Goal: Task Accomplishment & Management: Manage account settings

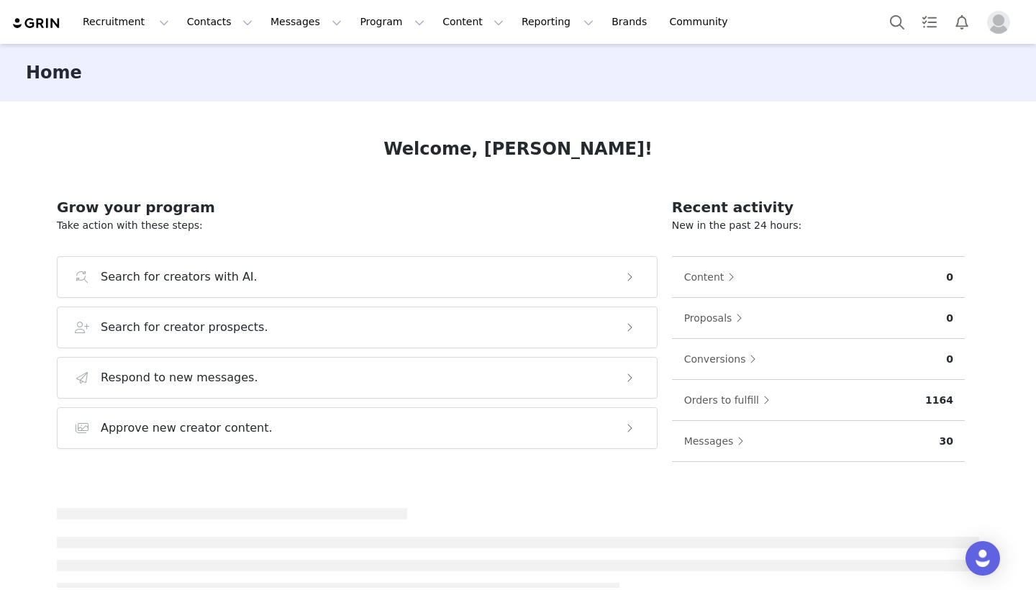
click at [1002, 28] on img "Profile" at bounding box center [998, 22] width 23 height 23
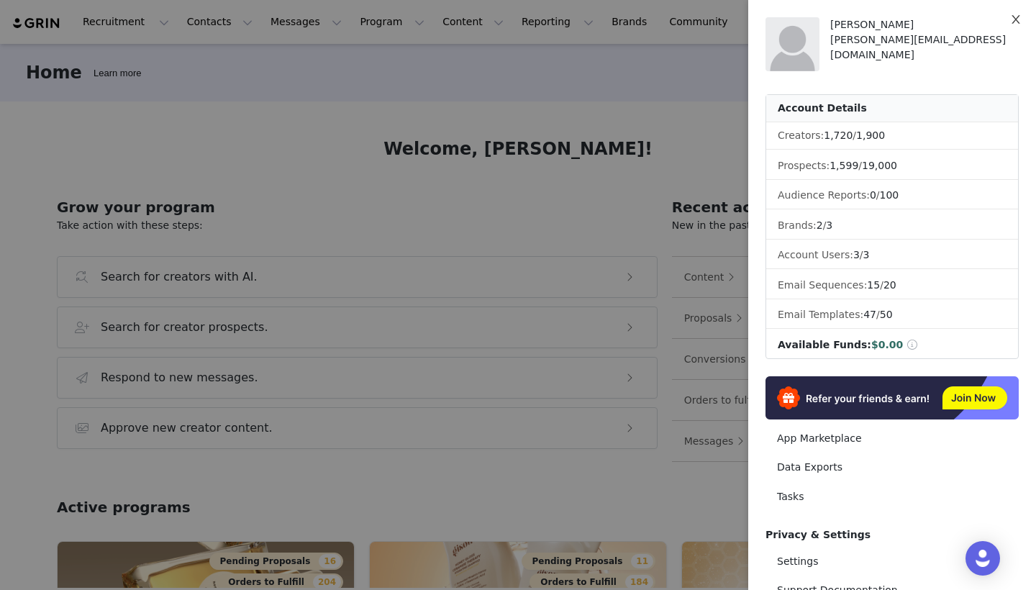
click at [1016, 19] on icon "icon: close" at bounding box center [1016, 20] width 12 height 12
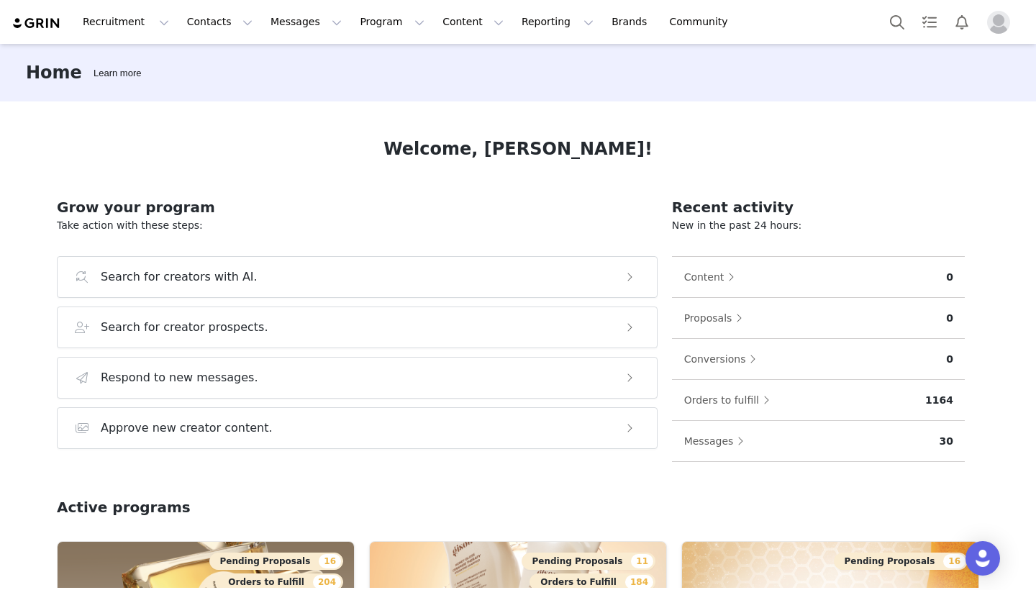
click at [1001, 23] on img "Profile" at bounding box center [998, 22] width 23 height 23
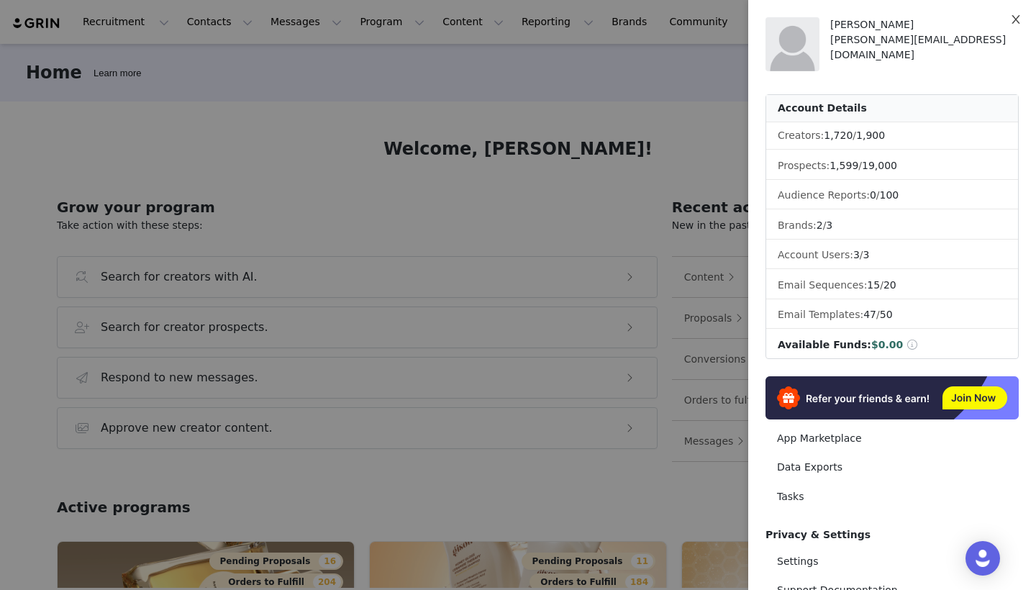
click at [1025, 21] on button "Close" at bounding box center [1016, 20] width 40 height 40
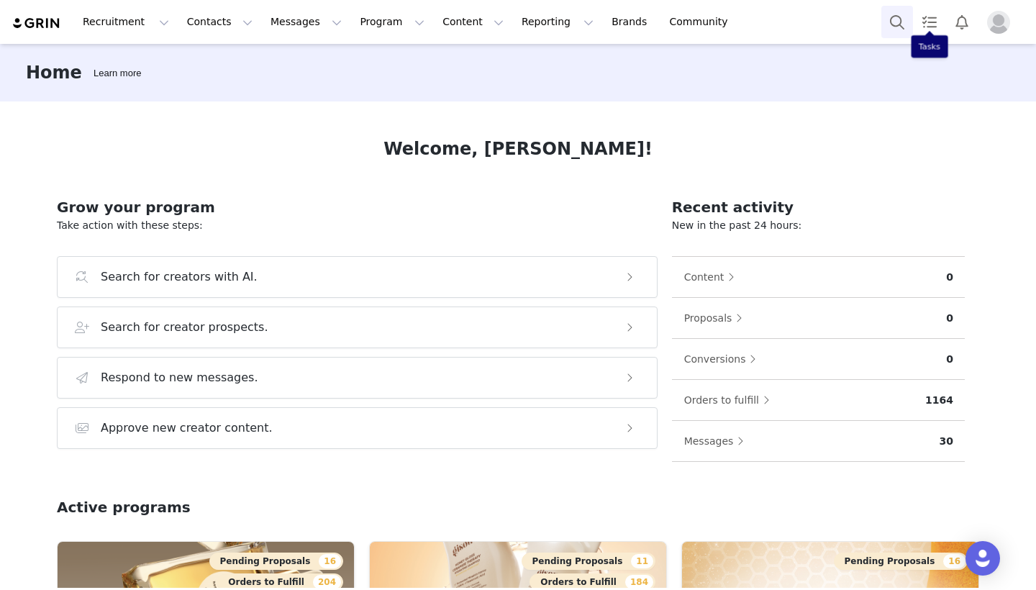
click at [894, 23] on button "Search" at bounding box center [897, 22] width 32 height 32
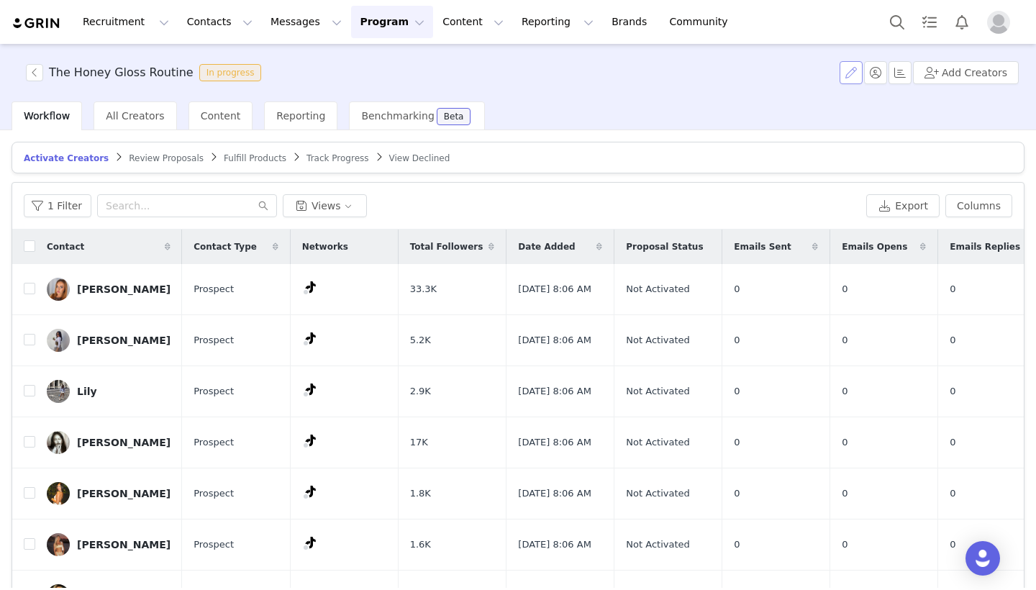
click at [850, 77] on button "button" at bounding box center [851, 72] width 23 height 23
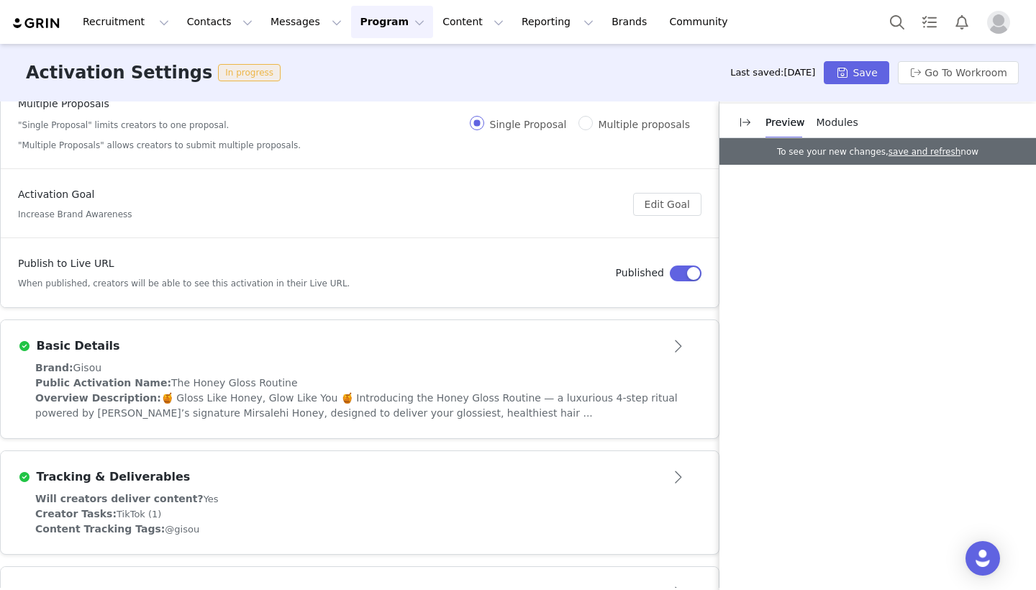
scroll to position [177, 0]
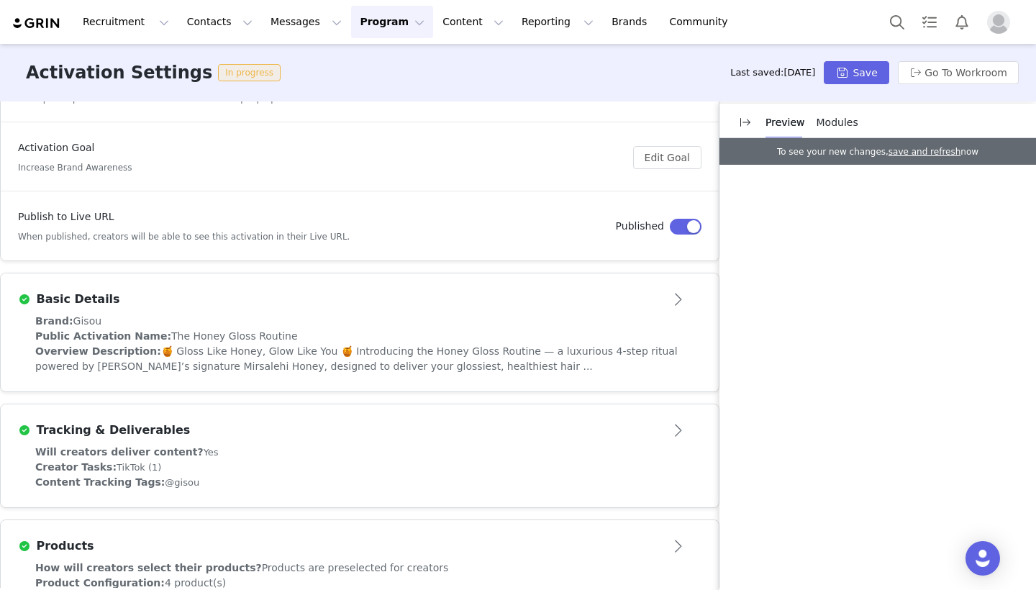
click at [663, 302] on button "Open module" at bounding box center [679, 299] width 45 height 23
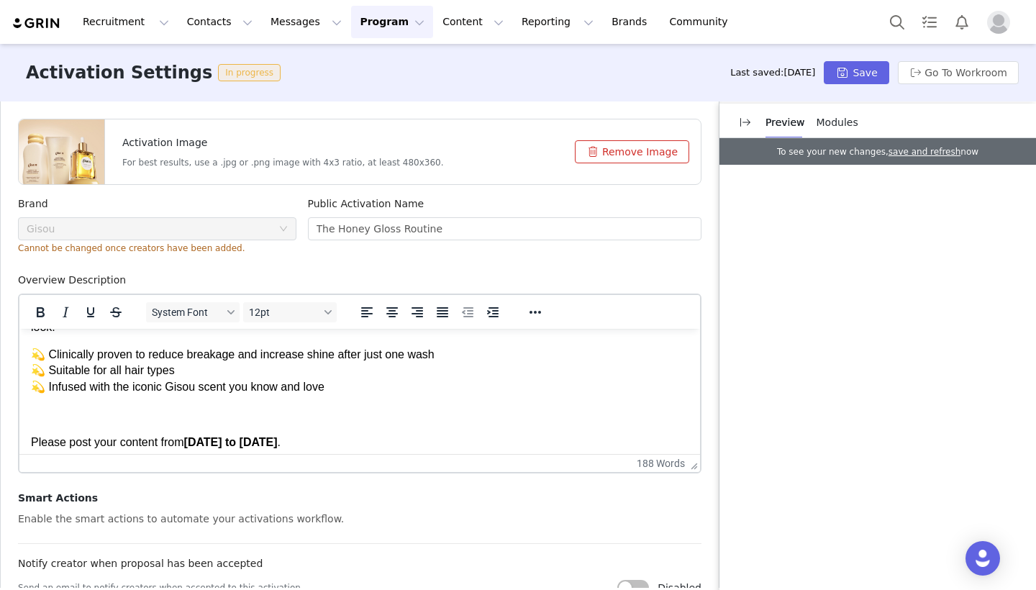
scroll to position [330, 0]
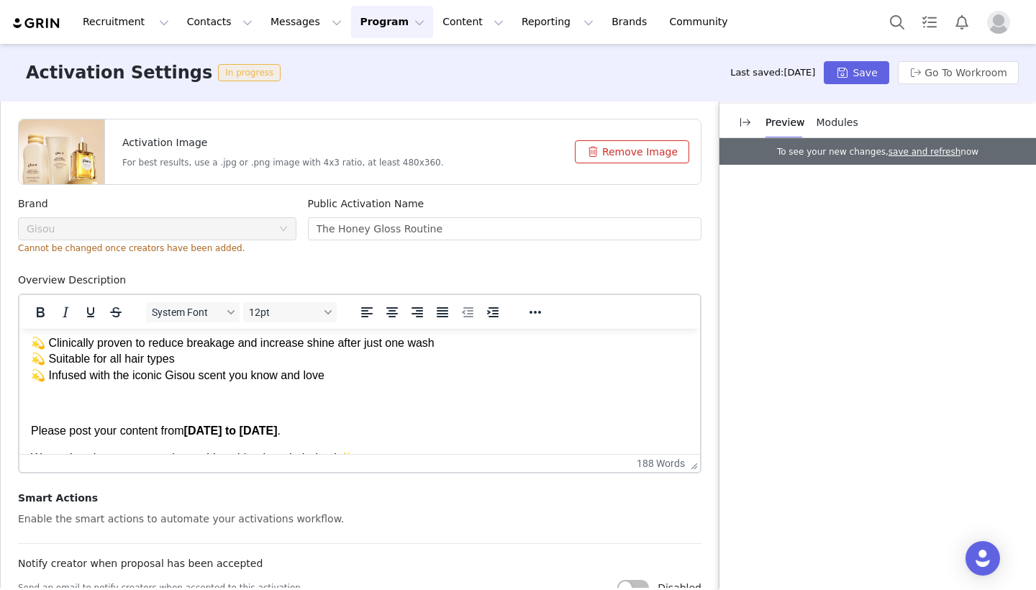
click at [278, 426] on strong "[DATE] to [DATE]" at bounding box center [231, 431] width 94 height 12
click at [452, 525] on div "Enable the smart actions to automate your activations workflow." at bounding box center [360, 519] width 684 height 15
click at [853, 74] on button "Save" at bounding box center [856, 72] width 65 height 23
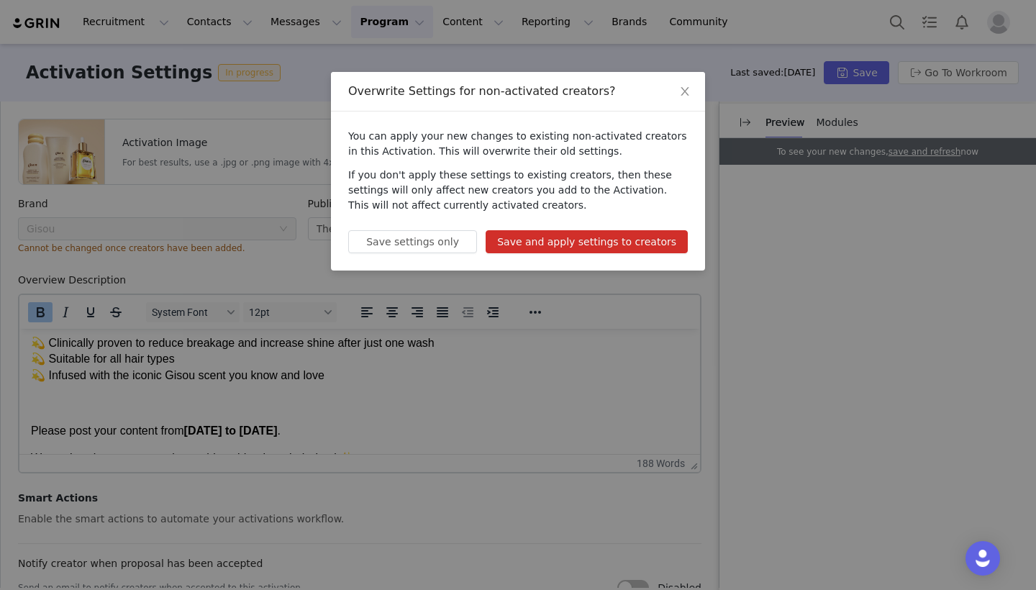
click at [616, 252] on button "Save and apply settings to creators" at bounding box center [587, 241] width 202 height 23
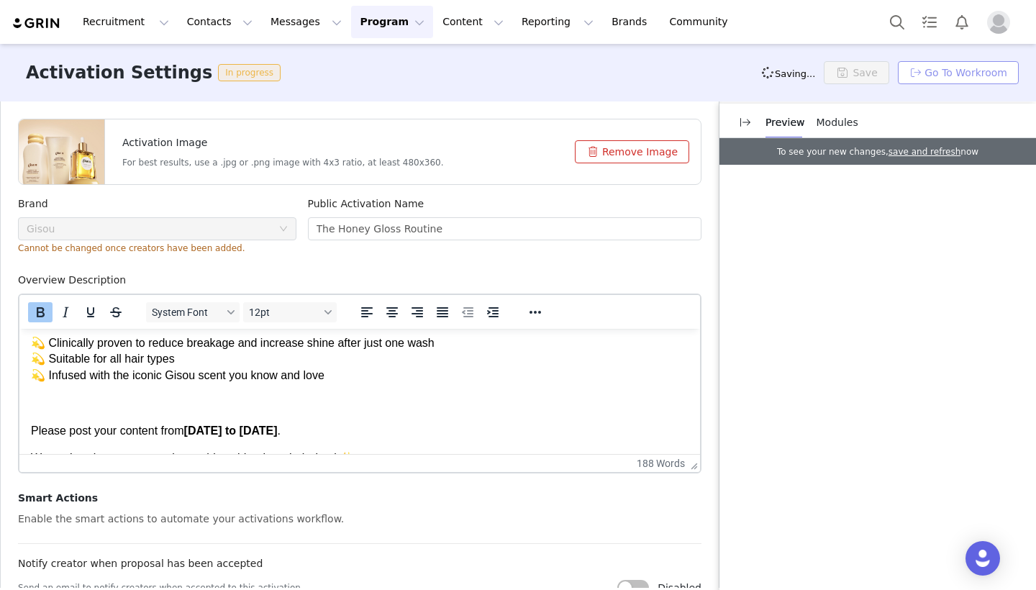
click at [939, 76] on button "Go To Workroom" at bounding box center [958, 72] width 121 height 23
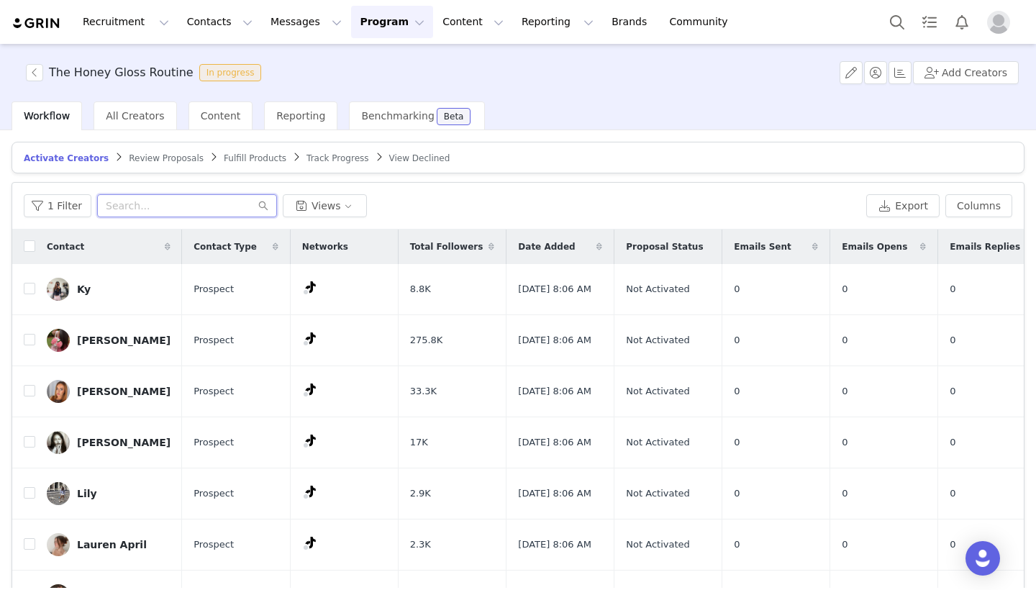
click at [181, 209] on input "text" at bounding box center [187, 205] width 180 height 23
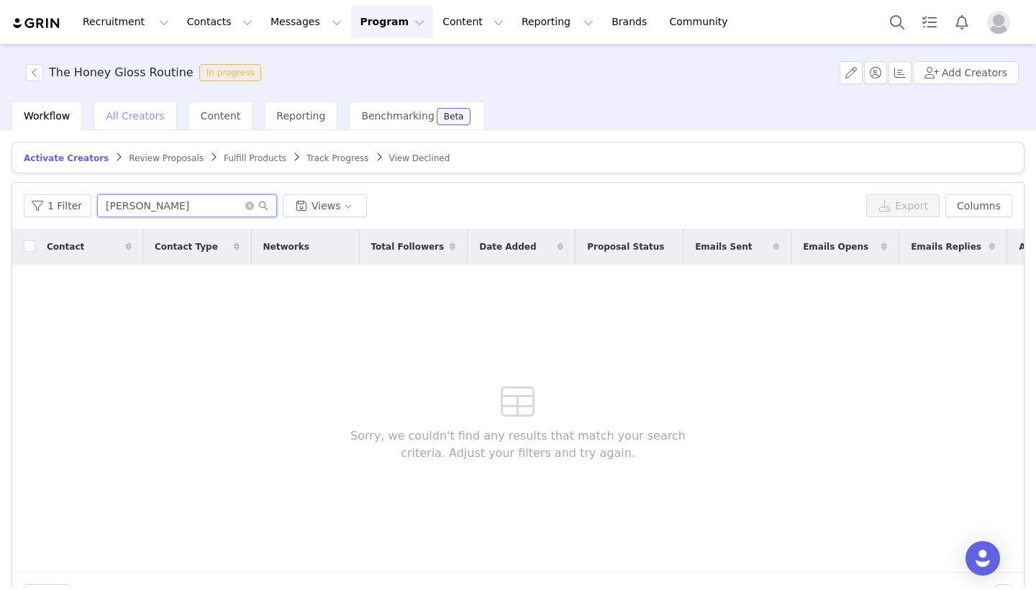
type input "[PERSON_NAME]"
click at [148, 112] on span "All Creators" at bounding box center [135, 116] width 58 height 12
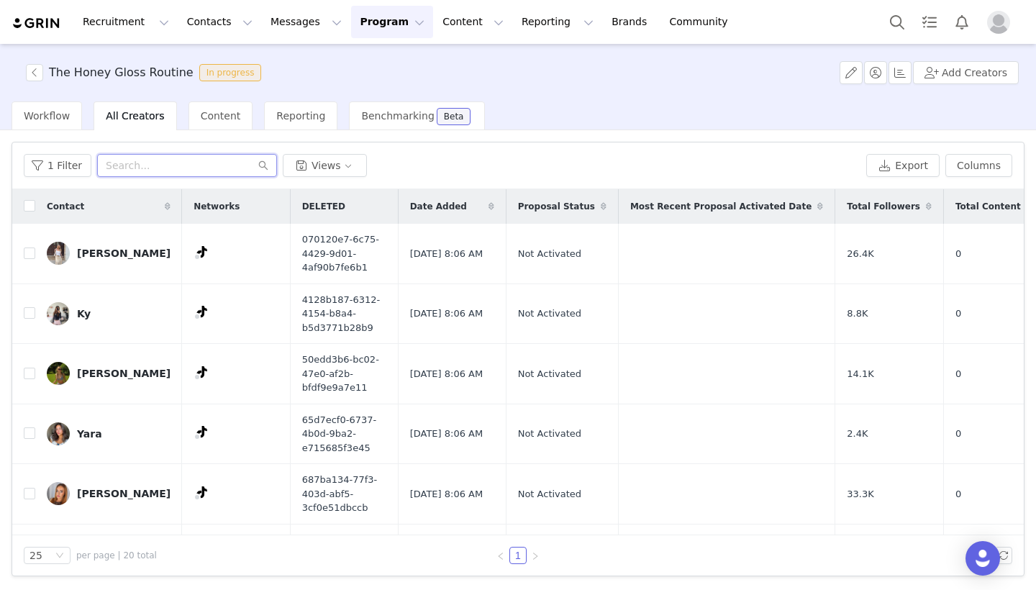
click at [181, 176] on input "text" at bounding box center [187, 165] width 180 height 23
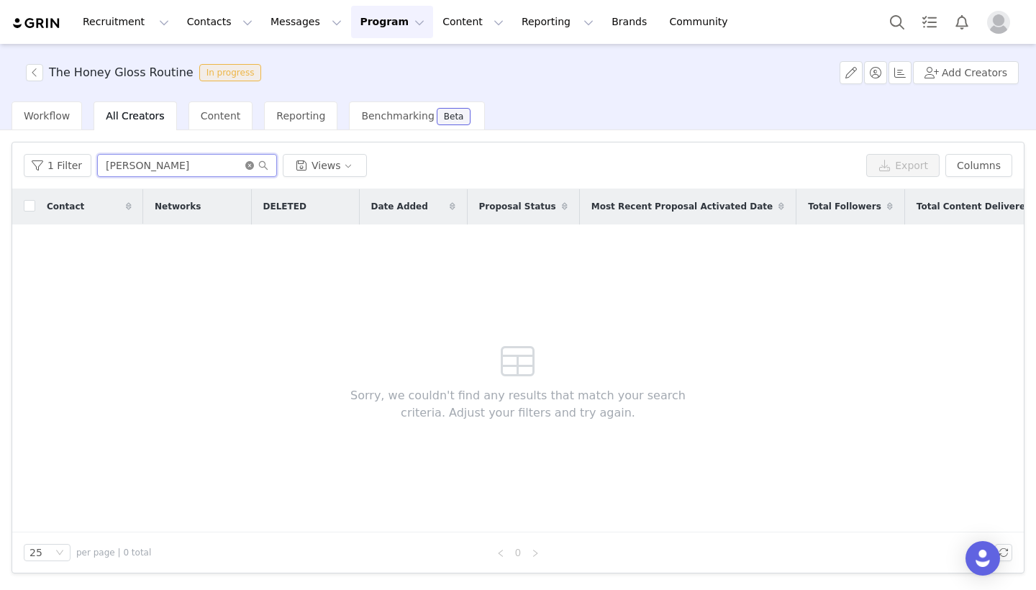
type input "[PERSON_NAME]"
click at [245, 167] on icon "icon: close-circle" at bounding box center [249, 165] width 9 height 9
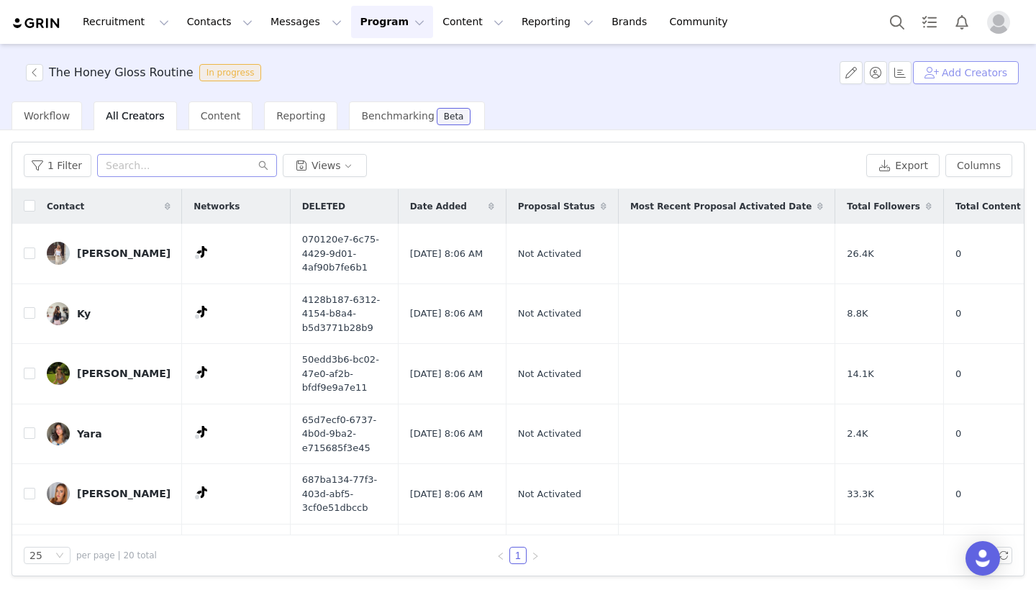
click at [961, 70] on button "Add Creators" at bounding box center [966, 72] width 106 height 23
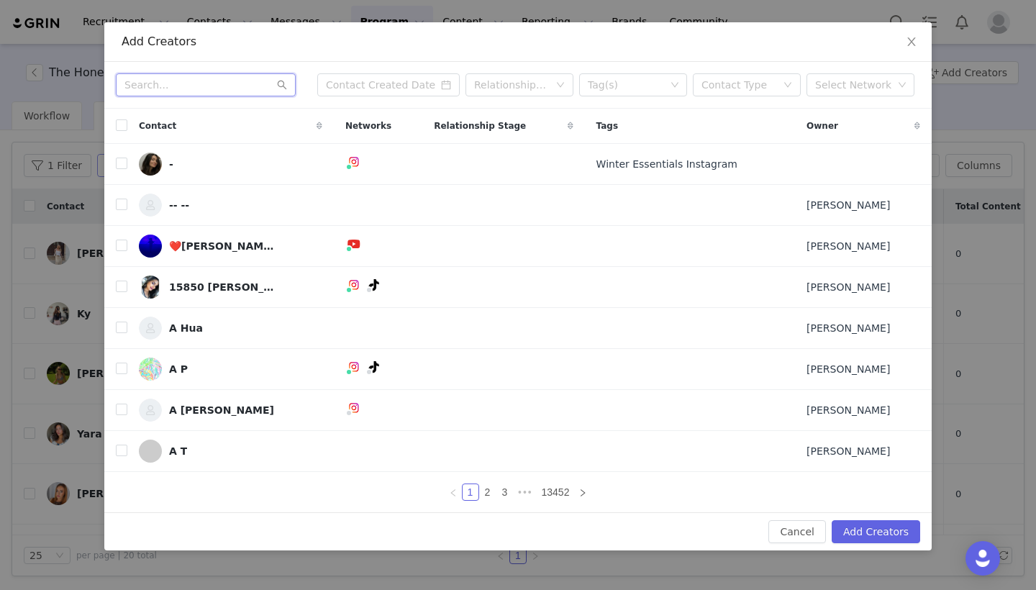
click at [221, 87] on input "text" at bounding box center [206, 84] width 180 height 23
type input "[PERSON_NAME]"
click at [269, 87] on icon "icon: close-circle" at bounding box center [268, 85] width 9 height 9
click at [237, 86] on input "text" at bounding box center [206, 84] width 180 height 23
paste input "[EMAIL_ADDRESS][DOMAIN_NAME]"
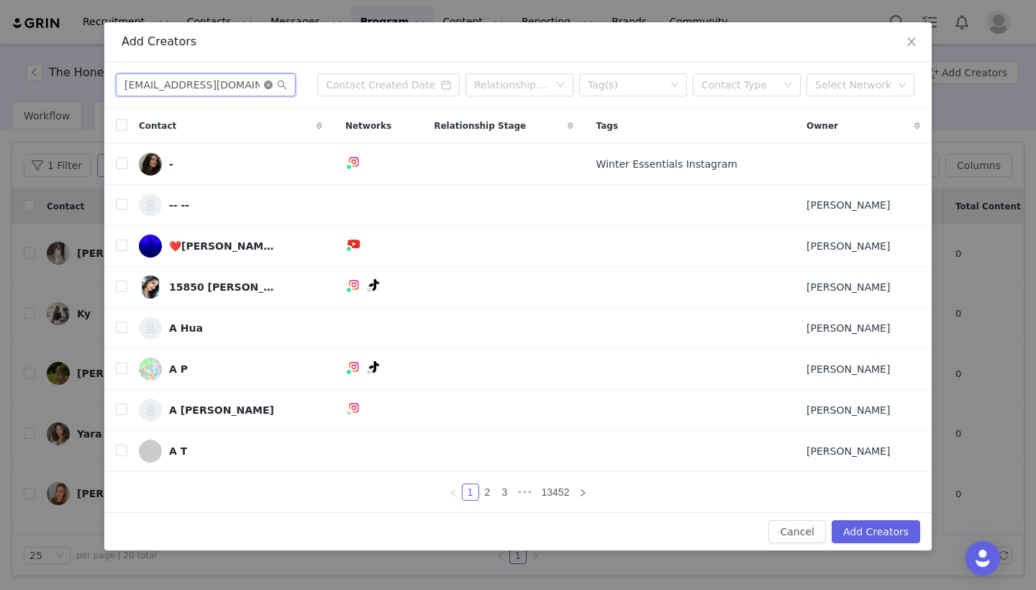
type input "[EMAIL_ADDRESS][DOMAIN_NAME]"
click at [268, 86] on icon "icon: close-circle" at bounding box center [268, 85] width 9 height 9
click at [242, 81] on input "text" at bounding box center [206, 84] width 180 height 23
paste input "[EMAIL_ADDRESS][DOMAIN_NAME]"
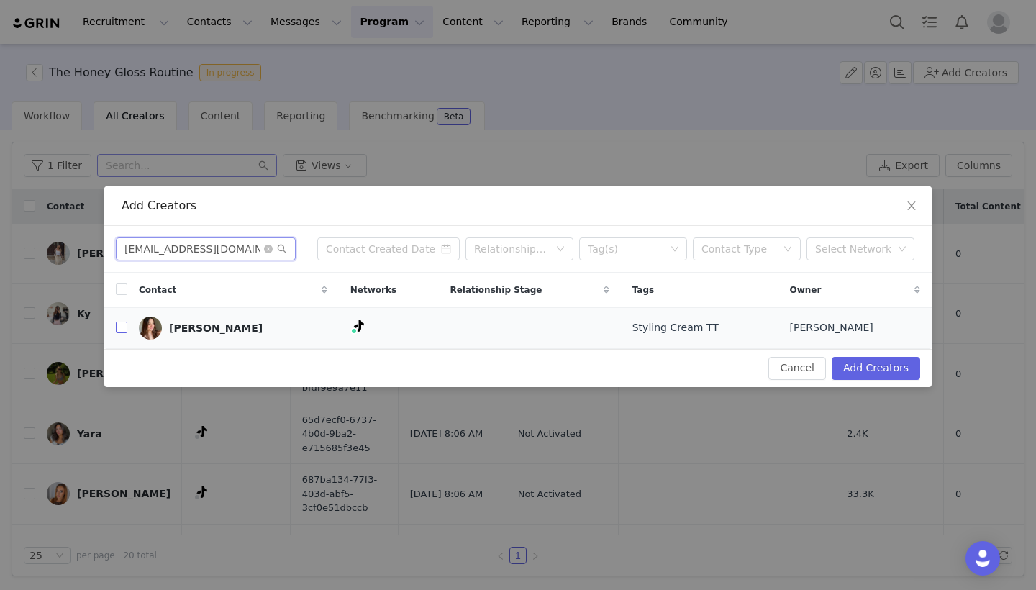
type input "[EMAIL_ADDRESS][DOMAIN_NAME]"
click at [121, 328] on input "checkbox" at bounding box center [122, 328] width 12 height 12
checkbox input "true"
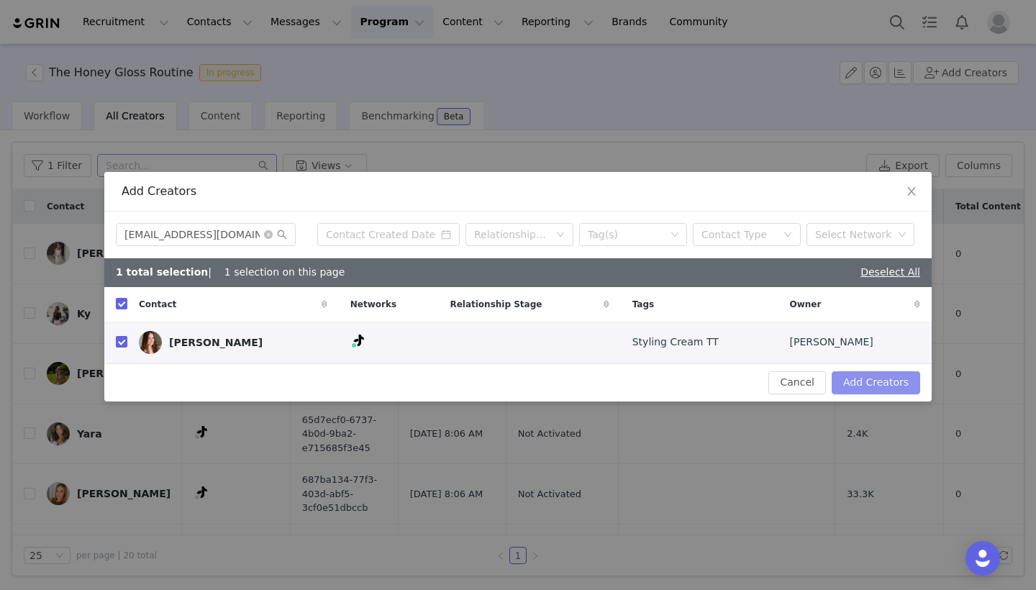
click at [865, 380] on button "Add Creators" at bounding box center [876, 382] width 89 height 23
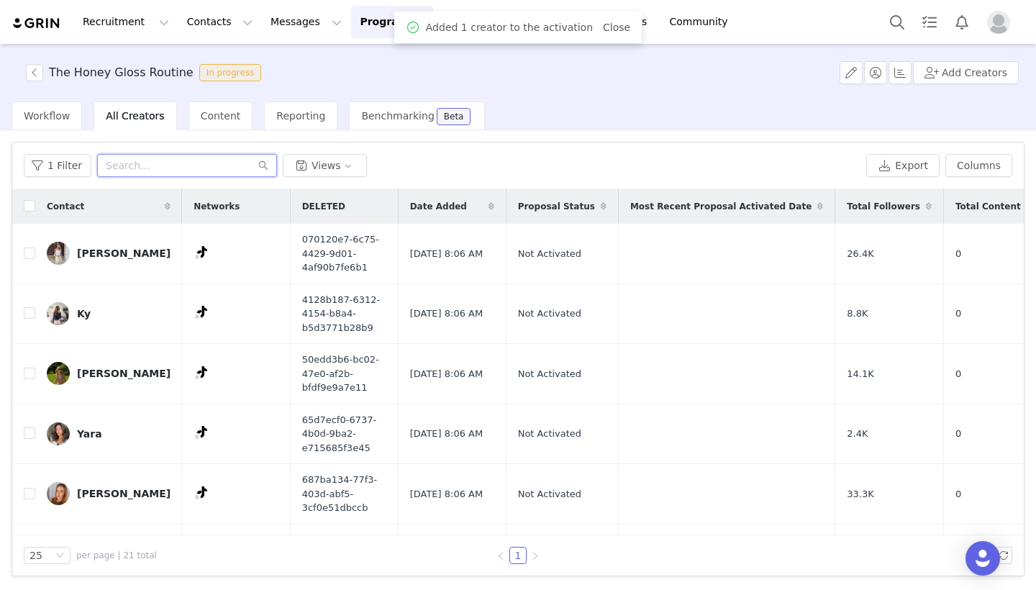
click at [175, 158] on input "text" at bounding box center [187, 165] width 180 height 23
paste input "[EMAIL_ADDRESS][DOMAIN_NAME]"
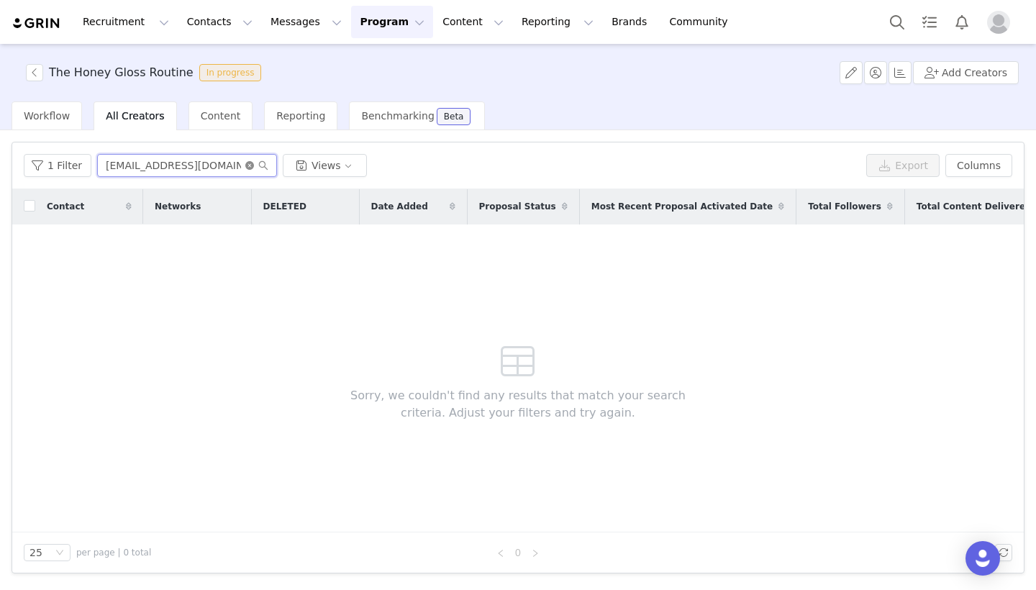
type input "[EMAIL_ADDRESS][DOMAIN_NAME]"
click at [247, 163] on icon "icon: close-circle" at bounding box center [249, 165] width 9 height 9
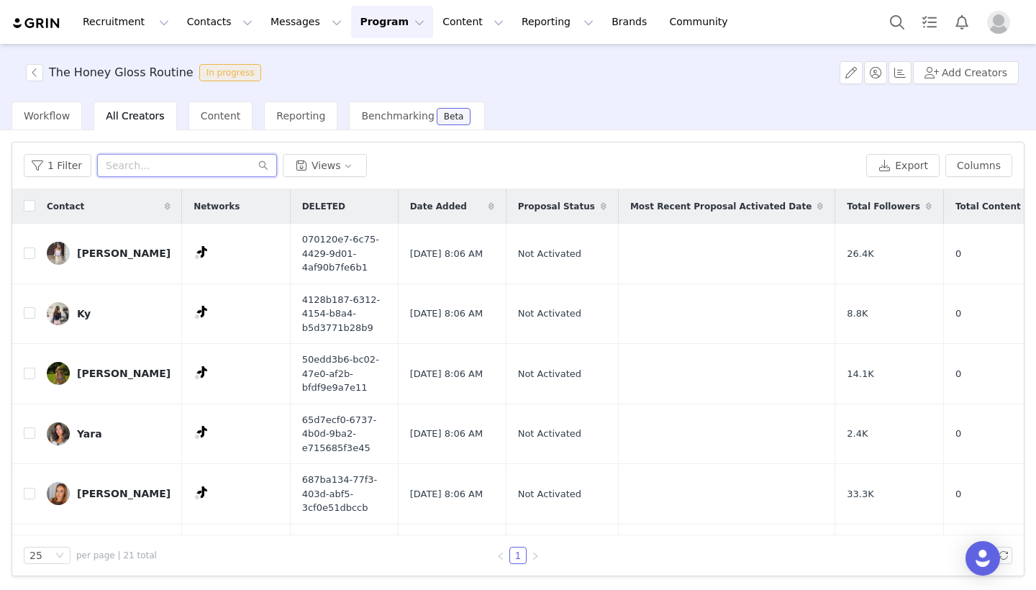
click at [237, 168] on input "text" at bounding box center [187, 165] width 180 height 23
paste input "[EMAIL_ADDRESS][DOMAIN_NAME]"
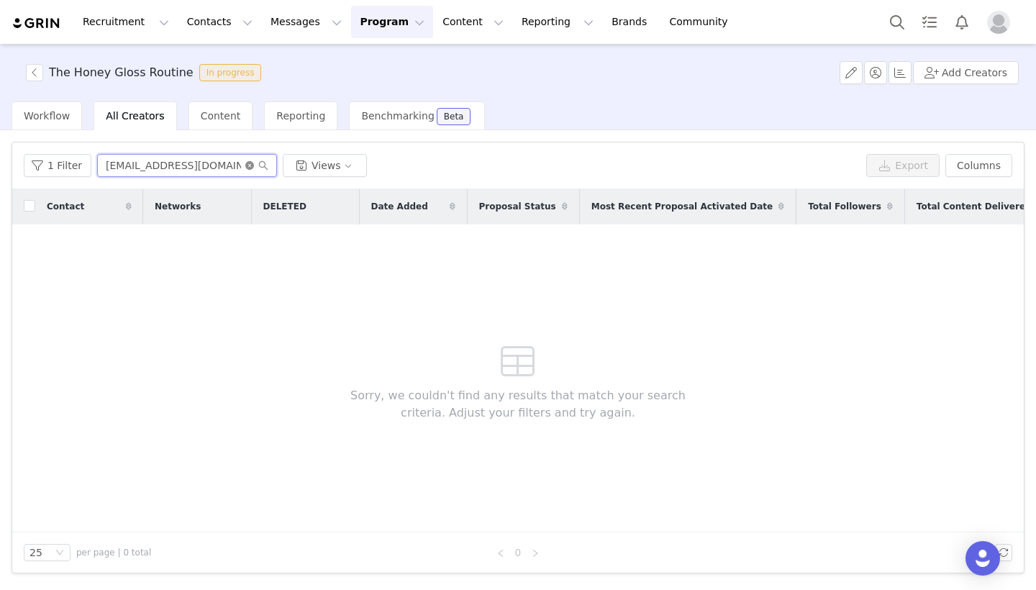
type input "[EMAIL_ADDRESS][DOMAIN_NAME]"
click at [248, 166] on icon "icon: close-circle" at bounding box center [249, 165] width 9 height 9
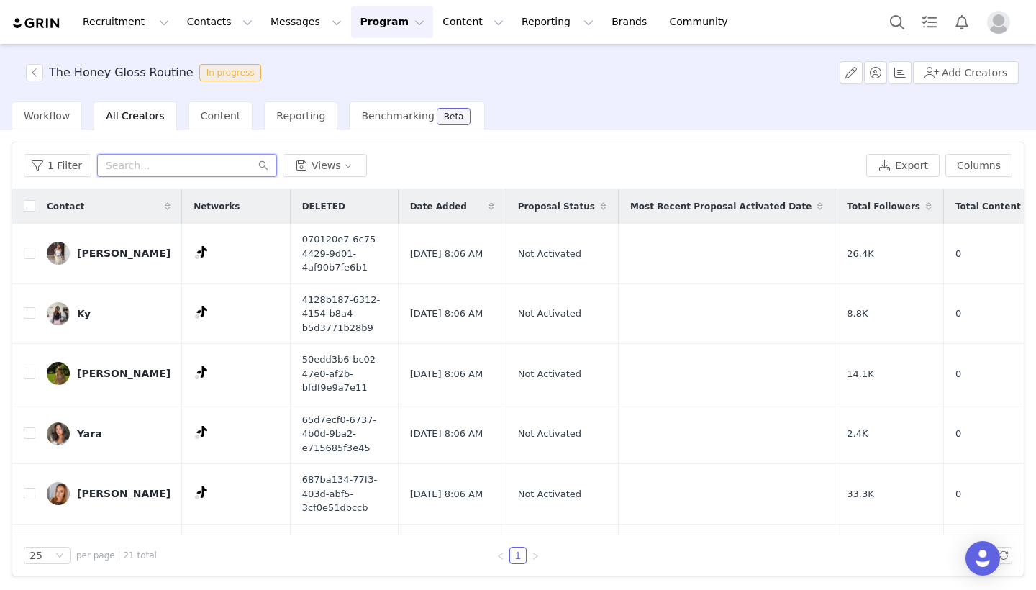
click at [227, 165] on input "text" at bounding box center [187, 165] width 180 height 23
paste input "[EMAIL_ADDRESS][DOMAIN_NAME]"
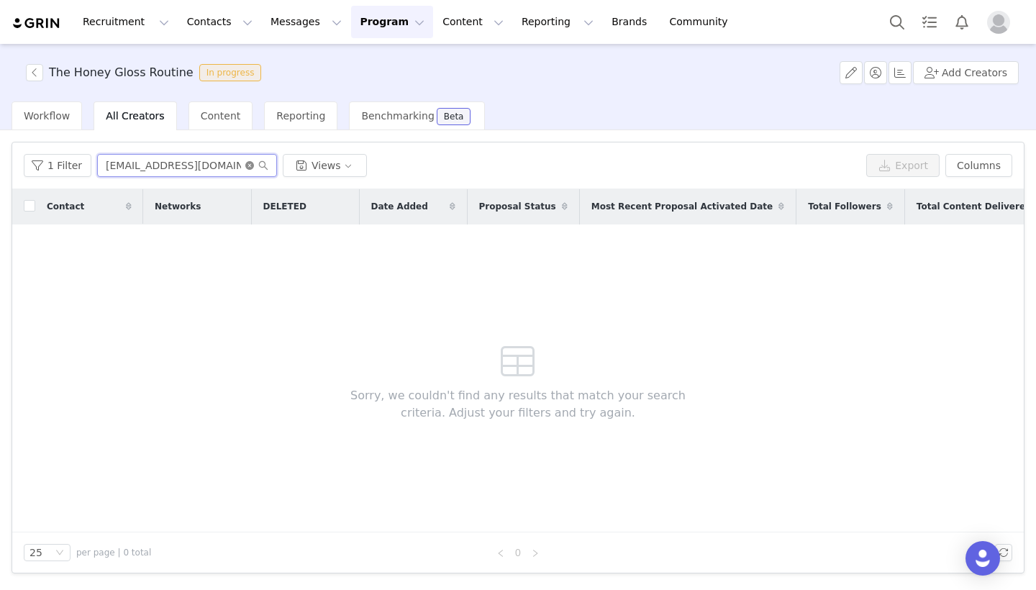
type input "[EMAIL_ADDRESS][DOMAIN_NAME]"
click at [245, 165] on icon "icon: close-circle" at bounding box center [249, 165] width 9 height 9
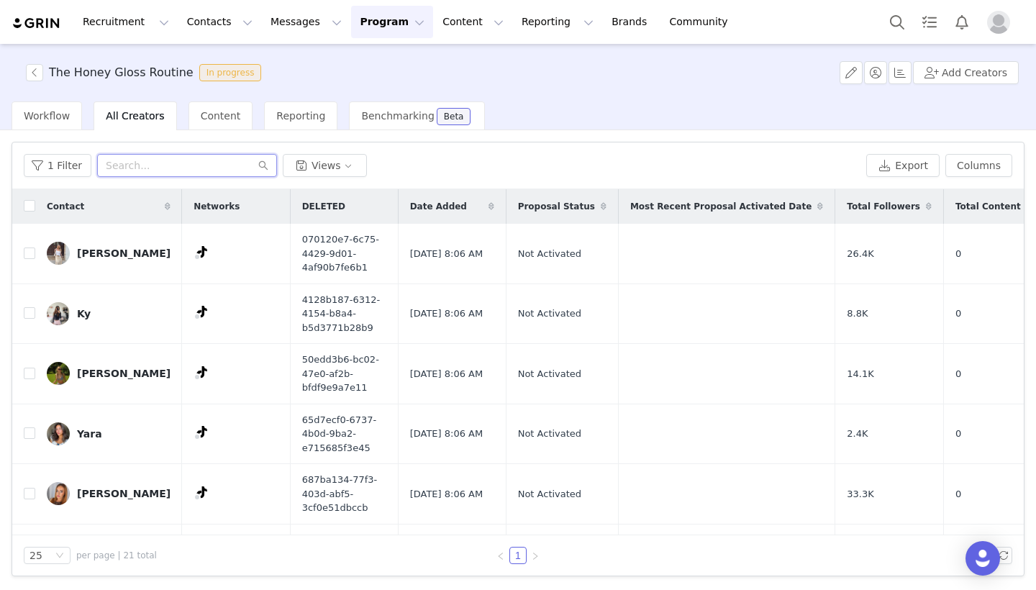
click at [151, 161] on input "text" at bounding box center [187, 165] width 180 height 23
paste input "[EMAIL_ADDRESS][DOMAIN_NAME]"
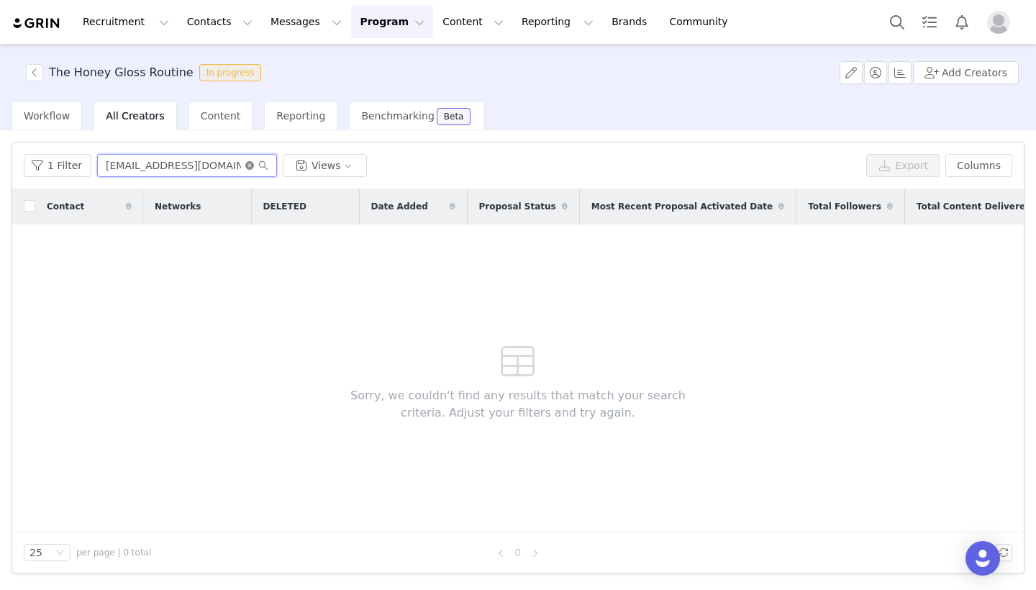
type input "[EMAIL_ADDRESS][DOMAIN_NAME]"
click at [245, 163] on icon "icon: close-circle" at bounding box center [249, 165] width 9 height 9
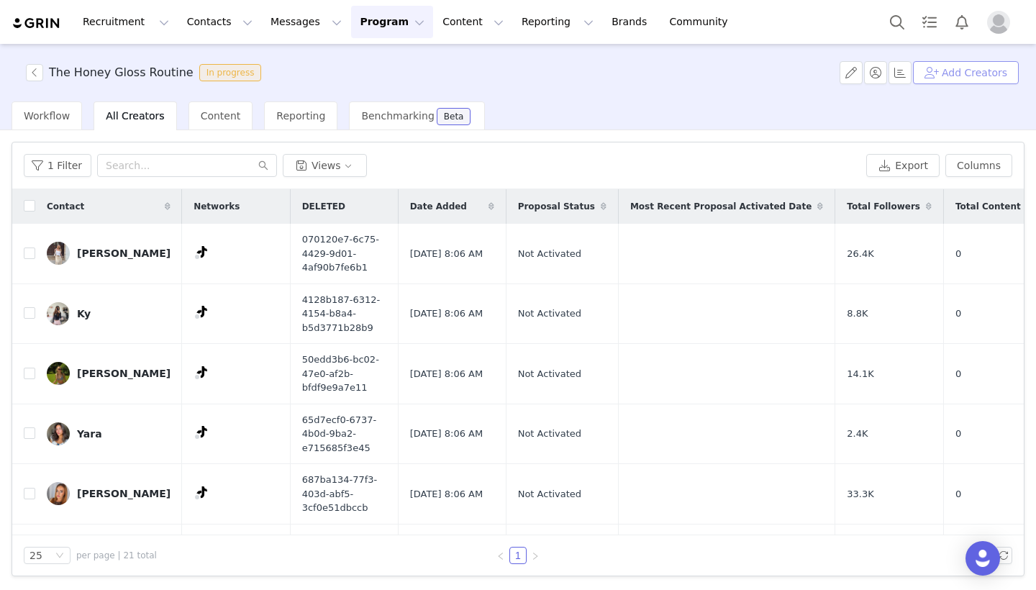
click at [1007, 67] on button "Add Creators" at bounding box center [966, 72] width 106 height 23
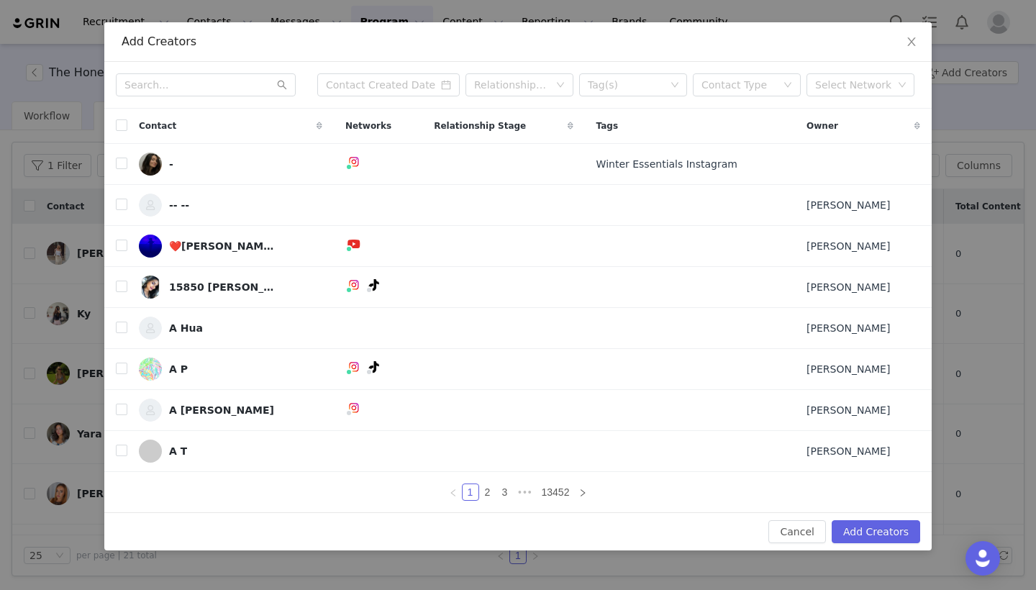
click at [208, 99] on div "Relationship Stage Tag(s) Contact Type Select Network" at bounding box center [517, 85] width 827 height 47
click at [189, 80] on input "text" at bounding box center [206, 84] width 180 height 23
paste input "[EMAIL_ADDRESS][DOMAIN_NAME]"
type input "[EMAIL_ADDRESS][DOMAIN_NAME]"
click at [271, 88] on icon "icon: close-circle" at bounding box center [268, 85] width 9 height 9
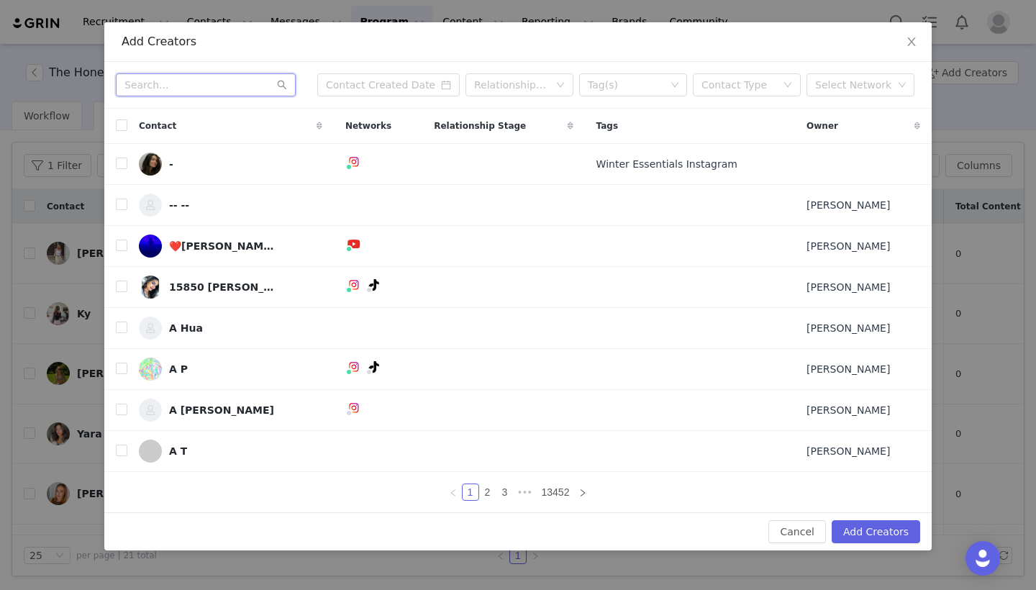
click at [246, 86] on input "text" at bounding box center [206, 84] width 180 height 23
paste input "[EMAIL_ADDRESS][DOMAIN_NAME]"
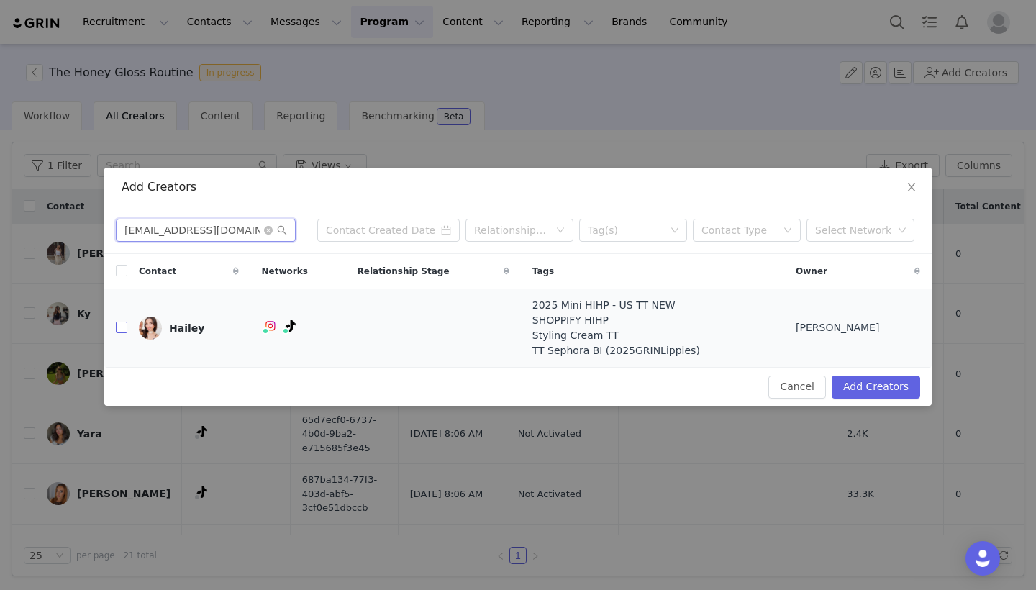
type input "[EMAIL_ADDRESS][DOMAIN_NAME]"
click at [122, 327] on input "checkbox" at bounding box center [122, 328] width 12 height 12
checkbox input "true"
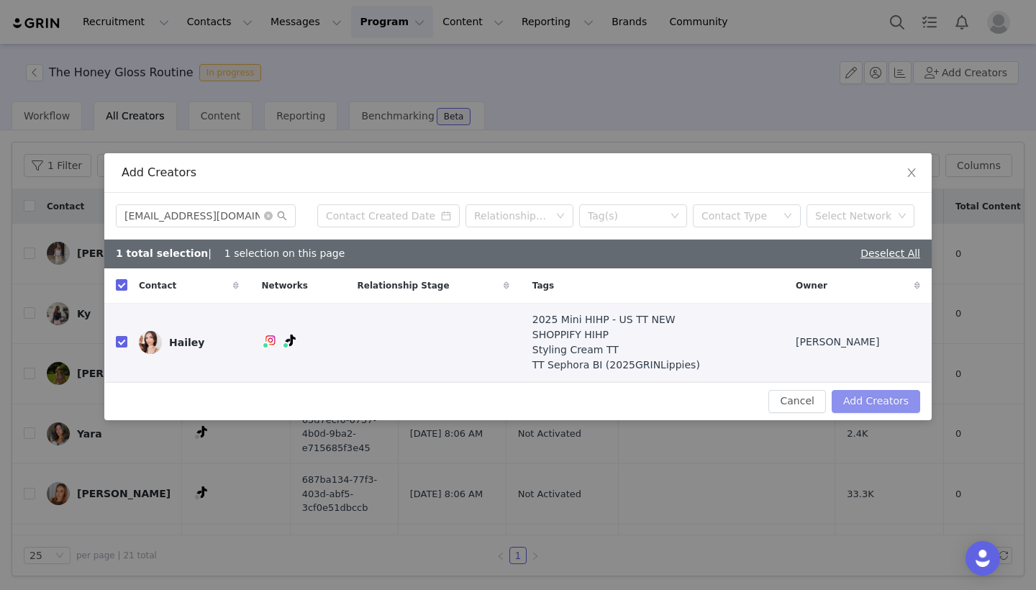
click at [891, 401] on button "Add Creators" at bounding box center [876, 401] width 89 height 23
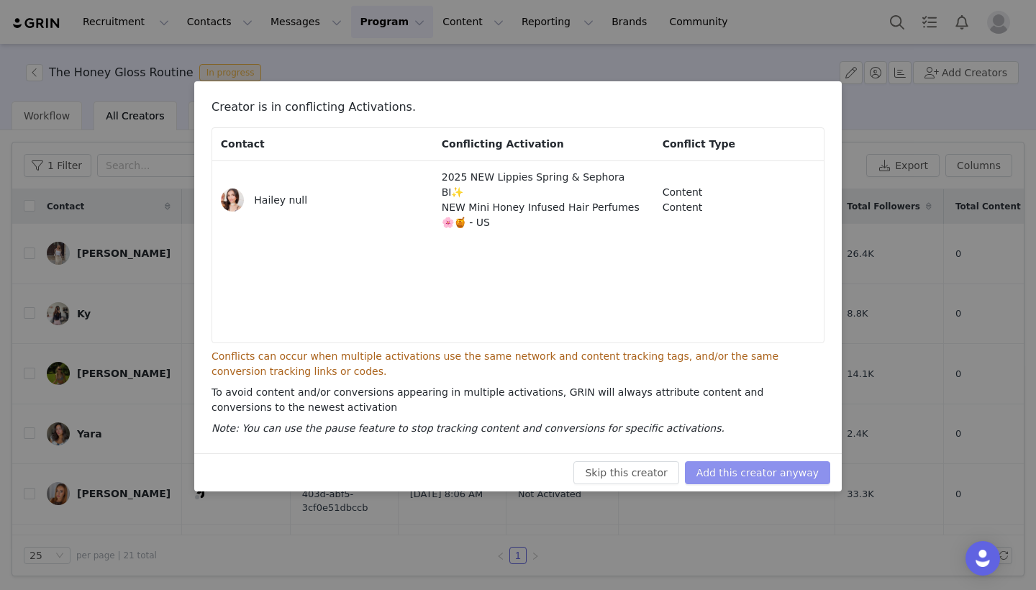
click at [757, 481] on button "Add this creator anyway" at bounding box center [757, 472] width 145 height 23
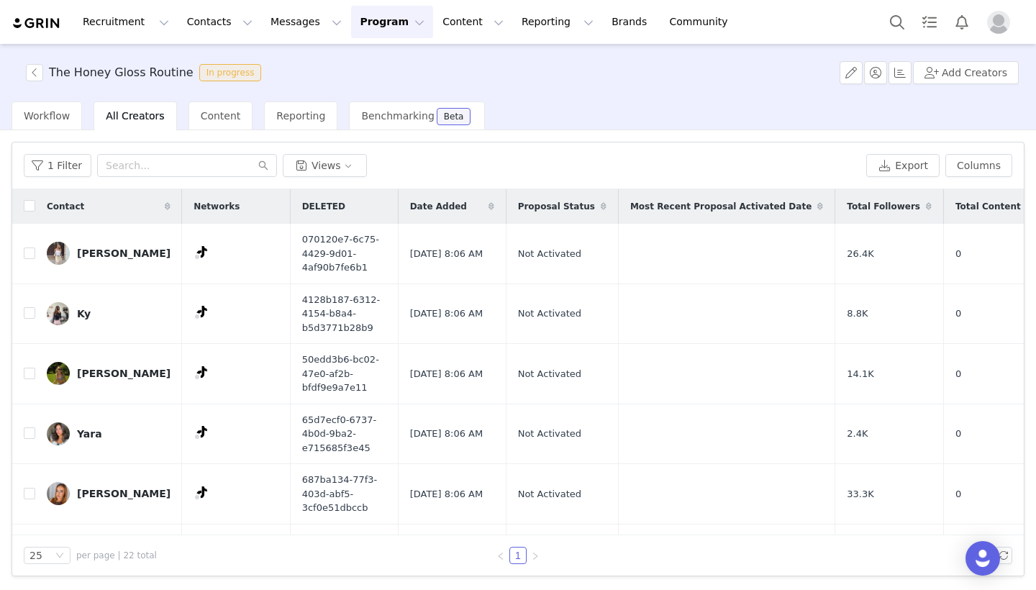
click at [947, 87] on div "The Honey Gloss Routine In progress Add Creators" at bounding box center [518, 73] width 1036 height 58
click at [940, 76] on button "Add Creators" at bounding box center [966, 72] width 106 height 23
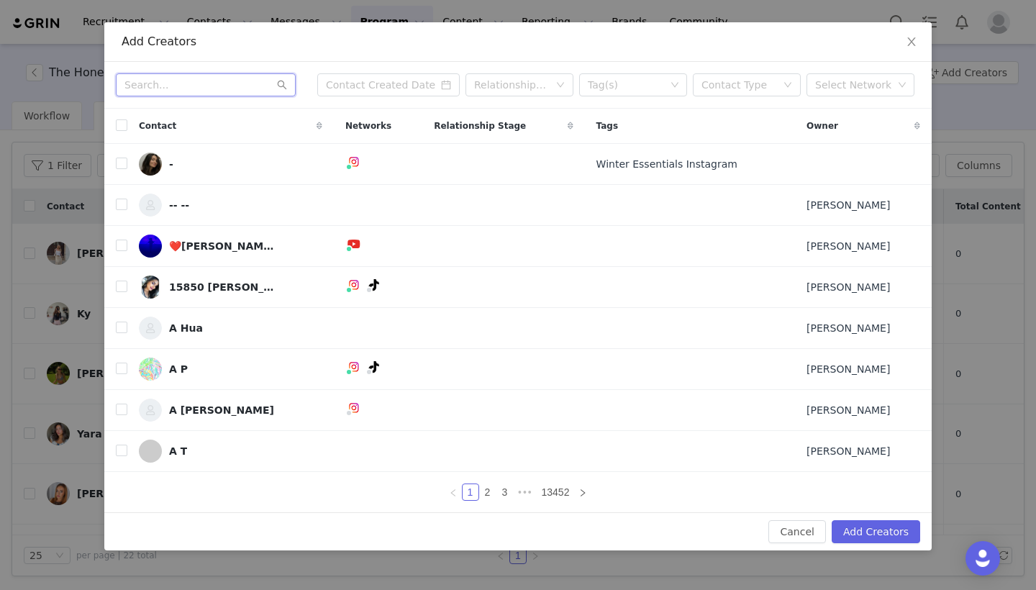
click at [192, 89] on input "text" at bounding box center [206, 84] width 180 height 23
paste input "[EMAIL_ADDRESS][DOMAIN_NAME]"
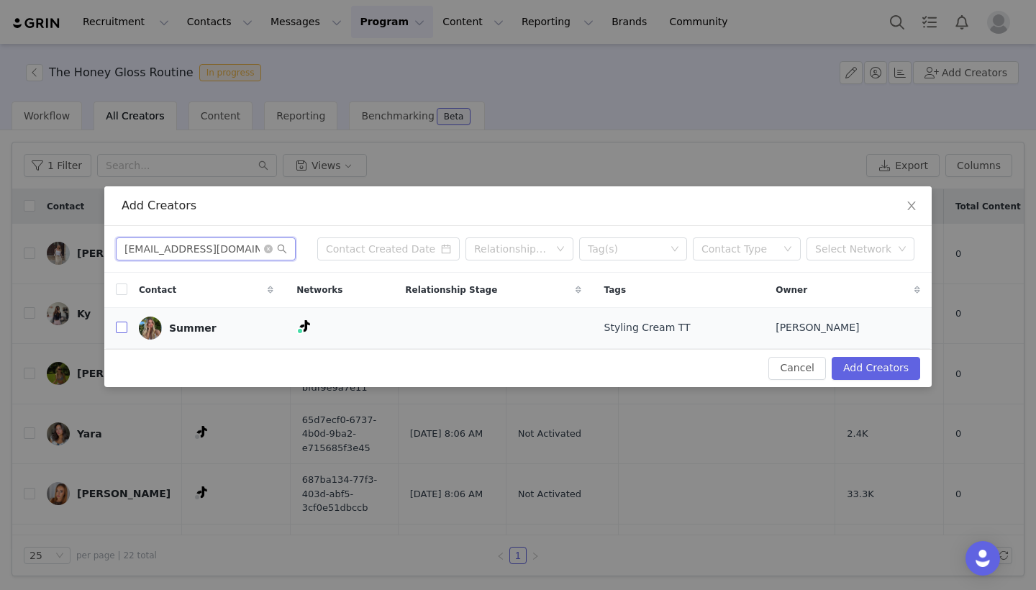
type input "[EMAIL_ADDRESS][DOMAIN_NAME]"
click at [117, 322] on input "checkbox" at bounding box center [122, 328] width 12 height 12
checkbox input "true"
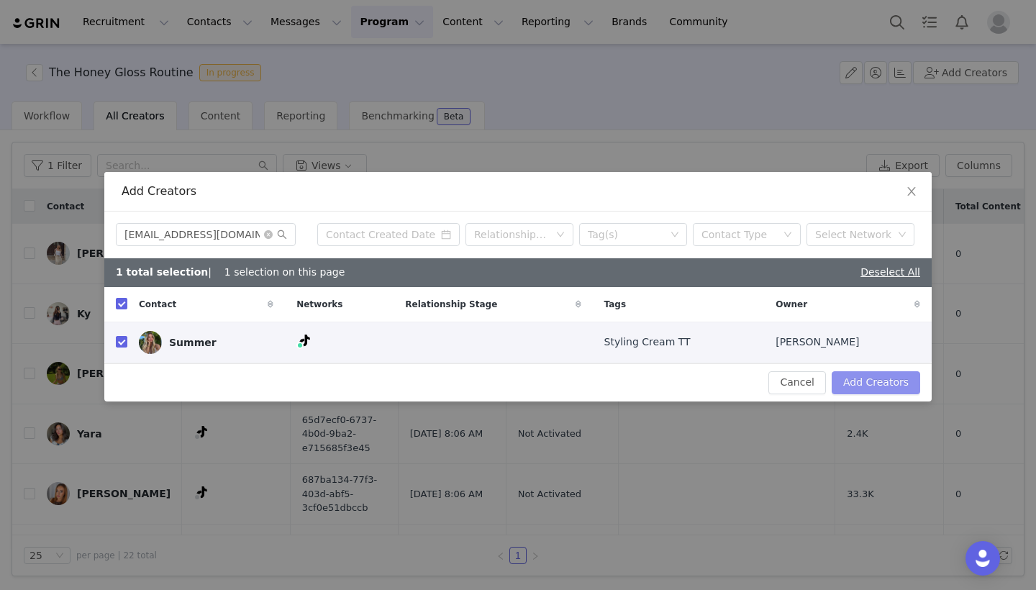
click at [878, 394] on button "Add Creators" at bounding box center [876, 382] width 89 height 23
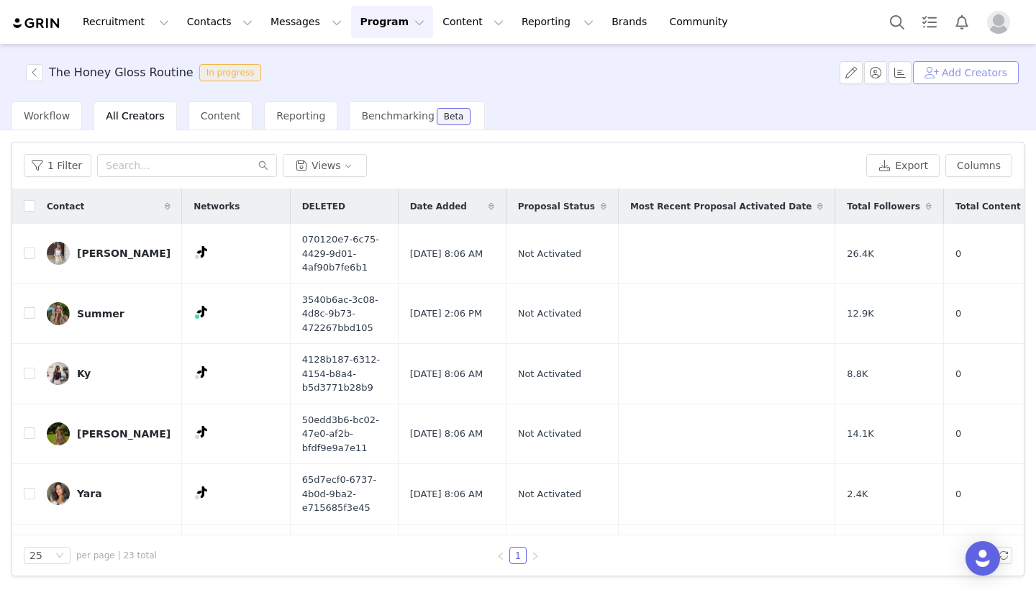
click at [971, 73] on button "Add Creators" at bounding box center [966, 72] width 106 height 23
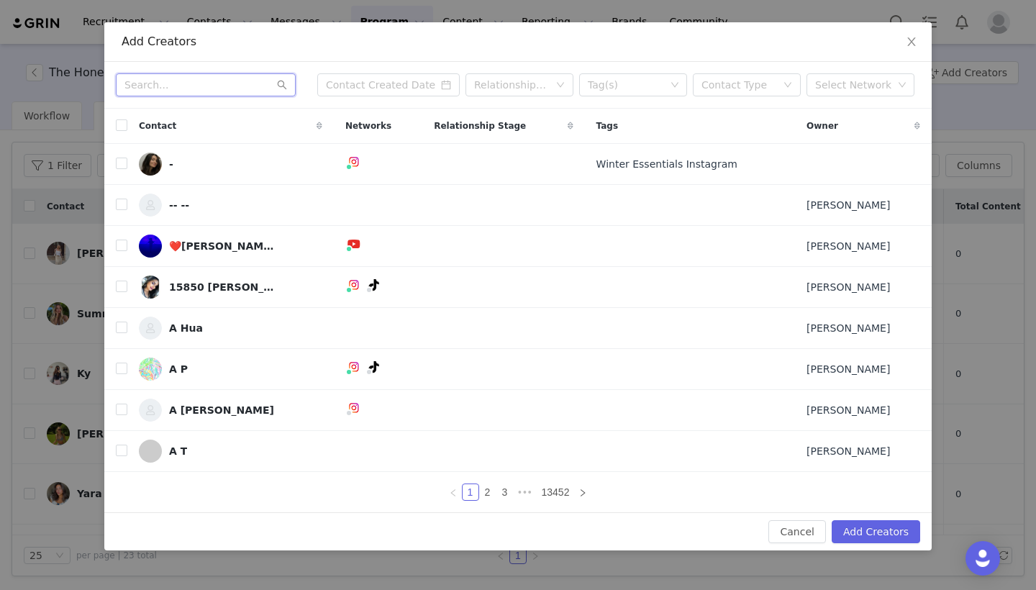
click at [186, 96] on input "text" at bounding box center [206, 84] width 180 height 23
paste input "[EMAIL_ADDRESS][DOMAIN_NAME]"
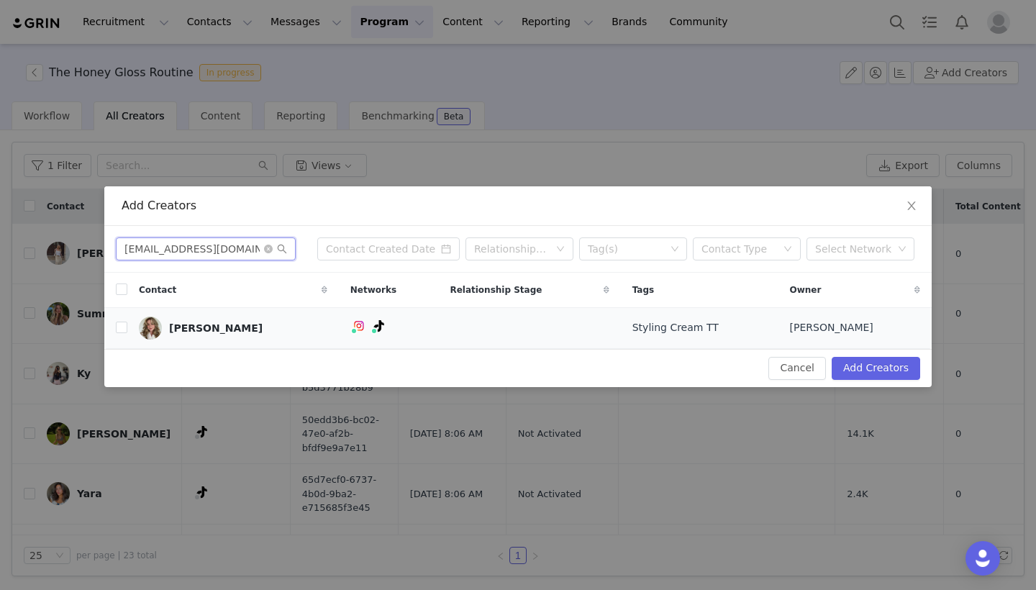
type input "[EMAIL_ADDRESS][DOMAIN_NAME]"
click at [135, 314] on td "[PERSON_NAME]" at bounding box center [233, 327] width 212 height 41
click at [127, 319] on td "[PERSON_NAME]" at bounding box center [233, 327] width 212 height 41
click at [124, 326] on input "checkbox" at bounding box center [122, 328] width 12 height 12
checkbox input "true"
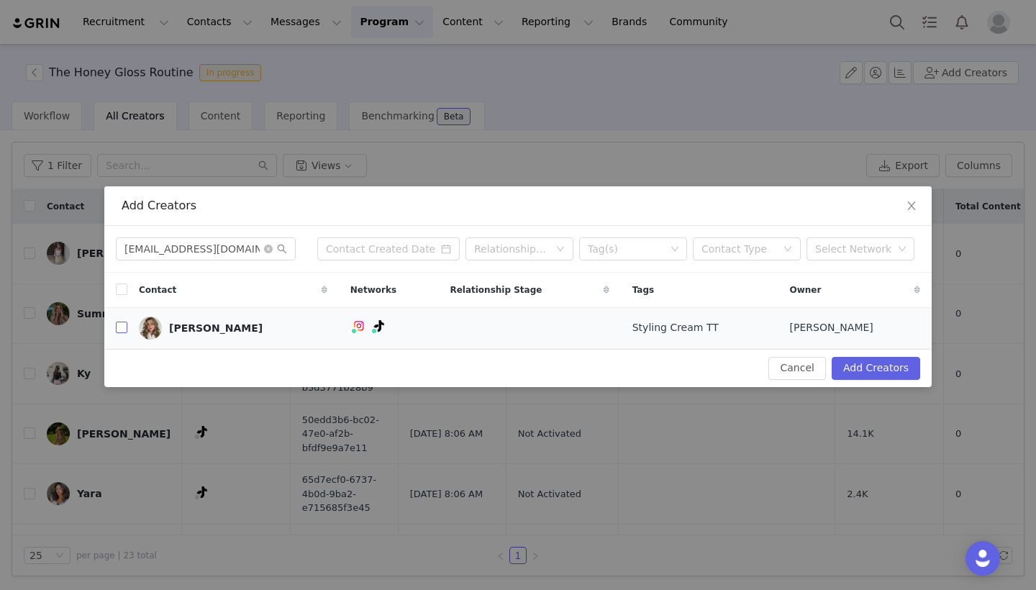
checkbox input "true"
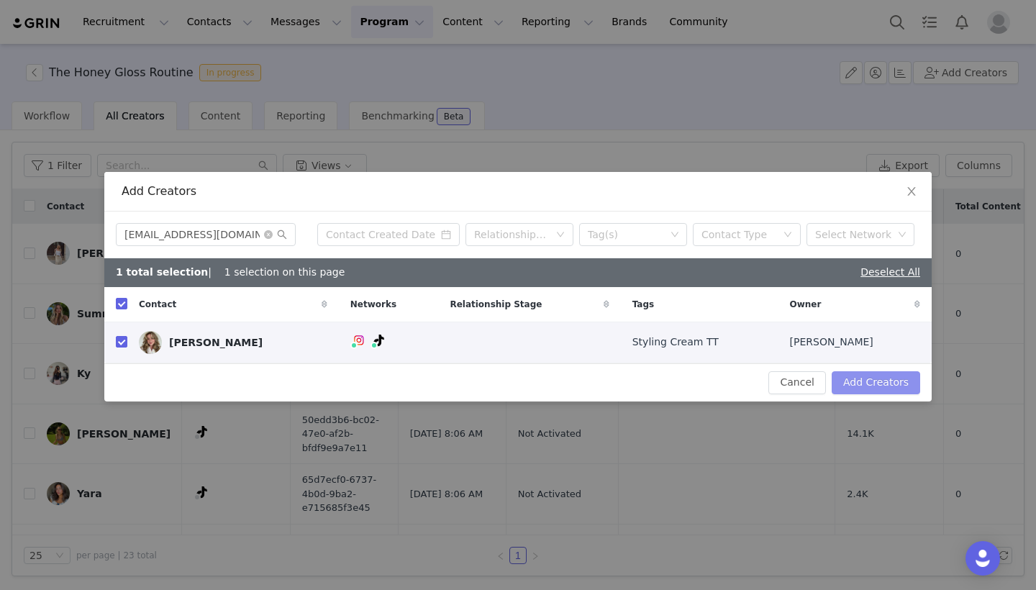
click at [881, 382] on button "Add Creators" at bounding box center [876, 382] width 89 height 23
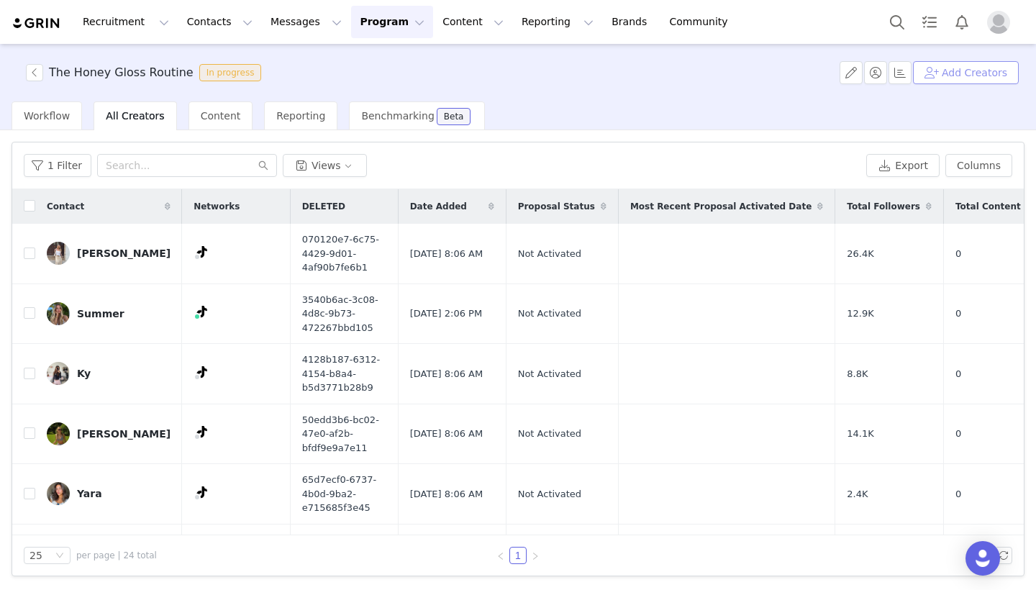
click at [937, 78] on button "Add Creators" at bounding box center [966, 72] width 106 height 23
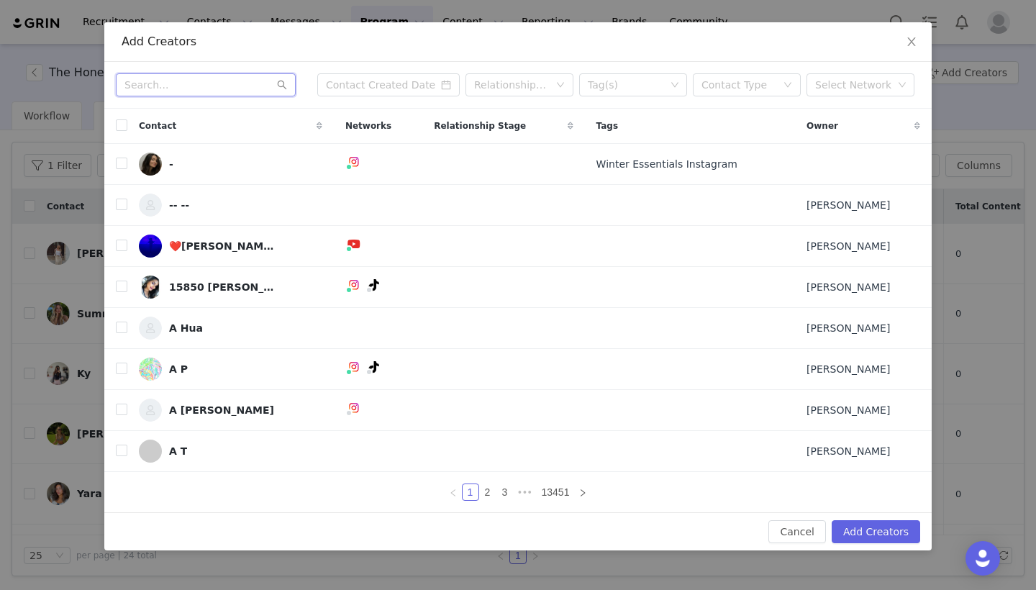
click at [217, 78] on input "text" at bounding box center [206, 84] width 180 height 23
paste input "[EMAIL_ADDRESS][DOMAIN_NAME]"
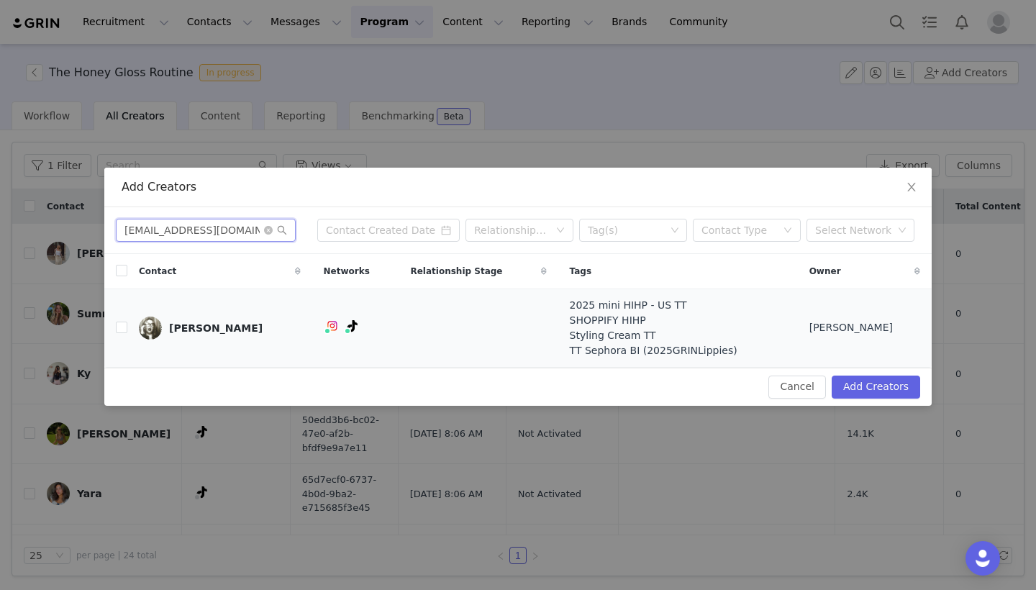
type input "[EMAIL_ADDRESS][DOMAIN_NAME]"
click at [129, 322] on td "[PERSON_NAME]" at bounding box center [219, 328] width 185 height 78
click at [119, 326] on input "checkbox" at bounding box center [122, 328] width 12 height 12
checkbox input "true"
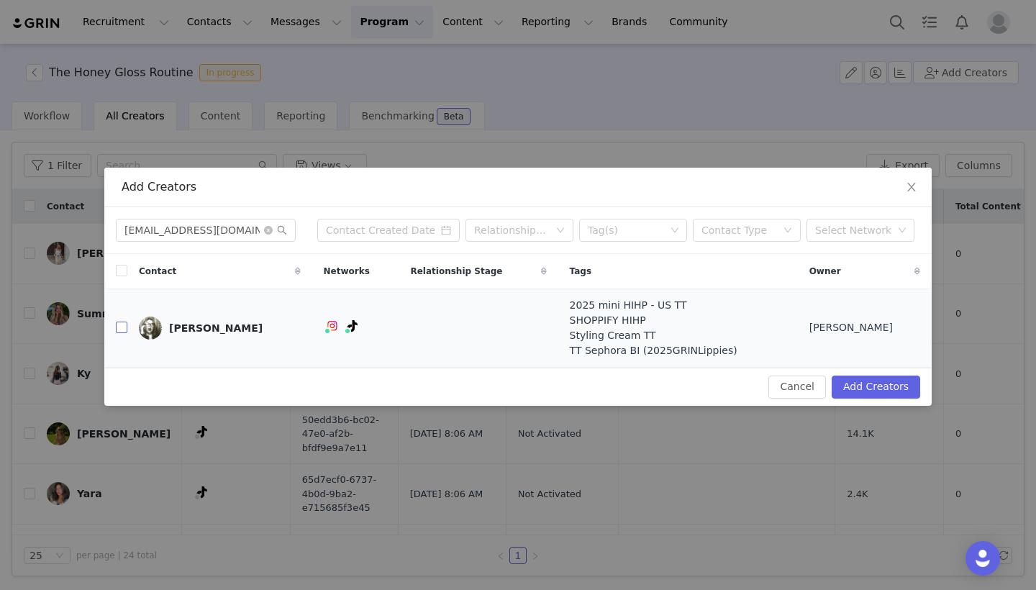
checkbox input "true"
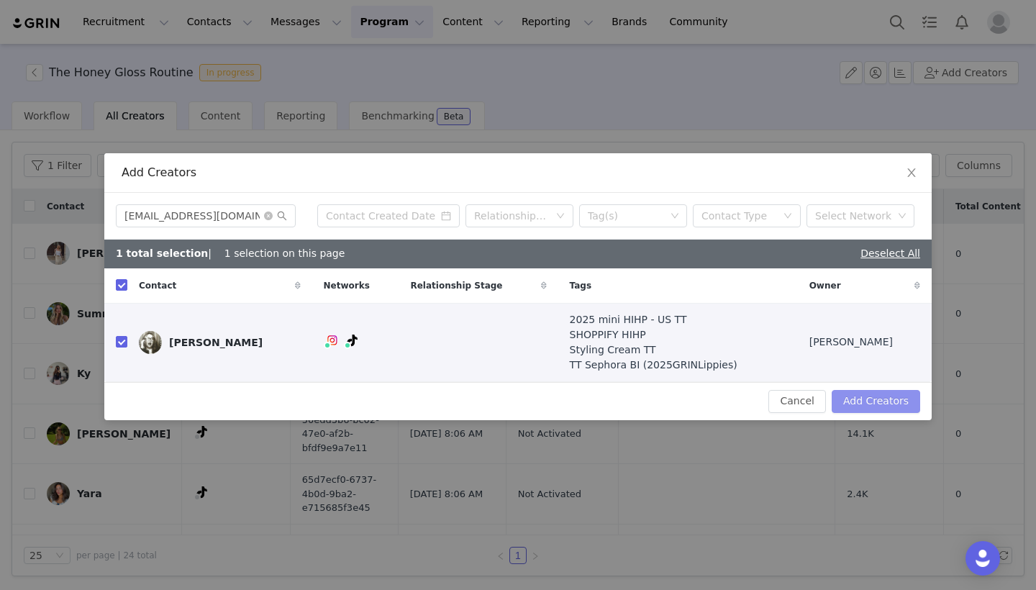
click at [887, 399] on button "Add Creators" at bounding box center [876, 401] width 89 height 23
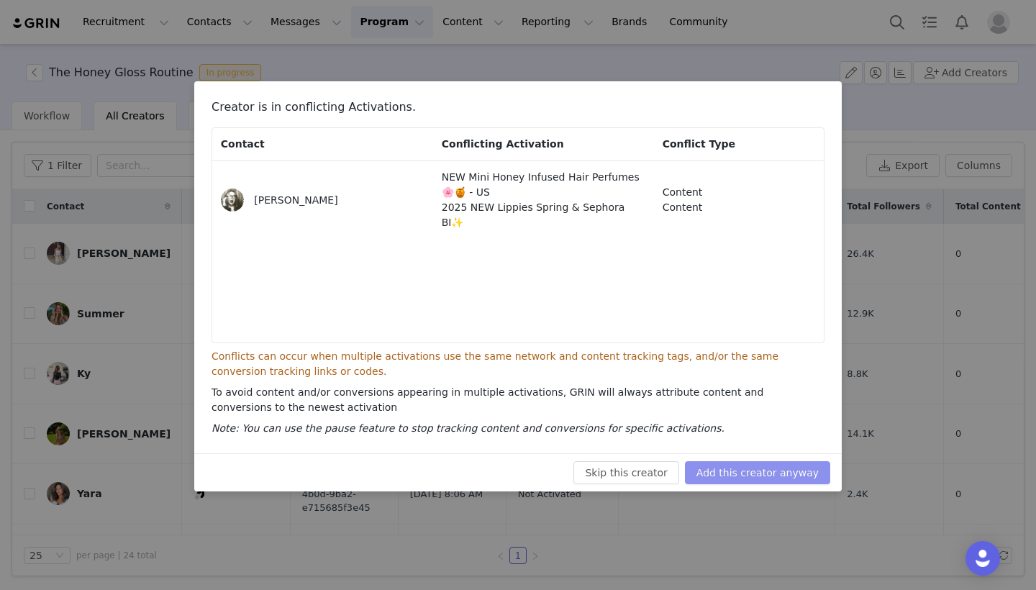
click at [743, 473] on button "Add this creator anyway" at bounding box center [757, 472] width 145 height 23
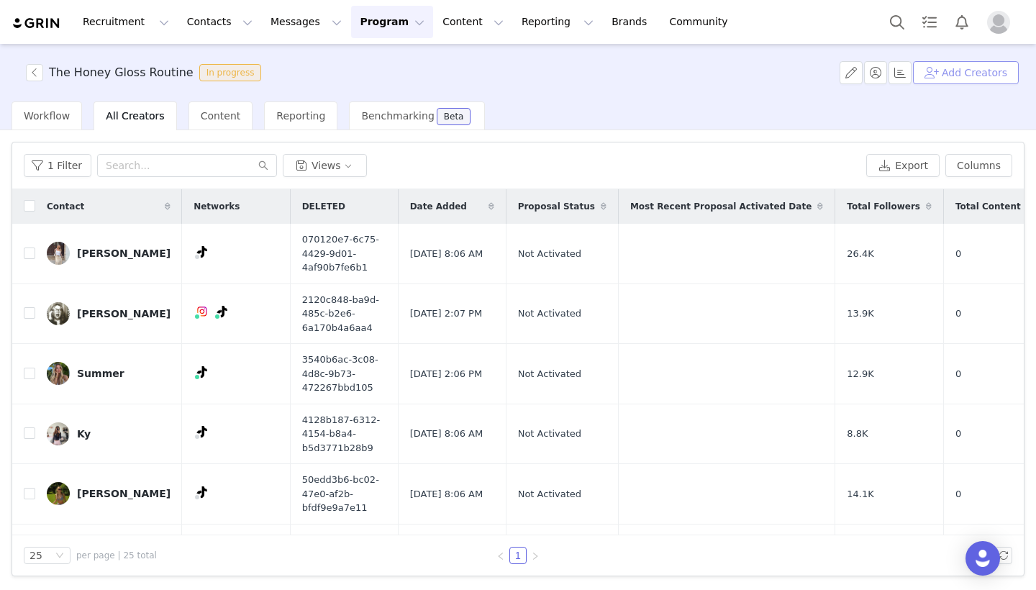
click at [942, 80] on button "Add Creators" at bounding box center [966, 72] width 106 height 23
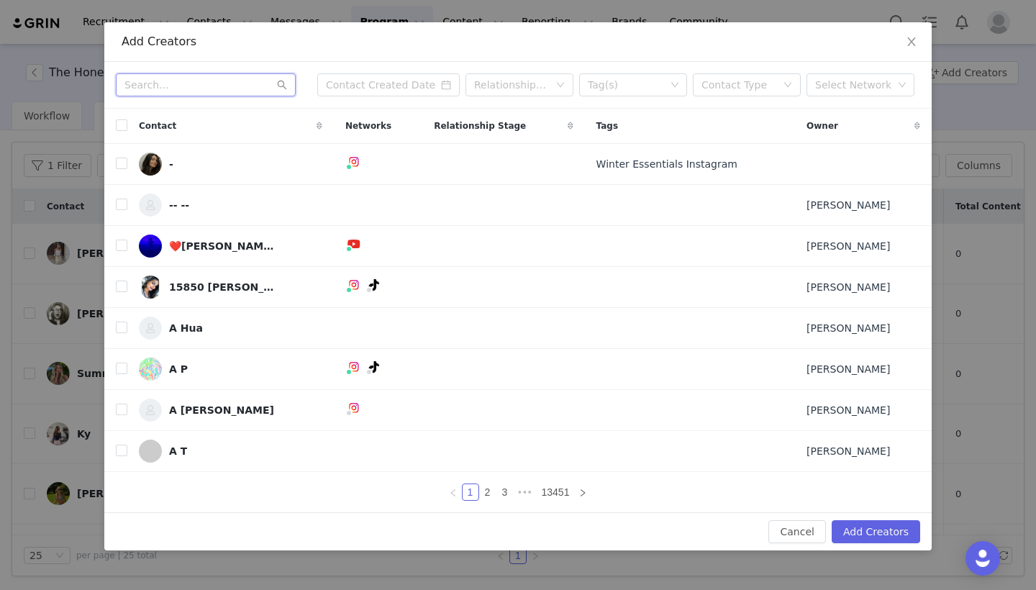
click at [265, 94] on input "text" at bounding box center [206, 84] width 180 height 23
paste input "[EMAIL_ADDRESS][DOMAIN_NAME]"
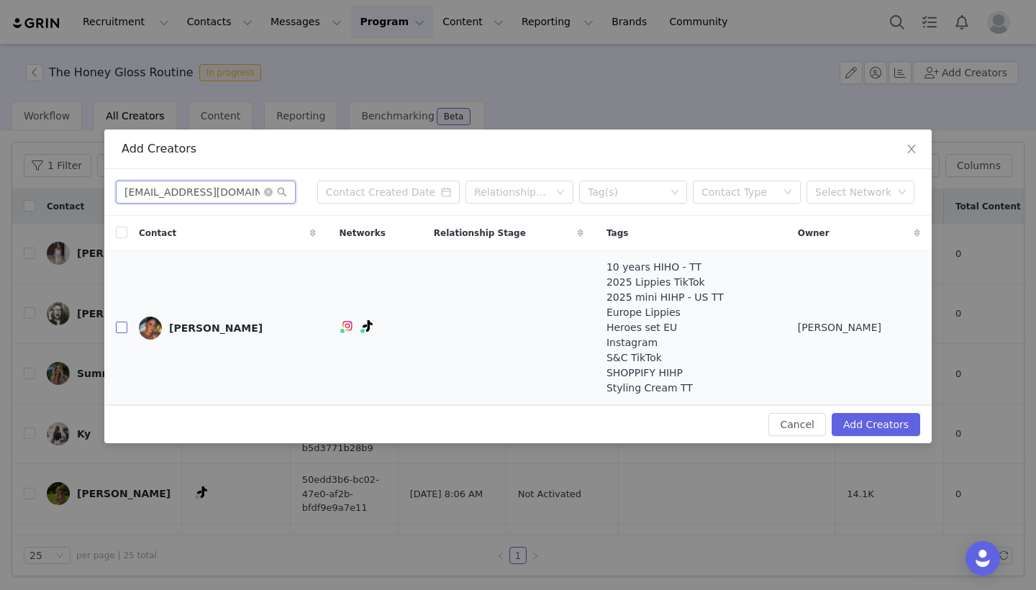
type input "[EMAIL_ADDRESS][DOMAIN_NAME]"
click at [122, 332] on input "checkbox" at bounding box center [122, 328] width 12 height 12
checkbox input "true"
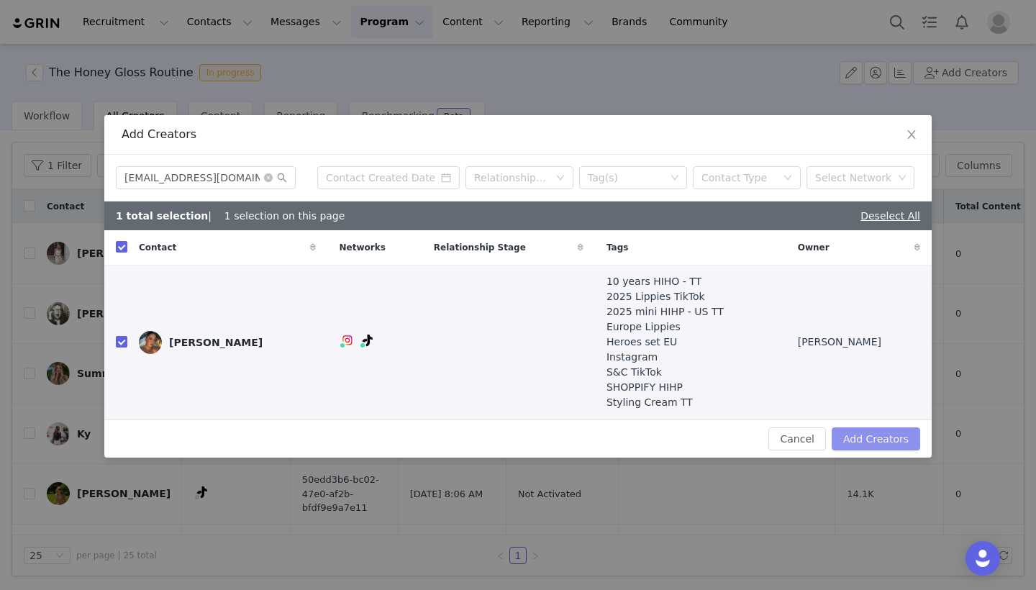
click at [872, 440] on button "Add Creators" at bounding box center [876, 438] width 89 height 23
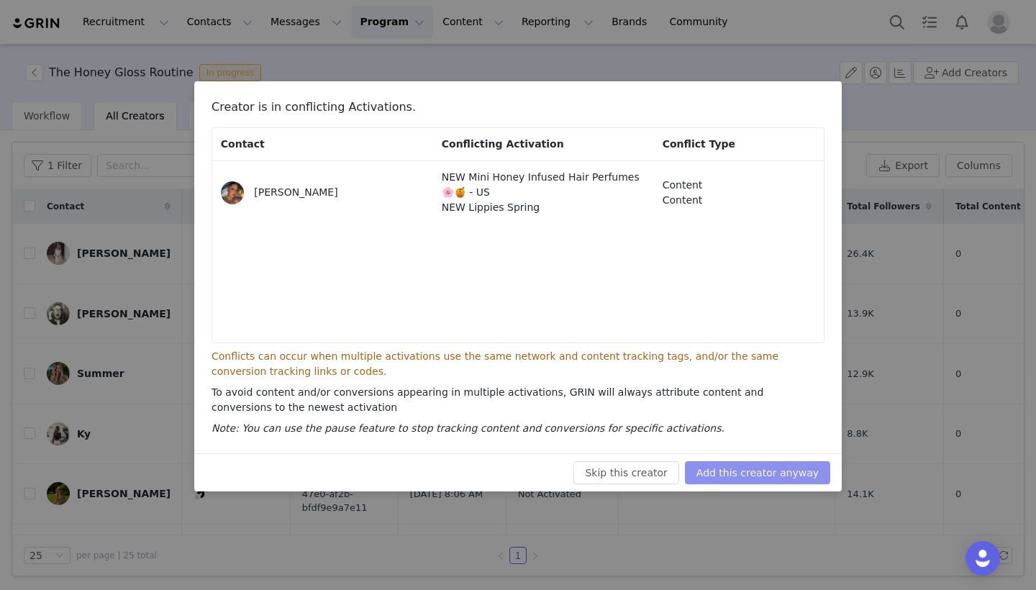
click at [797, 468] on button "Add this creator anyway" at bounding box center [757, 472] width 145 height 23
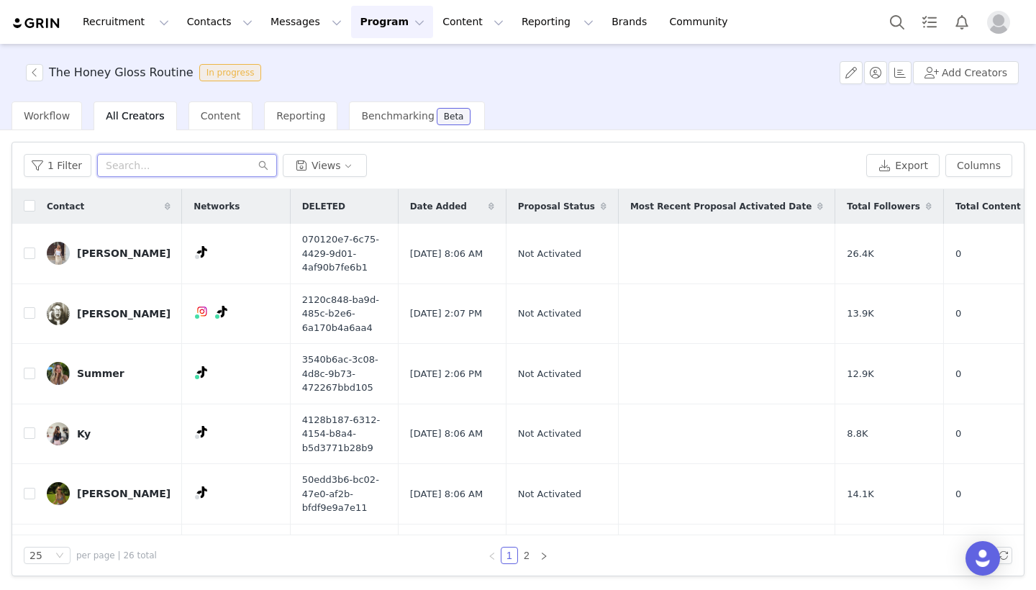
click at [171, 169] on input "text" at bounding box center [187, 165] width 180 height 23
paste input "[PERSON_NAME][EMAIL_ADDRESS][DOMAIN_NAME]"
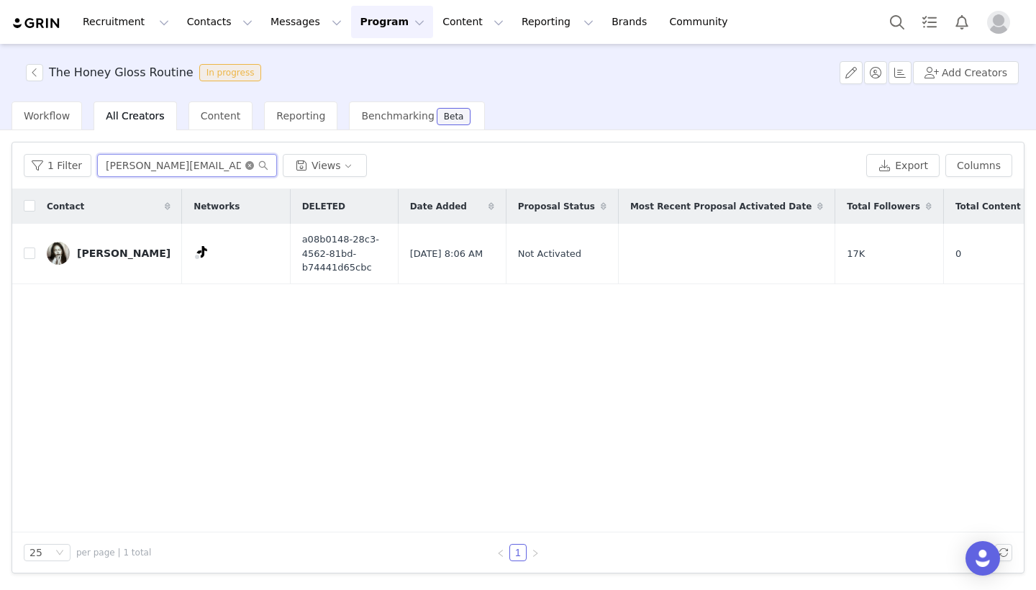
type input "[PERSON_NAME][EMAIL_ADDRESS][DOMAIN_NAME]"
click at [245, 166] on icon "icon: close-circle" at bounding box center [249, 165] width 9 height 9
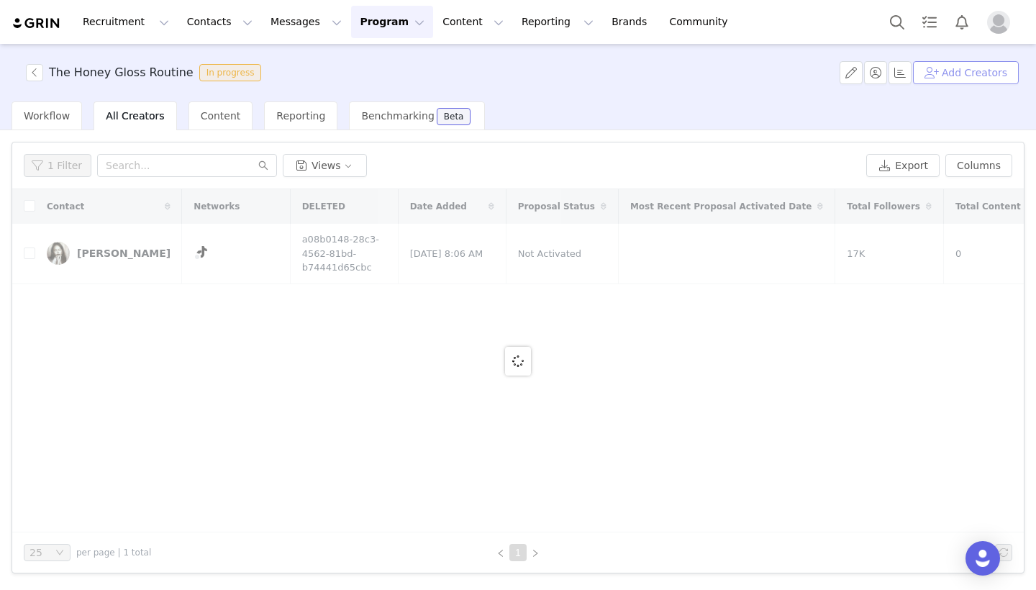
click at [965, 71] on button "Add Creators" at bounding box center [966, 72] width 106 height 23
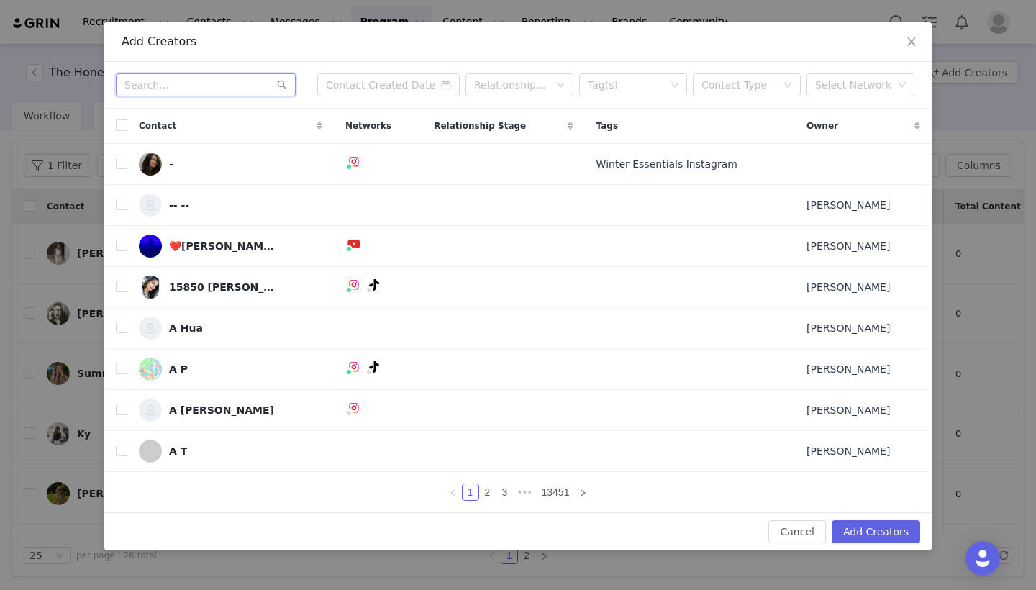
click at [183, 83] on input "text" at bounding box center [206, 84] width 180 height 23
paste input "[EMAIL_ADDRESS][DOMAIN_NAME]"
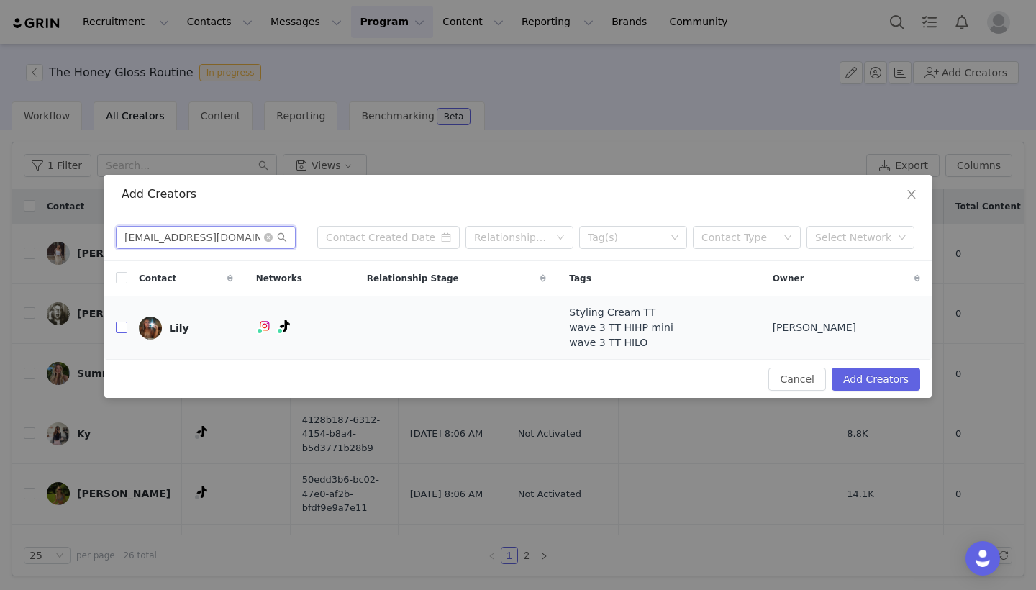
type input "[EMAIL_ADDRESS][DOMAIN_NAME]"
click at [122, 322] on label at bounding box center [122, 327] width 12 height 15
click at [122, 322] on input "checkbox" at bounding box center [122, 328] width 12 height 12
checkbox input "true"
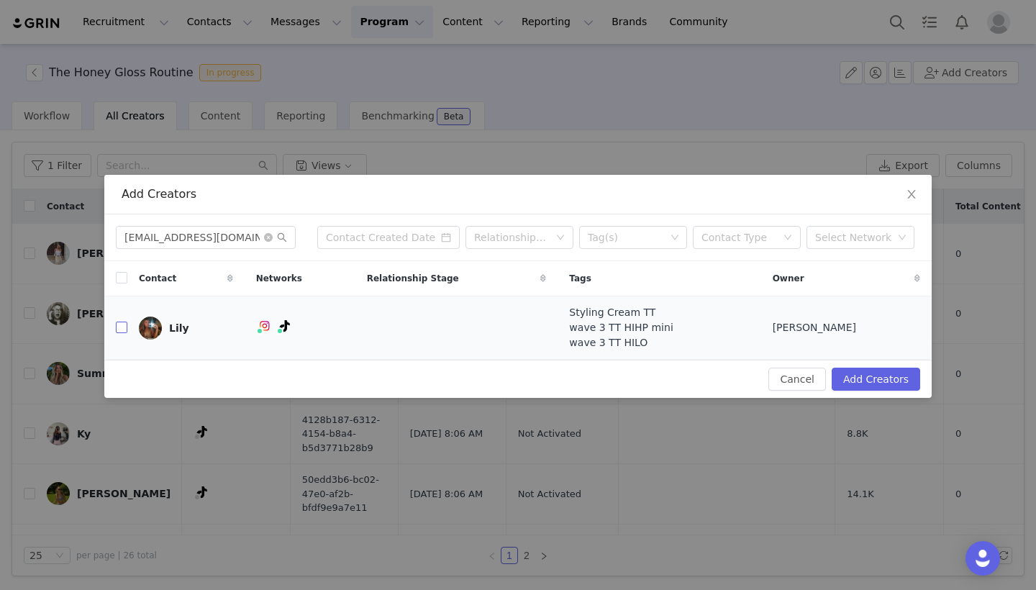
checkbox input "true"
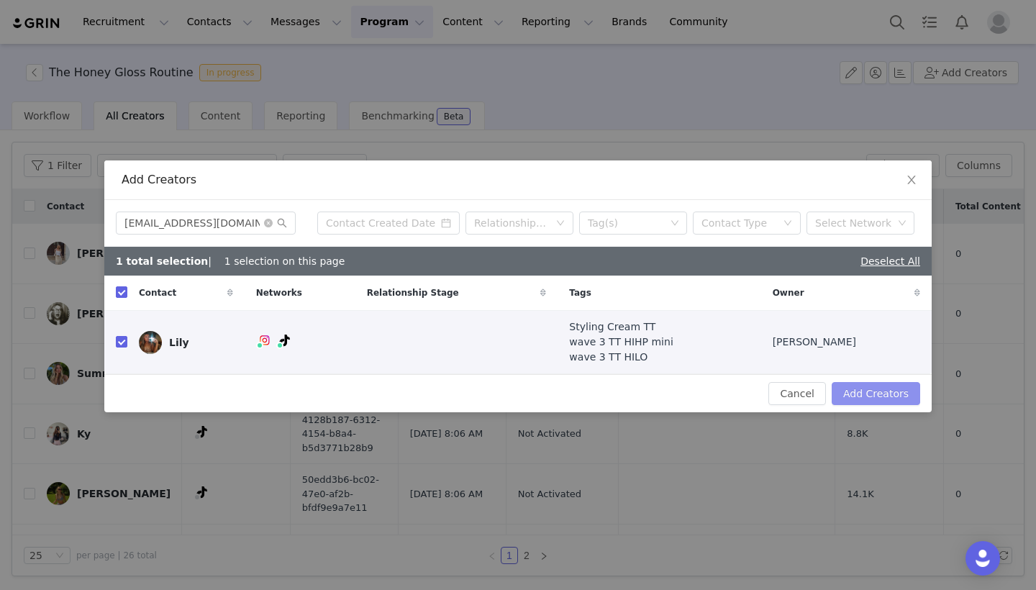
click at [907, 389] on button "Add Creators" at bounding box center [876, 393] width 89 height 23
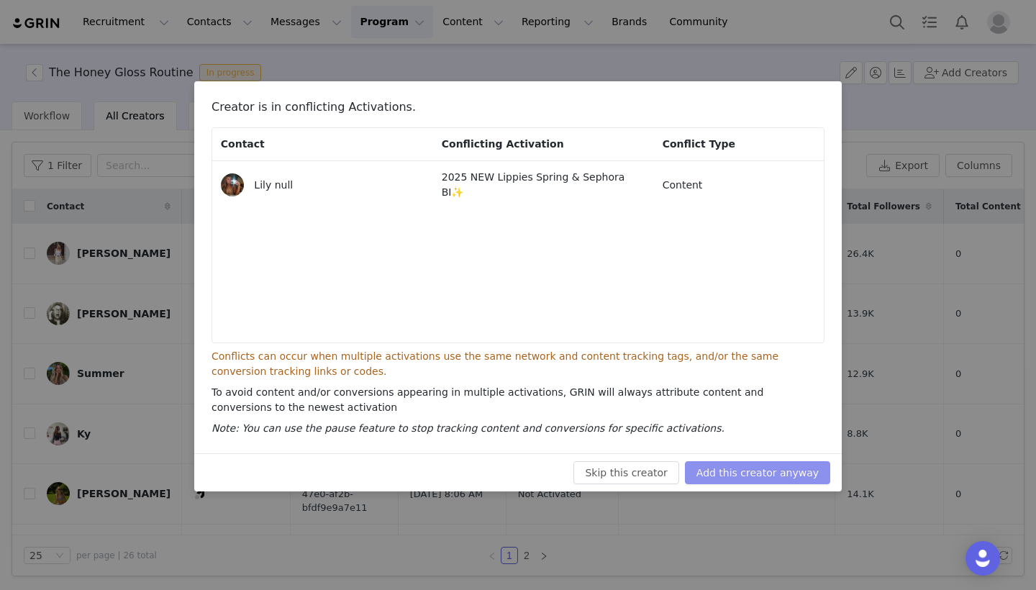
click at [786, 475] on button "Add this creator anyway" at bounding box center [757, 472] width 145 height 23
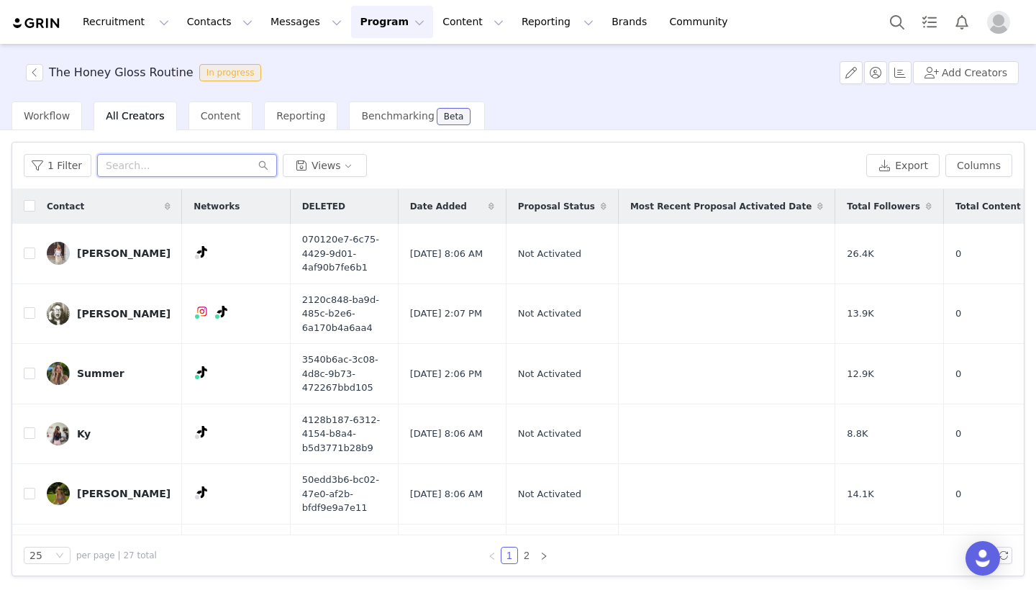
click at [158, 167] on input "text" at bounding box center [187, 165] width 180 height 23
click at [960, 76] on button "Add Creators" at bounding box center [966, 72] width 106 height 23
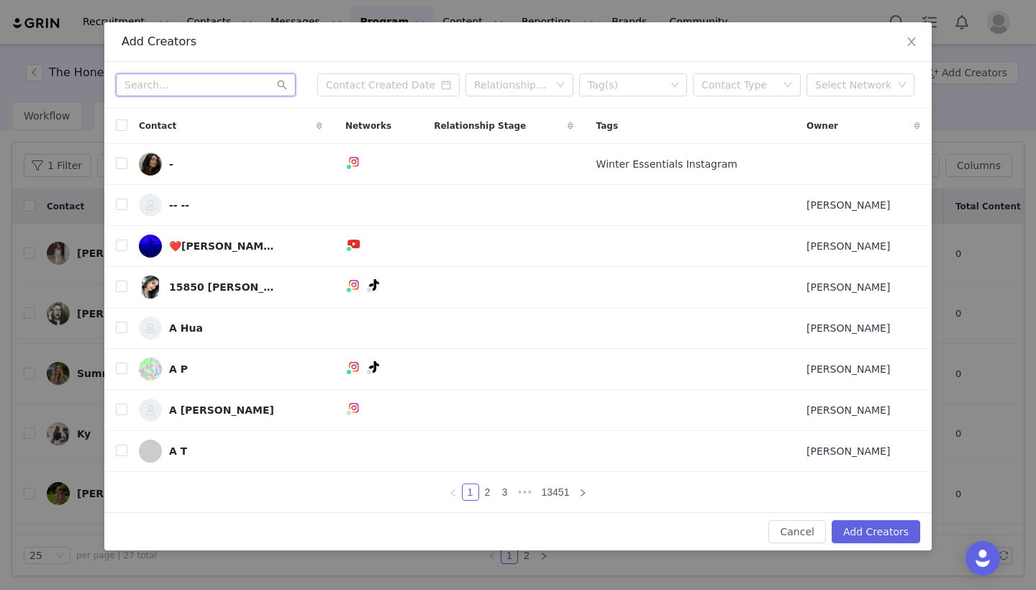
click at [236, 86] on input "text" at bounding box center [206, 84] width 180 height 23
paste input "[EMAIL_ADDRESS][DOMAIN_NAME]"
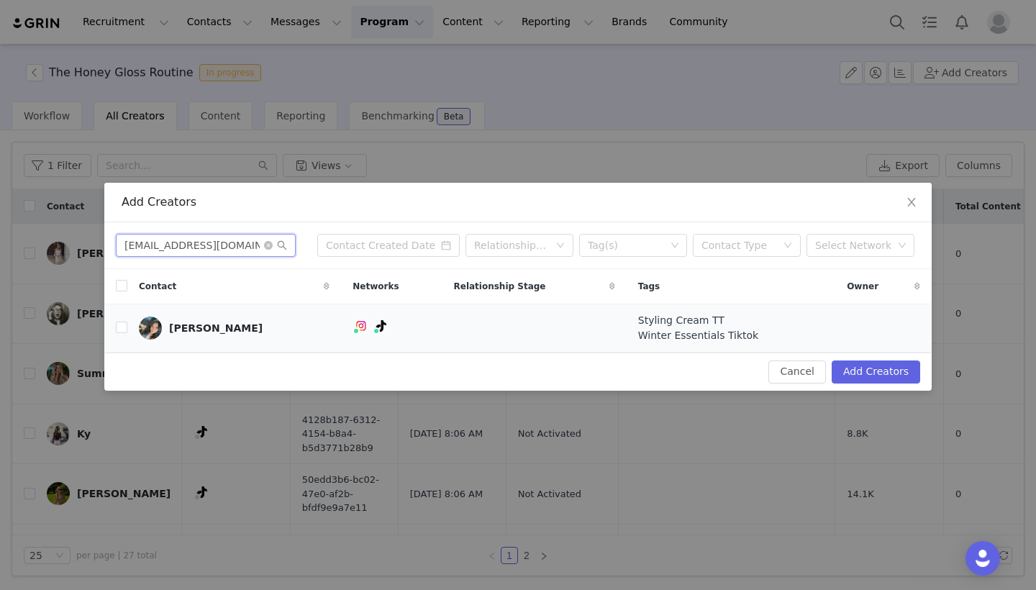
type input "[EMAIL_ADDRESS][DOMAIN_NAME]"
click at [124, 319] on td at bounding box center [115, 328] width 23 height 48
click at [123, 330] on input "checkbox" at bounding box center [122, 328] width 12 height 12
checkbox input "true"
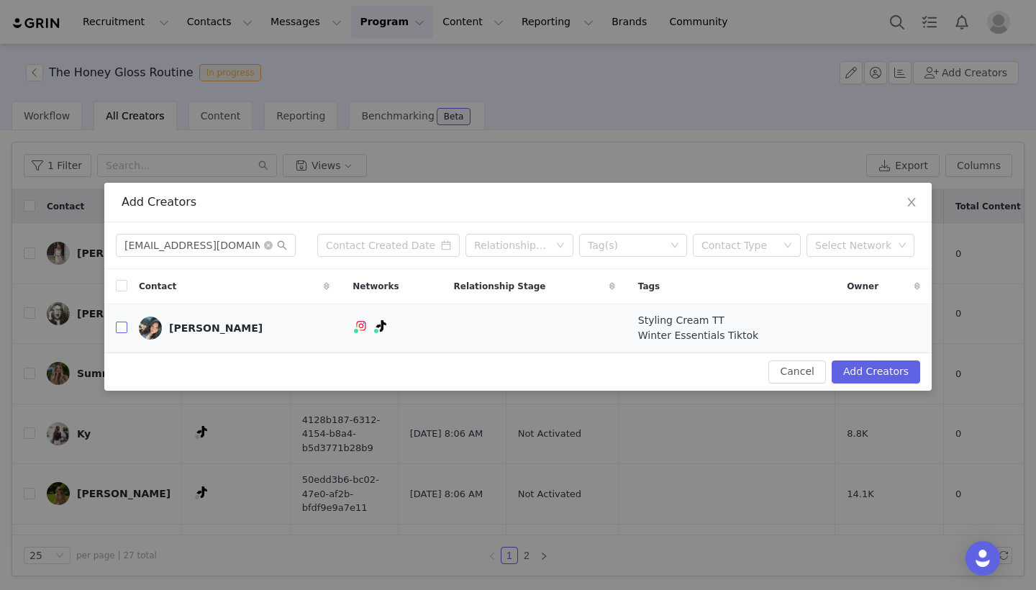
checkbox input "true"
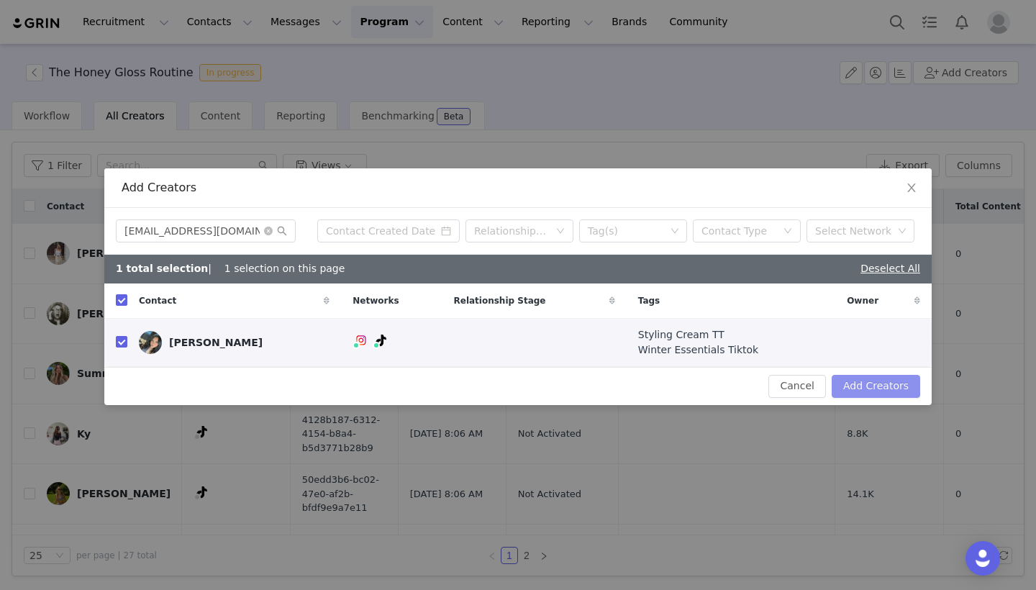
click at [897, 387] on button "Add Creators" at bounding box center [876, 386] width 89 height 23
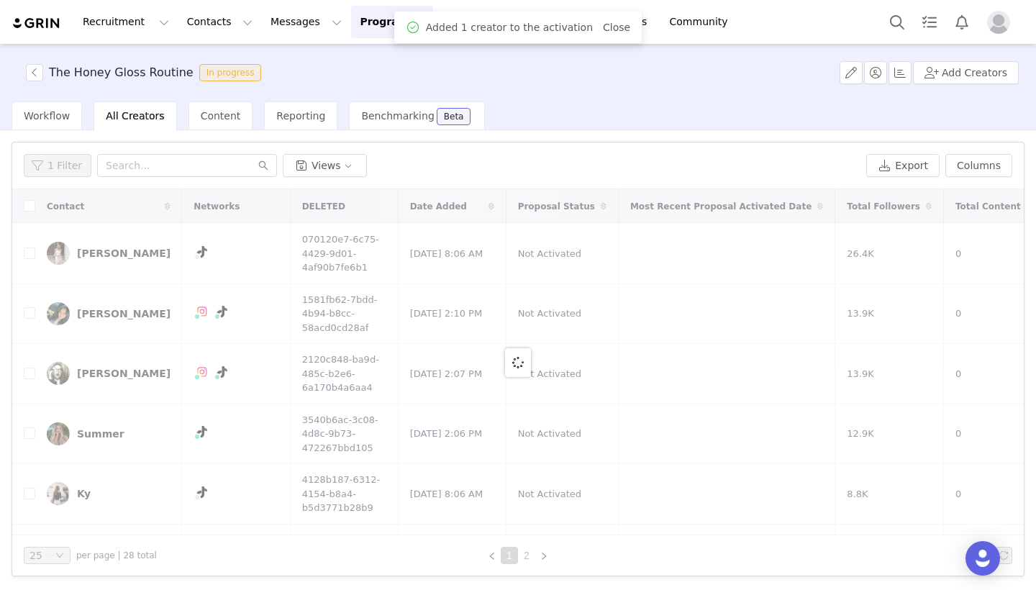
click at [963, 89] on div "The Honey Gloss Routine In progress Add Creators" at bounding box center [518, 73] width 1036 height 58
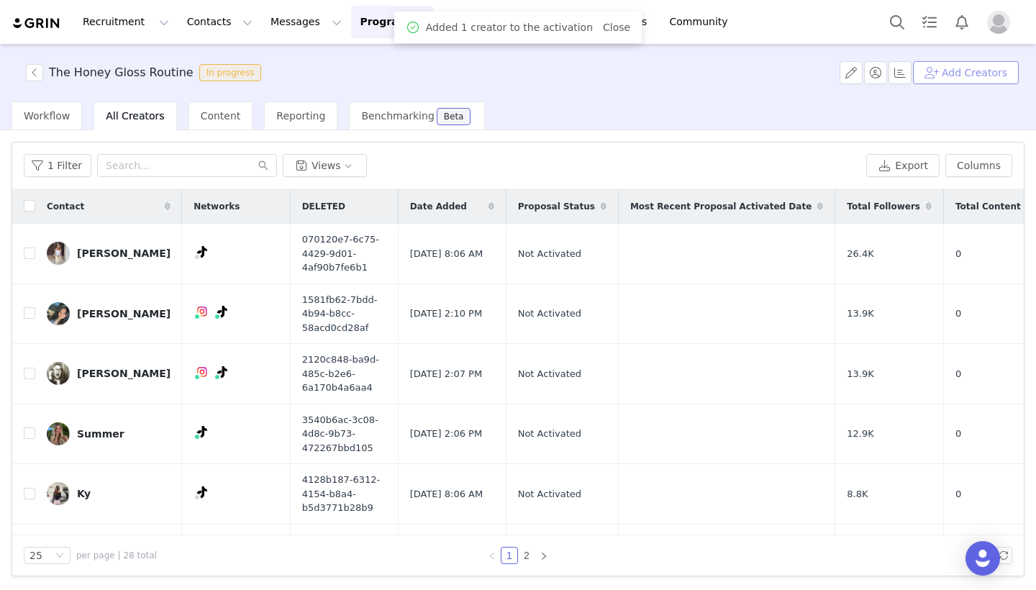
click at [963, 78] on button "Add Creators" at bounding box center [966, 72] width 106 height 23
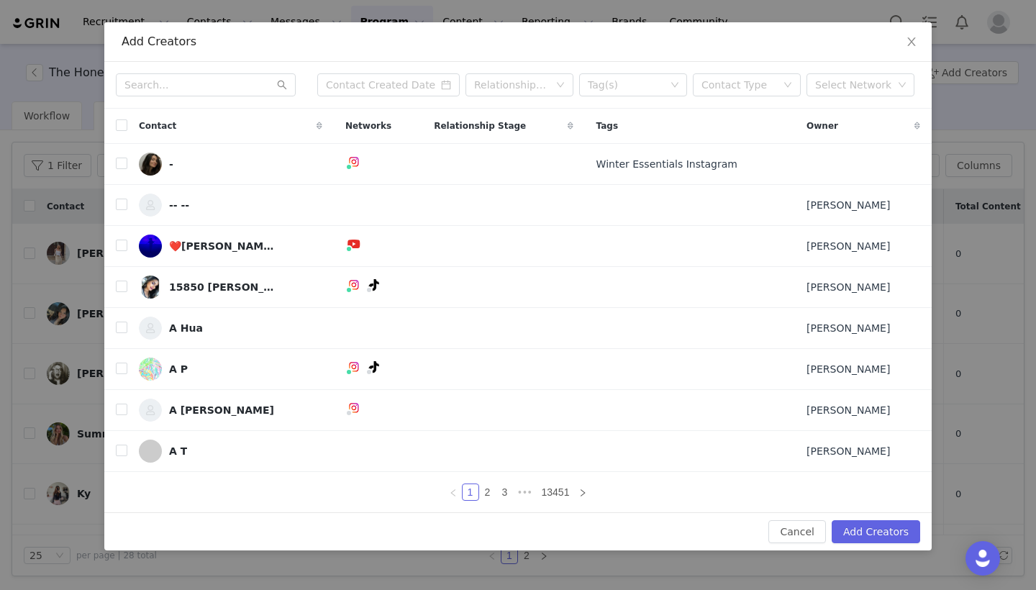
click at [209, 99] on div "Relationship Stage Tag(s) Contact Type Select Network" at bounding box center [517, 85] width 827 height 47
click at [204, 89] on input "text" at bounding box center [206, 84] width 180 height 23
paste input "[EMAIL_ADDRESS][DOMAIN_NAME]"
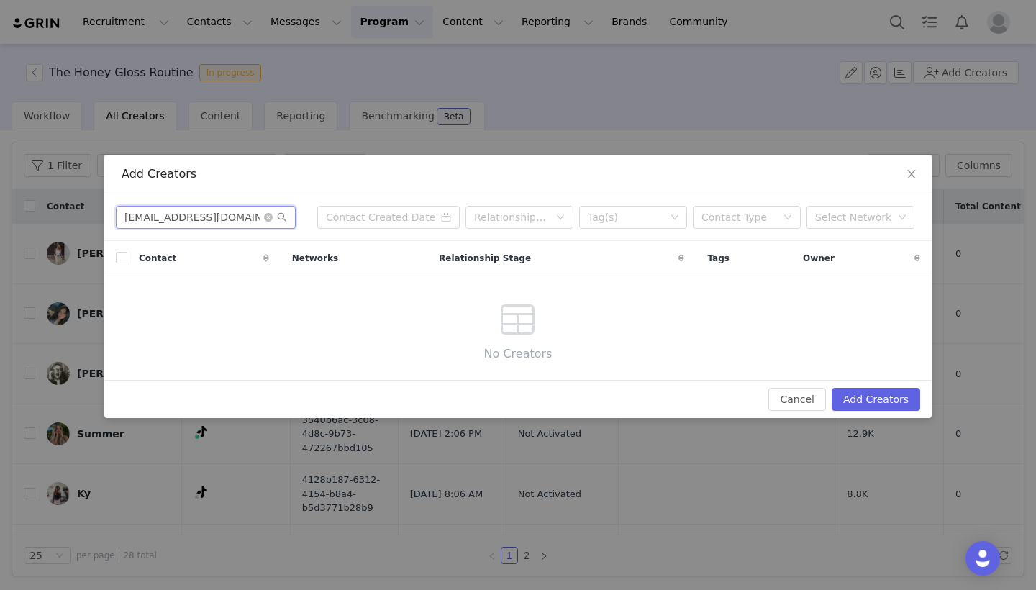
click at [259, 219] on input "[EMAIL_ADDRESS][DOMAIN_NAME]" at bounding box center [206, 217] width 180 height 23
type input "[EMAIL_ADDRESS][DOMAIN_NAME]"
click at [266, 218] on icon "icon: close-circle" at bounding box center [268, 217] width 9 height 9
click at [230, 215] on input "text" at bounding box center [206, 217] width 180 height 23
paste input "[EMAIL_ADDRESS][DOMAIN_NAME]"
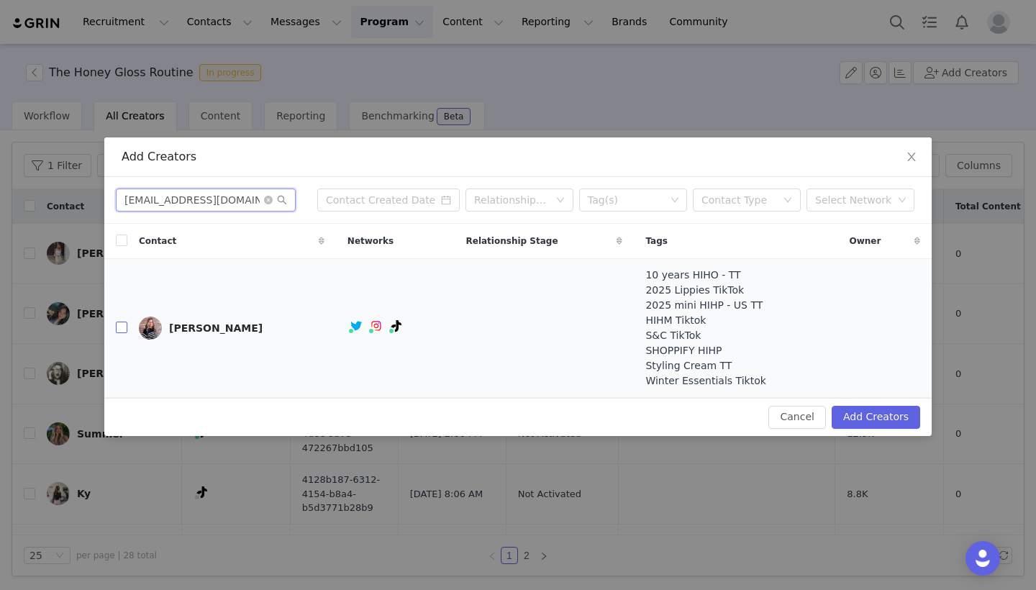
type input "[EMAIL_ADDRESS][DOMAIN_NAME]"
click at [125, 330] on input "checkbox" at bounding box center [122, 328] width 12 height 12
checkbox input "true"
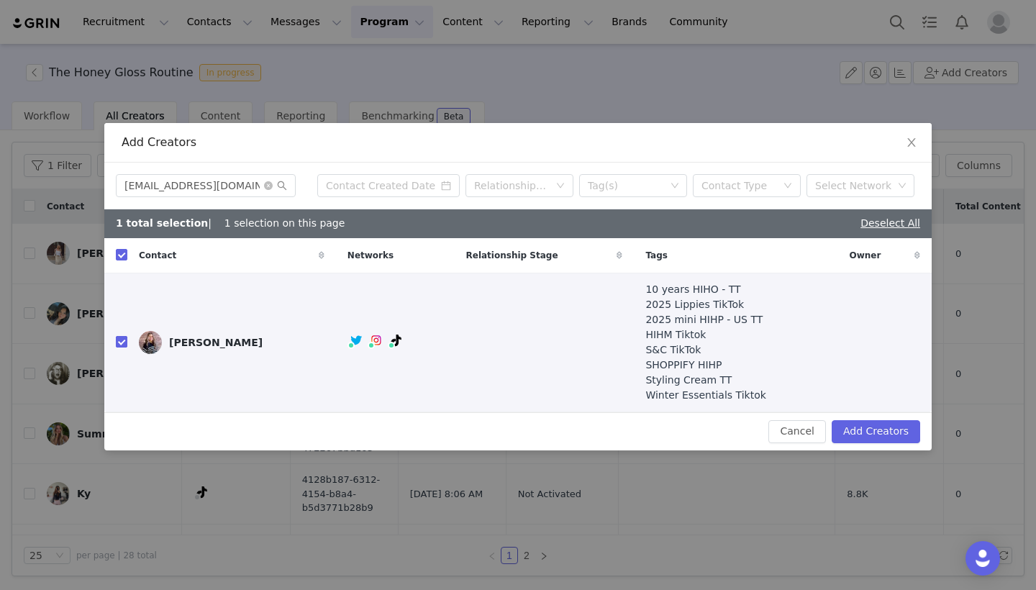
checkbox input "true"
click at [856, 419] on div "Cancel Add Creators" at bounding box center [517, 431] width 827 height 38
click at [859, 426] on button "Add Creators" at bounding box center [876, 431] width 89 height 23
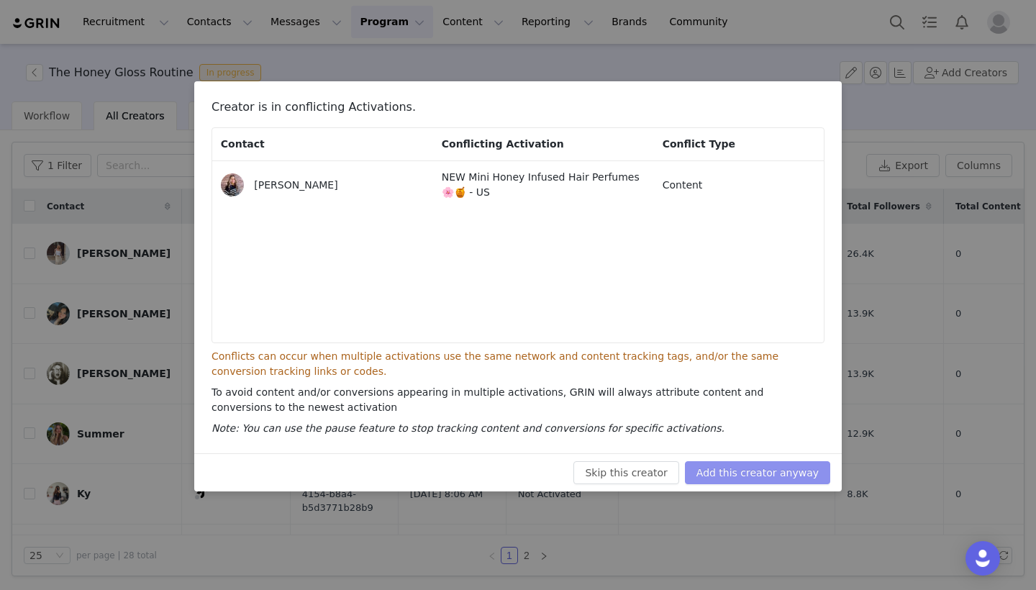
click at [800, 462] on button "Add this creator anyway" at bounding box center [757, 472] width 145 height 23
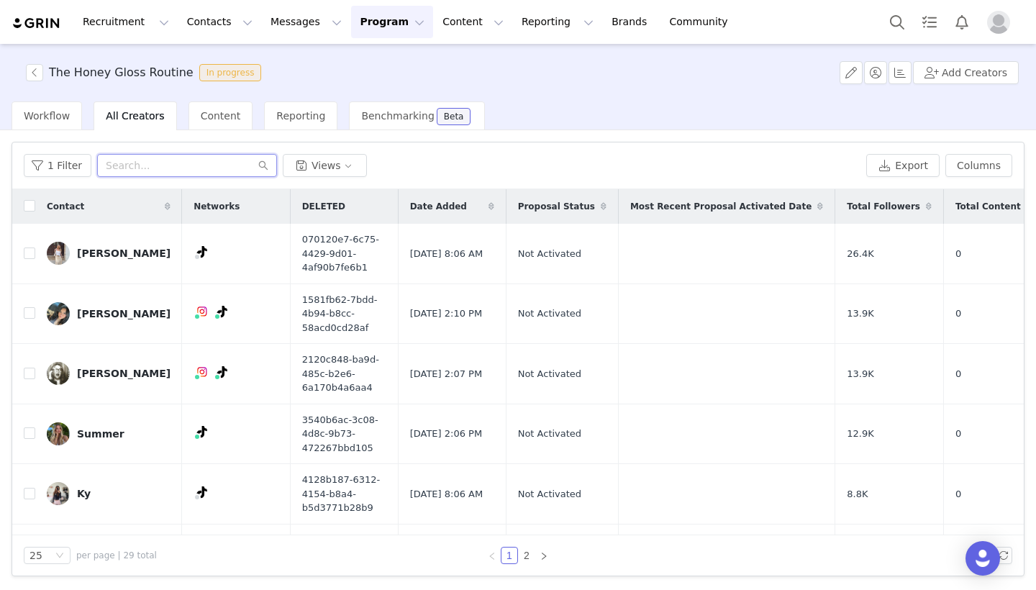
click at [162, 167] on input "text" at bounding box center [187, 165] width 180 height 23
click at [996, 76] on button "Add Creators" at bounding box center [966, 72] width 106 height 23
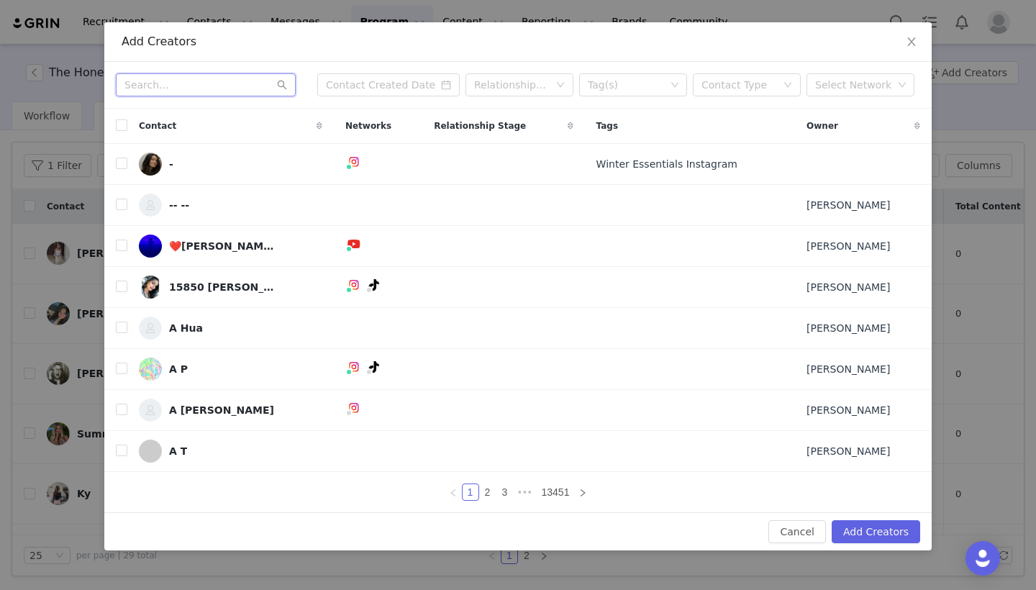
click at [211, 81] on input "text" at bounding box center [206, 84] width 180 height 23
paste input "[DOMAIN_NAME][EMAIL_ADDRESS][DOMAIN_NAME]"
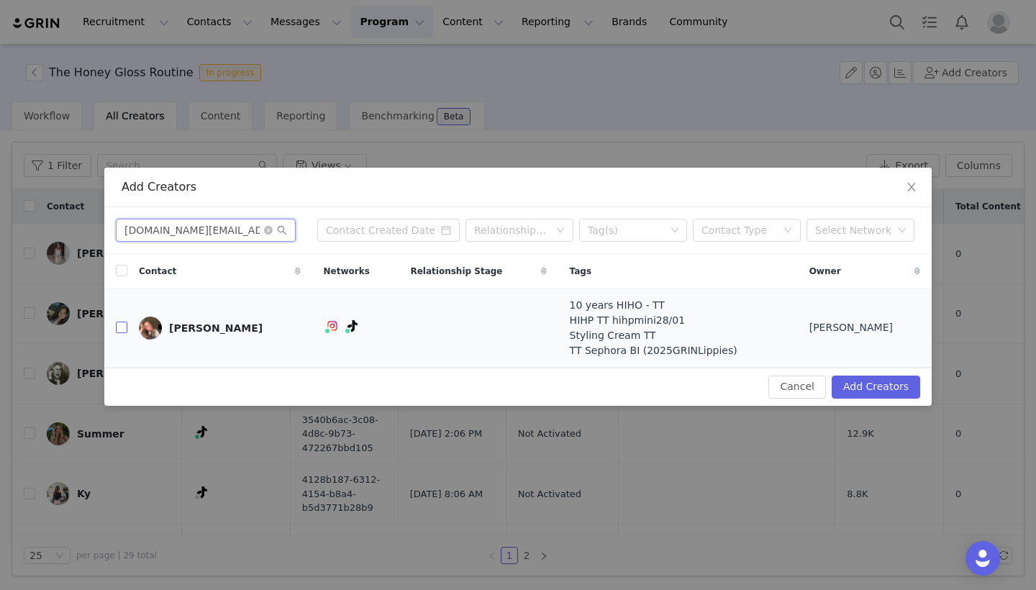
type input "[DOMAIN_NAME][EMAIL_ADDRESS][DOMAIN_NAME]"
click at [119, 331] on input "checkbox" at bounding box center [122, 328] width 12 height 12
checkbox input "true"
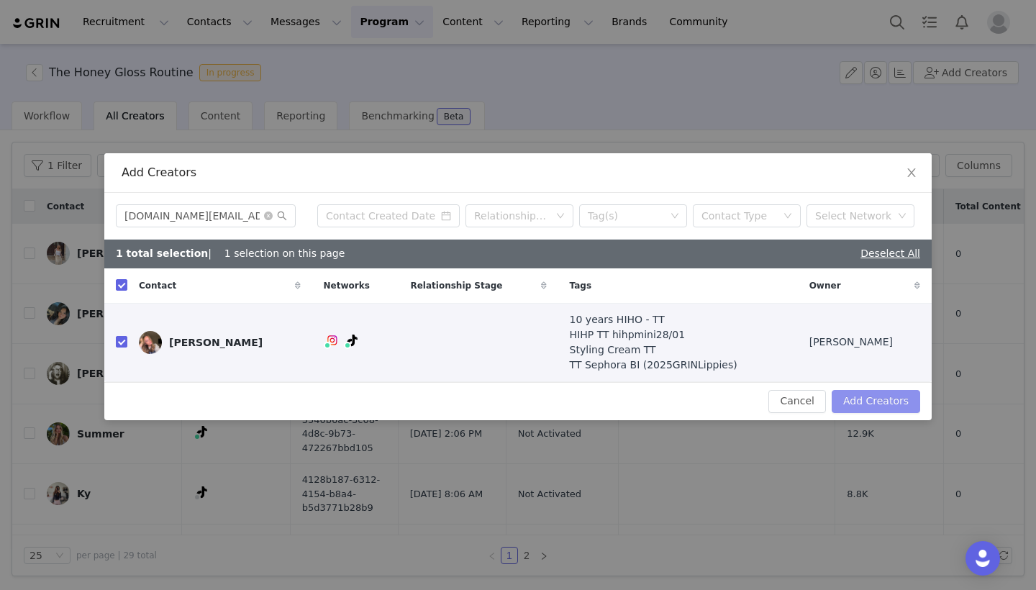
click at [863, 394] on button "Add Creators" at bounding box center [876, 401] width 89 height 23
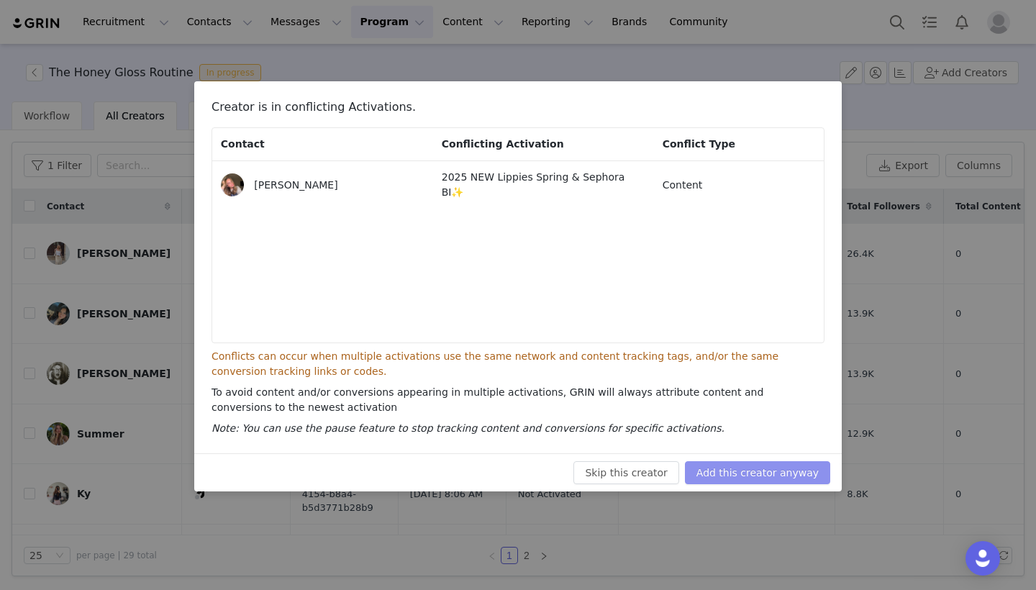
click at [781, 468] on button "Add this creator anyway" at bounding box center [757, 472] width 145 height 23
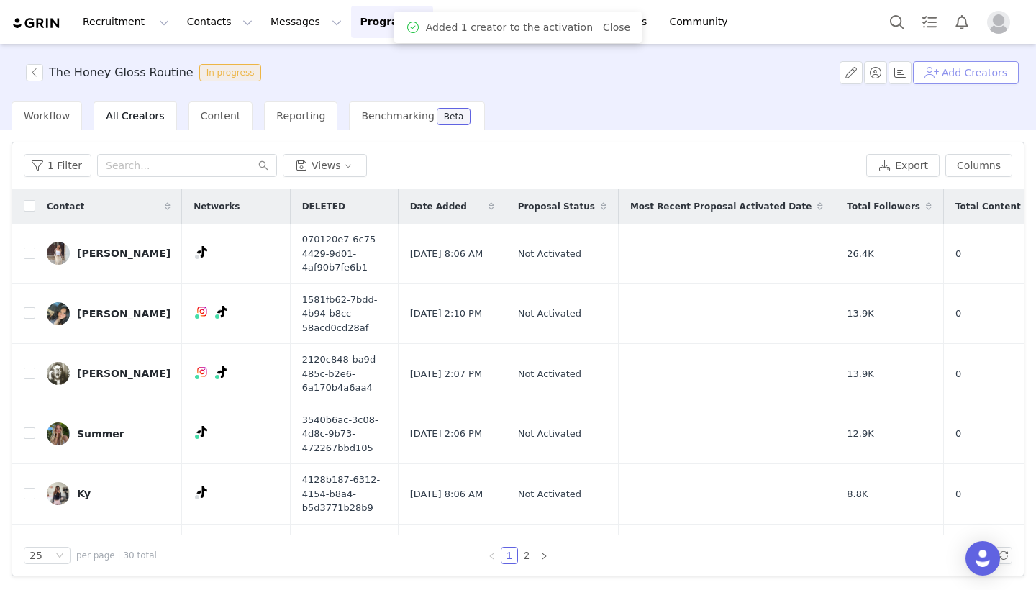
click at [962, 76] on button "Add Creators" at bounding box center [966, 72] width 106 height 23
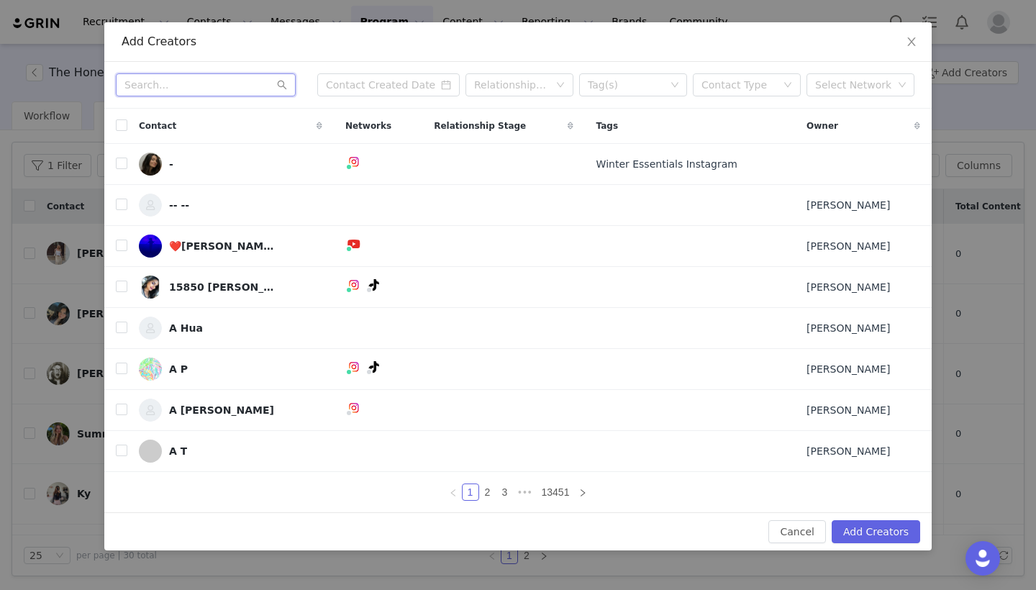
click at [223, 93] on input "text" at bounding box center [206, 84] width 180 height 23
paste input "[EMAIL_ADDRESS][DOMAIN_NAME]"
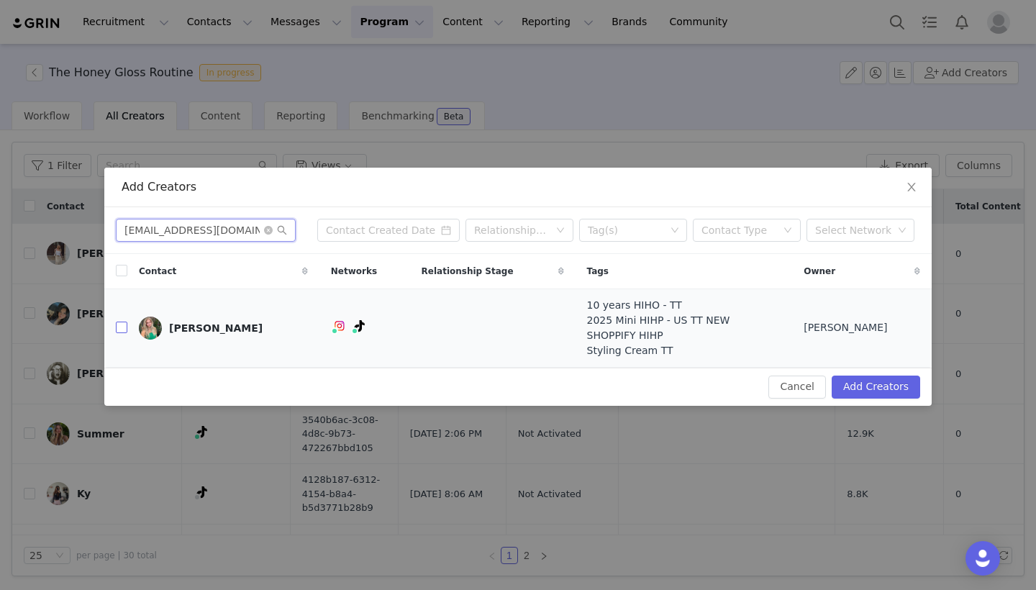
type input "[EMAIL_ADDRESS][DOMAIN_NAME]"
click at [120, 330] on input "checkbox" at bounding box center [122, 328] width 12 height 12
checkbox input "true"
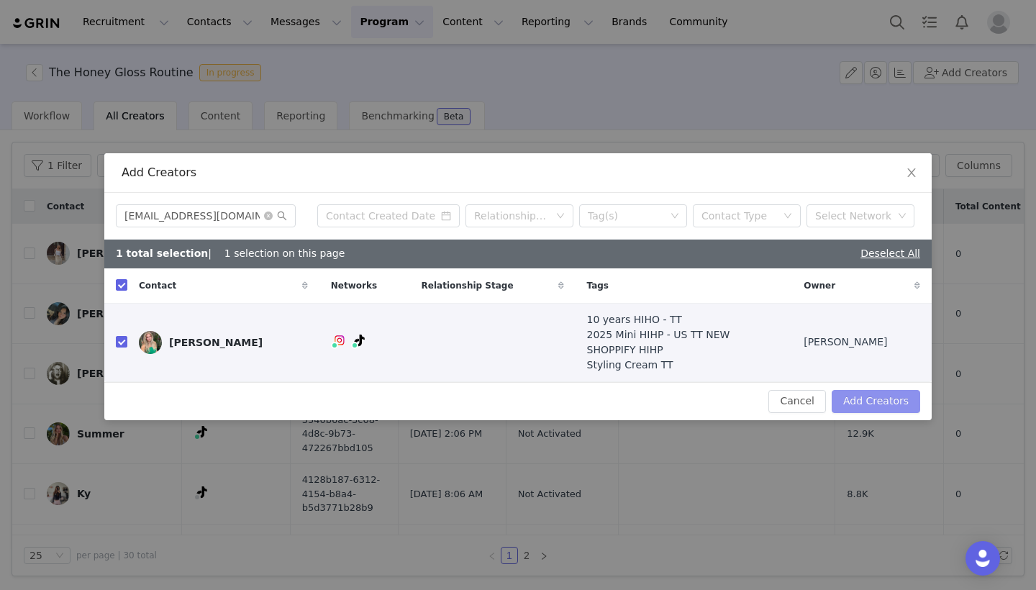
click at [893, 399] on button "Add Creators" at bounding box center [876, 401] width 89 height 23
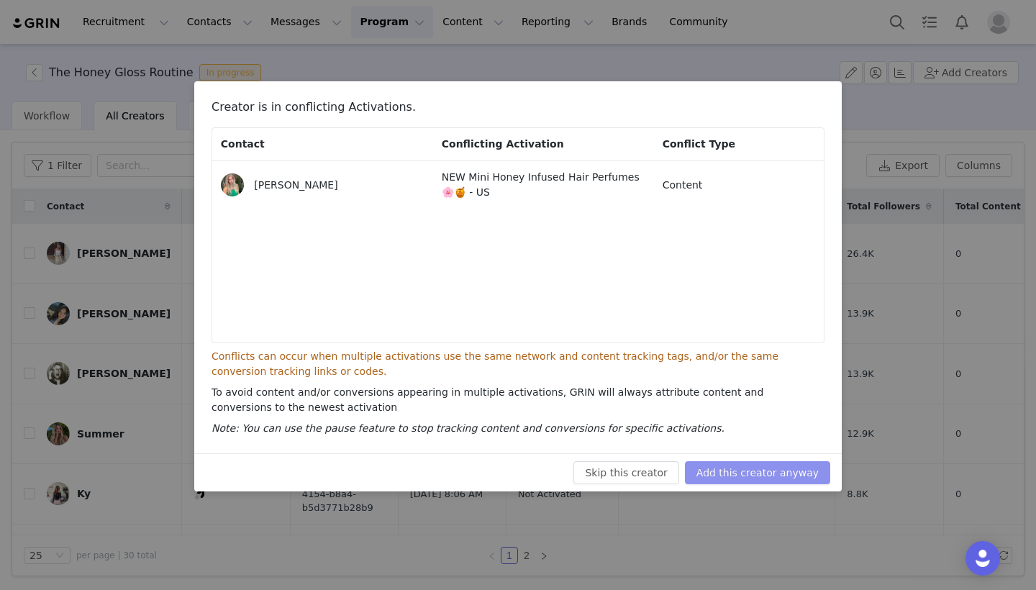
click at [800, 478] on button "Add this creator anyway" at bounding box center [757, 472] width 145 height 23
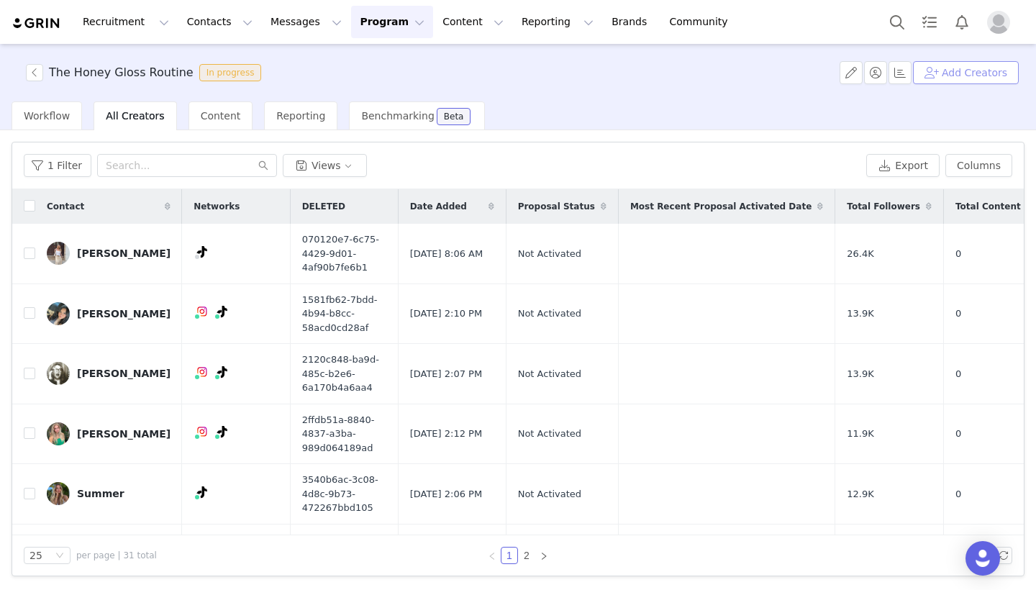
click at [961, 78] on button "Add Creators" at bounding box center [966, 72] width 106 height 23
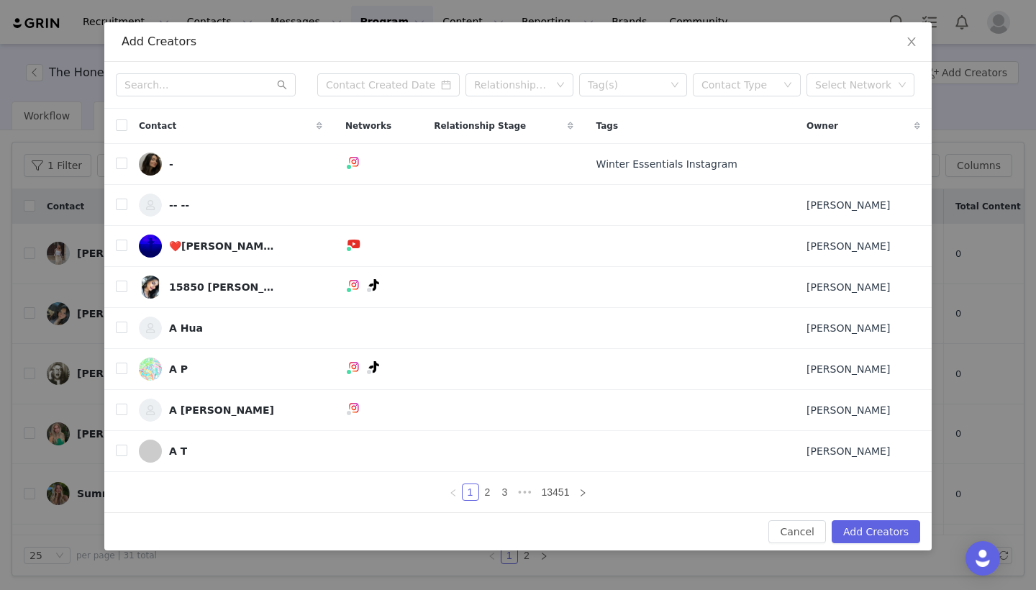
click at [250, 72] on div "Relationship Stage Tag(s) Contact Type Select Network" at bounding box center [517, 85] width 827 height 47
click at [250, 79] on input "text" at bounding box center [206, 84] width 180 height 23
paste input "[EMAIL_ADDRESS][DOMAIN_NAME]"
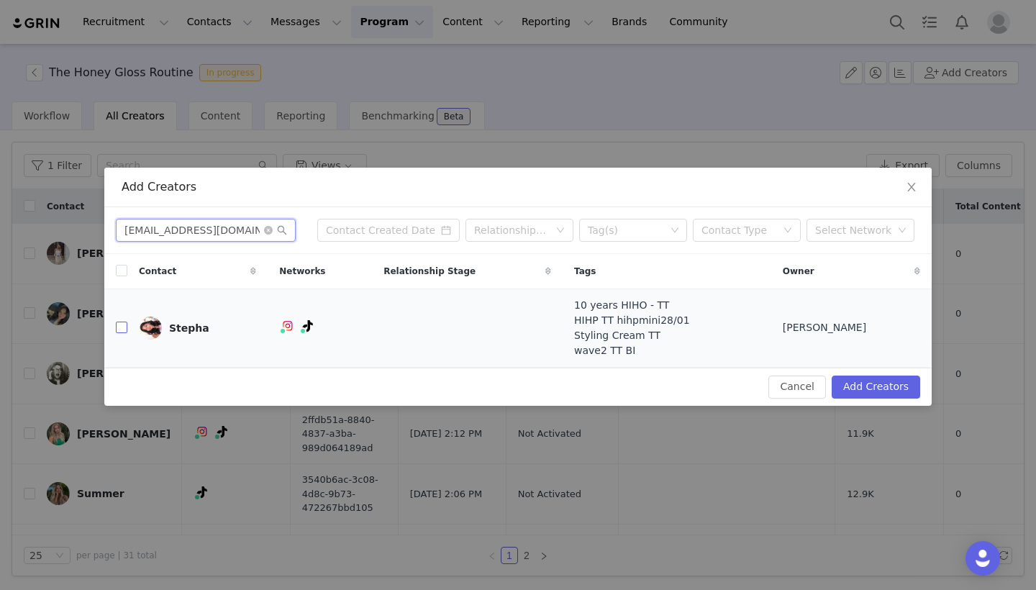
type input "[EMAIL_ADDRESS][DOMAIN_NAME]"
click at [124, 324] on input "checkbox" at bounding box center [122, 328] width 12 height 12
checkbox input "true"
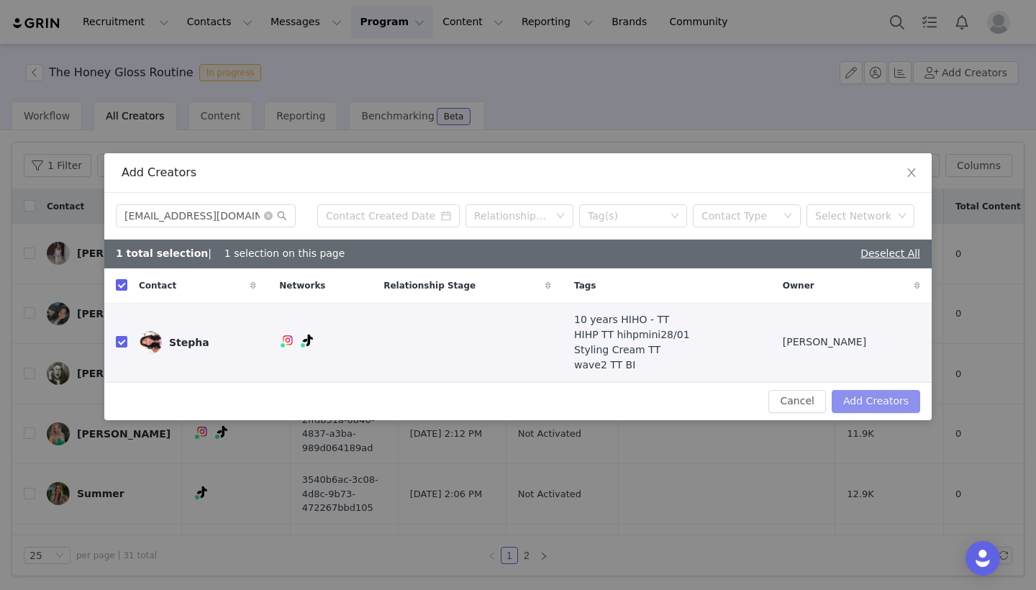
click at [846, 399] on button "Add Creators" at bounding box center [876, 401] width 89 height 23
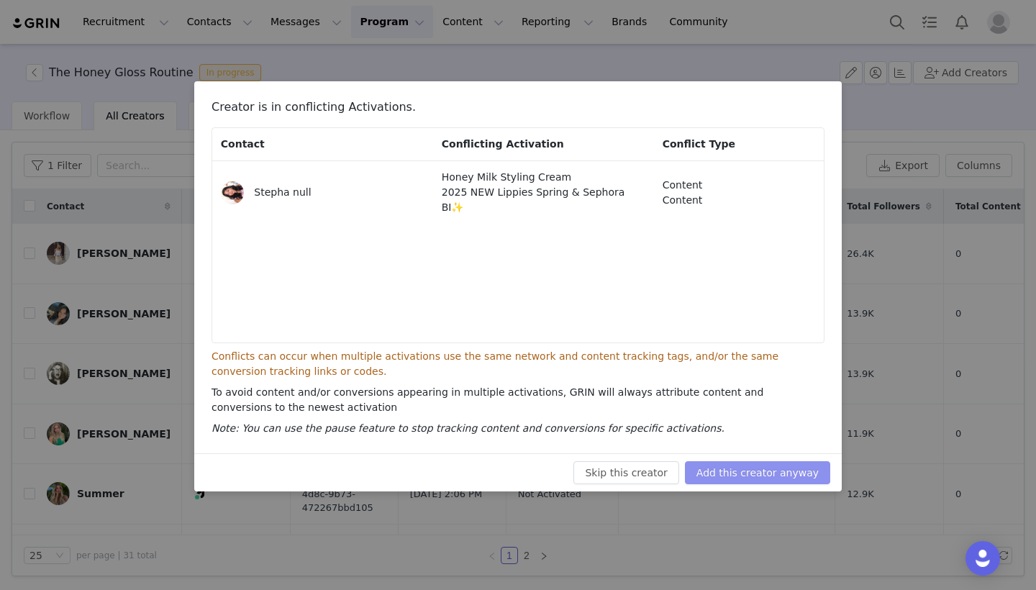
click at [769, 477] on button "Add this creator anyway" at bounding box center [757, 472] width 145 height 23
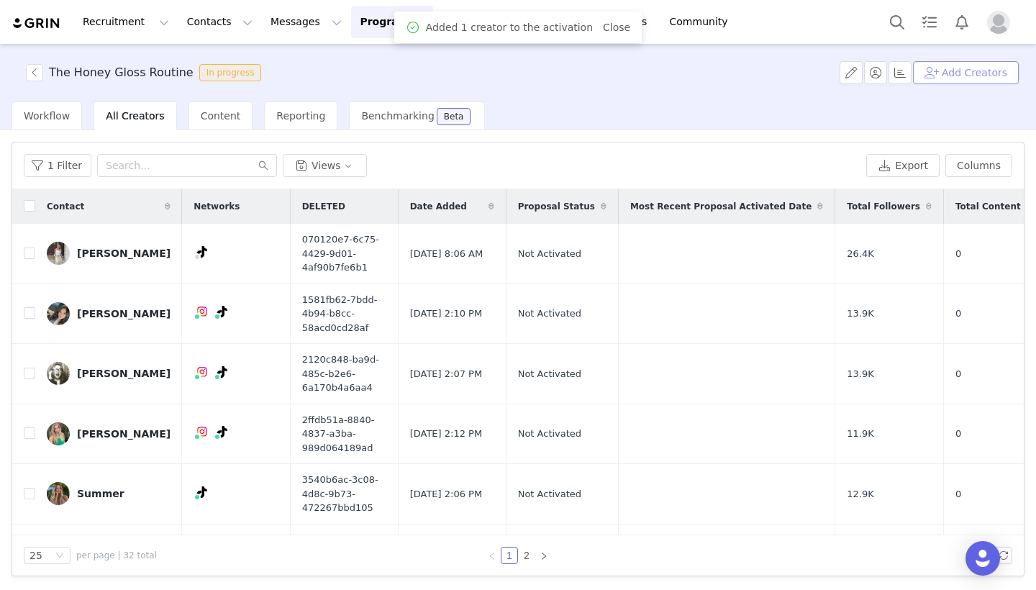
click at [987, 79] on button "Add Creators" at bounding box center [966, 72] width 106 height 23
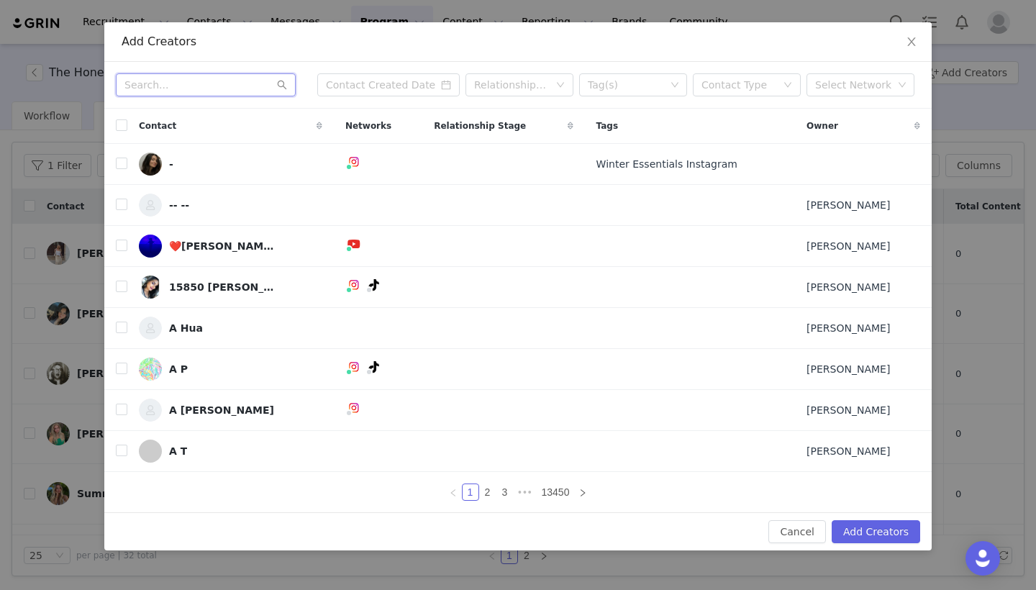
click at [250, 82] on input "text" at bounding box center [206, 84] width 180 height 23
paste input "[EMAIL_ADDRESS][DOMAIN_NAME]"
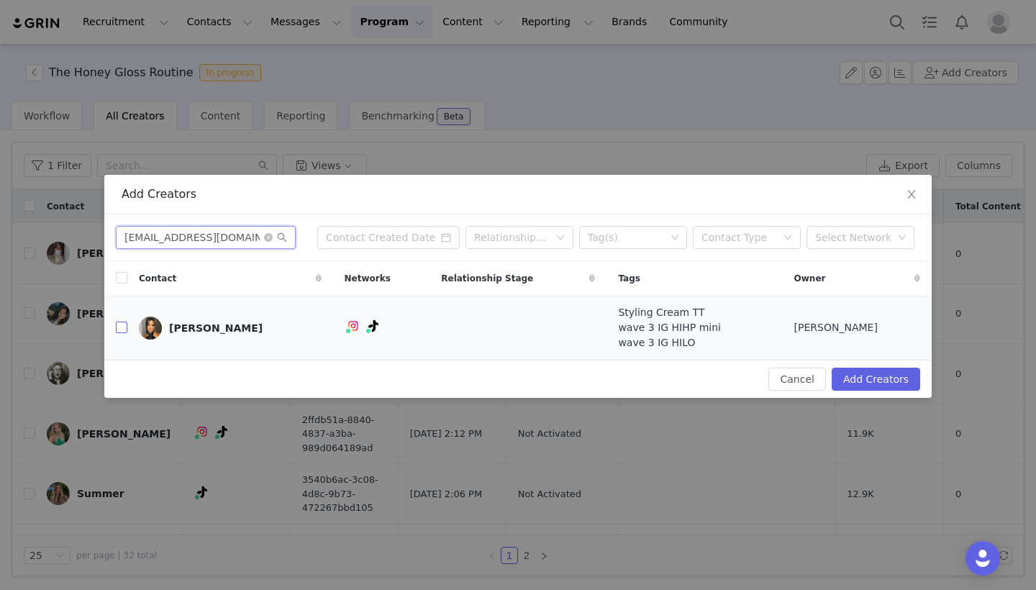
type input "[EMAIL_ADDRESS][DOMAIN_NAME]"
click at [117, 333] on input "checkbox" at bounding box center [122, 328] width 12 height 12
checkbox input "true"
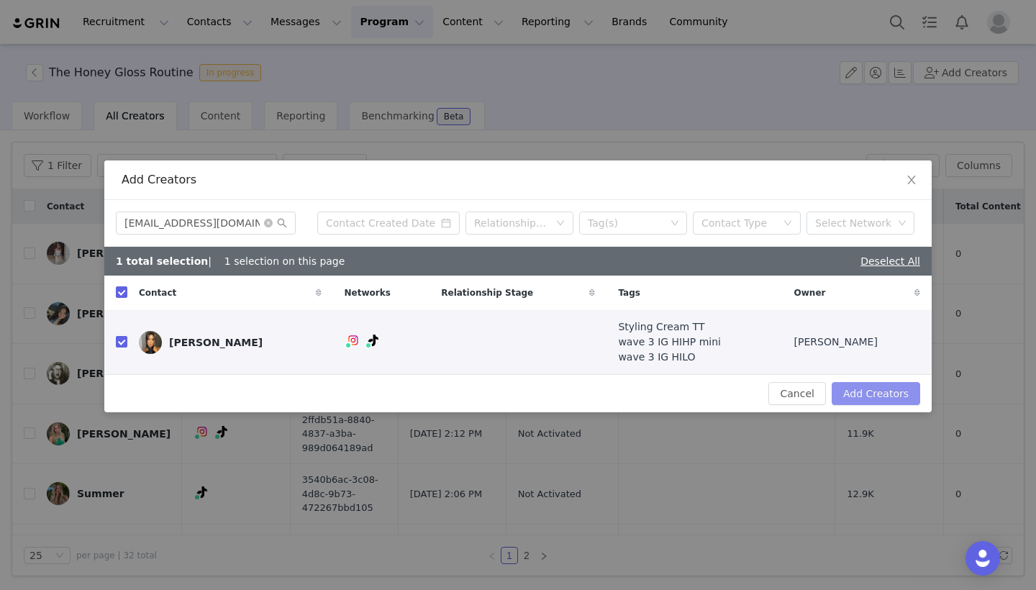
click at [895, 401] on button "Add Creators" at bounding box center [876, 393] width 89 height 23
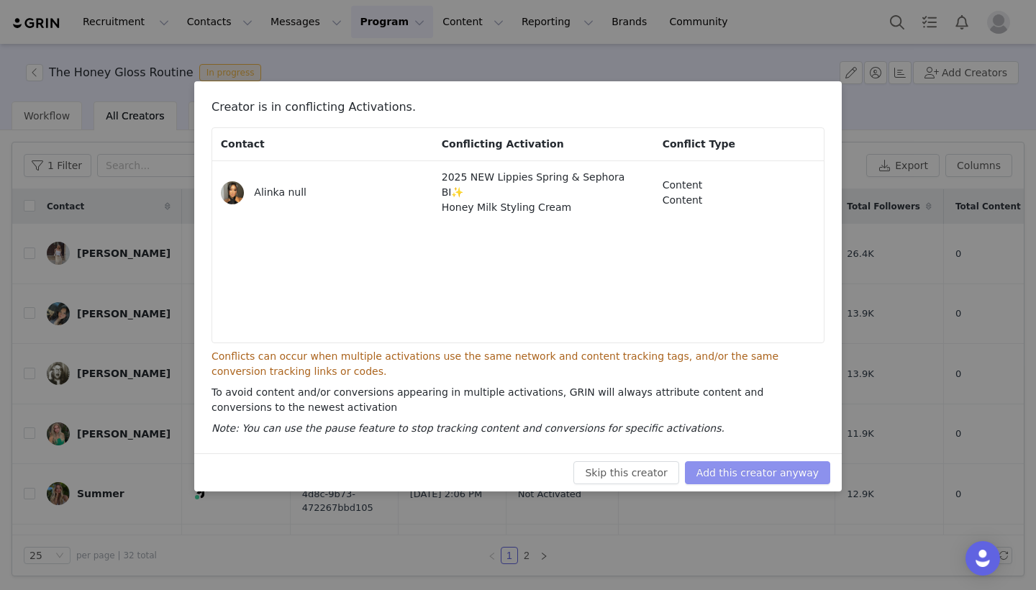
click at [758, 476] on button "Add this creator anyway" at bounding box center [757, 472] width 145 height 23
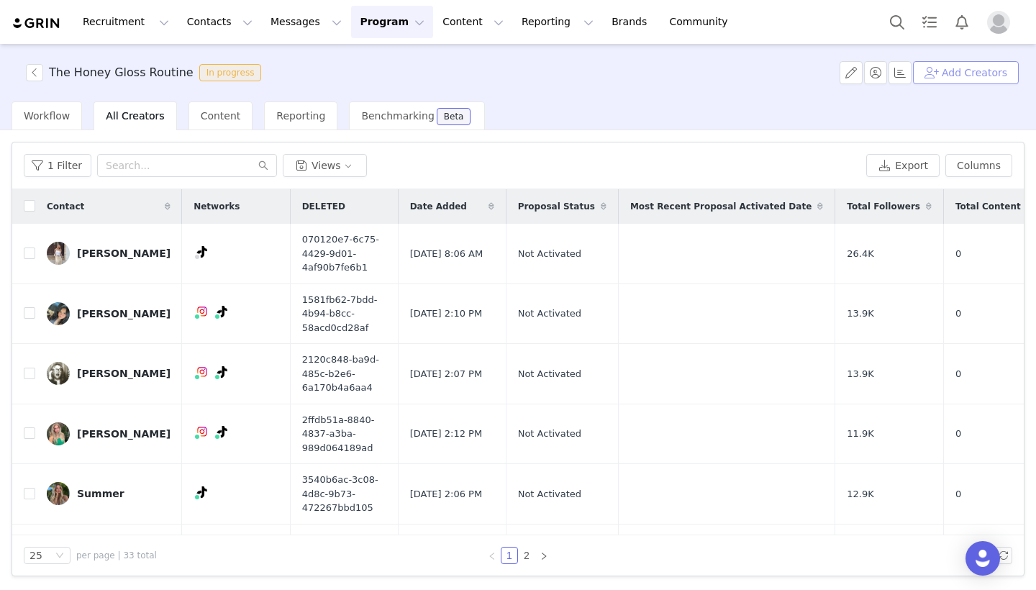
click at [974, 77] on button "Add Creators" at bounding box center [966, 72] width 106 height 23
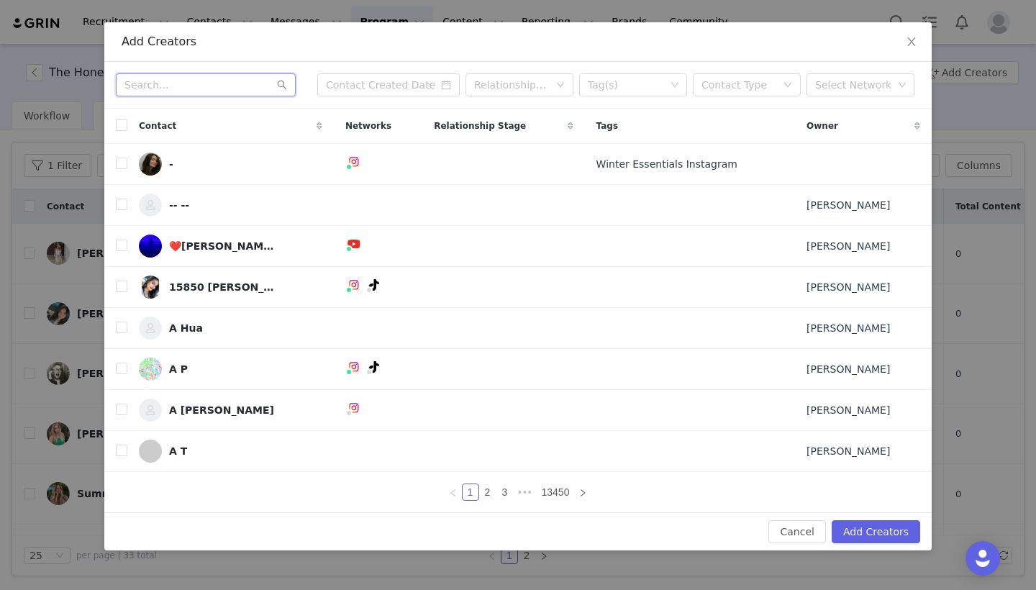
click at [220, 83] on input "text" at bounding box center [206, 84] width 180 height 23
paste input "[EMAIL_ADDRESS][DOMAIN_NAME]"
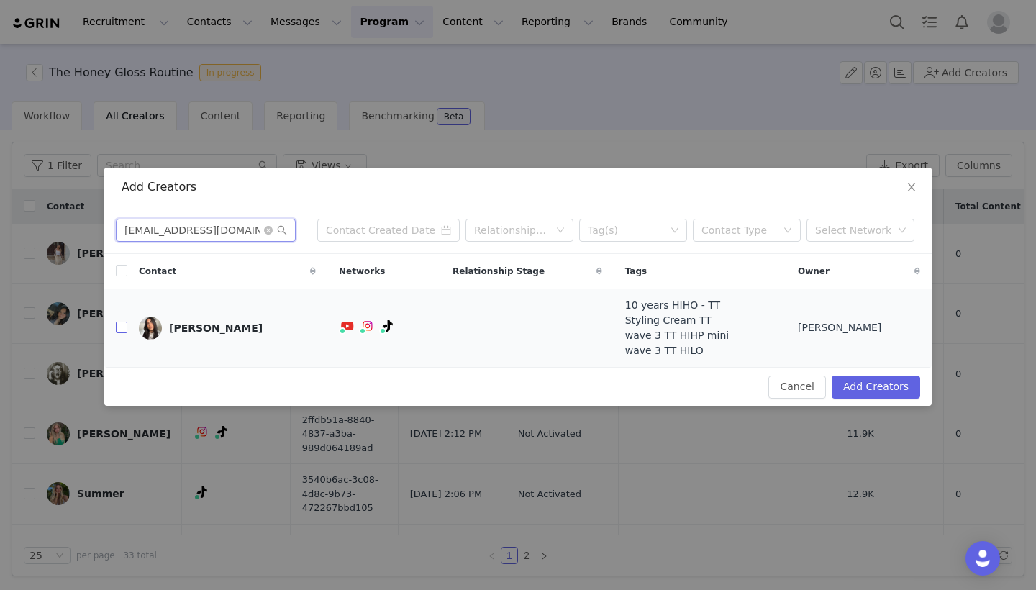
type input "[EMAIL_ADDRESS][DOMAIN_NAME]"
click at [123, 329] on input "checkbox" at bounding box center [122, 328] width 12 height 12
checkbox input "true"
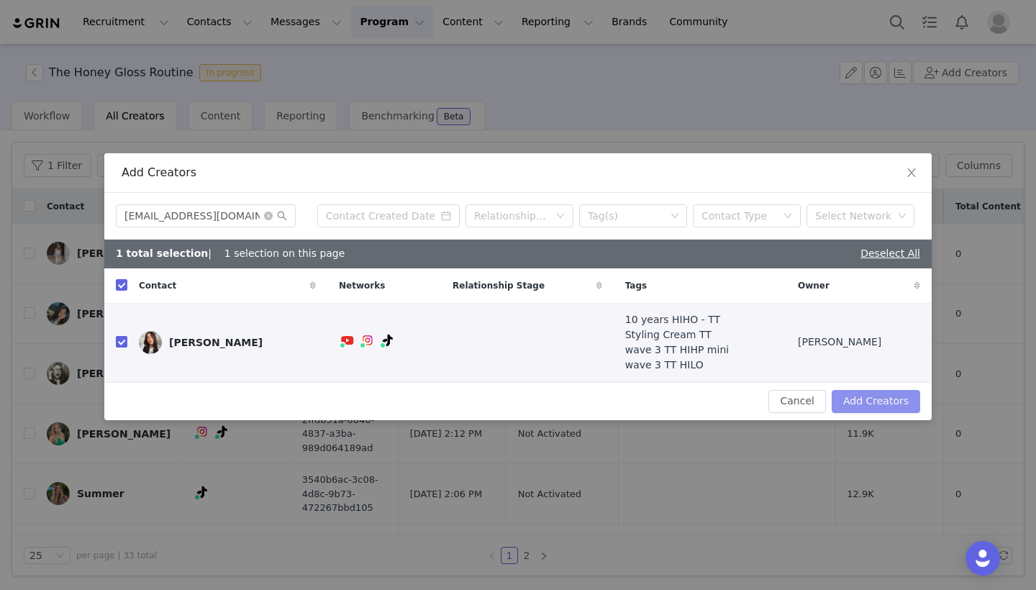
click at [906, 401] on button "Add Creators" at bounding box center [876, 401] width 89 height 23
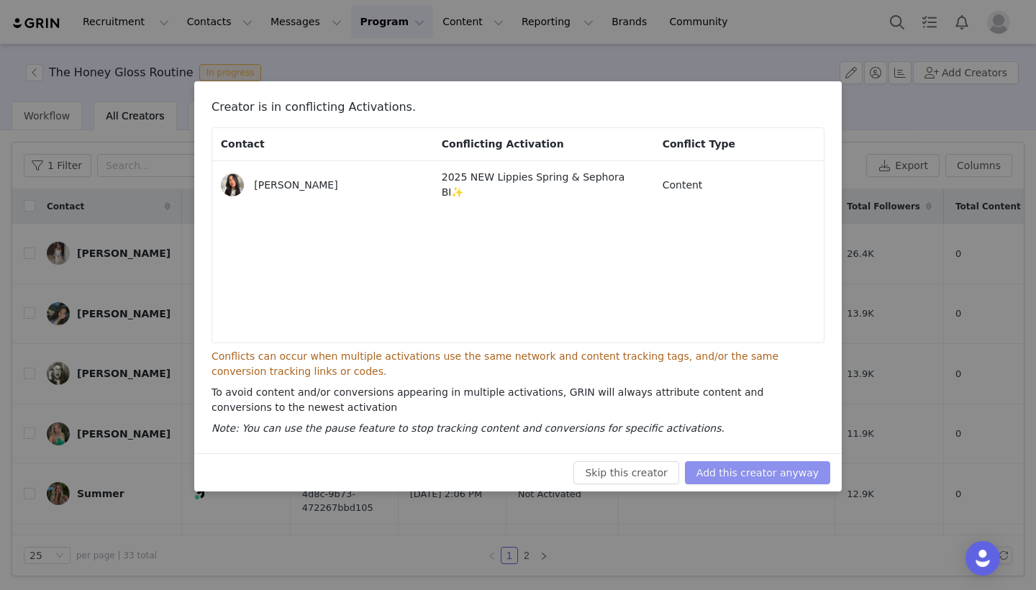
click at [794, 479] on button "Add this creator anyway" at bounding box center [757, 472] width 145 height 23
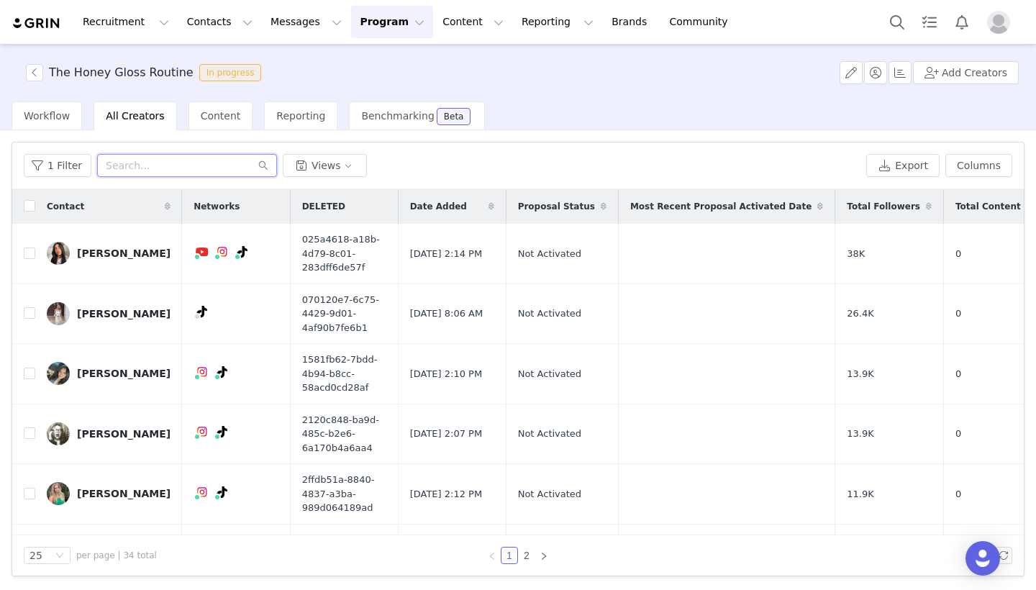
click at [164, 163] on input "text" at bounding box center [187, 165] width 180 height 23
click at [971, 73] on button "Add Creators" at bounding box center [966, 72] width 106 height 23
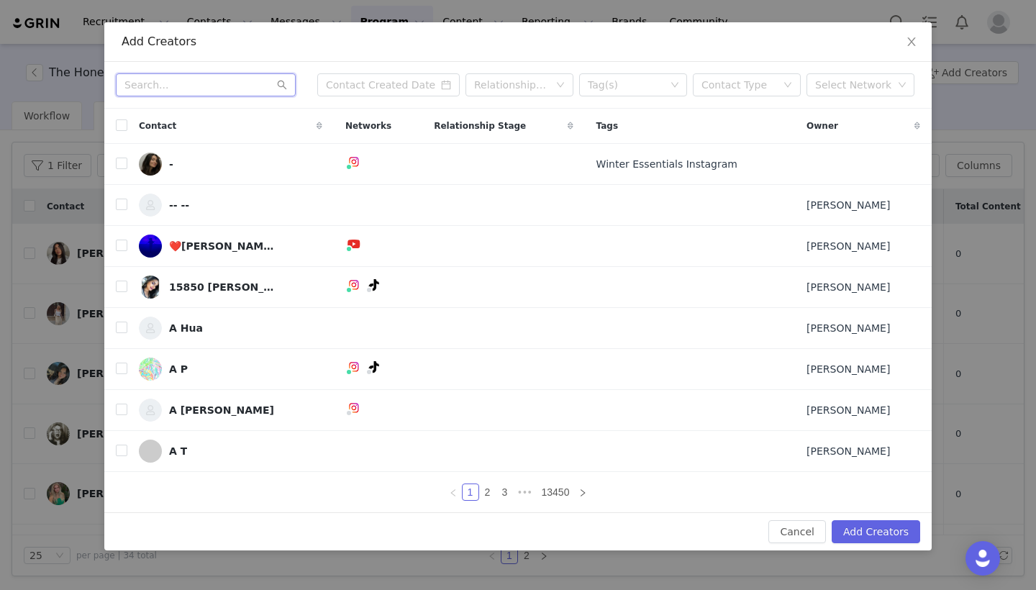
click at [219, 86] on input "text" at bounding box center [206, 84] width 180 height 23
paste input "[EMAIL_ADDRESS][DOMAIN_NAME]"
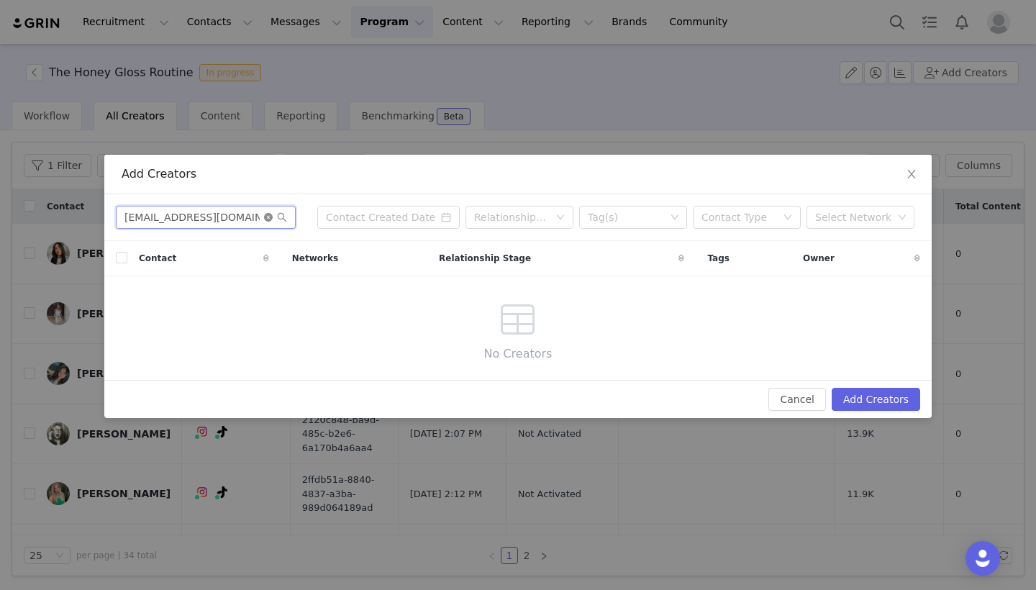
type input "[EMAIL_ADDRESS][DOMAIN_NAME]"
click at [270, 217] on icon "icon: close-circle" at bounding box center [268, 217] width 9 height 9
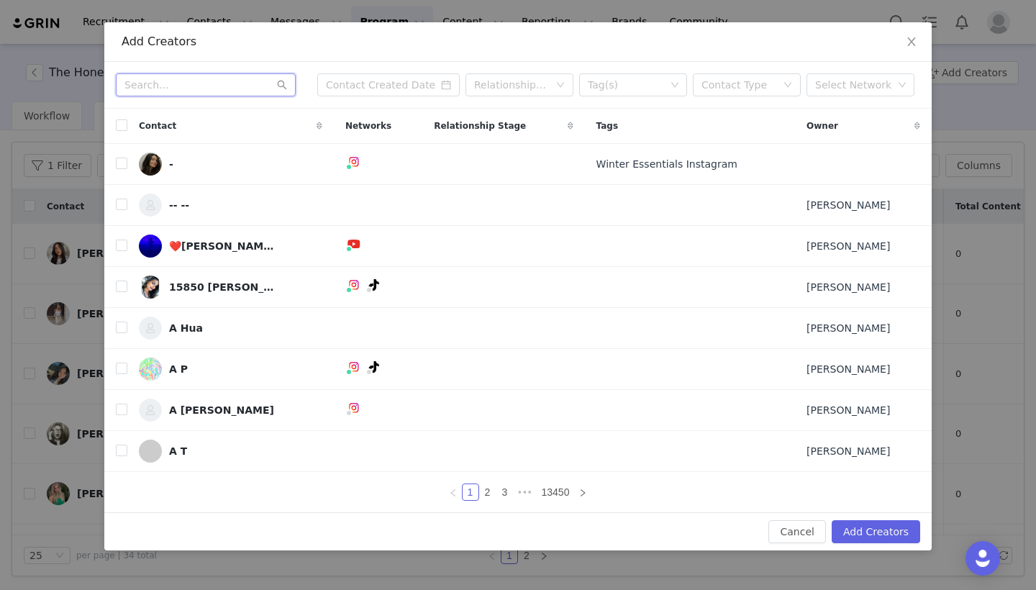
click at [217, 84] on input "text" at bounding box center [206, 84] width 180 height 23
paste input "[EMAIL_ADDRESS][DOMAIN_NAME]"
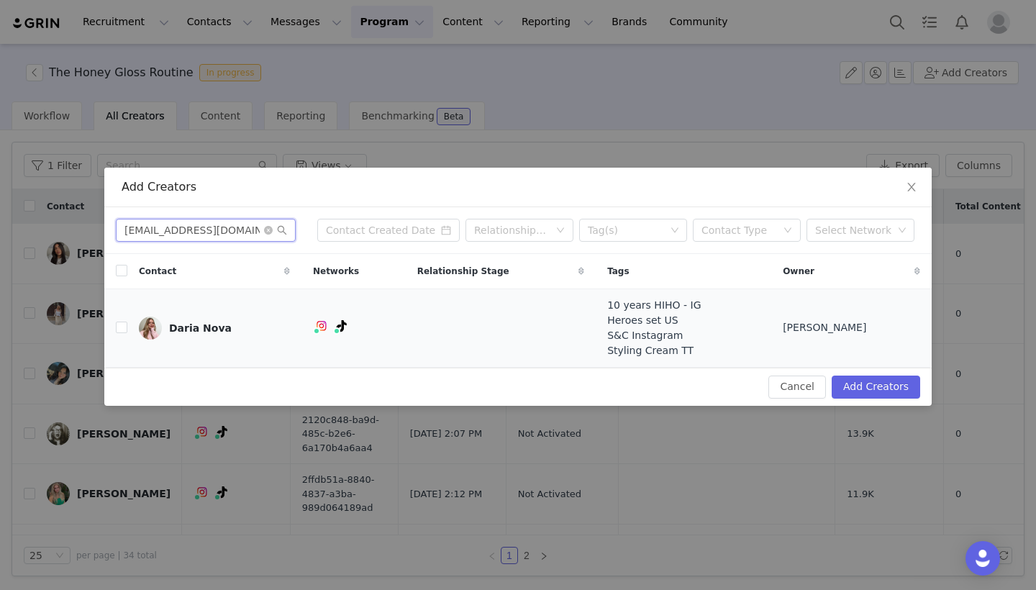
type input "[EMAIL_ADDRESS][DOMAIN_NAME]"
click at [135, 325] on td "Daria Nova" at bounding box center [214, 328] width 174 height 78
click at [124, 325] on input "checkbox" at bounding box center [122, 328] width 12 height 12
checkbox input "true"
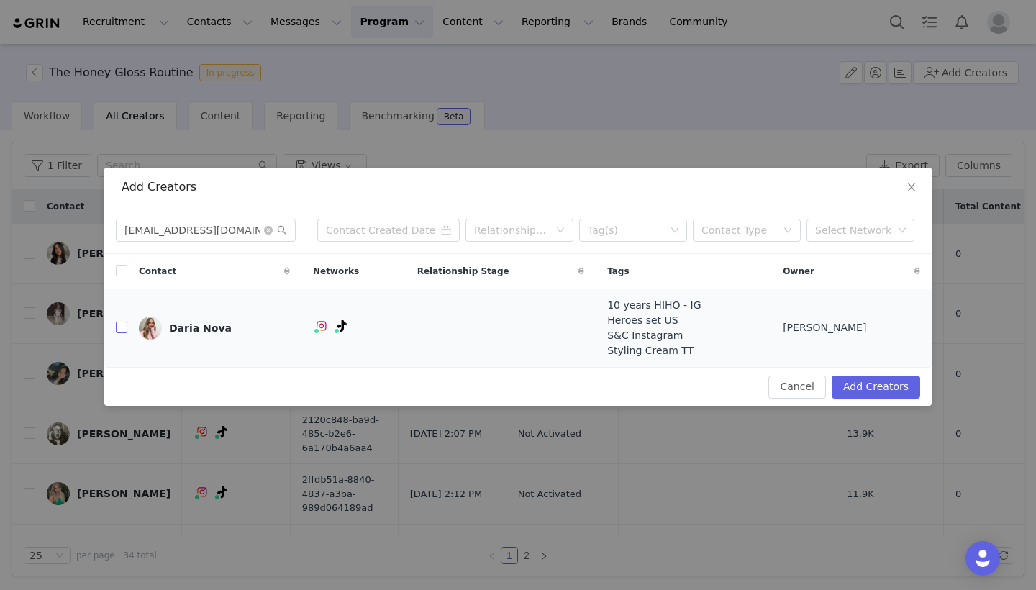
checkbox input "true"
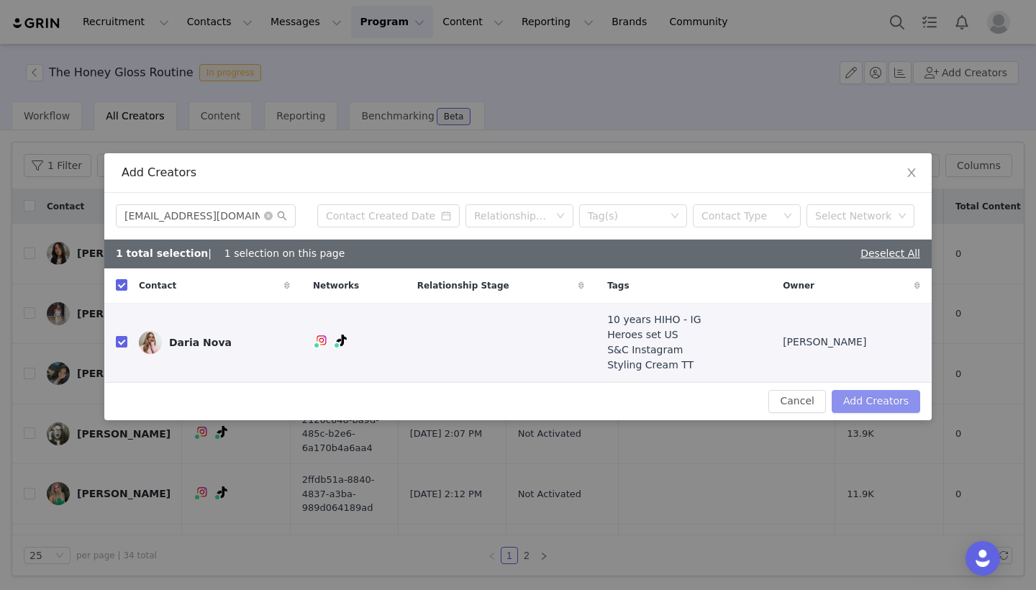
click at [866, 400] on button "Add Creators" at bounding box center [876, 401] width 89 height 23
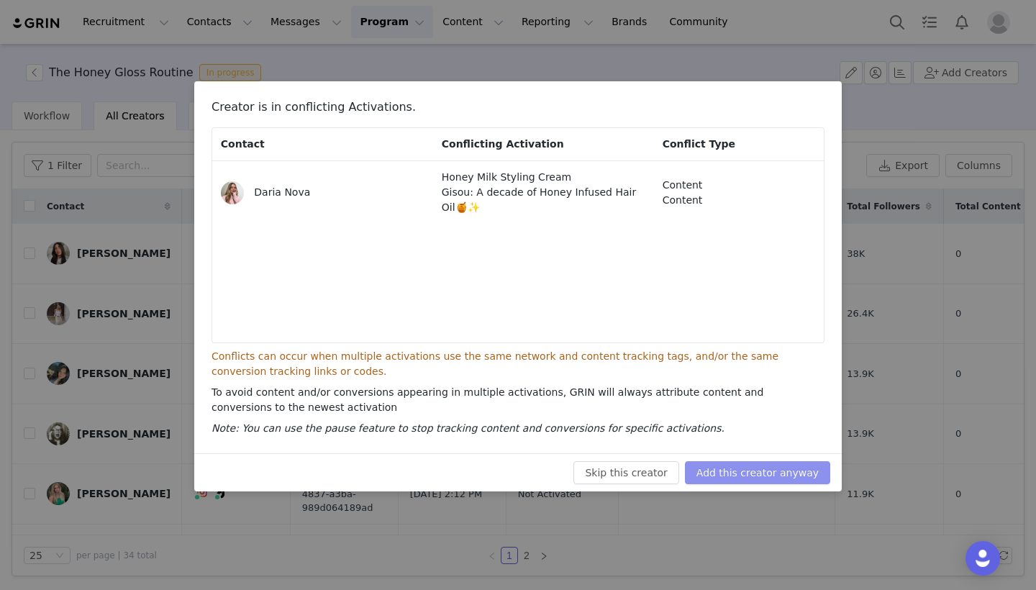
click at [751, 473] on button "Add this creator anyway" at bounding box center [757, 472] width 145 height 23
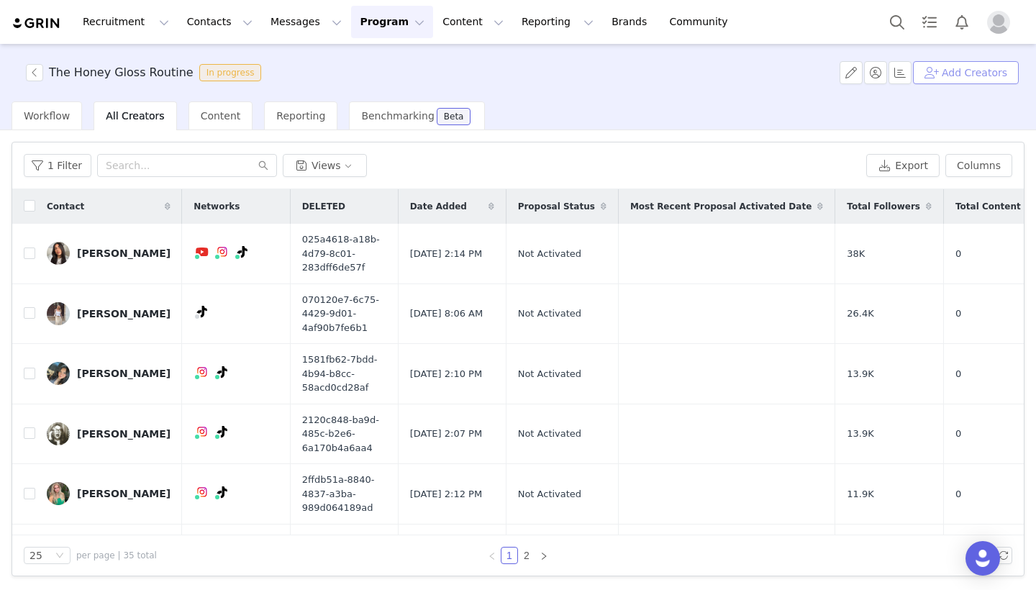
click at [989, 74] on button "Add Creators" at bounding box center [966, 72] width 106 height 23
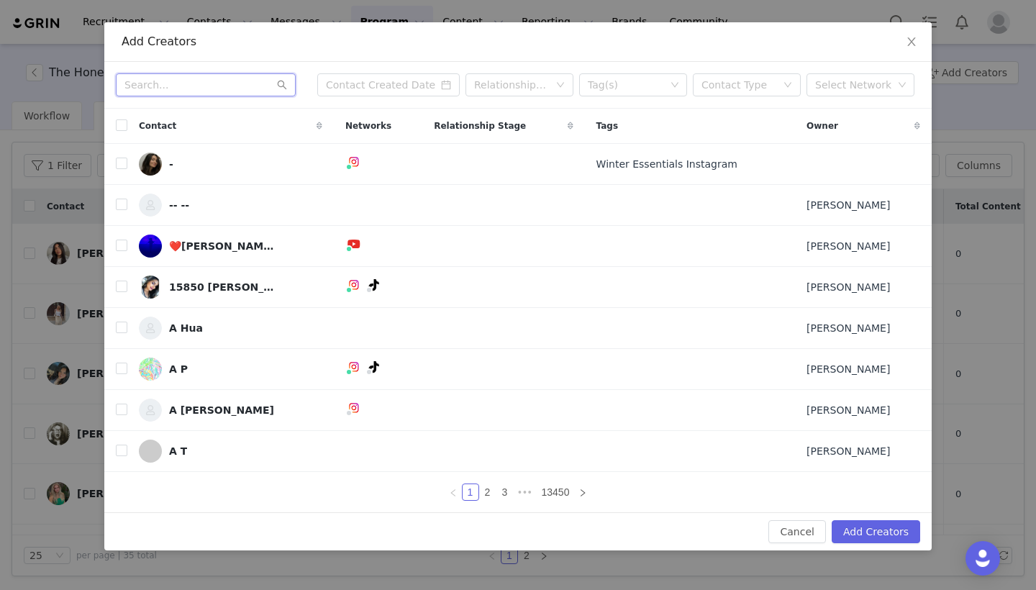
click at [192, 84] on input "text" at bounding box center [206, 84] width 180 height 23
paste input "[EMAIL_ADDRESS][DOMAIN_NAME]"
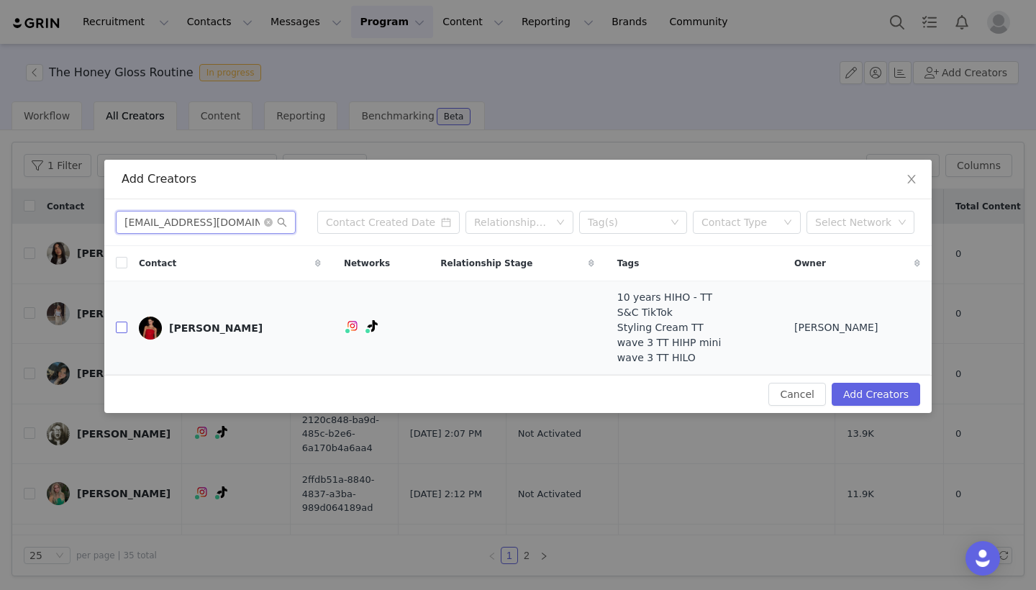
type input "[EMAIL_ADDRESS][DOMAIN_NAME]"
click at [118, 327] on input "checkbox" at bounding box center [122, 328] width 12 height 12
checkbox input "true"
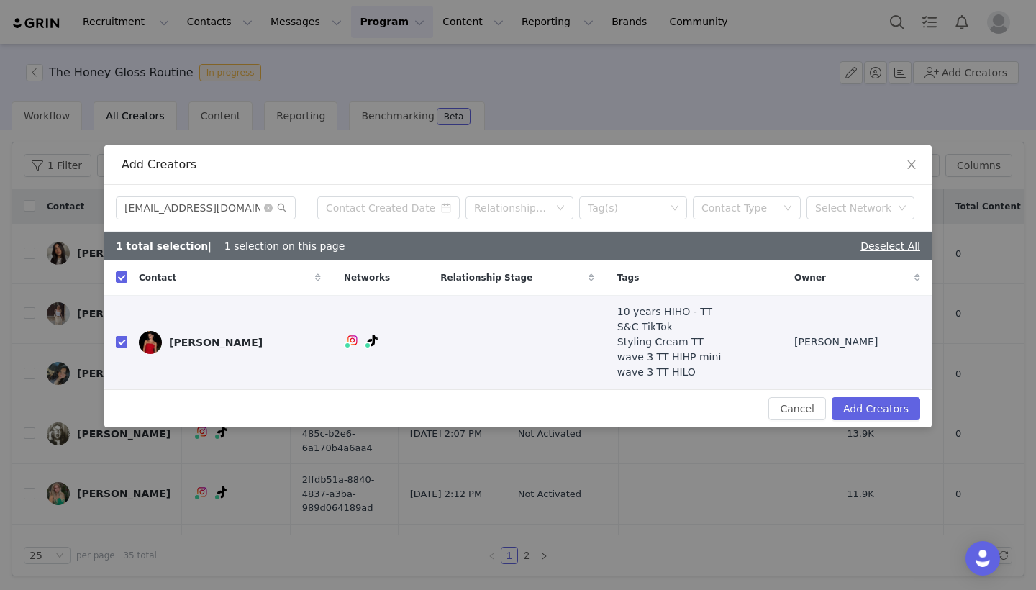
checkbox input "true"
click at [856, 404] on button "Add Creators" at bounding box center [876, 408] width 89 height 23
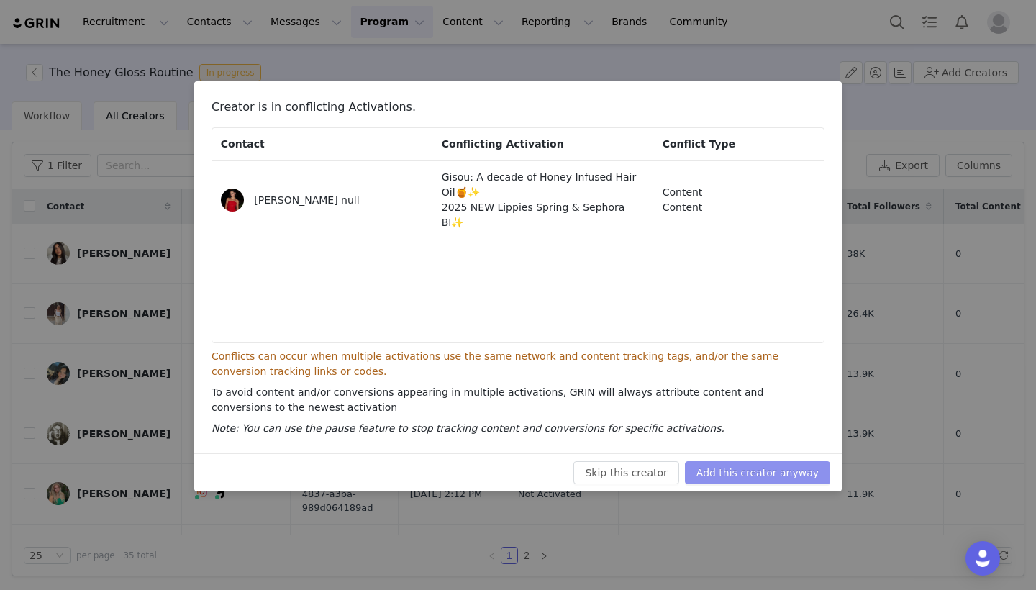
click at [745, 473] on button "Add this creator anyway" at bounding box center [757, 472] width 145 height 23
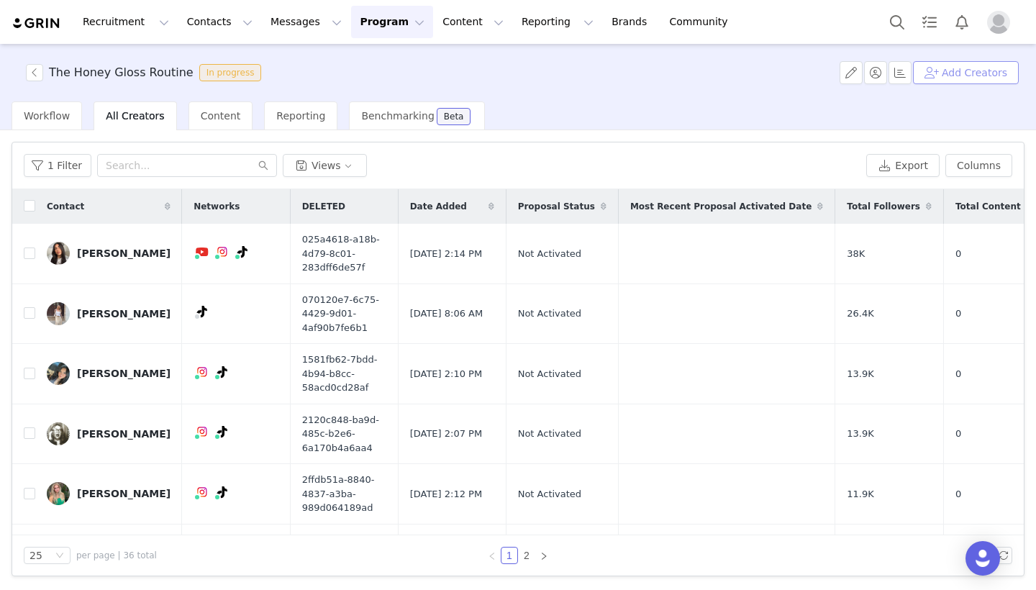
click at [978, 73] on button "Add Creators" at bounding box center [966, 72] width 106 height 23
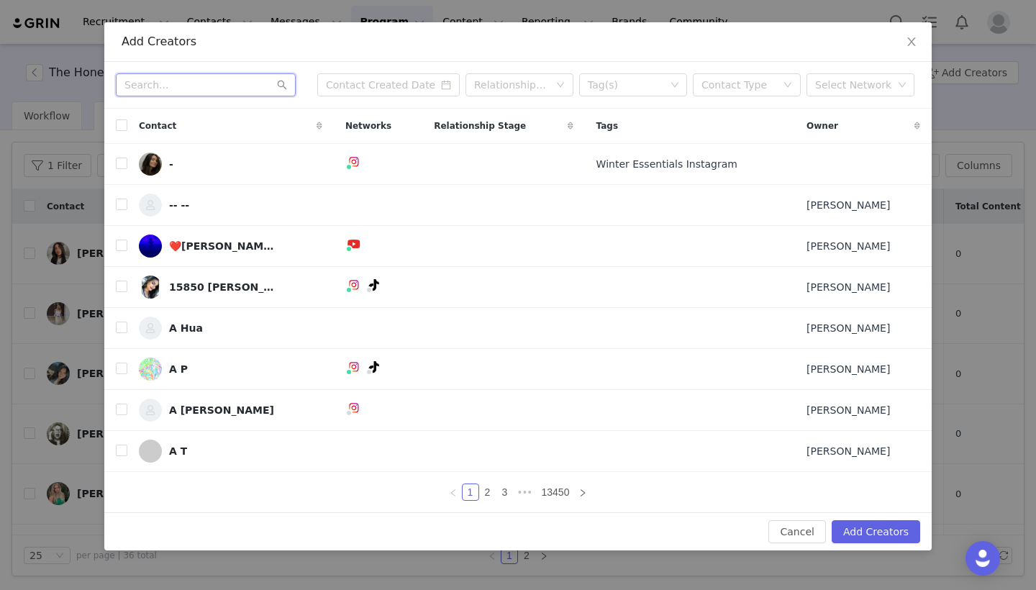
click at [216, 81] on input "text" at bounding box center [206, 84] width 180 height 23
paste input "[EMAIL_ADDRESS][DOMAIN_NAME]"
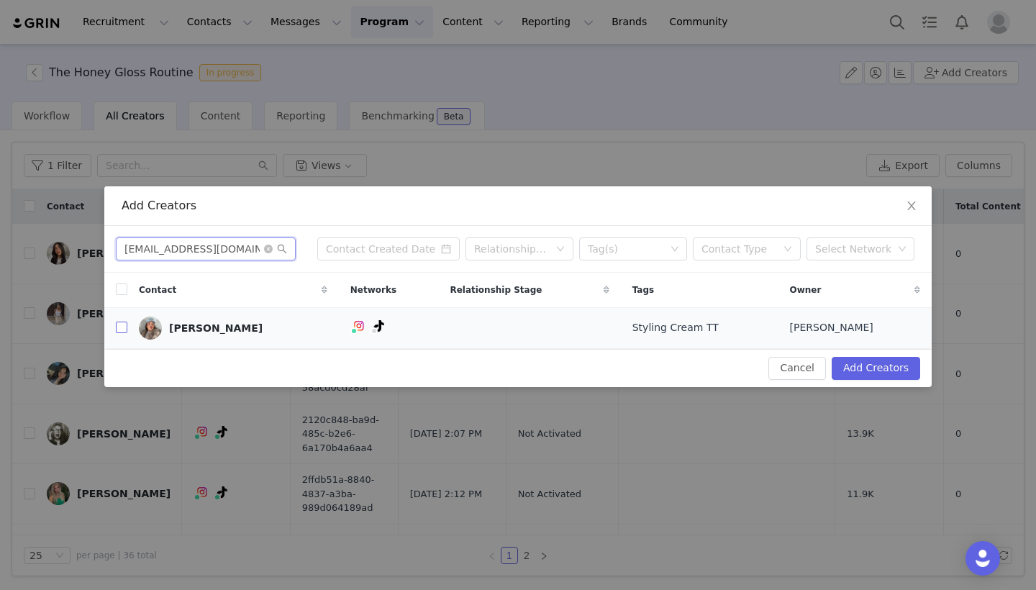
type input "[EMAIL_ADDRESS][DOMAIN_NAME]"
click at [119, 331] on input "checkbox" at bounding box center [122, 328] width 12 height 12
checkbox input "true"
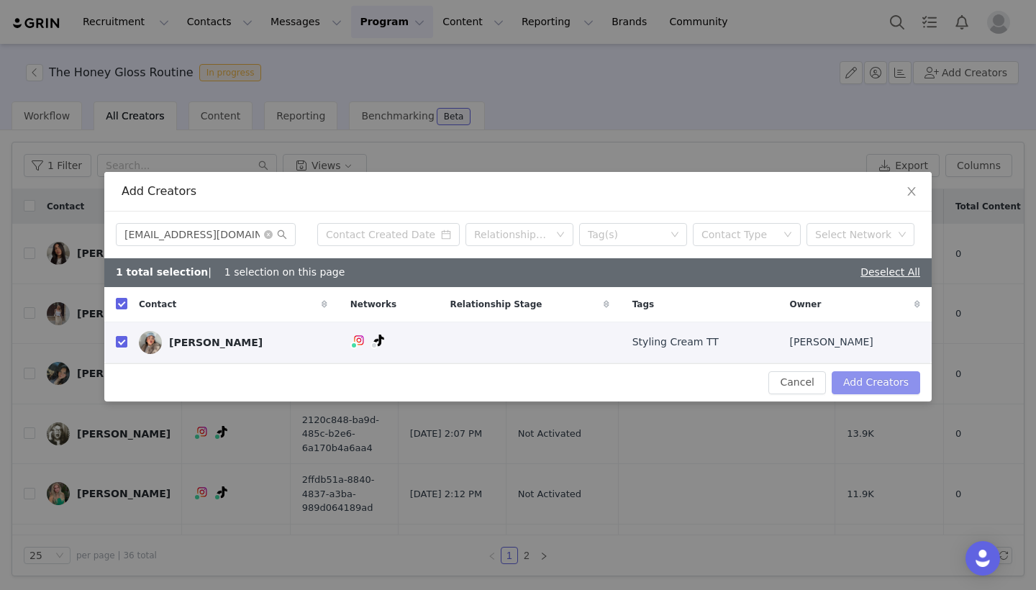
click at [887, 385] on button "Add Creators" at bounding box center [876, 382] width 89 height 23
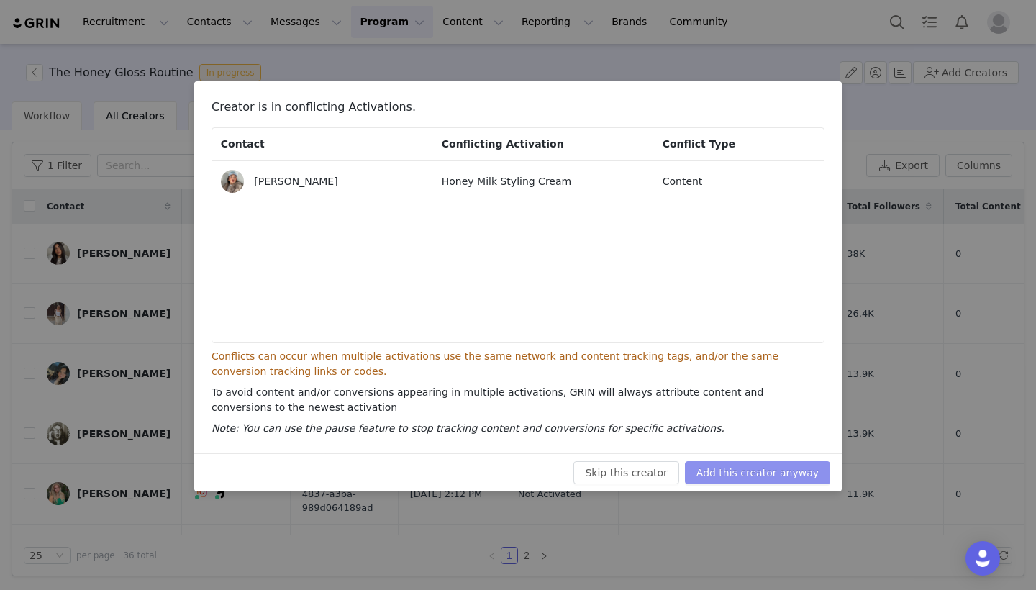
click at [781, 481] on button "Add this creator anyway" at bounding box center [757, 472] width 145 height 23
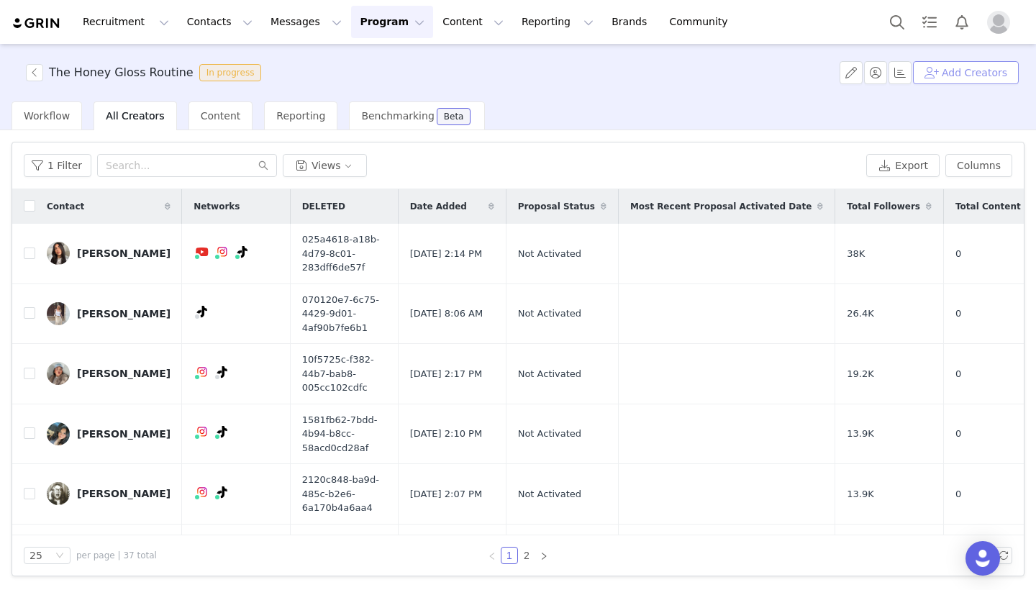
click at [986, 73] on button "Add Creators" at bounding box center [966, 72] width 106 height 23
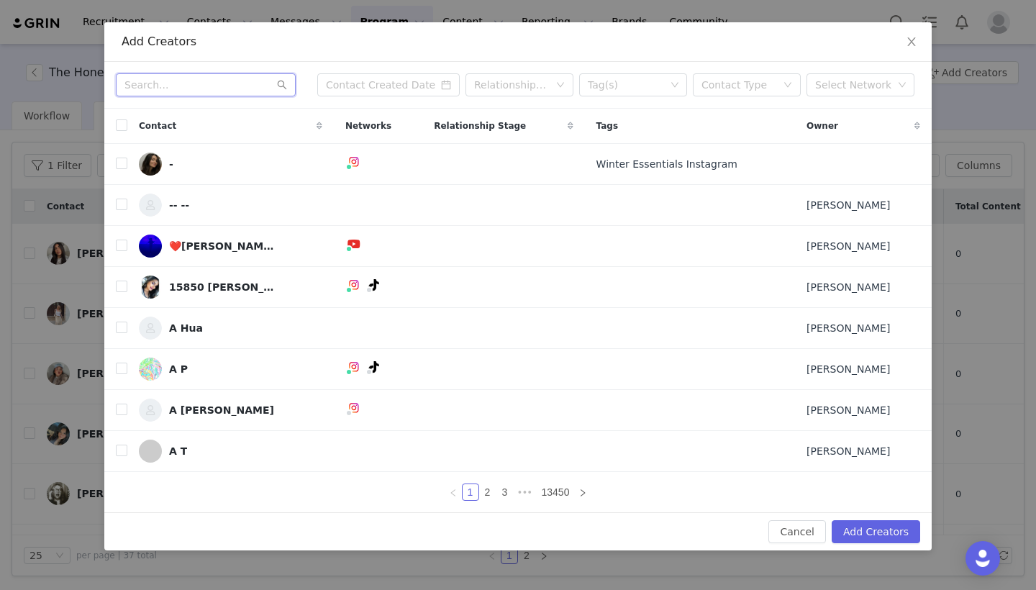
click at [248, 94] on input "text" at bounding box center [206, 84] width 180 height 23
paste input "[PERSON_NAME][EMAIL_ADDRESS][DOMAIN_NAME]"
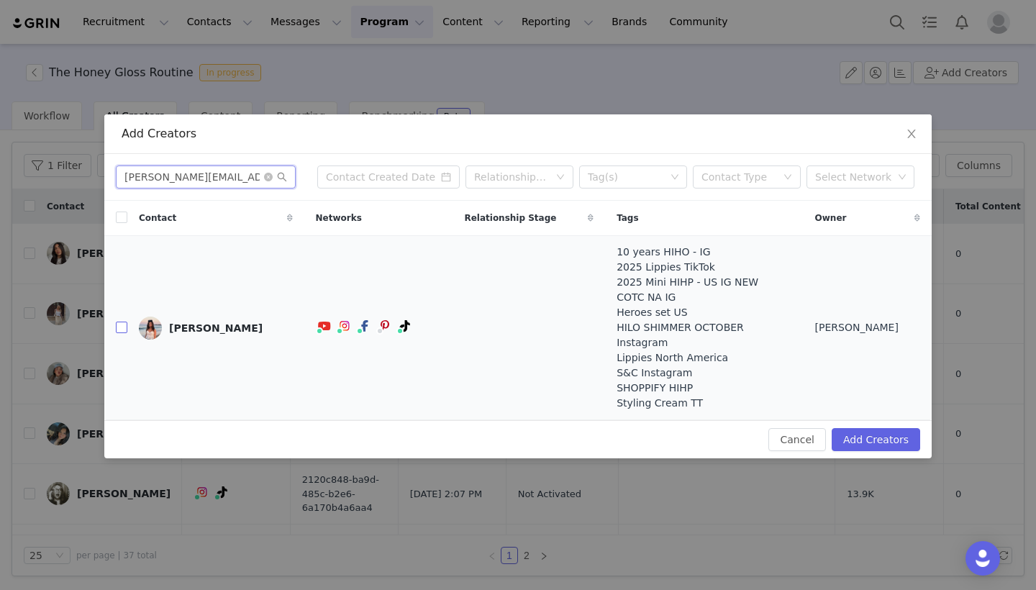
type input "[PERSON_NAME][EMAIL_ADDRESS][DOMAIN_NAME]"
click at [127, 322] on input "checkbox" at bounding box center [122, 328] width 12 height 12
checkbox input "true"
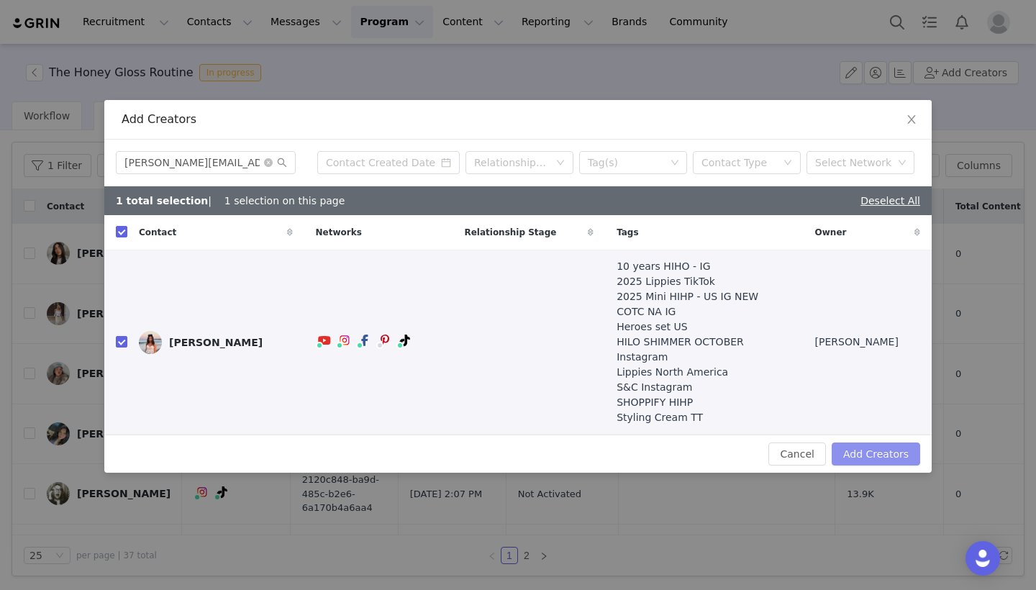
click at [879, 454] on button "Add Creators" at bounding box center [876, 454] width 89 height 23
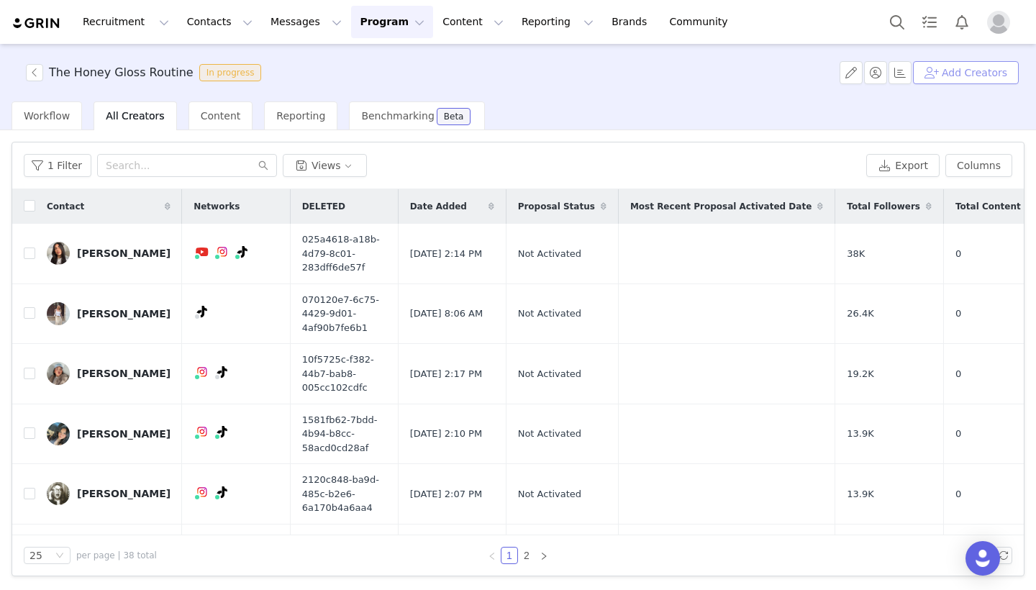
click at [997, 68] on button "Add Creators" at bounding box center [966, 72] width 106 height 23
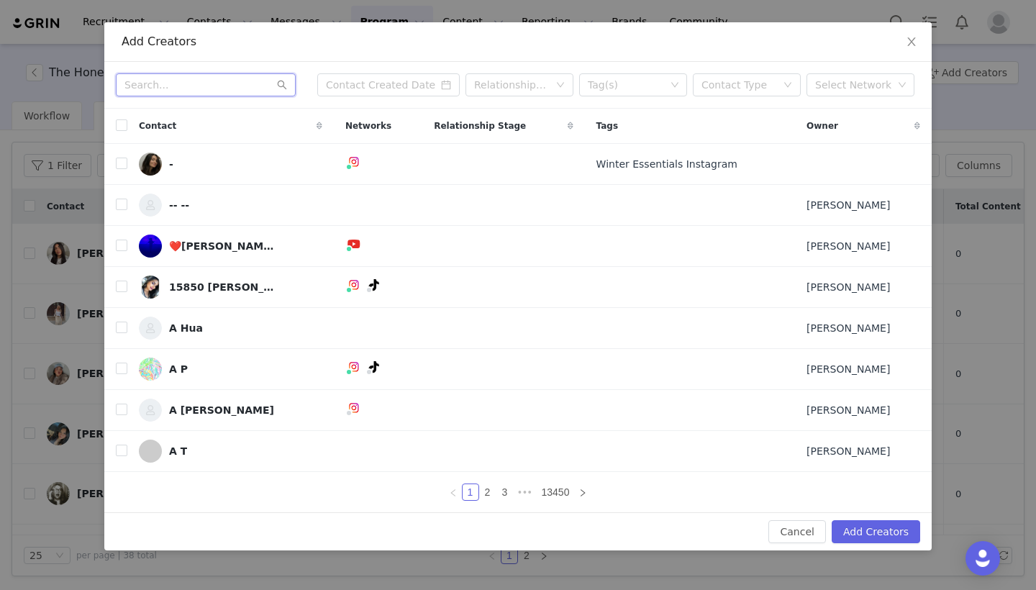
click at [213, 91] on input "text" at bounding box center [206, 84] width 180 height 23
paste input "[EMAIL_ADDRESS][DOMAIN_NAME]"
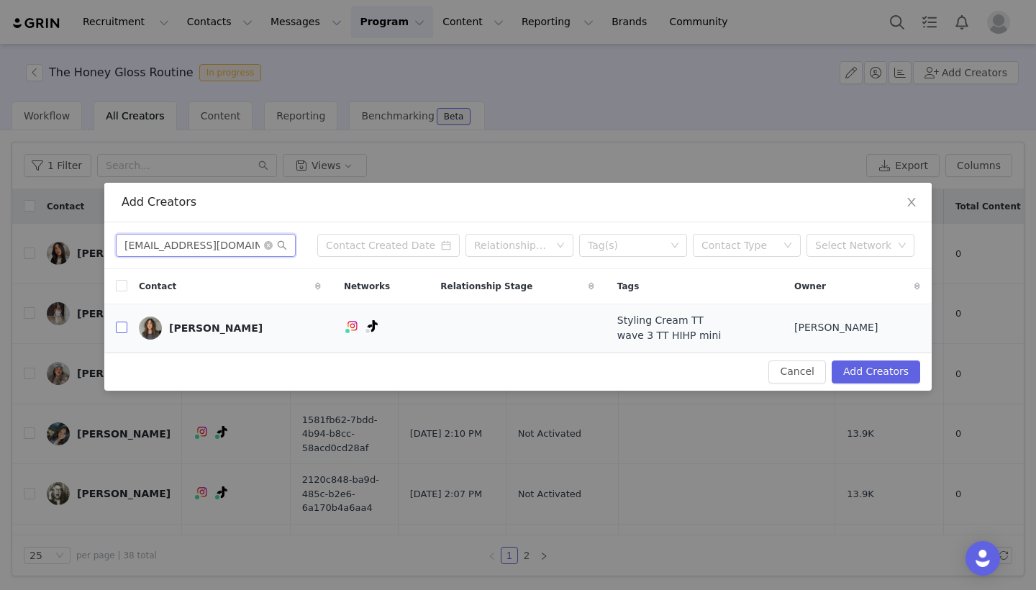
type input "[EMAIL_ADDRESS][DOMAIN_NAME]"
click at [123, 331] on input "checkbox" at bounding box center [122, 328] width 12 height 12
checkbox input "true"
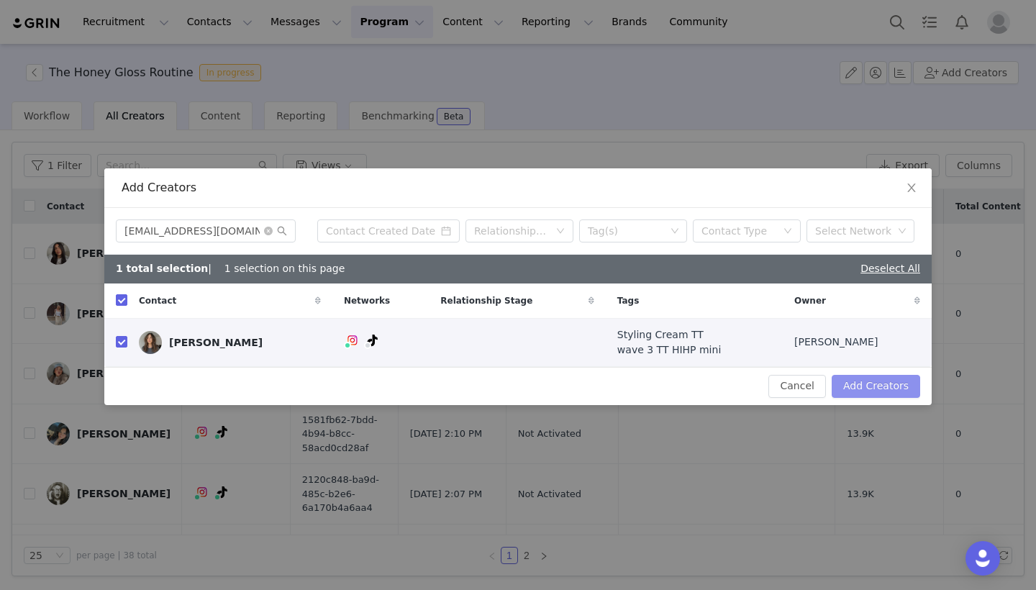
click at [881, 380] on button "Add Creators" at bounding box center [876, 386] width 89 height 23
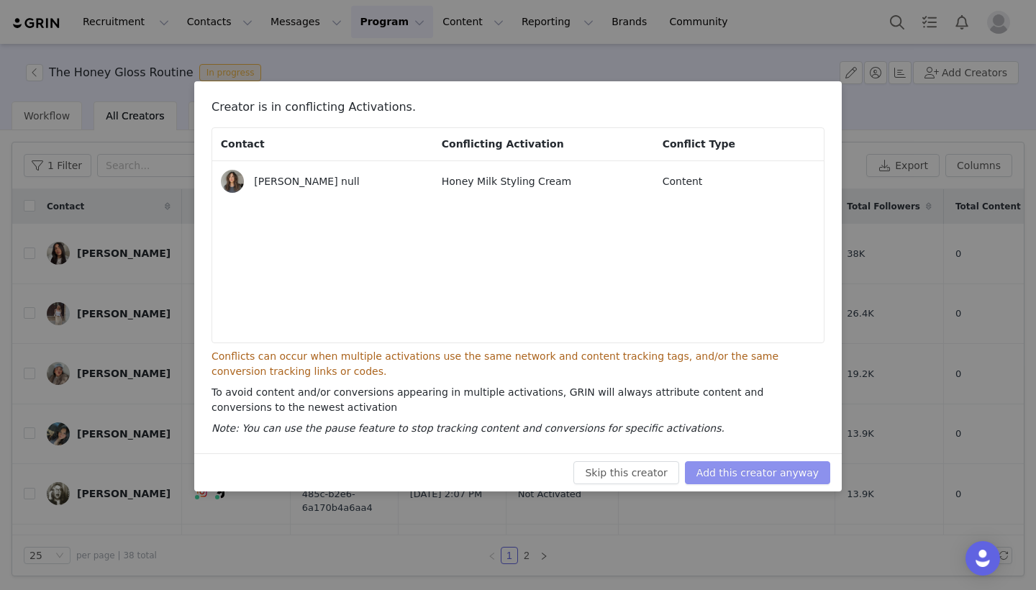
click at [825, 468] on button "Add this creator anyway" at bounding box center [757, 472] width 145 height 23
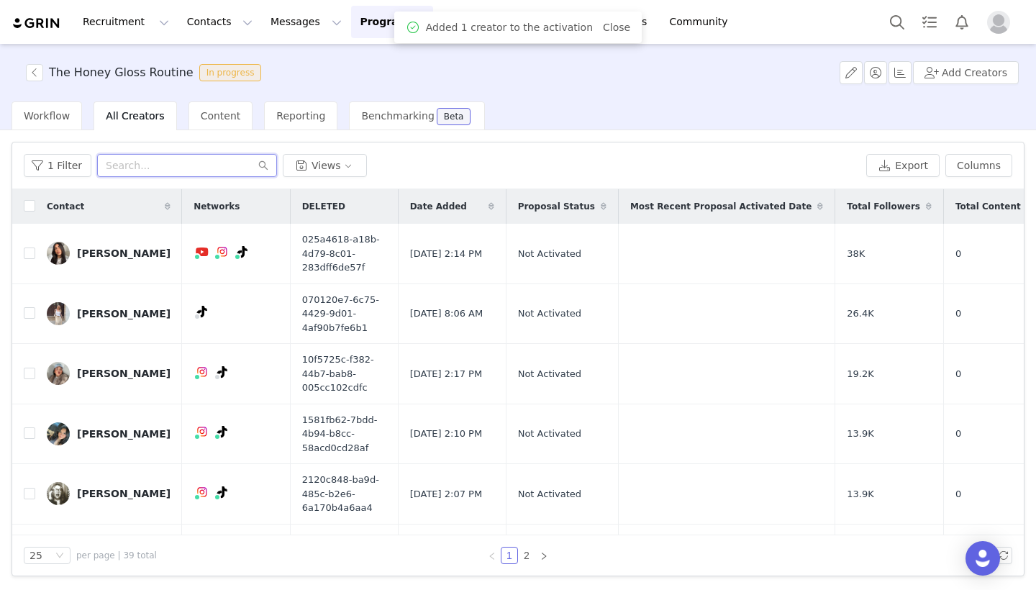
click at [177, 175] on input "text" at bounding box center [187, 165] width 180 height 23
paste input "[PERSON_NAME][EMAIL_ADDRESS][DOMAIN_NAME]"
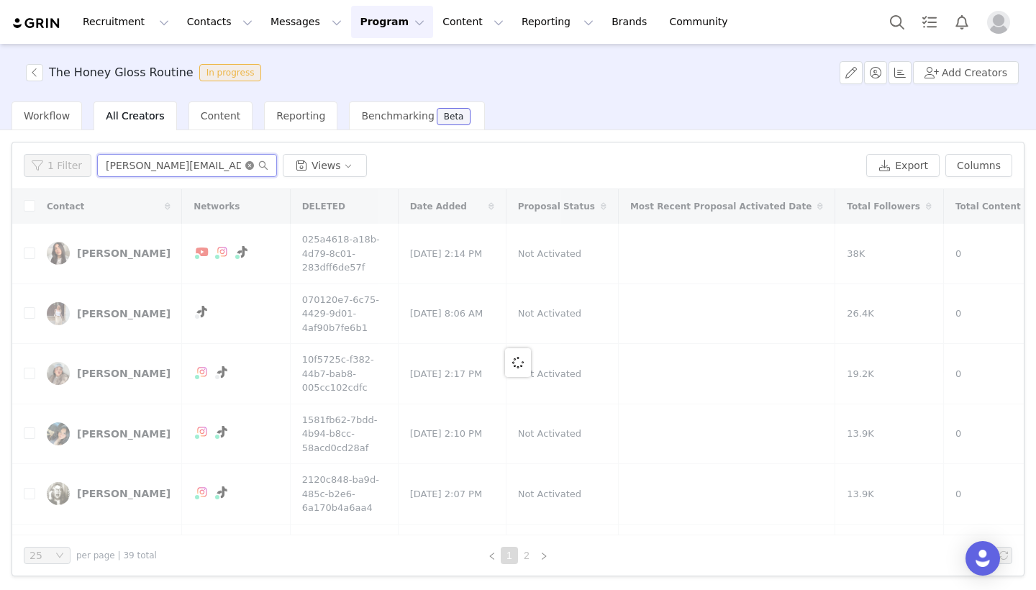
type input "[PERSON_NAME][EMAIL_ADDRESS][DOMAIN_NAME]"
click at [245, 168] on icon "icon: close-circle" at bounding box center [249, 165] width 9 height 9
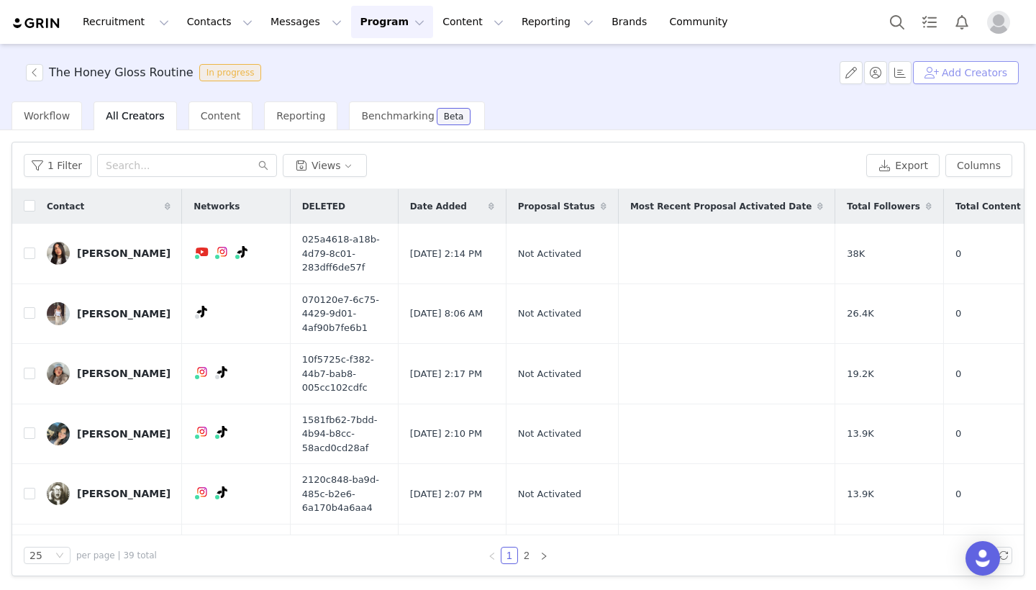
click at [976, 68] on button "Add Creators" at bounding box center [966, 72] width 106 height 23
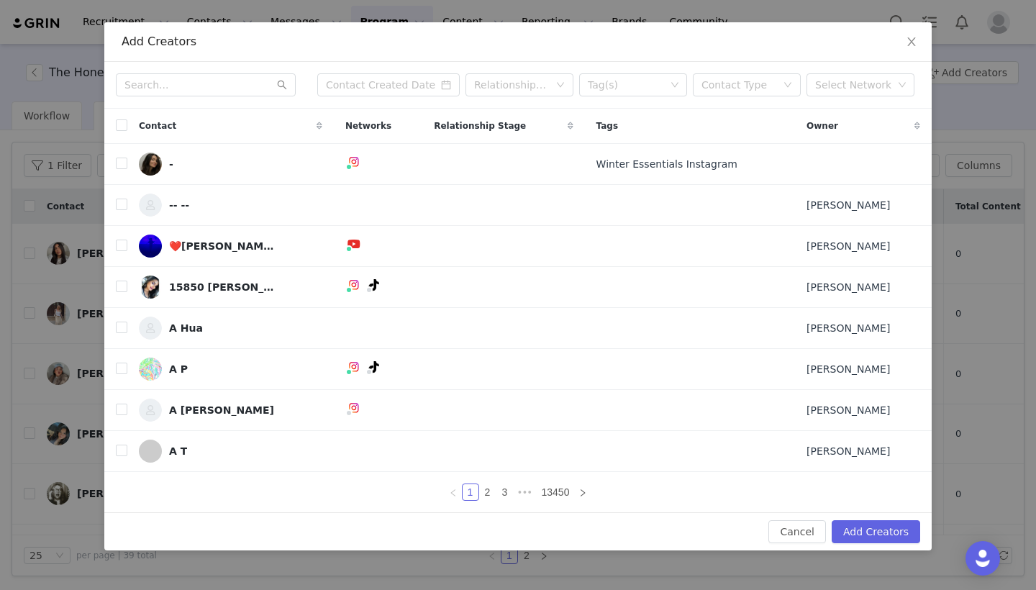
click at [173, 71] on div "Relationship Stage Tag(s) Contact Type Select Network" at bounding box center [517, 85] width 827 height 47
click at [181, 92] on input "text" at bounding box center [206, 84] width 180 height 23
paste input "[PERSON_NAME][EMAIL_ADDRESS][DOMAIN_NAME]"
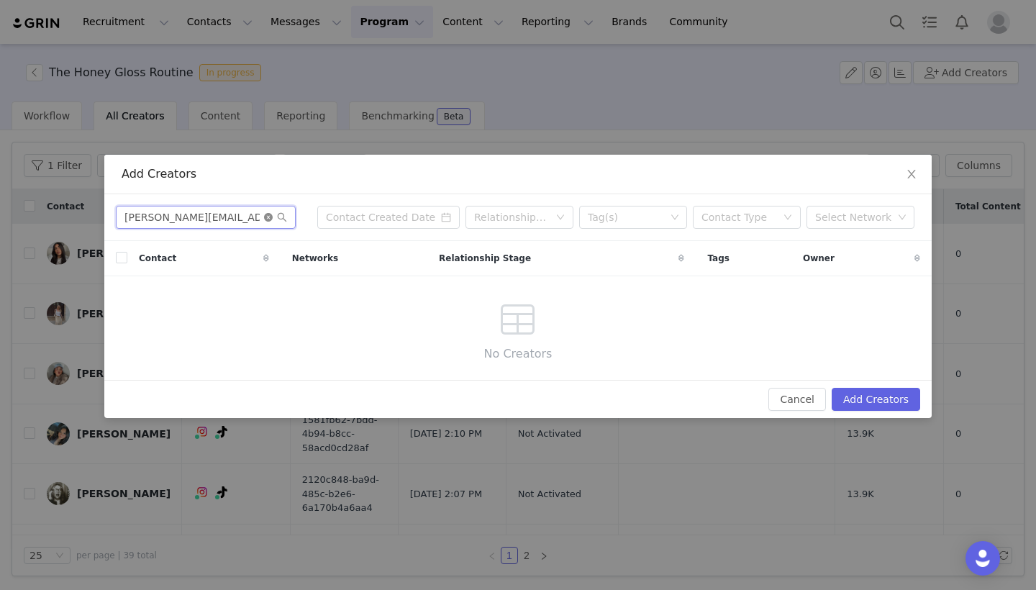
type input "[PERSON_NAME][EMAIL_ADDRESS][DOMAIN_NAME]"
click at [266, 218] on icon "icon: close-circle" at bounding box center [268, 217] width 9 height 9
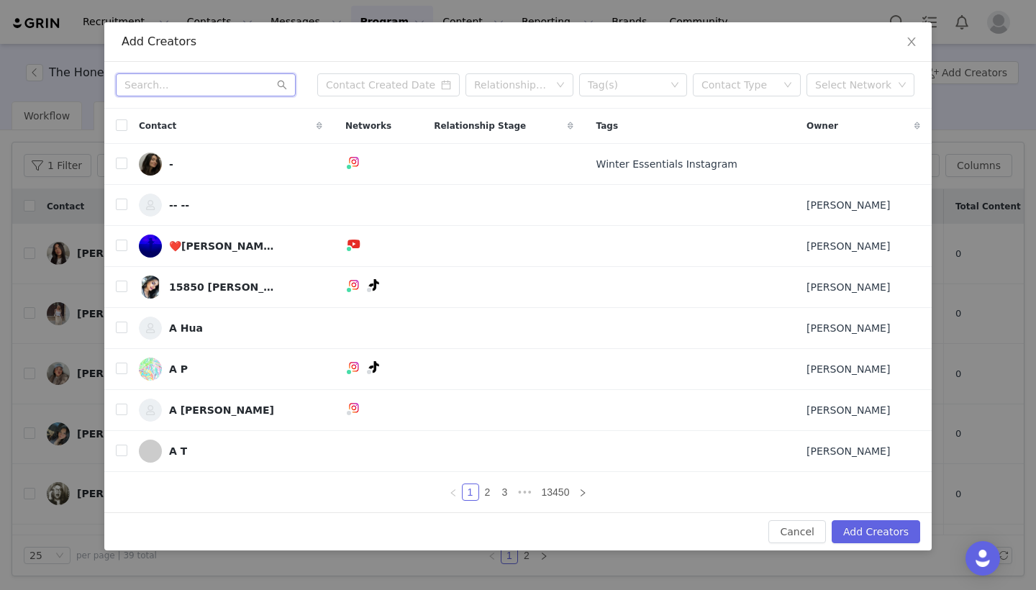
click at [194, 81] on input "text" at bounding box center [206, 84] width 180 height 23
paste input "[EMAIL_ADDRESS][DOMAIN_NAME]"
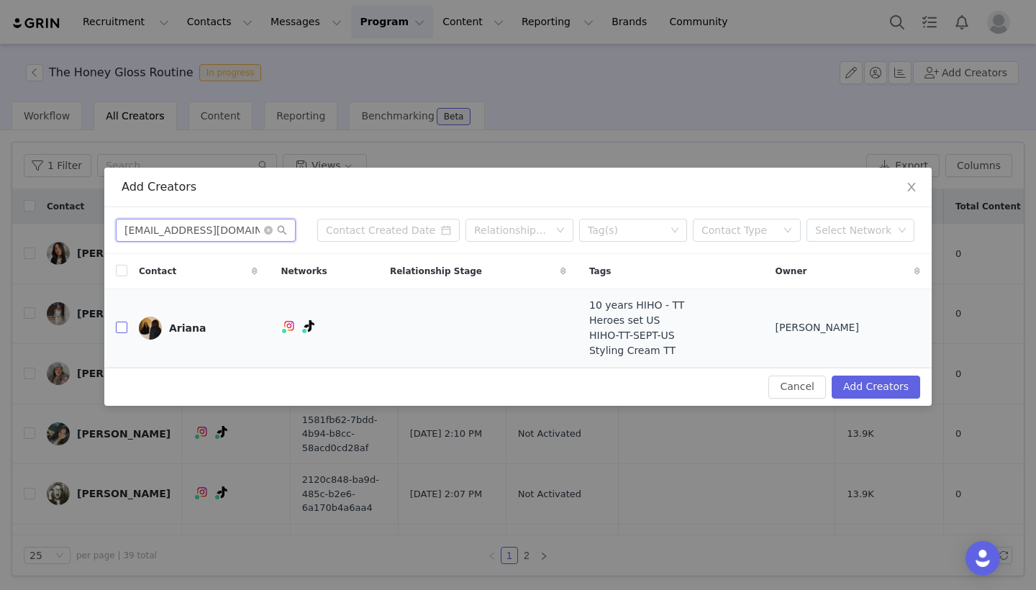
type input "[EMAIL_ADDRESS][DOMAIN_NAME]"
click at [122, 330] on input "checkbox" at bounding box center [122, 328] width 12 height 12
checkbox input "true"
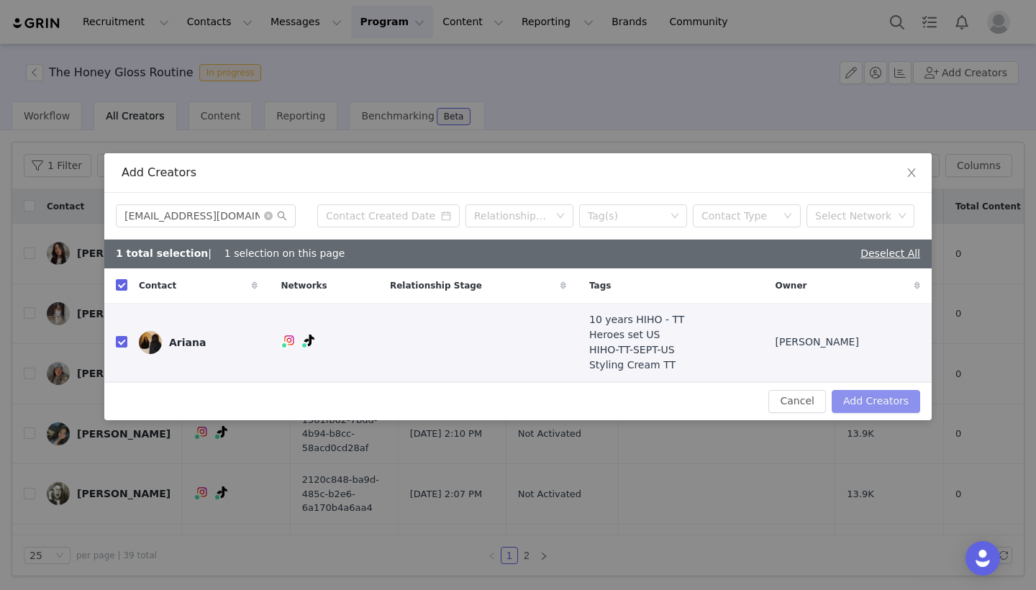
click at [874, 399] on button "Add Creators" at bounding box center [876, 401] width 89 height 23
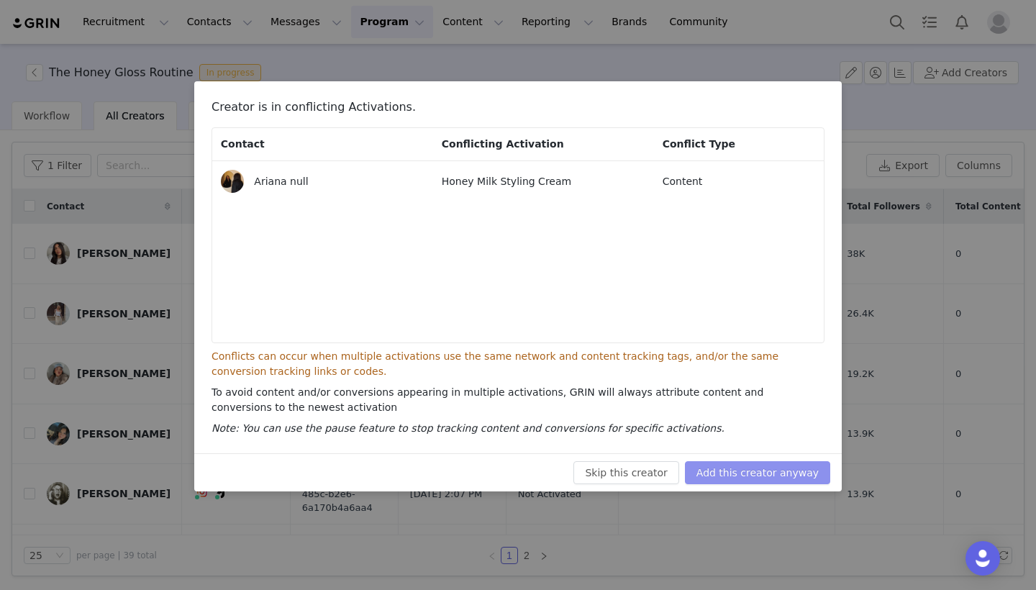
click at [771, 480] on button "Add this creator anyway" at bounding box center [757, 472] width 145 height 23
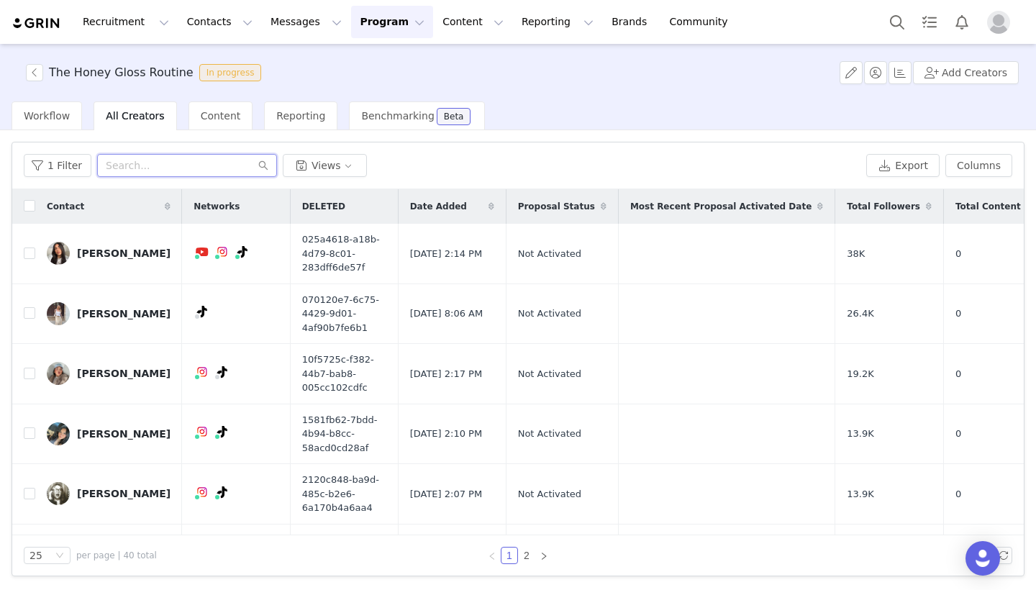
click at [182, 162] on input "text" at bounding box center [187, 165] width 180 height 23
paste input "[EMAIL_ADDRESS][DOMAIN_NAME]"
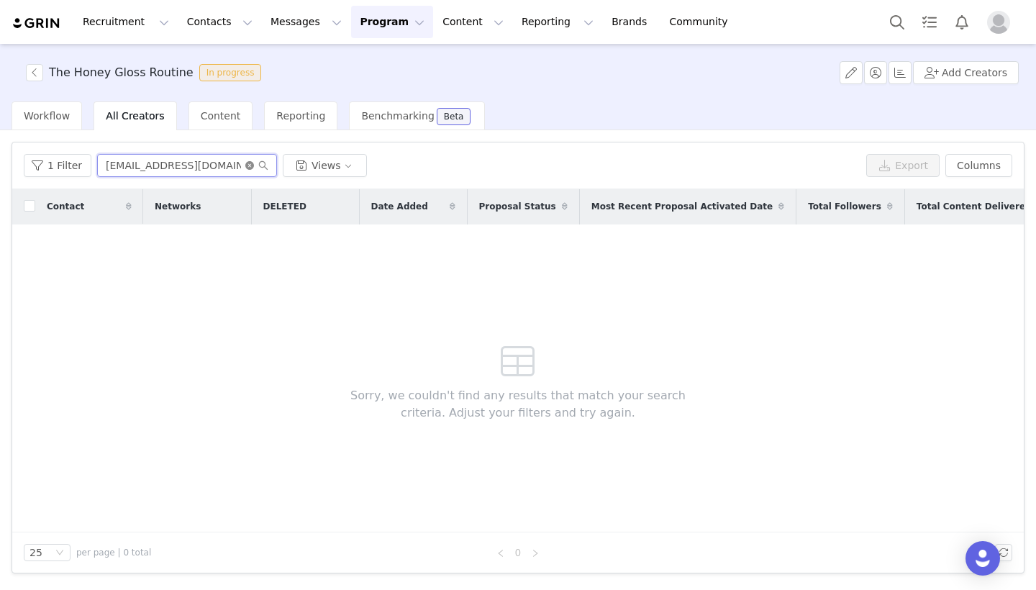
type input "[EMAIL_ADDRESS][DOMAIN_NAME]"
click at [245, 166] on icon "icon: close-circle" at bounding box center [249, 165] width 9 height 9
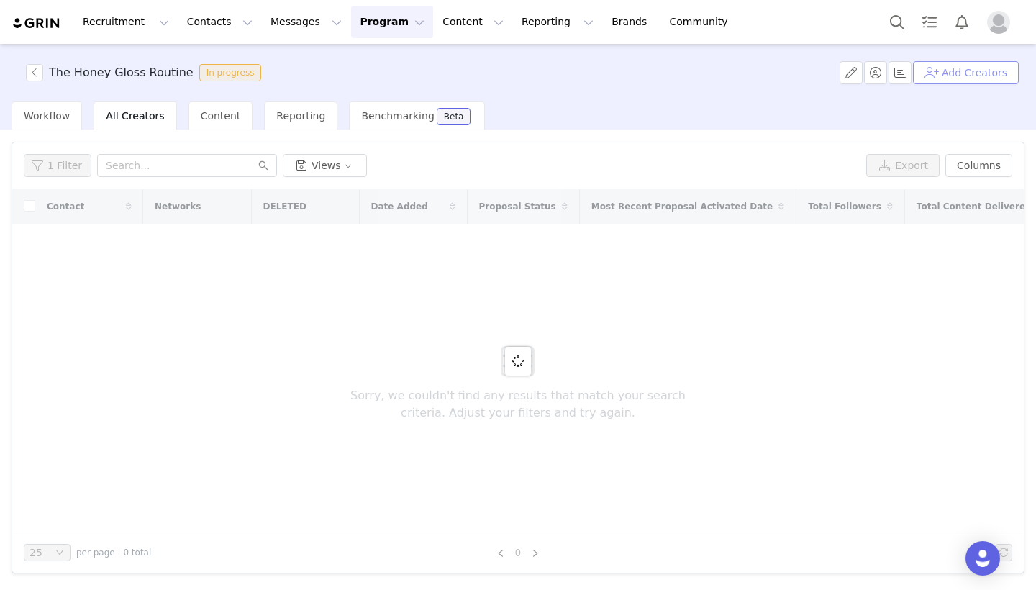
click at [991, 68] on button "Add Creators" at bounding box center [966, 72] width 106 height 23
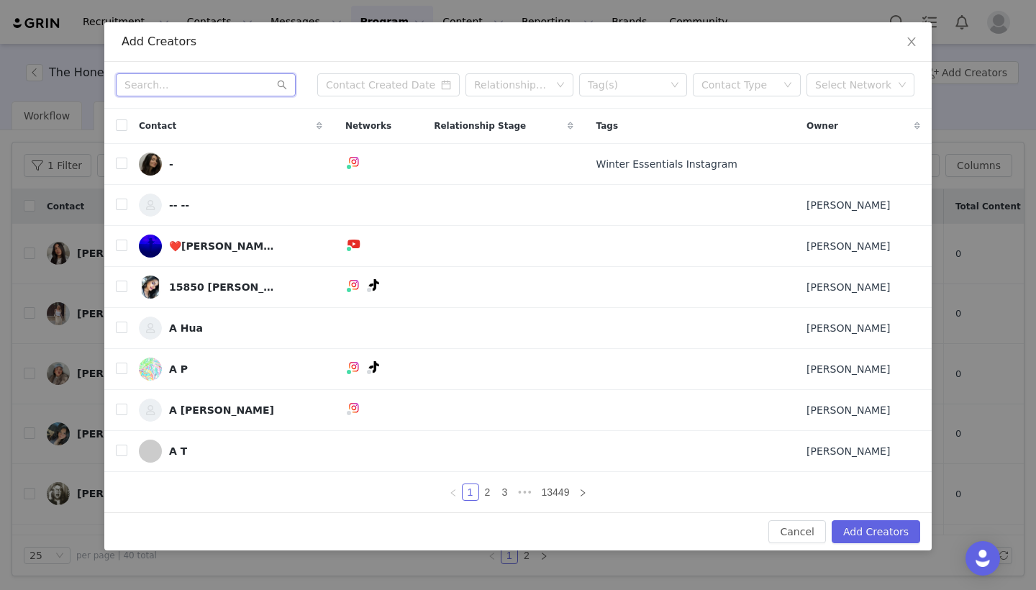
click at [204, 85] on input "text" at bounding box center [206, 84] width 180 height 23
paste input "[EMAIL_ADDRESS][DOMAIN_NAME]"
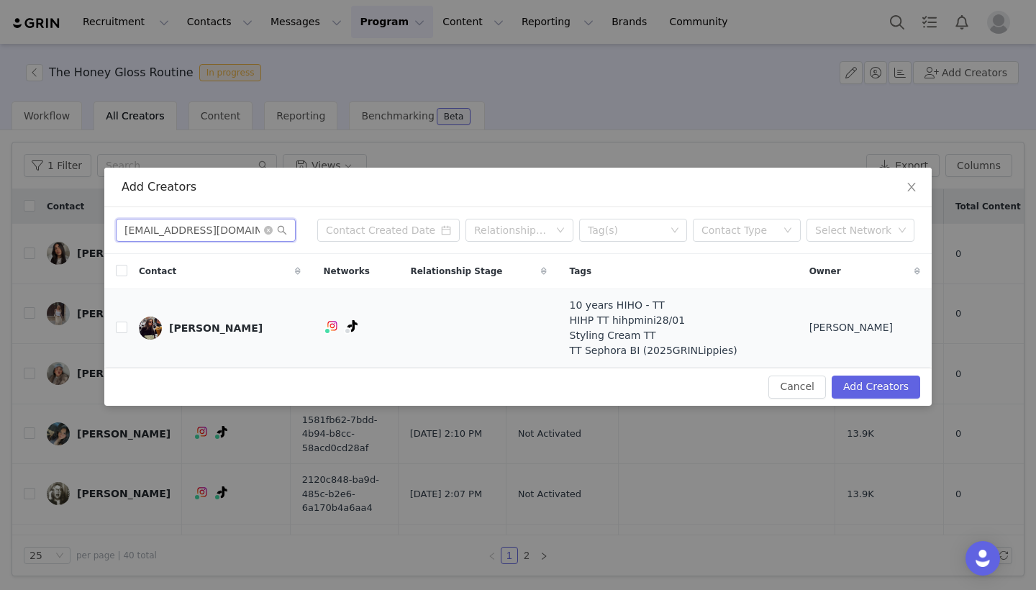
type input "[EMAIL_ADDRESS][DOMAIN_NAME]"
click at [114, 334] on td at bounding box center [115, 328] width 23 height 78
click at [123, 328] on input "checkbox" at bounding box center [122, 328] width 12 height 12
checkbox input "true"
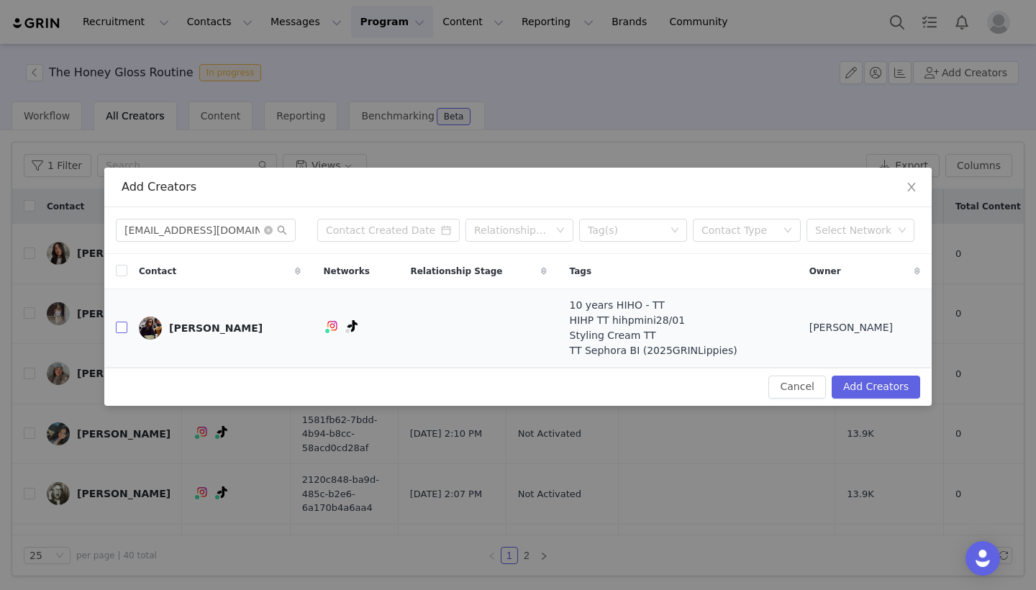
checkbox input "true"
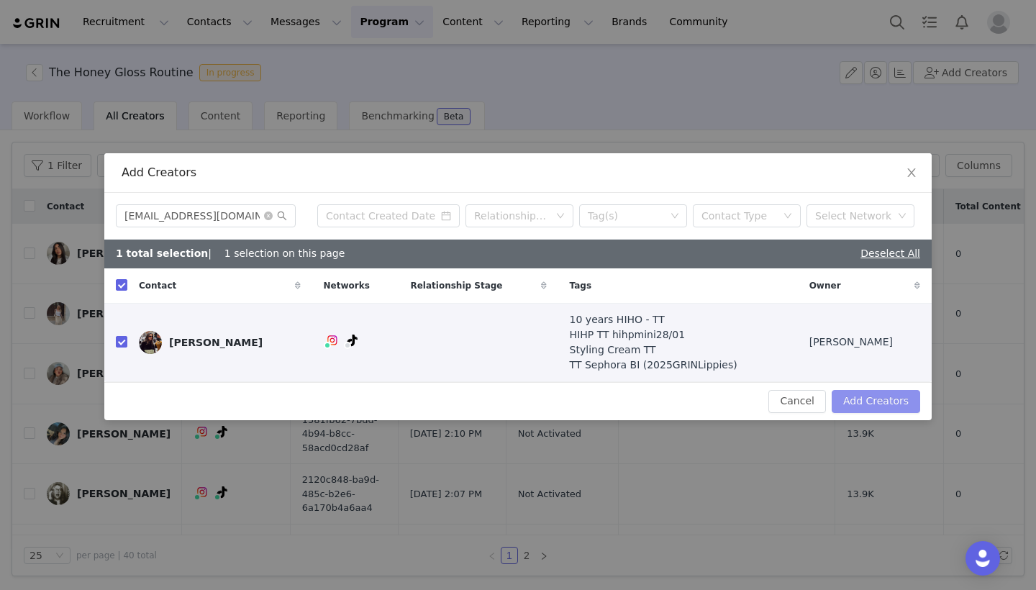
click at [854, 393] on button "Add Creators" at bounding box center [876, 401] width 89 height 23
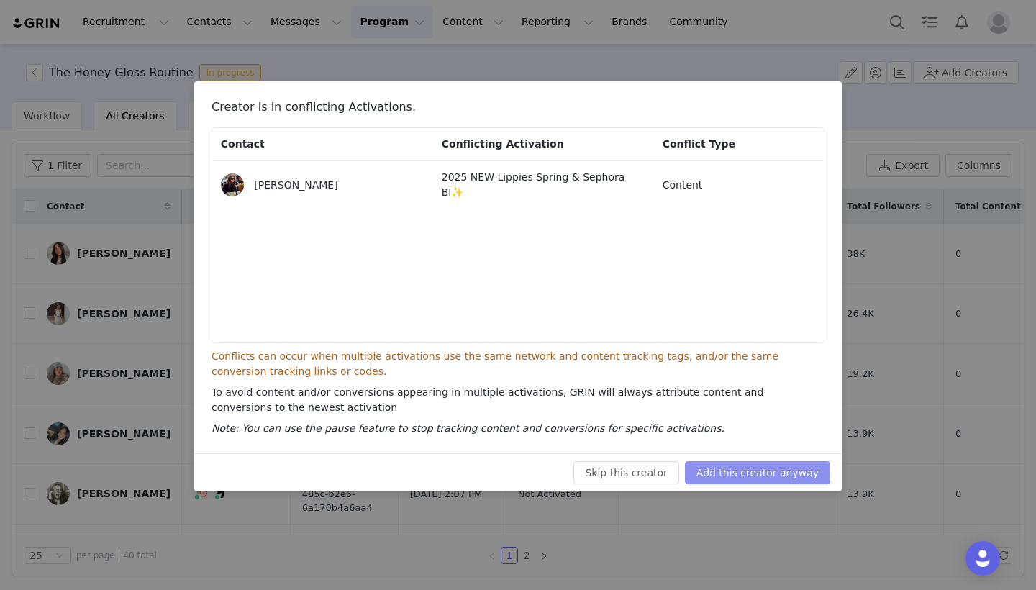
click at [809, 475] on button "Add this creator anyway" at bounding box center [757, 472] width 145 height 23
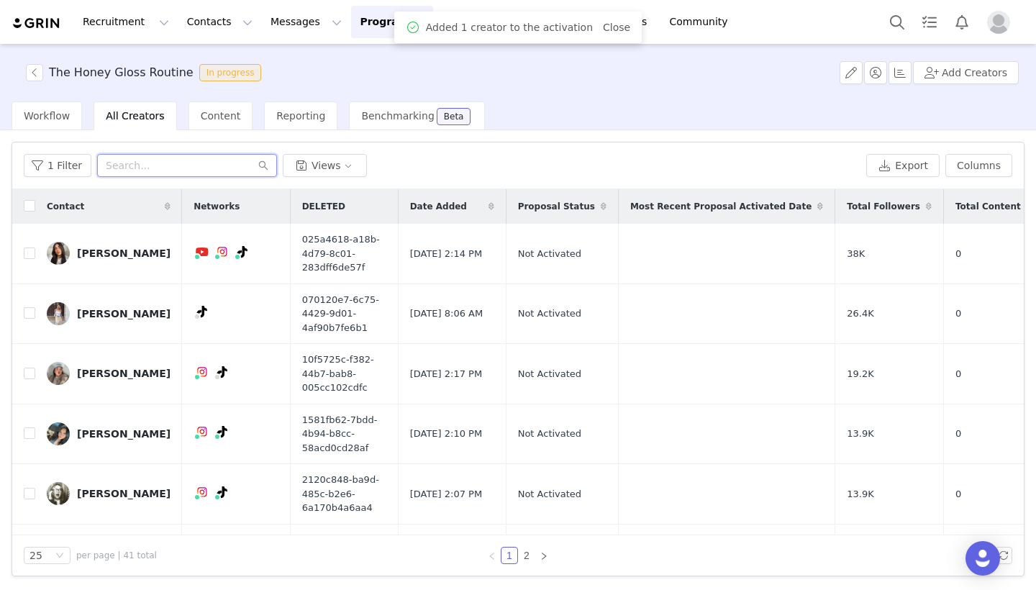
click at [181, 158] on input "text" at bounding box center [187, 165] width 180 height 23
paste input "[EMAIL_ADDRESS][DOMAIN_NAME]"
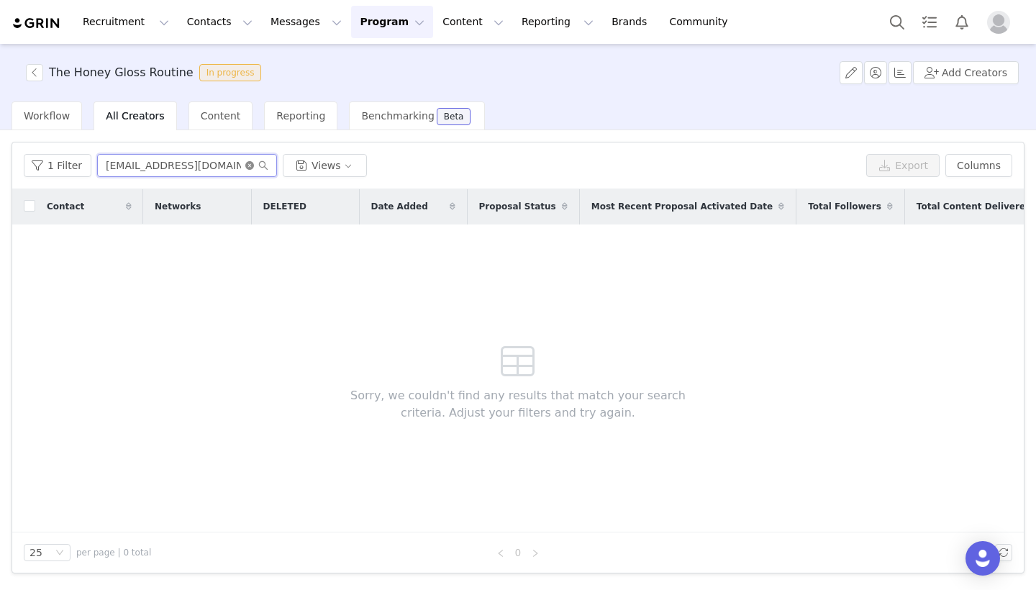
type input "[EMAIL_ADDRESS][DOMAIN_NAME]"
click at [245, 164] on icon "icon: close-circle" at bounding box center [249, 165] width 9 height 9
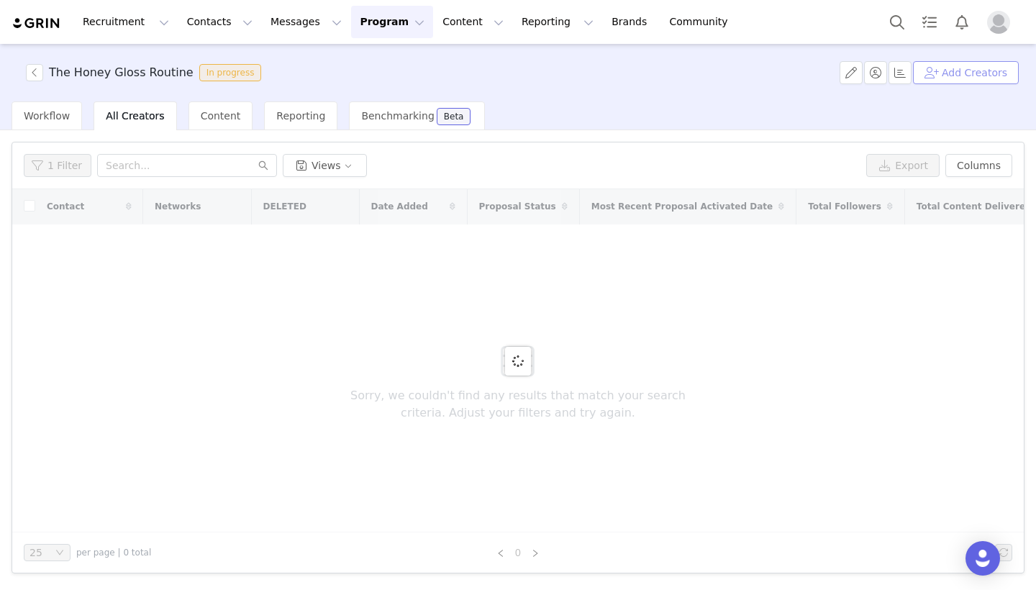
click at [968, 73] on button "Add Creators" at bounding box center [966, 72] width 106 height 23
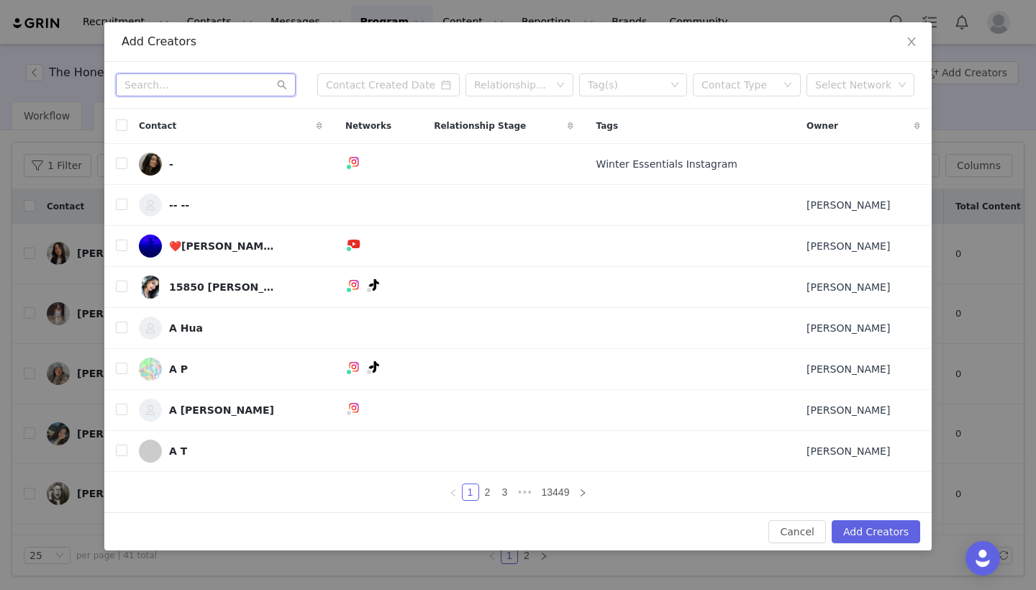
click at [222, 76] on input "text" at bounding box center [206, 84] width 180 height 23
paste input "[EMAIL_ADDRESS][DOMAIN_NAME]"
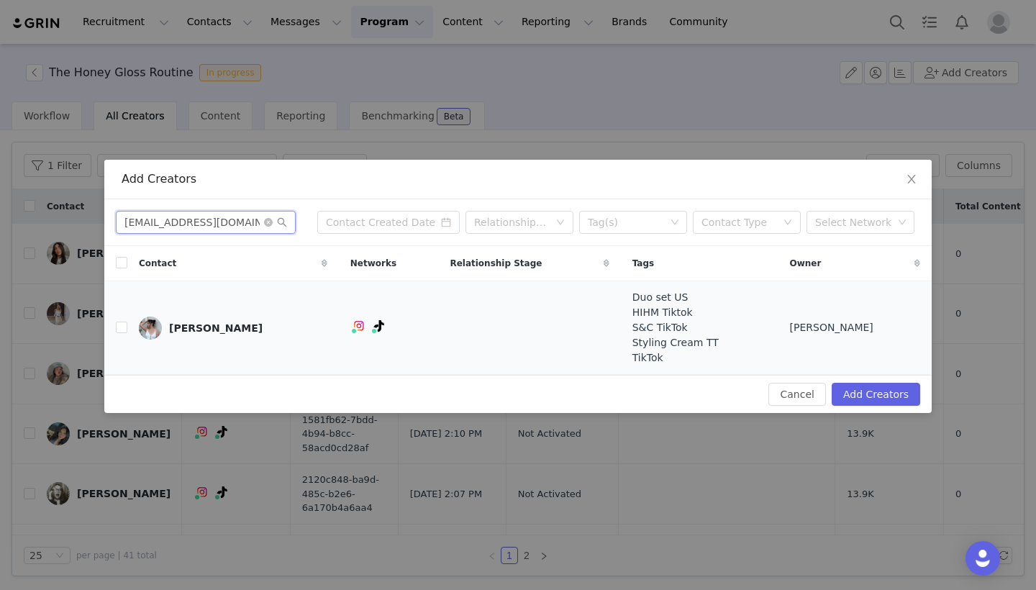
type input "[EMAIL_ADDRESS][DOMAIN_NAME]"
click at [127, 326] on td "[PERSON_NAME]" at bounding box center [233, 328] width 212 height 94
click at [124, 325] on input "checkbox" at bounding box center [122, 328] width 12 height 12
checkbox input "true"
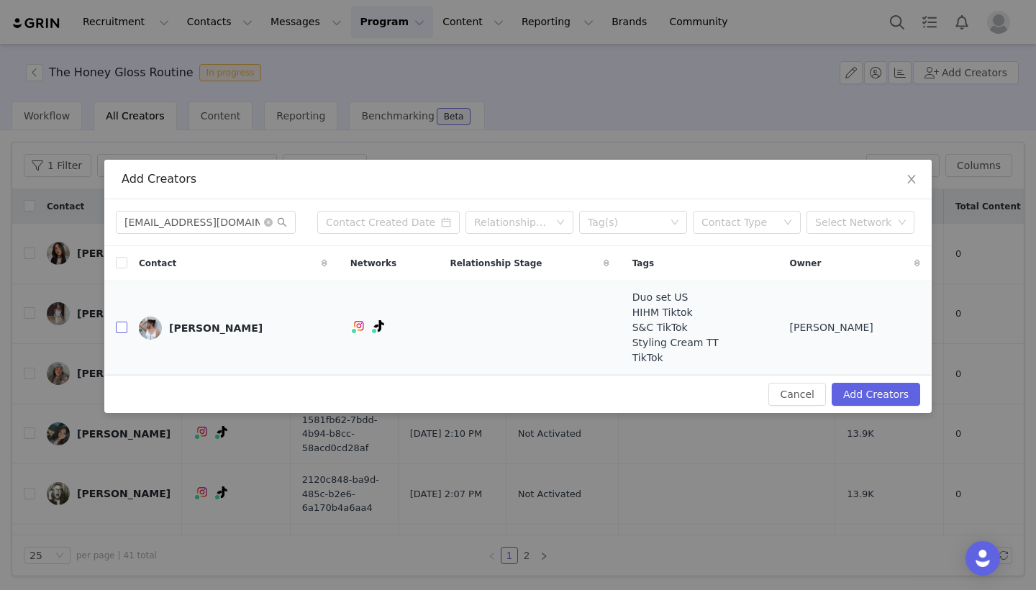
checkbox input "true"
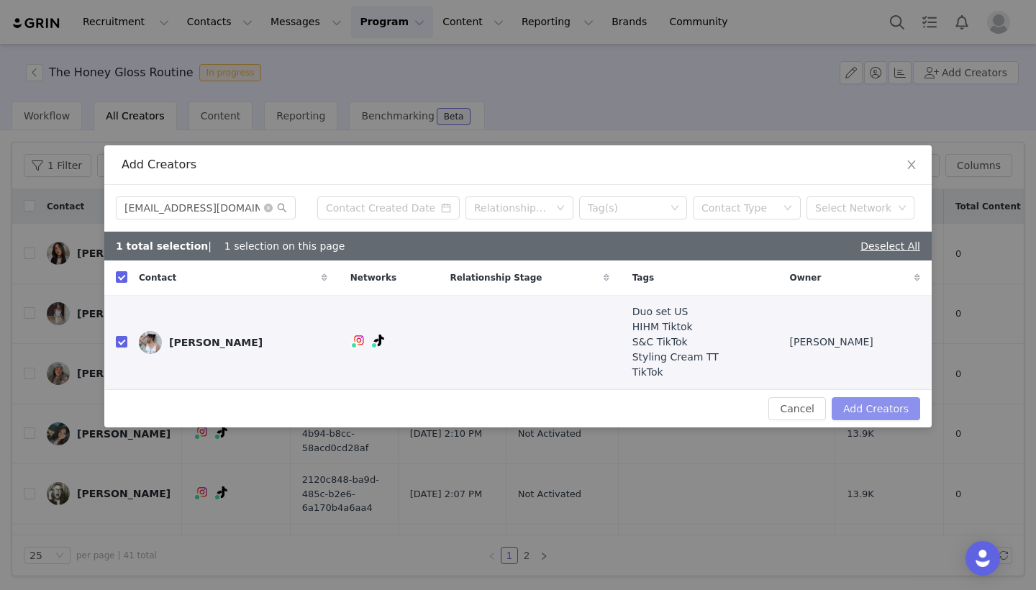
click at [871, 407] on button "Add Creators" at bounding box center [876, 408] width 89 height 23
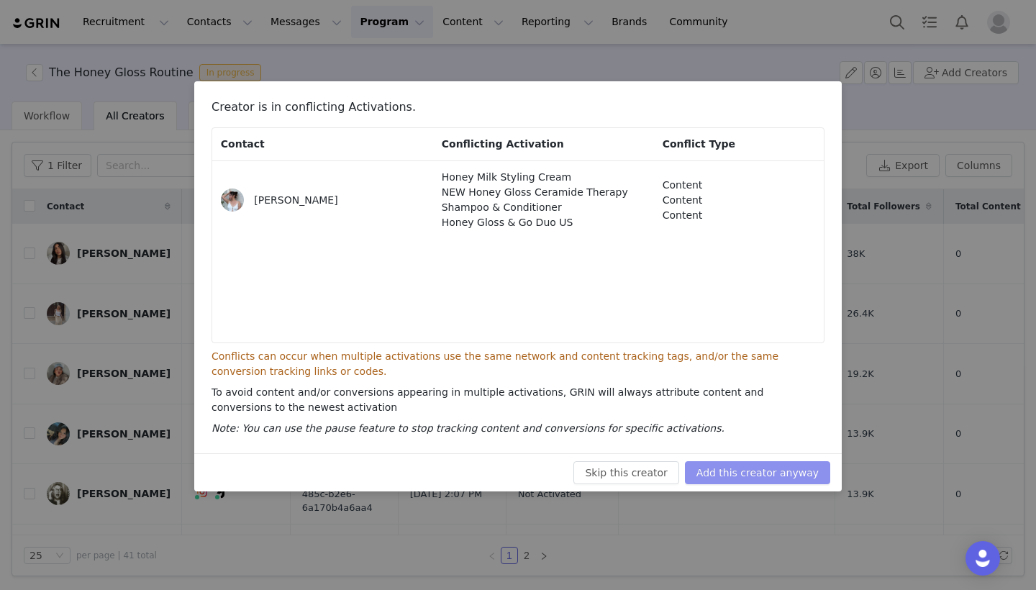
click at [762, 480] on button "Add this creator anyway" at bounding box center [757, 472] width 145 height 23
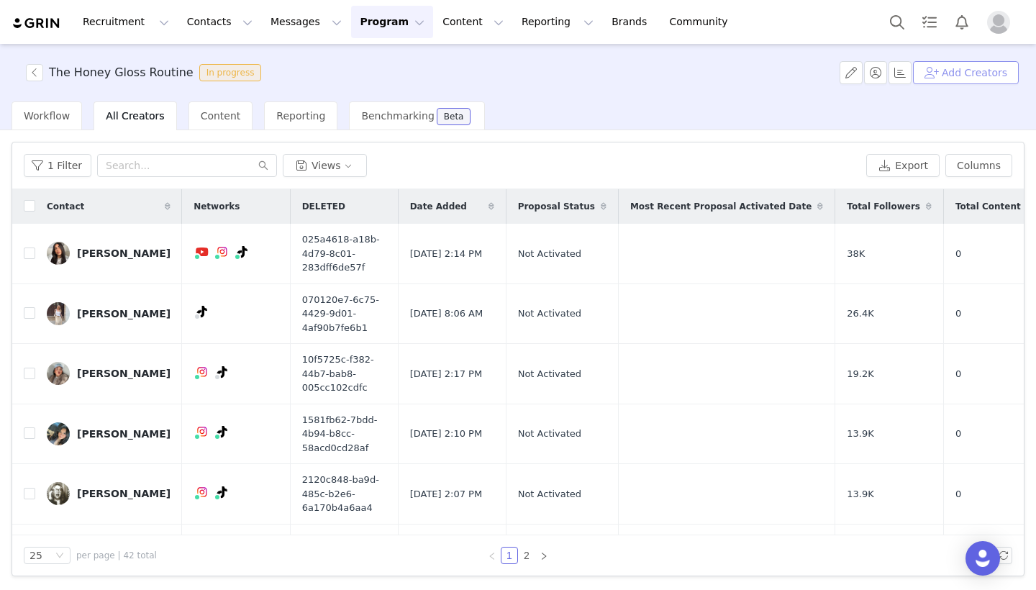
click at [961, 74] on button "Add Creators" at bounding box center [966, 72] width 106 height 23
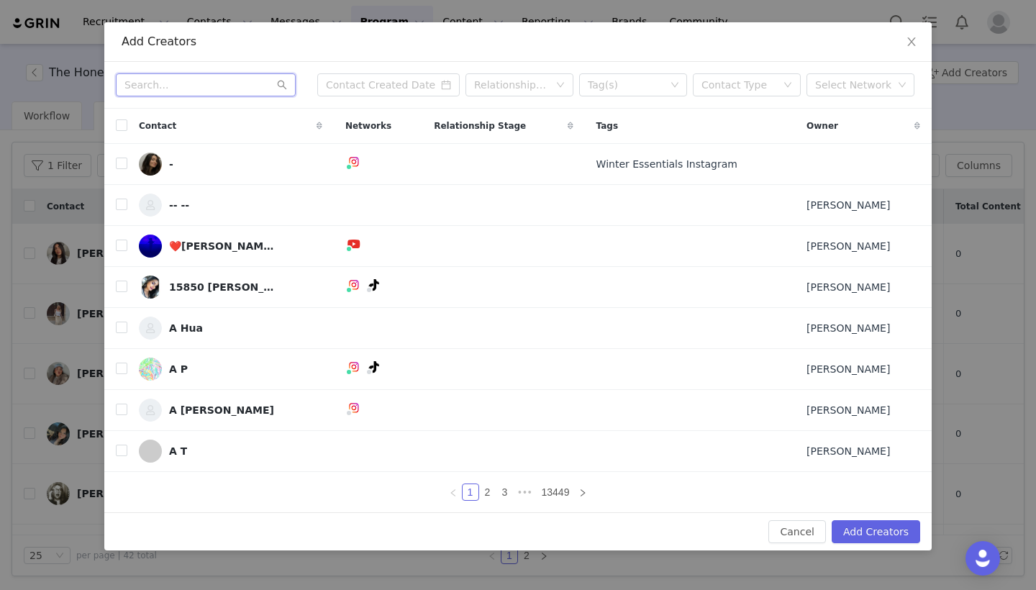
click at [219, 84] on input "text" at bounding box center [206, 84] width 180 height 23
paste input "[EMAIL_ADDRESS][DOMAIN_NAME]"
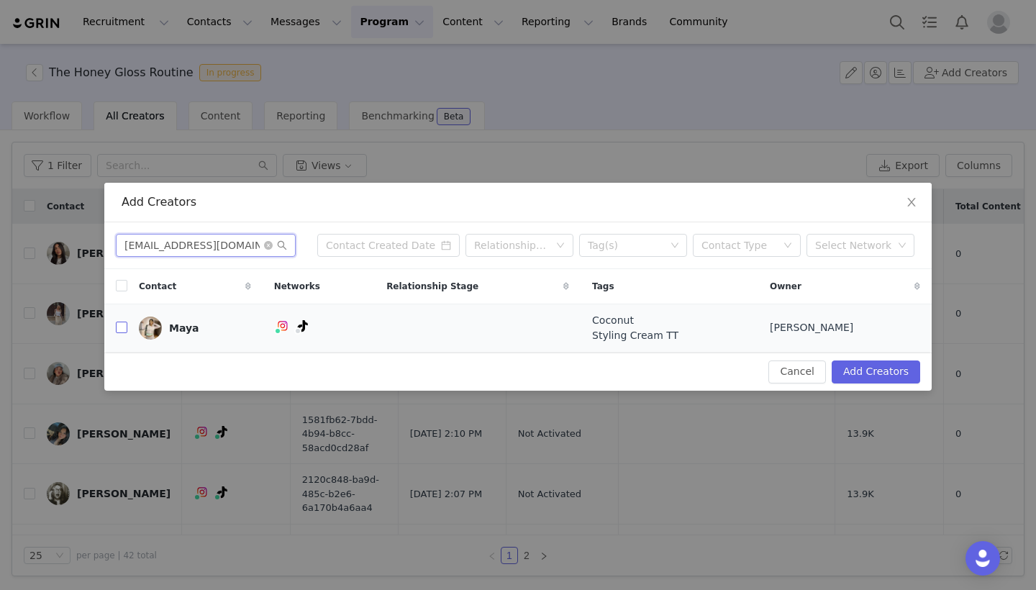
type input "[EMAIL_ADDRESS][DOMAIN_NAME]"
click at [123, 333] on input "checkbox" at bounding box center [122, 328] width 12 height 12
checkbox input "true"
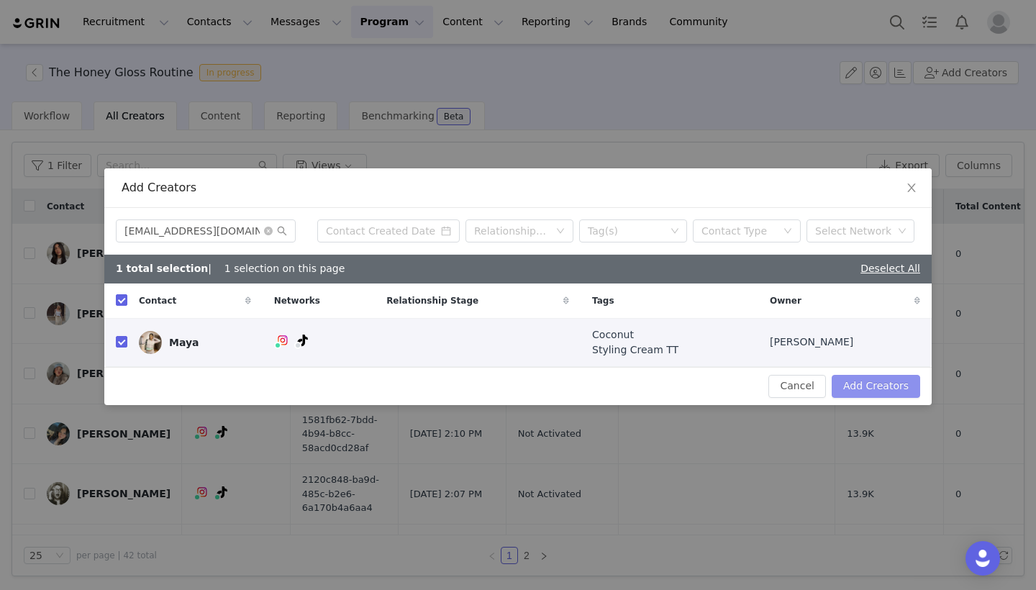
click at [863, 389] on button "Add Creators" at bounding box center [876, 386] width 89 height 23
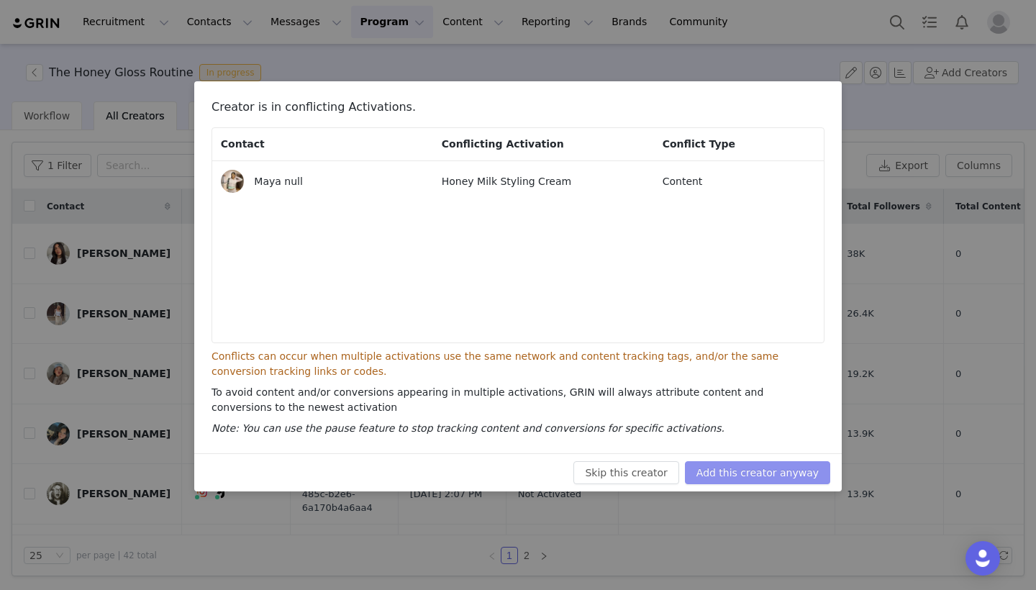
click at [791, 467] on button "Add this creator anyway" at bounding box center [757, 472] width 145 height 23
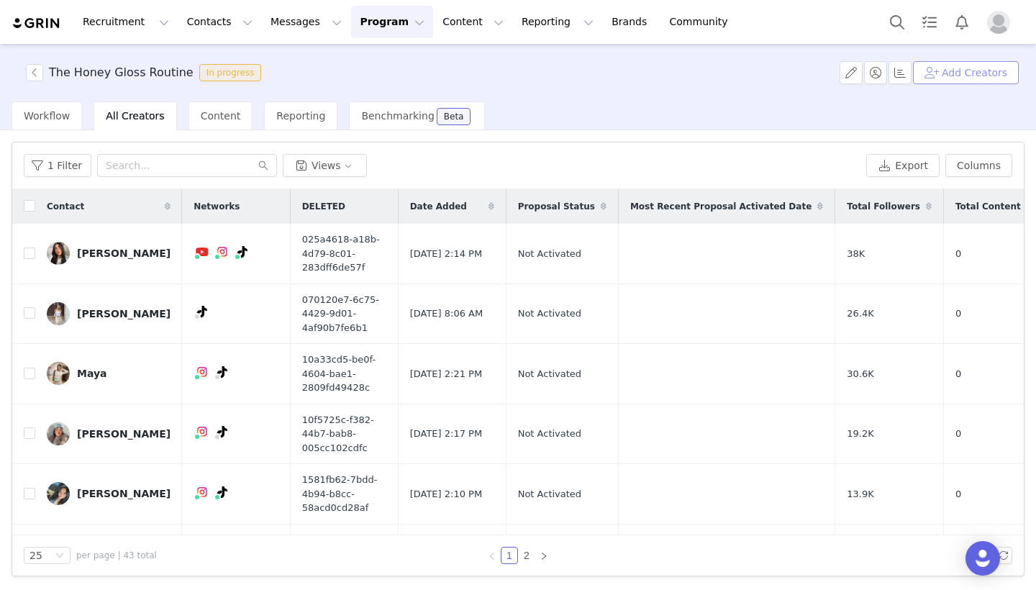
click at [953, 67] on button "Add Creators" at bounding box center [966, 72] width 106 height 23
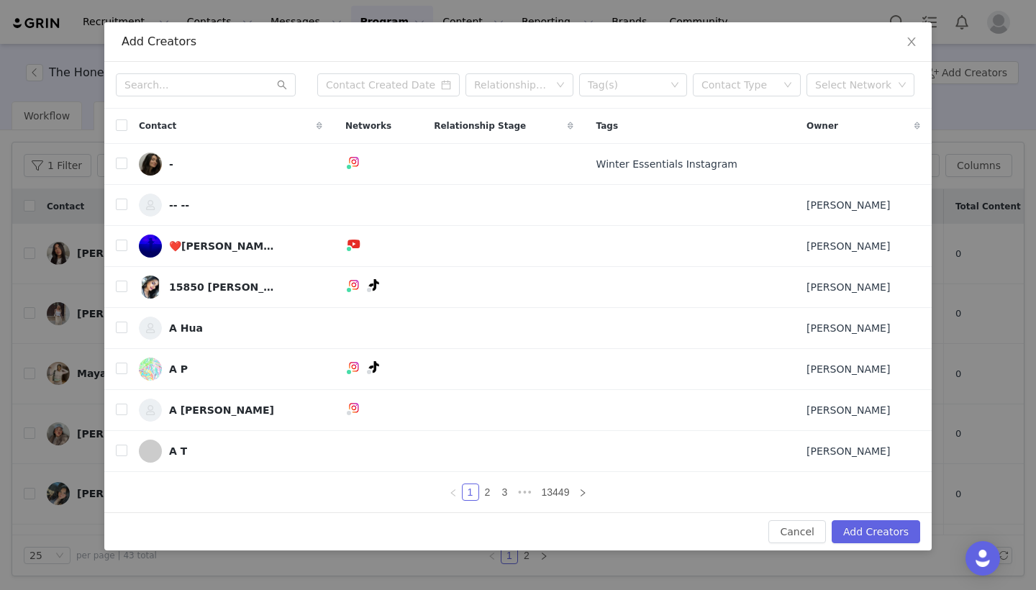
click at [168, 99] on div "Relationship Stage Tag(s) Contact Type Select Network" at bounding box center [517, 85] width 827 height 47
click at [168, 81] on input "text" at bounding box center [206, 84] width 180 height 23
paste input "Lucasofiaugc@ [DOMAIN_NAME]"
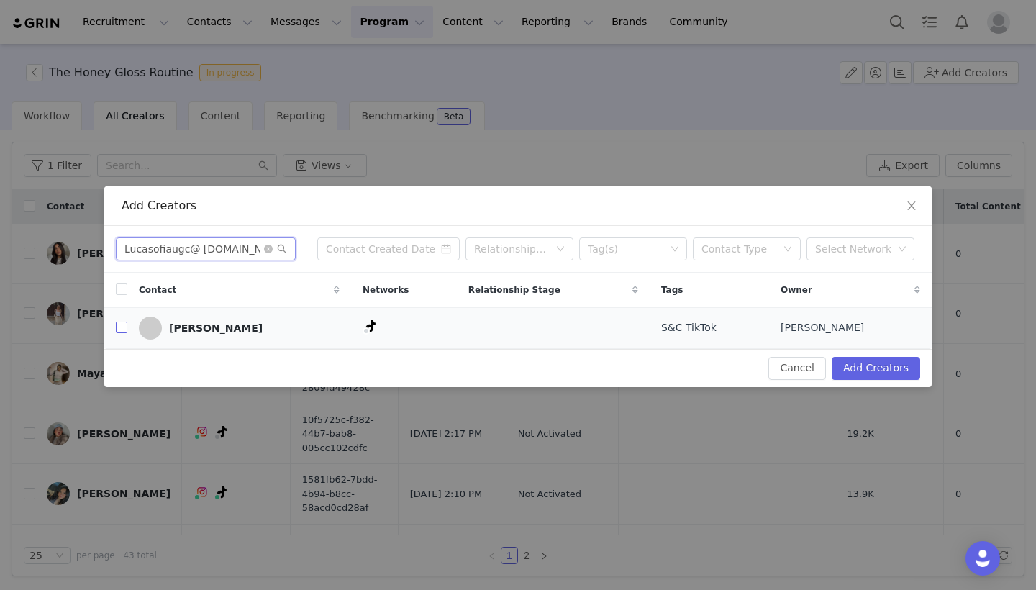
type input "Lucasofiaugc@ [DOMAIN_NAME]"
click at [121, 331] on input "checkbox" at bounding box center [122, 328] width 12 height 12
checkbox input "true"
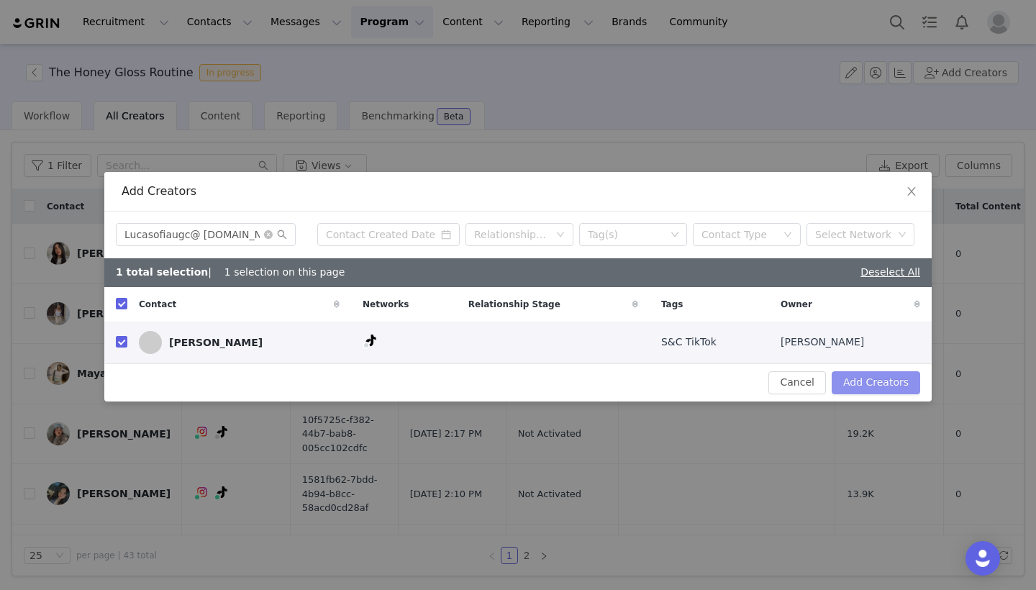
click at [864, 377] on button "Add Creators" at bounding box center [876, 382] width 89 height 23
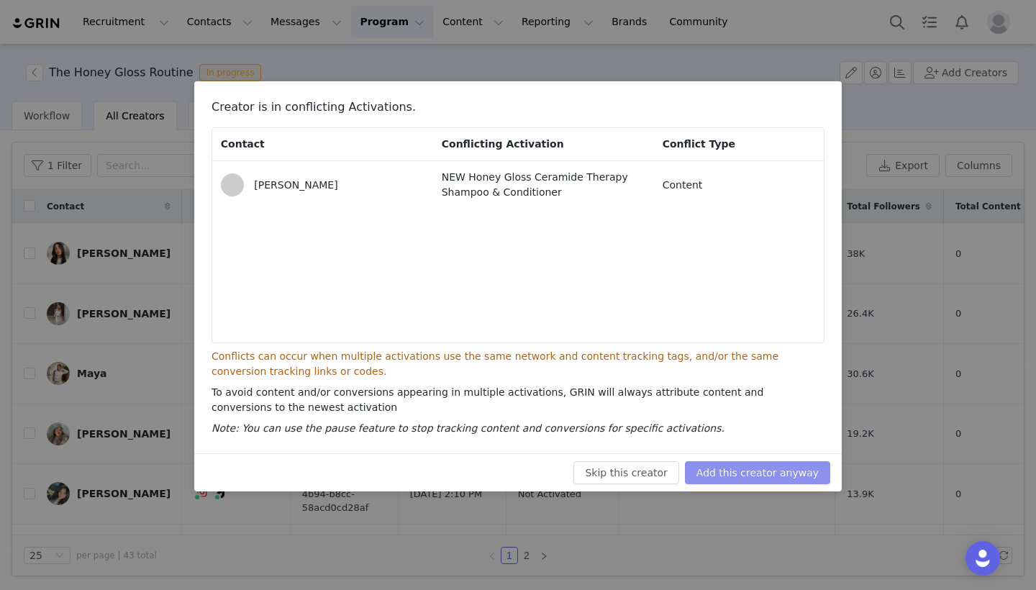
click at [810, 467] on button "Add this creator anyway" at bounding box center [757, 472] width 145 height 23
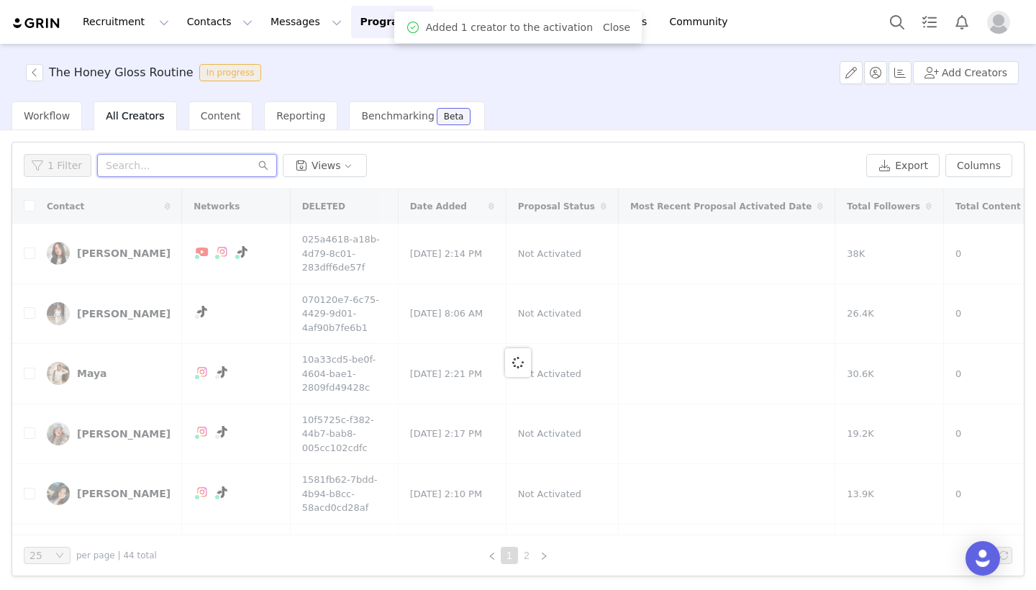
click at [161, 162] on input "text" at bounding box center [187, 165] width 180 height 23
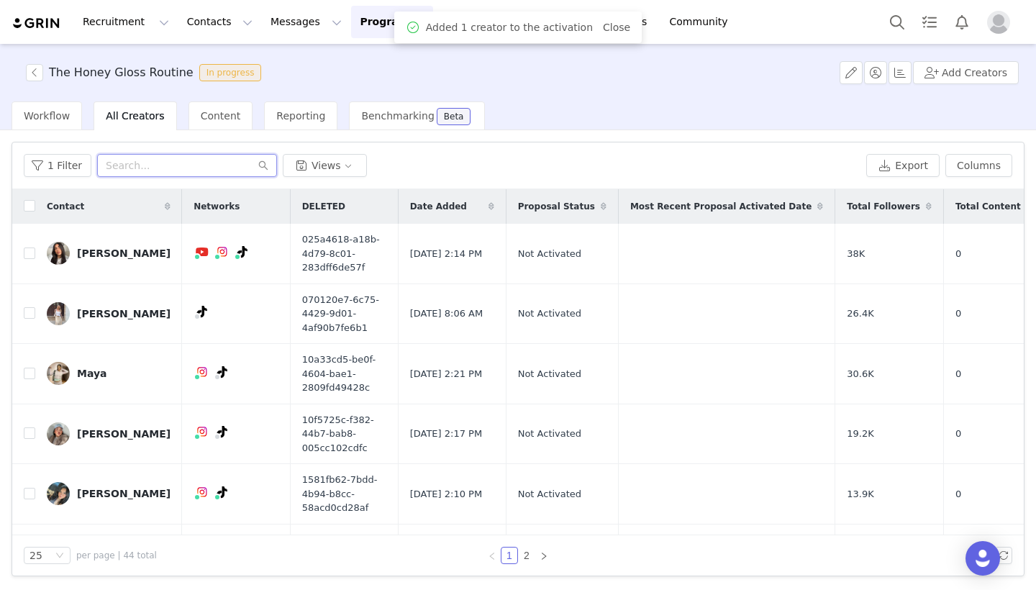
paste input "[EMAIL_ADDRESS][DOMAIN_NAME]"
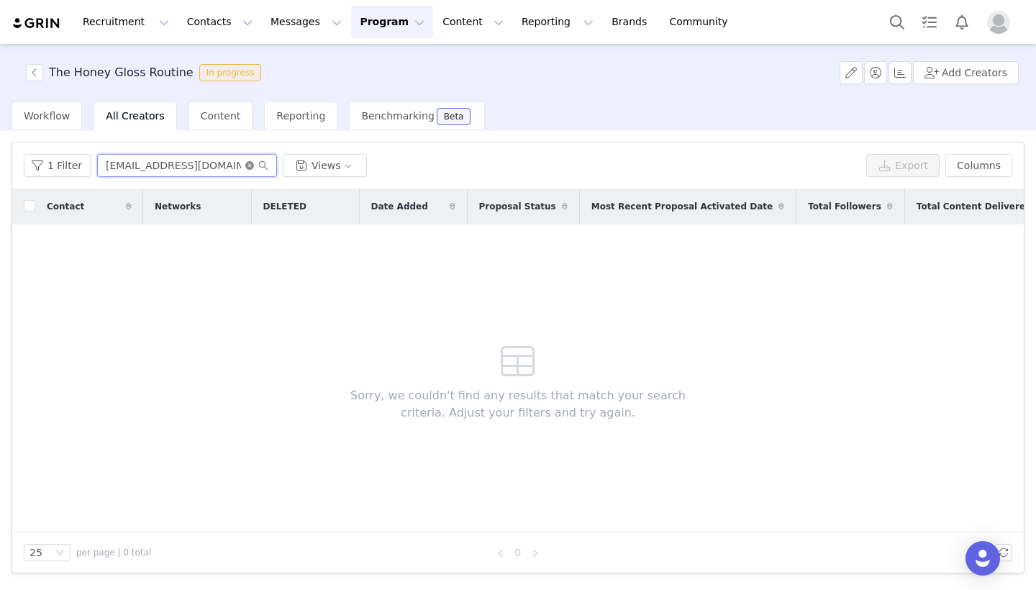
type input "[EMAIL_ADDRESS][DOMAIN_NAME]"
click at [245, 169] on icon "icon: close-circle" at bounding box center [249, 165] width 9 height 9
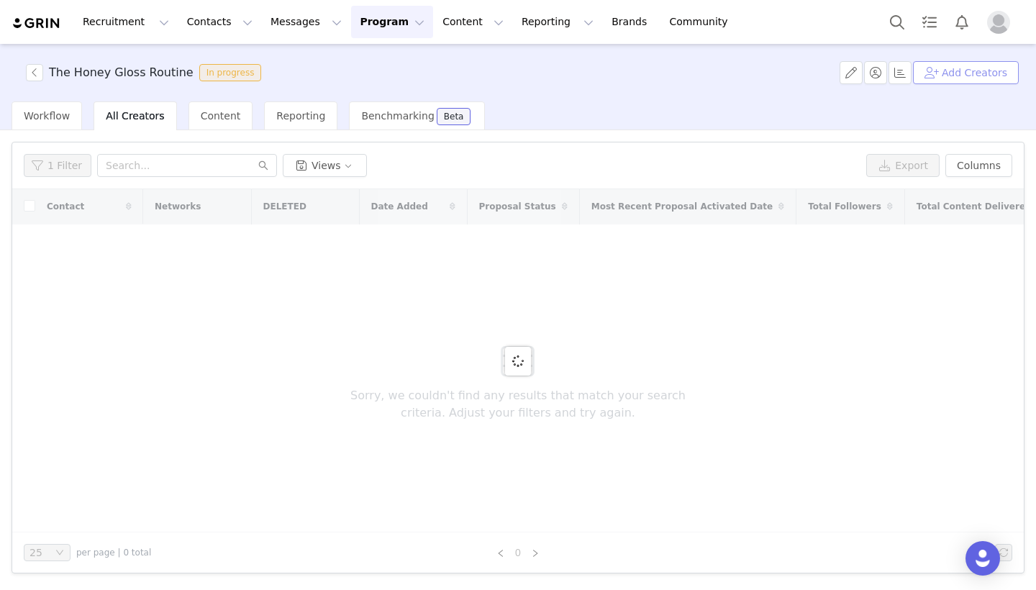
click at [979, 70] on button "Add Creators" at bounding box center [966, 72] width 106 height 23
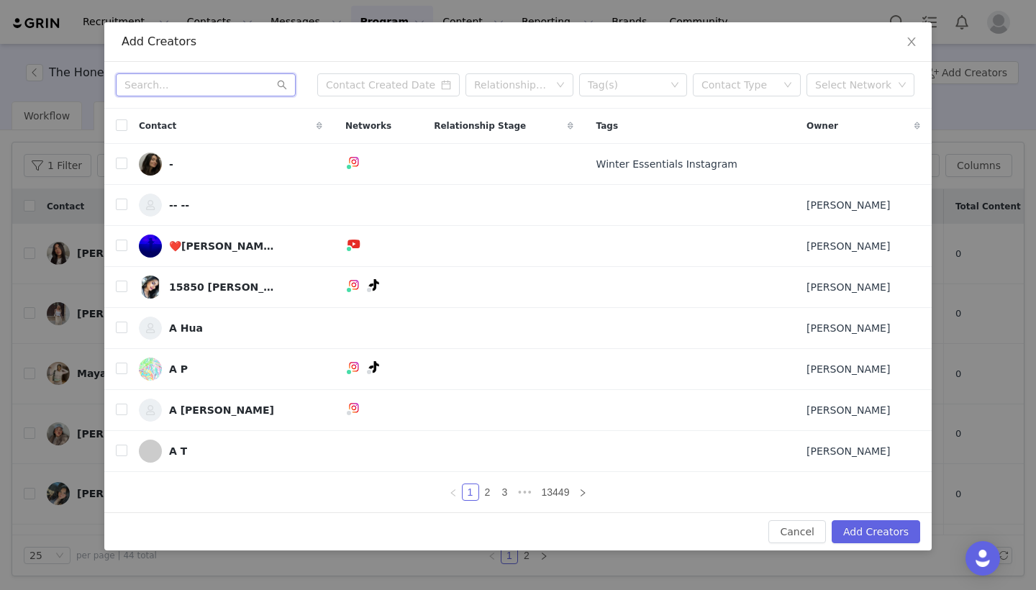
click at [255, 86] on input "text" at bounding box center [206, 84] width 180 height 23
paste input "[EMAIL_ADDRESS][DOMAIN_NAME]"
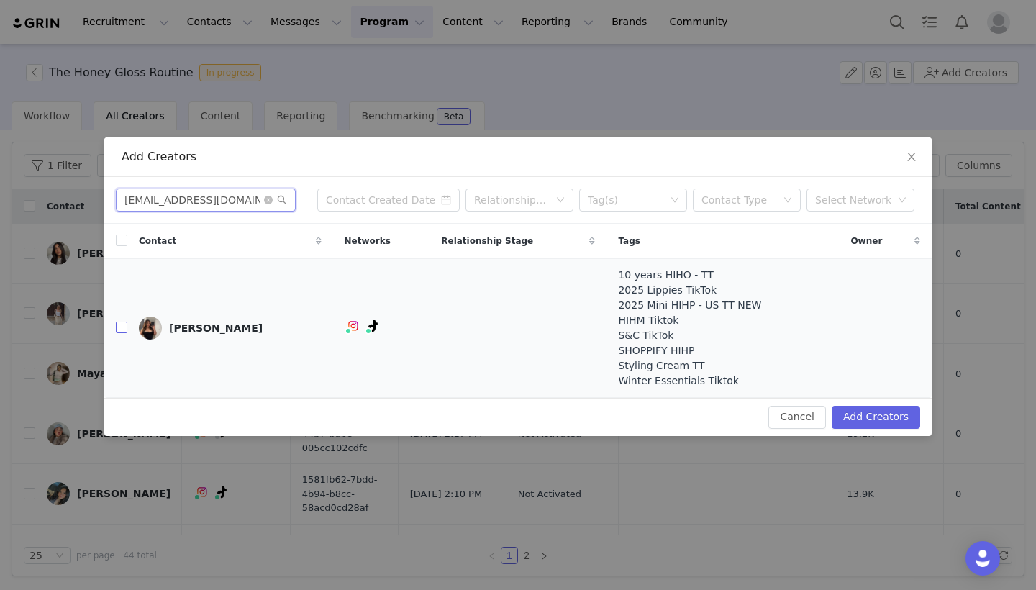
type input "[EMAIL_ADDRESS][DOMAIN_NAME]"
click at [125, 323] on input "checkbox" at bounding box center [122, 328] width 12 height 12
checkbox input "true"
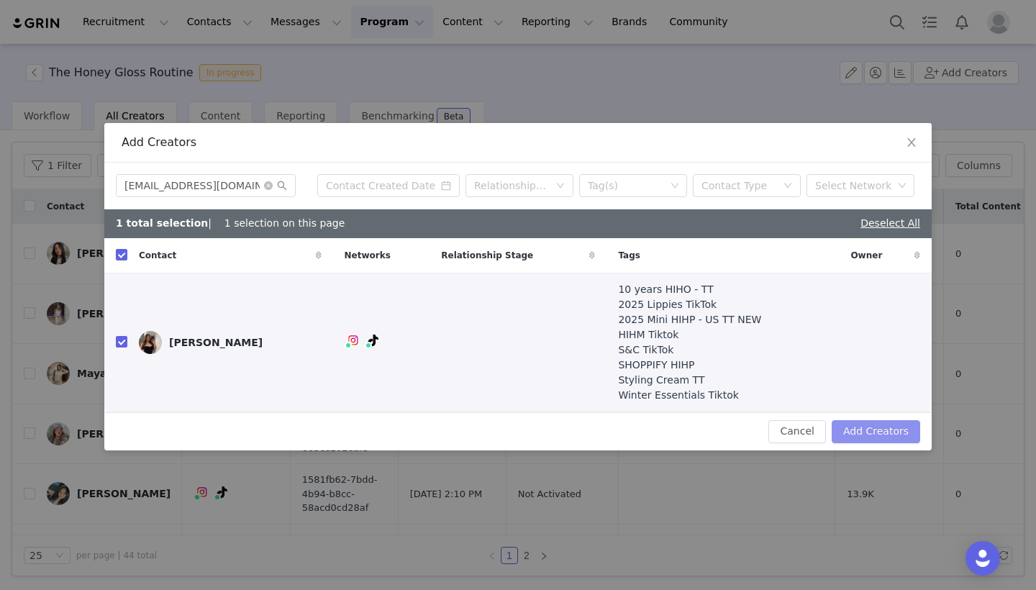
click at [867, 429] on button "Add Creators" at bounding box center [876, 431] width 89 height 23
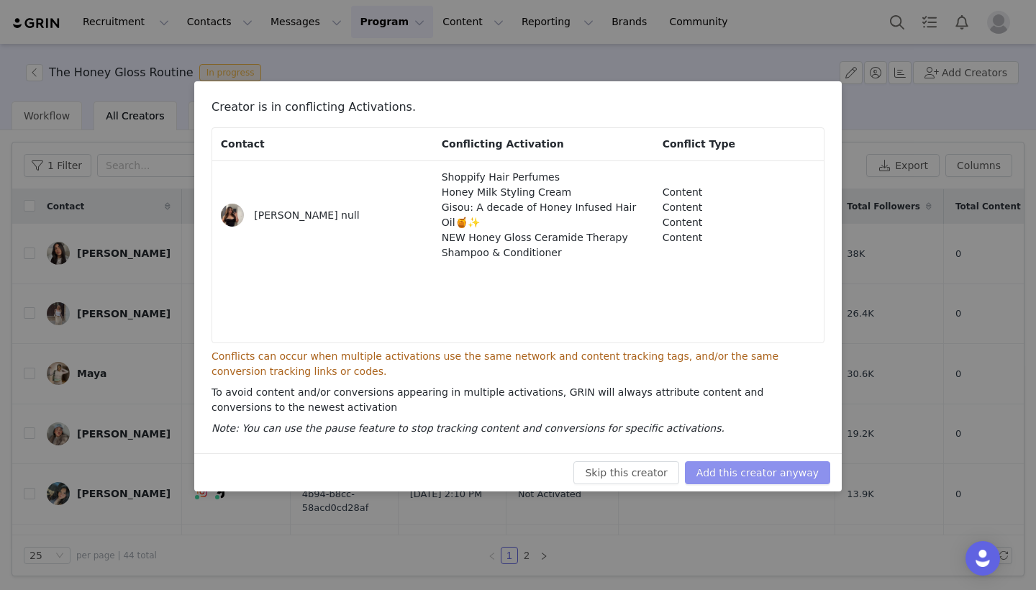
click at [756, 470] on button "Add this creator anyway" at bounding box center [757, 472] width 145 height 23
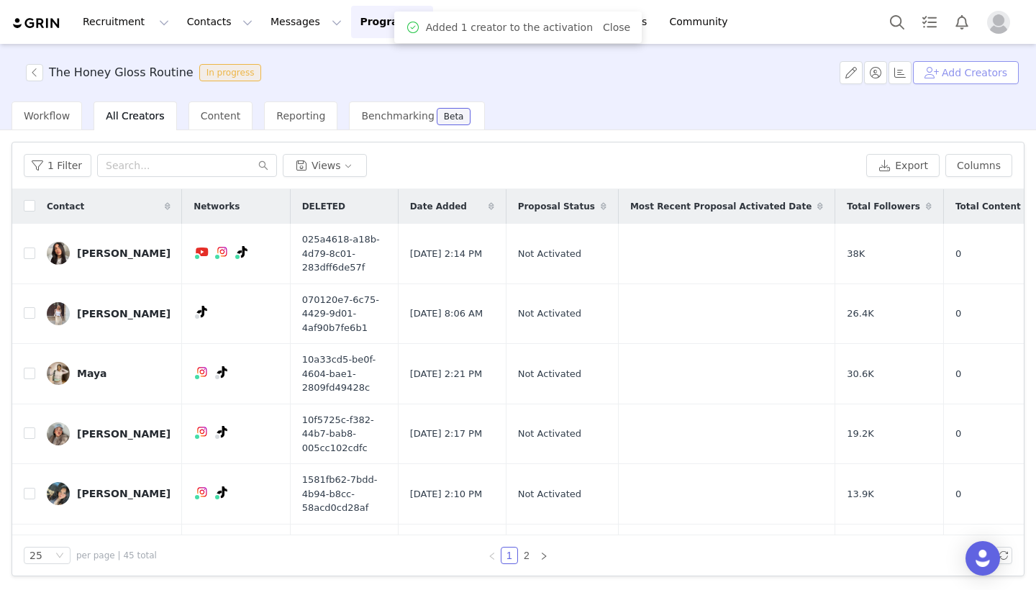
click at [963, 78] on button "Add Creators" at bounding box center [966, 72] width 106 height 23
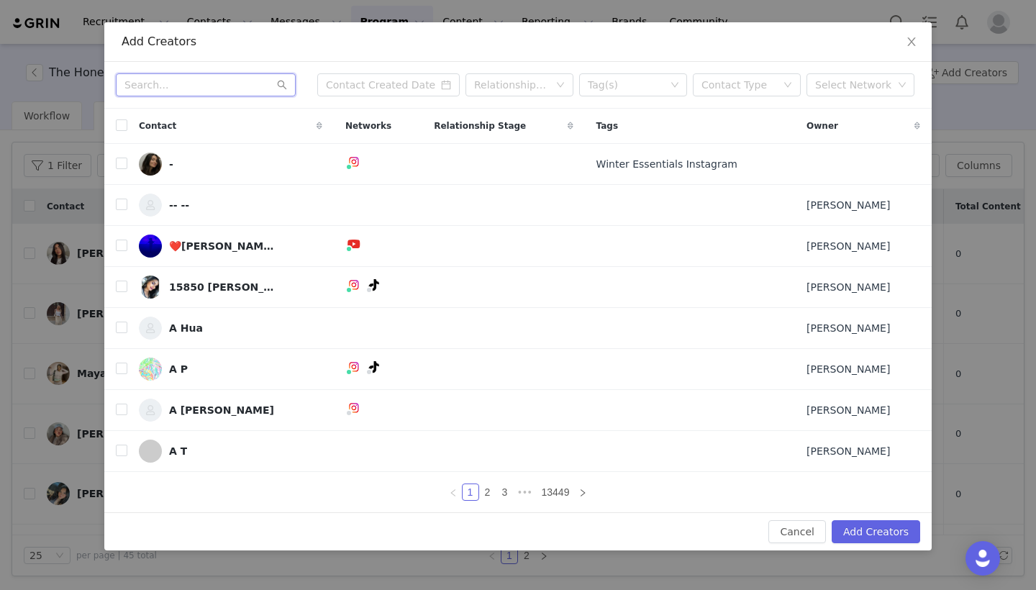
click at [192, 87] on input "text" at bounding box center [206, 84] width 180 height 23
paste input "[EMAIL_ADDRESS][DOMAIN_NAME]"
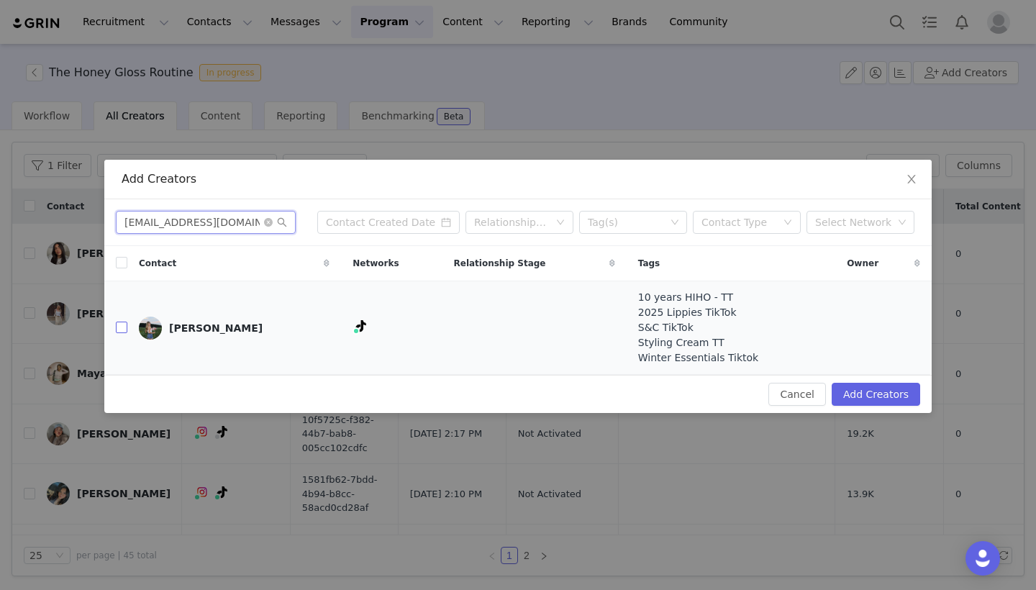
type input "[EMAIL_ADDRESS][DOMAIN_NAME]"
click at [126, 325] on input "checkbox" at bounding box center [122, 328] width 12 height 12
checkbox input "true"
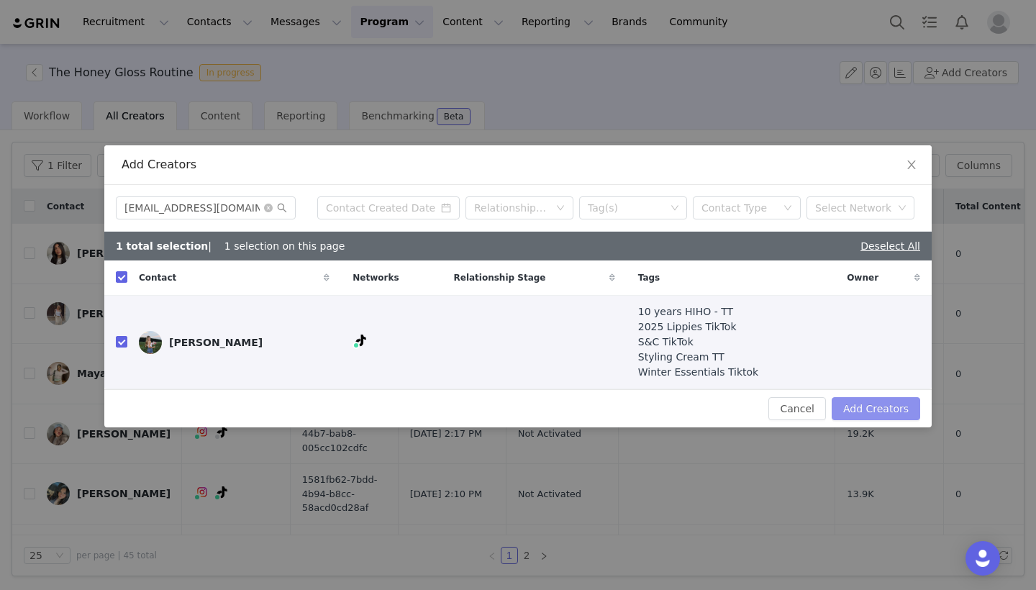
click at [876, 414] on button "Add Creators" at bounding box center [876, 408] width 89 height 23
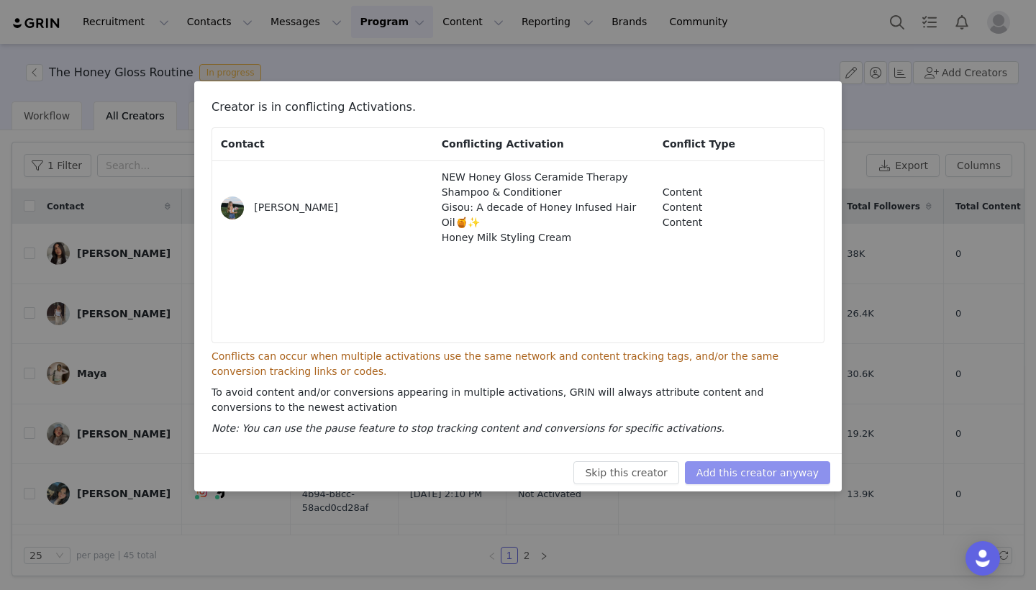
click at [826, 478] on button "Add this creator anyway" at bounding box center [757, 472] width 145 height 23
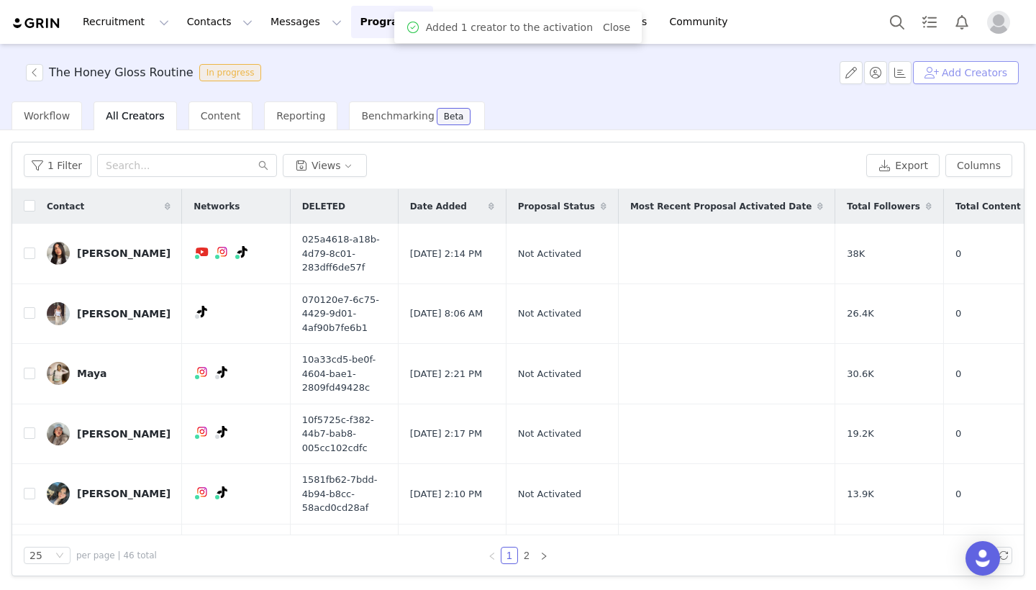
click at [984, 76] on button "Add Creators" at bounding box center [966, 72] width 106 height 23
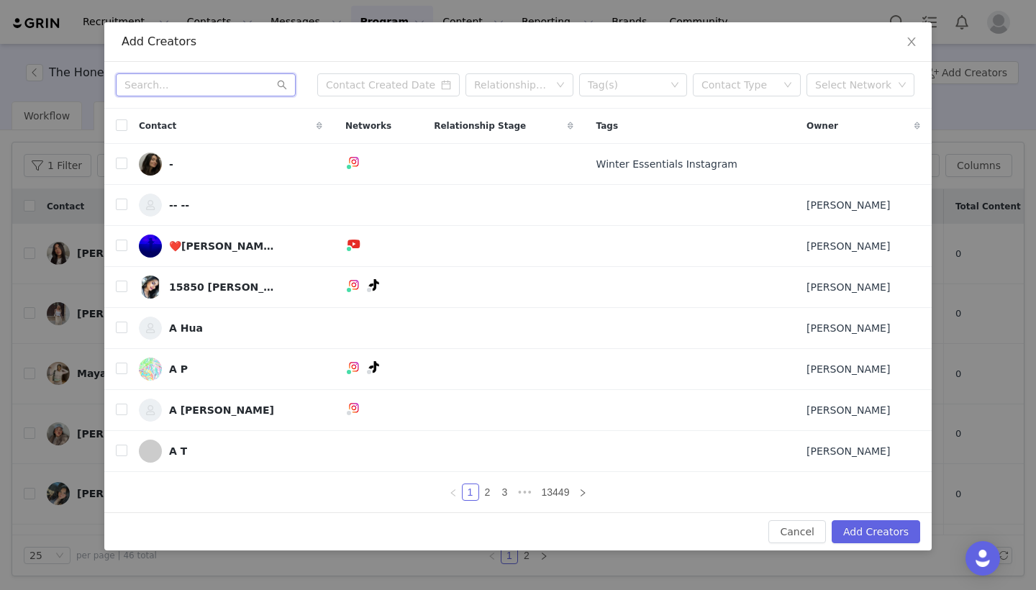
click at [227, 89] on input "text" at bounding box center [206, 84] width 180 height 23
paste input "[DOMAIN_NAME][EMAIL_ADDRESS][DOMAIN_NAME]"
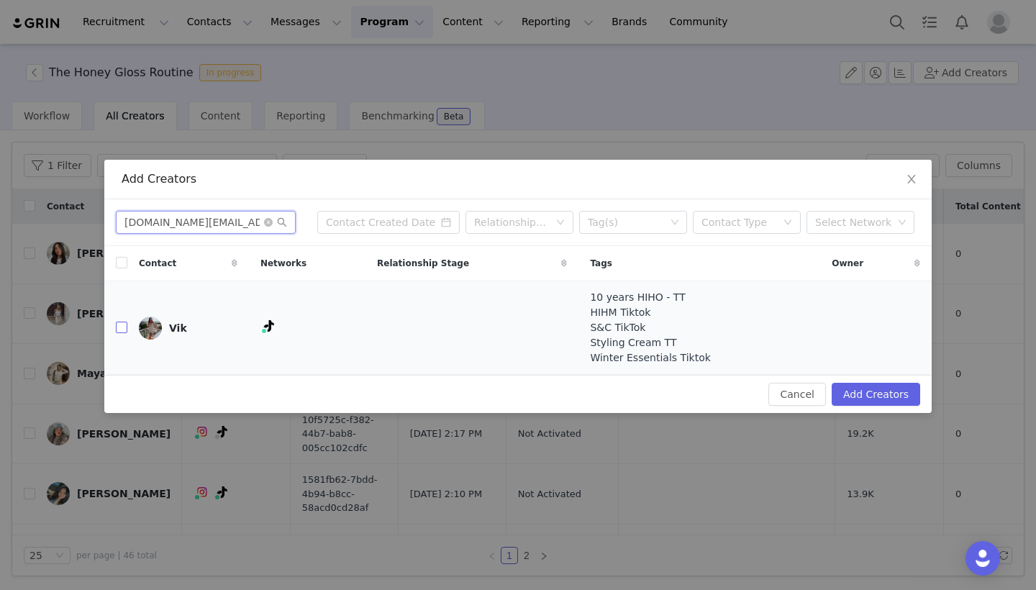
type input "[DOMAIN_NAME][EMAIL_ADDRESS][DOMAIN_NAME]"
click at [124, 325] on input "checkbox" at bounding box center [122, 328] width 12 height 12
checkbox input "true"
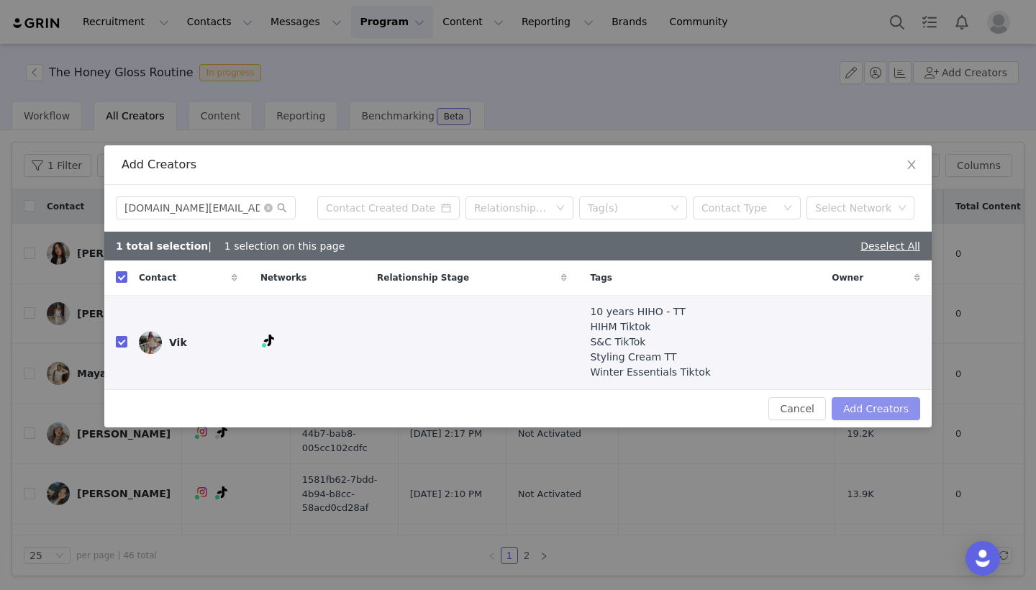
click at [855, 401] on button "Add Creators" at bounding box center [876, 408] width 89 height 23
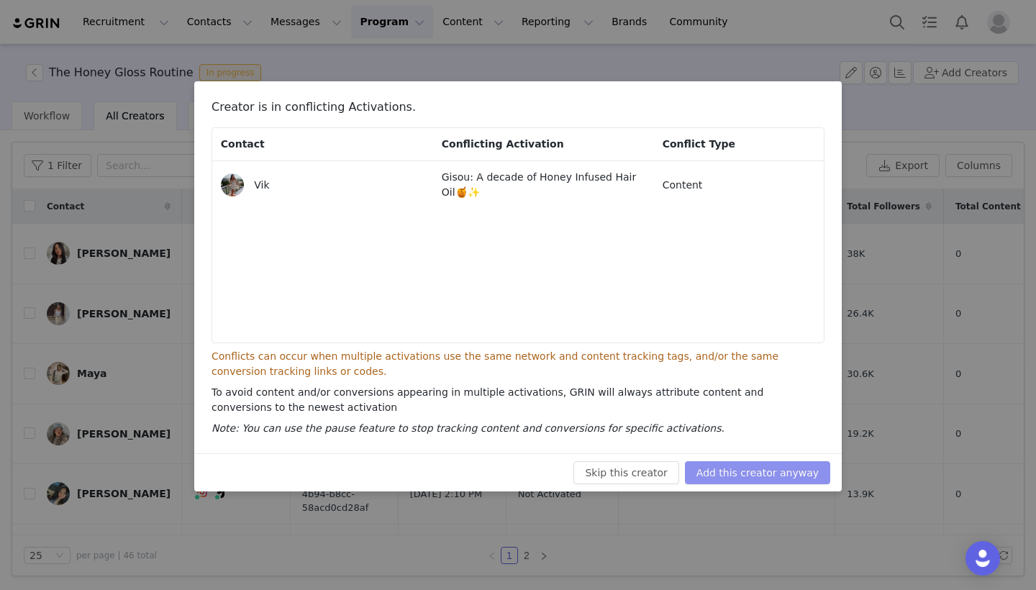
click at [782, 467] on button "Add this creator anyway" at bounding box center [757, 472] width 145 height 23
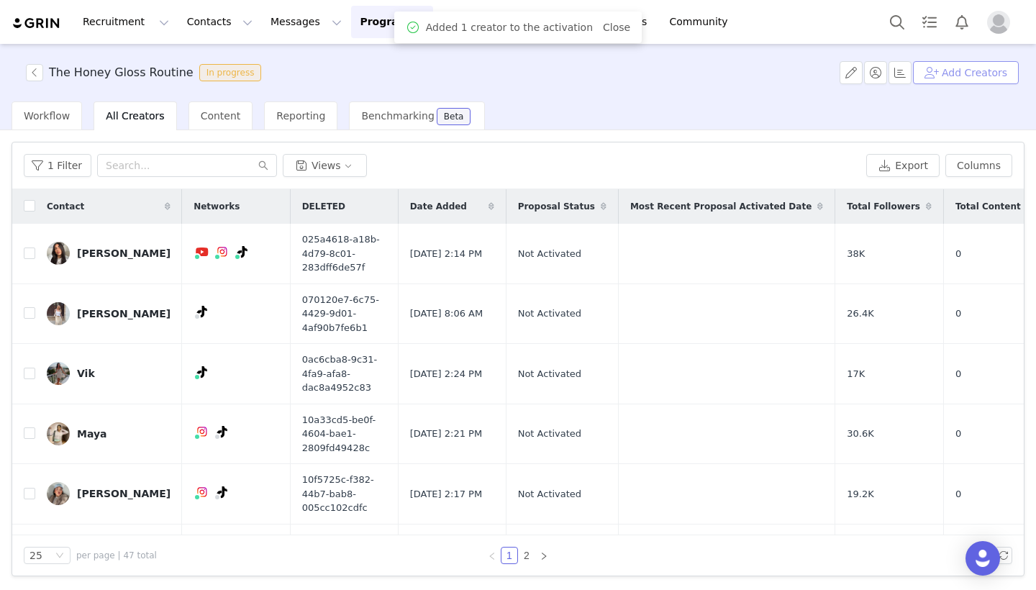
click at [964, 69] on button "Add Creators" at bounding box center [966, 72] width 106 height 23
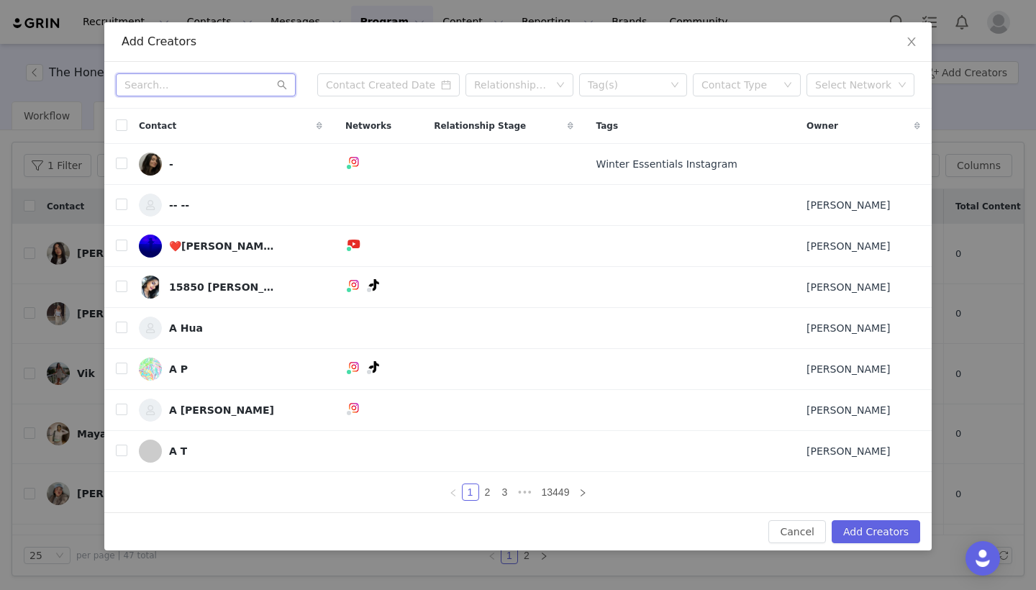
click at [207, 83] on input "text" at bounding box center [206, 84] width 180 height 23
paste input "[EMAIL_ADDRESS][DOMAIN_NAME]"
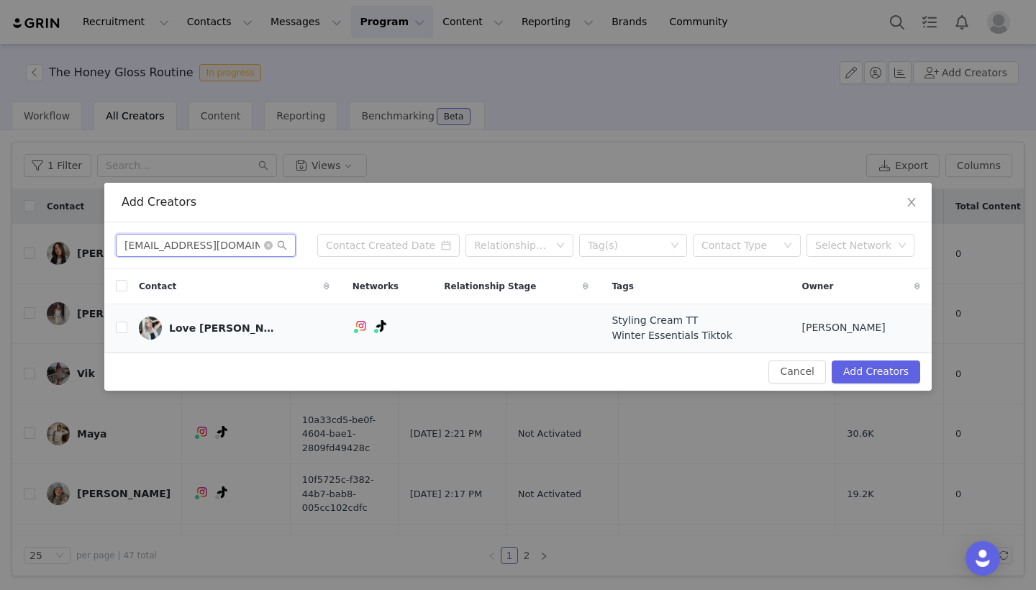
type input "[EMAIL_ADDRESS][DOMAIN_NAME]"
click at [129, 331] on td "Love [PERSON_NAME]" at bounding box center [234, 328] width 214 height 48
click at [120, 329] on input "checkbox" at bounding box center [122, 328] width 12 height 12
checkbox input "true"
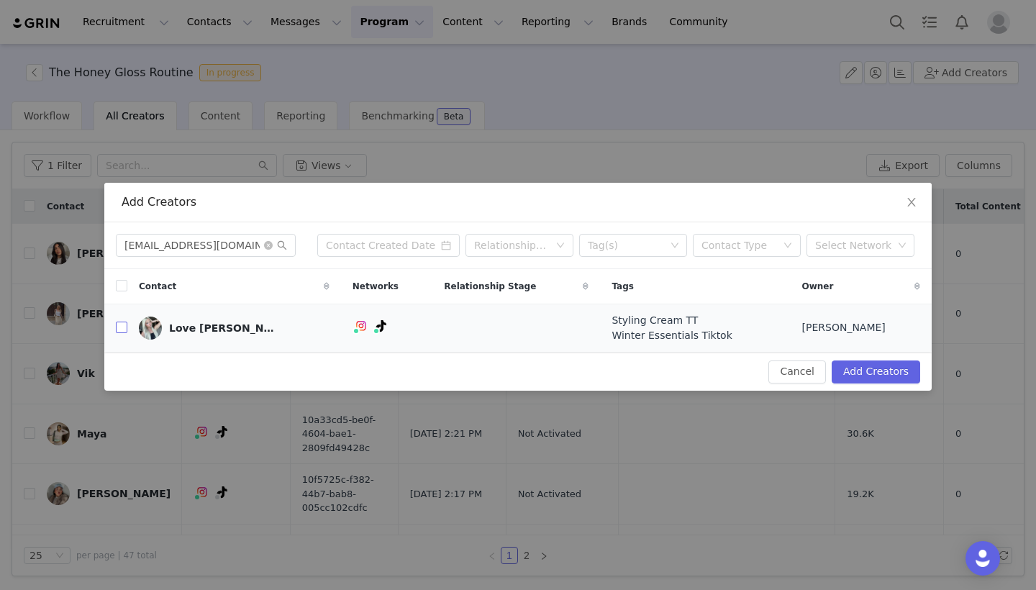
checkbox input "true"
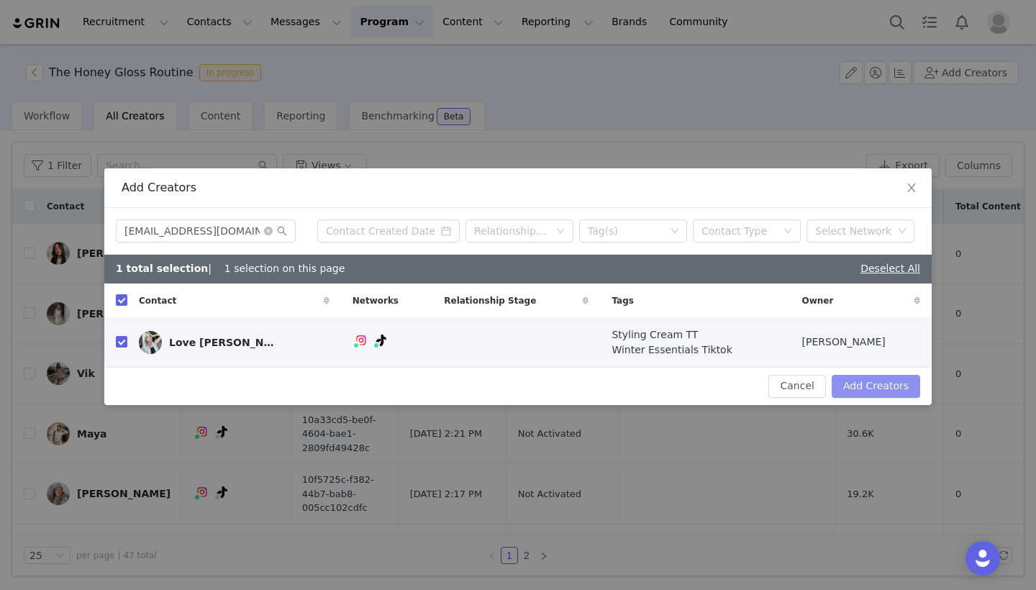
click at [875, 389] on button "Add Creators" at bounding box center [876, 386] width 89 height 23
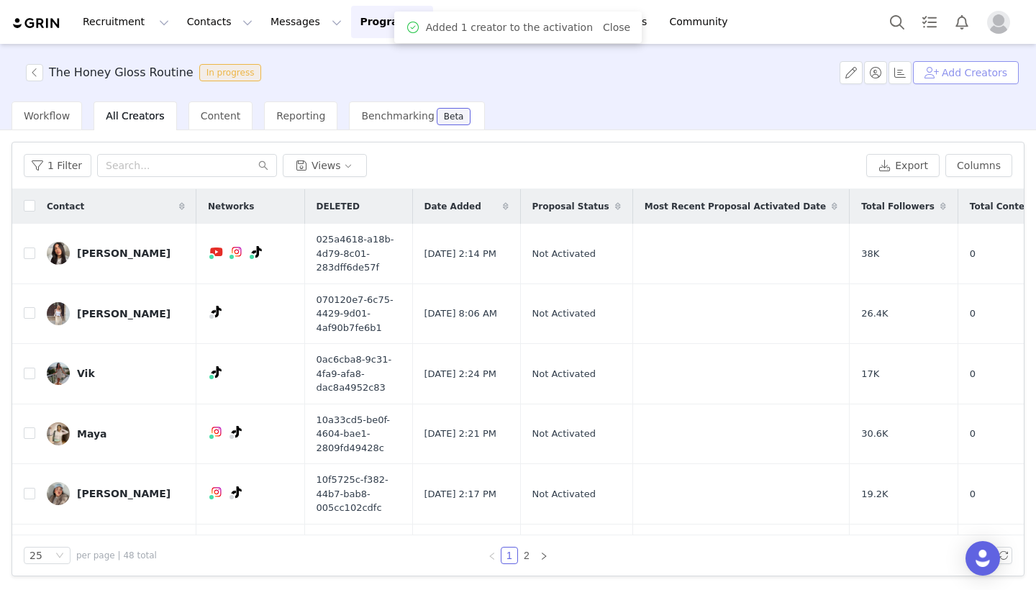
click at [980, 78] on button "Add Creators" at bounding box center [966, 72] width 106 height 23
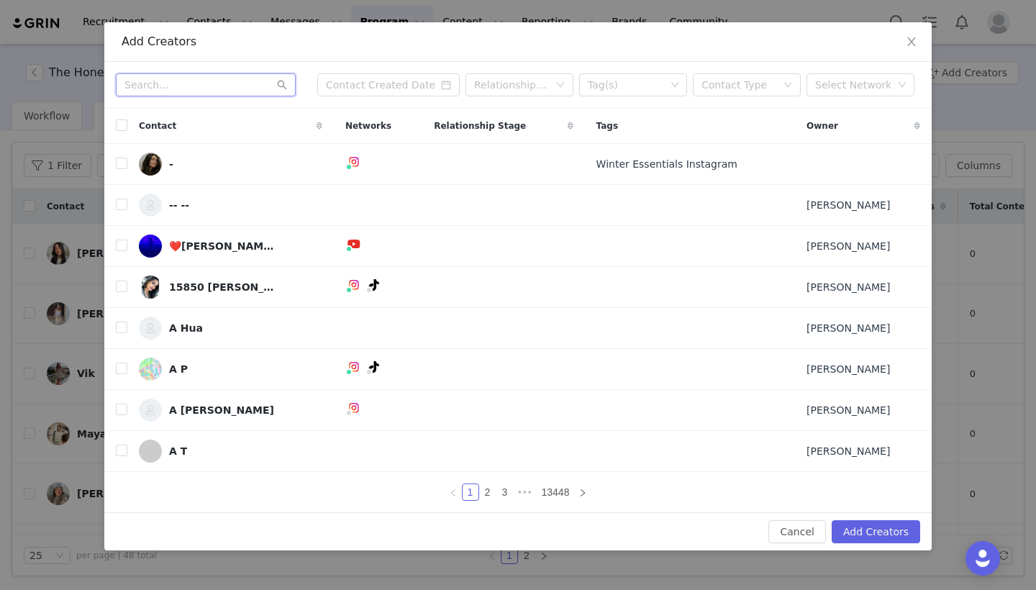
click at [250, 78] on input "text" at bounding box center [206, 84] width 180 height 23
paste input "[EMAIL_ADDRESS][DOMAIN_NAME]"
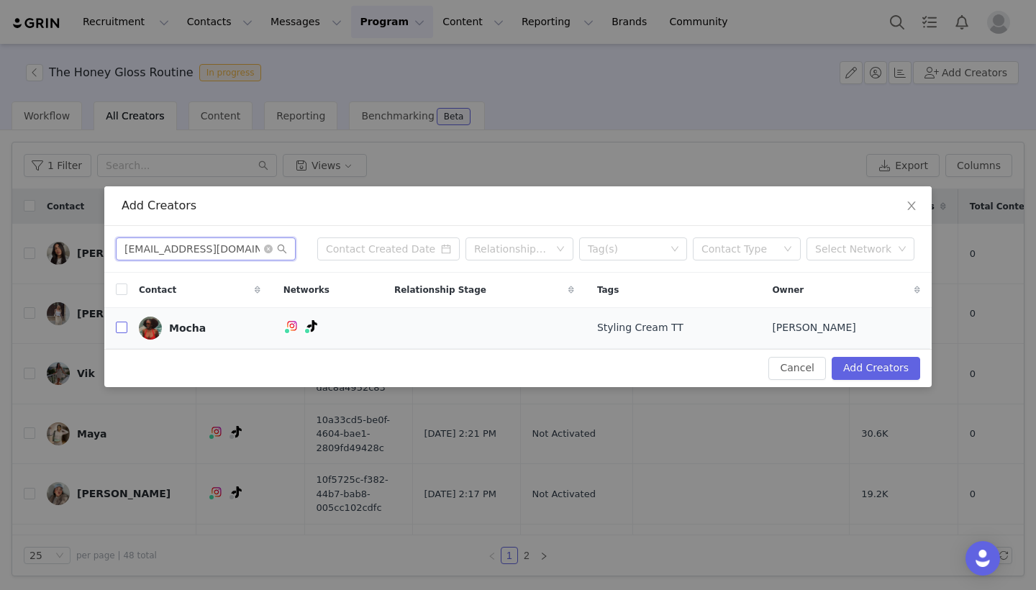
type input "[EMAIL_ADDRESS][DOMAIN_NAME]"
click at [123, 325] on input "checkbox" at bounding box center [122, 328] width 12 height 12
checkbox input "true"
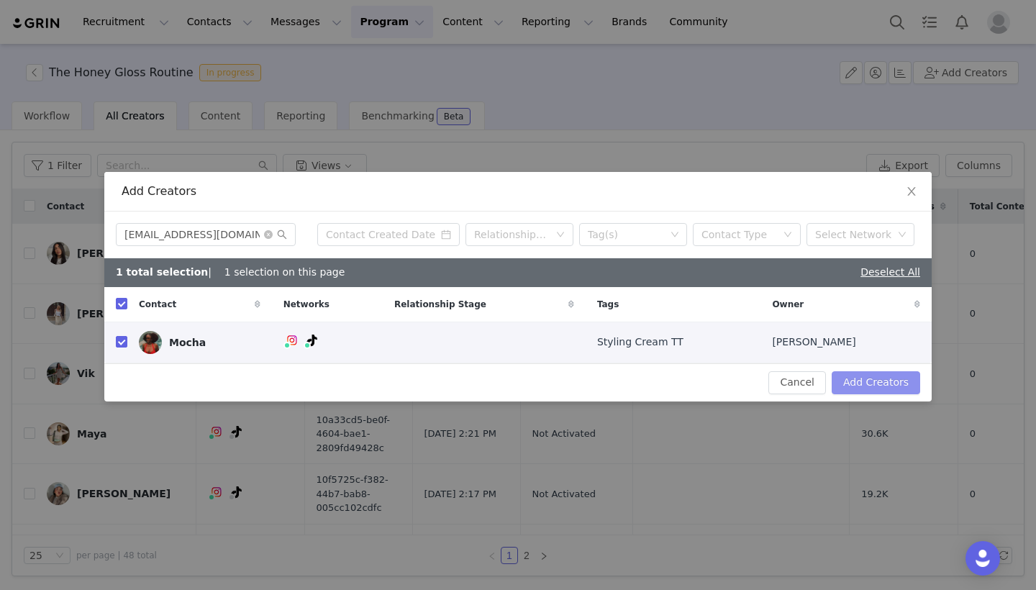
click at [885, 374] on button "Add Creators" at bounding box center [876, 382] width 89 height 23
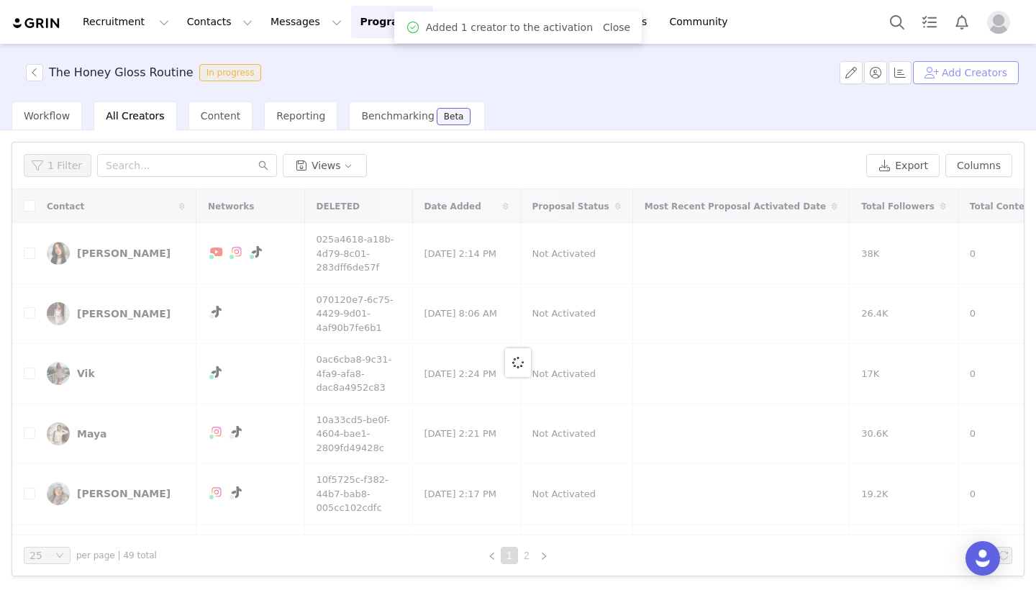
click at [969, 77] on button "Add Creators" at bounding box center [966, 72] width 106 height 23
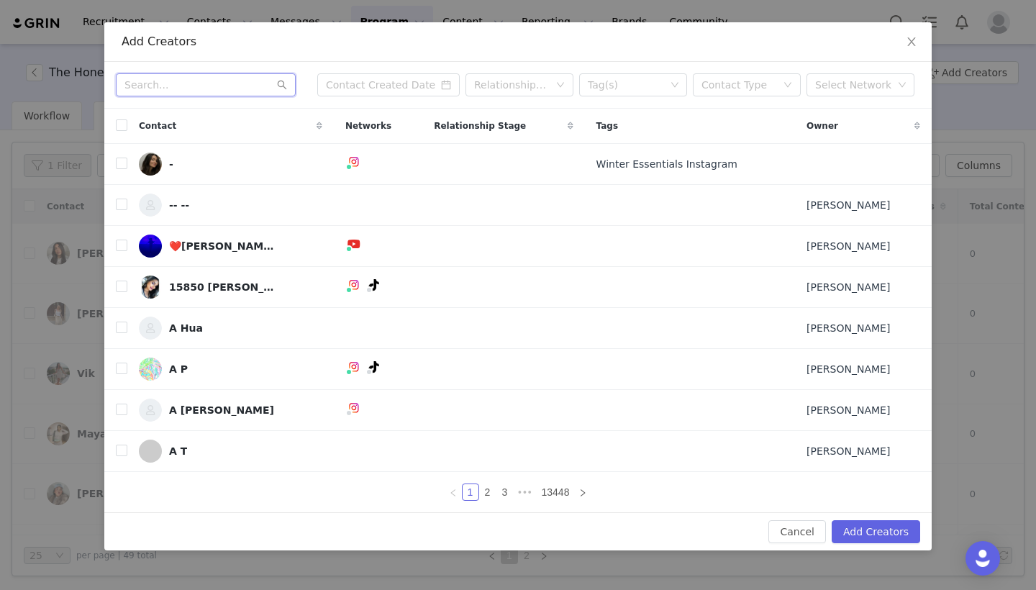
click at [170, 75] on input "text" at bounding box center [206, 84] width 180 height 23
paste input "[EMAIL_ADDRESS][DOMAIN_NAME]"
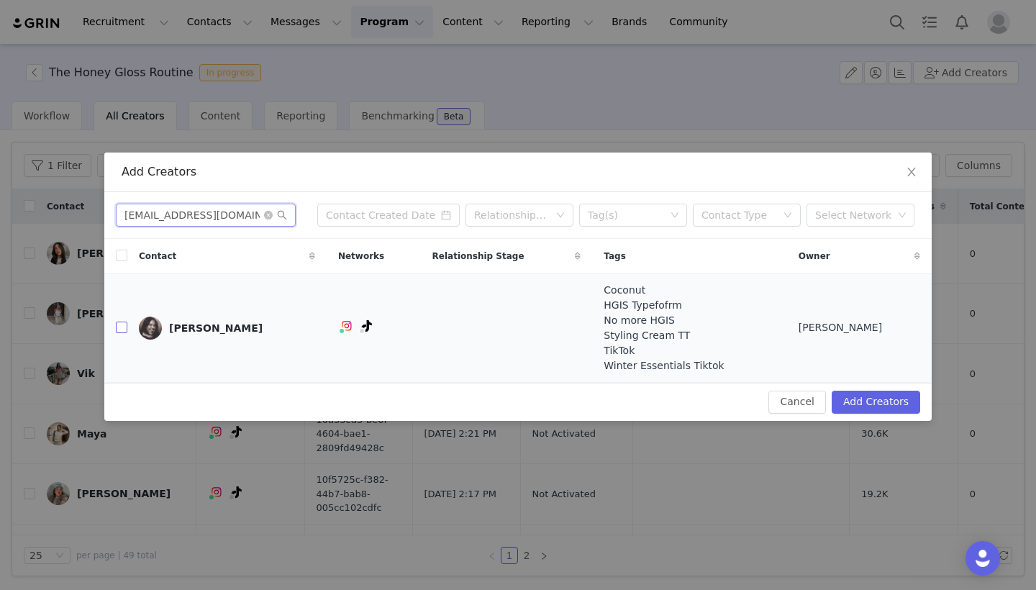
type input "[EMAIL_ADDRESS][DOMAIN_NAME]"
click at [127, 323] on input "checkbox" at bounding box center [122, 328] width 12 height 12
checkbox input "true"
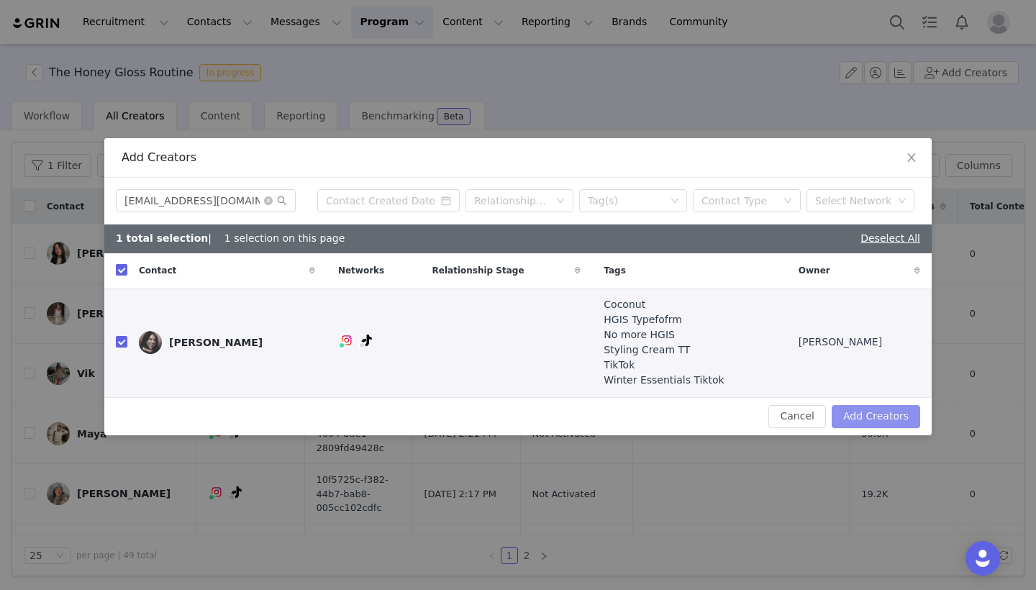
click at [868, 419] on button "Add Creators" at bounding box center [876, 416] width 89 height 23
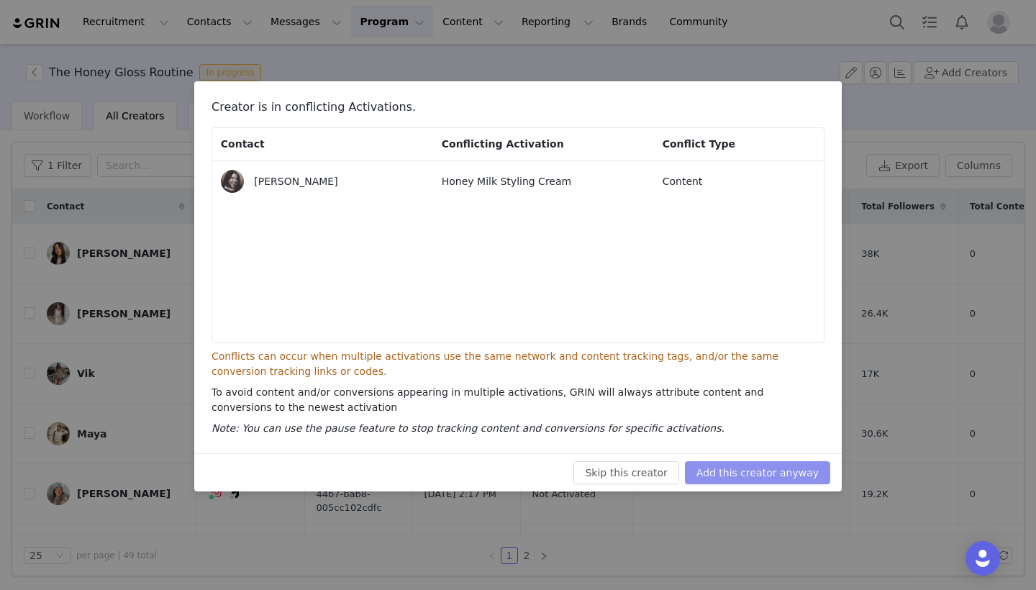
click at [779, 473] on button "Add this creator anyway" at bounding box center [757, 472] width 145 height 23
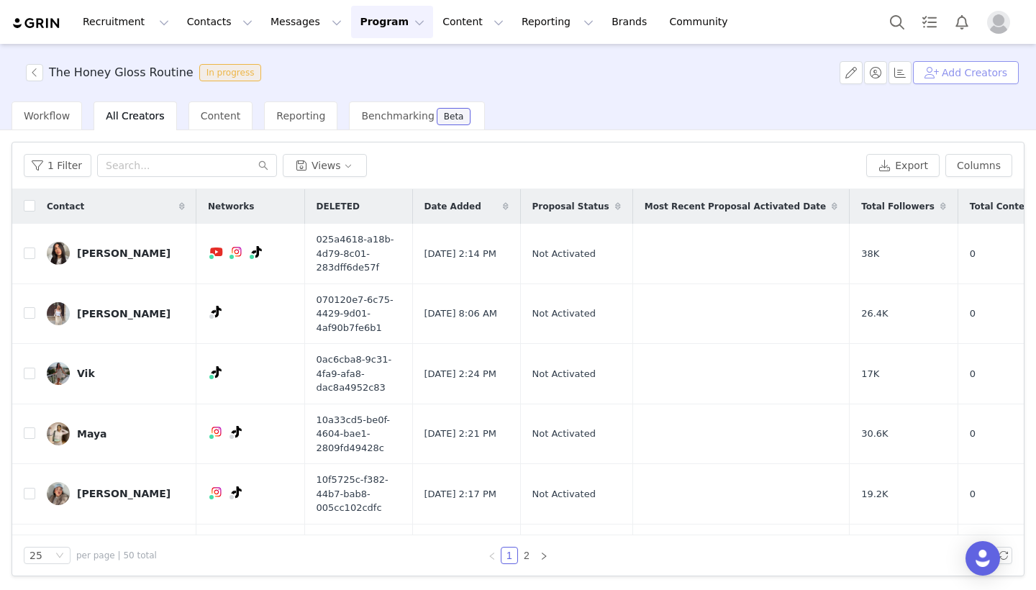
click at [998, 70] on button "Add Creators" at bounding box center [966, 72] width 106 height 23
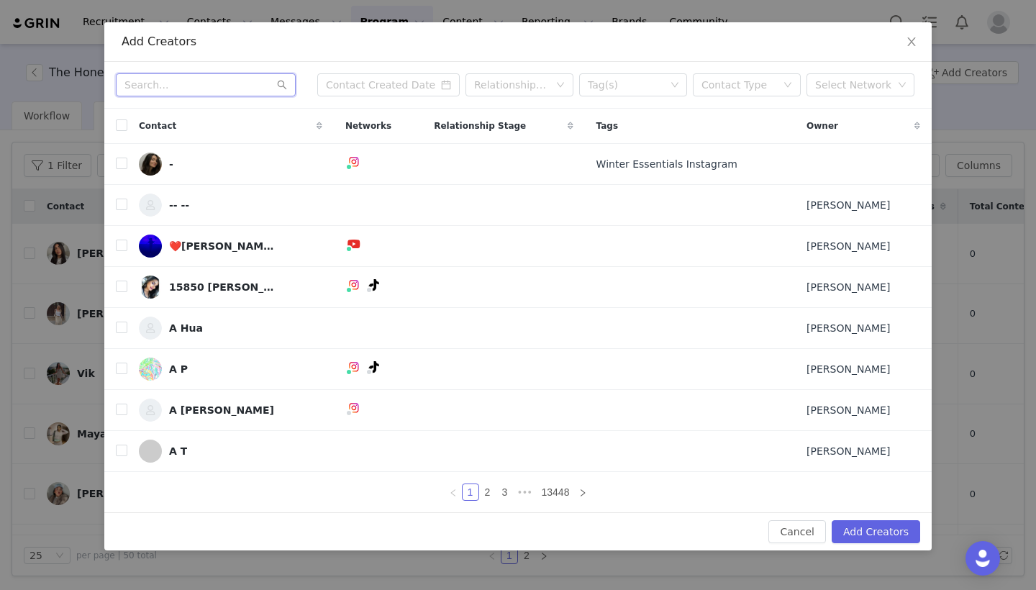
click at [205, 89] on input "text" at bounding box center [206, 84] width 180 height 23
paste input "[EMAIL_ADDRESS][DOMAIN_NAME]"
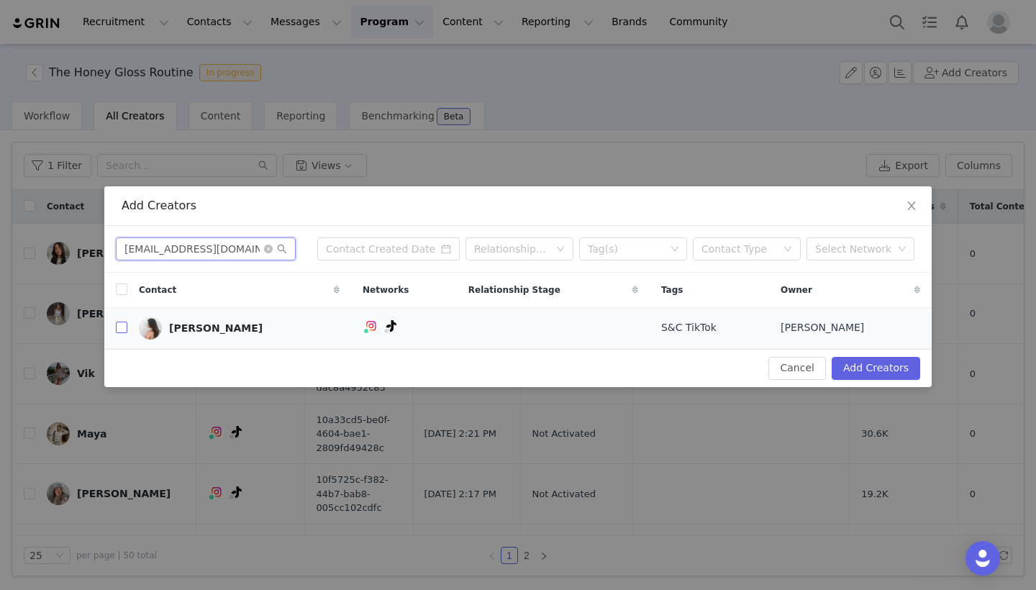
type input "[EMAIL_ADDRESS][DOMAIN_NAME]"
click at [119, 330] on input "checkbox" at bounding box center [122, 328] width 12 height 12
checkbox input "true"
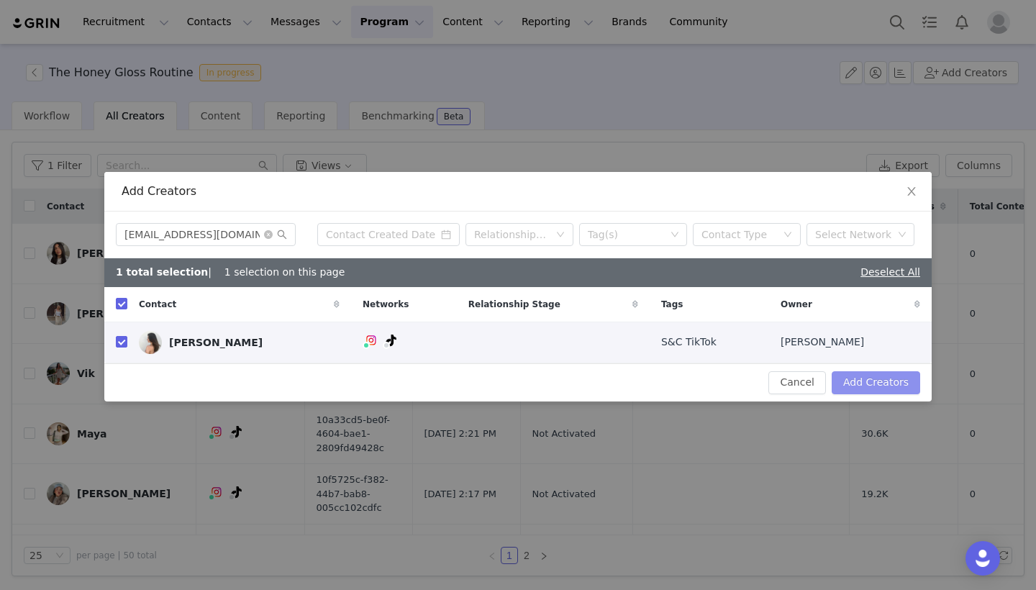
click at [863, 379] on button "Add Creators" at bounding box center [876, 382] width 89 height 23
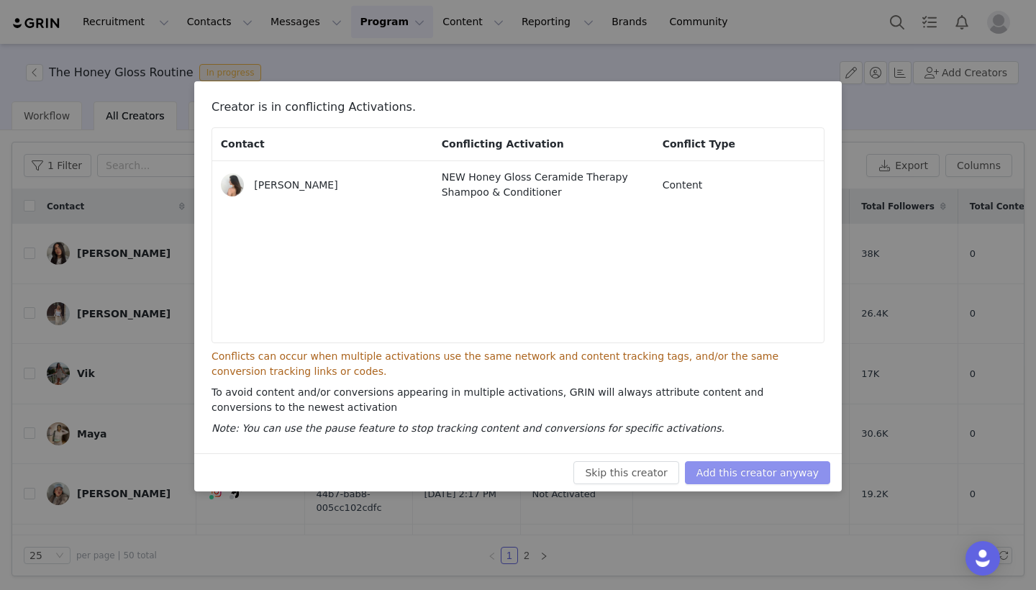
click at [794, 471] on button "Add this creator anyway" at bounding box center [757, 472] width 145 height 23
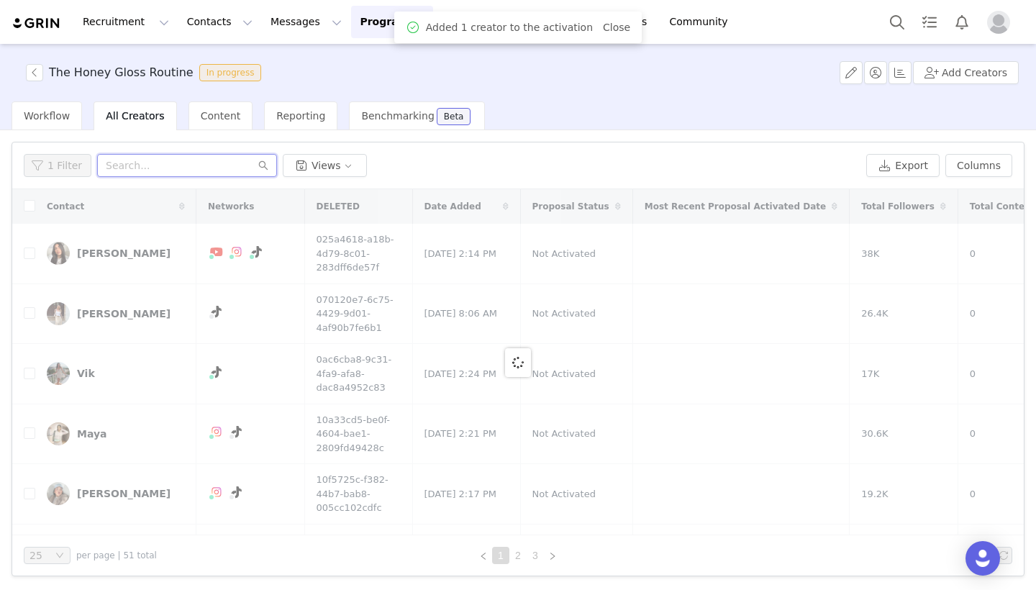
click at [161, 168] on input "text" at bounding box center [187, 165] width 180 height 23
paste input "[EMAIL_ADDRESS][DOMAIN_NAME]"
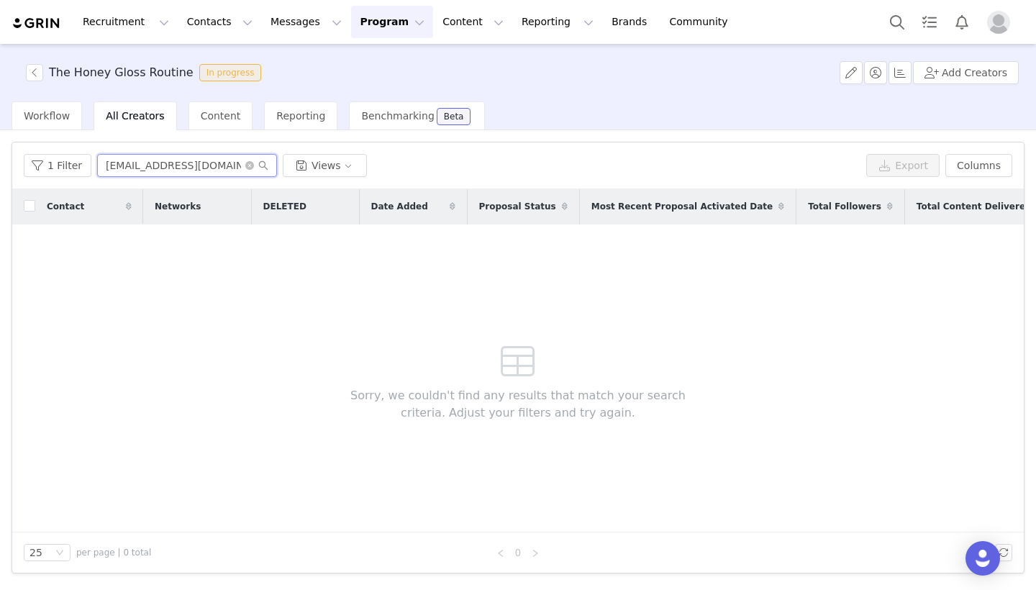
click at [242, 160] on input "[EMAIL_ADDRESS][DOMAIN_NAME]" at bounding box center [187, 165] width 180 height 23
type input "[EMAIL_ADDRESS][DOMAIN_NAME]"
click at [245, 163] on icon "icon: close-circle" at bounding box center [249, 165] width 9 height 9
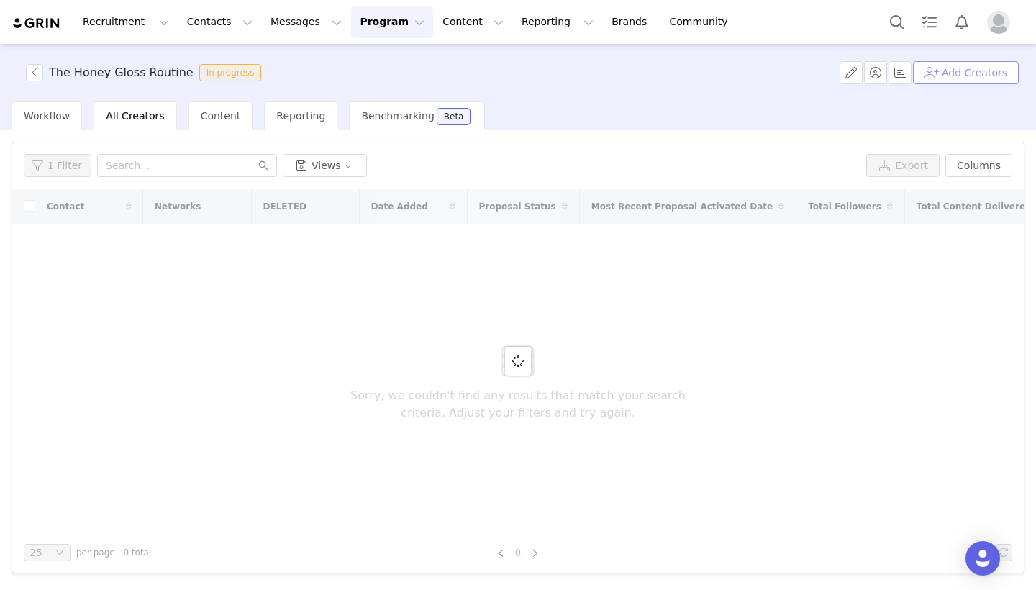
click at [1002, 73] on button "Add Creators" at bounding box center [966, 72] width 106 height 23
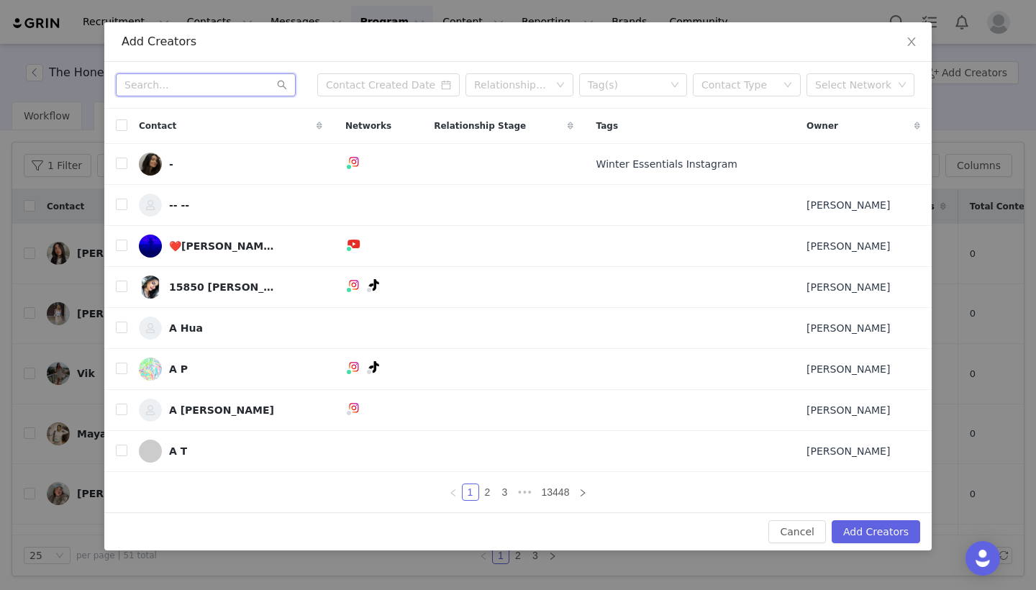
click at [245, 89] on input "text" at bounding box center [206, 84] width 180 height 23
paste input "[EMAIL_ADDRESS][DOMAIN_NAME]"
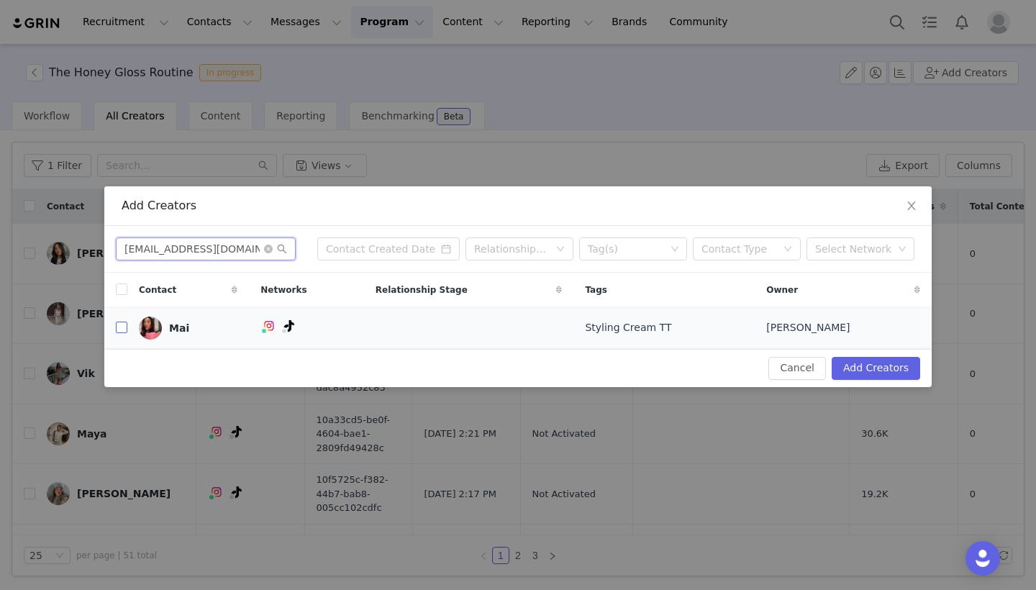
type input "[EMAIL_ADDRESS][DOMAIN_NAME]"
click at [124, 323] on input "checkbox" at bounding box center [122, 328] width 12 height 12
checkbox input "true"
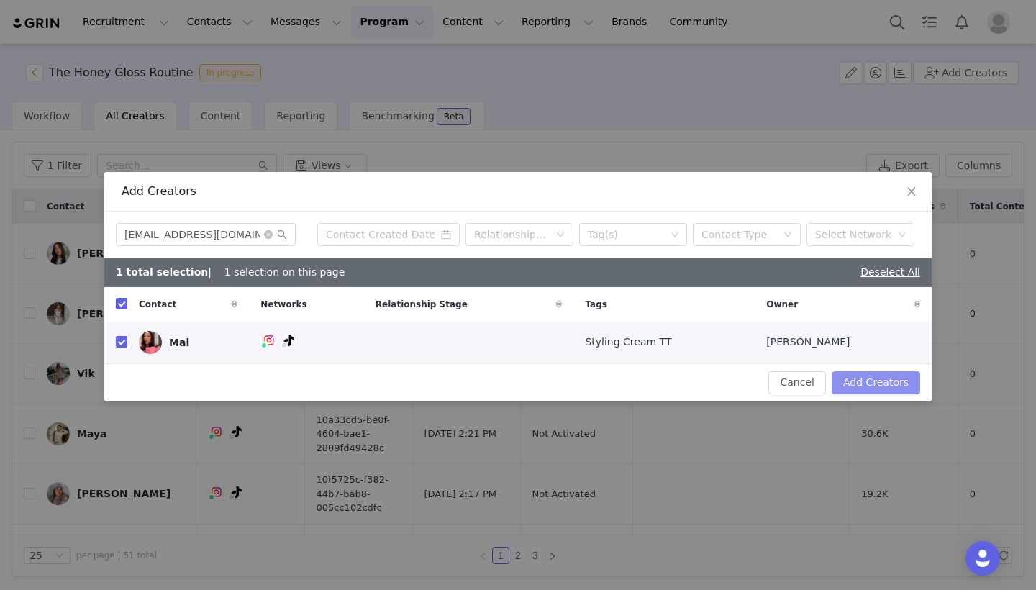
click at [882, 381] on button "Add Creators" at bounding box center [876, 382] width 89 height 23
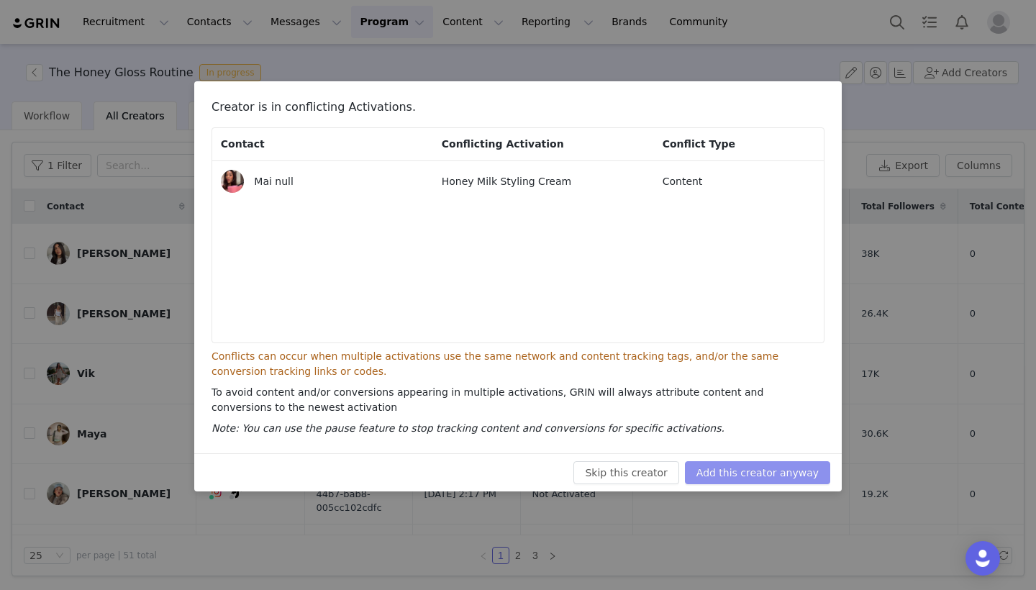
click at [766, 475] on button "Add this creator anyway" at bounding box center [757, 472] width 145 height 23
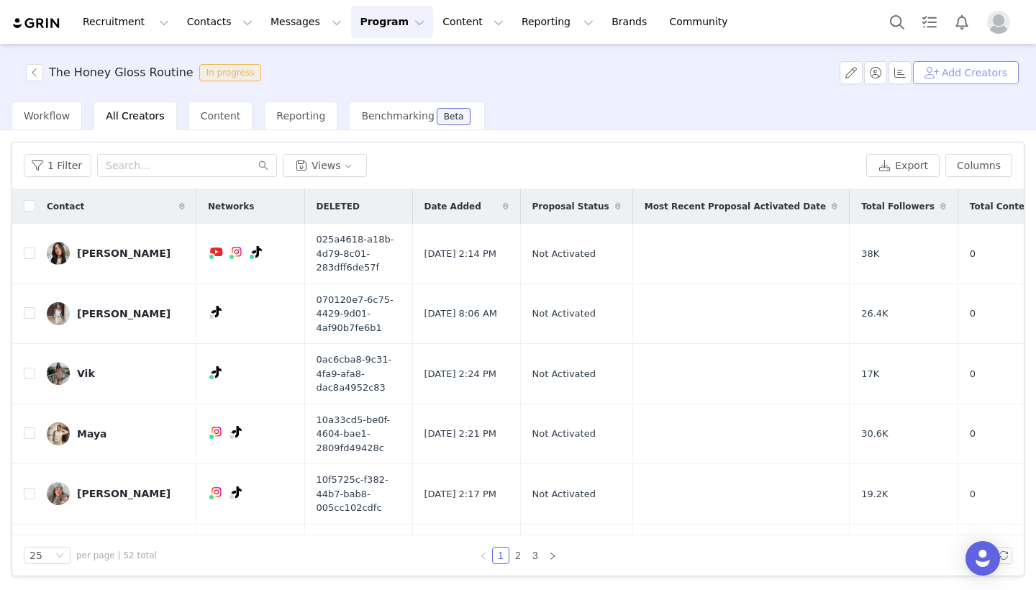
click at [970, 76] on button "Add Creators" at bounding box center [966, 72] width 106 height 23
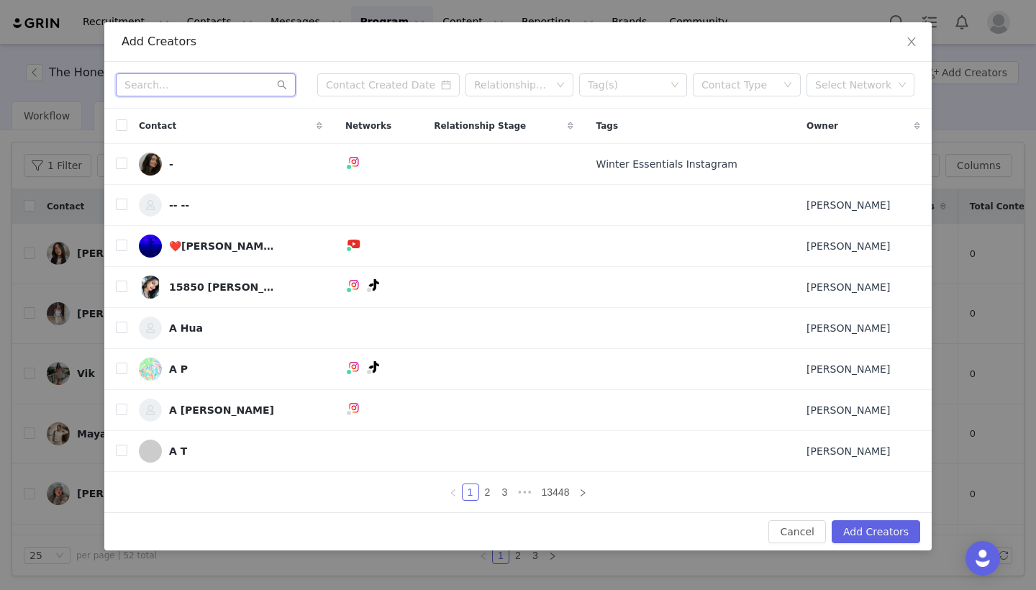
click at [184, 93] on input "text" at bounding box center [206, 84] width 180 height 23
paste input "[EMAIL_ADDRESS][DOMAIN_NAME]"
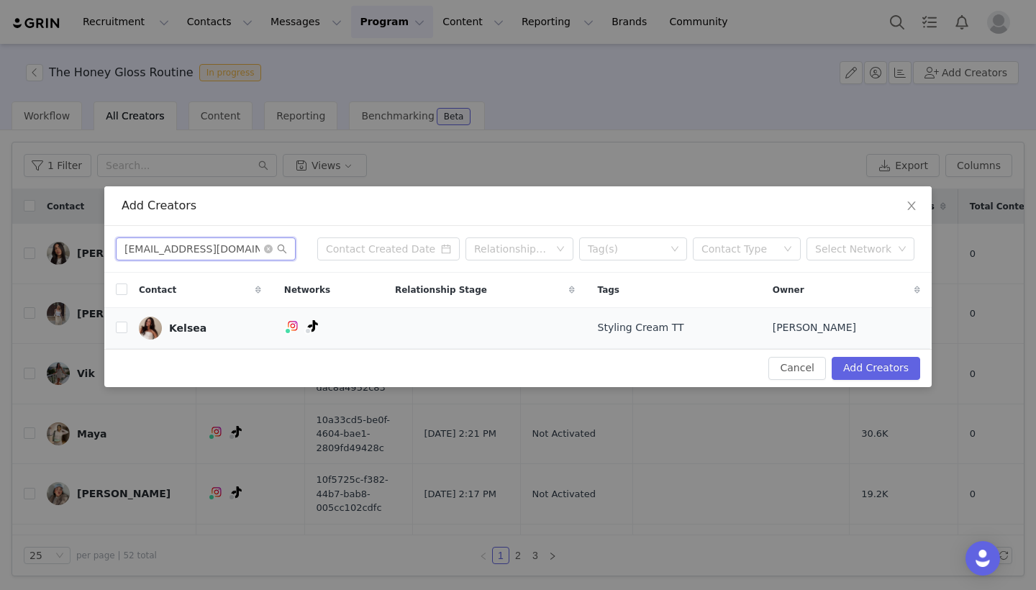
type input "[EMAIL_ADDRESS][DOMAIN_NAME]"
click at [125, 341] on td at bounding box center [115, 327] width 23 height 41
click at [115, 330] on td at bounding box center [115, 327] width 23 height 41
click at [124, 331] on input "checkbox" at bounding box center [122, 328] width 12 height 12
checkbox input "true"
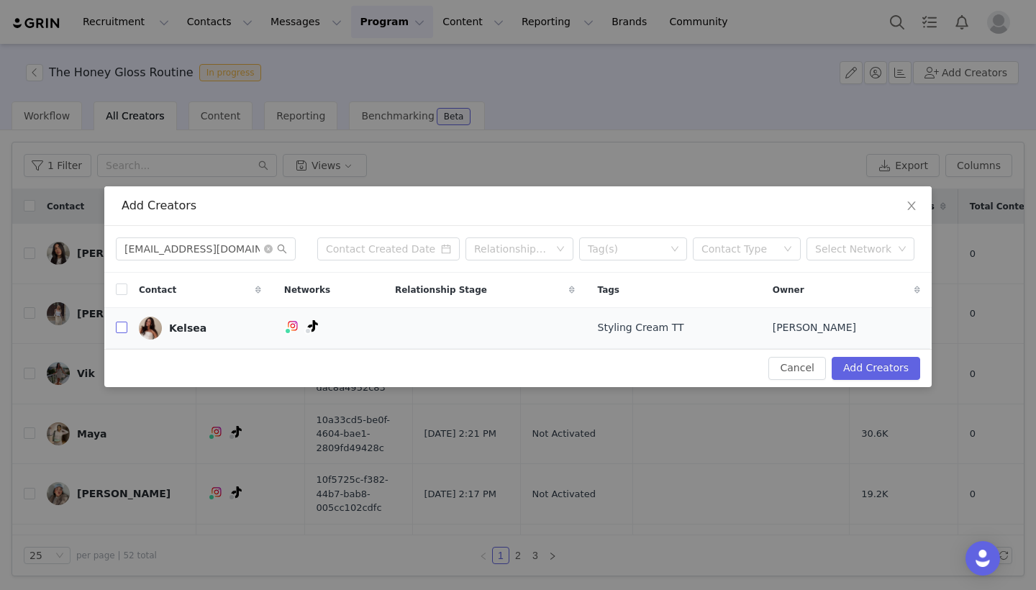
checkbox input "true"
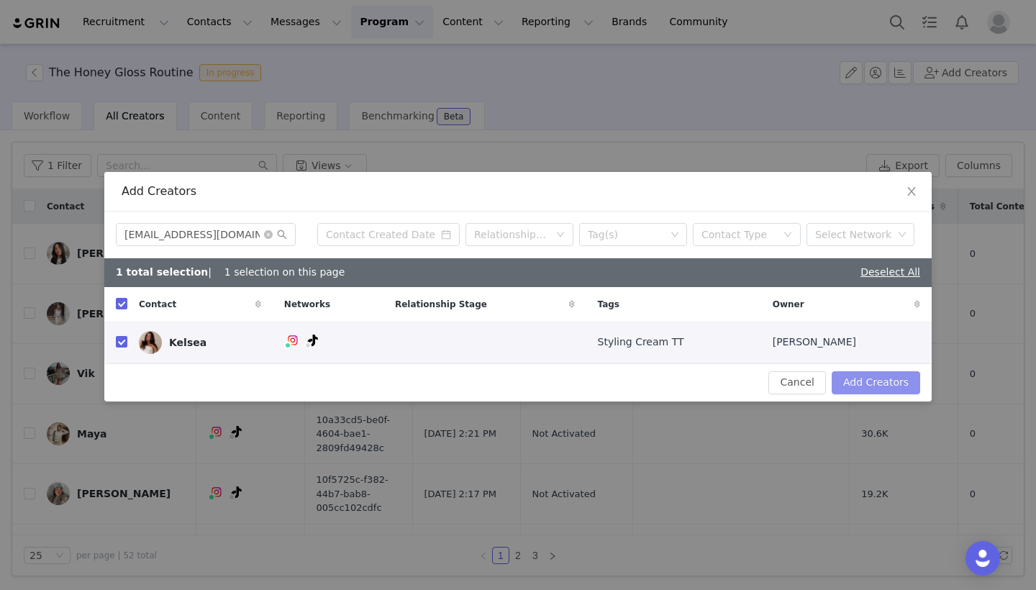
click at [897, 384] on button "Add Creators" at bounding box center [876, 382] width 89 height 23
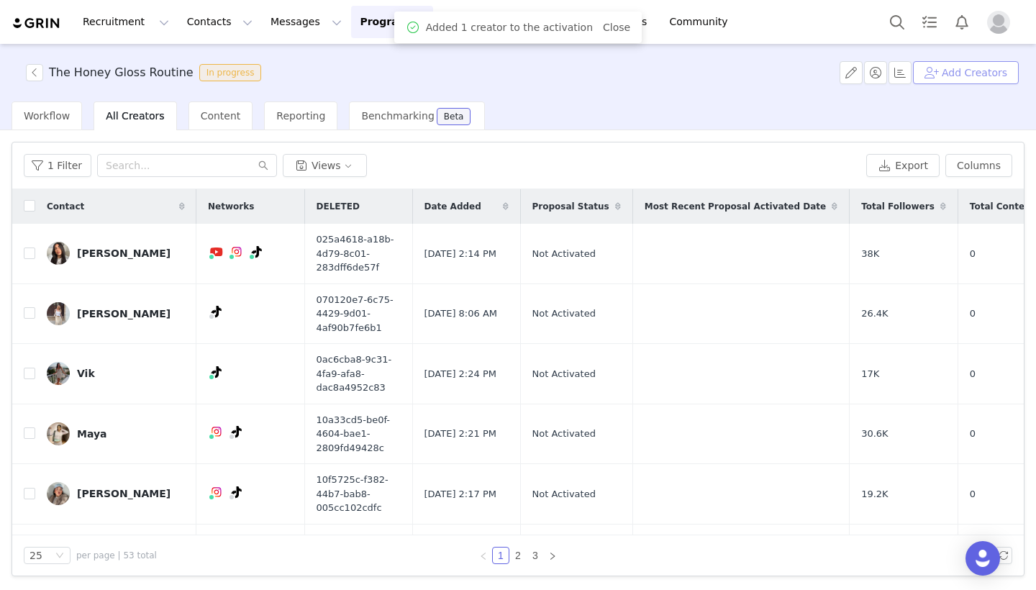
click at [974, 76] on button "Add Creators" at bounding box center [966, 72] width 106 height 23
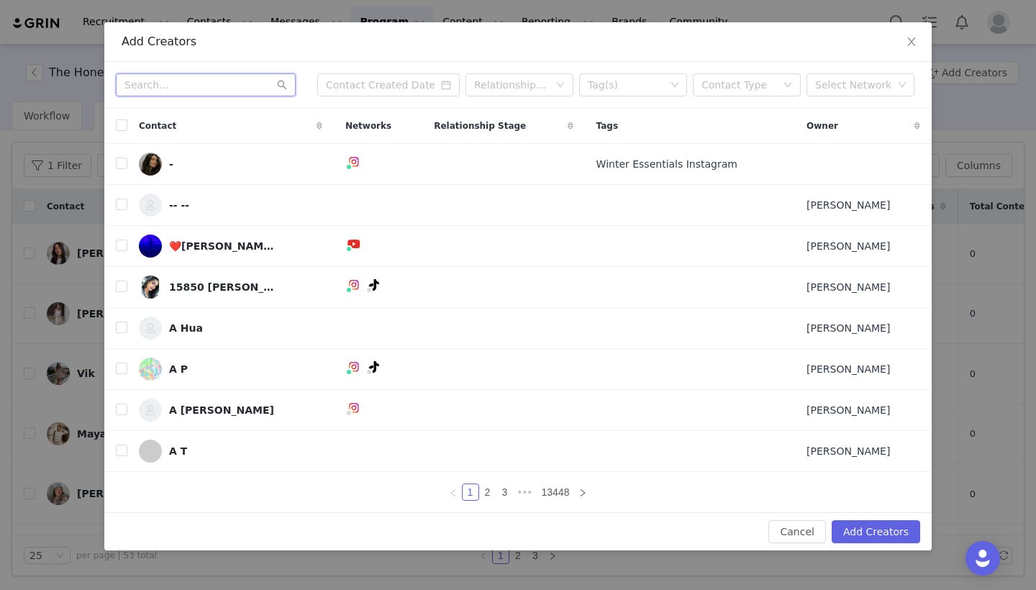
click at [188, 90] on input "text" at bounding box center [206, 84] width 180 height 23
paste input "[EMAIL_ADDRESS][DOMAIN_NAME]"
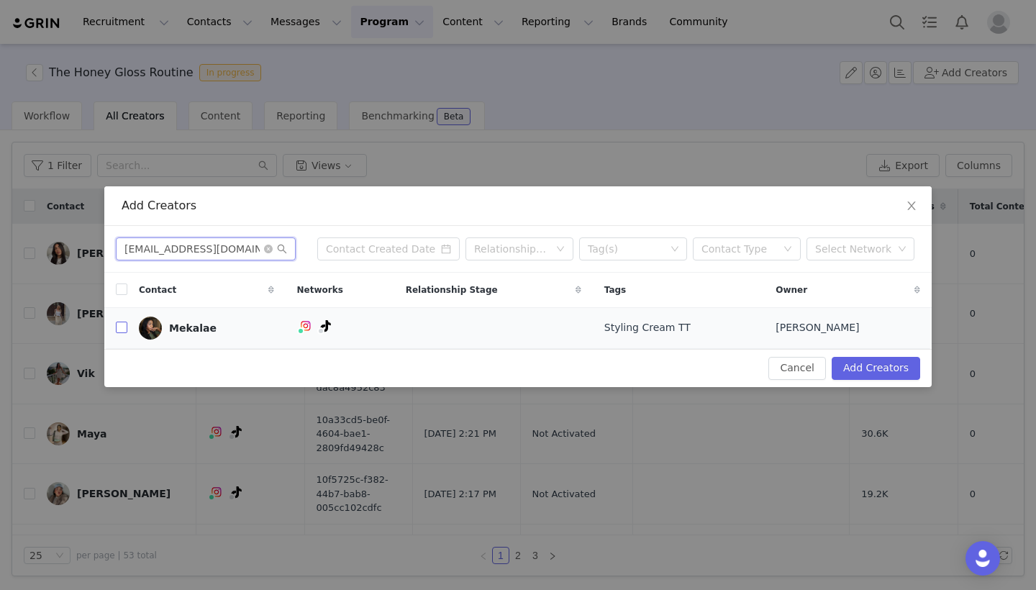
type input "[EMAIL_ADDRESS][DOMAIN_NAME]"
click at [117, 328] on input "checkbox" at bounding box center [122, 328] width 12 height 12
checkbox input "true"
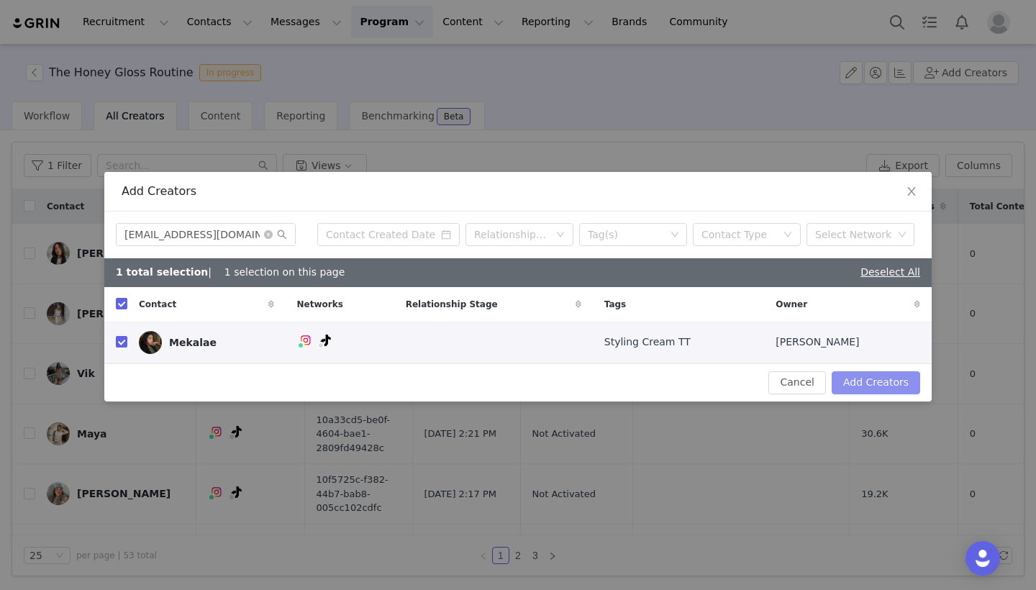
click at [863, 382] on button "Add Creators" at bounding box center [876, 382] width 89 height 23
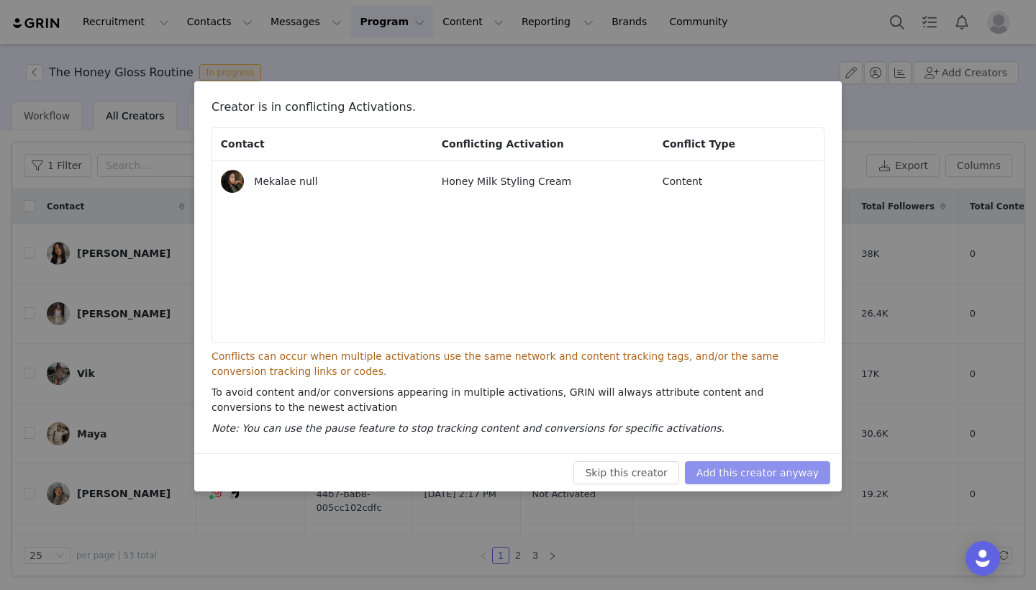
click at [810, 466] on button "Add this creator anyway" at bounding box center [757, 472] width 145 height 23
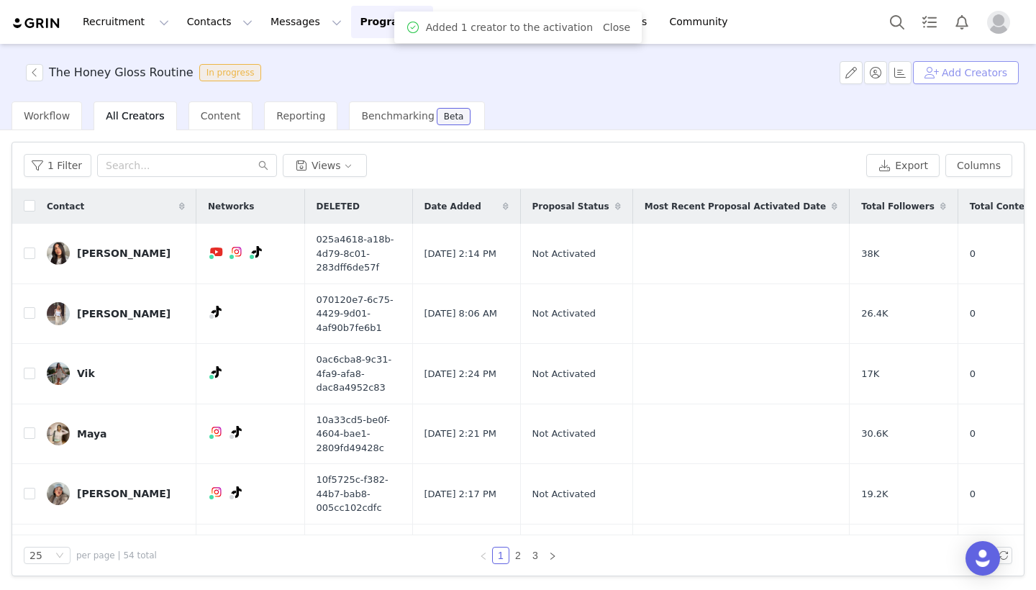
click at [953, 73] on button "Add Creators" at bounding box center [966, 72] width 106 height 23
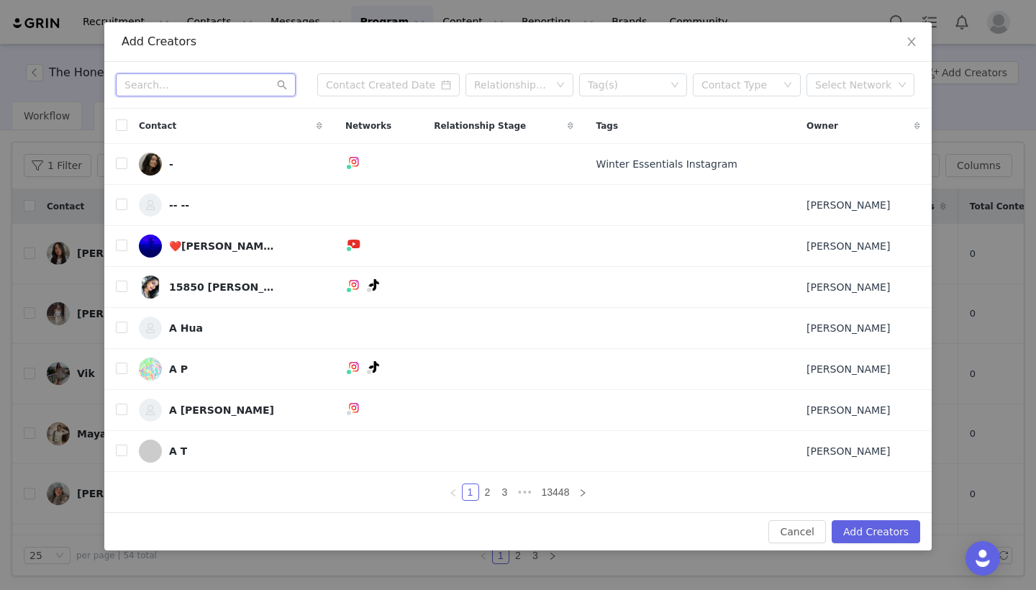
click at [207, 88] on input "text" at bounding box center [206, 84] width 180 height 23
paste input "[EMAIL_ADDRESS][DOMAIN_NAME]"
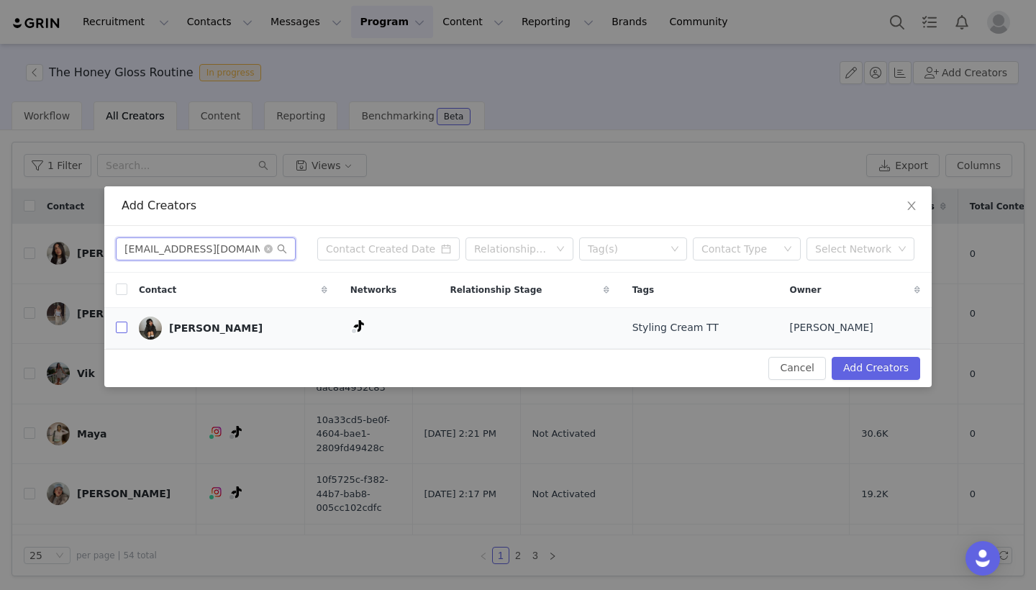
type input "[EMAIL_ADDRESS][DOMAIN_NAME]"
click at [123, 326] on input "checkbox" at bounding box center [122, 328] width 12 height 12
checkbox input "true"
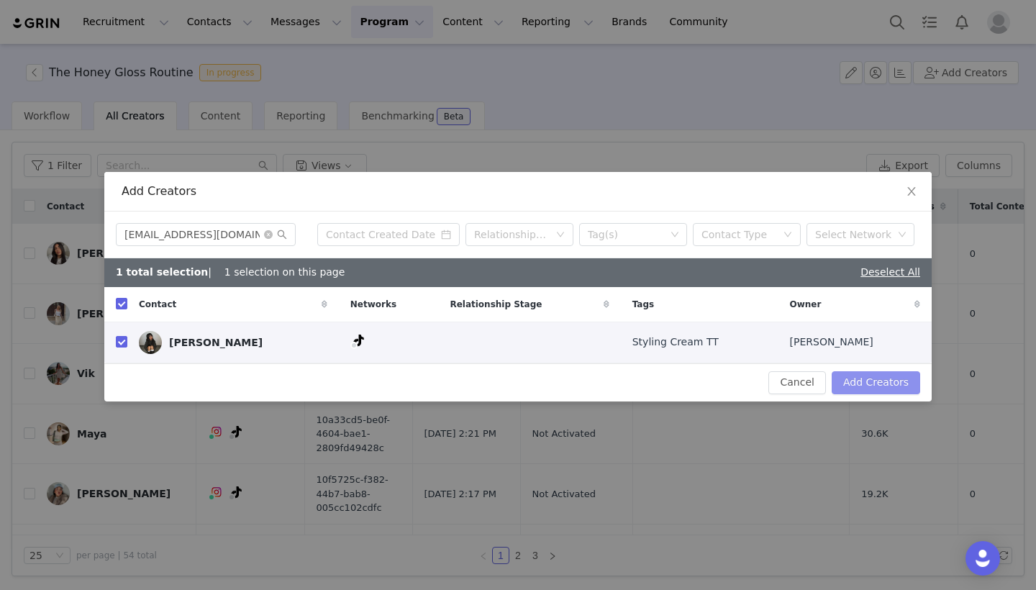
click at [866, 381] on button "Add Creators" at bounding box center [876, 382] width 89 height 23
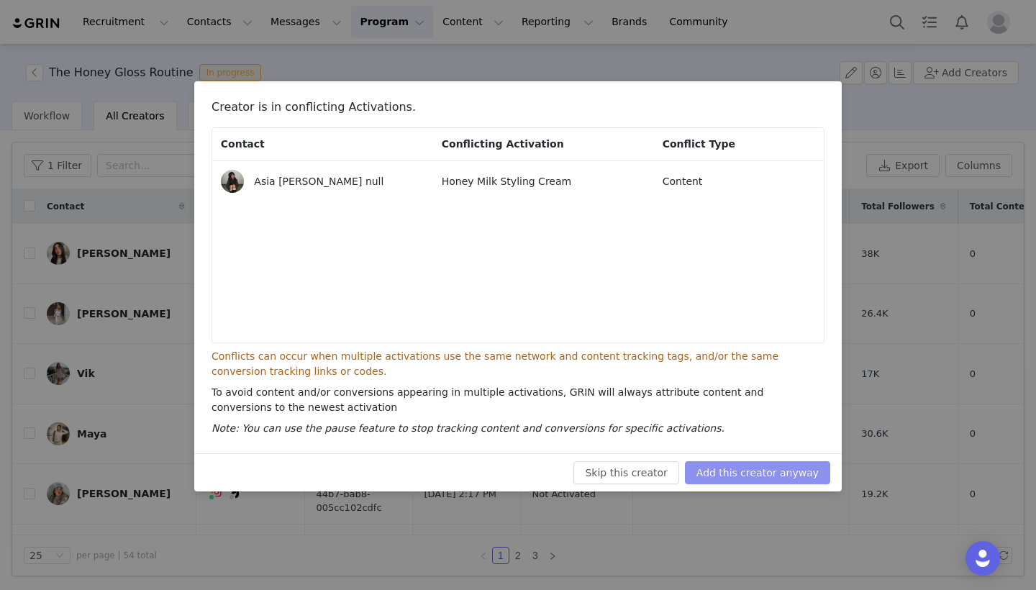
click at [781, 471] on button "Add this creator anyway" at bounding box center [757, 472] width 145 height 23
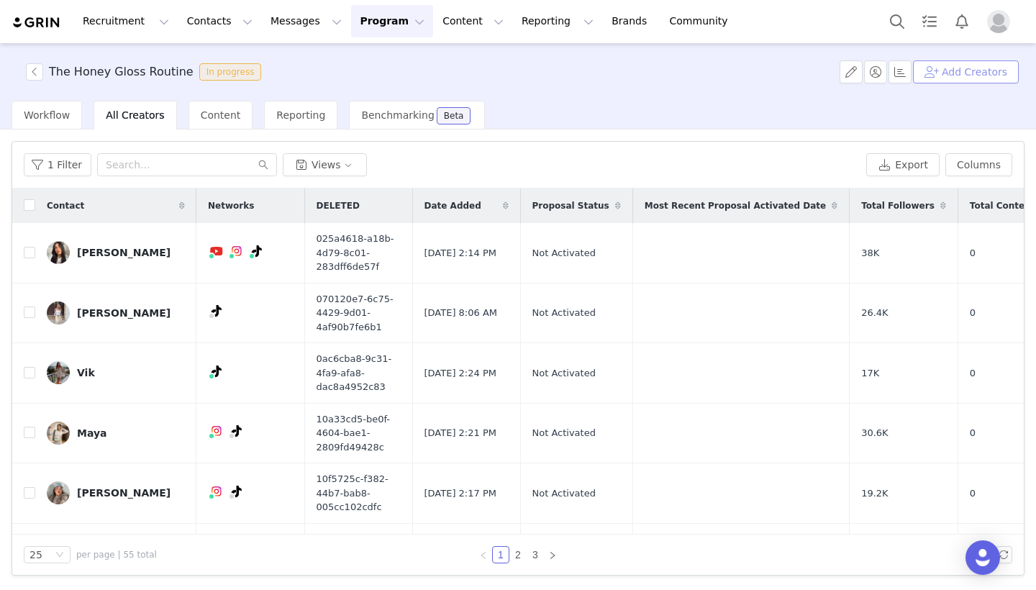
click at [976, 75] on button "Add Creators" at bounding box center [966, 72] width 106 height 23
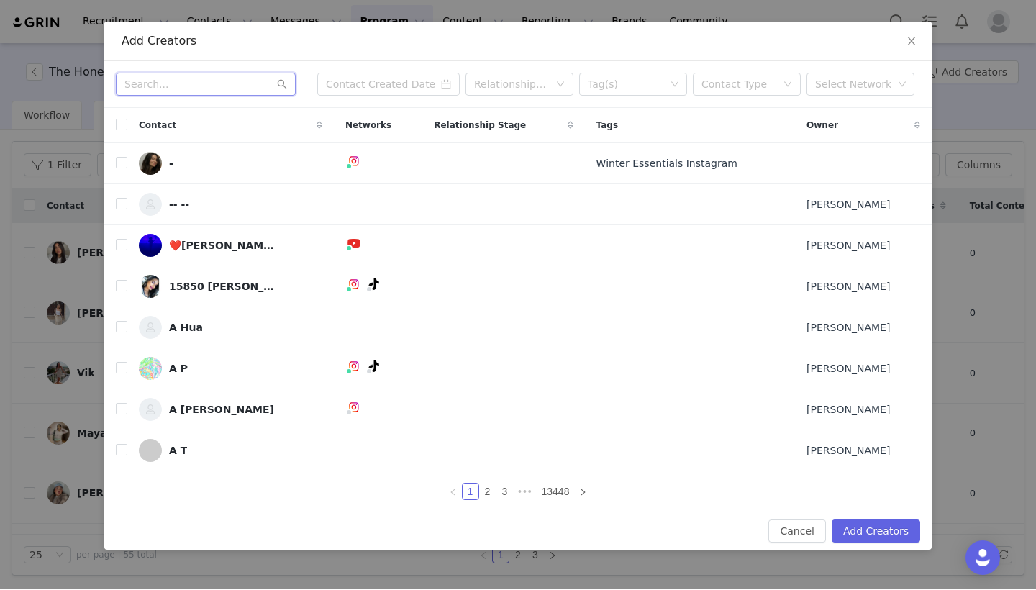
click at [215, 91] on input "text" at bounding box center [206, 84] width 180 height 23
paste input "[EMAIL_ADDRESS][DOMAIN_NAME]"
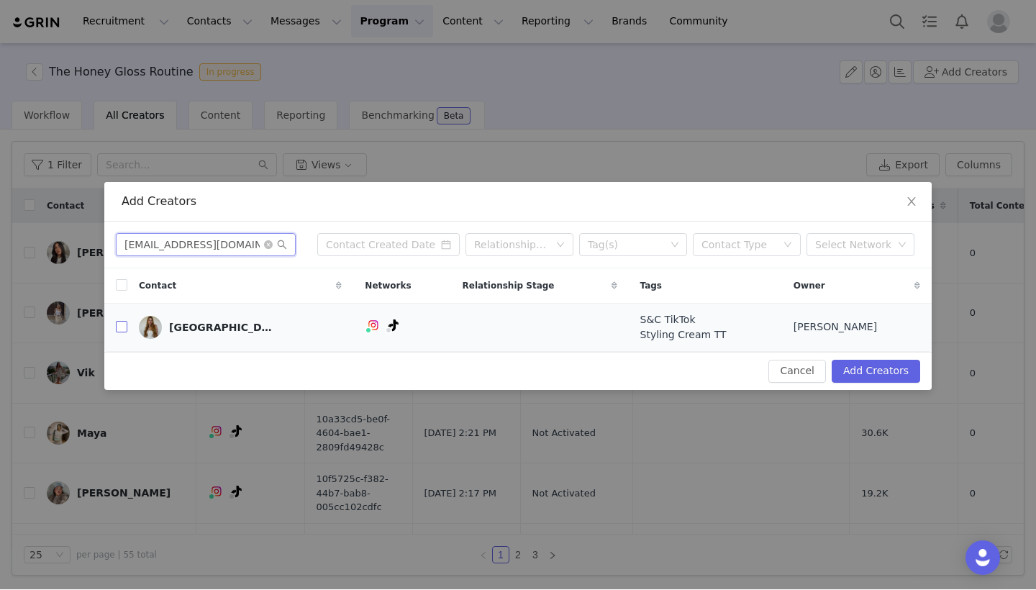
type input "[EMAIL_ADDRESS][DOMAIN_NAME]"
click at [120, 326] on input "checkbox" at bounding box center [122, 328] width 12 height 12
checkbox input "true"
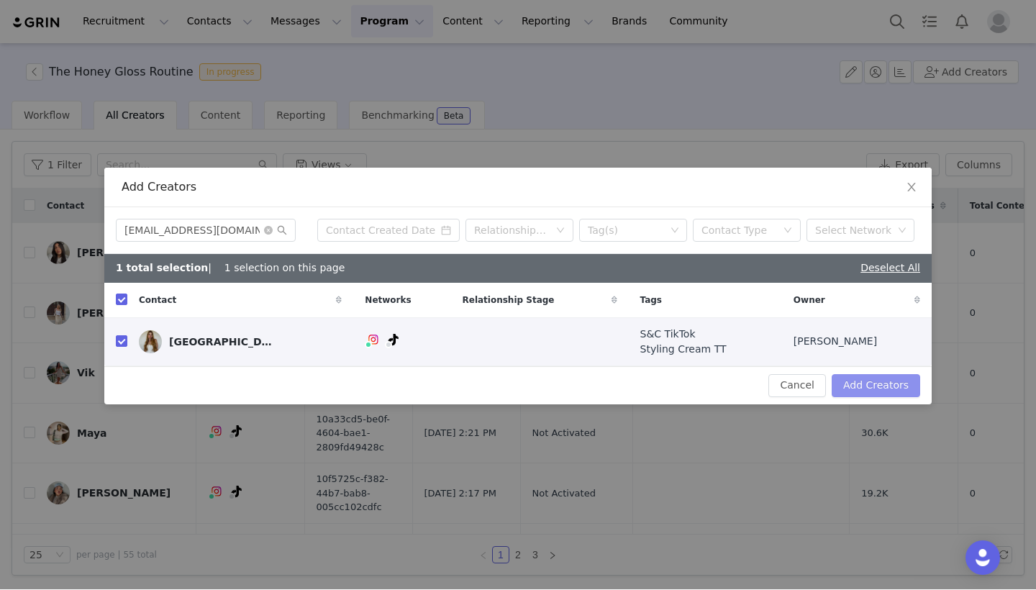
click at [899, 394] on button "Add Creators" at bounding box center [876, 386] width 89 height 23
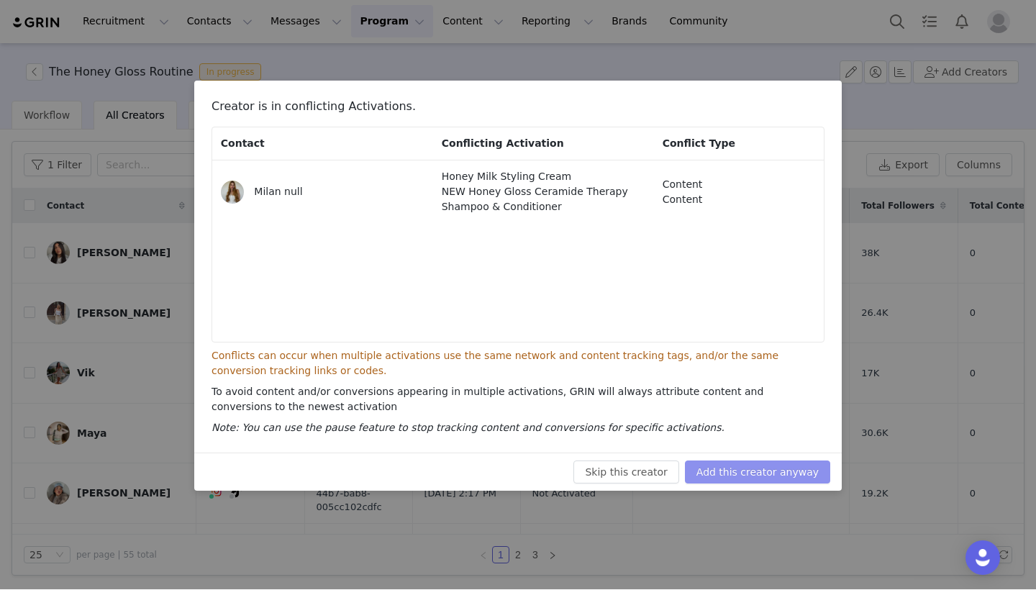
click at [766, 476] on button "Add this creator anyway" at bounding box center [757, 472] width 145 height 23
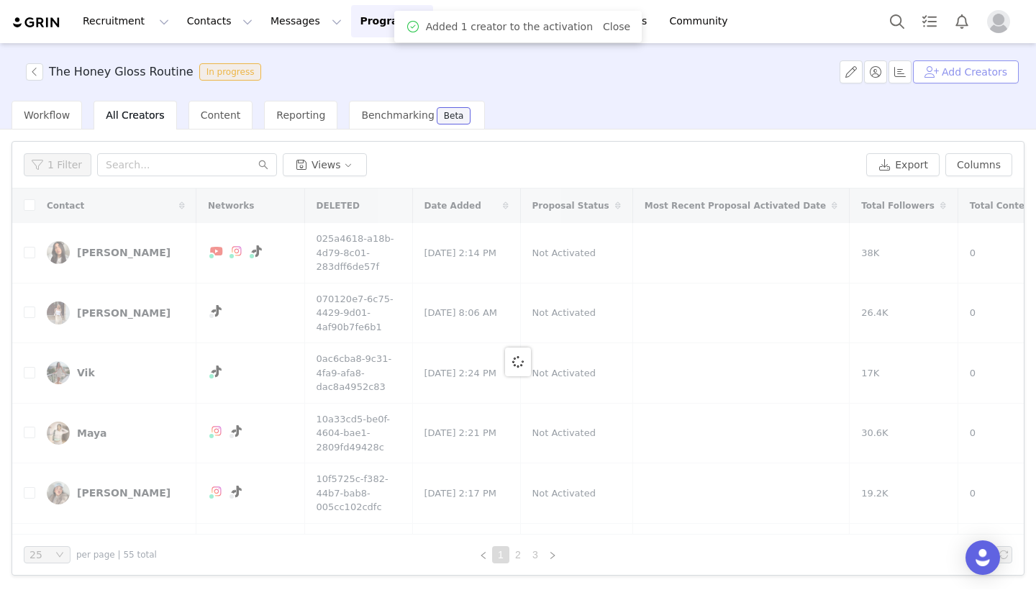
click at [976, 67] on button "Add Creators" at bounding box center [966, 72] width 106 height 23
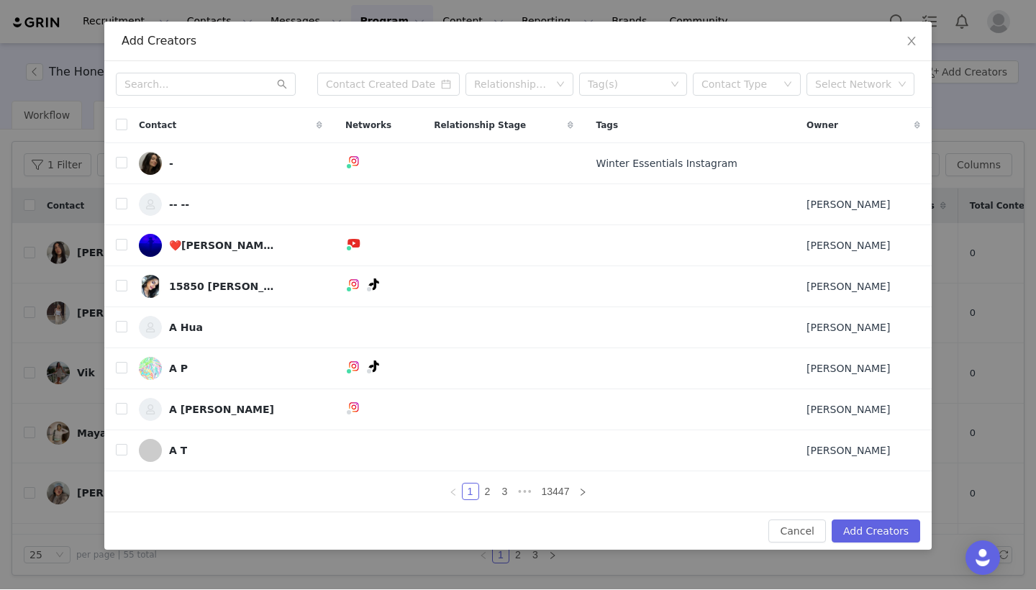
click at [204, 100] on div "Relationship Stage Tag(s) Contact Type Select Network" at bounding box center [517, 85] width 827 height 47
click at [199, 87] on input "text" at bounding box center [206, 84] width 180 height 23
paste input "[DOMAIN_NAME][EMAIL_ADDRESS][DOMAIN_NAME]"
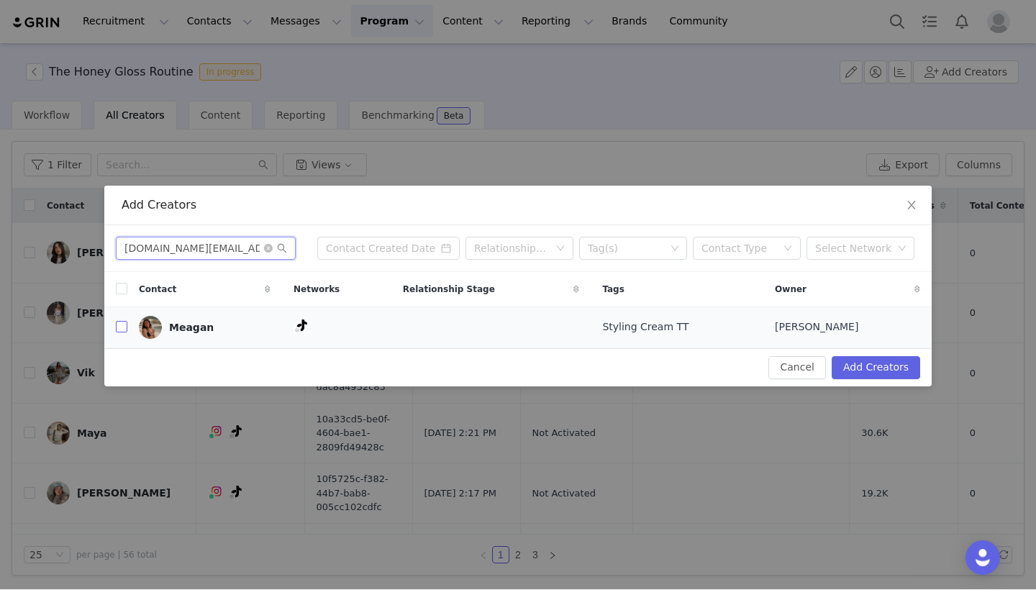
type input "[DOMAIN_NAME][EMAIL_ADDRESS][DOMAIN_NAME]"
drag, startPoint x: 124, startPoint y: 327, endPoint x: 841, endPoint y: 345, distance: 717.6
click at [123, 327] on input "checkbox" at bounding box center [122, 328] width 12 height 12
checkbox input "true"
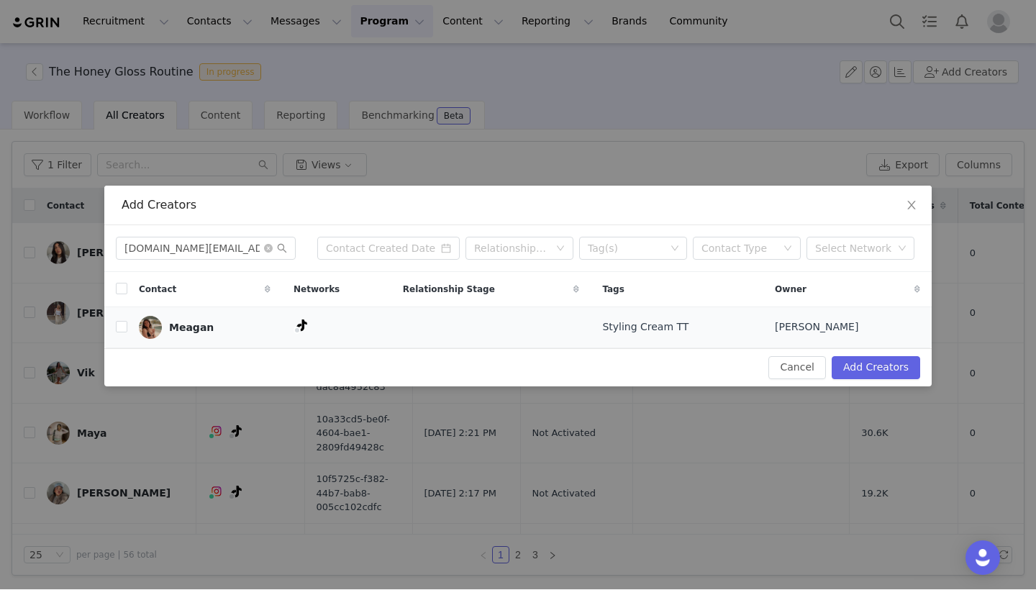
checkbox input "true"
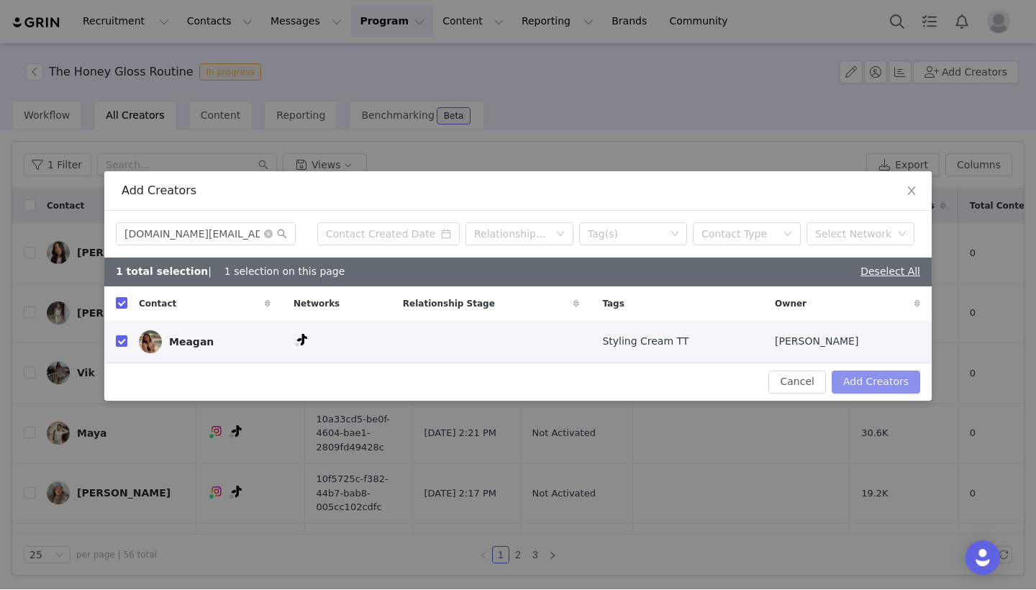
click at [868, 389] on button "Add Creators" at bounding box center [876, 382] width 89 height 23
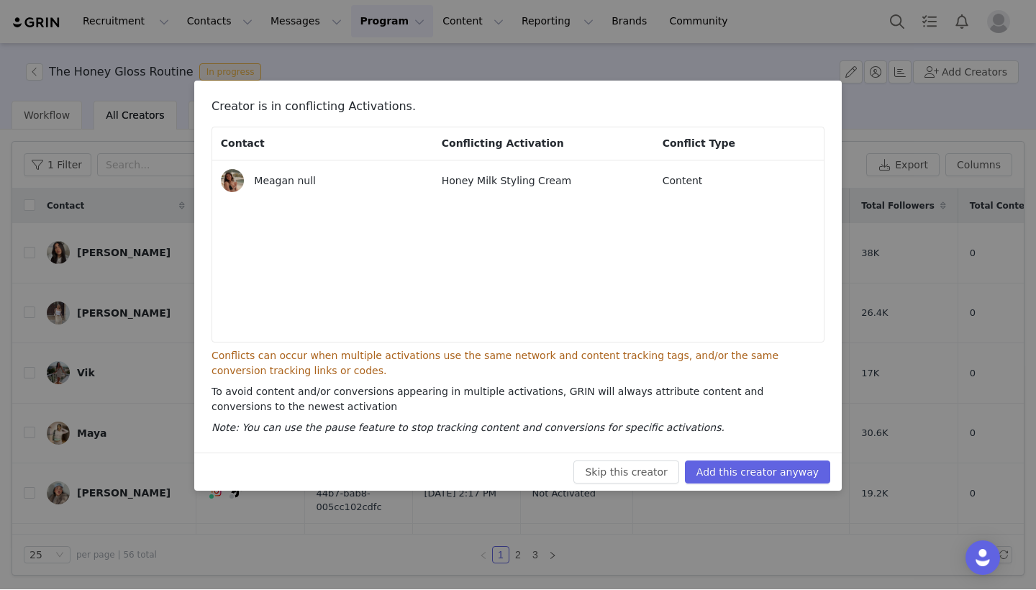
click at [788, 489] on div "Skip this creator Add this creator anyway" at bounding box center [518, 472] width 648 height 38
click at [776, 479] on button "Add this creator anyway" at bounding box center [757, 472] width 145 height 23
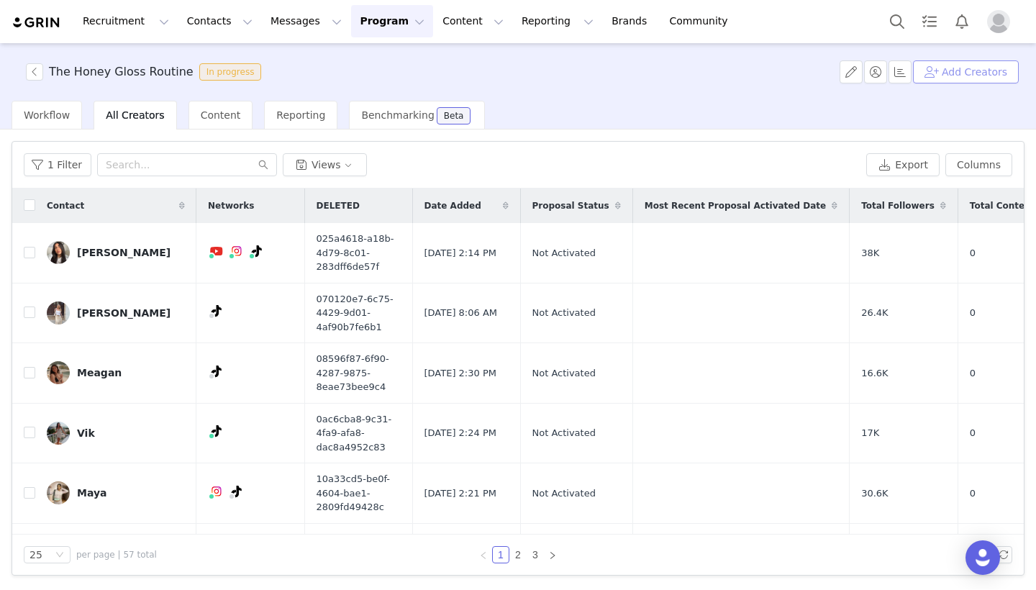
click at [974, 78] on button "Add Creators" at bounding box center [966, 72] width 106 height 23
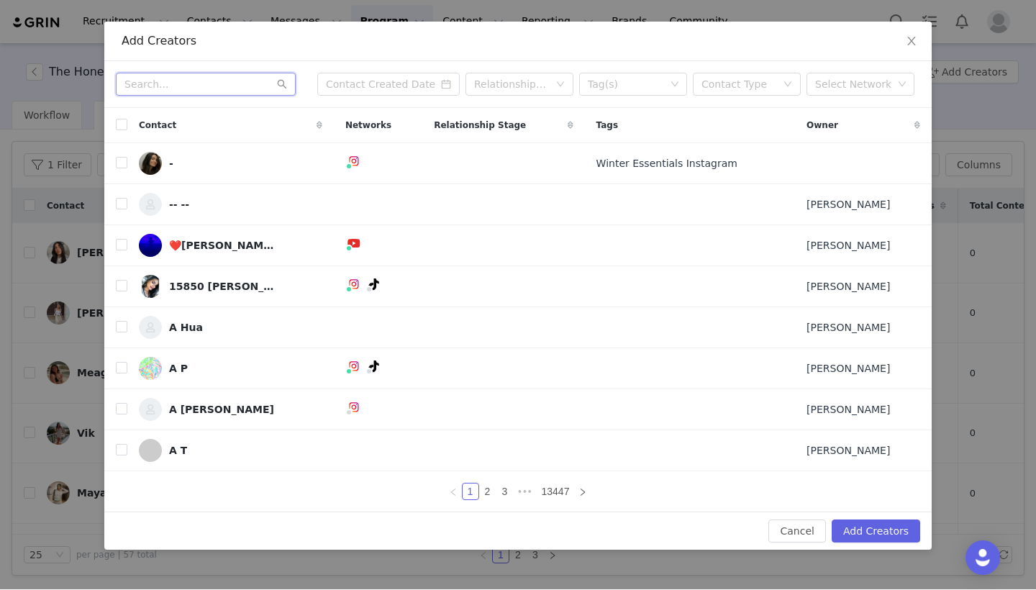
click at [239, 91] on input "text" at bounding box center [206, 84] width 180 height 23
paste input "[EMAIL_ADDRESS][DOMAIN_NAME]"
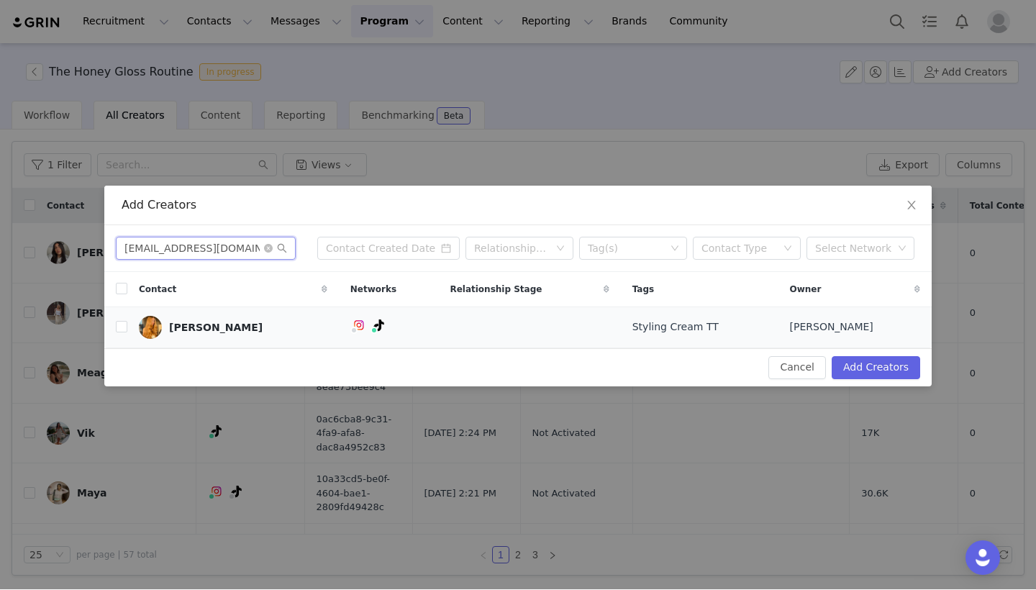
type input "[EMAIL_ADDRESS][DOMAIN_NAME]"
click at [114, 332] on td at bounding box center [115, 327] width 23 height 41
click at [130, 328] on td "[PERSON_NAME]" at bounding box center [233, 327] width 212 height 41
click at [122, 328] on input "checkbox" at bounding box center [122, 328] width 12 height 12
checkbox input "true"
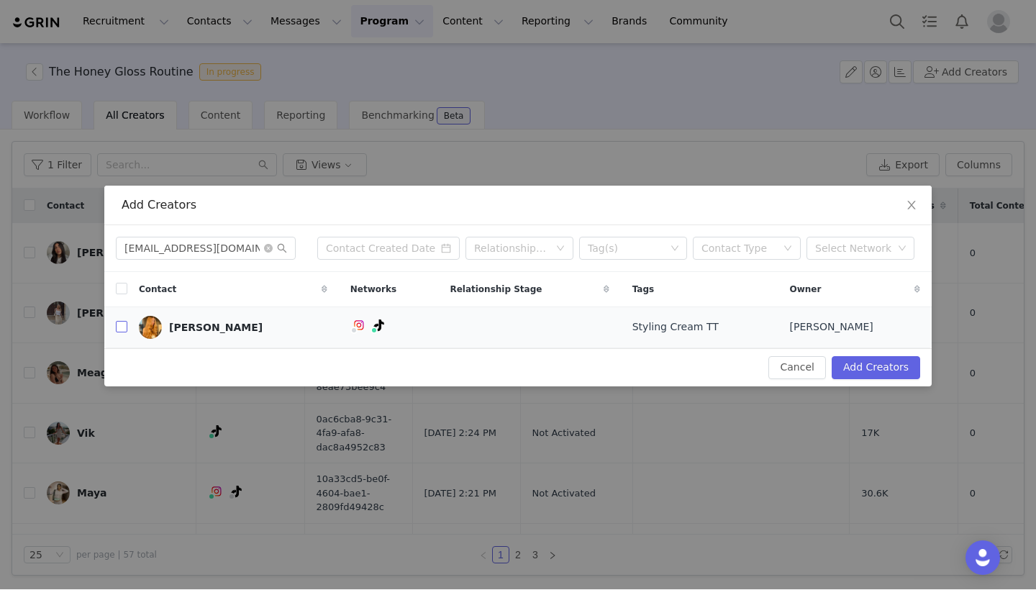
checkbox input "true"
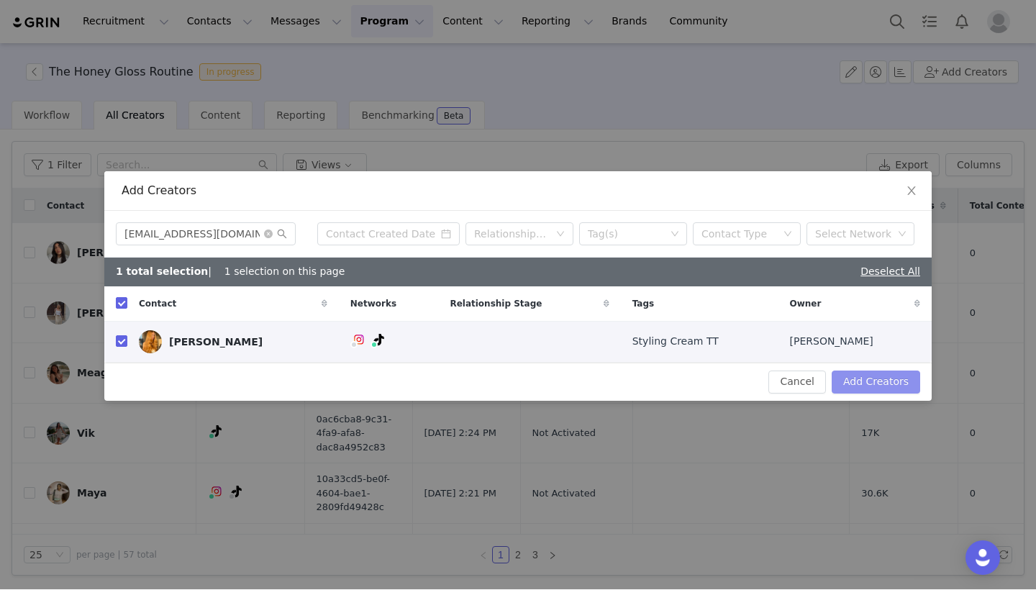
click at [889, 376] on button "Add Creators" at bounding box center [876, 382] width 89 height 23
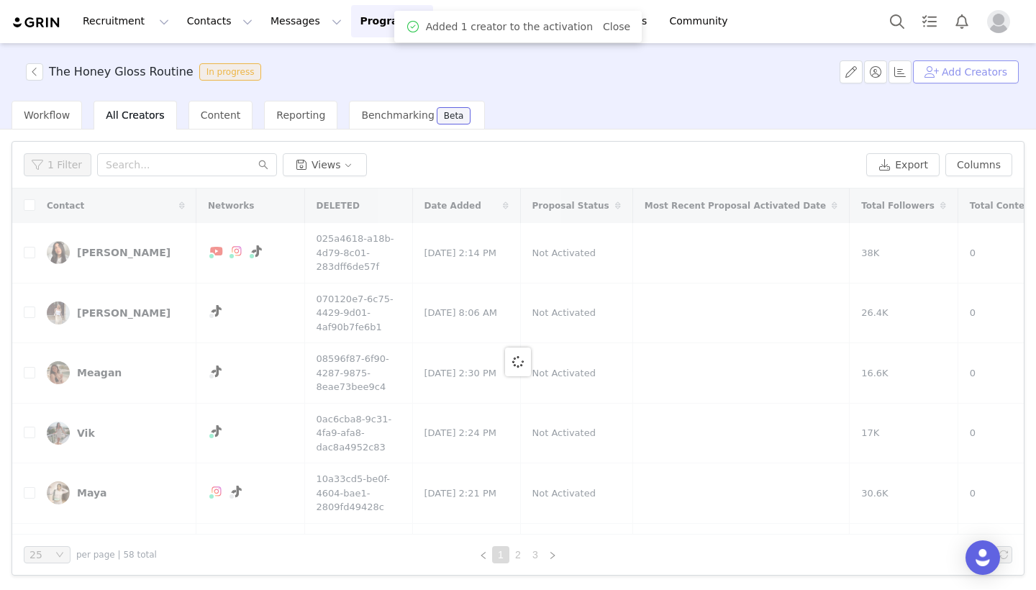
click at [946, 77] on button "Add Creators" at bounding box center [966, 72] width 106 height 23
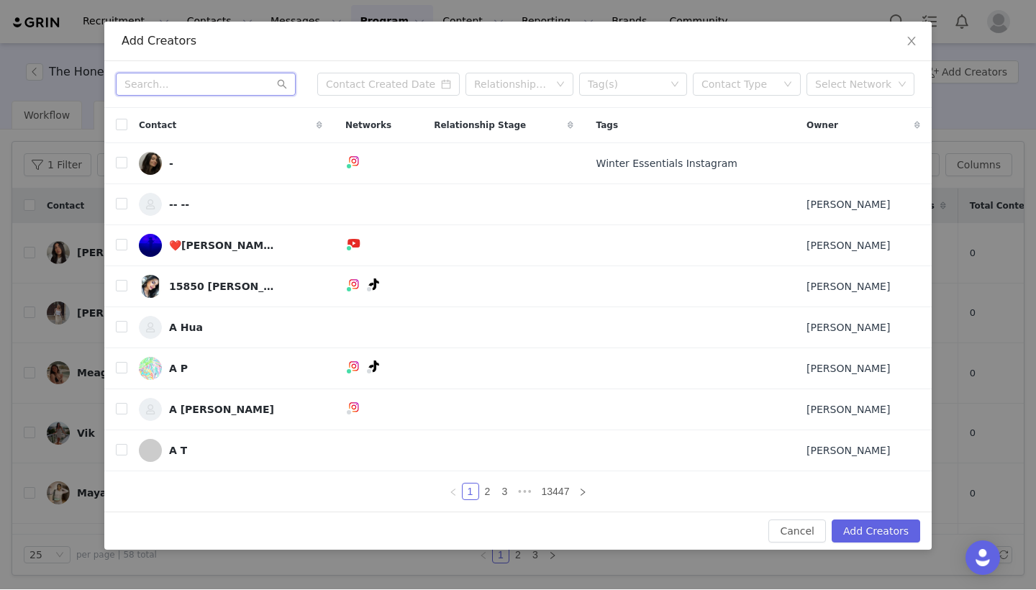
click at [237, 84] on input "text" at bounding box center [206, 84] width 180 height 23
paste input "[EMAIL_ADDRESS][DOMAIN_NAME]"
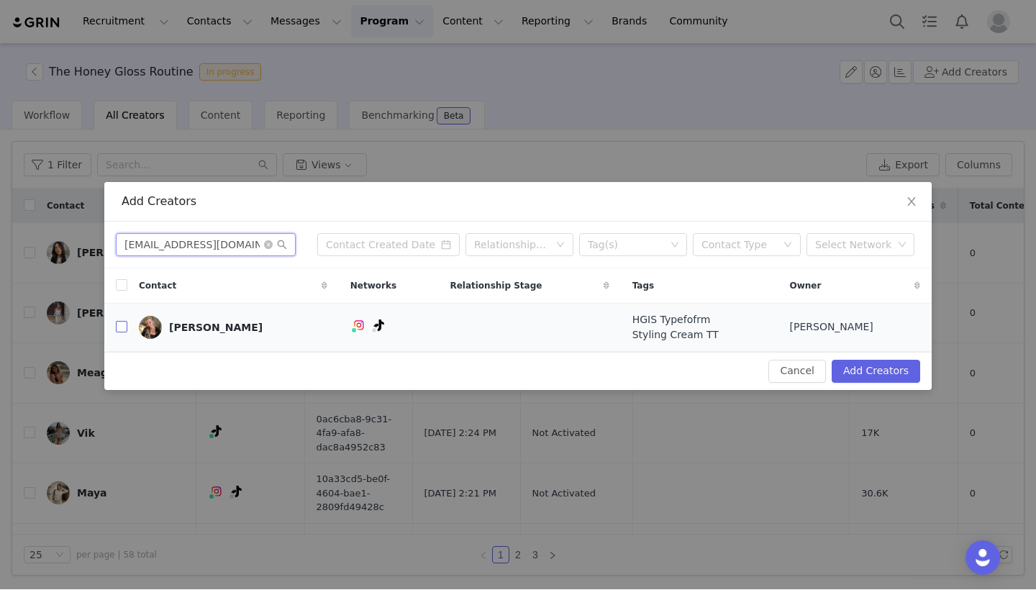
type input "[EMAIL_ADDRESS][DOMAIN_NAME]"
click at [125, 329] on input "checkbox" at bounding box center [122, 328] width 12 height 12
checkbox input "true"
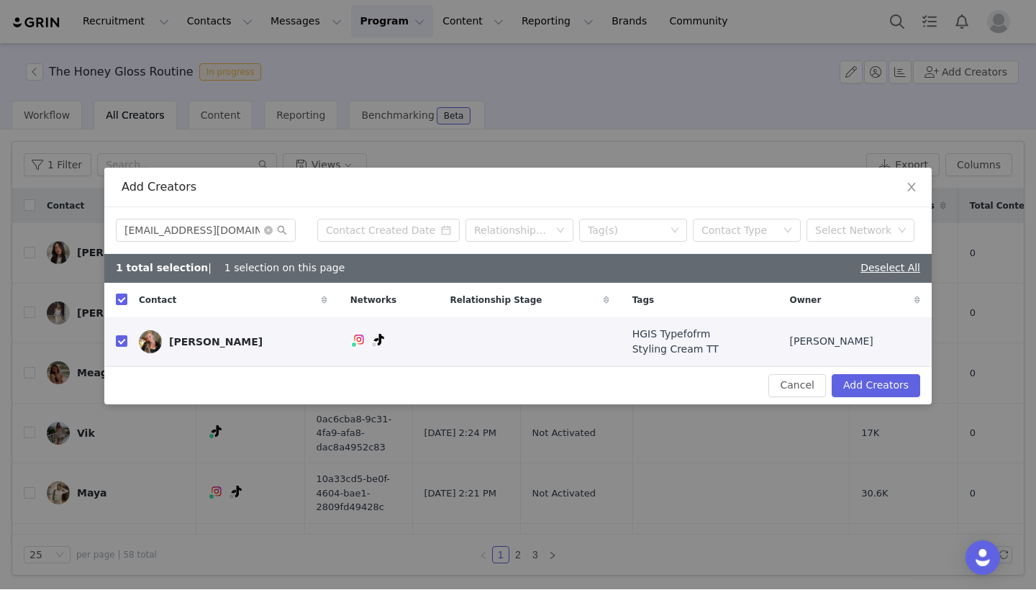
click at [888, 398] on div "Cancel Add Creators" at bounding box center [517, 386] width 827 height 38
click at [883, 393] on button "Add Creators" at bounding box center [876, 386] width 89 height 23
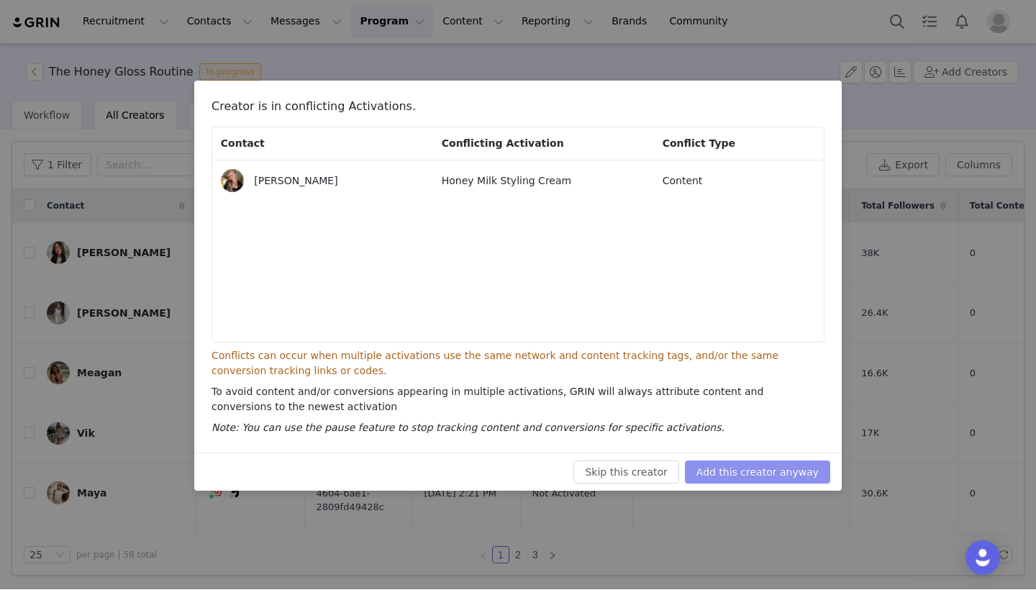
click at [807, 473] on button "Add this creator anyway" at bounding box center [757, 472] width 145 height 23
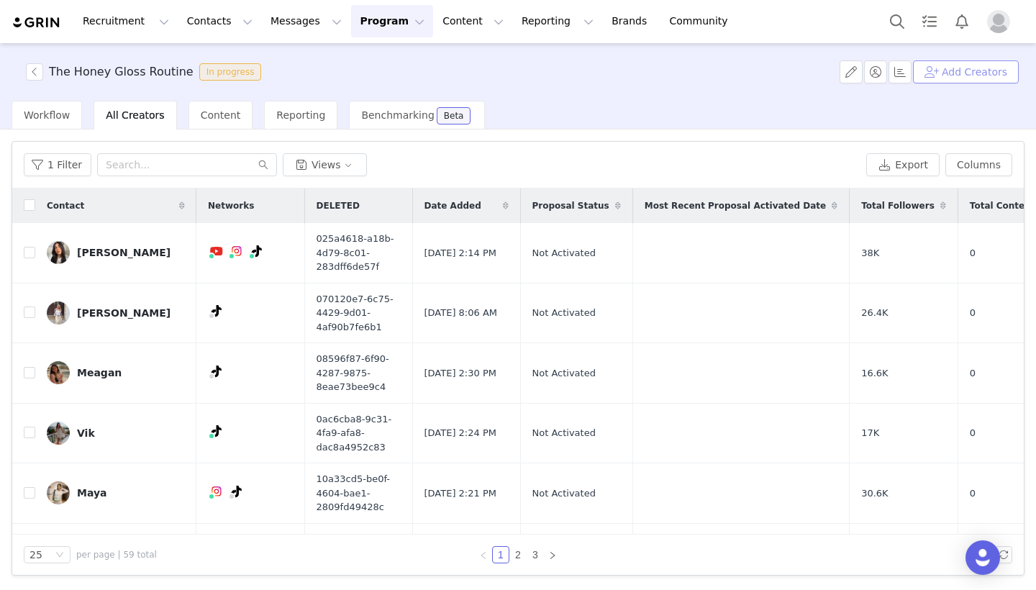
click at [994, 74] on button "Add Creators" at bounding box center [966, 72] width 106 height 23
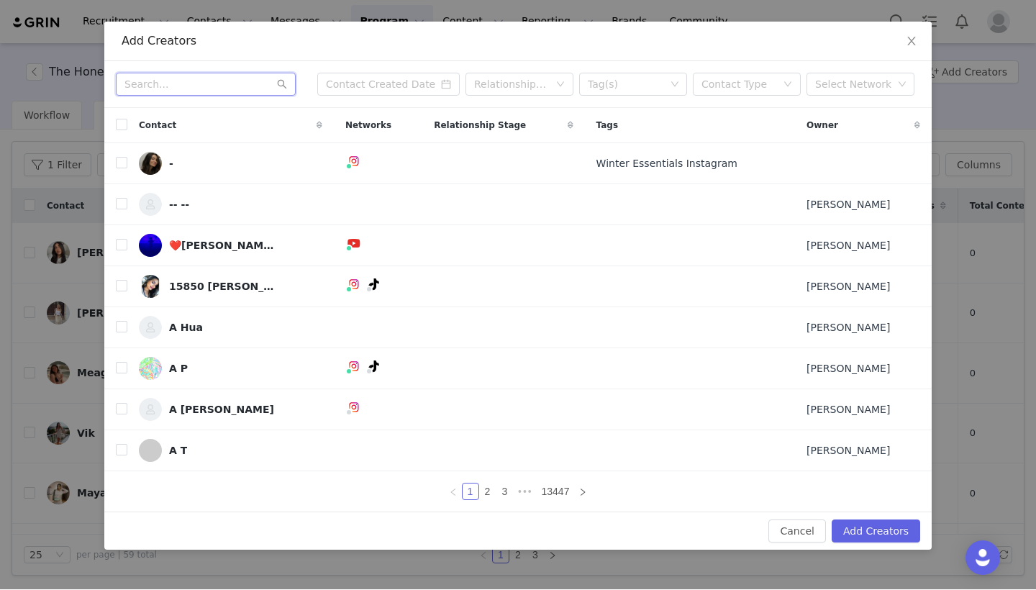
click at [265, 87] on input "text" at bounding box center [206, 84] width 180 height 23
paste input "[EMAIL_ADDRESS][DOMAIN_NAME]"
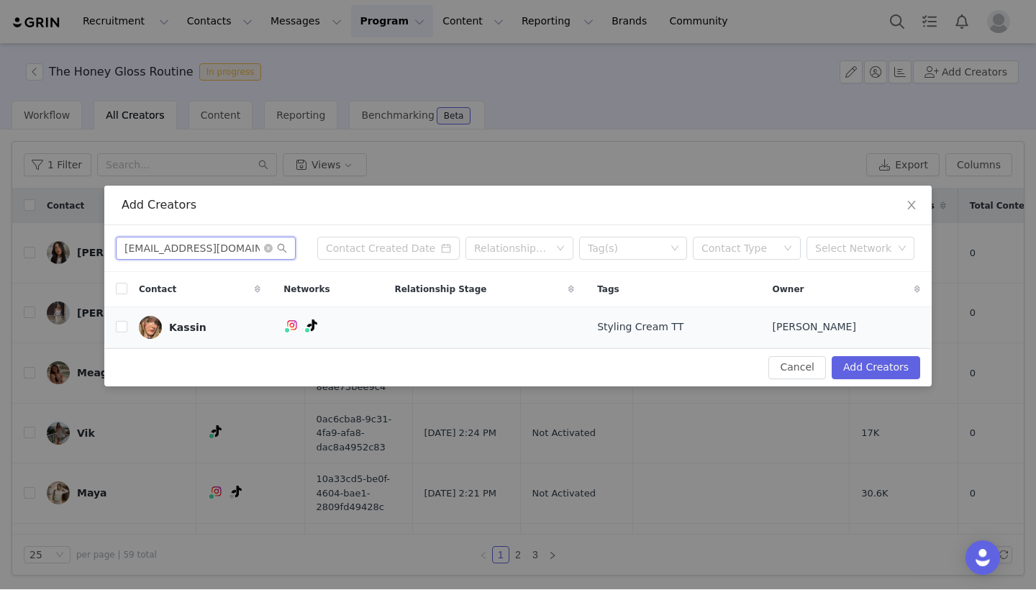
type input "[EMAIL_ADDRESS][DOMAIN_NAME]"
click at [126, 337] on td at bounding box center [115, 327] width 23 height 41
click at [126, 327] on input "checkbox" at bounding box center [122, 328] width 12 height 12
checkbox input "true"
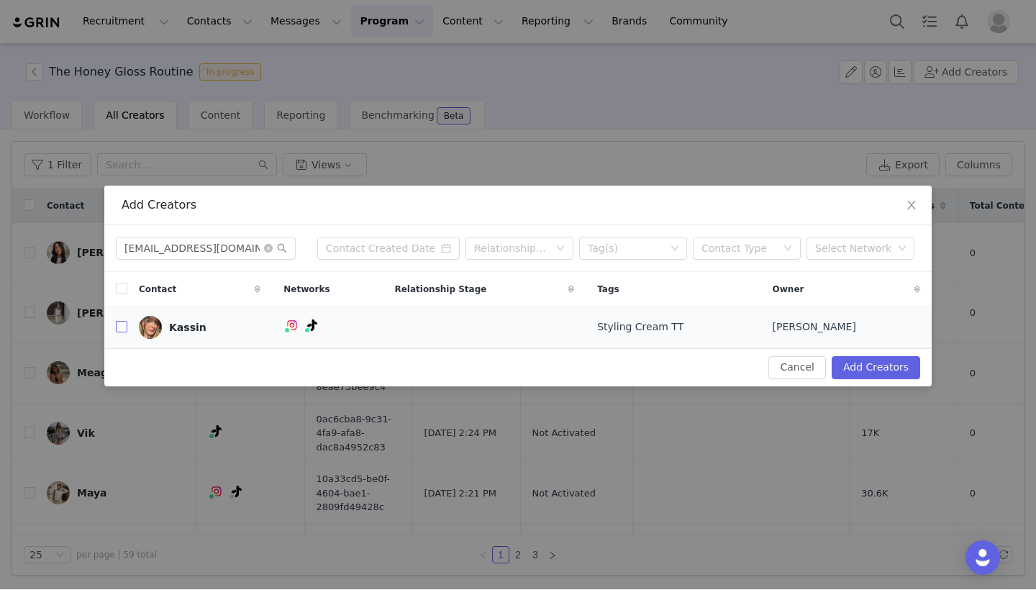
checkbox input "true"
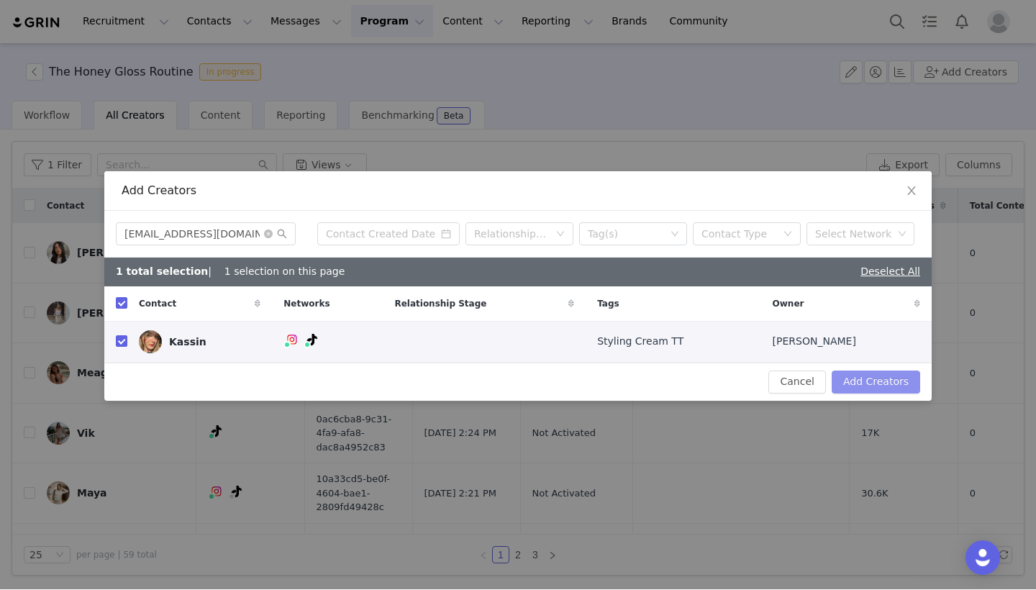
click at [876, 392] on button "Add Creators" at bounding box center [876, 382] width 89 height 23
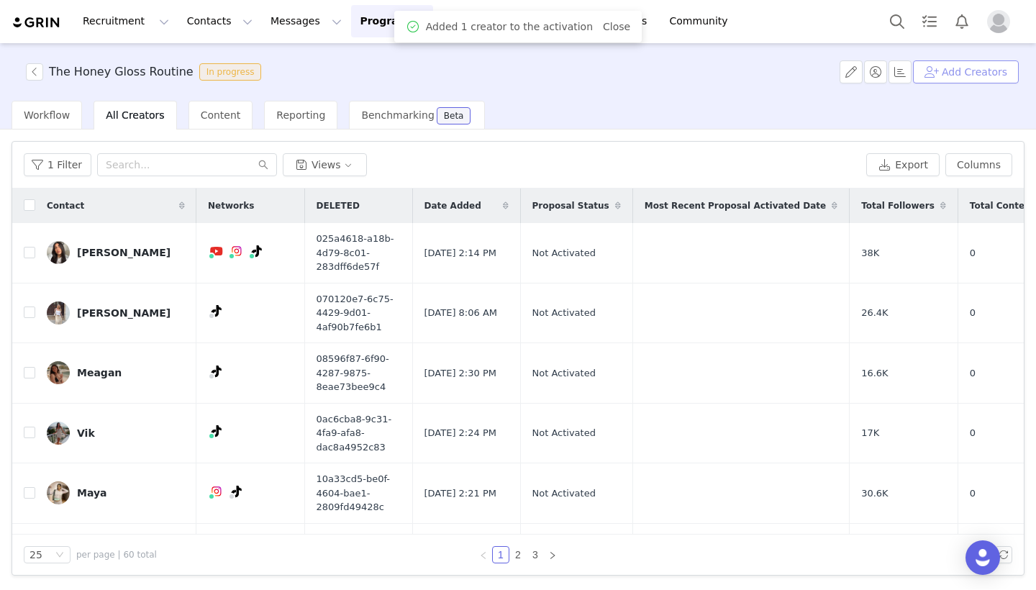
click at [979, 71] on button "Add Creators" at bounding box center [966, 72] width 106 height 23
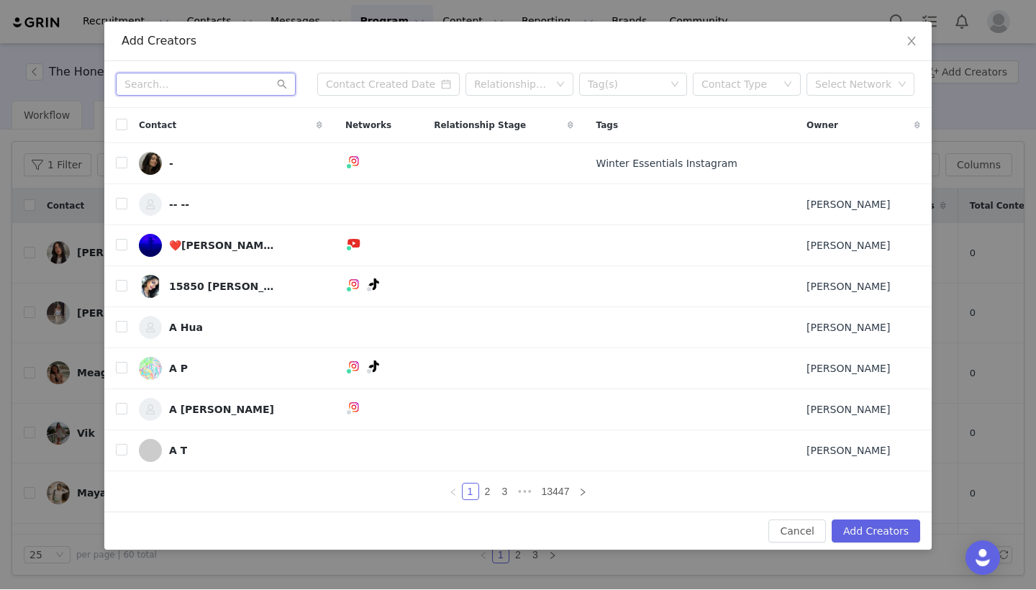
click at [212, 92] on input "text" at bounding box center [206, 84] width 180 height 23
paste input "[EMAIL_ADDRESS][DOMAIN_NAME]"
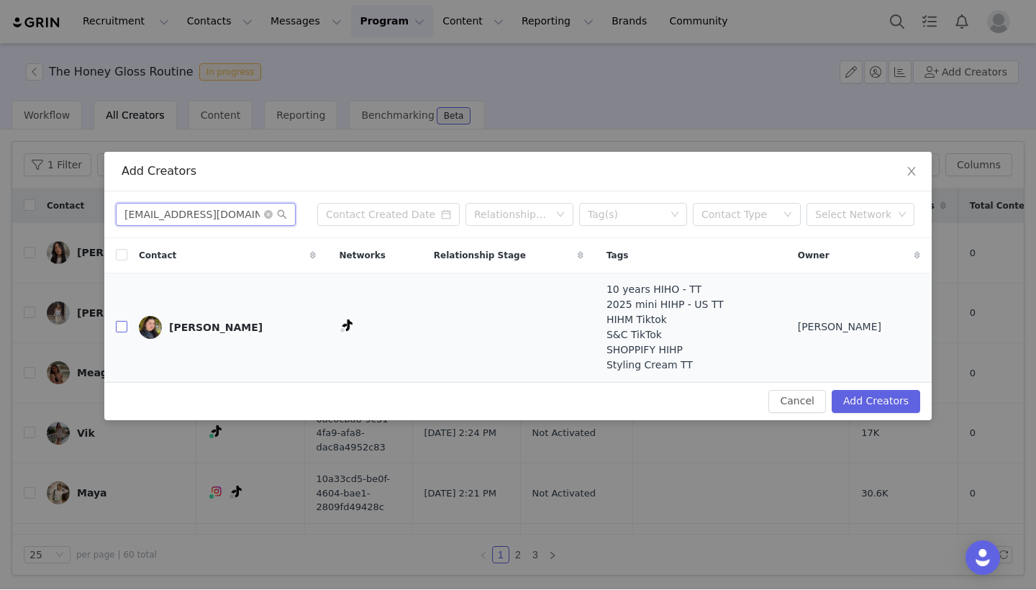
type input "[EMAIL_ADDRESS][DOMAIN_NAME]"
click at [119, 325] on input "checkbox" at bounding box center [122, 328] width 12 height 12
checkbox input "true"
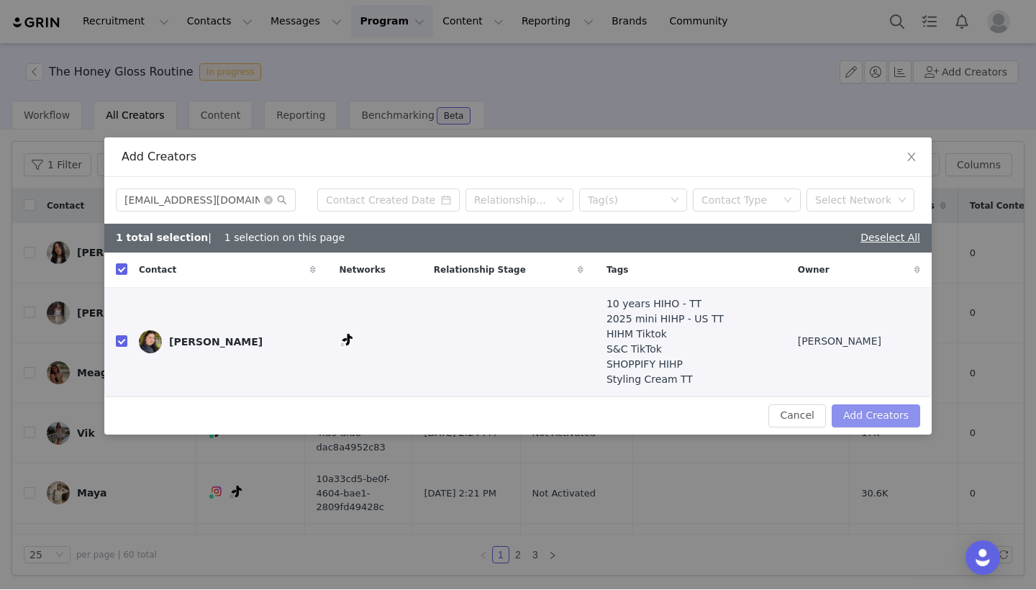
click at [879, 420] on button "Add Creators" at bounding box center [876, 416] width 89 height 23
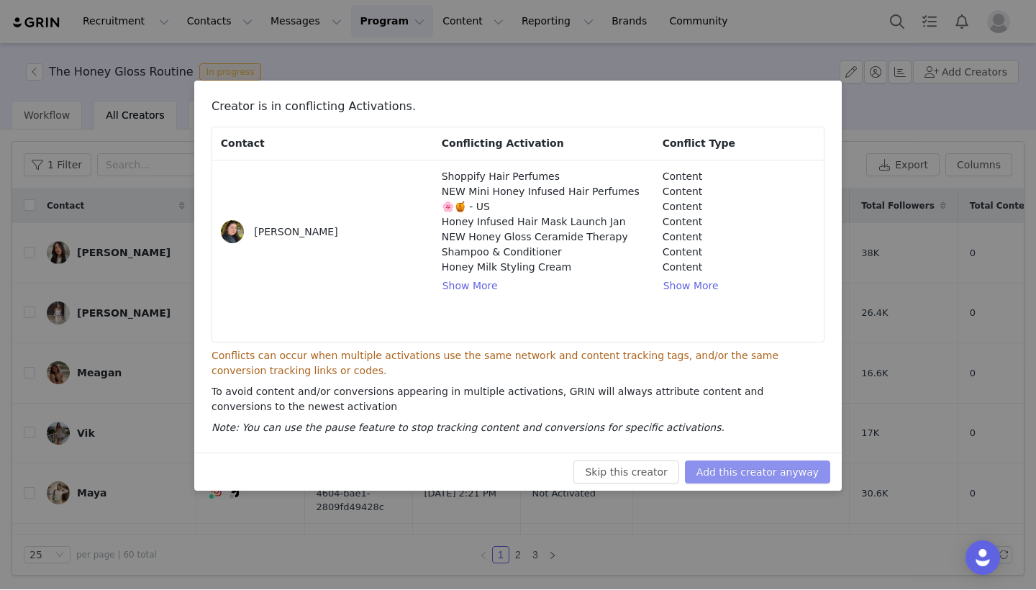
click at [781, 466] on button "Add this creator anyway" at bounding box center [757, 472] width 145 height 23
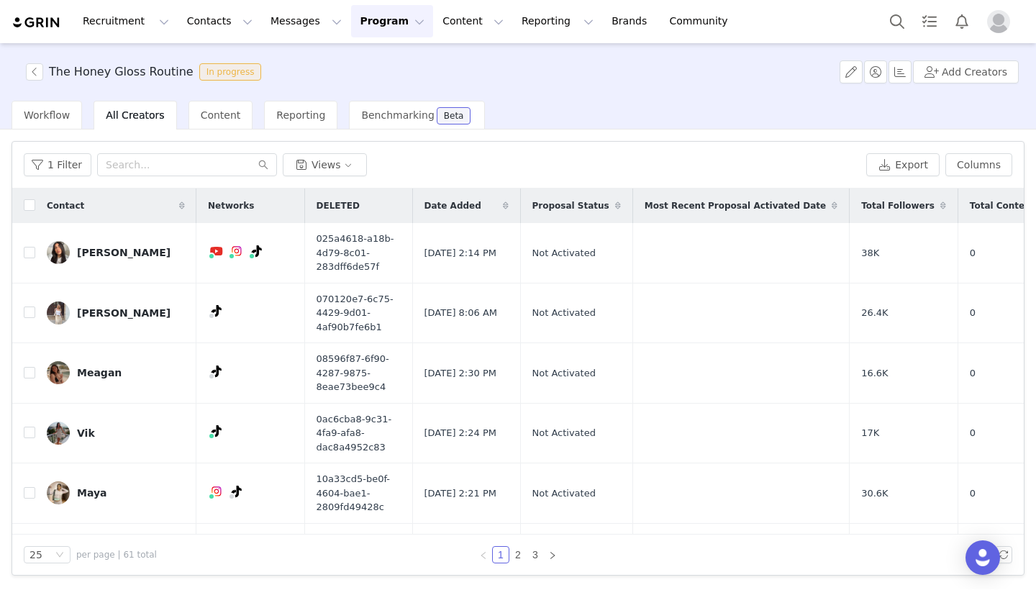
click at [984, 85] on div "The Honey Gloss Routine In progress Add Creators" at bounding box center [518, 73] width 1036 height 58
click at [970, 80] on button "Add Creators" at bounding box center [966, 72] width 106 height 23
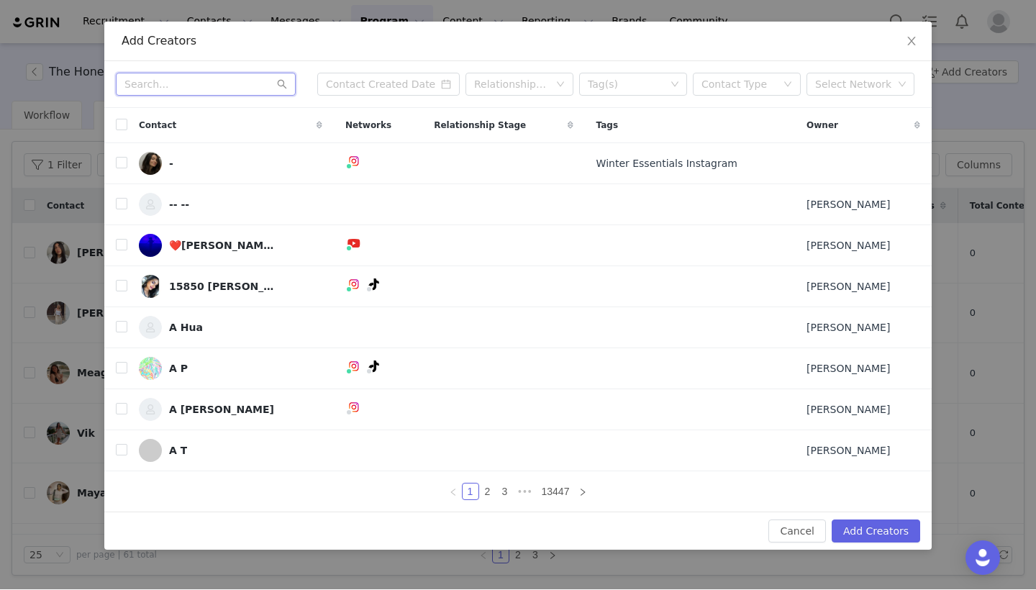
click at [186, 89] on input "text" at bounding box center [206, 84] width 180 height 23
paste input "[PERSON_NAME][EMAIL_ADDRESS][PERSON_NAME][DOMAIN_NAME]"
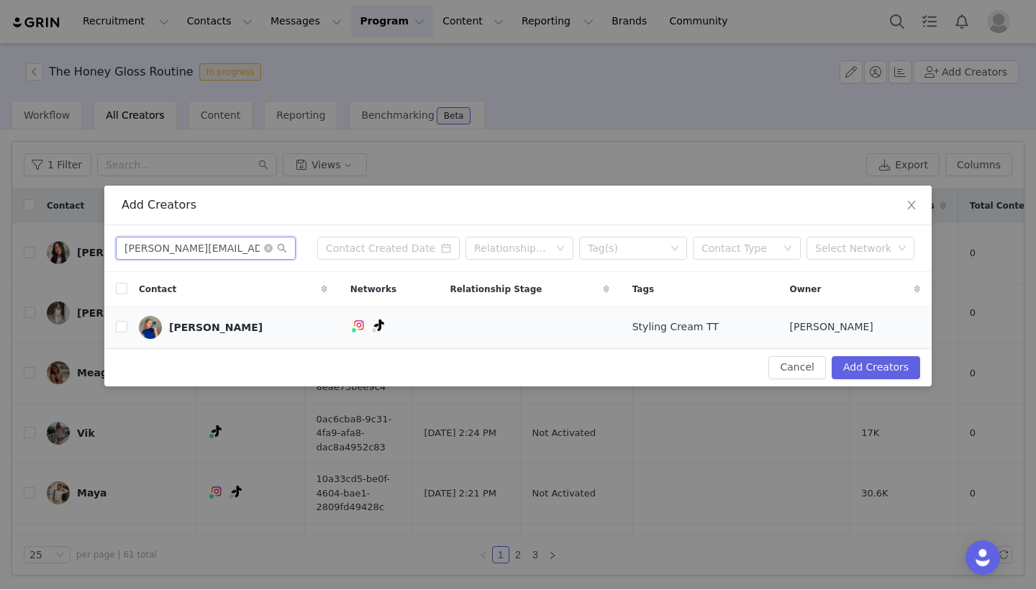
type input "[PERSON_NAME][EMAIL_ADDRESS][PERSON_NAME][DOMAIN_NAME]"
click at [128, 330] on td "[PERSON_NAME]" at bounding box center [233, 327] width 212 height 41
click at [122, 330] on input "checkbox" at bounding box center [122, 328] width 12 height 12
checkbox input "true"
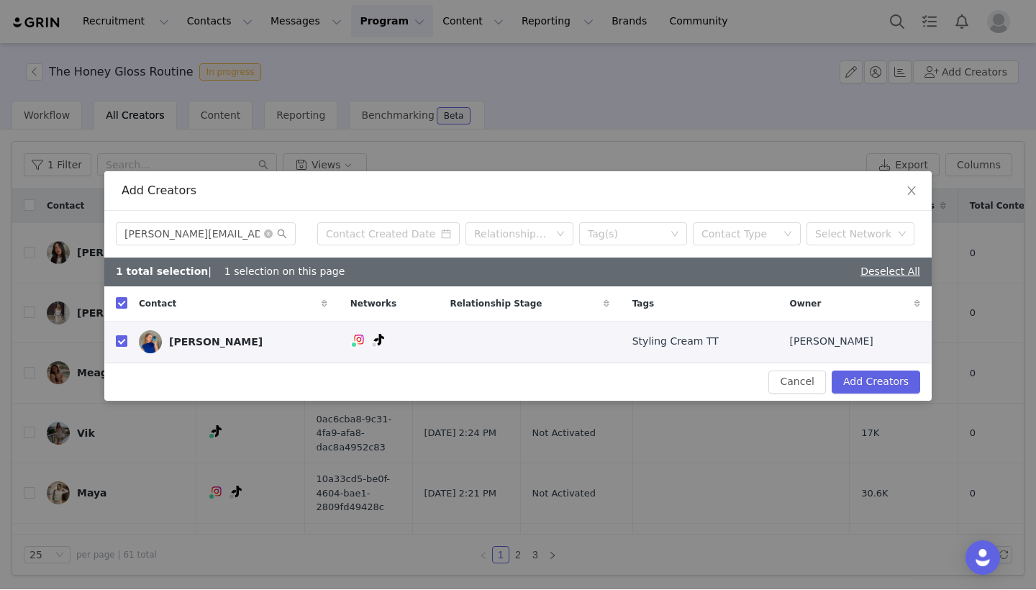
checkbox input "true"
click at [856, 385] on button "Add Creators" at bounding box center [876, 382] width 89 height 23
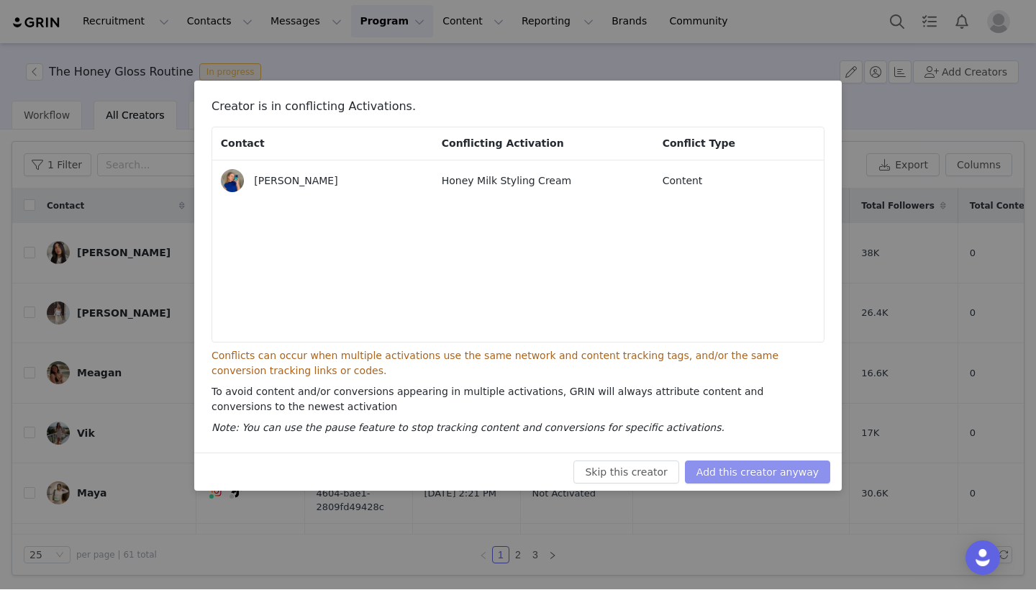
click at [768, 472] on button "Add this creator anyway" at bounding box center [757, 472] width 145 height 23
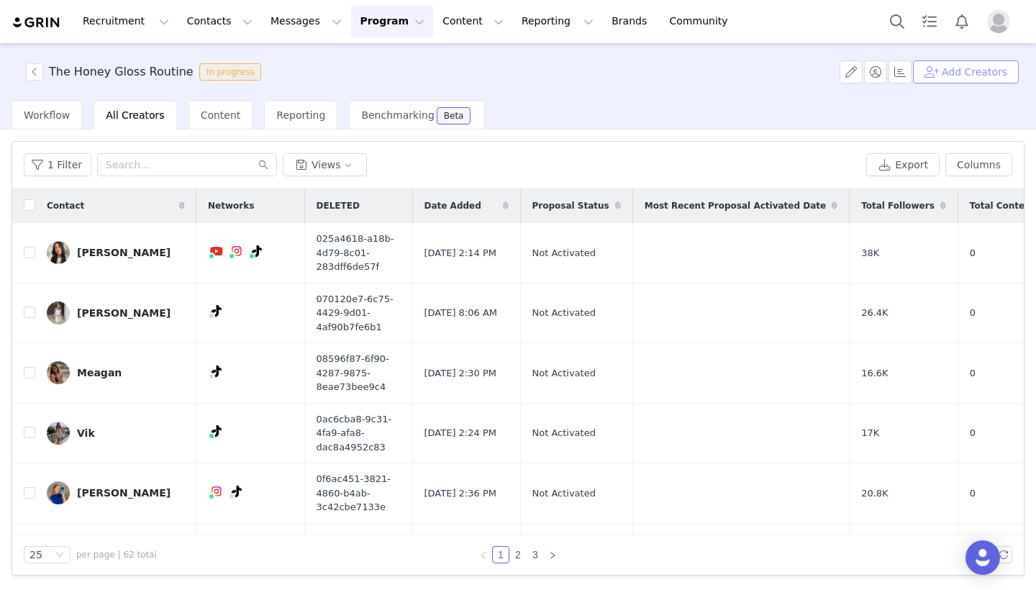
click at [978, 73] on button "Add Creators" at bounding box center [966, 72] width 106 height 23
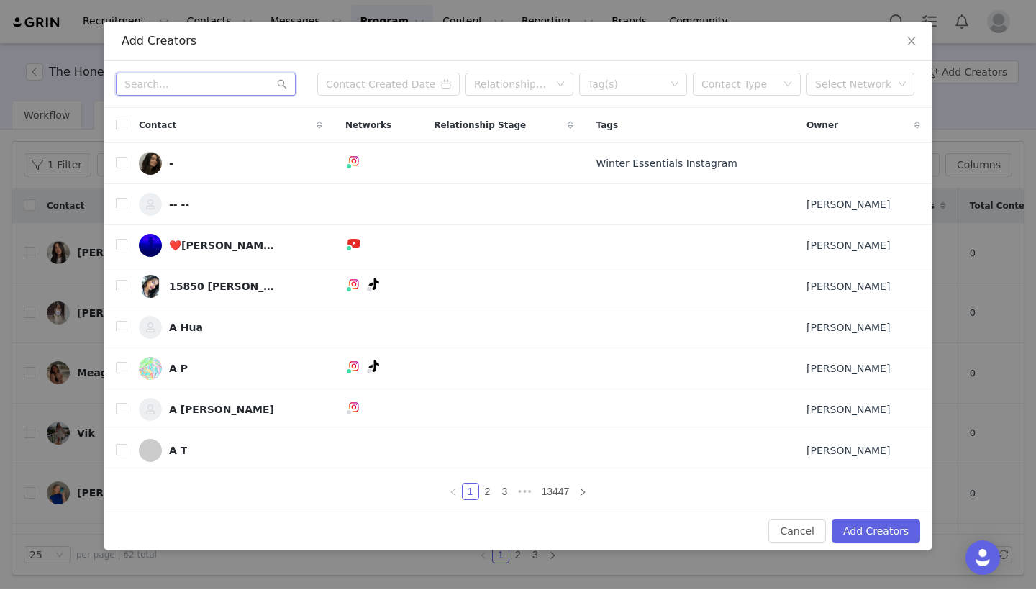
click at [242, 78] on input "text" at bounding box center [206, 84] width 180 height 23
paste input "[EMAIL_ADDRESS][DOMAIN_NAME]"
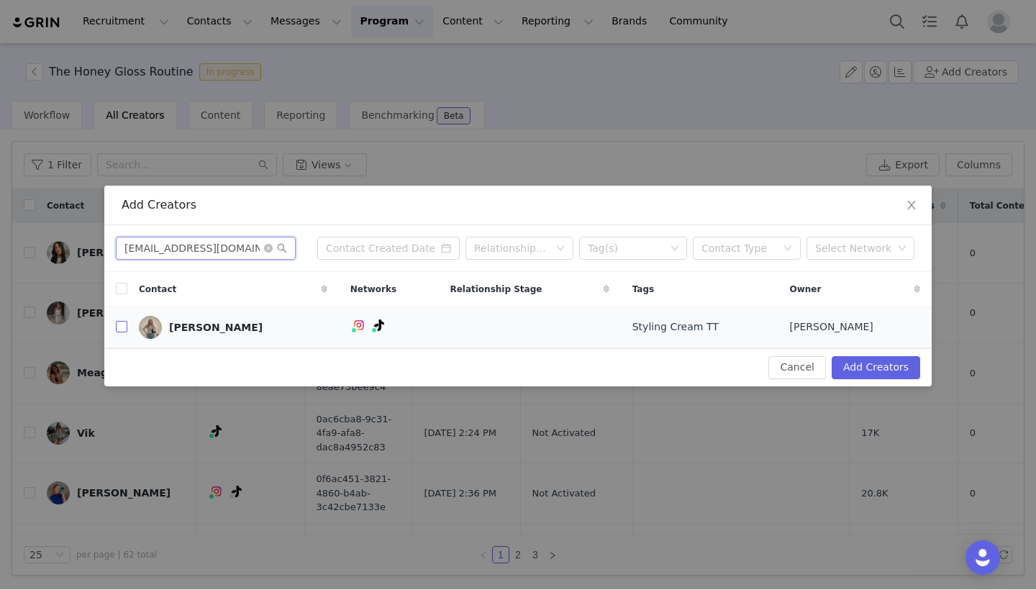
type input "[EMAIL_ADDRESS][DOMAIN_NAME]"
click at [119, 320] on label at bounding box center [122, 327] width 12 height 15
click at [119, 322] on input "checkbox" at bounding box center [122, 328] width 12 height 12
checkbox input "true"
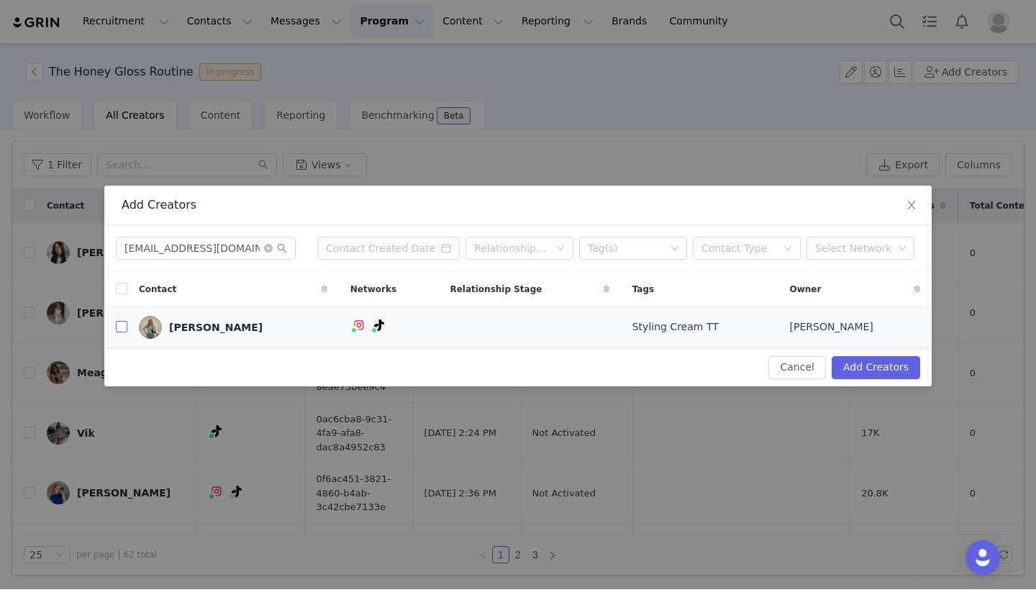
checkbox input "true"
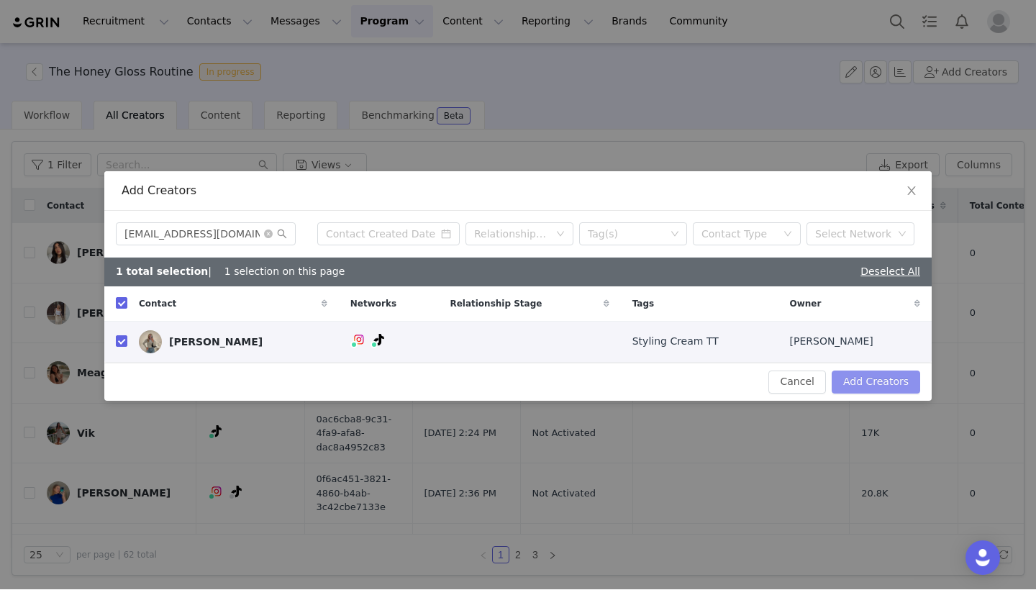
click at [883, 379] on button "Add Creators" at bounding box center [876, 382] width 89 height 23
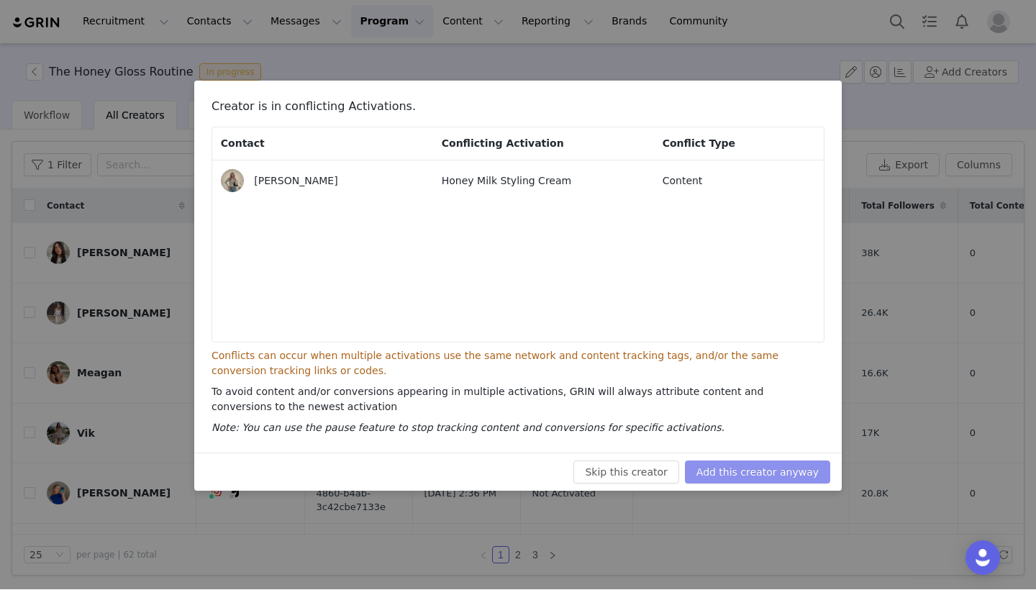
click at [779, 479] on button "Add this creator anyway" at bounding box center [757, 472] width 145 height 23
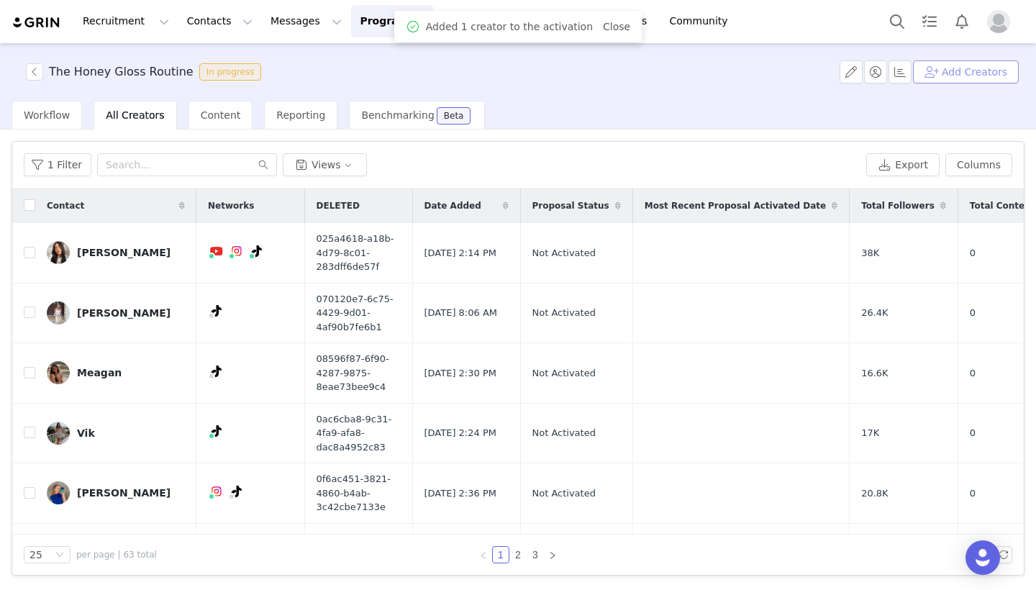
click at [973, 78] on button "Add Creators" at bounding box center [966, 72] width 106 height 23
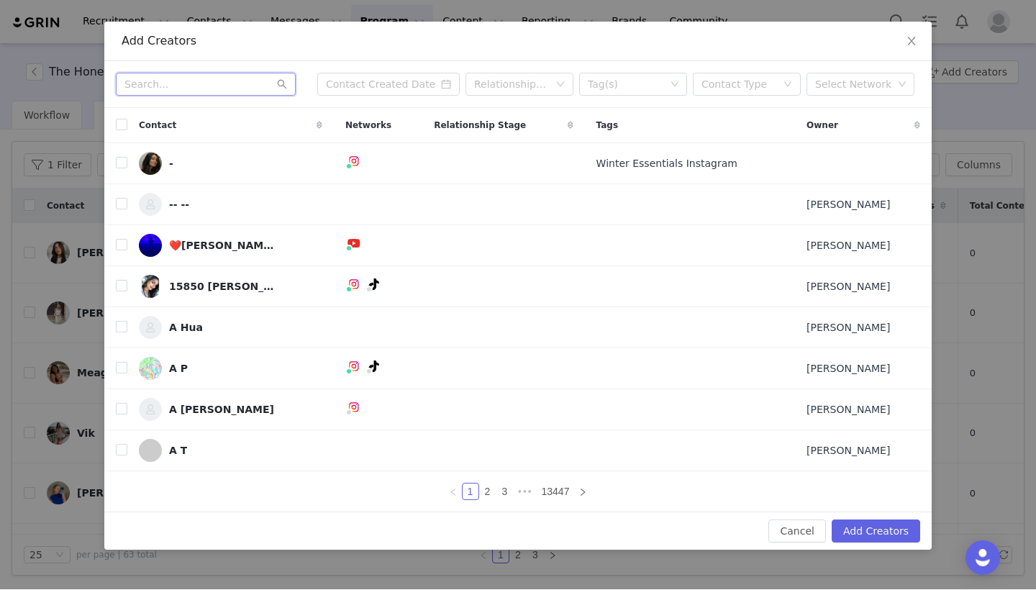
click at [253, 93] on input "text" at bounding box center [206, 84] width 180 height 23
paste input "[EMAIL_ADDRESS][DOMAIN_NAME]"
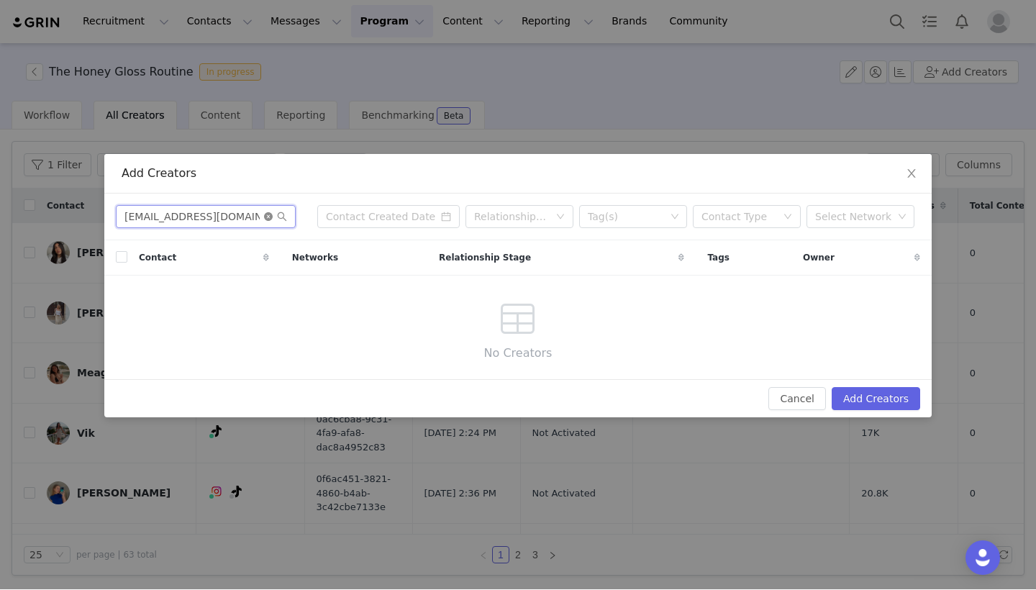
type input "[EMAIL_ADDRESS][DOMAIN_NAME]"
click at [266, 214] on icon "icon: close-circle" at bounding box center [268, 217] width 9 height 9
click at [235, 216] on input "text" at bounding box center [206, 217] width 180 height 23
paste input "[PERSON_NAME][EMAIL_ADDRESS][PERSON_NAME][PERSON_NAME][DOMAIN_NAME]"
click at [286, 218] on icon "icon: search" at bounding box center [282, 217] width 10 height 10
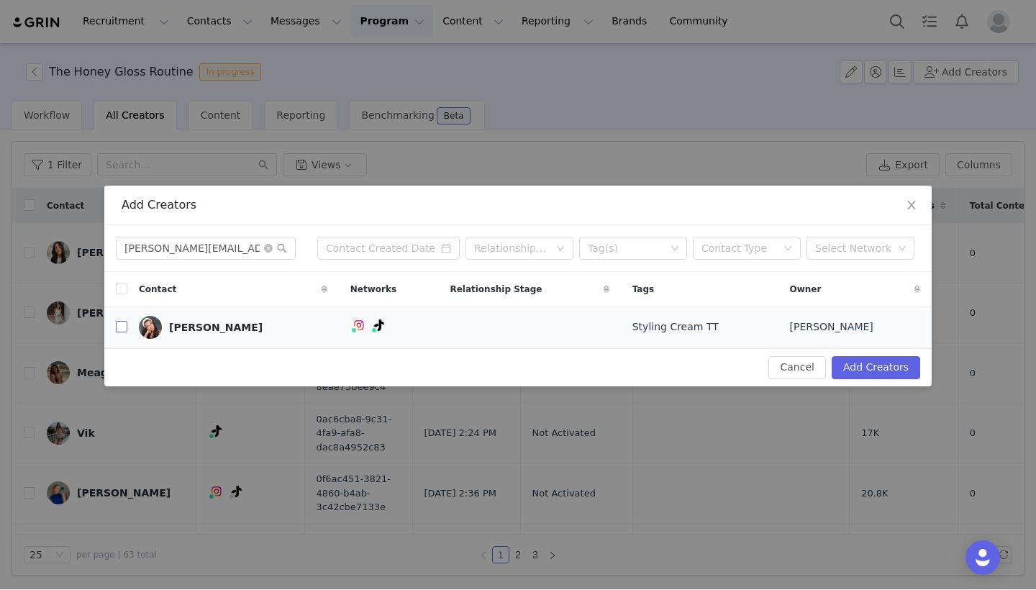
click at [117, 327] on input "checkbox" at bounding box center [122, 328] width 12 height 12
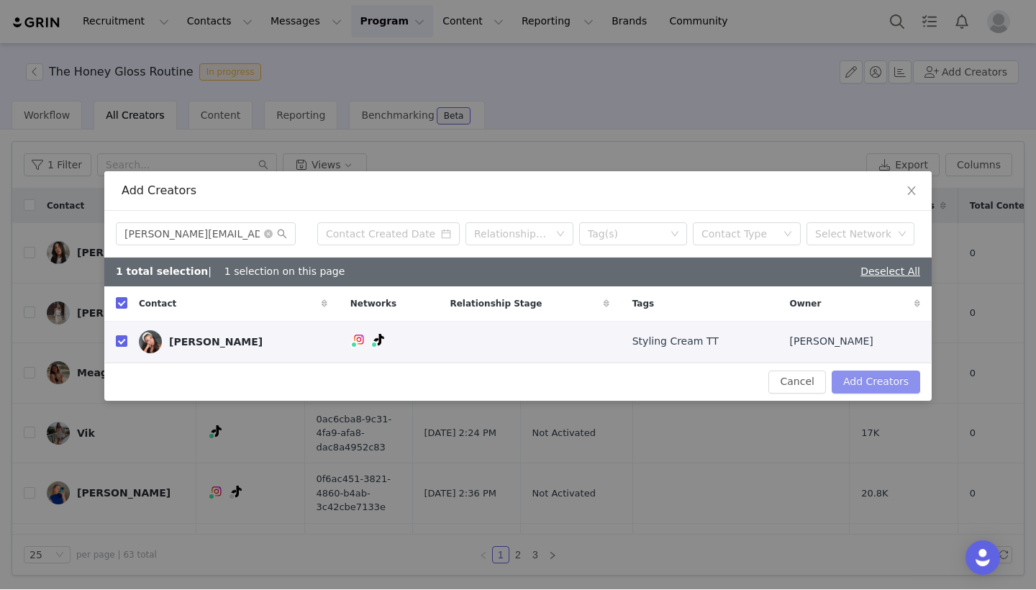
click at [851, 378] on button "Add Creators" at bounding box center [876, 382] width 89 height 23
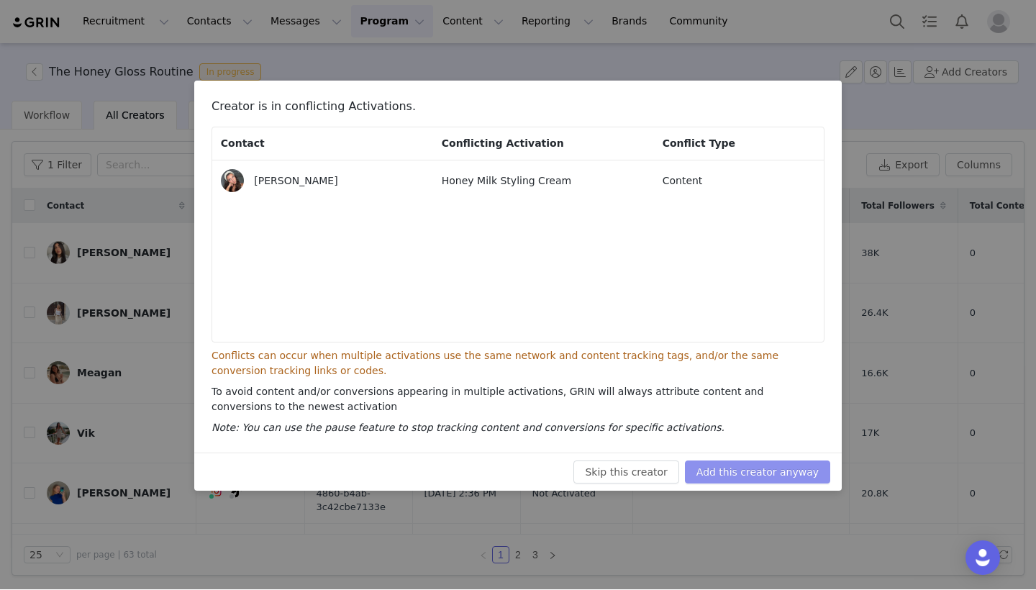
click at [733, 469] on button "Add this creator anyway" at bounding box center [757, 472] width 145 height 23
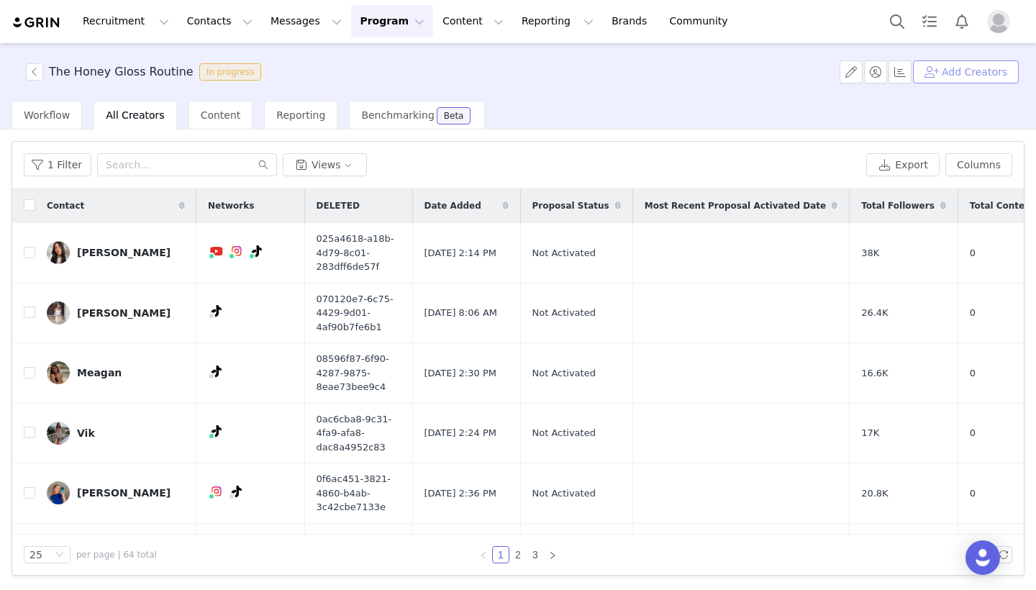
click at [979, 71] on button "Add Creators" at bounding box center [966, 72] width 106 height 23
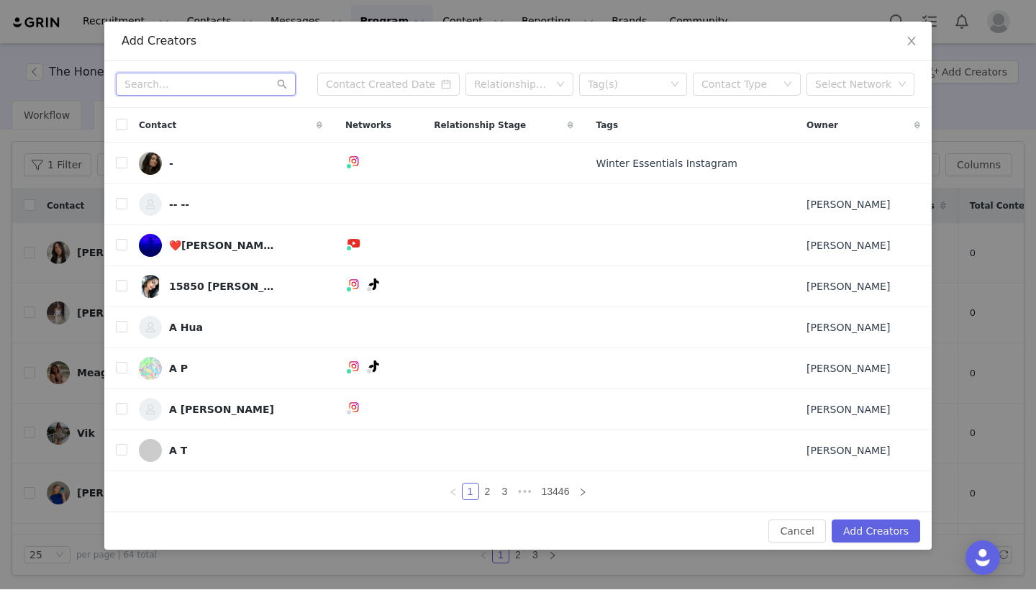
click at [228, 81] on input "text" at bounding box center [206, 84] width 180 height 23
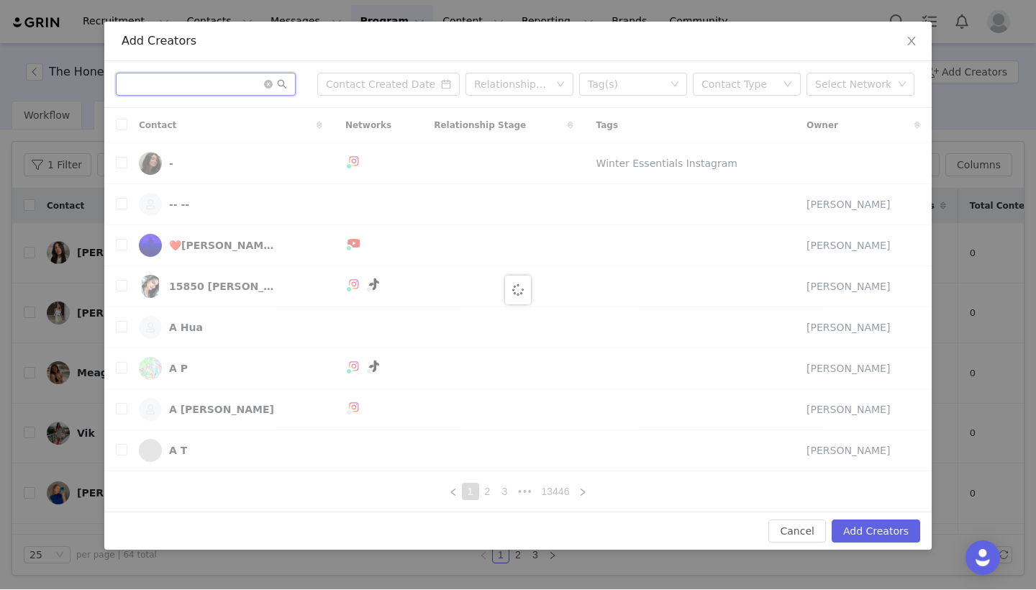
paste input "[EMAIL_ADDRESS][DOMAIN_NAME]"
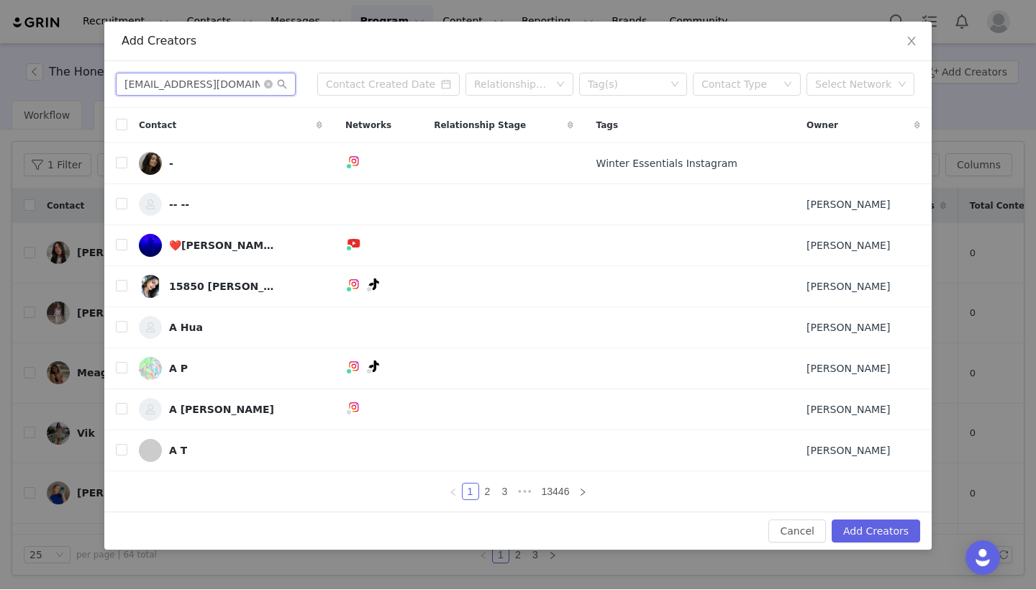
click at [126, 82] on input "[EMAIL_ADDRESS][DOMAIN_NAME]" at bounding box center [206, 84] width 180 height 23
click at [281, 81] on icon "icon: search" at bounding box center [282, 85] width 10 height 10
click at [242, 80] on input "[EMAIL_ADDRESS][DOMAIN_NAME]" at bounding box center [206, 84] width 180 height 23
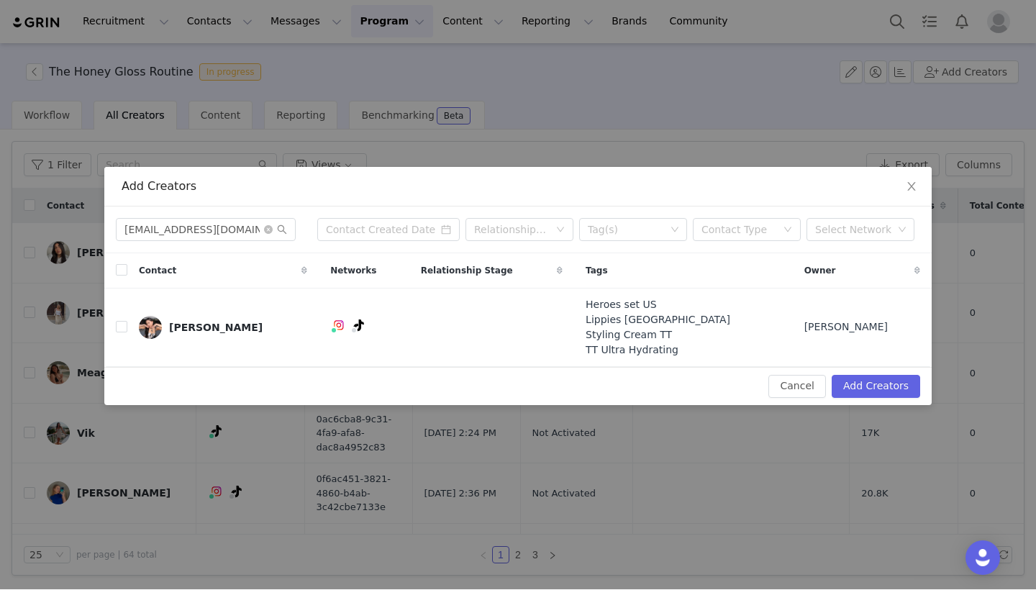
click at [287, 89] on div "Add Creators [EMAIL_ADDRESS][DOMAIN_NAME] Relationship Stage Tag(s) Contact Typ…" at bounding box center [518, 295] width 1036 height 590
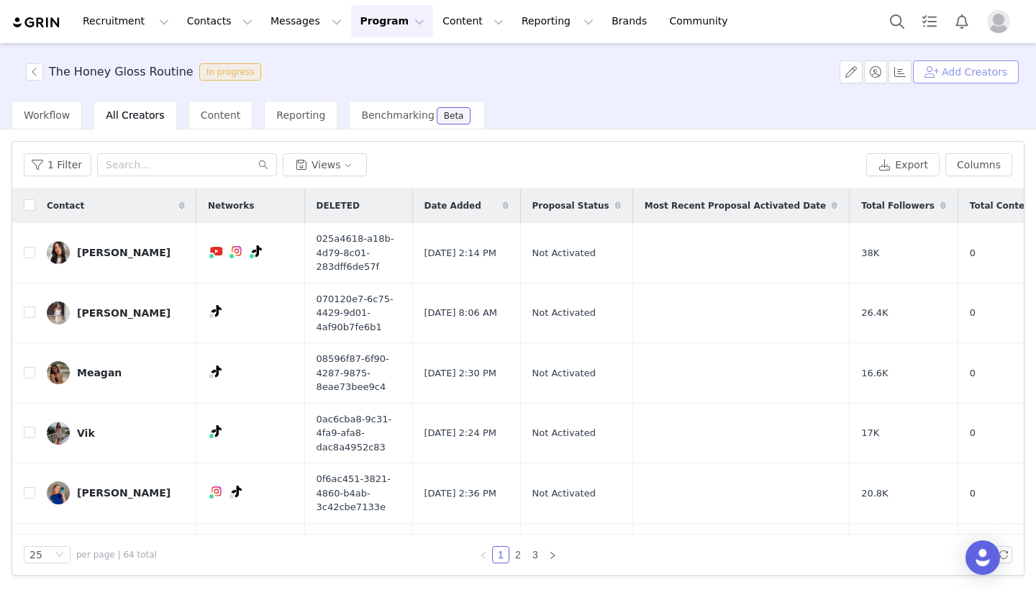
click at [968, 81] on button "Add Creators" at bounding box center [966, 72] width 106 height 23
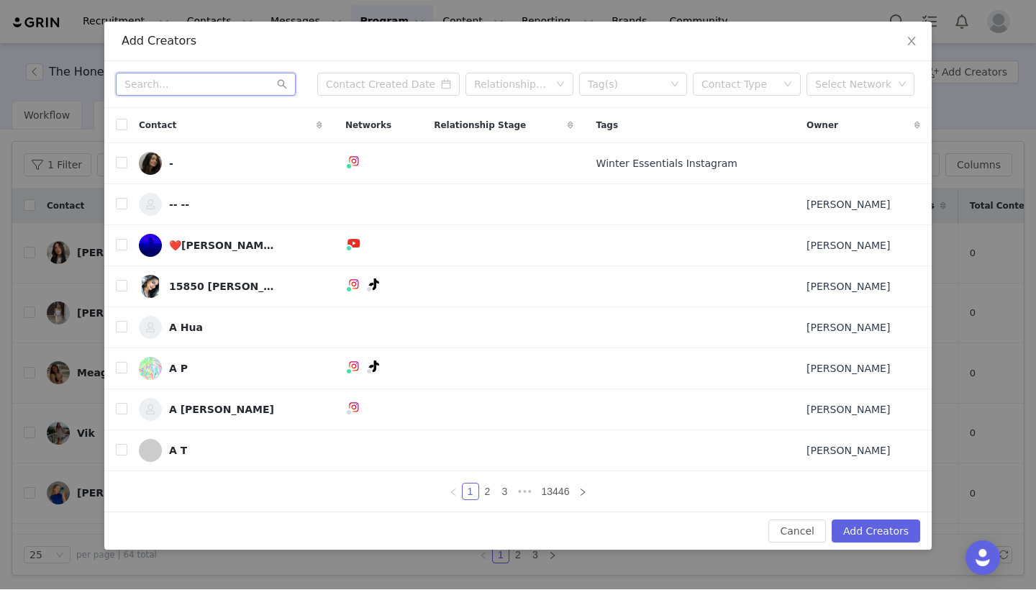
click at [191, 82] on input "text" at bounding box center [206, 84] width 180 height 23
paste input "[EMAIL_ADDRESS][DOMAIN_NAME]"
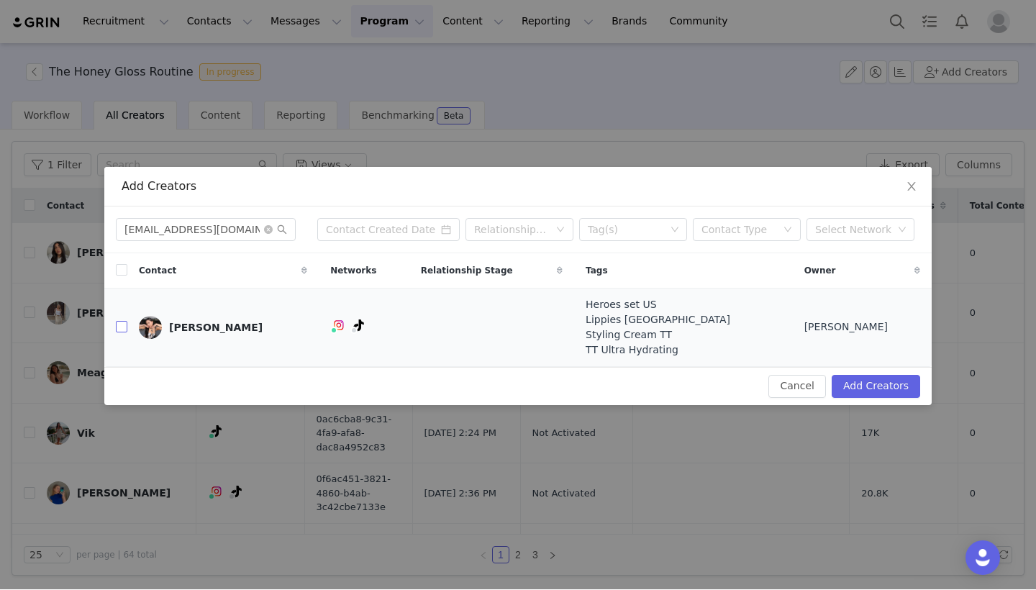
click at [121, 326] on input "checkbox" at bounding box center [122, 328] width 12 height 12
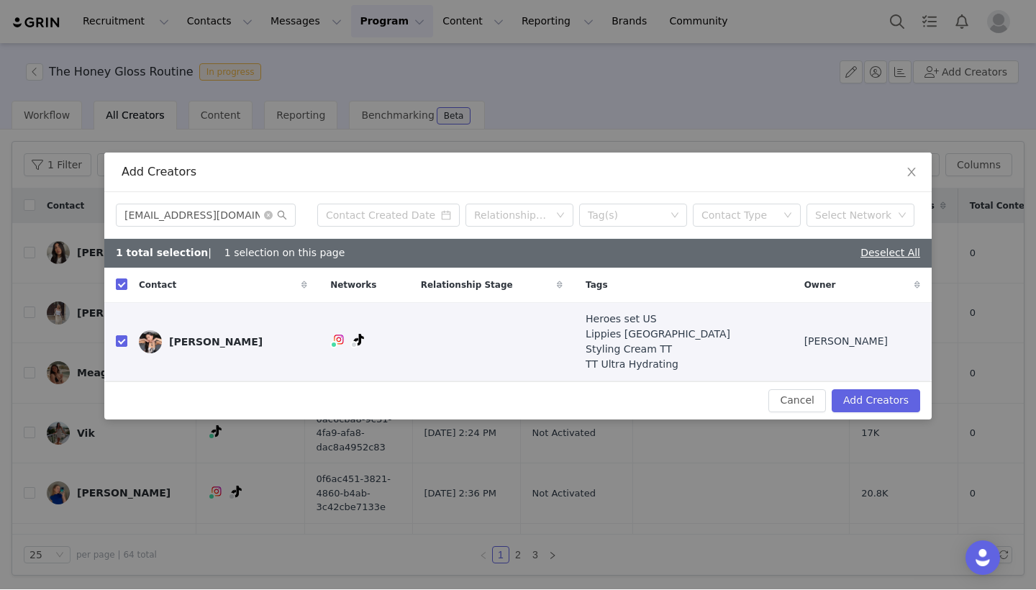
click at [887, 401] on button "Add Creators" at bounding box center [876, 401] width 89 height 23
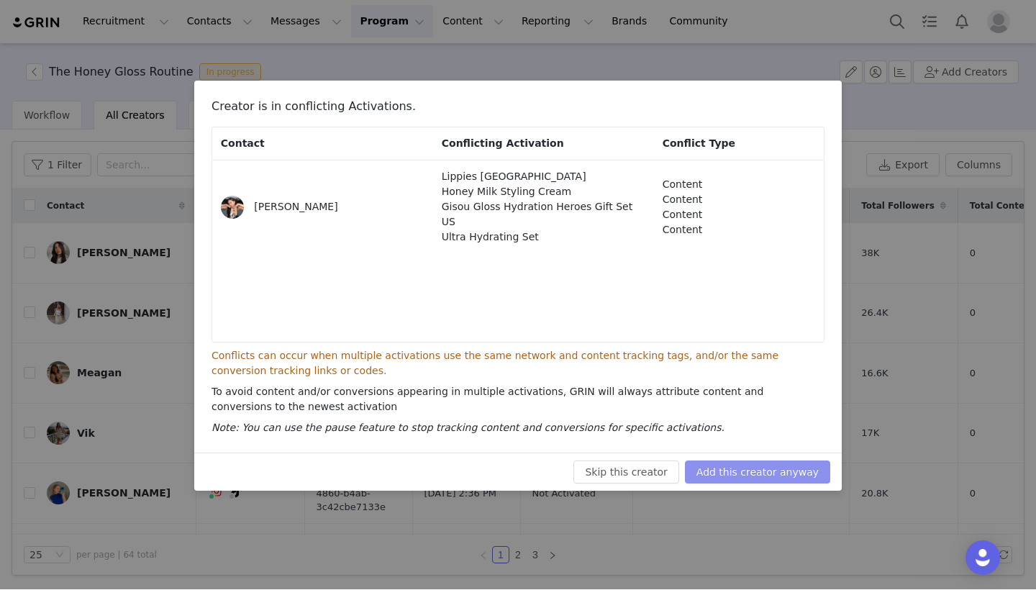
click at [758, 468] on button "Add this creator anyway" at bounding box center [757, 472] width 145 height 23
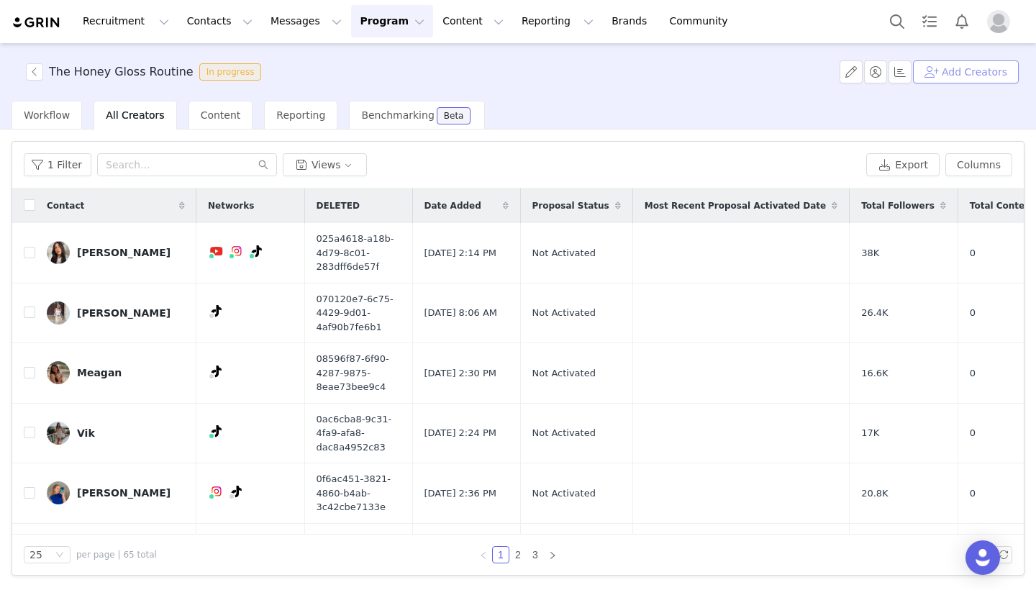
click at [986, 76] on button "Add Creators" at bounding box center [966, 72] width 106 height 23
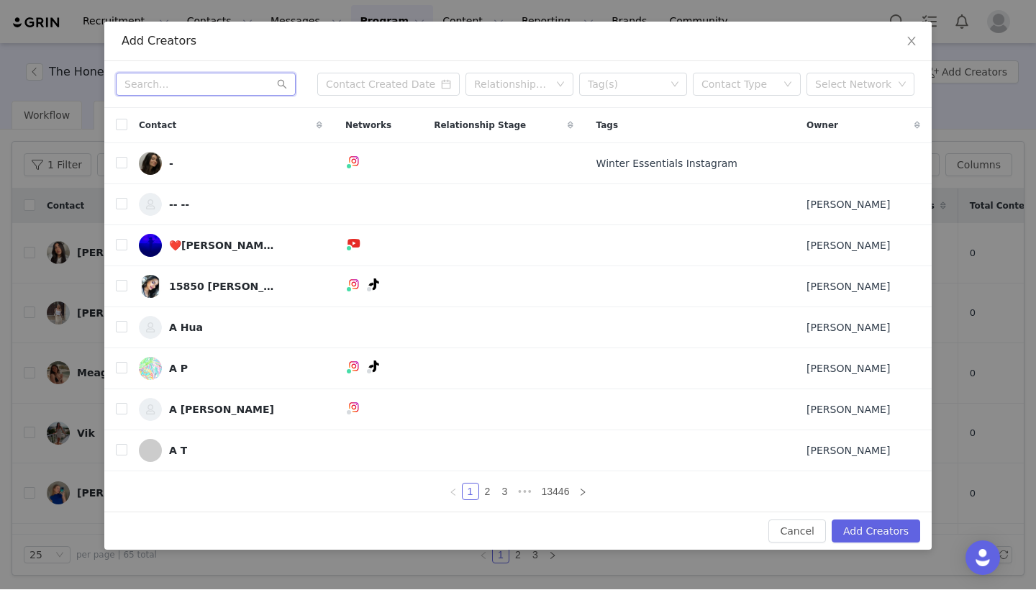
click at [239, 76] on input "text" at bounding box center [206, 84] width 180 height 23
paste input "[EMAIL_ADDRESS][DOMAIN_NAME]"
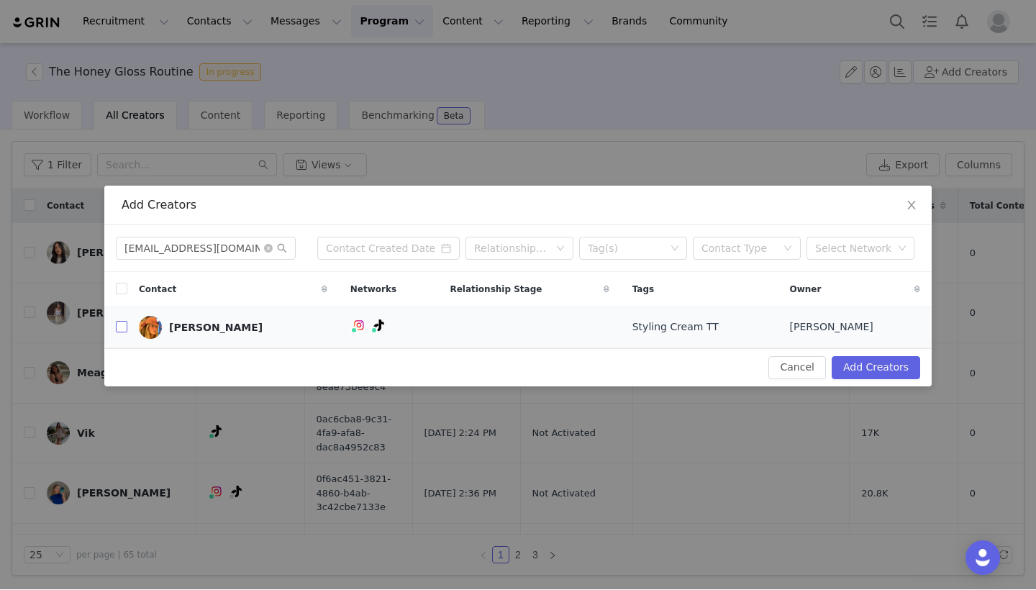
click at [125, 327] on input "checkbox" at bounding box center [122, 328] width 12 height 12
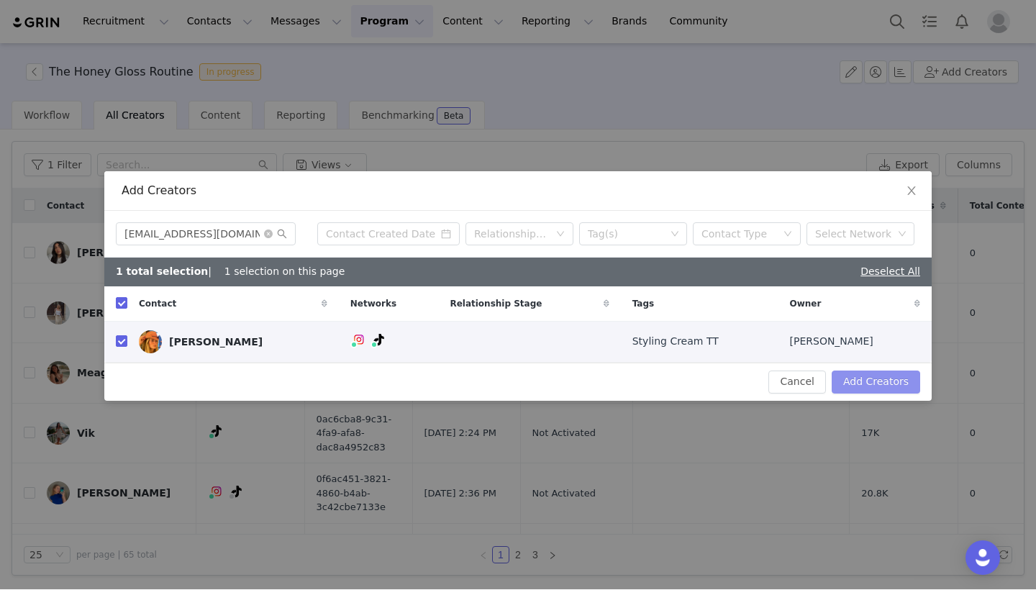
click at [868, 386] on button "Add Creators" at bounding box center [876, 382] width 89 height 23
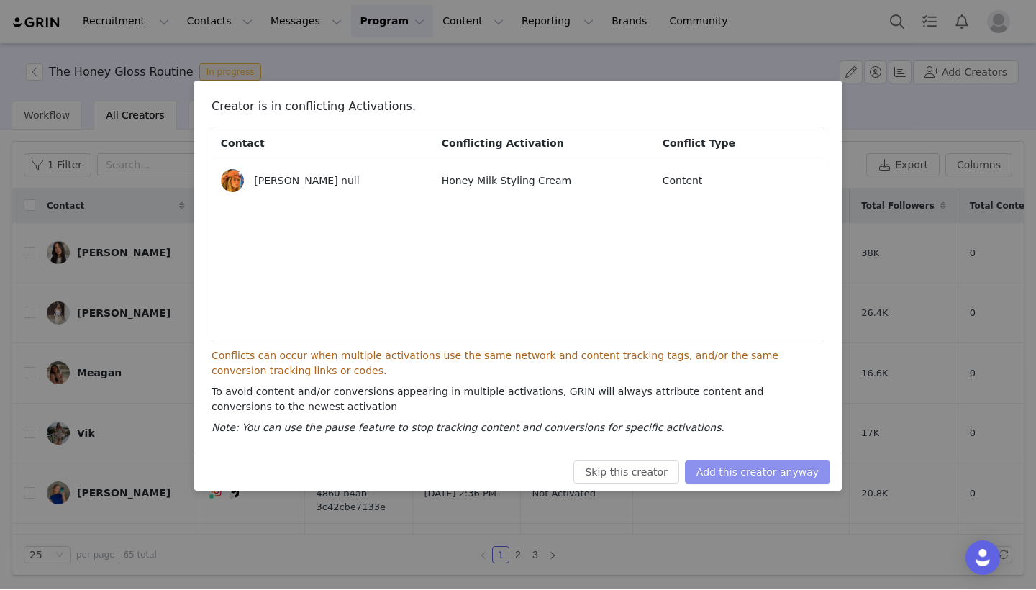
click at [735, 461] on button "Add this creator anyway" at bounding box center [757, 472] width 145 height 23
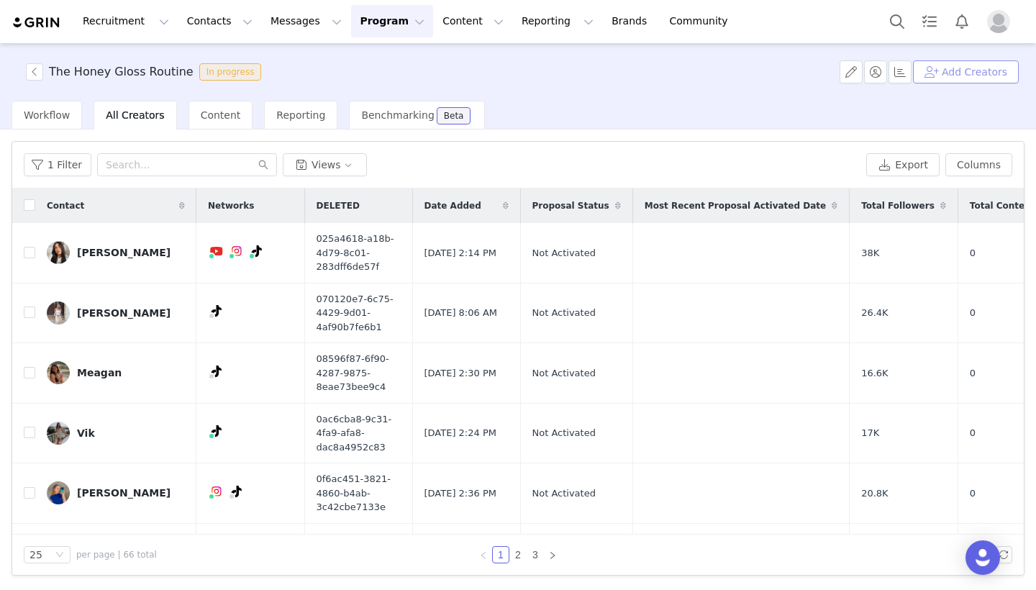
click at [998, 73] on button "Add Creators" at bounding box center [966, 72] width 106 height 23
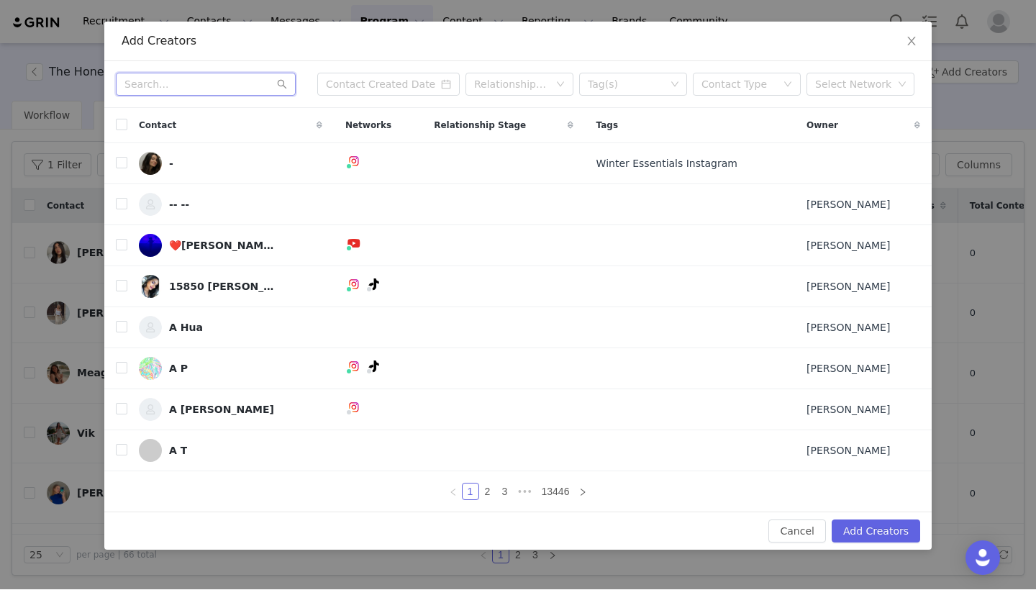
click at [202, 88] on input "text" at bounding box center [206, 84] width 180 height 23
paste input "[PERSON_NAME][EMAIL_ADDRESS][PERSON_NAME][DOMAIN_NAME]"
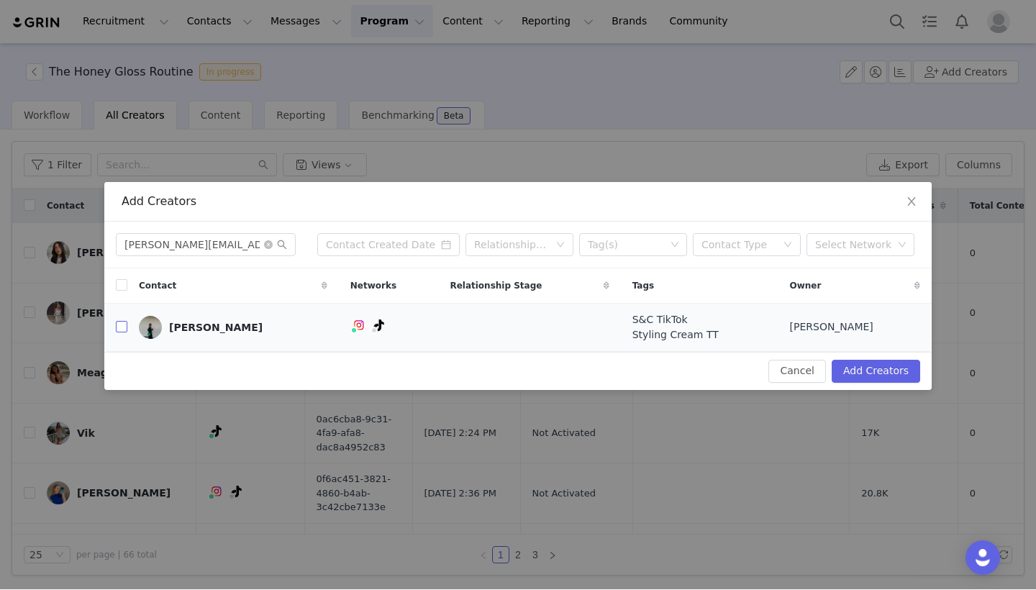
click at [122, 331] on input "checkbox" at bounding box center [122, 328] width 12 height 12
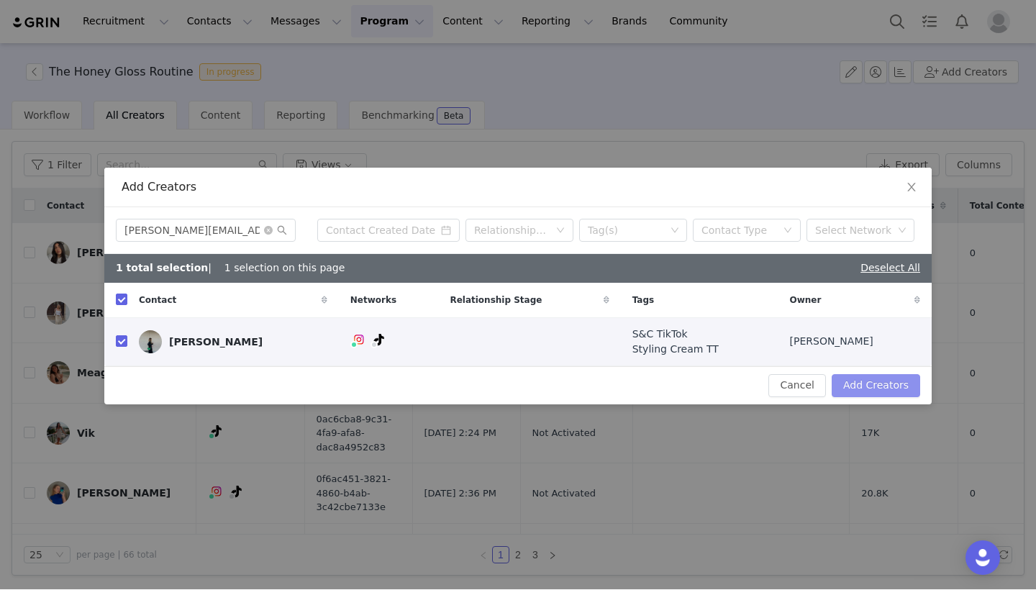
click at [873, 389] on button "Add Creators" at bounding box center [876, 386] width 89 height 23
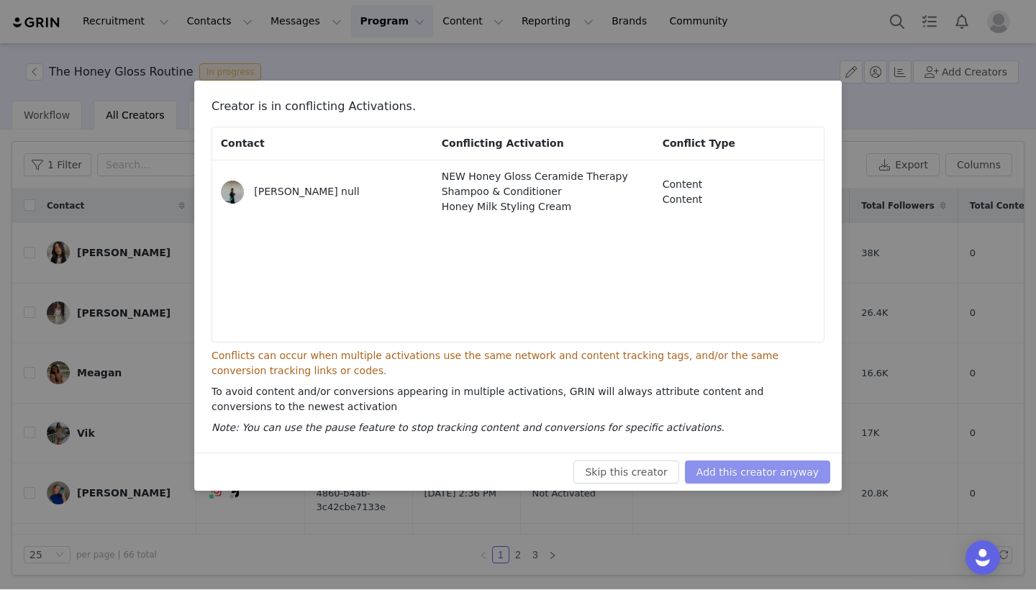
click at [756, 473] on button "Add this creator anyway" at bounding box center [757, 472] width 145 height 23
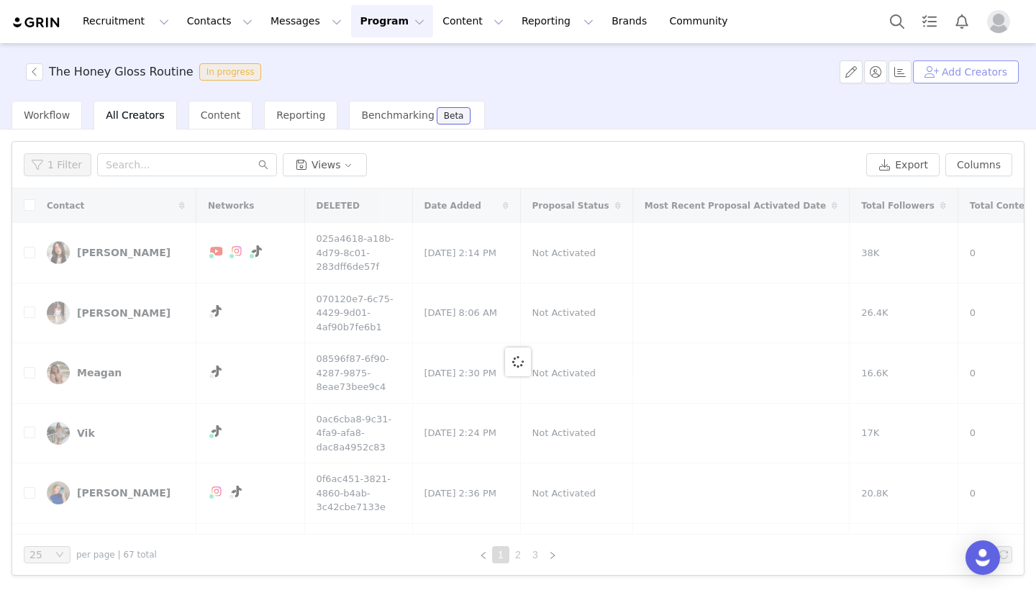
click at [986, 68] on button "Add Creators" at bounding box center [966, 72] width 106 height 23
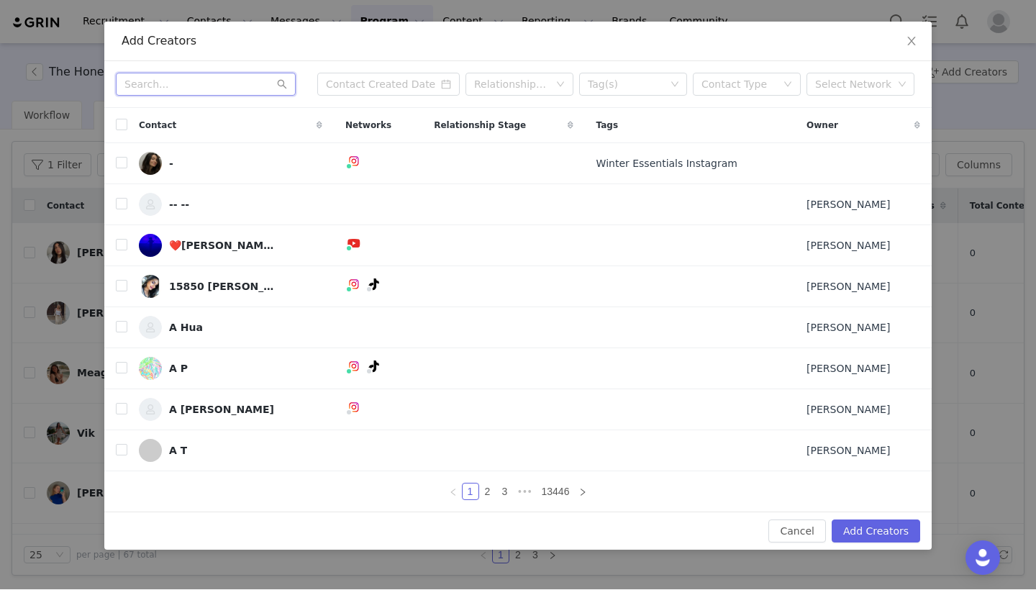
click at [224, 88] on input "text" at bounding box center [206, 84] width 180 height 23
paste input "[EMAIL_ADDRESS][DOMAIN_NAME]"
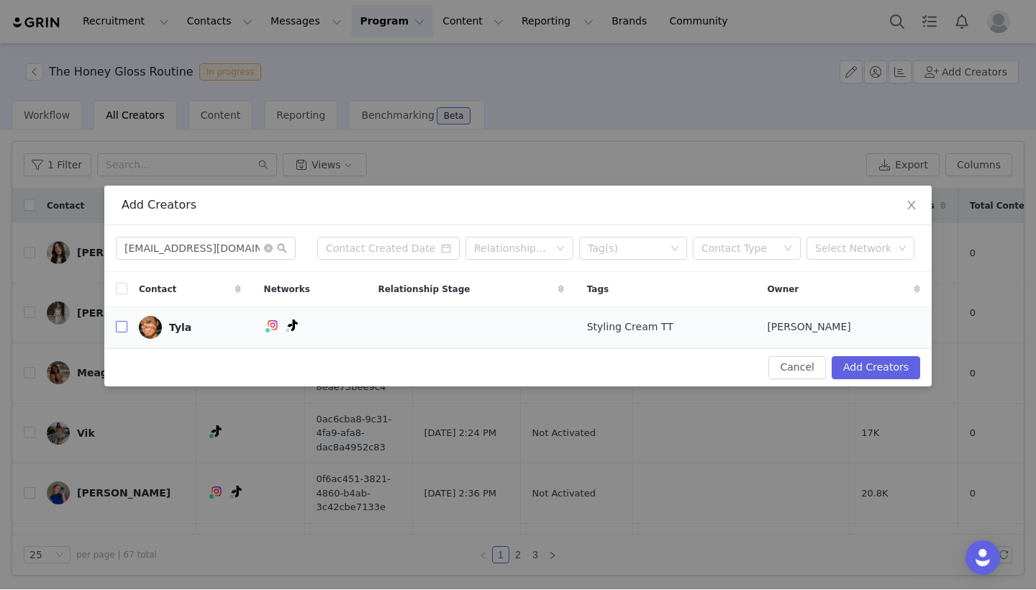
click at [122, 322] on input "checkbox" at bounding box center [122, 328] width 12 height 12
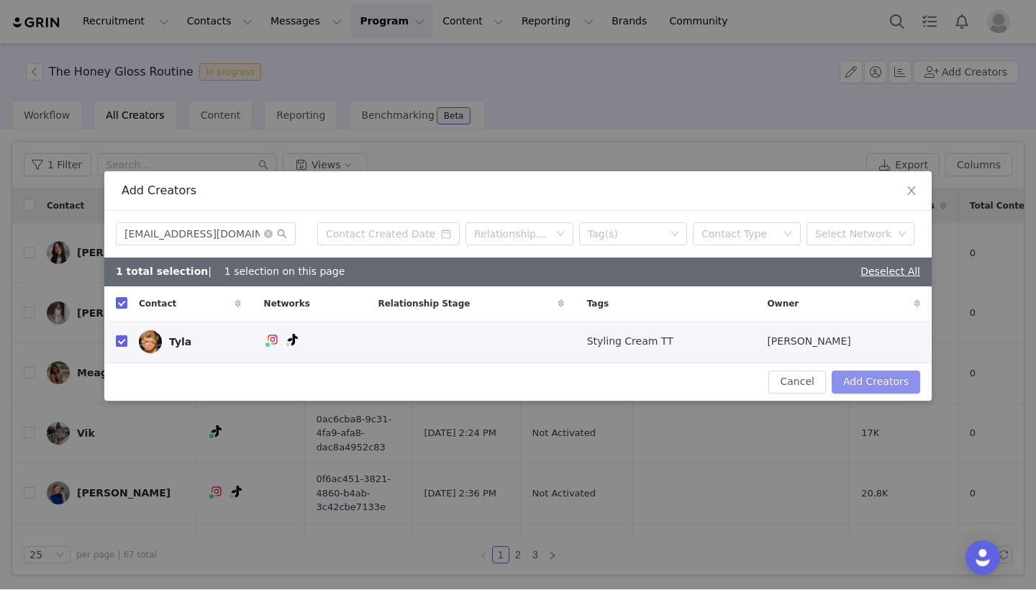
click at [882, 371] on button "Add Creators" at bounding box center [876, 382] width 89 height 23
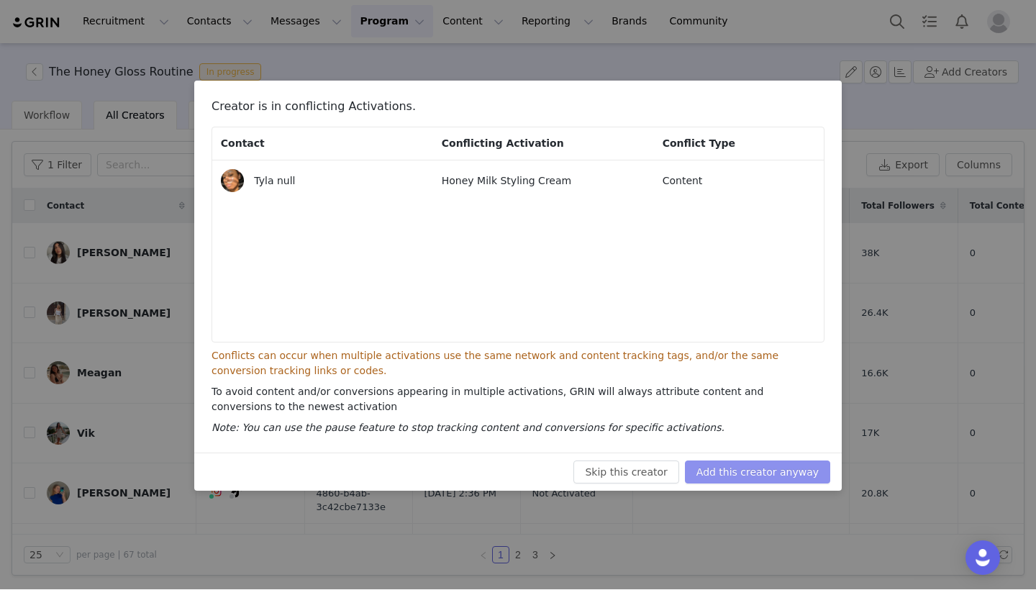
click at [761, 481] on button "Add this creator anyway" at bounding box center [757, 472] width 145 height 23
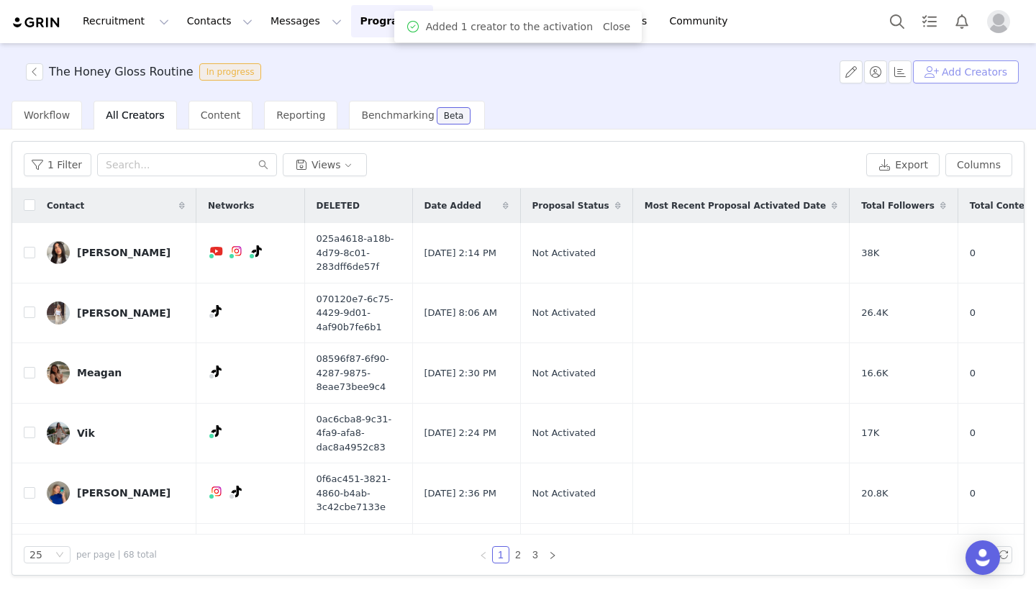
click at [958, 76] on button "Add Creators" at bounding box center [966, 72] width 106 height 23
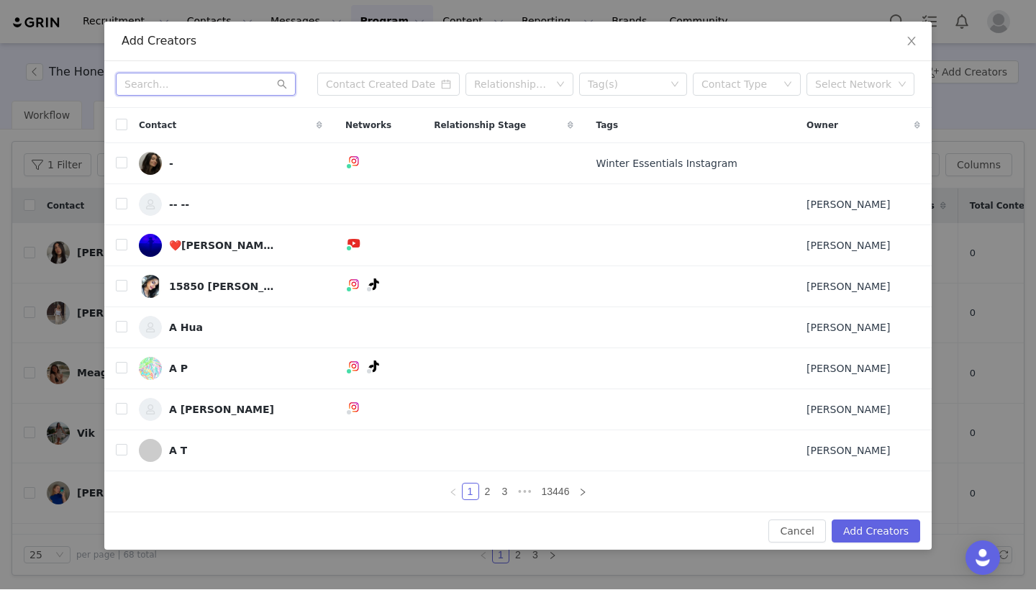
click at [218, 73] on input "text" at bounding box center [206, 84] width 180 height 23
paste input "[DOMAIN_NAME][EMAIL_ADDRESS][DOMAIN_NAME]"
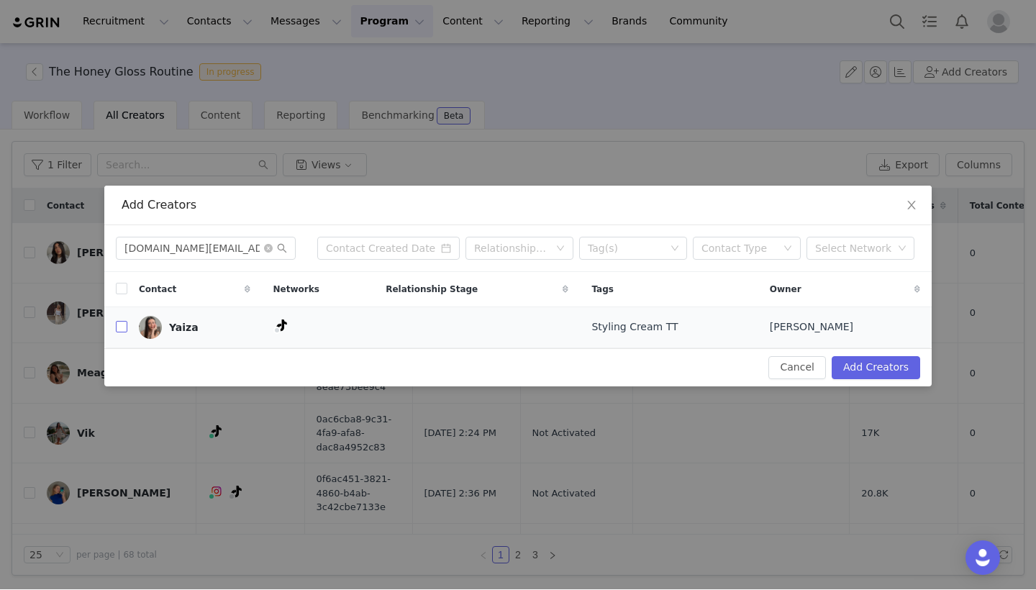
click at [126, 327] on input "checkbox" at bounding box center [122, 328] width 12 height 12
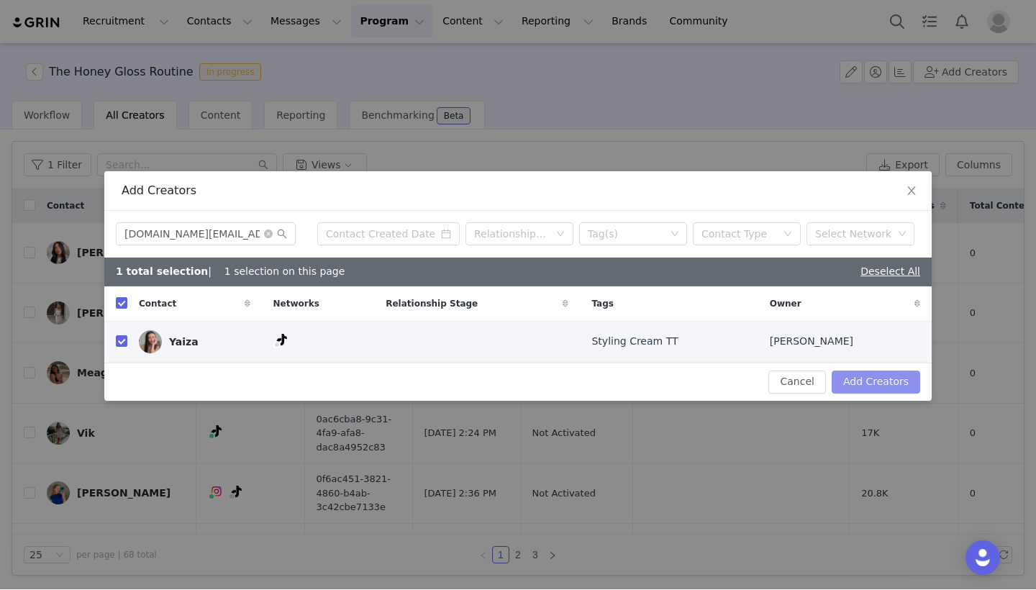
click at [869, 372] on button "Add Creators" at bounding box center [876, 382] width 89 height 23
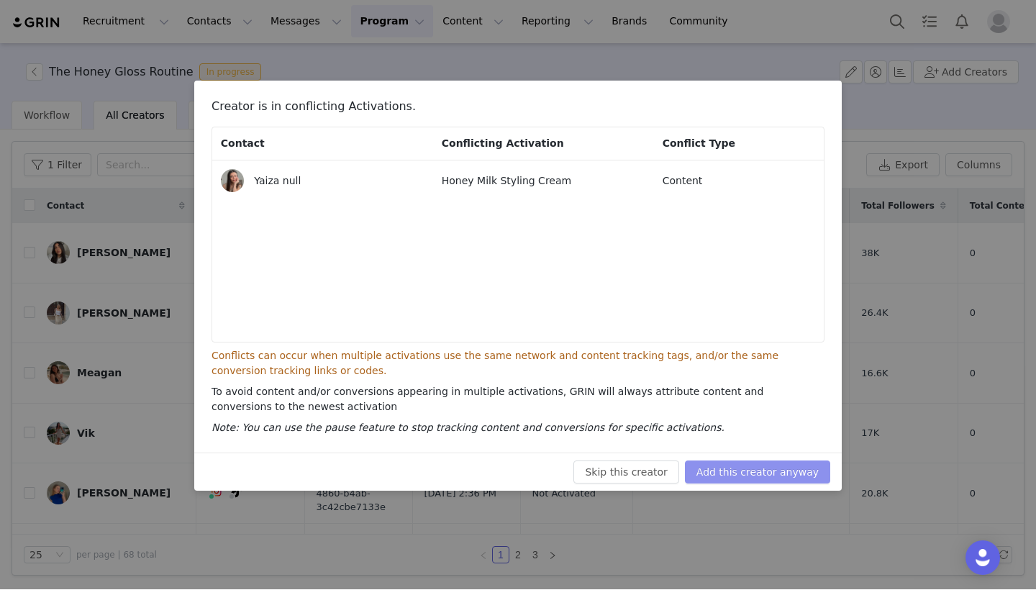
click at [776, 466] on button "Add this creator anyway" at bounding box center [757, 472] width 145 height 23
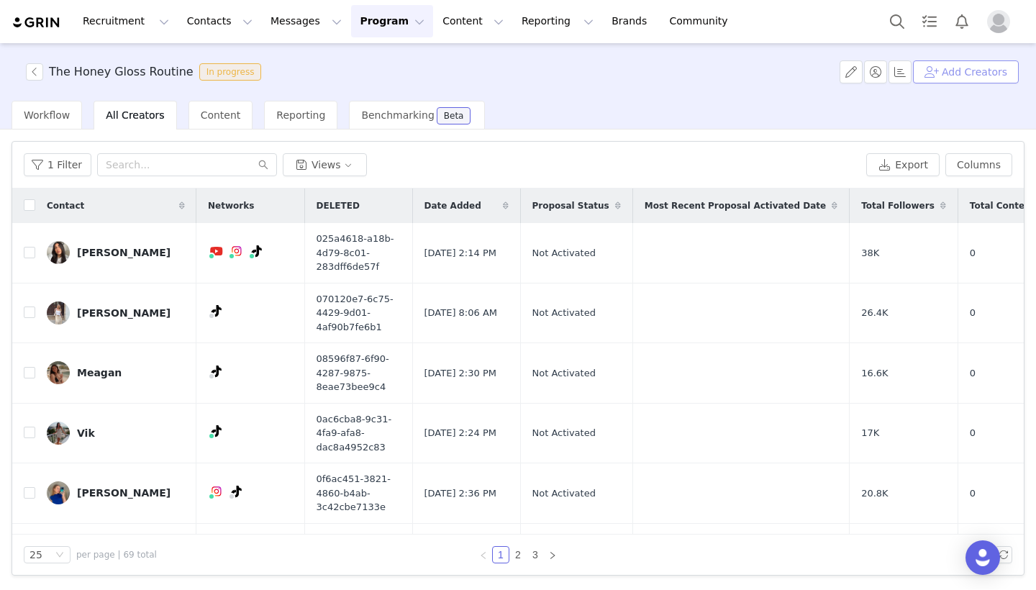
click at [962, 82] on button "Add Creators" at bounding box center [966, 72] width 106 height 23
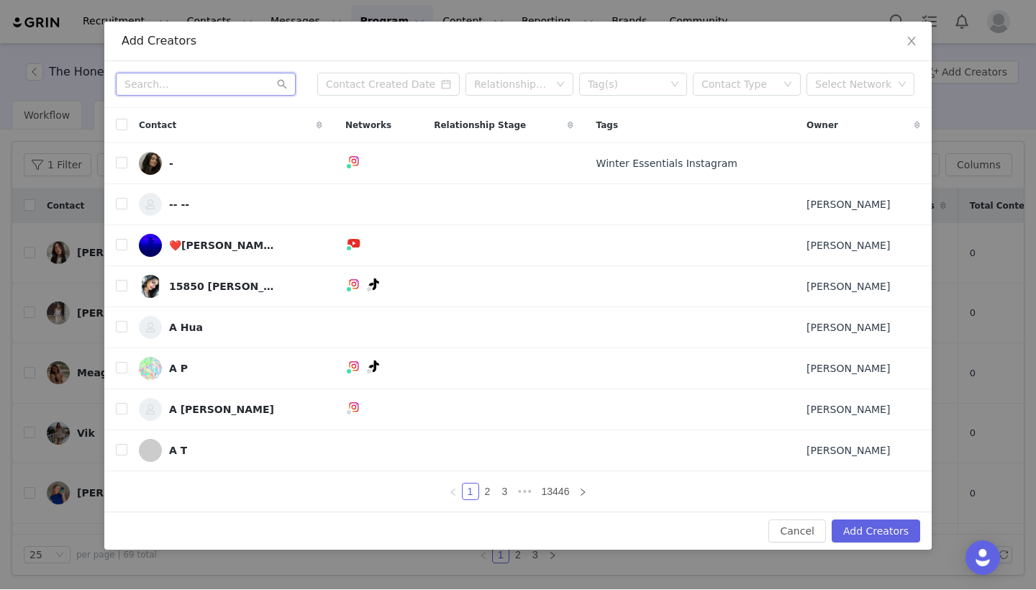
click at [192, 78] on input "text" at bounding box center [206, 84] width 180 height 23
paste input "[EMAIL_ADDRESS][DOMAIN_NAME]"
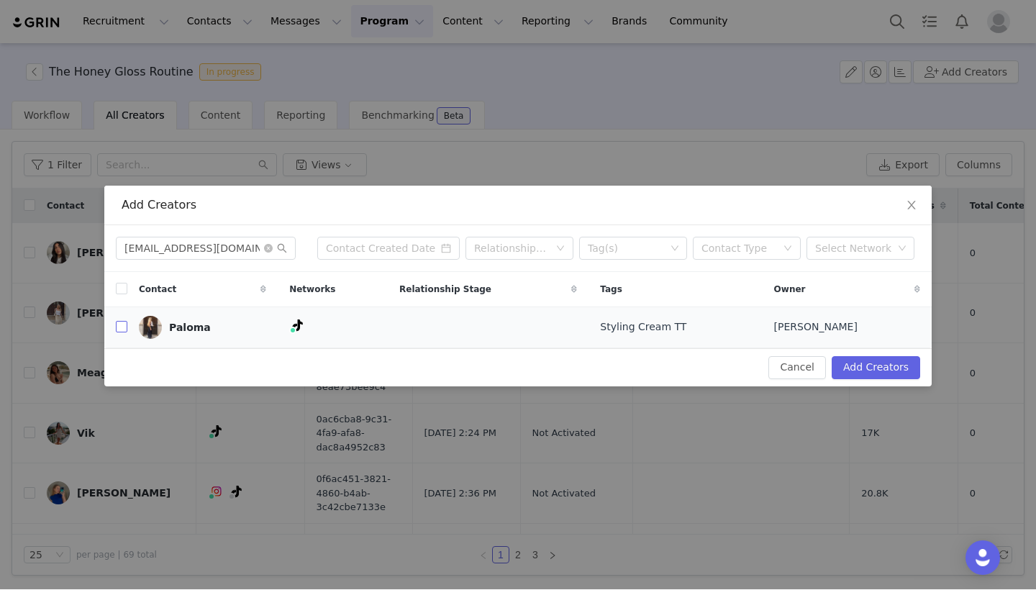
click at [124, 330] on input "checkbox" at bounding box center [122, 328] width 12 height 12
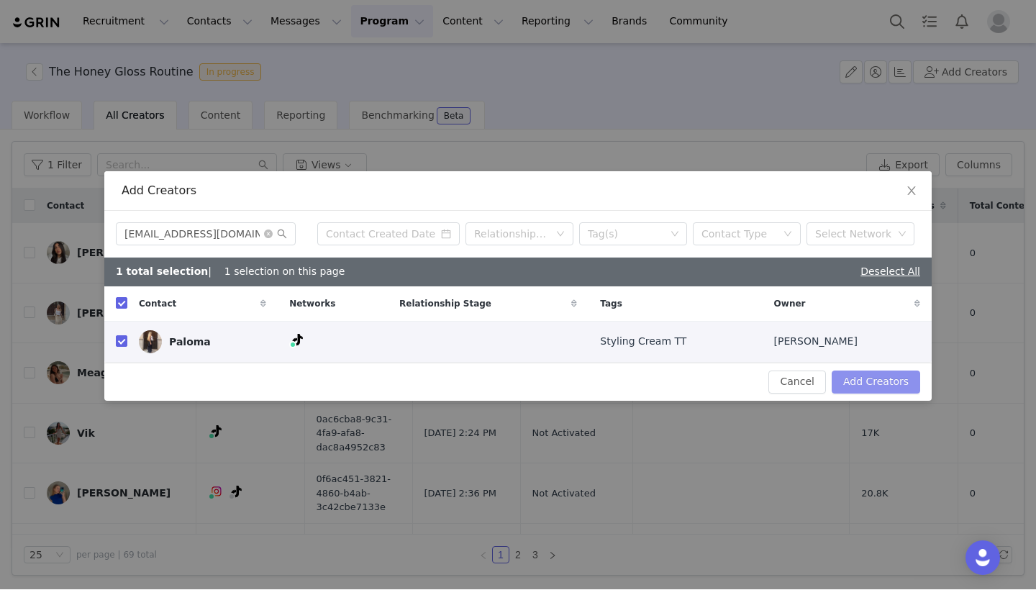
click at [891, 392] on button "Add Creators" at bounding box center [876, 382] width 89 height 23
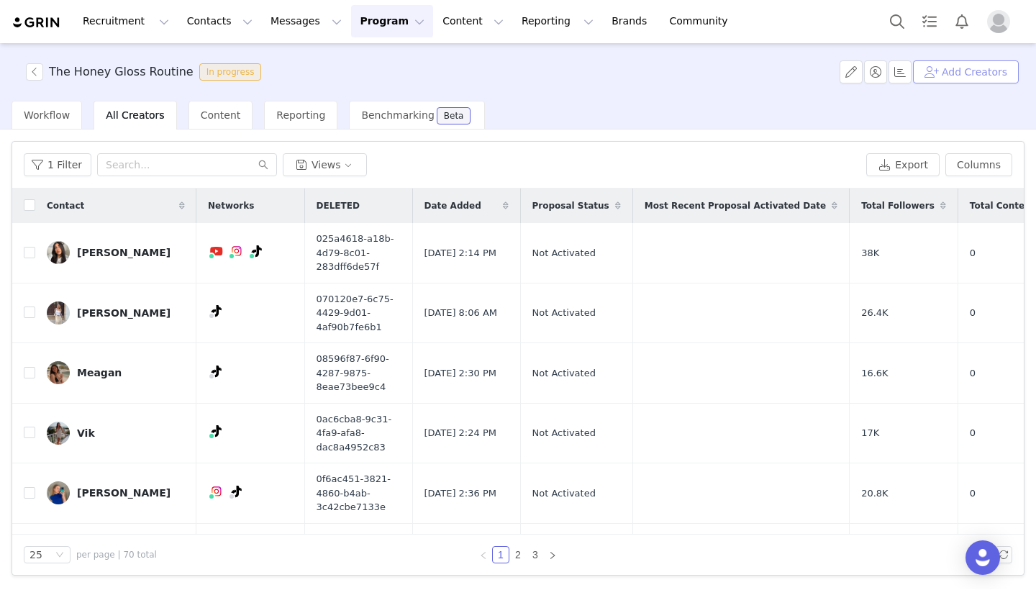
click at [971, 79] on button "Add Creators" at bounding box center [966, 72] width 106 height 23
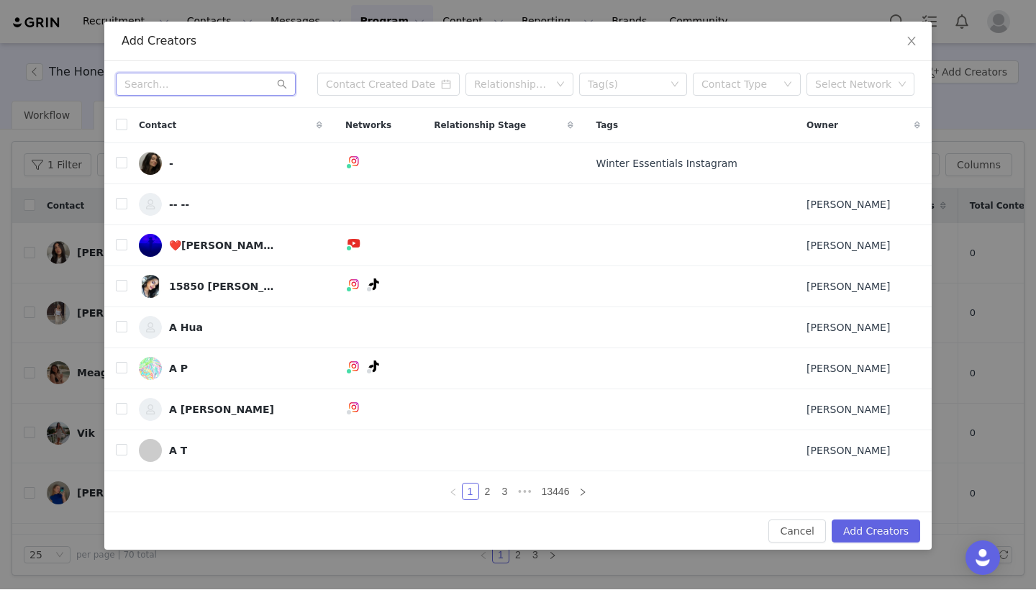
click at [263, 74] on input "text" at bounding box center [206, 84] width 180 height 23
paste input "[EMAIL_ADDRESS][DOMAIN_NAME]"
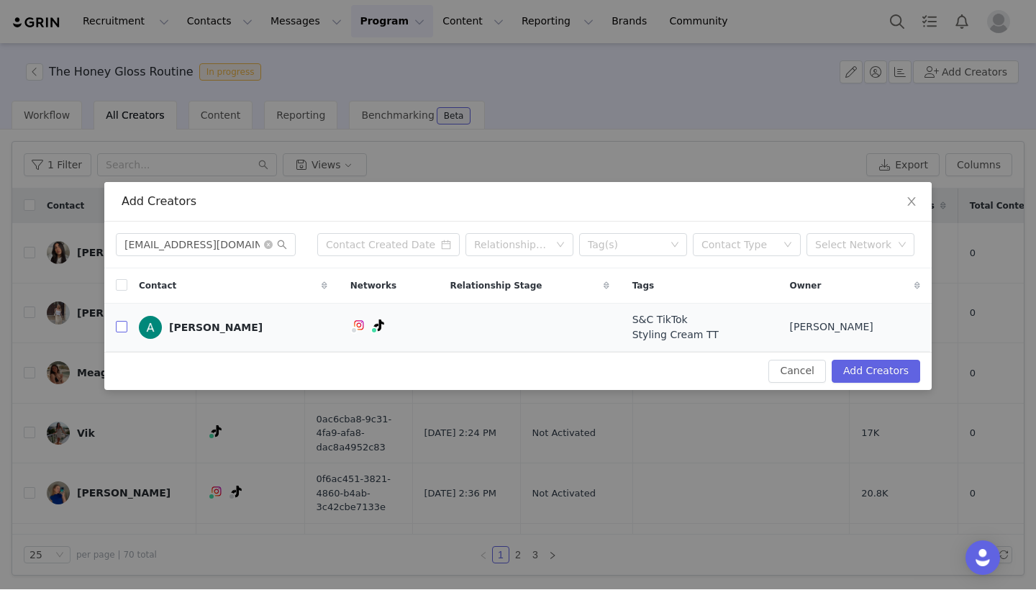
click at [122, 322] on input "checkbox" at bounding box center [122, 328] width 12 height 12
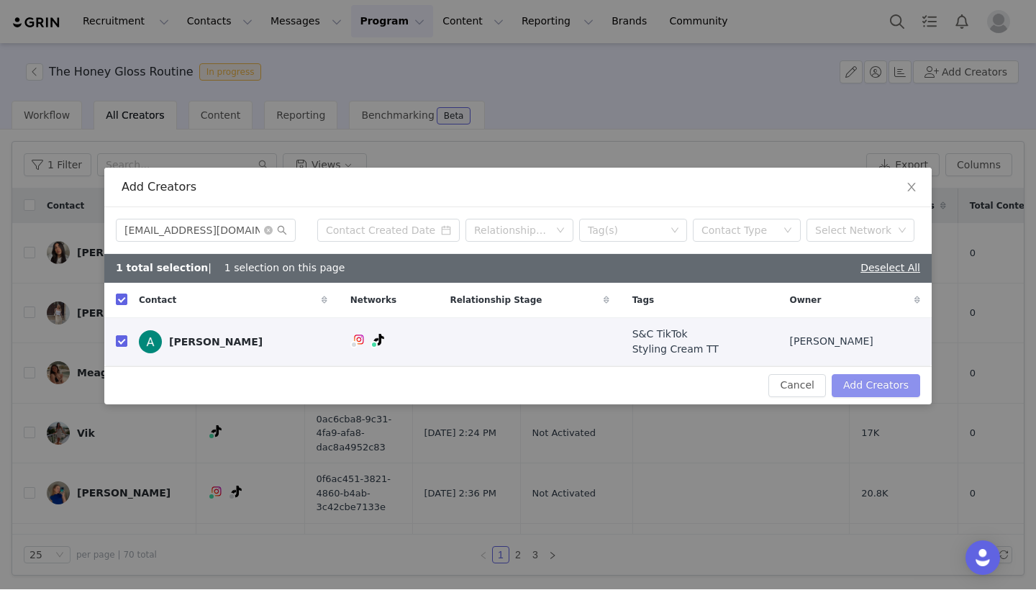
click at [872, 375] on button "Add Creators" at bounding box center [876, 386] width 89 height 23
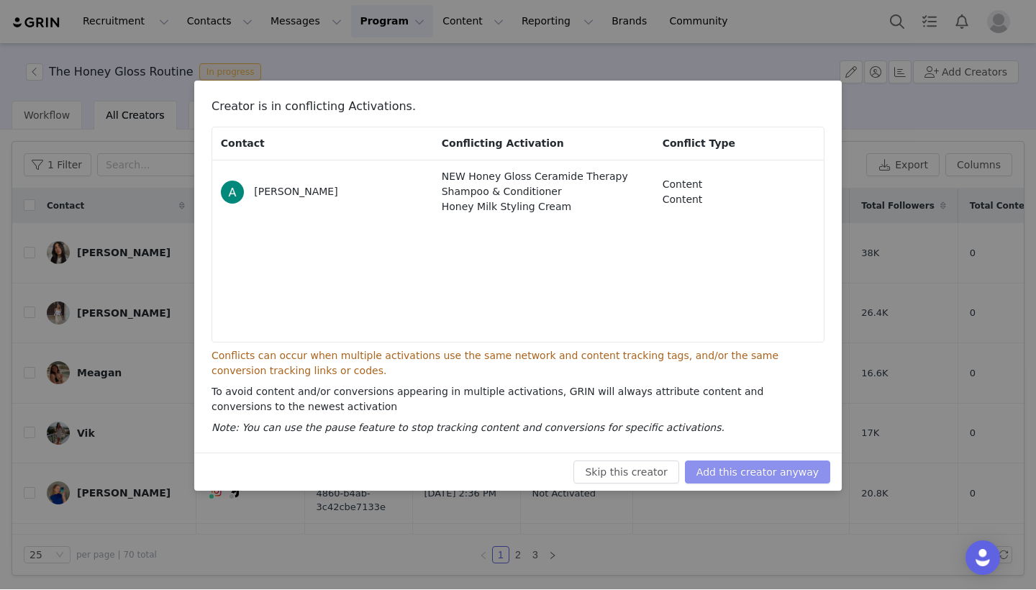
click at [751, 470] on button "Add this creator anyway" at bounding box center [757, 472] width 145 height 23
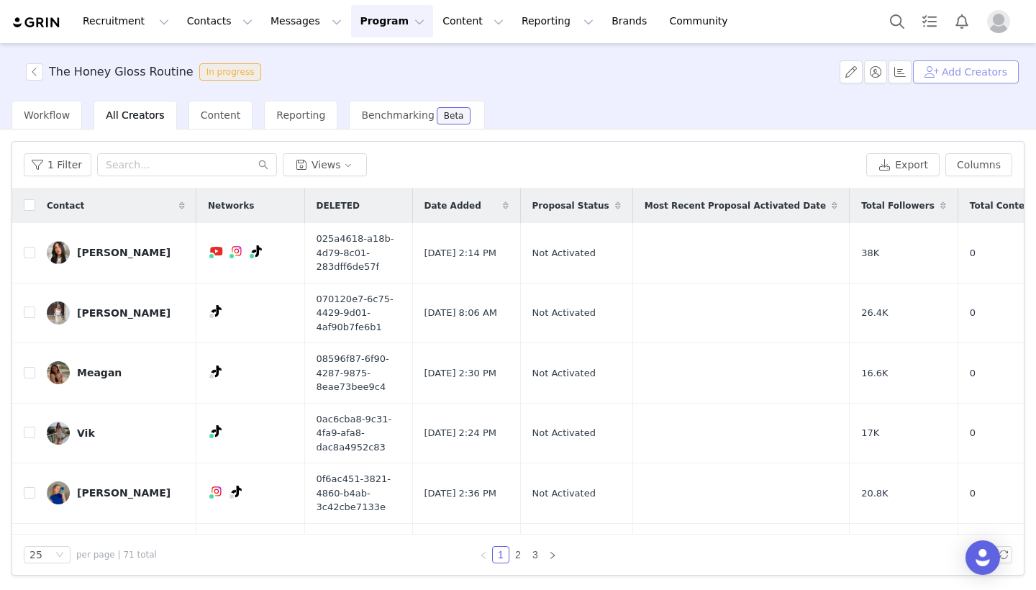
click at [953, 76] on button "Add Creators" at bounding box center [966, 72] width 106 height 23
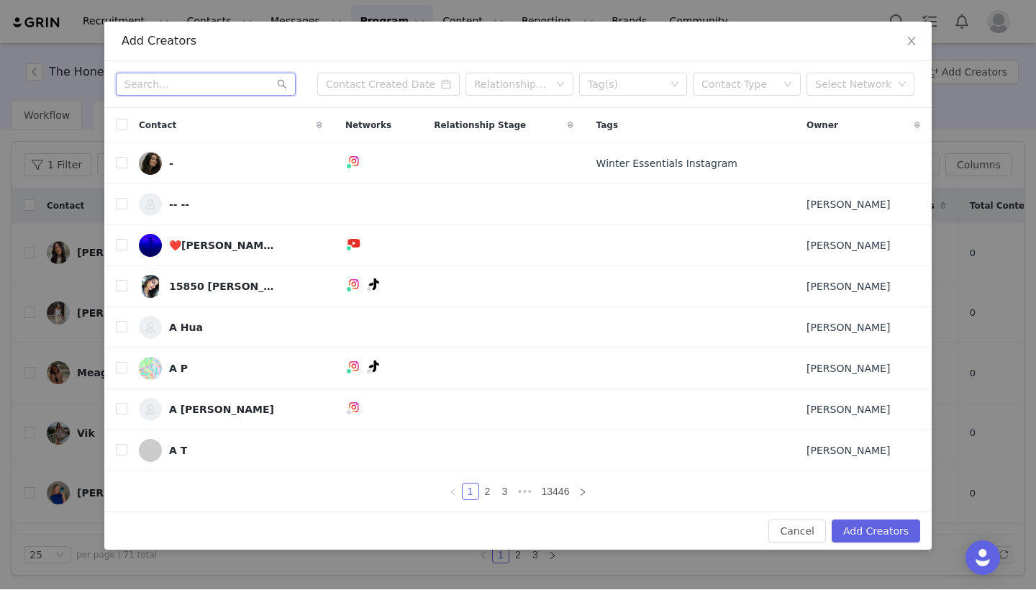
click at [227, 85] on input "text" at bounding box center [206, 84] width 180 height 23
paste input "[EMAIL_ADDRESS][DOMAIN_NAME]"
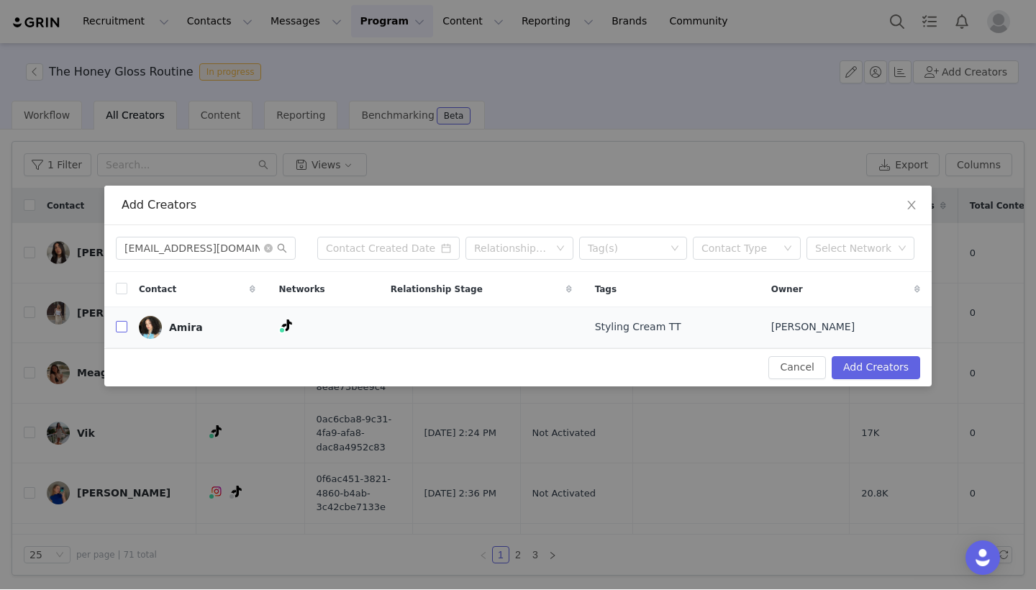
click at [118, 330] on input "checkbox" at bounding box center [122, 328] width 12 height 12
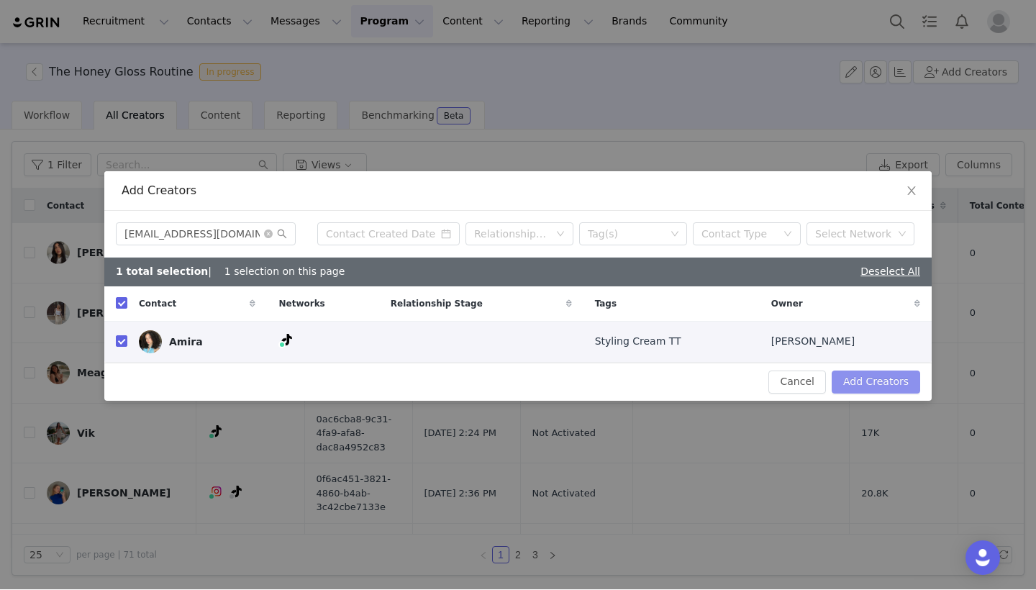
click at [903, 376] on button "Add Creators" at bounding box center [876, 382] width 89 height 23
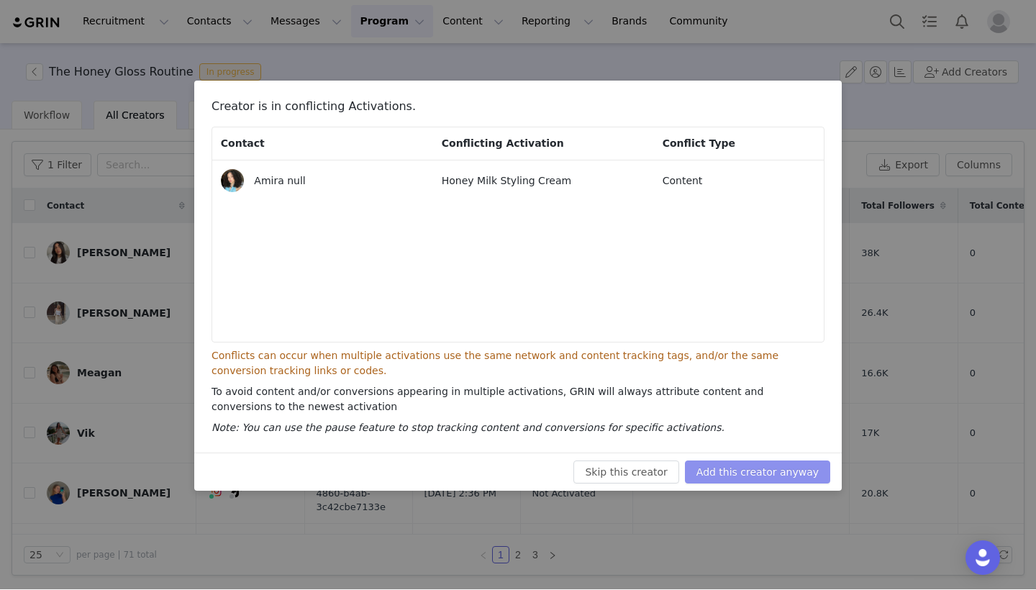
click at [786, 463] on button "Add this creator anyway" at bounding box center [757, 472] width 145 height 23
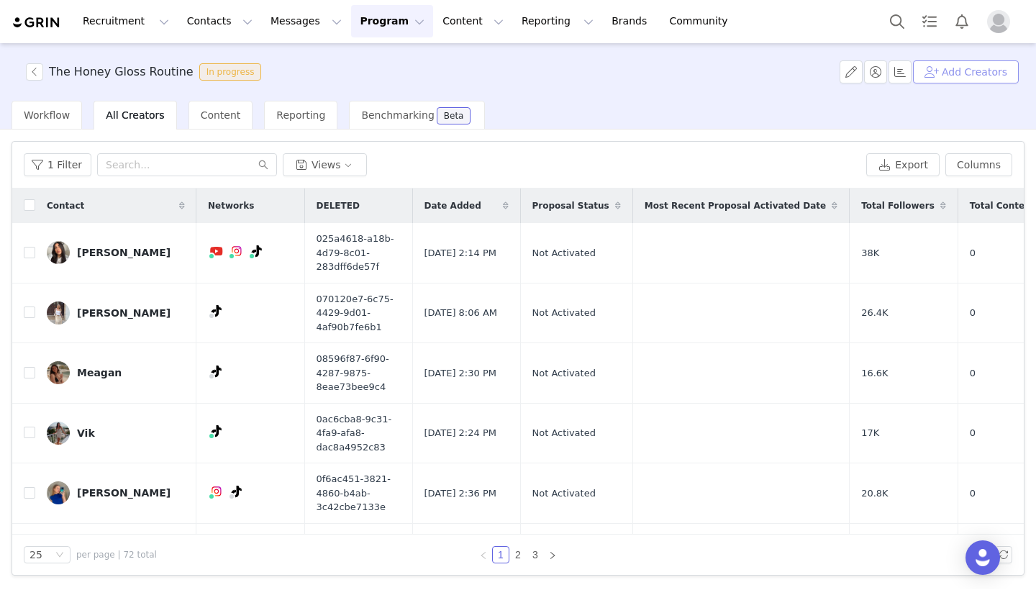
click at [971, 78] on button "Add Creators" at bounding box center [966, 72] width 106 height 23
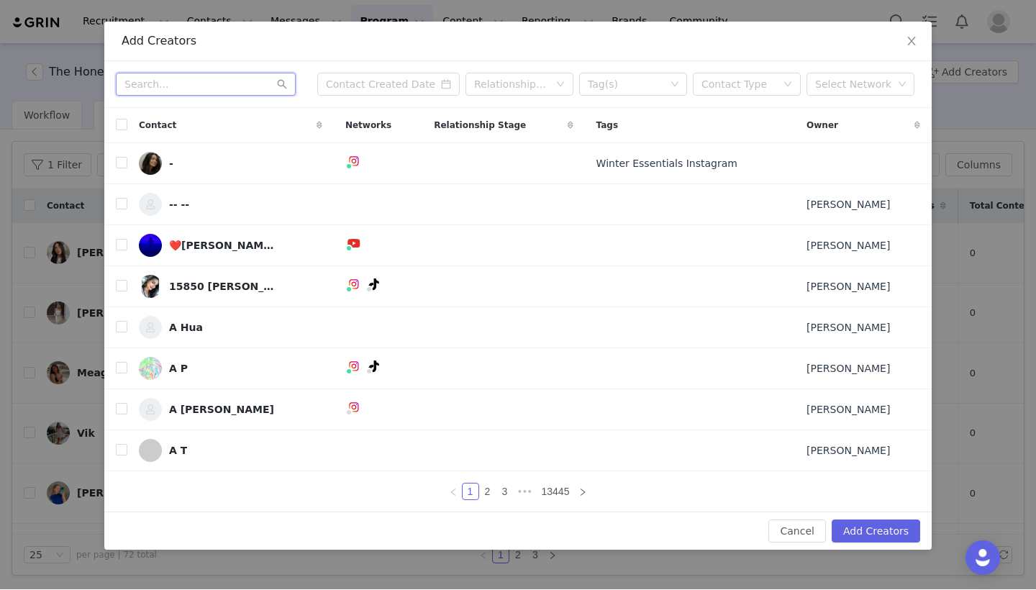
click at [259, 95] on input "text" at bounding box center [206, 84] width 180 height 23
paste input "[PERSON_NAME][EMAIL_ADDRESS][DOMAIN_NAME]"
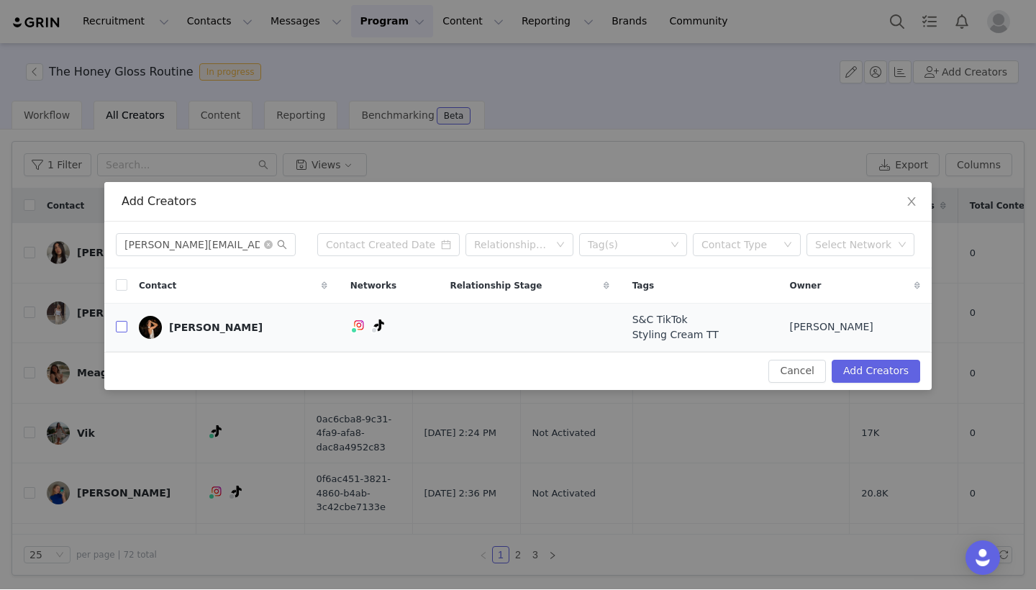
click at [126, 324] on input "checkbox" at bounding box center [122, 328] width 12 height 12
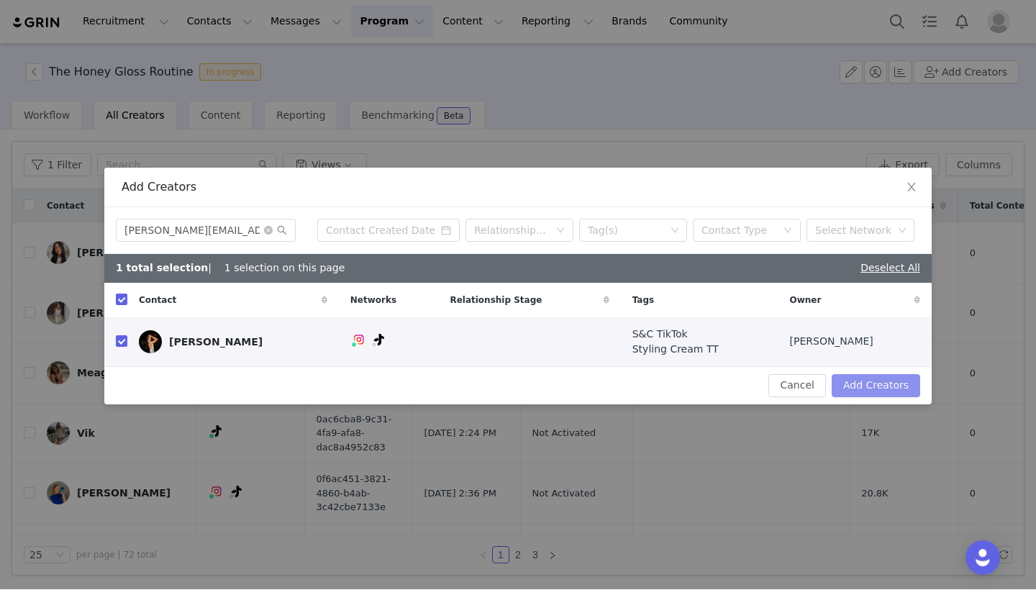
click at [851, 378] on button "Add Creators" at bounding box center [876, 386] width 89 height 23
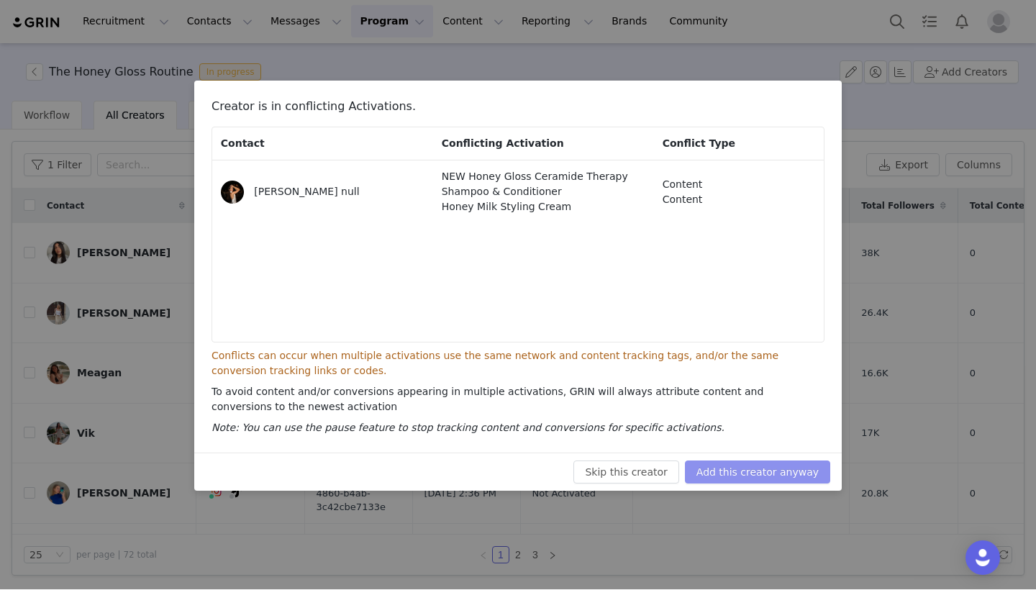
click at [776, 477] on button "Add this creator anyway" at bounding box center [757, 472] width 145 height 23
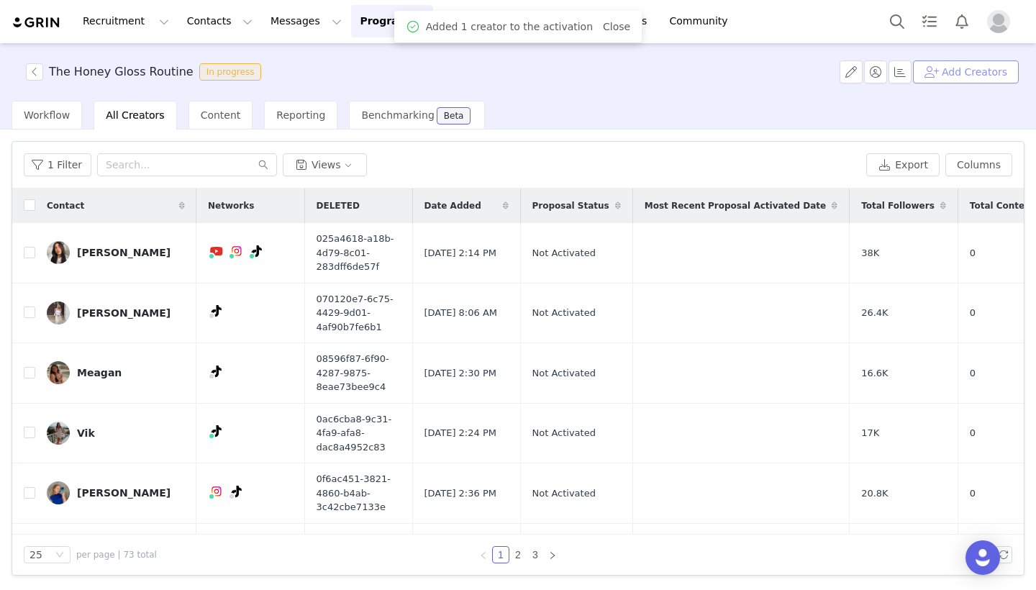
click at [991, 83] on button "Add Creators" at bounding box center [966, 72] width 106 height 23
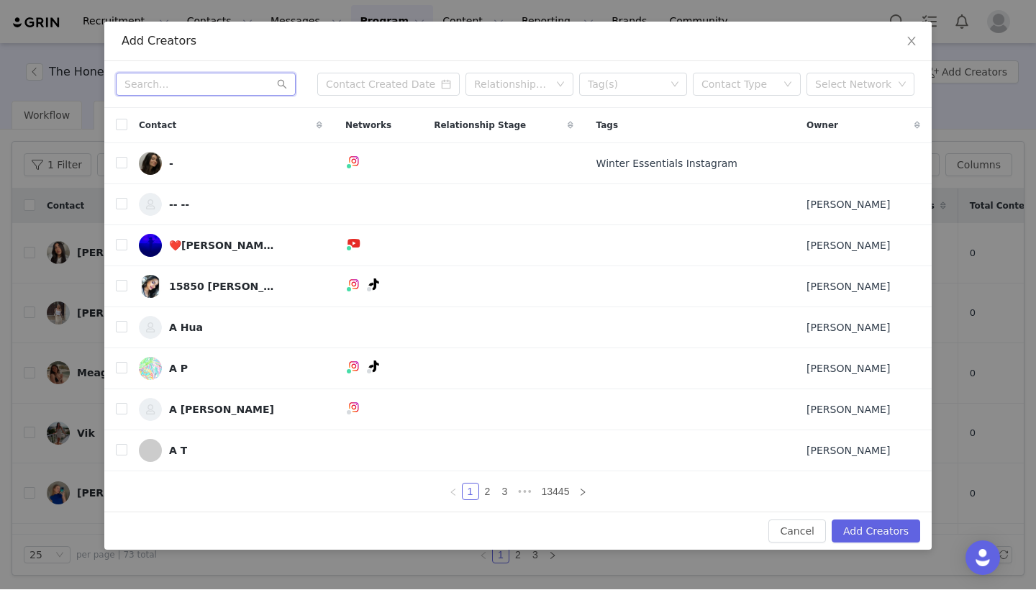
click at [242, 84] on input "text" at bounding box center [206, 84] width 180 height 23
paste input "[EMAIL_ADDRESS][DOMAIN_NAME]"
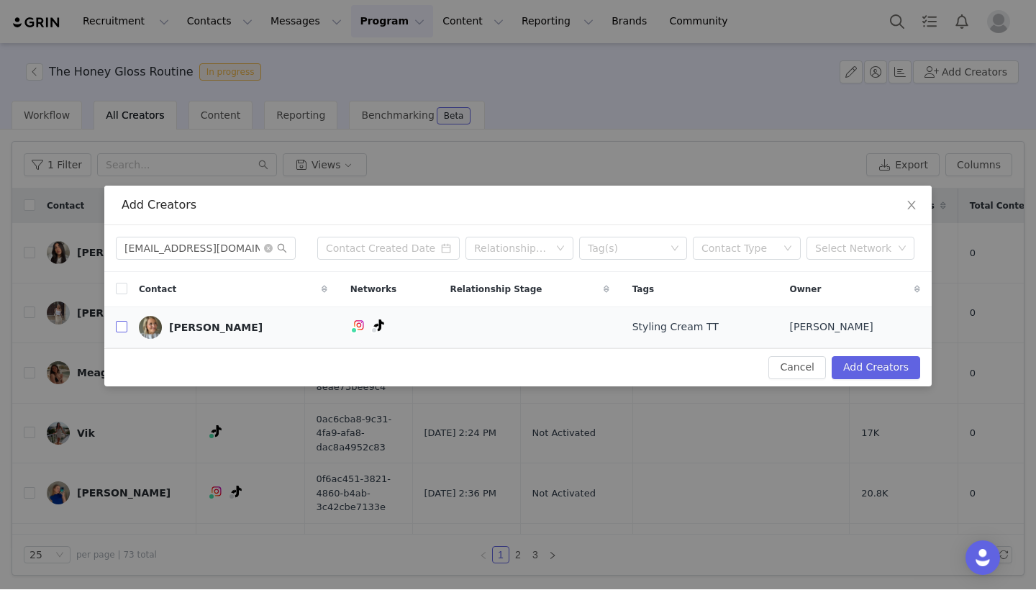
click at [124, 334] on label at bounding box center [122, 327] width 12 height 15
click at [124, 333] on input "checkbox" at bounding box center [122, 328] width 12 height 12
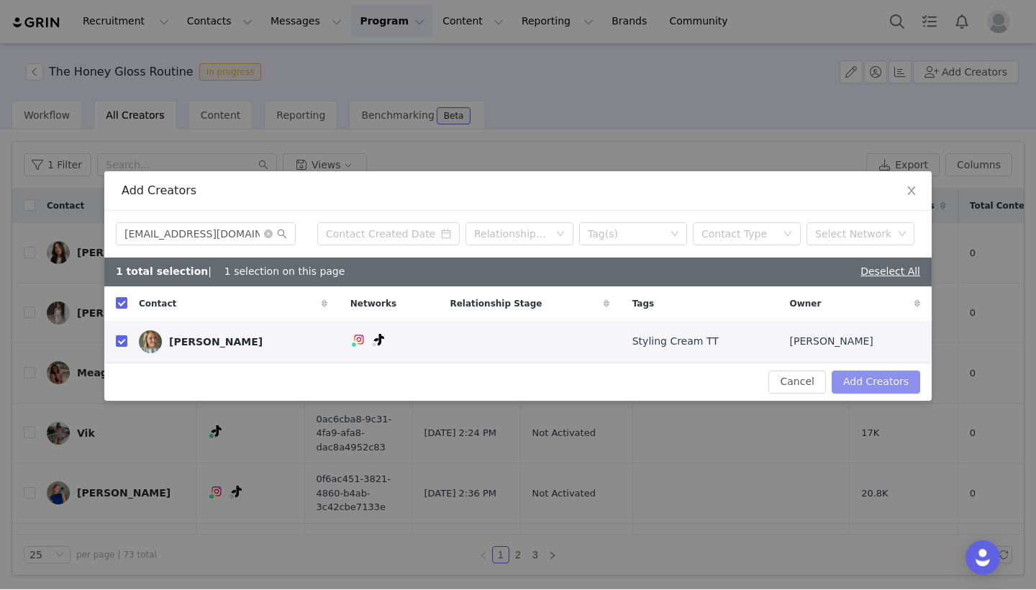
click at [873, 388] on button "Add Creators" at bounding box center [876, 382] width 89 height 23
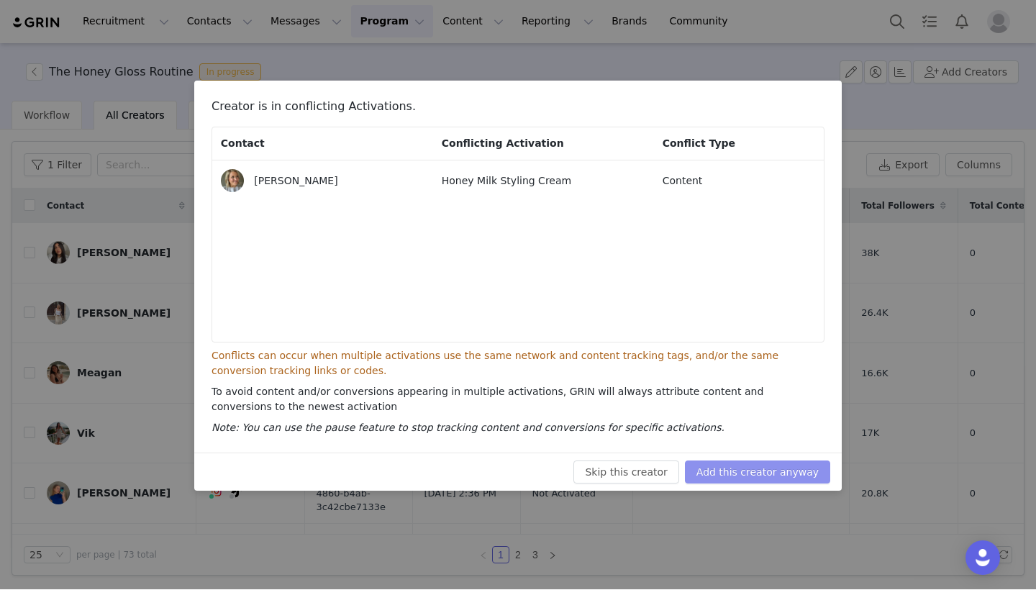
click at [778, 463] on button "Add this creator anyway" at bounding box center [757, 472] width 145 height 23
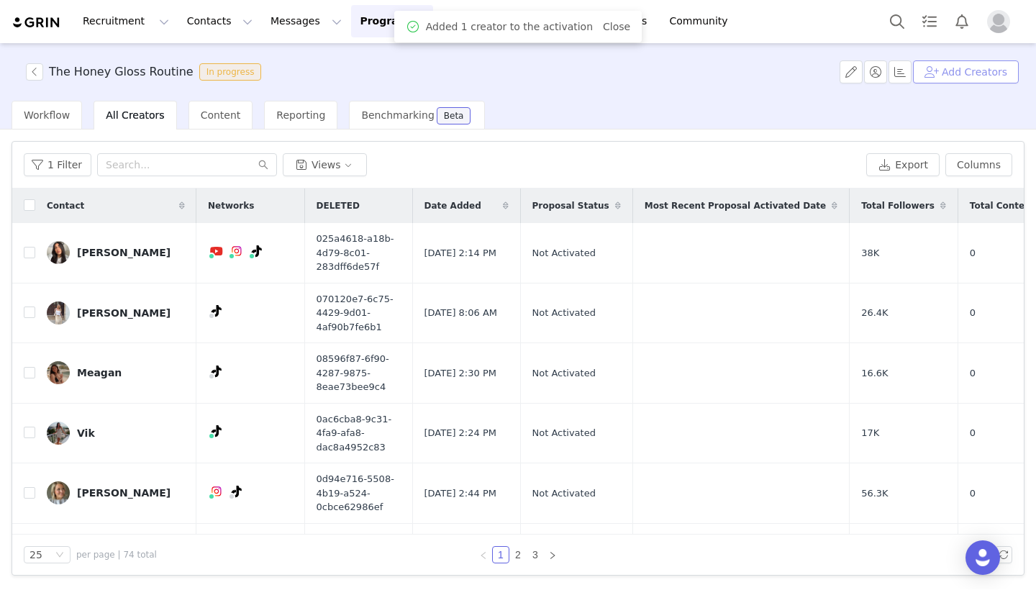
click at [960, 79] on button "Add Creators" at bounding box center [966, 72] width 106 height 23
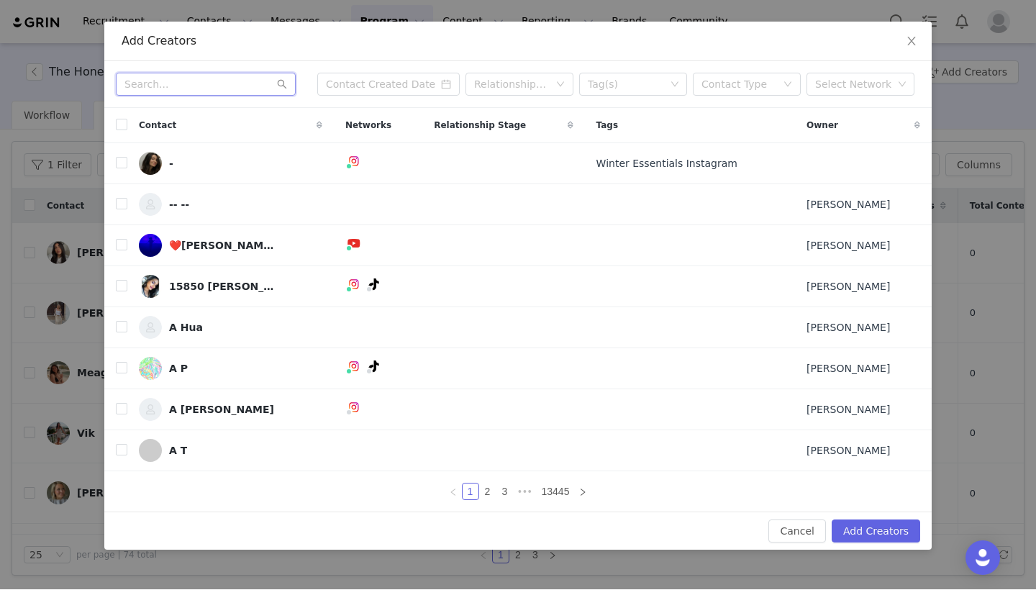
click at [213, 86] on input "text" at bounding box center [206, 84] width 180 height 23
paste input "[EMAIL_ADDRESS][DOMAIN_NAME]"
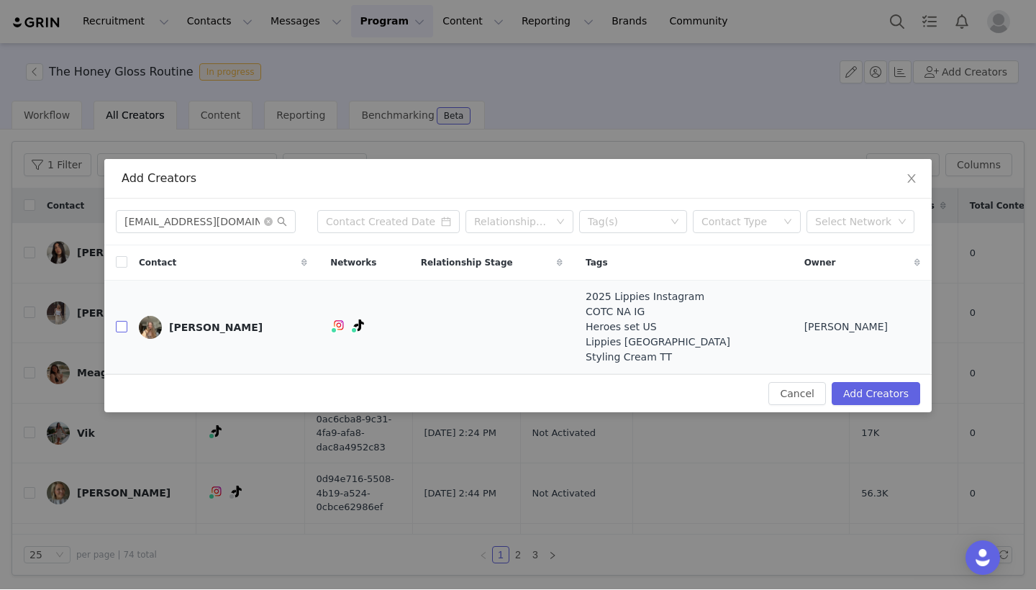
click at [120, 329] on input "checkbox" at bounding box center [122, 328] width 12 height 12
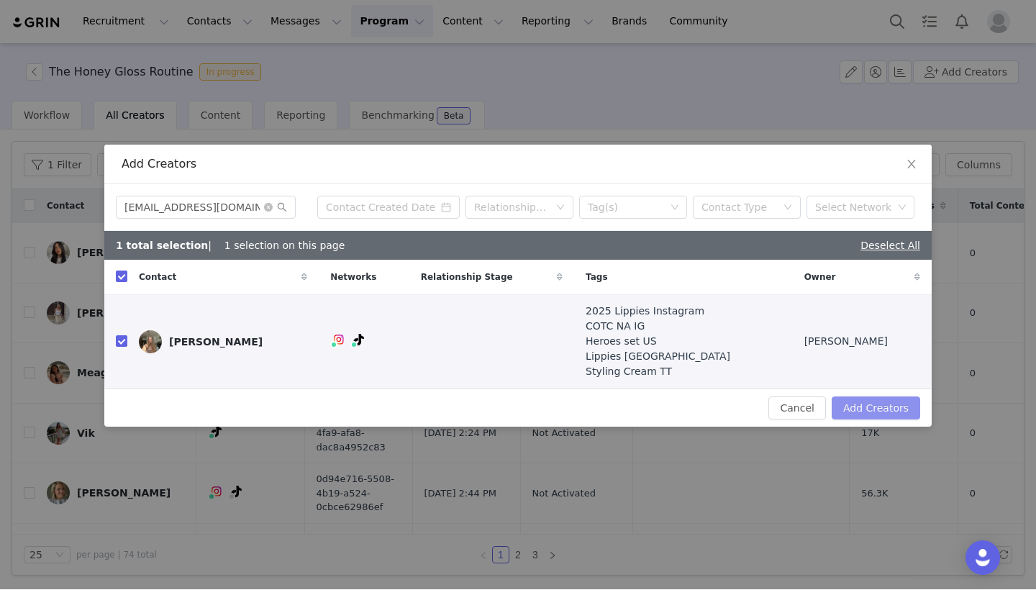
click at [859, 400] on button "Add Creators" at bounding box center [876, 408] width 89 height 23
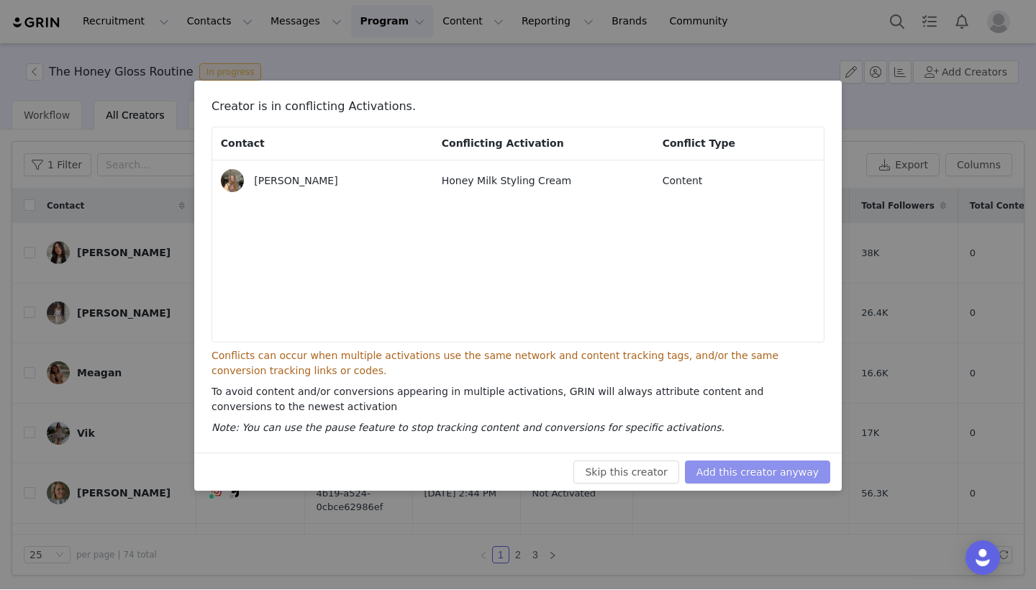
click at [759, 468] on button "Add this creator anyway" at bounding box center [757, 472] width 145 height 23
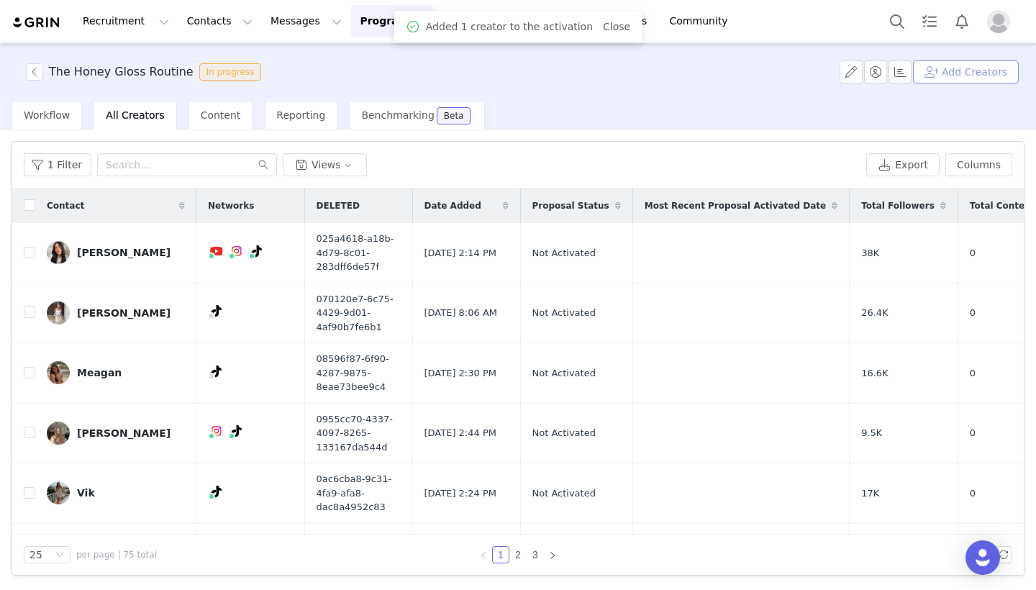
click at [962, 76] on button "Add Creators" at bounding box center [966, 72] width 106 height 23
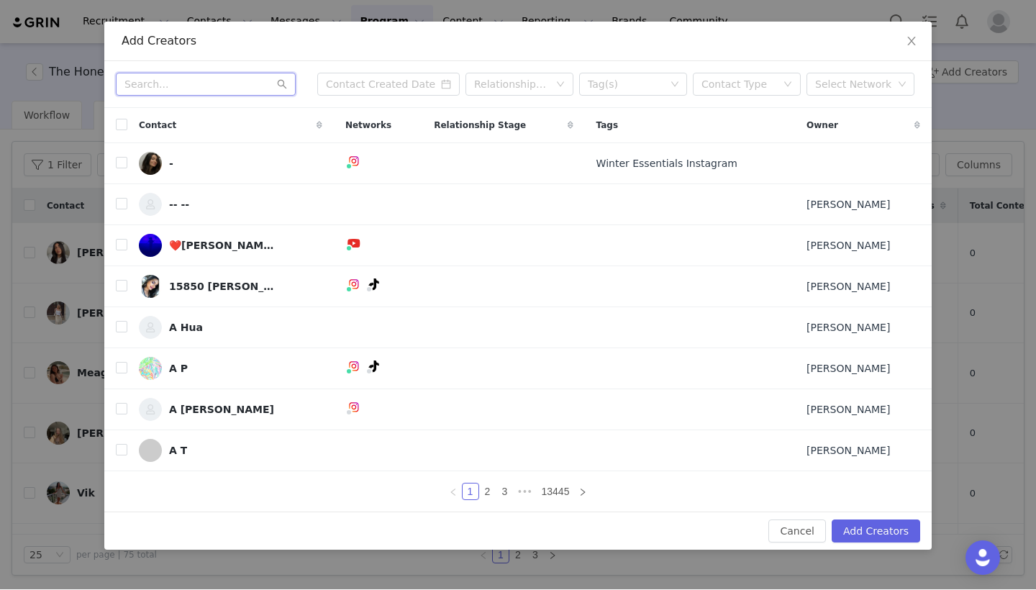
click at [234, 81] on input "text" at bounding box center [206, 84] width 180 height 23
paste input "[EMAIL_ADDRESS][DOMAIN_NAME]"
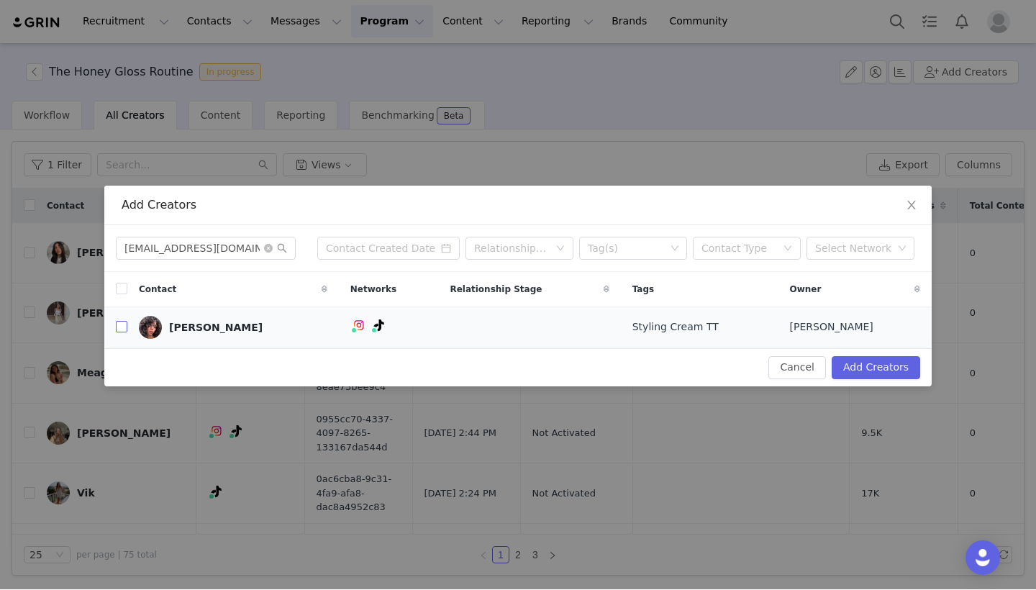
click at [124, 331] on input "checkbox" at bounding box center [122, 328] width 12 height 12
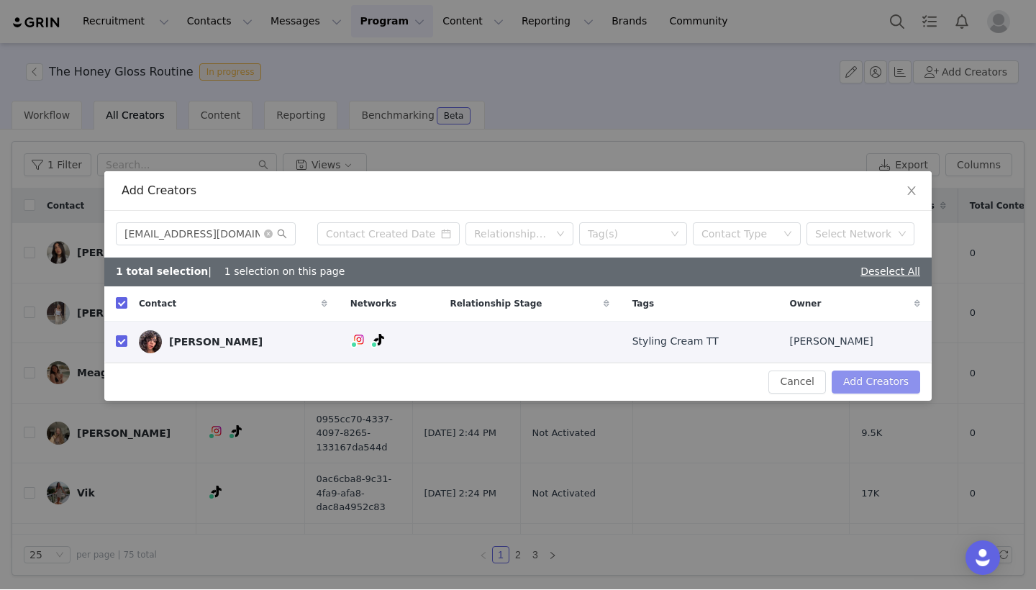
click at [876, 384] on button "Add Creators" at bounding box center [876, 382] width 89 height 23
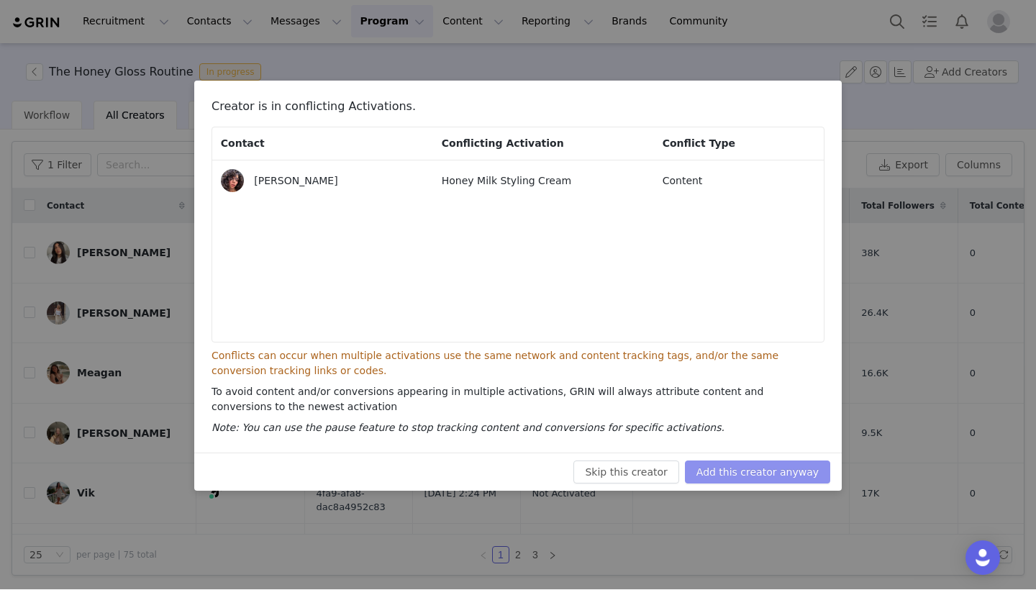
click at [746, 478] on button "Add this creator anyway" at bounding box center [757, 472] width 145 height 23
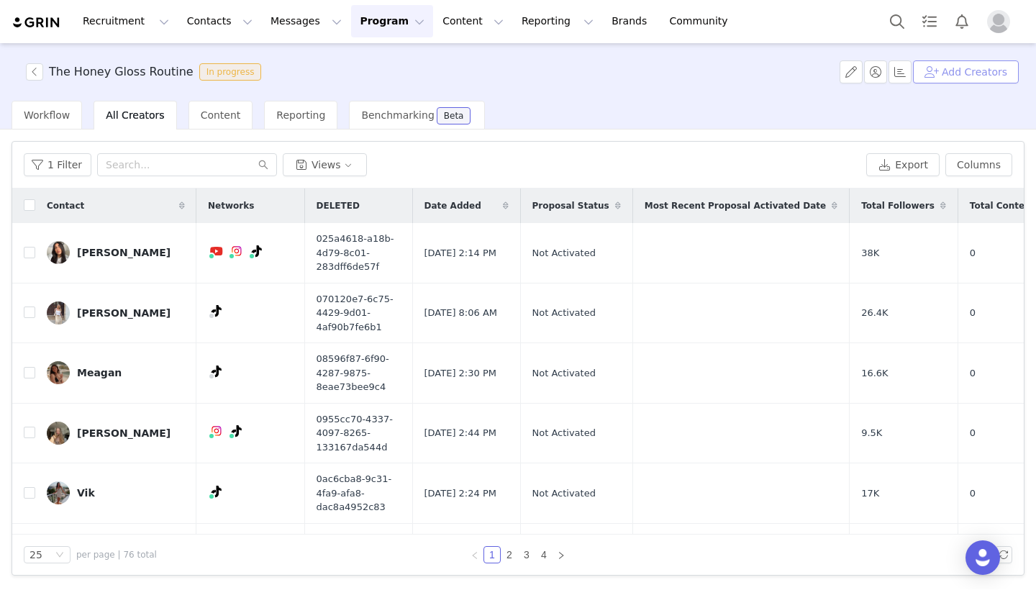
click at [979, 68] on button "Add Creators" at bounding box center [966, 72] width 106 height 23
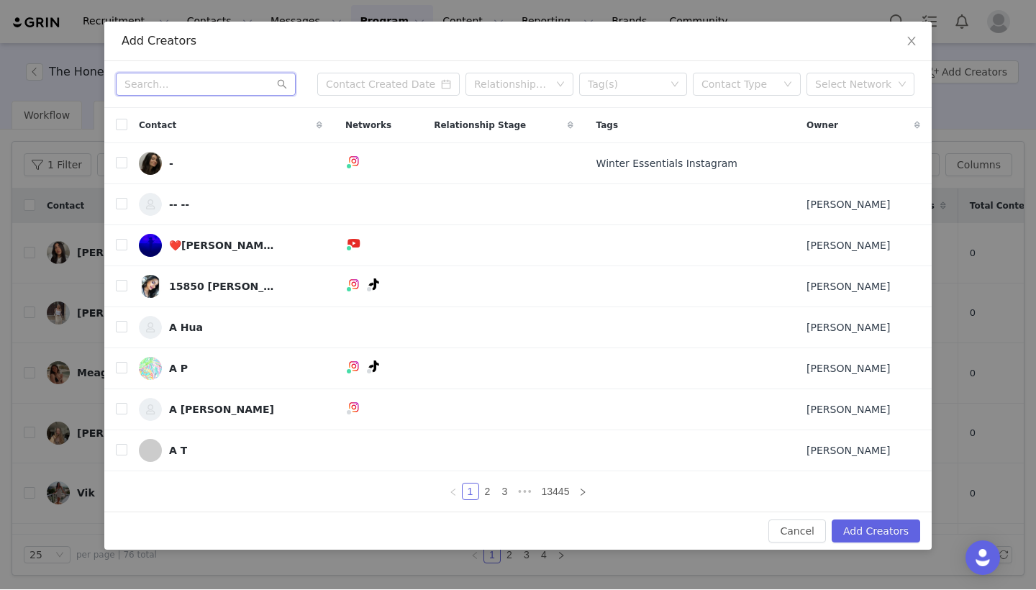
click at [237, 86] on input "text" at bounding box center [206, 84] width 180 height 23
paste input "[EMAIL_ADDRESS][DOMAIN_NAME]"
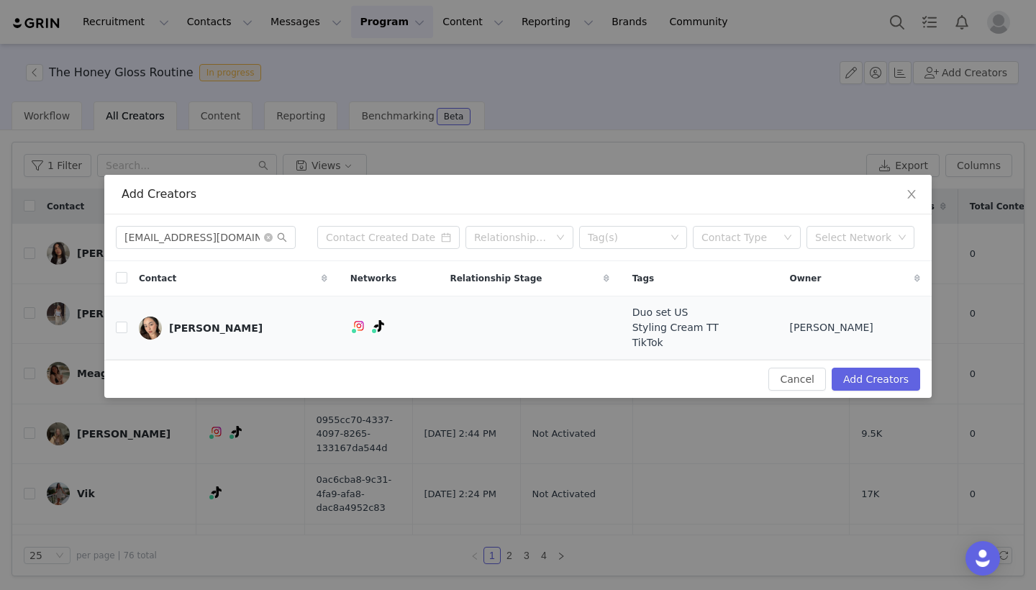
click at [127, 333] on td "[PERSON_NAME]" at bounding box center [233, 327] width 212 height 63
click at [124, 331] on input "checkbox" at bounding box center [122, 328] width 12 height 12
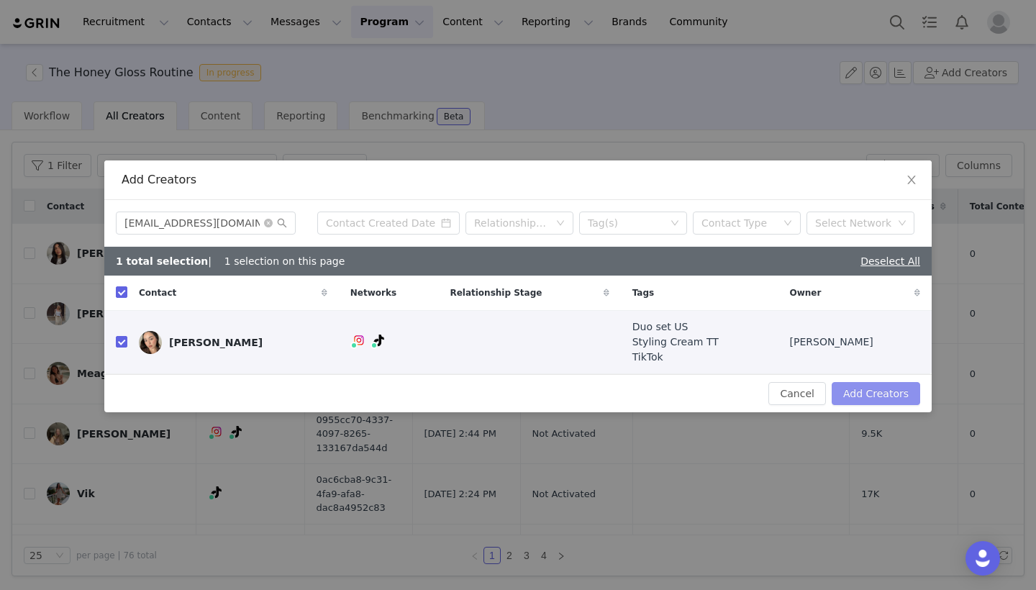
click at [866, 403] on button "Add Creators" at bounding box center [876, 393] width 89 height 23
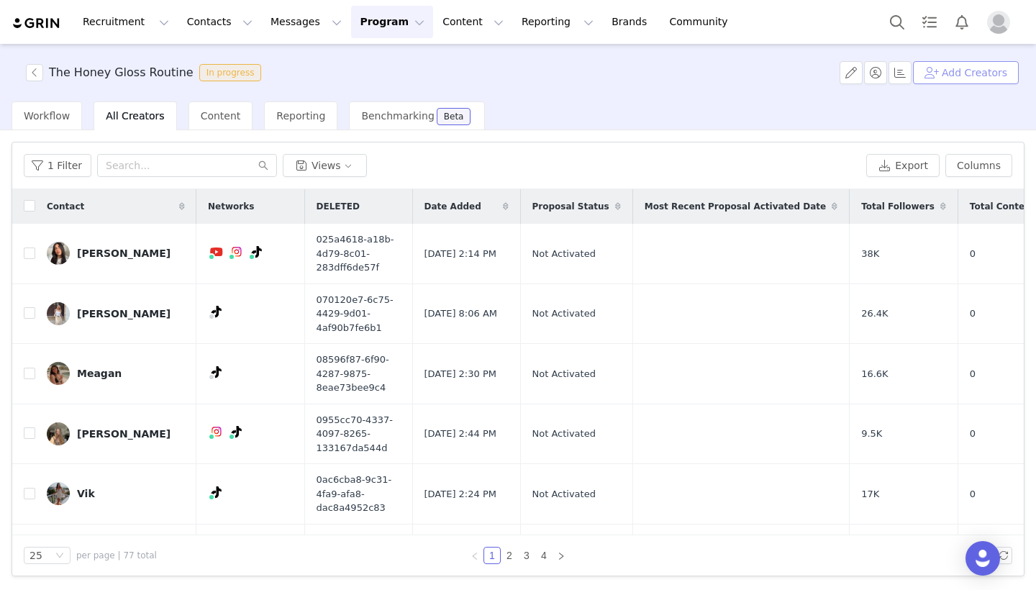
click at [983, 71] on button "Add Creators" at bounding box center [966, 72] width 106 height 23
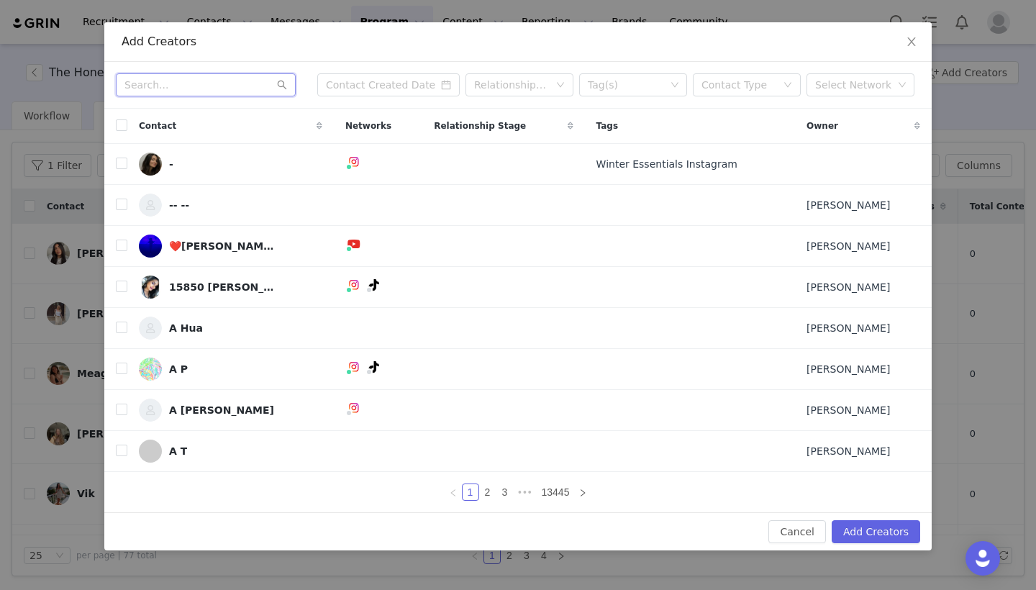
click at [249, 94] on input "text" at bounding box center [206, 84] width 180 height 23
paste input "[EMAIL_ADDRESS][DOMAIN_NAME]"
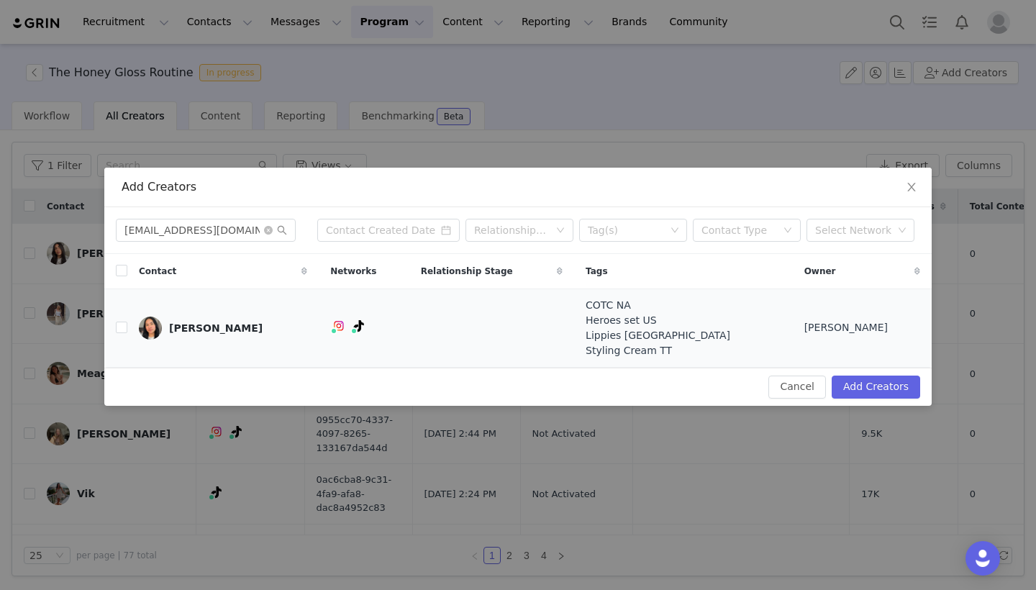
click at [126, 340] on td at bounding box center [115, 328] width 23 height 78
click at [121, 328] on input "checkbox" at bounding box center [122, 328] width 12 height 12
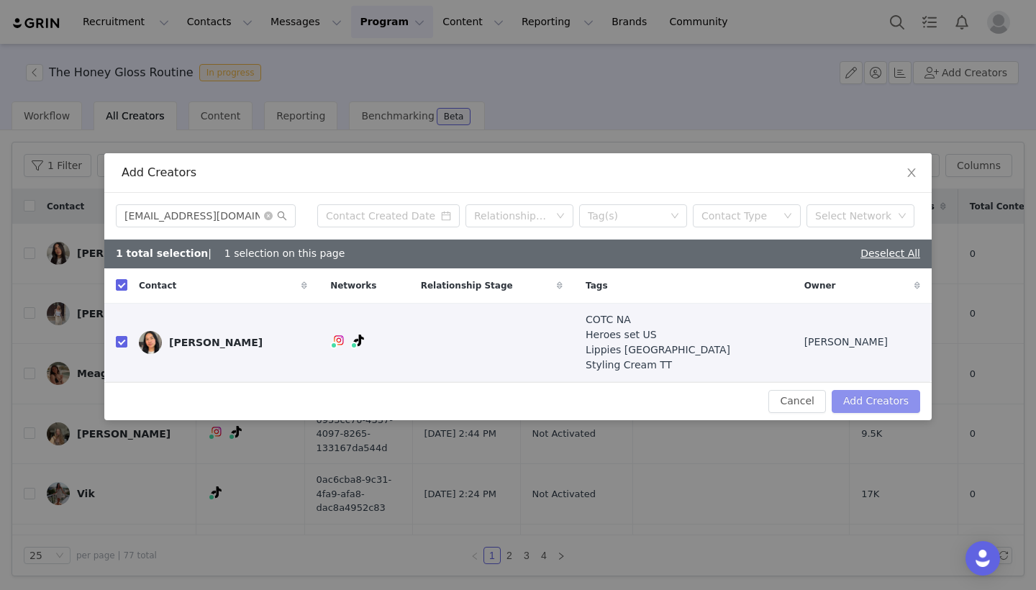
click at [876, 407] on button "Add Creators" at bounding box center [876, 401] width 89 height 23
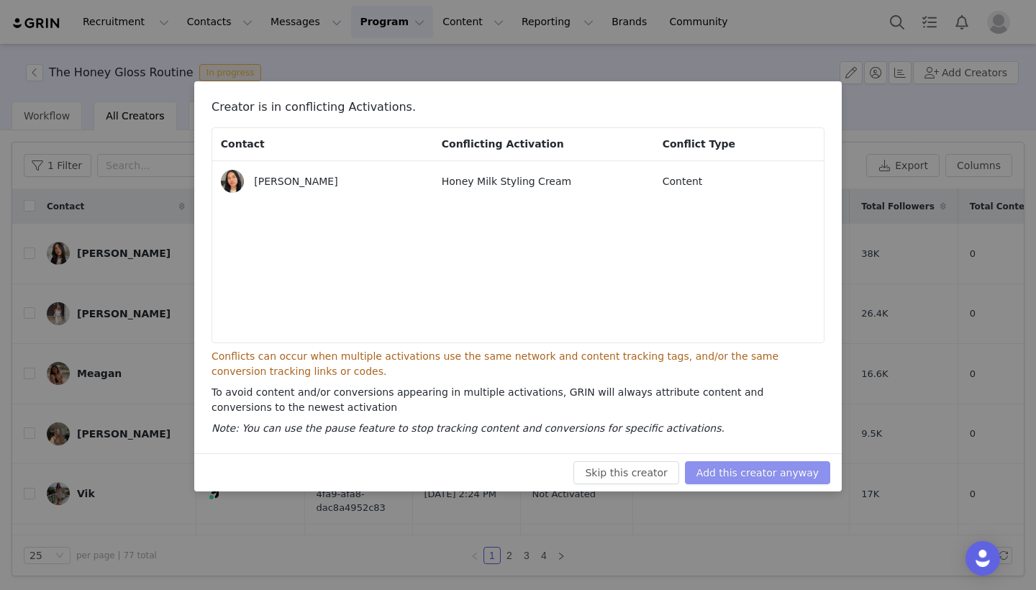
click at [768, 479] on button "Add this creator anyway" at bounding box center [757, 472] width 145 height 23
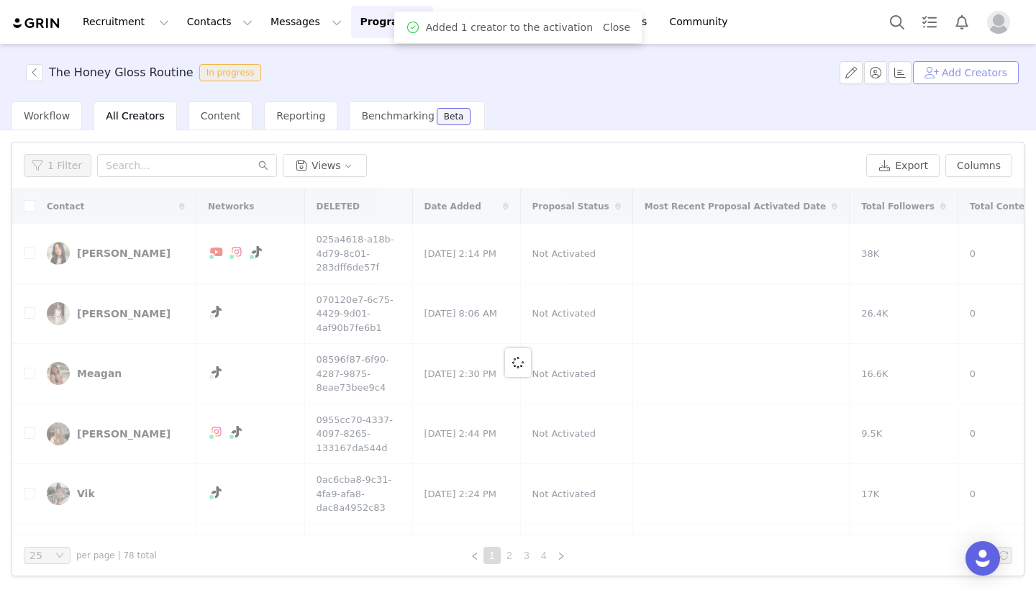
click at [976, 71] on button "Add Creators" at bounding box center [966, 72] width 106 height 23
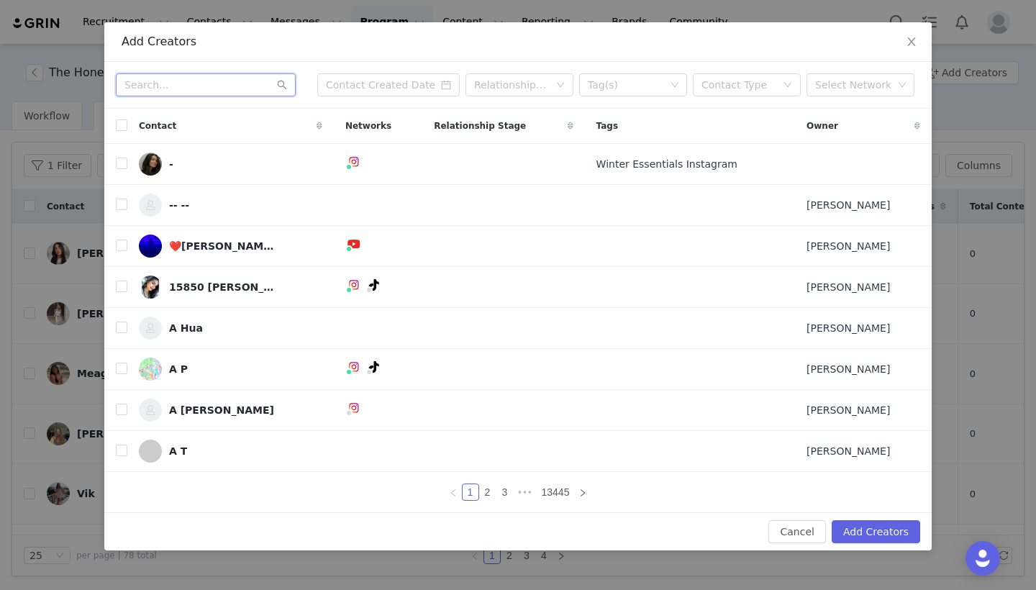
click at [165, 89] on input "text" at bounding box center [206, 84] width 180 height 23
paste input "[PERSON_NAME][EMAIL_ADDRESS][DOMAIN_NAME]"
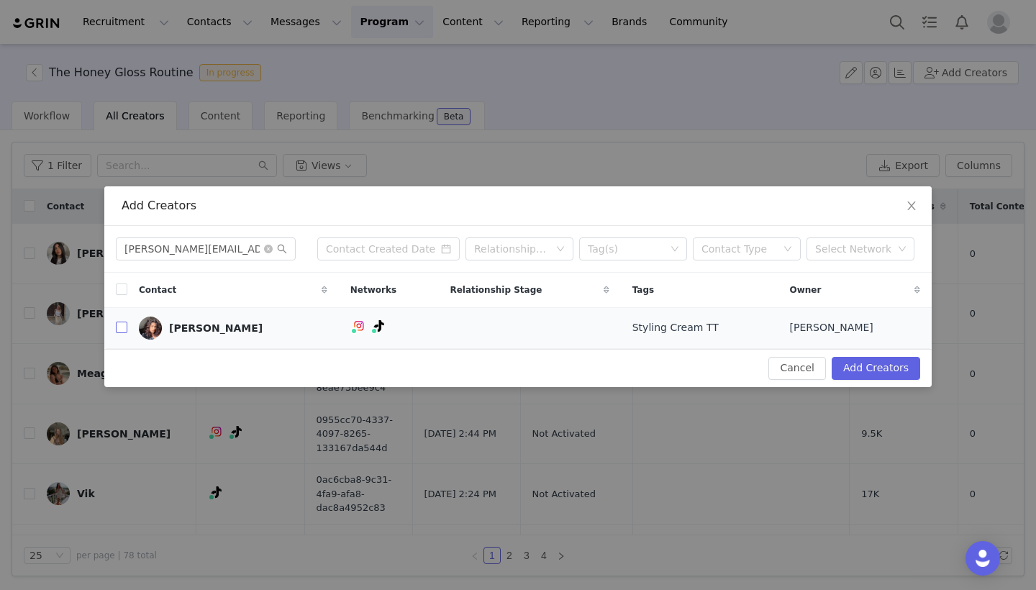
click at [118, 325] on input "checkbox" at bounding box center [122, 328] width 12 height 12
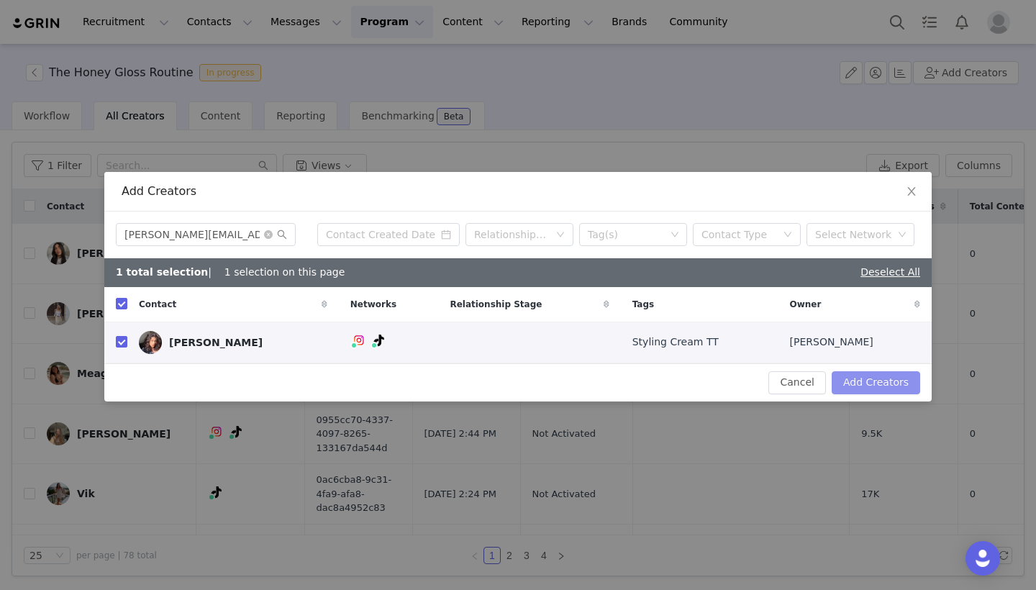
click at [889, 390] on button "Add Creators" at bounding box center [876, 382] width 89 height 23
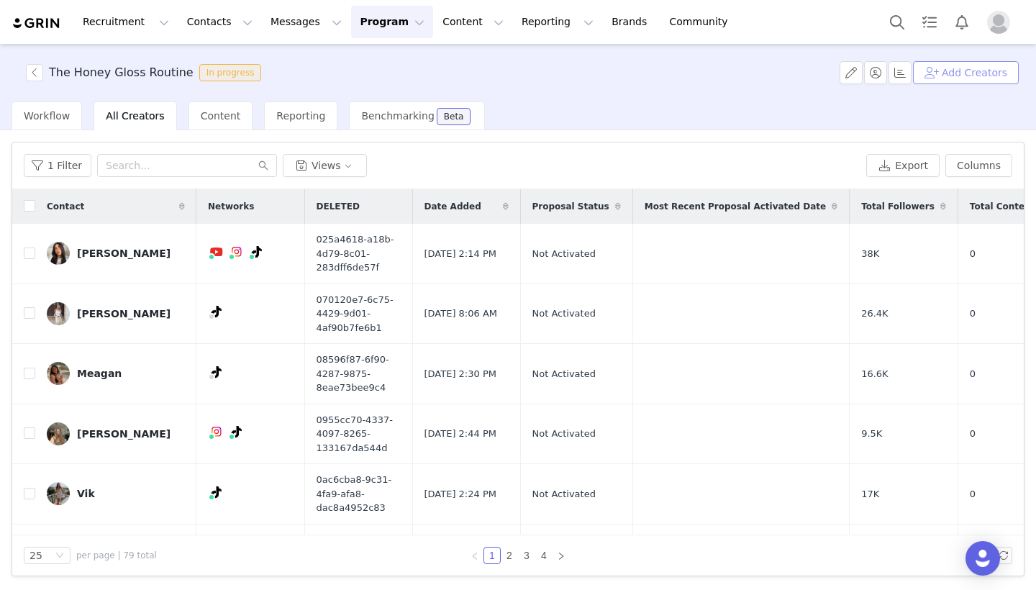
click at [953, 78] on button "Add Creators" at bounding box center [966, 72] width 106 height 23
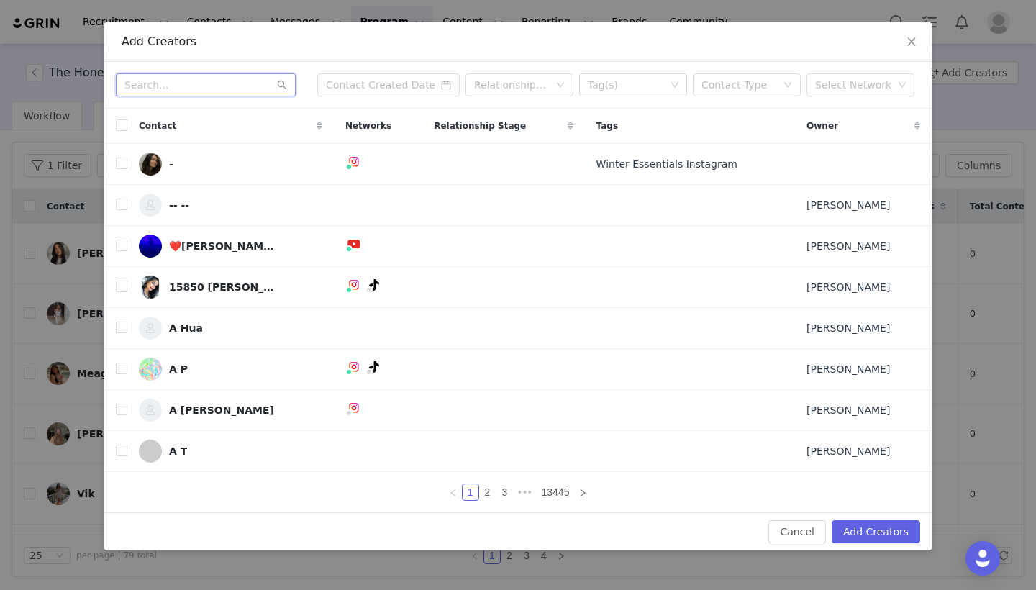
click at [248, 89] on input "text" at bounding box center [206, 84] width 180 height 23
paste input "[DOMAIN_NAME][EMAIL_ADDRESS][DOMAIN_NAME]"
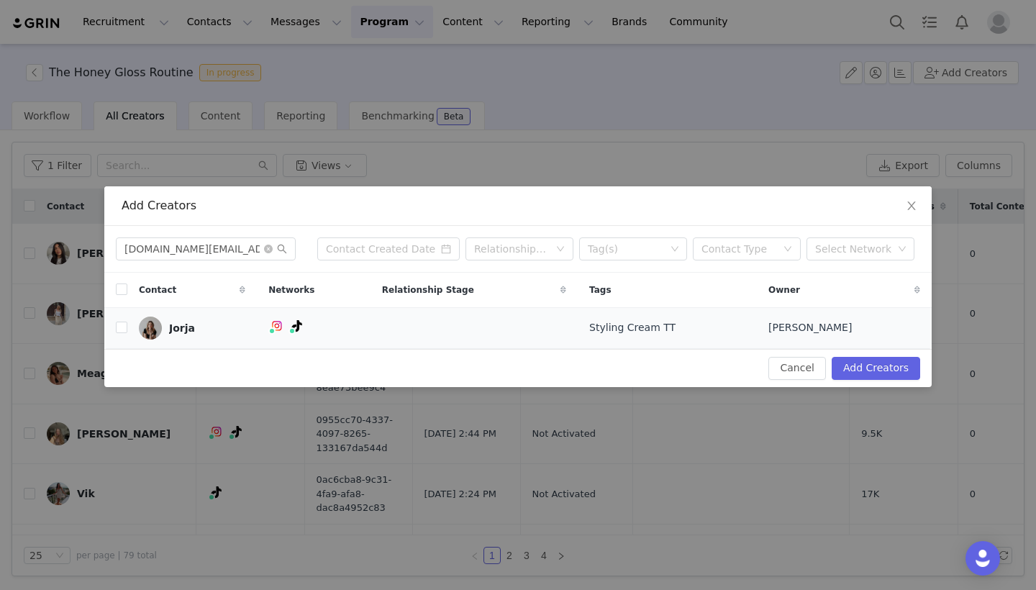
click at [130, 324] on td "Jorja" at bounding box center [192, 327] width 130 height 41
click at [122, 325] on input "checkbox" at bounding box center [122, 328] width 12 height 12
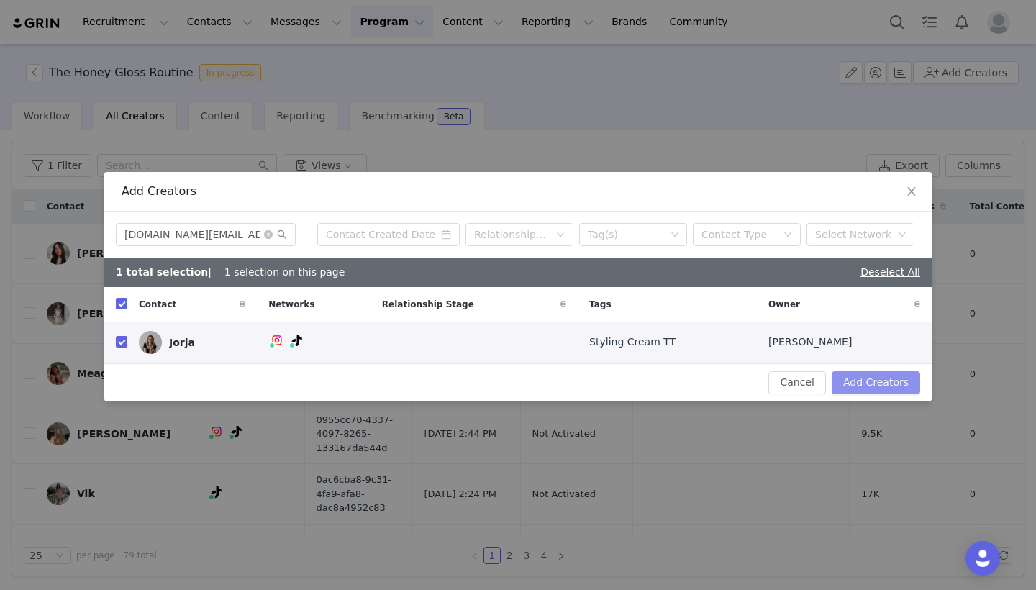
click at [889, 383] on button "Add Creators" at bounding box center [876, 382] width 89 height 23
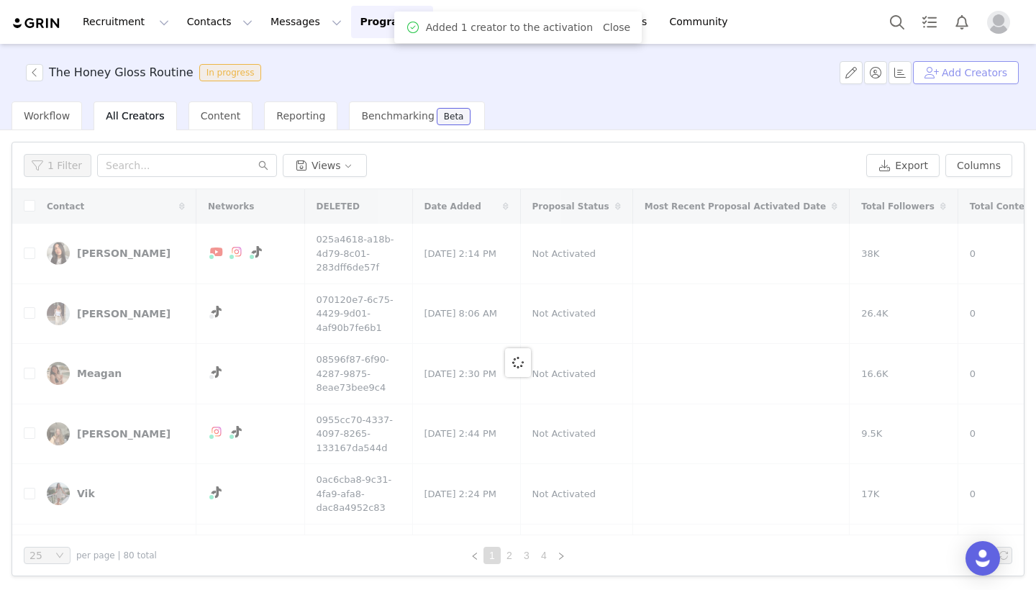
click at [986, 79] on button "Add Creators" at bounding box center [966, 72] width 106 height 23
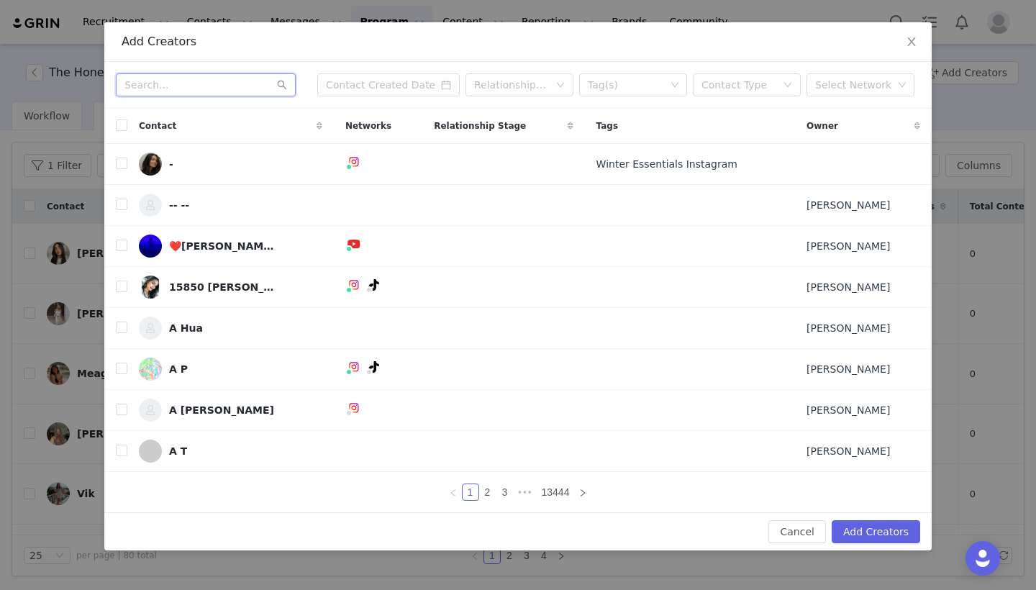
click at [248, 85] on input "text" at bounding box center [206, 84] width 180 height 23
paste input "[EMAIL_ADDRESS][DOMAIN_NAME]"
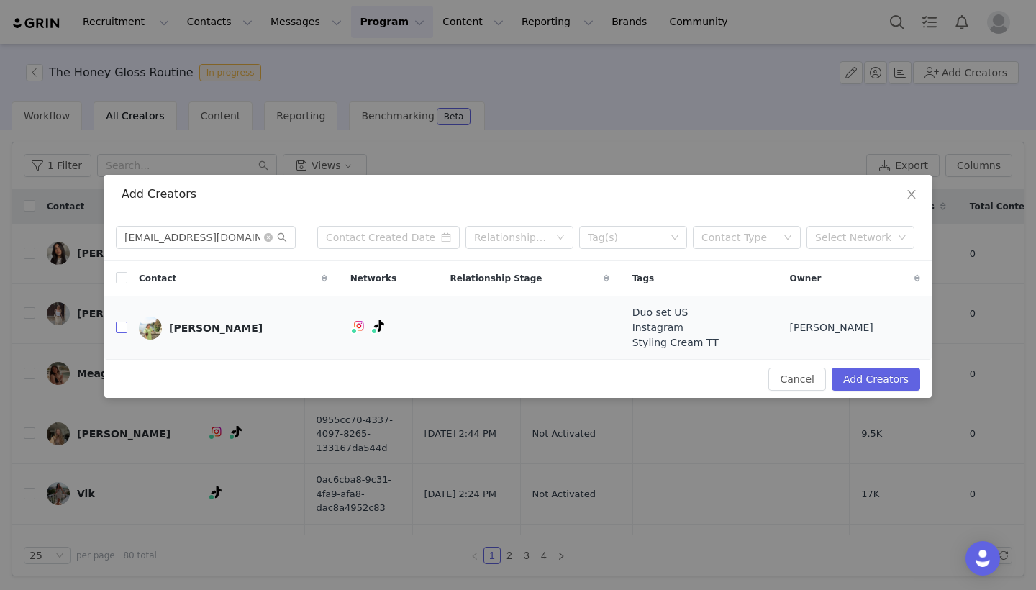
click at [126, 332] on input "checkbox" at bounding box center [122, 328] width 12 height 12
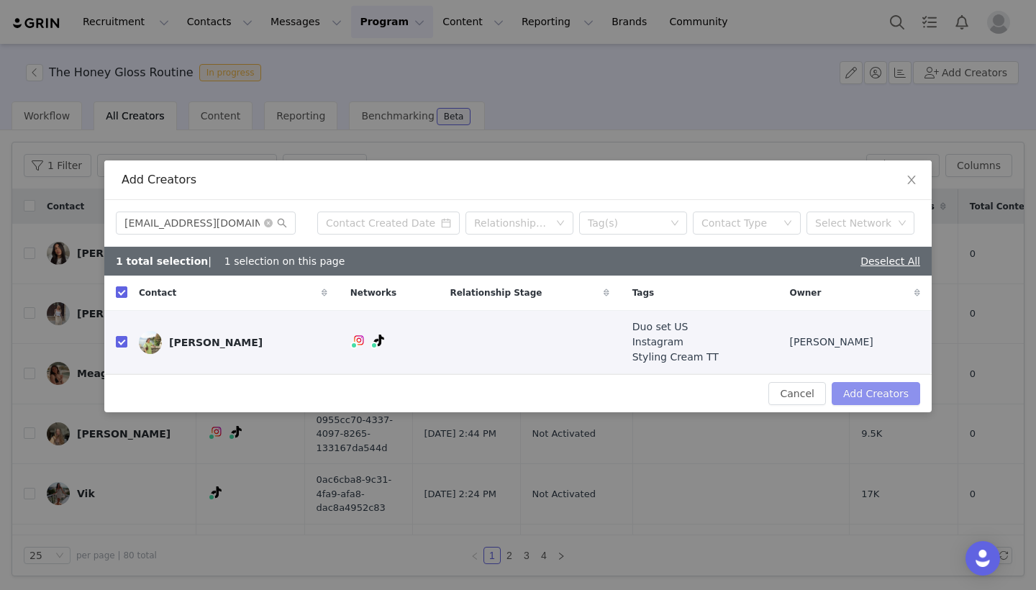
click at [889, 396] on button "Add Creators" at bounding box center [876, 393] width 89 height 23
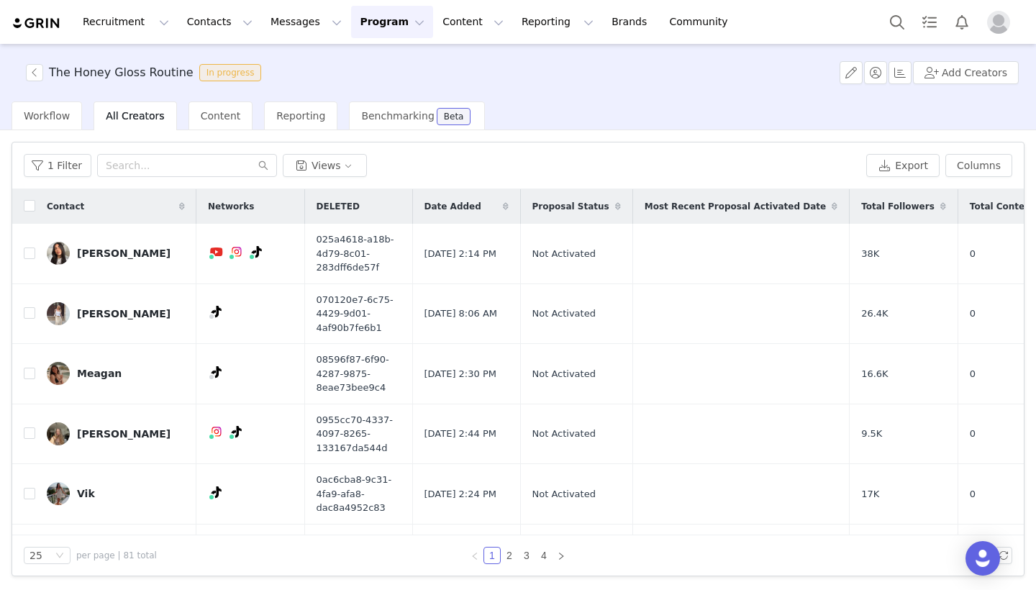
click at [978, 60] on div "The Honey Gloss Routine In progress Add Creators" at bounding box center [518, 73] width 1036 height 58
click at [978, 71] on button "Add Creators" at bounding box center [966, 72] width 106 height 23
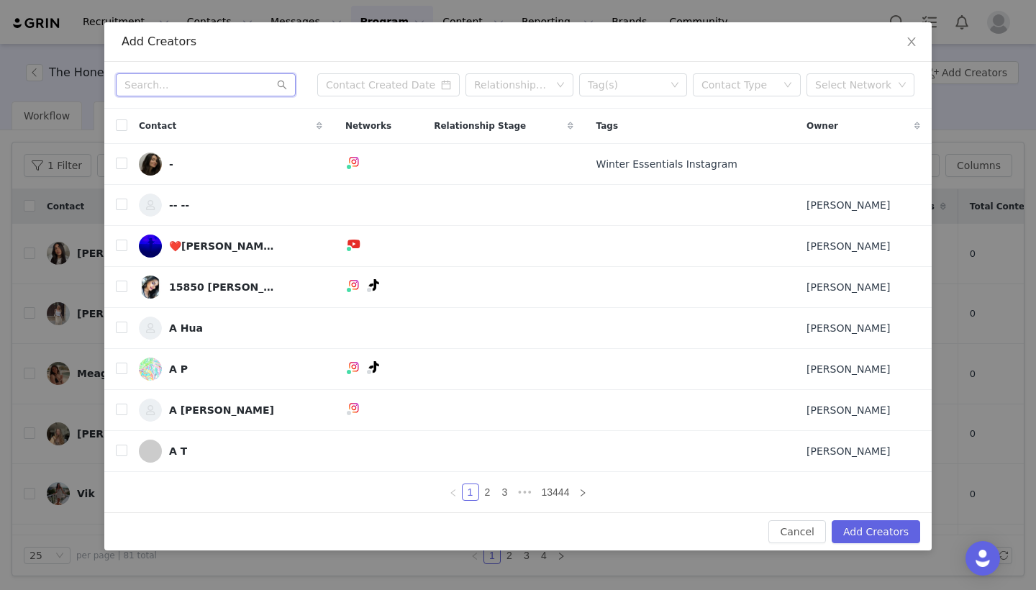
click at [169, 74] on input "text" at bounding box center [206, 84] width 180 height 23
paste input "[EMAIL_ADDRESS][DOMAIN_NAME]"
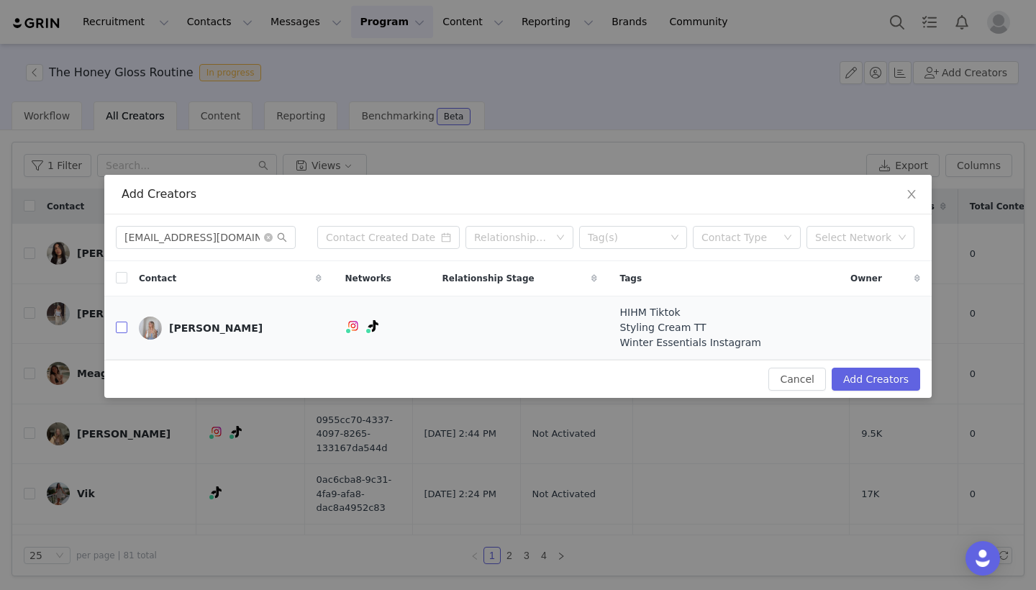
click at [122, 329] on input "checkbox" at bounding box center [122, 328] width 12 height 12
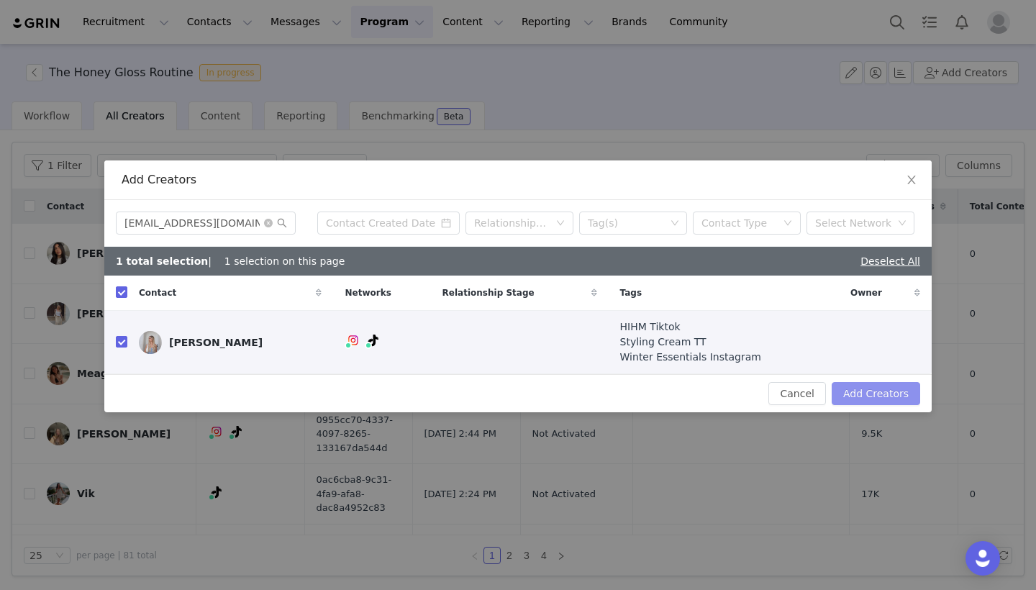
click at [861, 393] on button "Add Creators" at bounding box center [876, 393] width 89 height 23
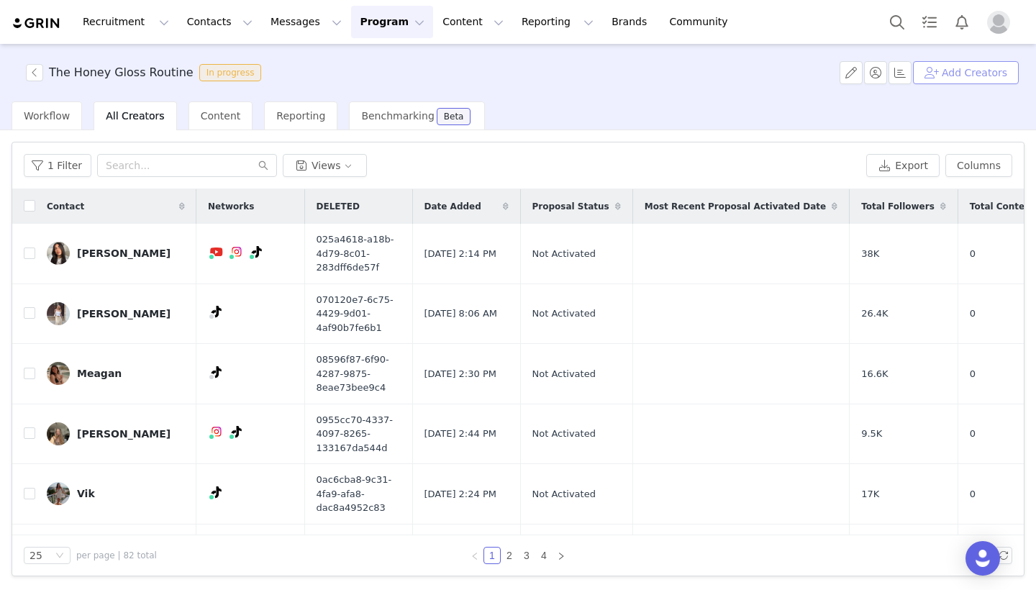
click at [974, 81] on button "Add Creators" at bounding box center [966, 72] width 106 height 23
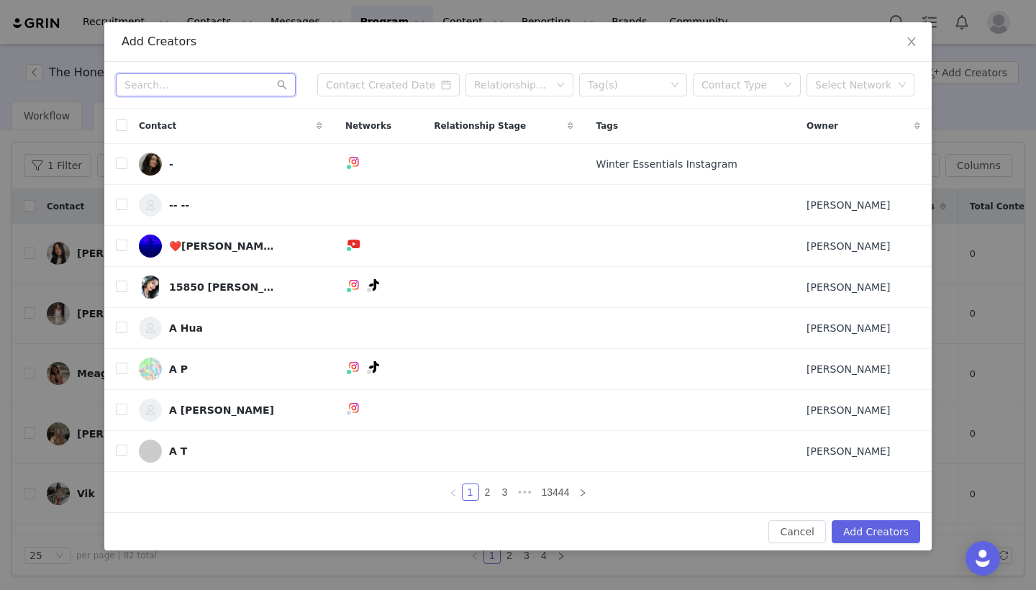
click at [217, 86] on input "text" at bounding box center [206, 84] width 180 height 23
paste input "[EMAIL_ADDRESS][DOMAIN_NAME]"
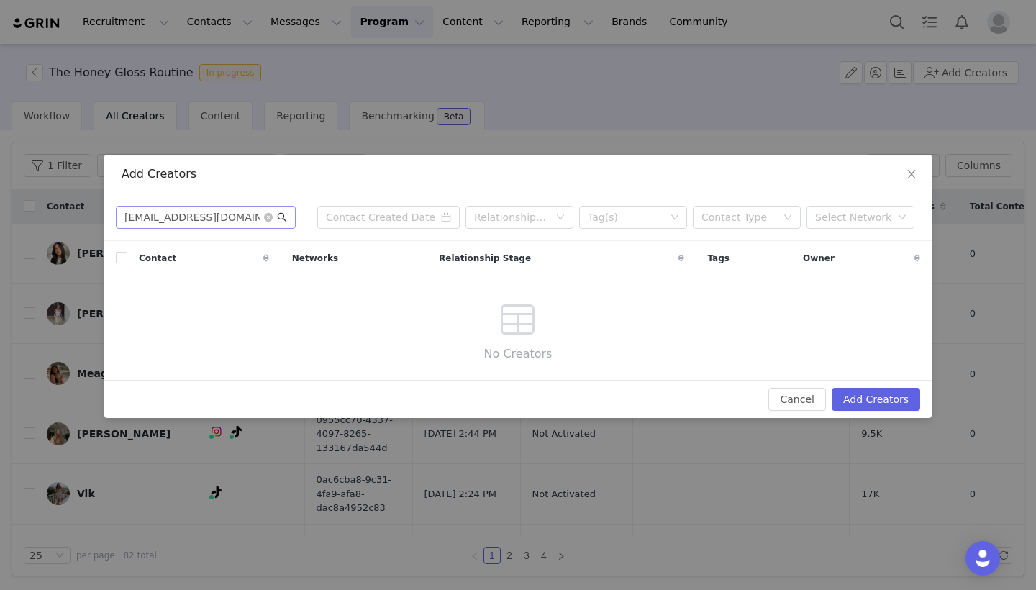
click at [285, 216] on icon "icon: search" at bounding box center [282, 217] width 10 height 10
click at [268, 217] on icon "icon: close-circle" at bounding box center [268, 217] width 9 height 9
click at [222, 207] on input "text" at bounding box center [206, 217] width 180 height 23
paste input "[EMAIL_ADDRESS][DOMAIN_NAME]"
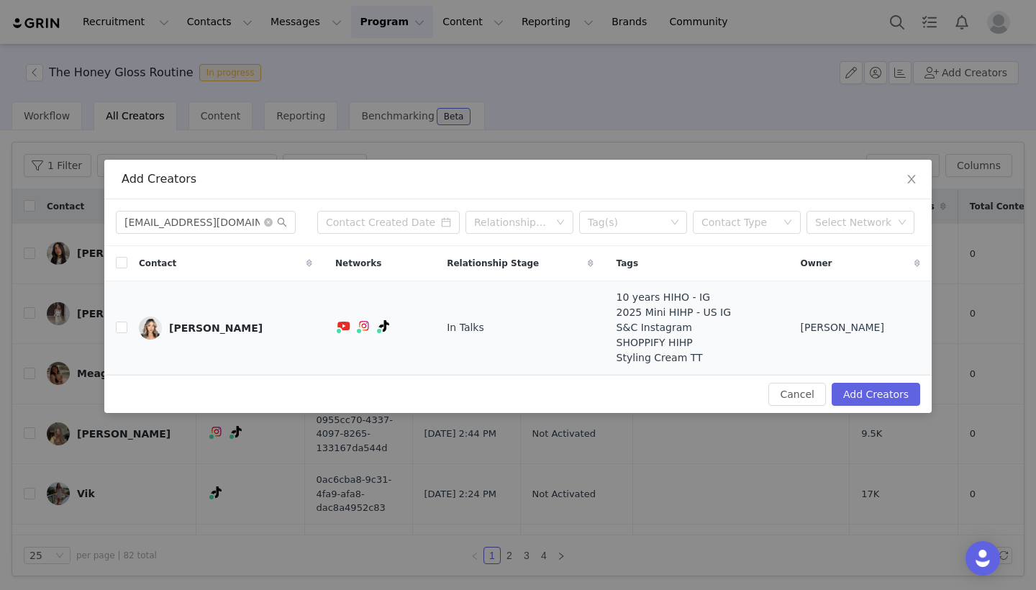
click at [132, 326] on td "[PERSON_NAME]" at bounding box center [225, 328] width 196 height 94
click at [125, 327] on input "checkbox" at bounding box center [122, 328] width 12 height 12
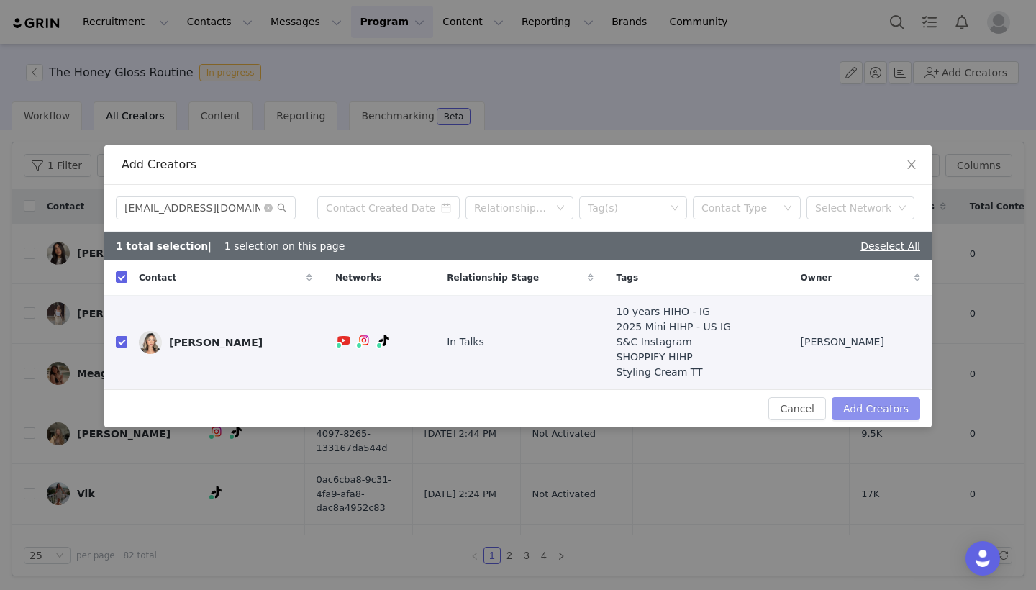
click at [870, 402] on button "Add Creators" at bounding box center [876, 408] width 89 height 23
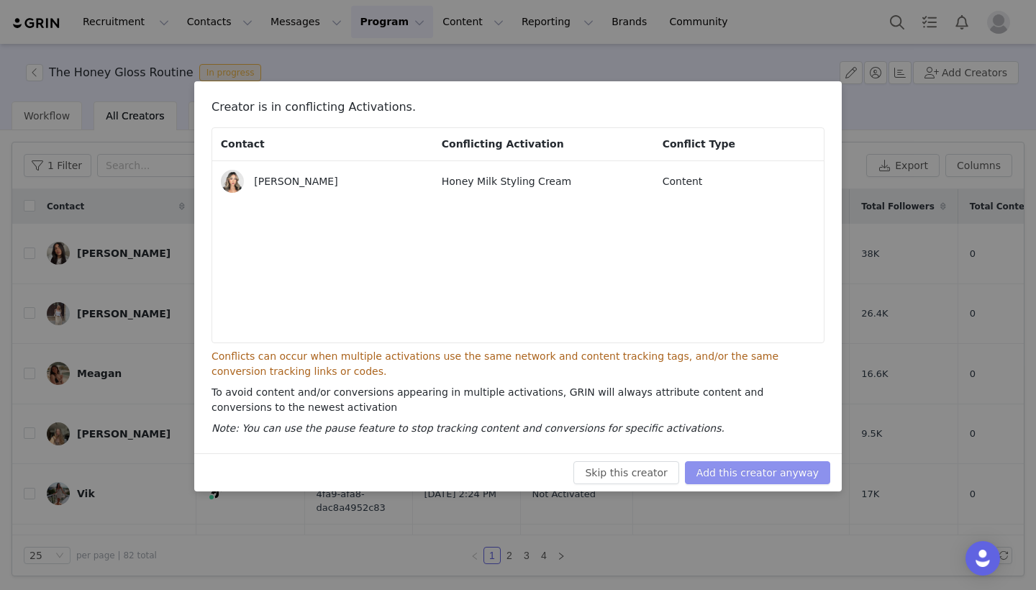
click at [807, 465] on button "Add this creator anyway" at bounding box center [757, 472] width 145 height 23
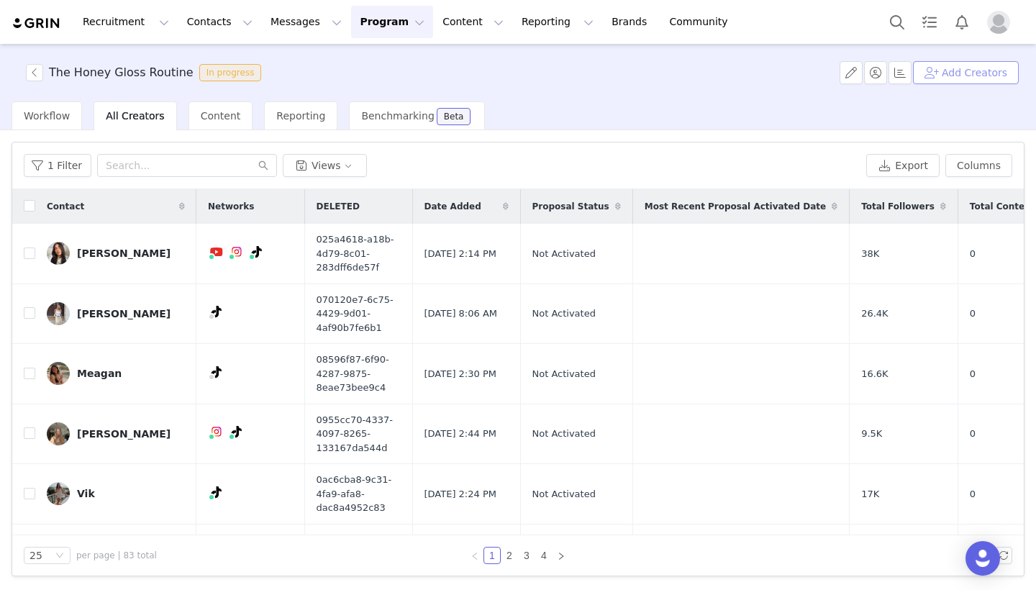
click at [967, 78] on button "Add Creators" at bounding box center [966, 72] width 106 height 23
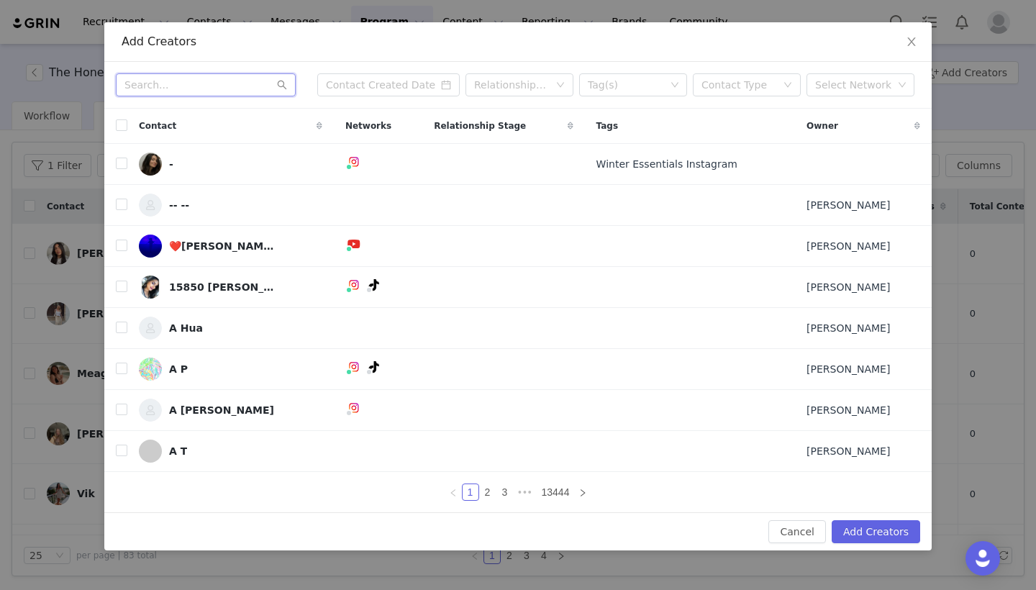
click at [191, 79] on input "text" at bounding box center [206, 84] width 180 height 23
paste input "[EMAIL_ADDRESS][DOMAIN_NAME]"
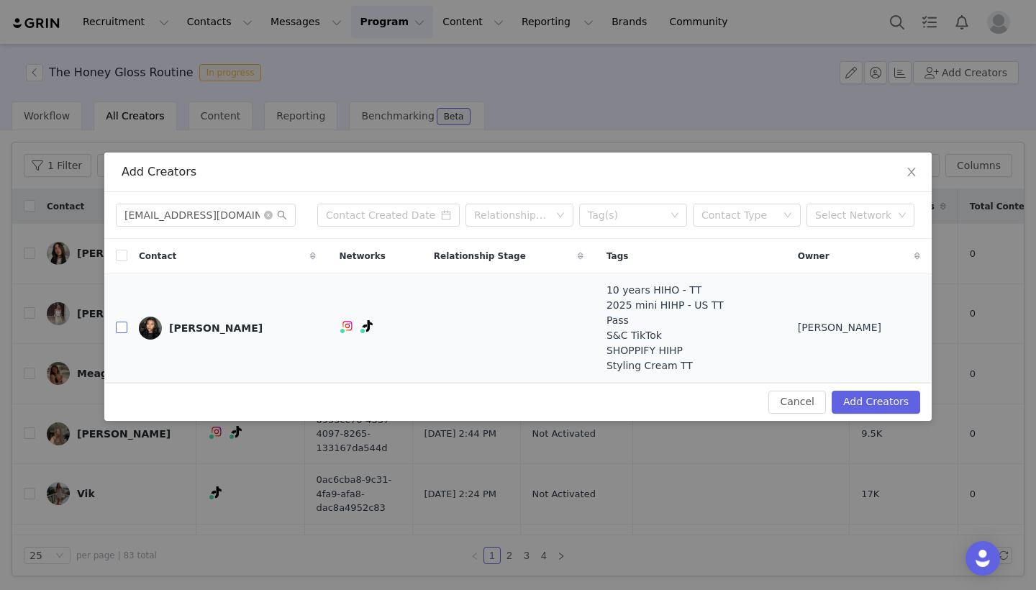
click at [126, 323] on input "checkbox" at bounding box center [122, 328] width 12 height 12
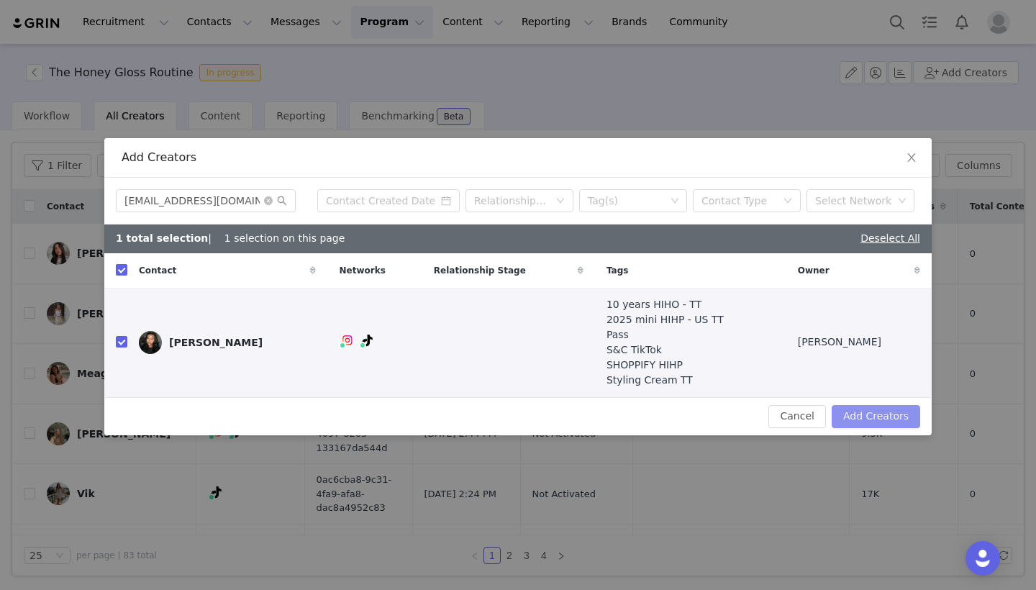
click at [893, 409] on button "Add Creators" at bounding box center [876, 416] width 89 height 23
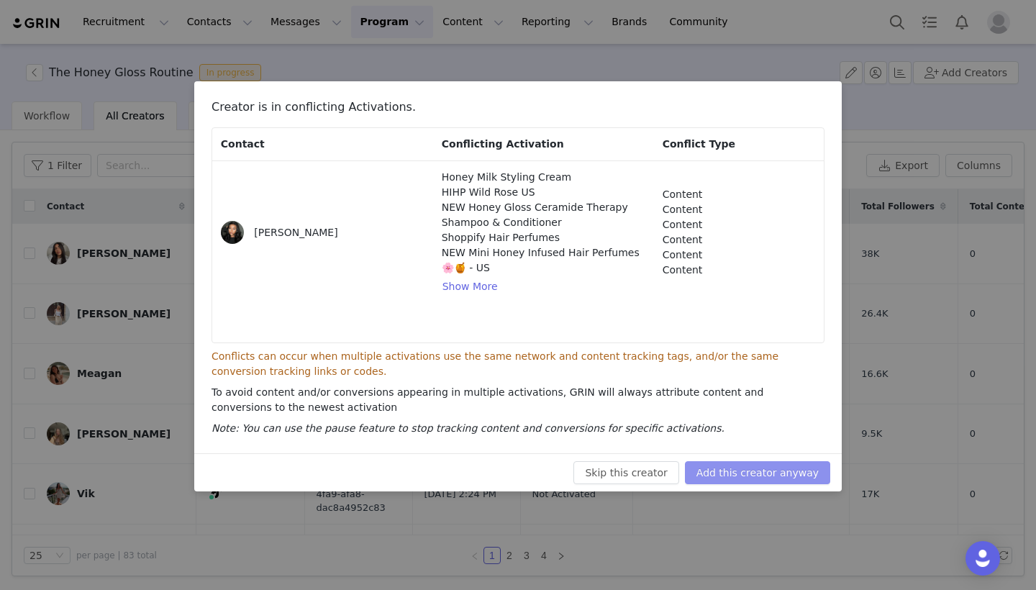
click at [797, 478] on button "Add this creator anyway" at bounding box center [757, 472] width 145 height 23
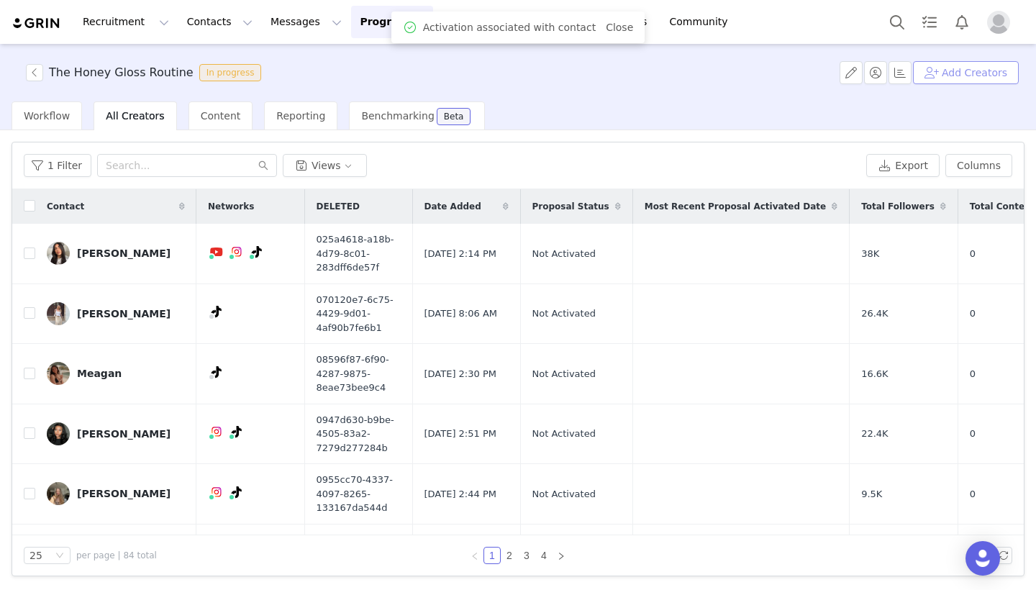
click at [953, 78] on button "Add Creators" at bounding box center [966, 72] width 106 height 23
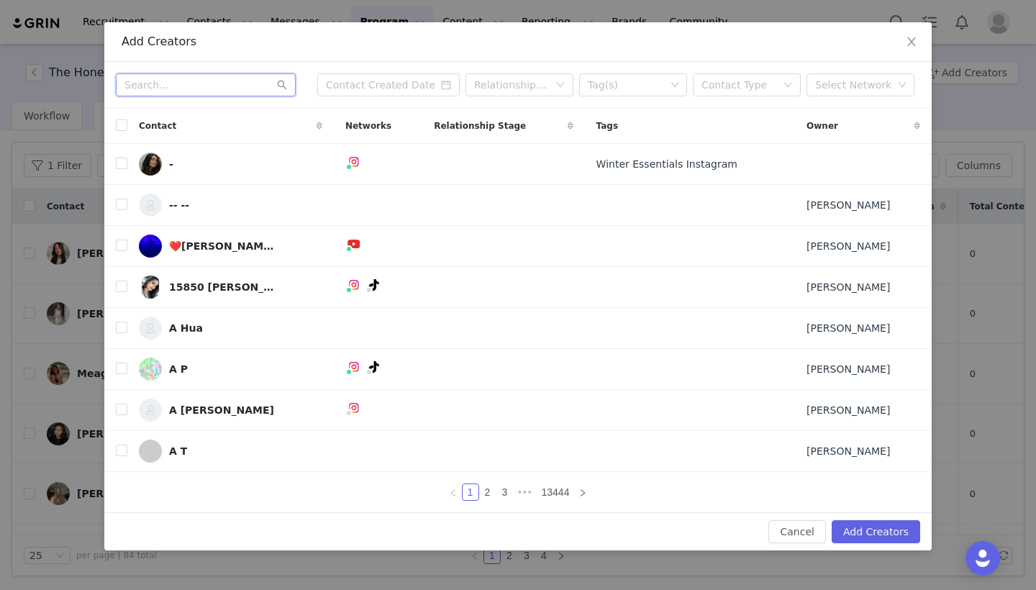
click at [226, 76] on input "text" at bounding box center [206, 84] width 180 height 23
paste input "[EMAIL_ADDRESS][DOMAIN_NAME]"
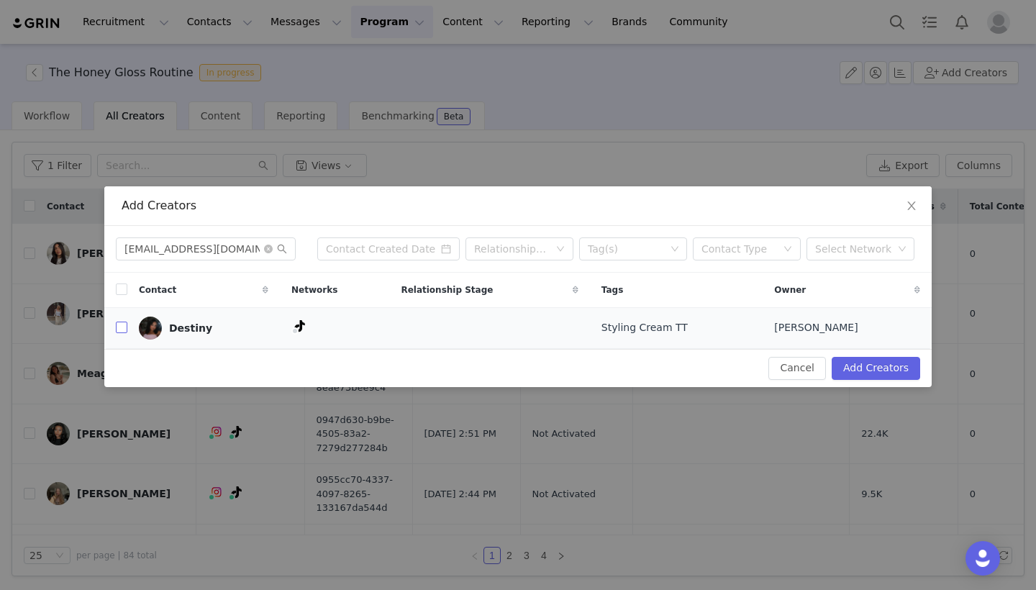
click at [125, 324] on input "checkbox" at bounding box center [122, 328] width 12 height 12
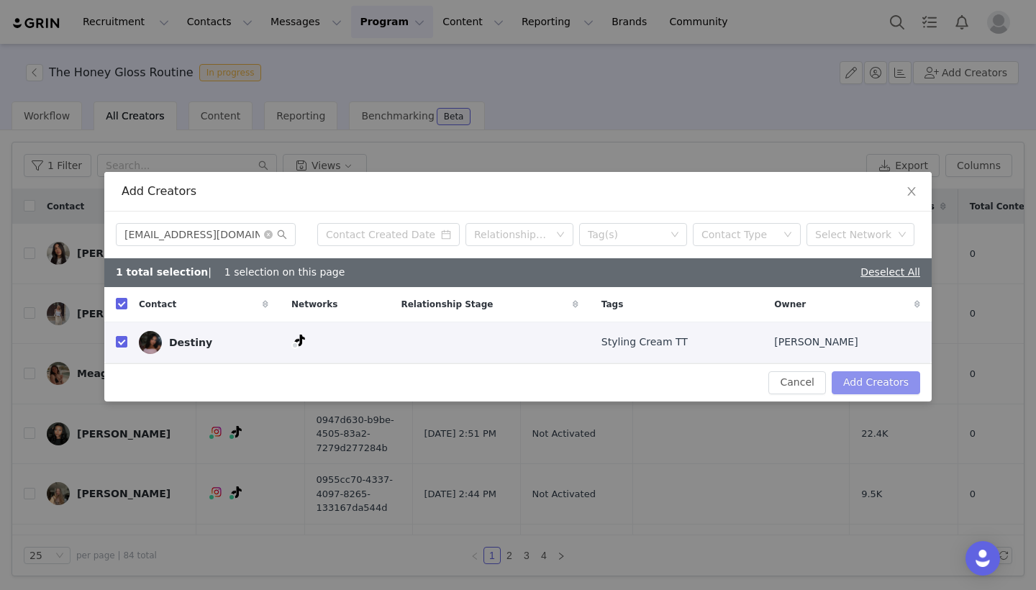
click at [881, 387] on button "Add Creators" at bounding box center [876, 382] width 89 height 23
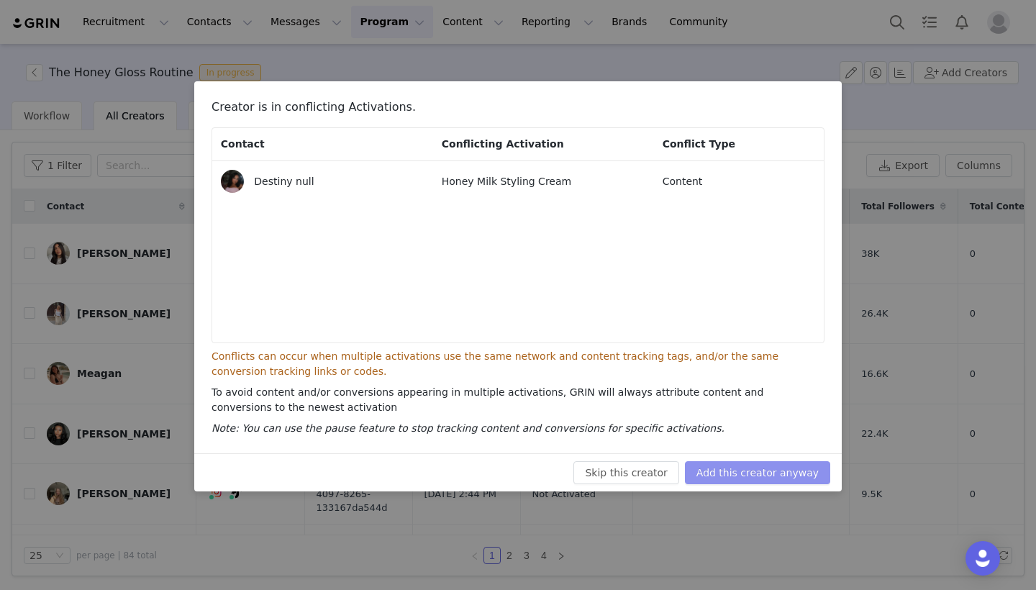
click at [758, 466] on button "Add this creator anyway" at bounding box center [757, 472] width 145 height 23
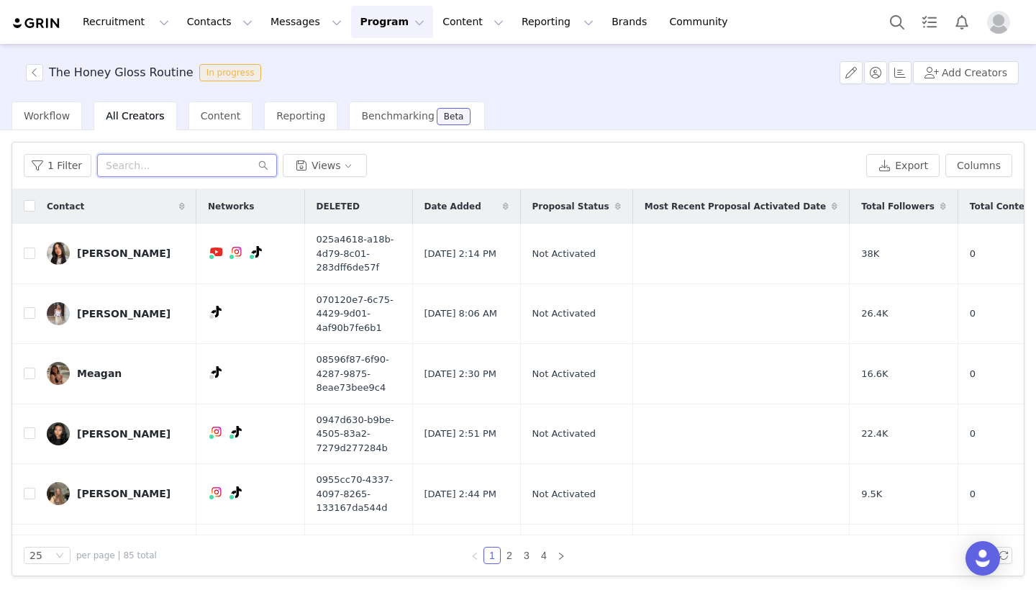
click at [174, 171] on input "text" at bounding box center [187, 165] width 180 height 23
click at [979, 72] on button "Add Creators" at bounding box center [966, 72] width 106 height 23
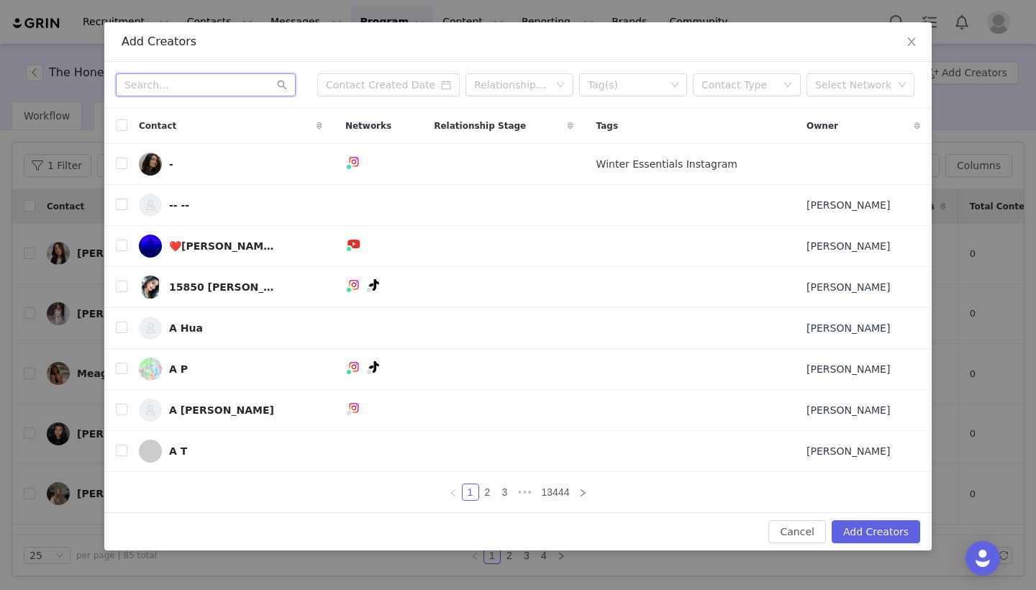
click at [195, 81] on input "text" at bounding box center [206, 84] width 180 height 23
paste input "[EMAIL_ADDRESS][DOMAIN_NAME]"
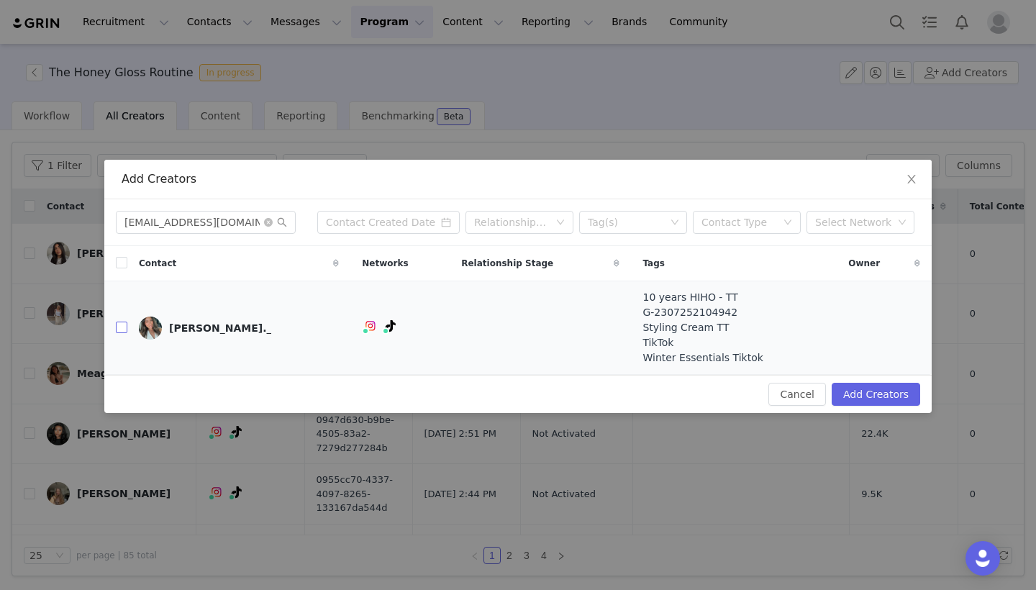
click at [124, 328] on input "checkbox" at bounding box center [122, 328] width 12 height 12
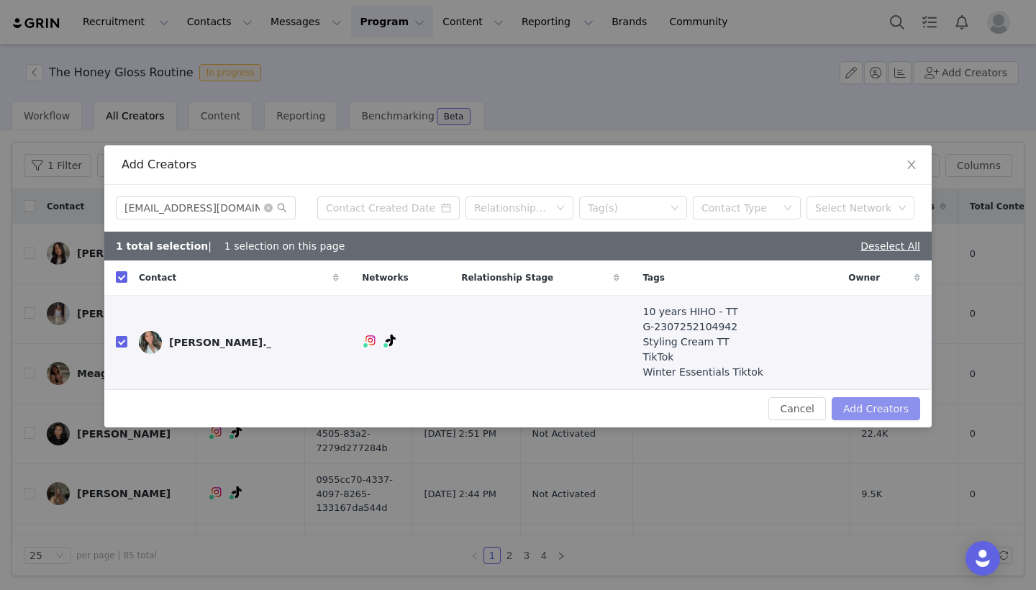
click at [852, 404] on button "Add Creators" at bounding box center [876, 408] width 89 height 23
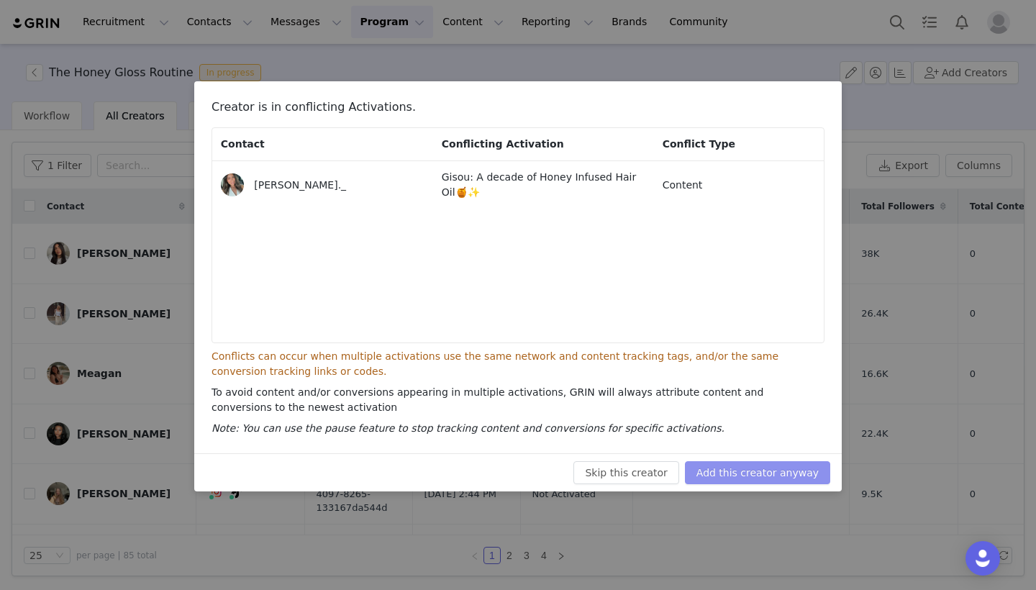
click at [774, 471] on button "Add this creator anyway" at bounding box center [757, 472] width 145 height 23
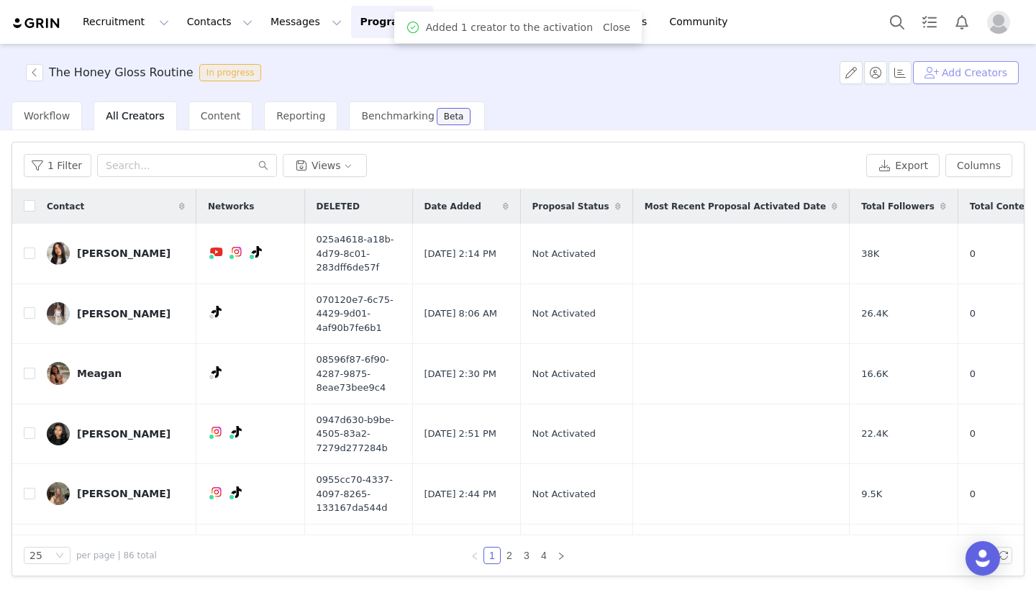
click at [950, 77] on button "Add Creators" at bounding box center [966, 72] width 106 height 23
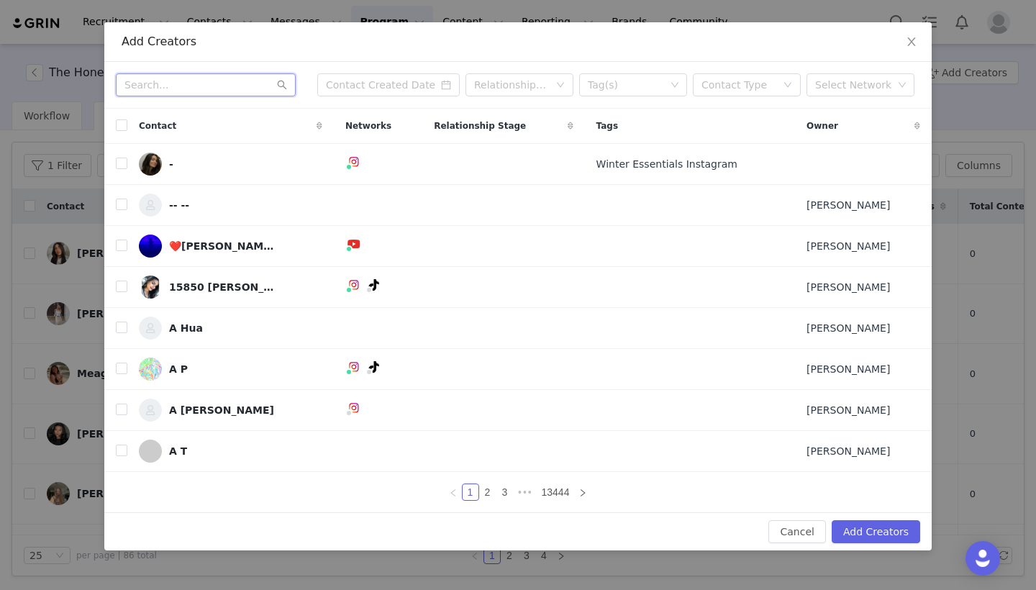
click at [197, 77] on input "text" at bounding box center [206, 84] width 180 height 23
paste input "[EMAIL_ADDRESS][DOMAIN_NAME]"
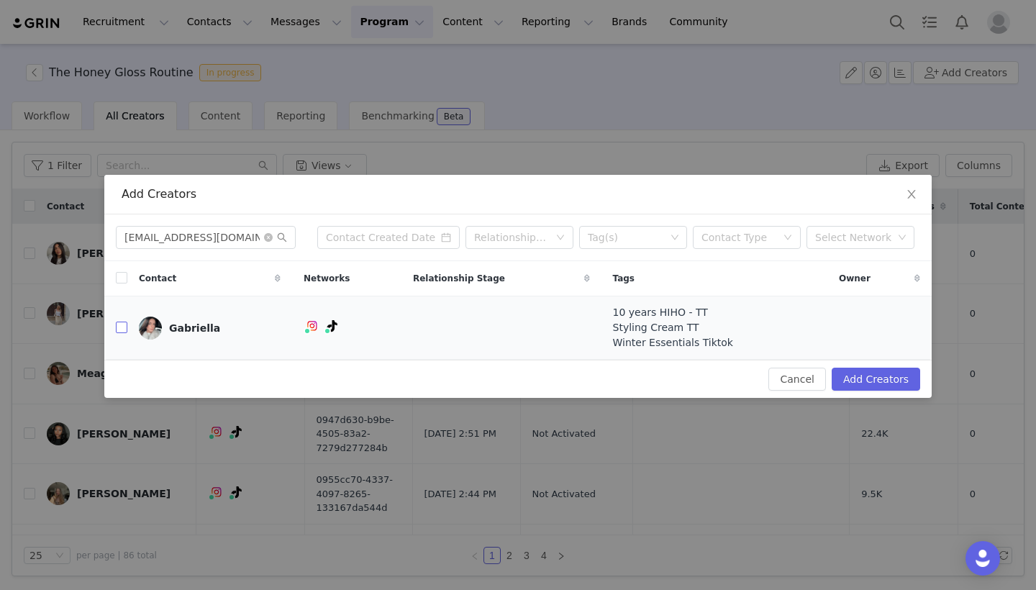
click at [127, 330] on input "checkbox" at bounding box center [122, 328] width 12 height 12
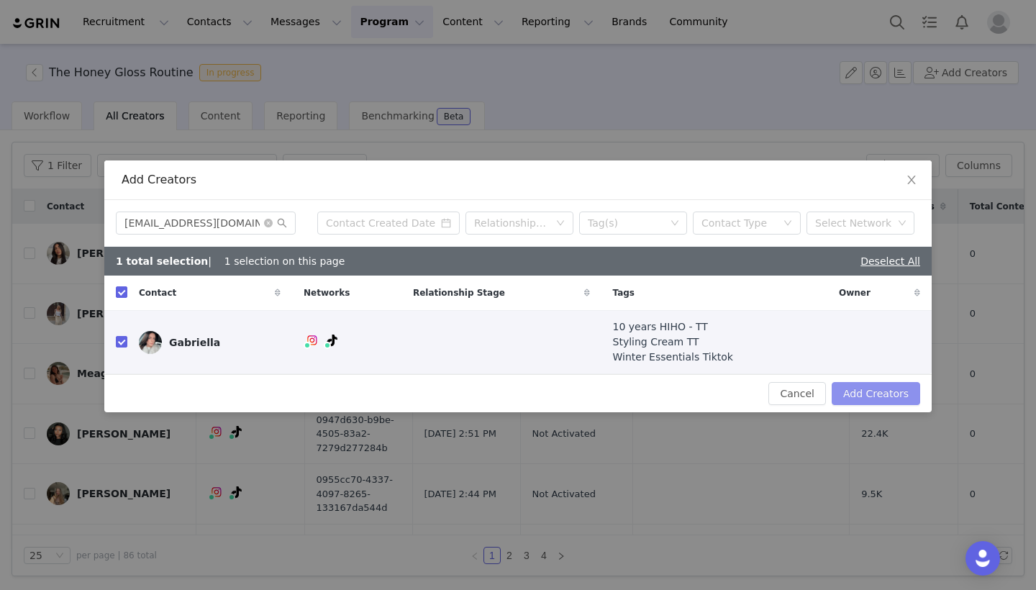
click at [878, 384] on button "Add Creators" at bounding box center [876, 393] width 89 height 23
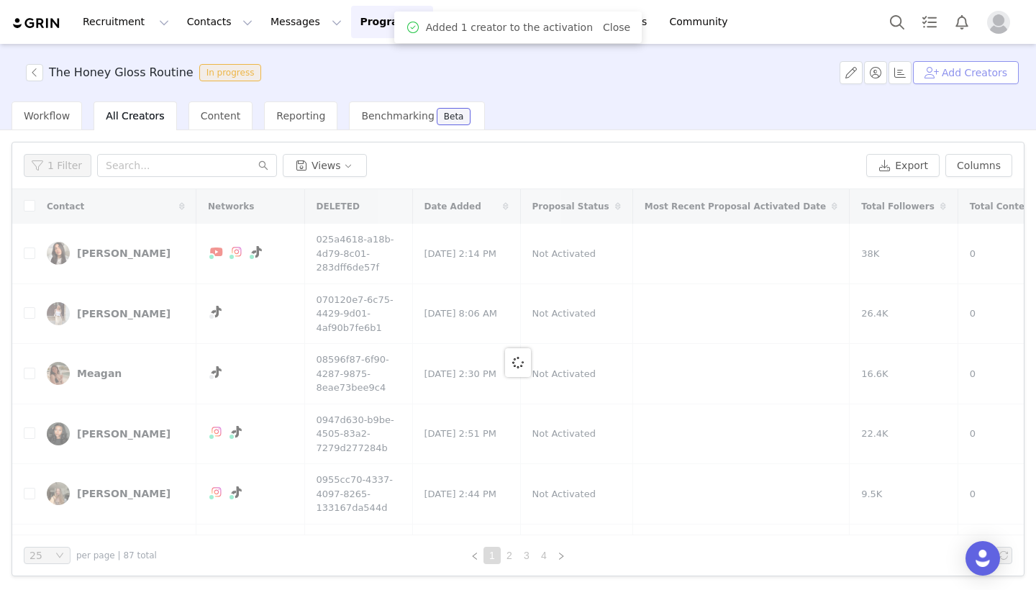
click at [986, 76] on button "Add Creators" at bounding box center [966, 72] width 106 height 23
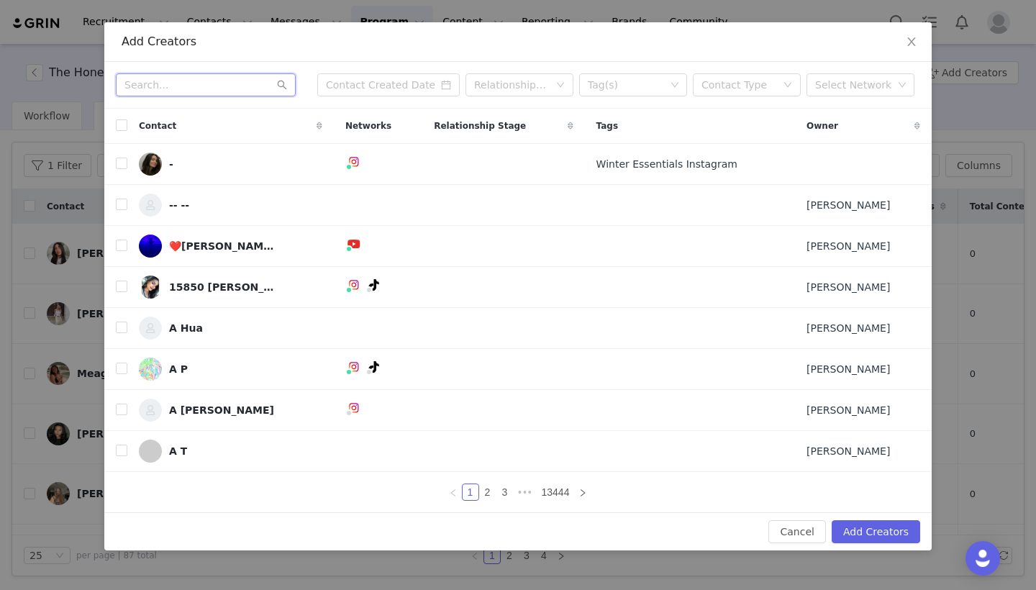
click at [202, 94] on input "text" at bounding box center [206, 84] width 180 height 23
paste input "[EMAIL_ADDRESS][DOMAIN_NAME]"
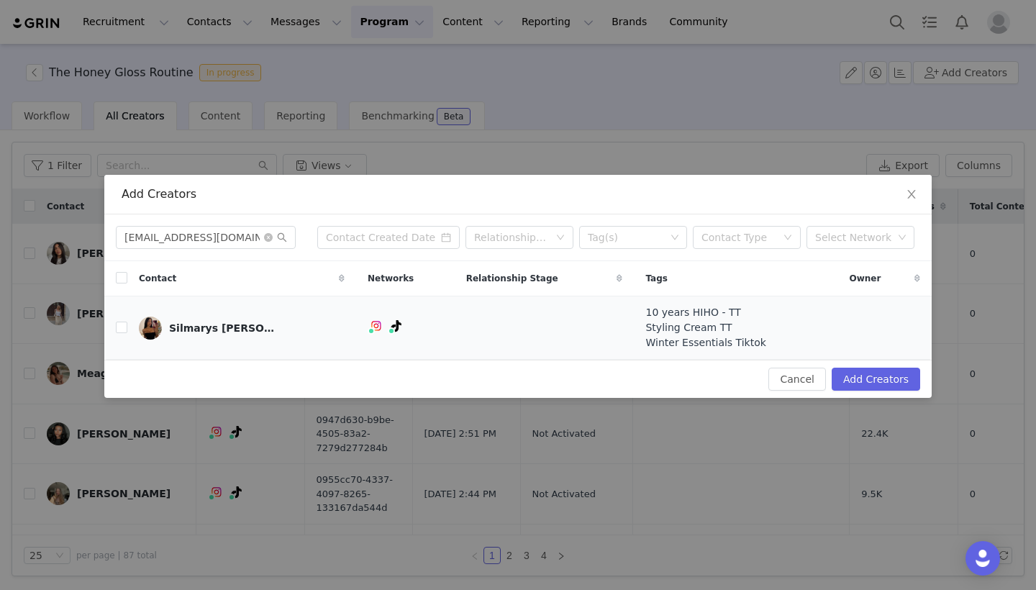
click at [132, 328] on td "Silmarys [PERSON_NAME]" at bounding box center [241, 327] width 229 height 63
click at [121, 330] on input "checkbox" at bounding box center [122, 328] width 12 height 12
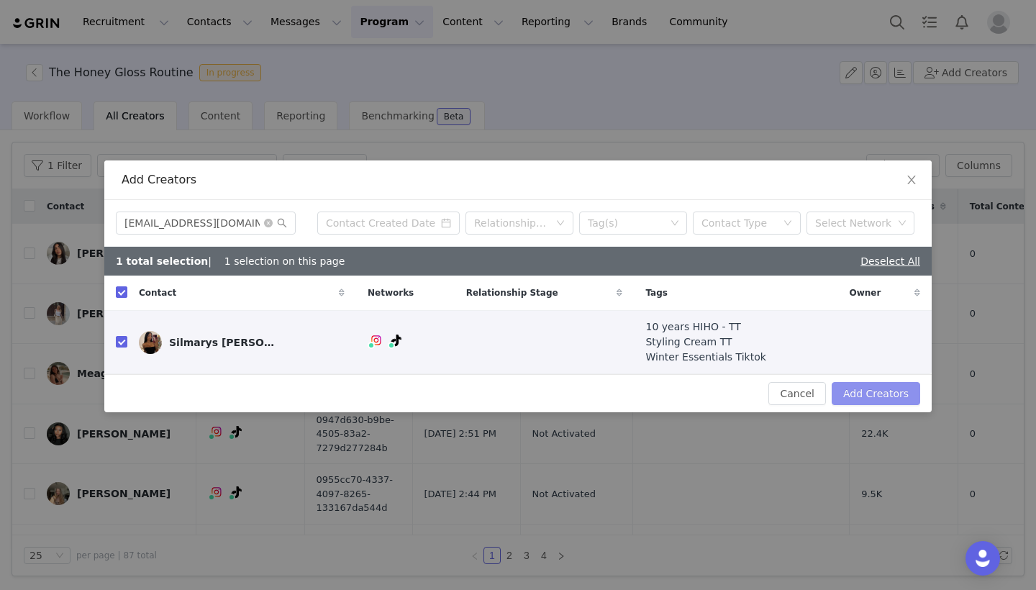
click at [871, 391] on button "Add Creators" at bounding box center [876, 393] width 89 height 23
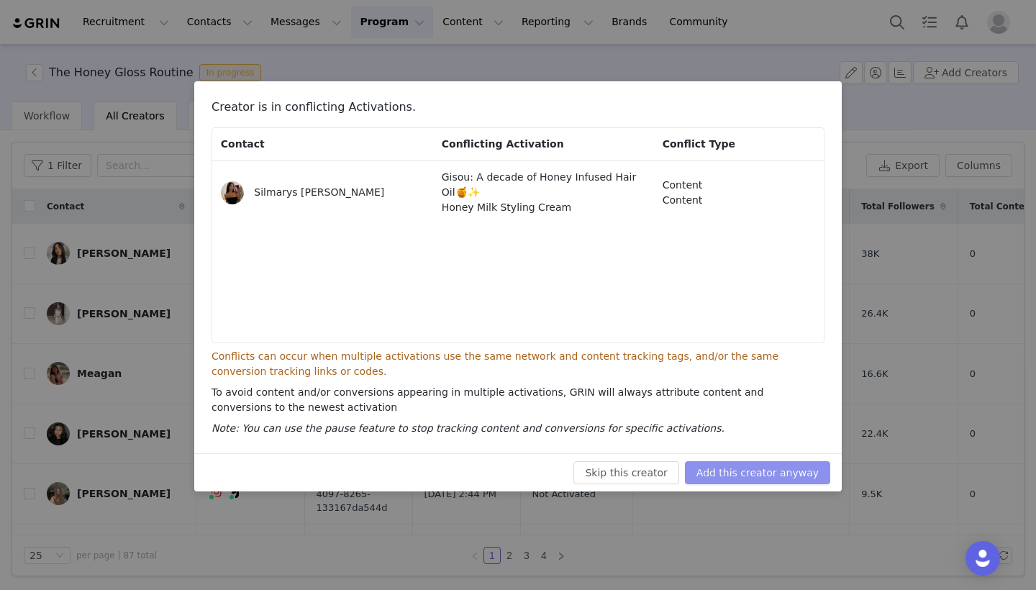
click at [775, 465] on button "Add this creator anyway" at bounding box center [757, 472] width 145 height 23
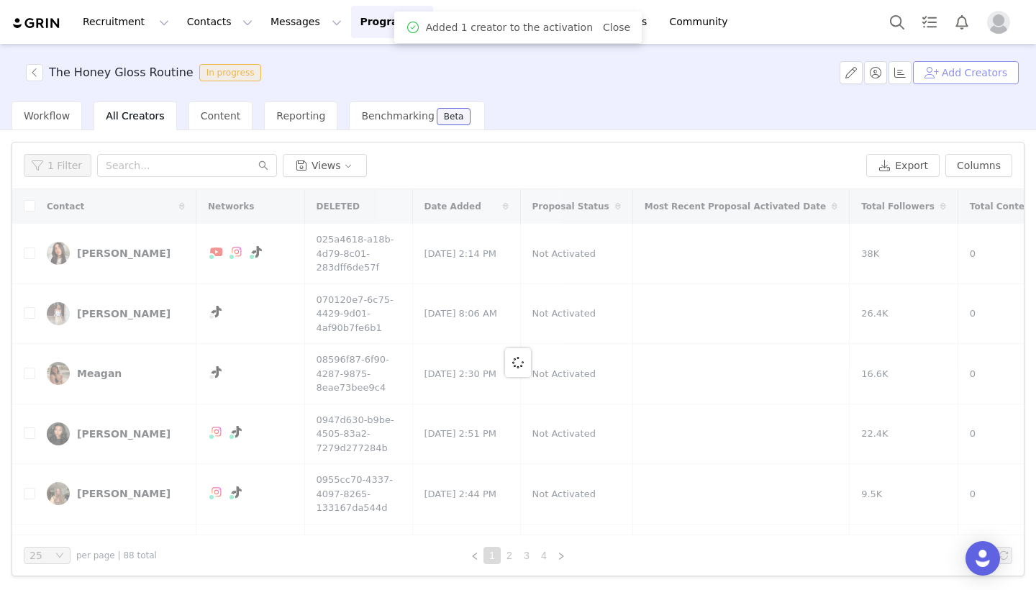
click at [996, 72] on button "Add Creators" at bounding box center [966, 72] width 106 height 23
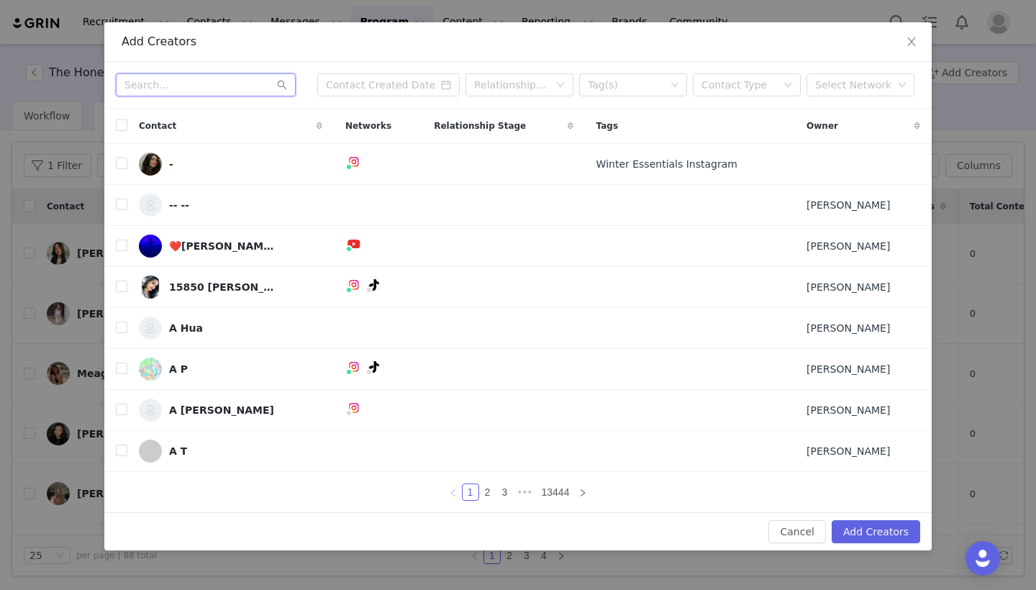
click at [207, 93] on input "text" at bounding box center [206, 84] width 180 height 23
paste input "[EMAIL_ADDRESS][DOMAIN_NAME]"
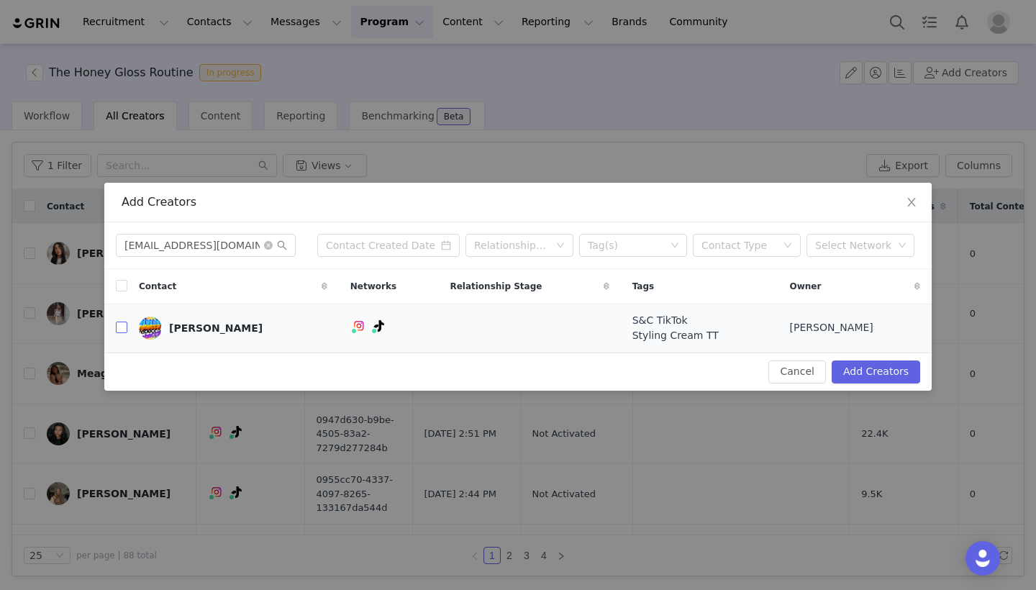
click at [123, 325] on input "checkbox" at bounding box center [122, 328] width 12 height 12
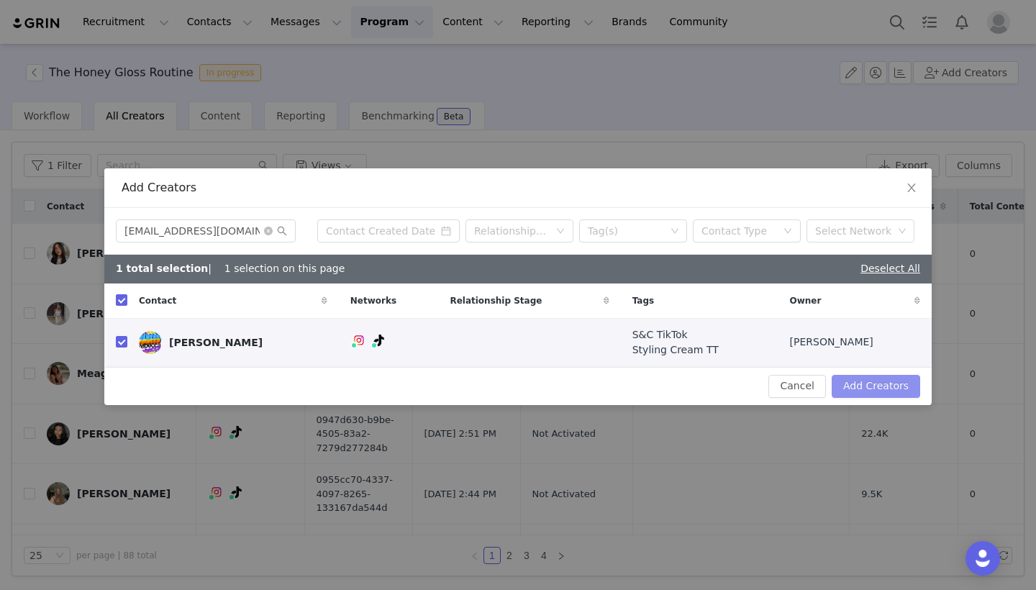
click at [861, 390] on button "Add Creators" at bounding box center [876, 386] width 89 height 23
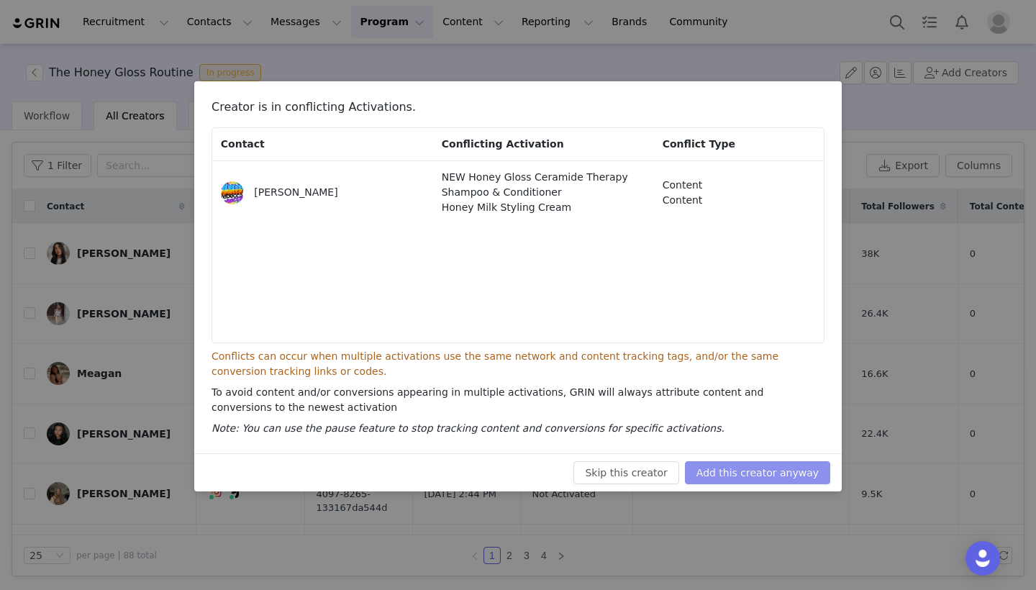
click at [757, 471] on button "Add this creator anyway" at bounding box center [757, 472] width 145 height 23
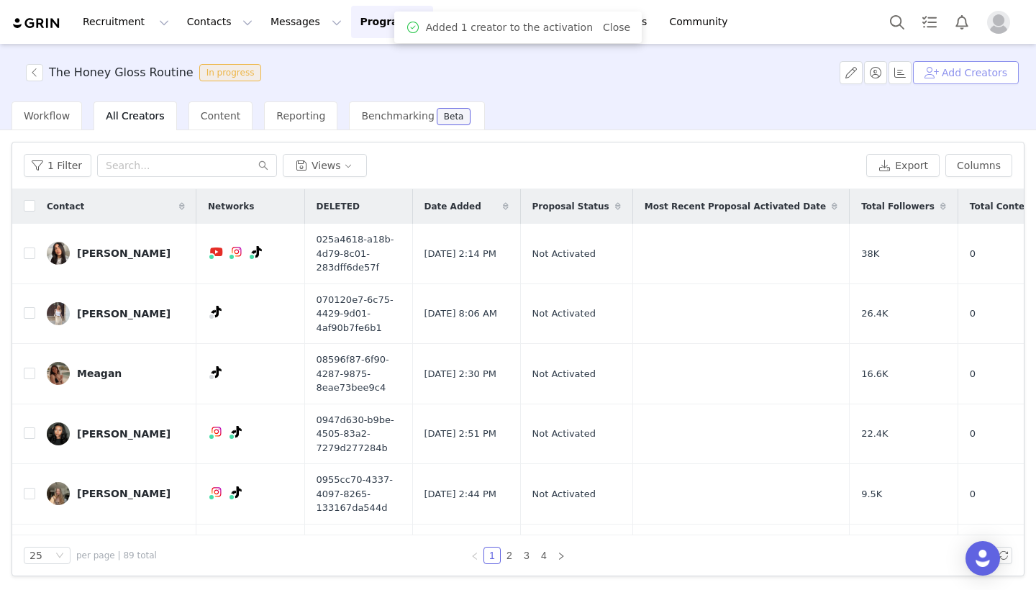
click at [962, 74] on button "Add Creators" at bounding box center [966, 72] width 106 height 23
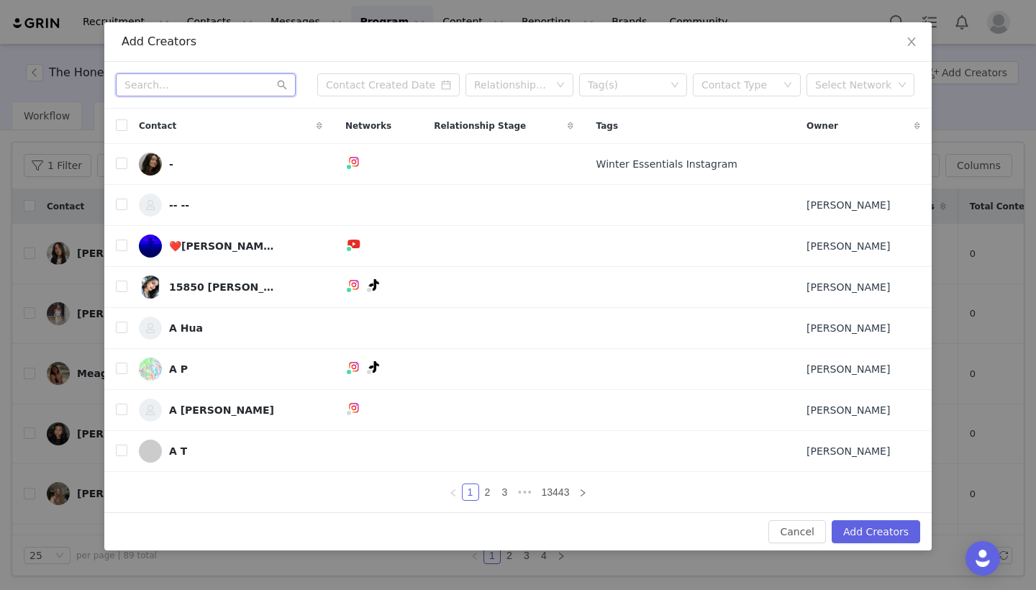
click at [238, 88] on input "text" at bounding box center [206, 84] width 180 height 23
paste input "[EMAIL_ADDRESS][DOMAIN_NAME]"
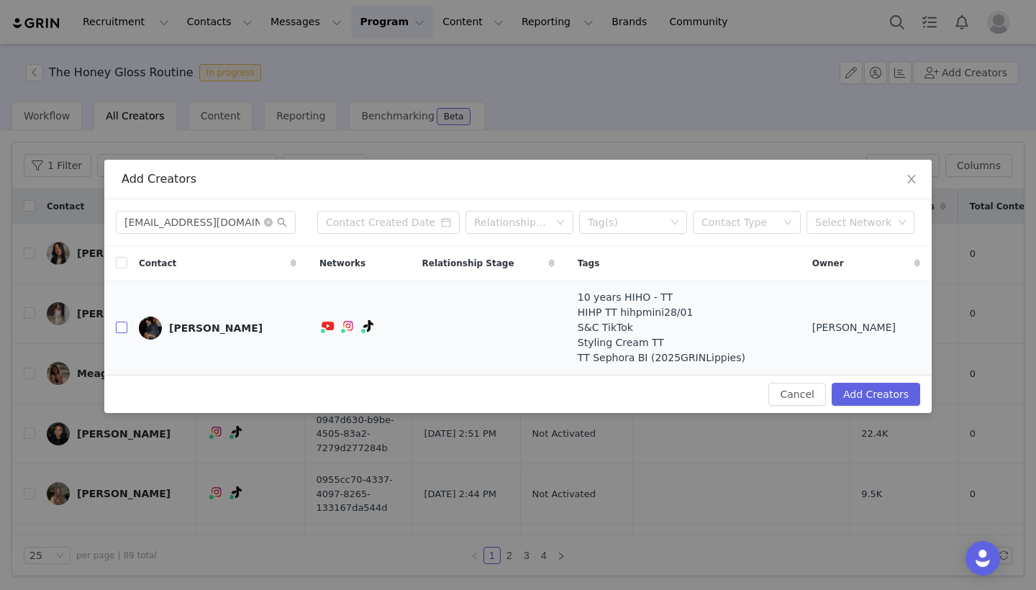
click at [122, 324] on input "checkbox" at bounding box center [122, 328] width 12 height 12
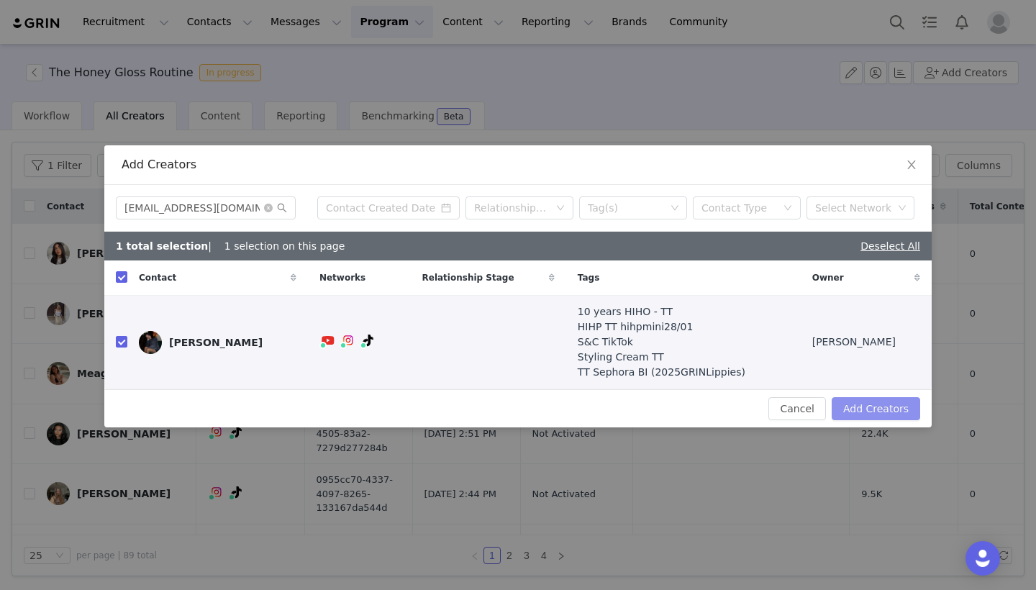
click at [878, 416] on button "Add Creators" at bounding box center [876, 408] width 89 height 23
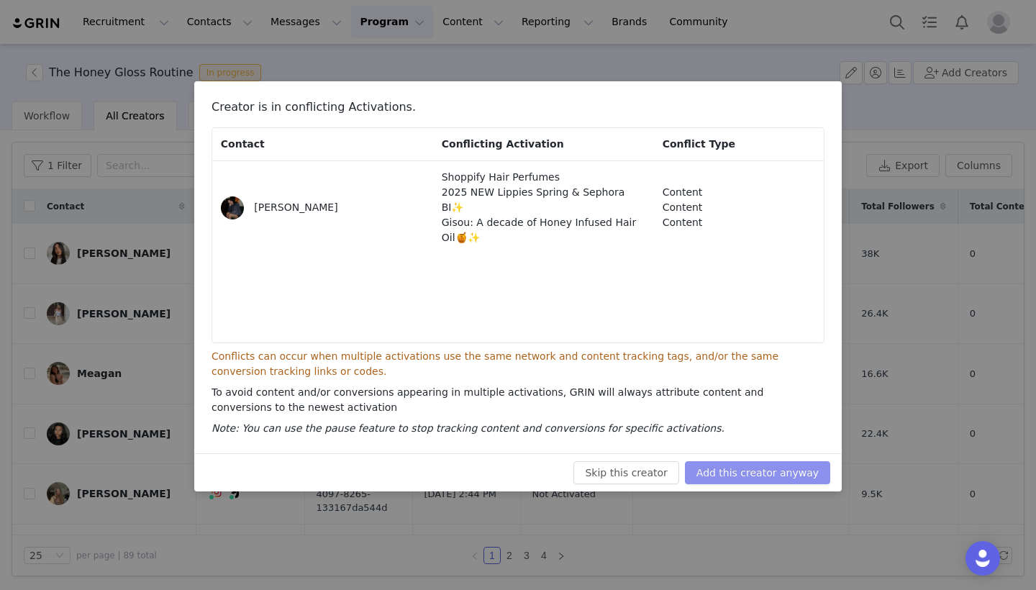
click at [799, 471] on button "Add this creator anyway" at bounding box center [757, 472] width 145 height 23
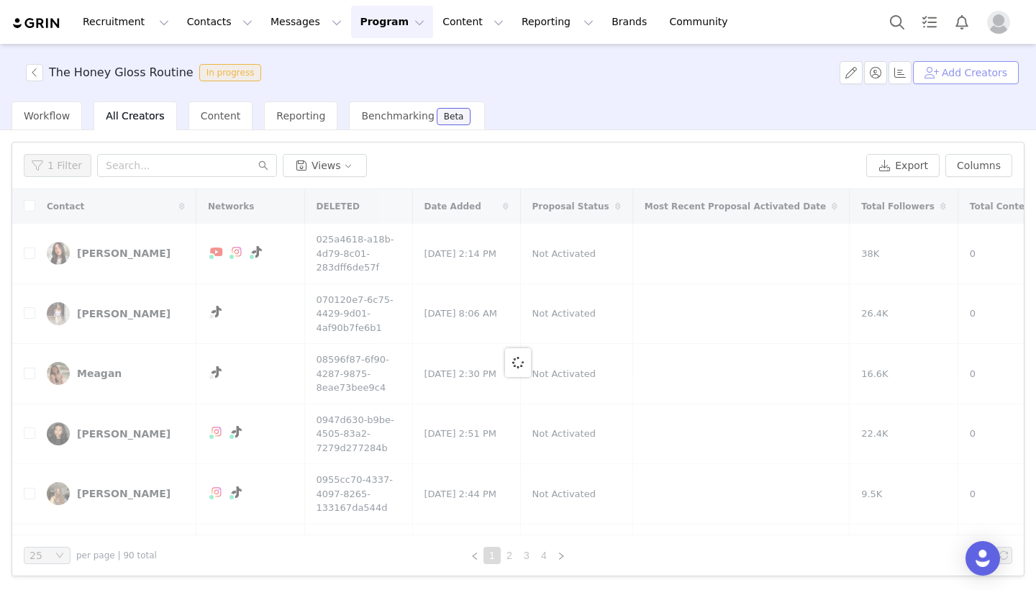
click at [997, 65] on button "Add Creators" at bounding box center [966, 72] width 106 height 23
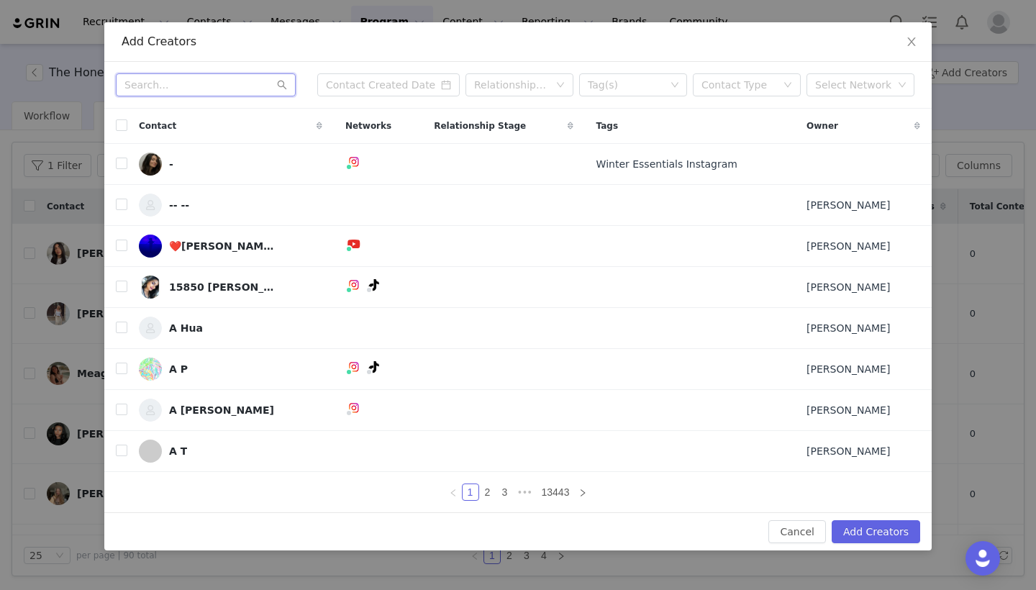
click at [253, 79] on input "text" at bounding box center [206, 84] width 180 height 23
paste input "[EMAIL_ADDRESS][DOMAIN_NAME]"
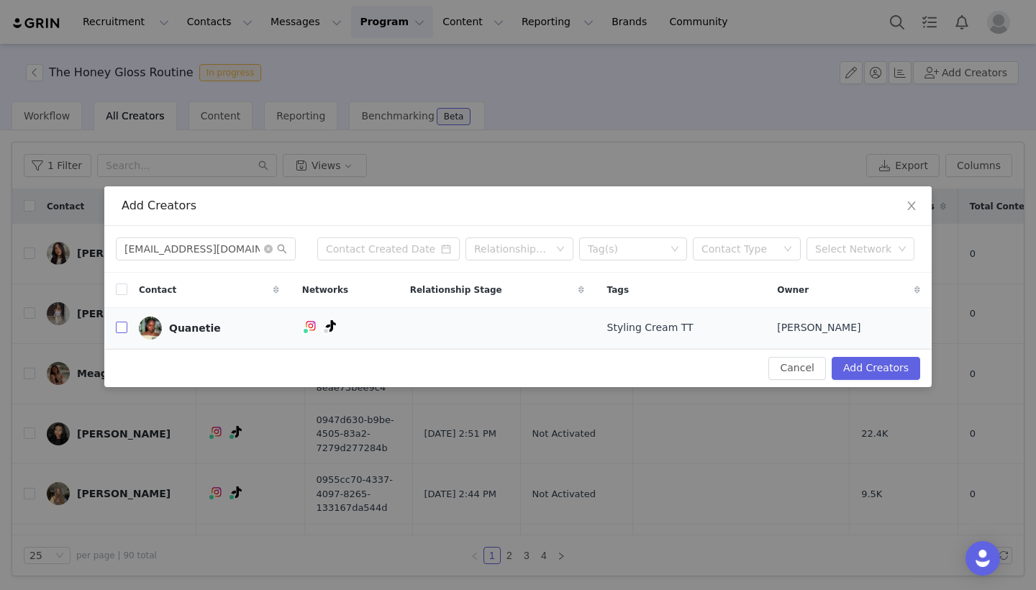
click at [124, 333] on input "checkbox" at bounding box center [122, 328] width 12 height 12
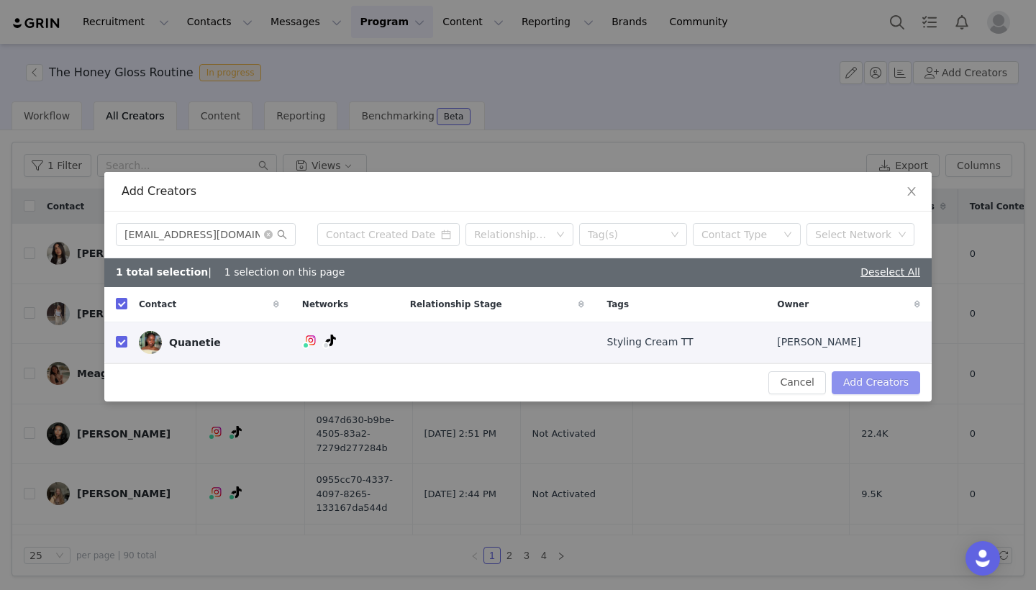
click at [876, 384] on button "Add Creators" at bounding box center [876, 382] width 89 height 23
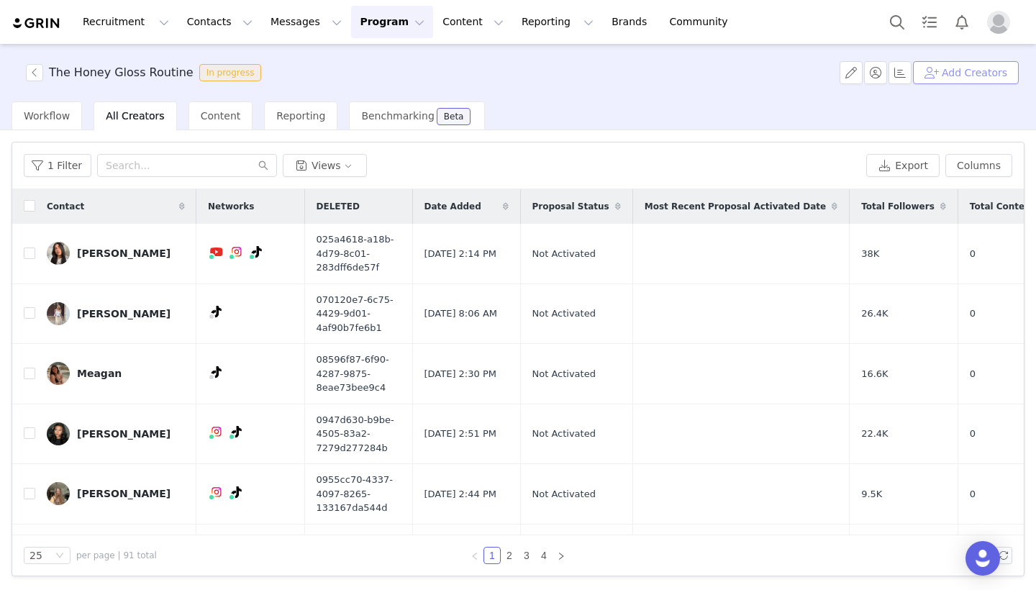
click at [977, 78] on button "Add Creators" at bounding box center [966, 72] width 106 height 23
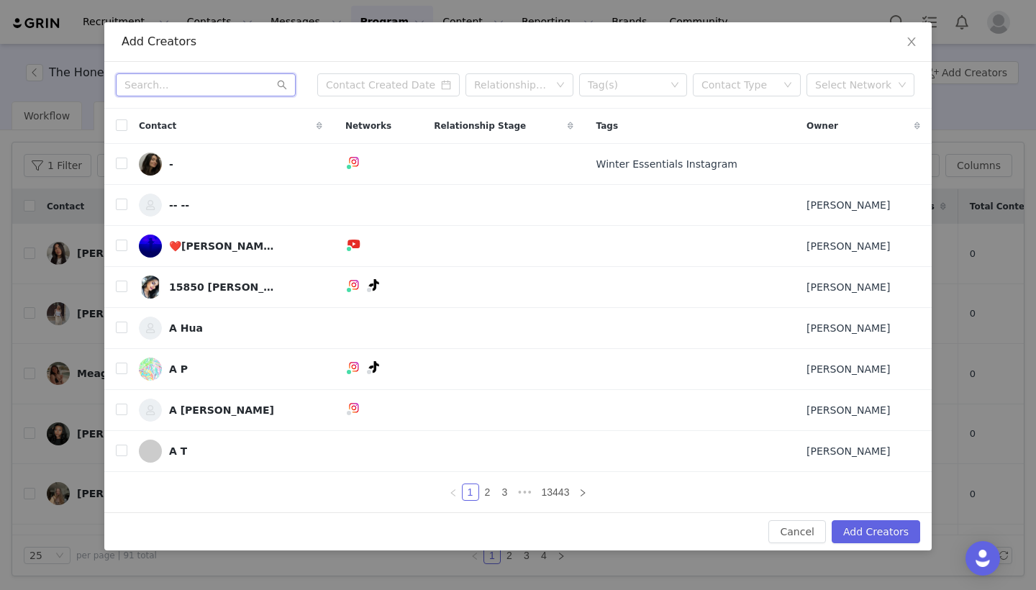
click at [214, 93] on input "text" at bounding box center [206, 84] width 180 height 23
paste input "[EMAIL_ADDRESS][DOMAIN_NAME]"
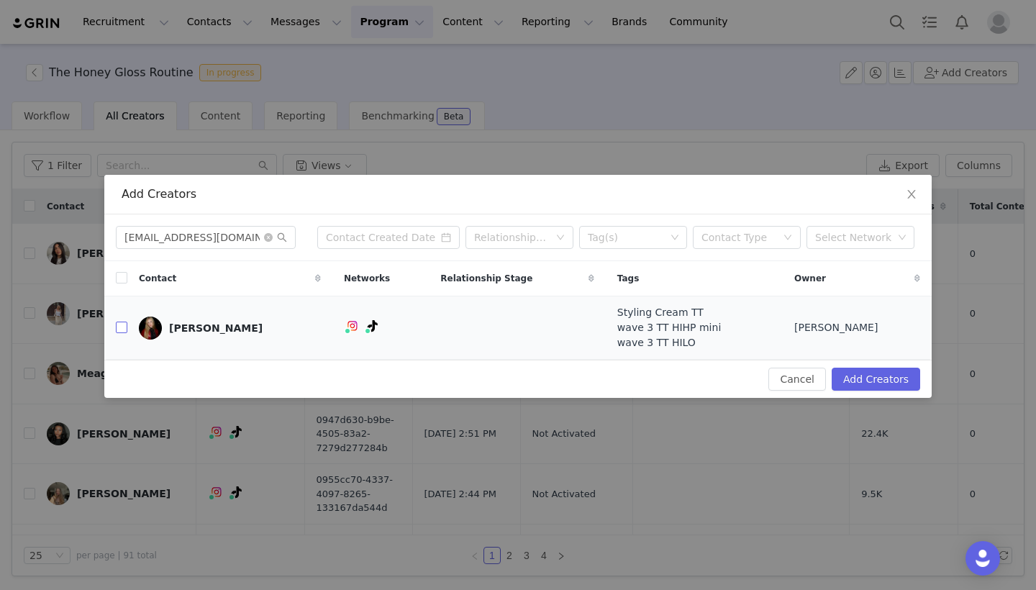
click at [122, 327] on input "checkbox" at bounding box center [122, 328] width 12 height 12
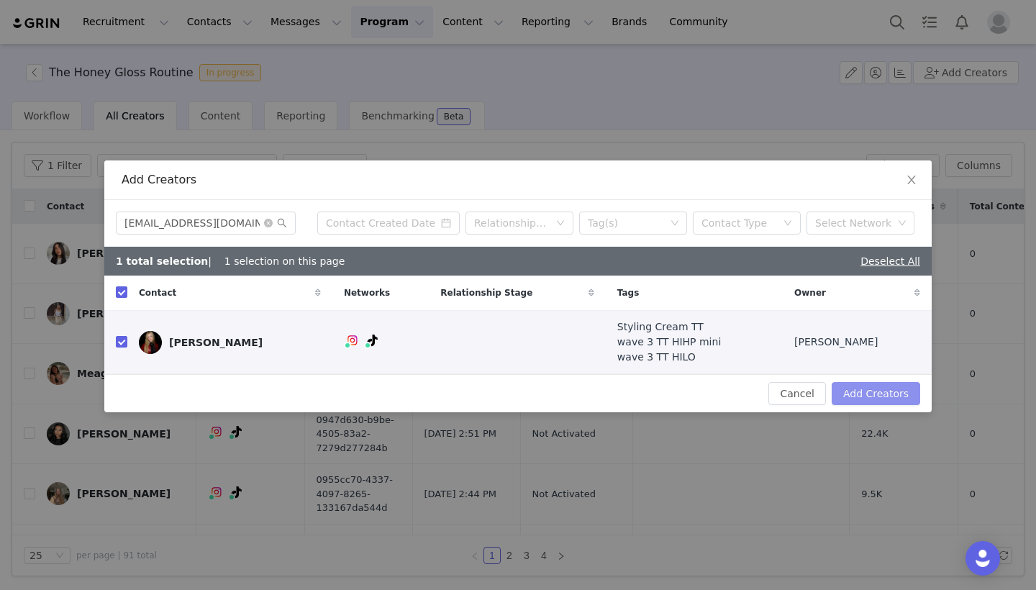
click at [884, 390] on button "Add Creators" at bounding box center [876, 393] width 89 height 23
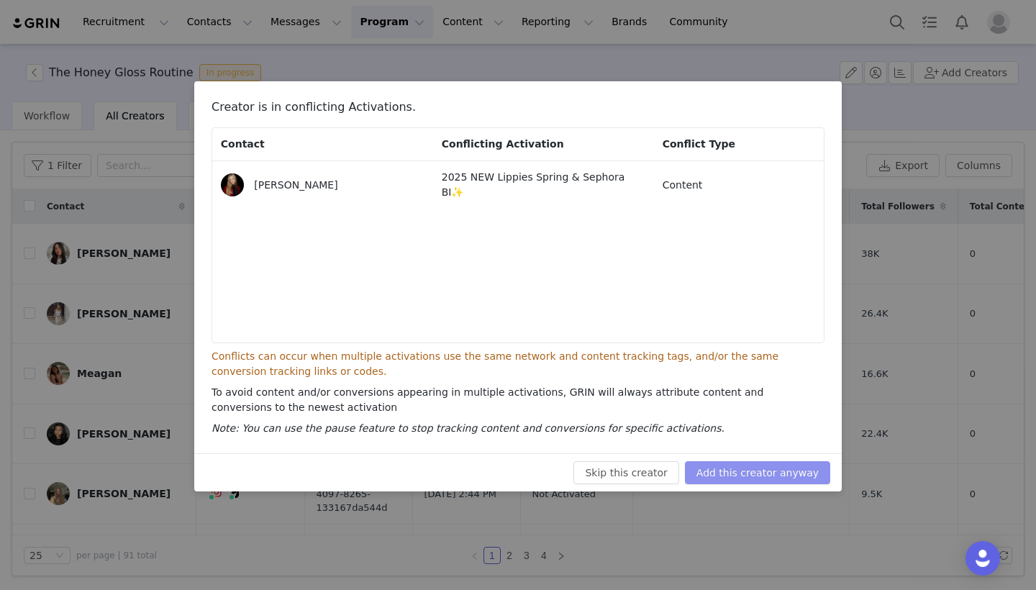
click at [804, 465] on button "Add this creator anyway" at bounding box center [757, 472] width 145 height 23
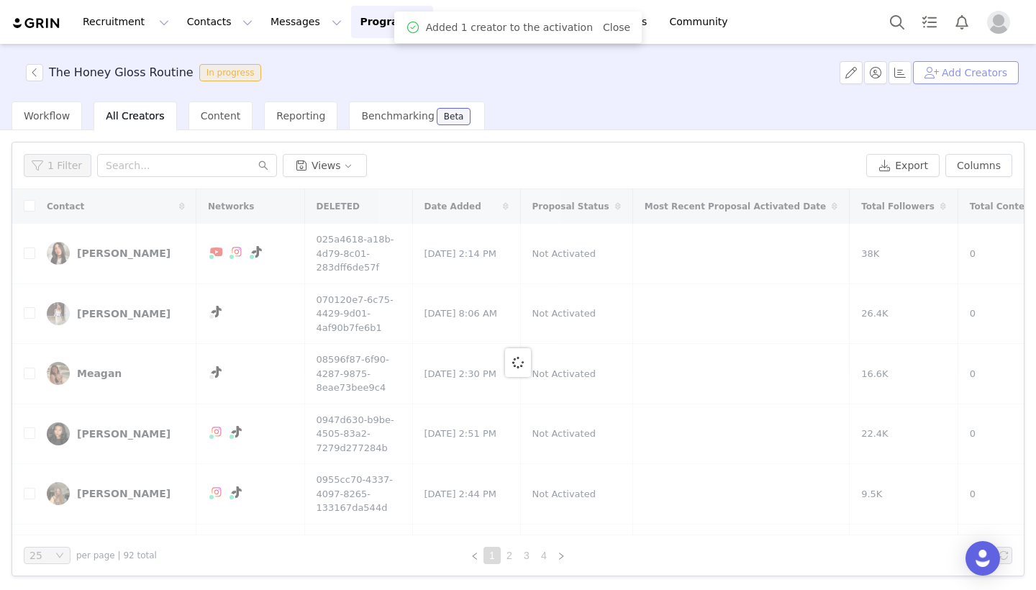
click at [989, 71] on button "Add Creators" at bounding box center [966, 72] width 106 height 23
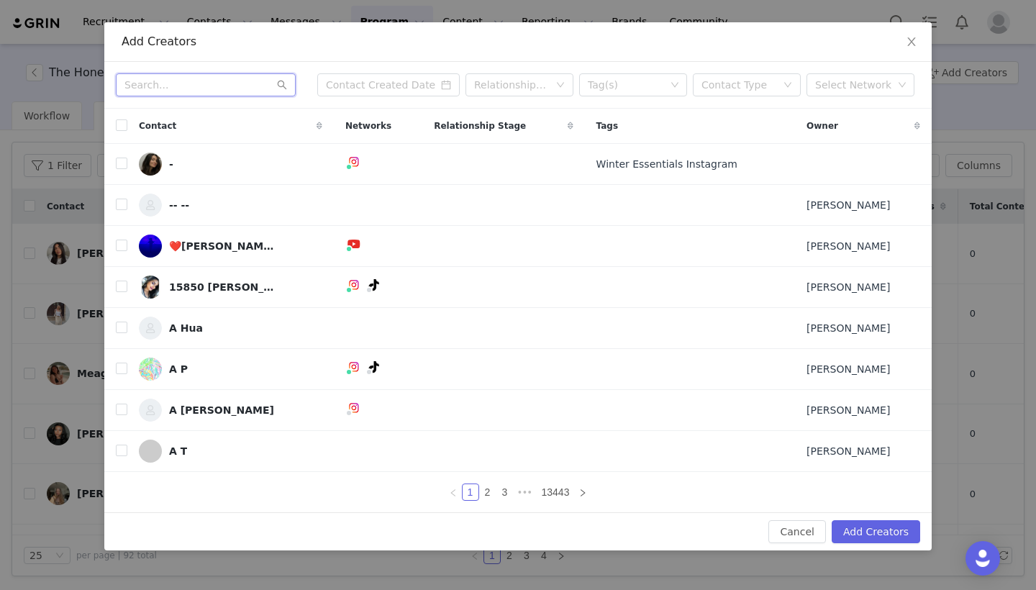
click at [227, 88] on input "text" at bounding box center [206, 84] width 180 height 23
paste input "[PERSON_NAME][EMAIL_ADDRESS][PERSON_NAME][DOMAIN_NAME]"
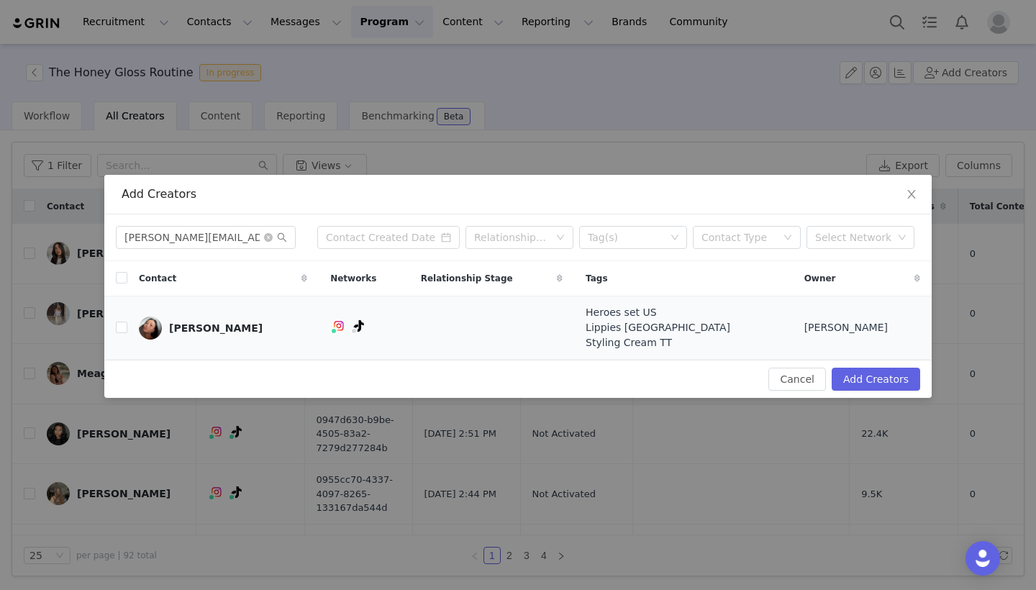
click at [130, 331] on td "[PERSON_NAME]" at bounding box center [222, 327] width 191 height 63
click at [124, 329] on input "checkbox" at bounding box center [122, 328] width 12 height 12
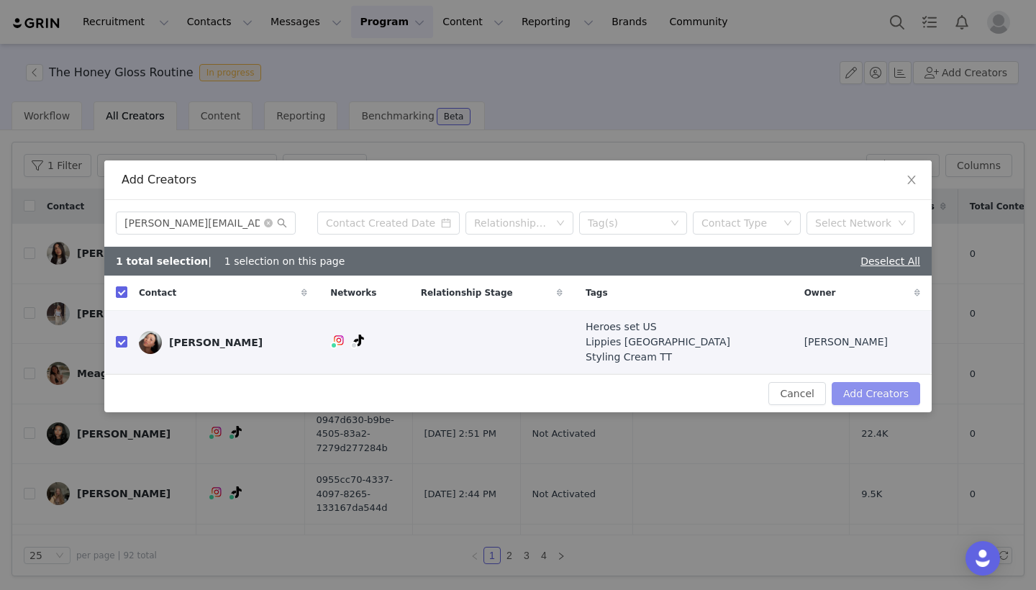
click at [903, 393] on button "Add Creators" at bounding box center [876, 393] width 89 height 23
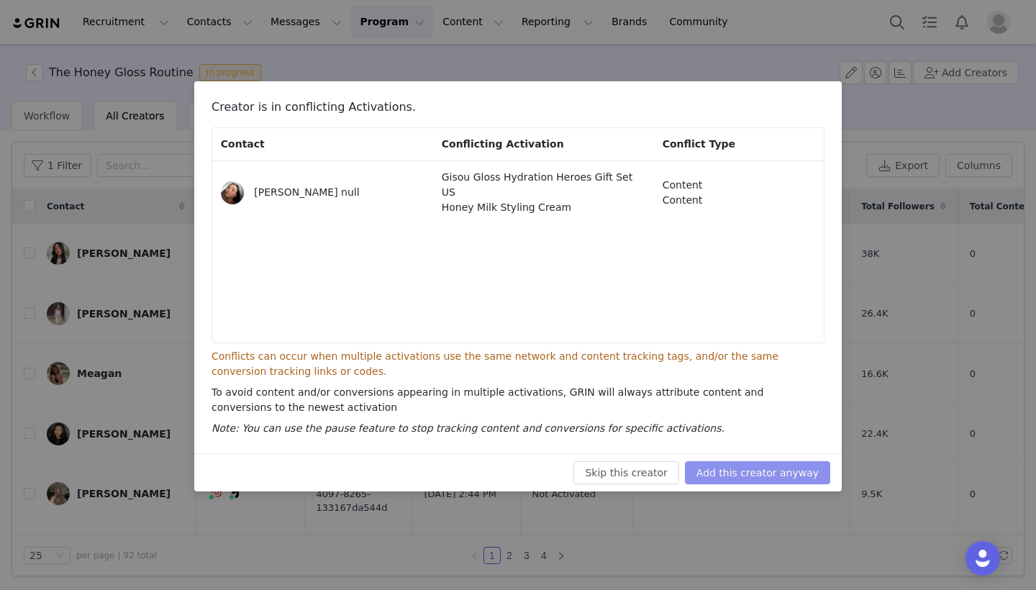
click at [802, 481] on button "Add this creator anyway" at bounding box center [757, 472] width 145 height 23
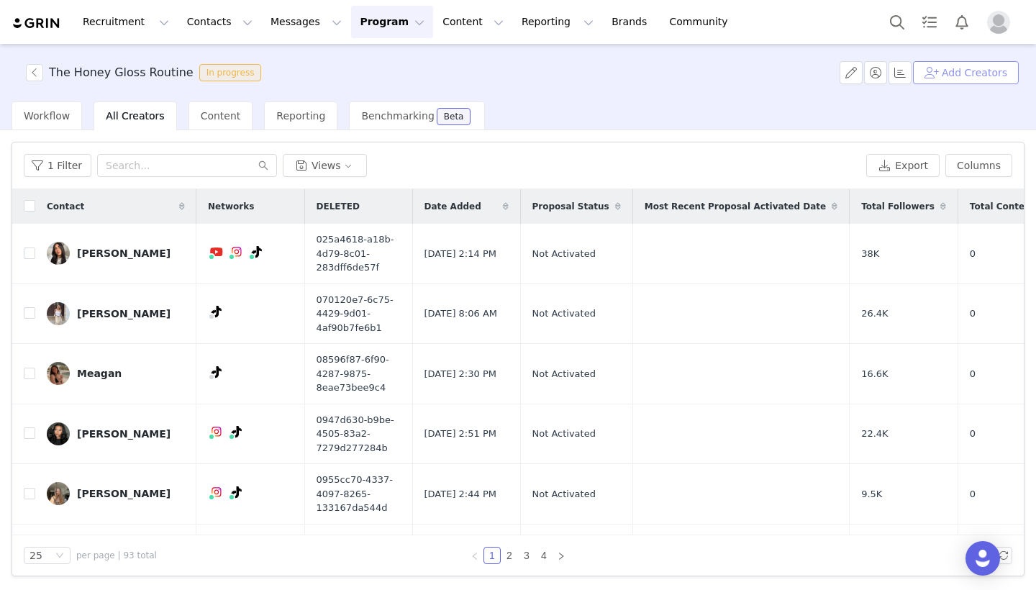
click at [964, 67] on button "Add Creators" at bounding box center [966, 72] width 106 height 23
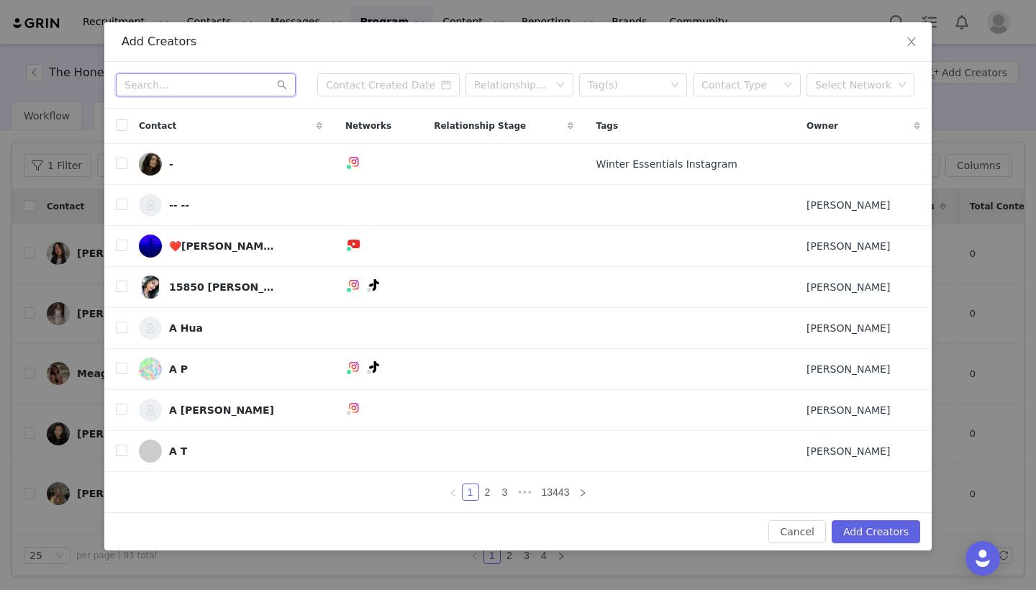
click at [231, 90] on input "text" at bounding box center [206, 84] width 180 height 23
paste input "[EMAIL_ADDRESS][DOMAIN_NAME]"
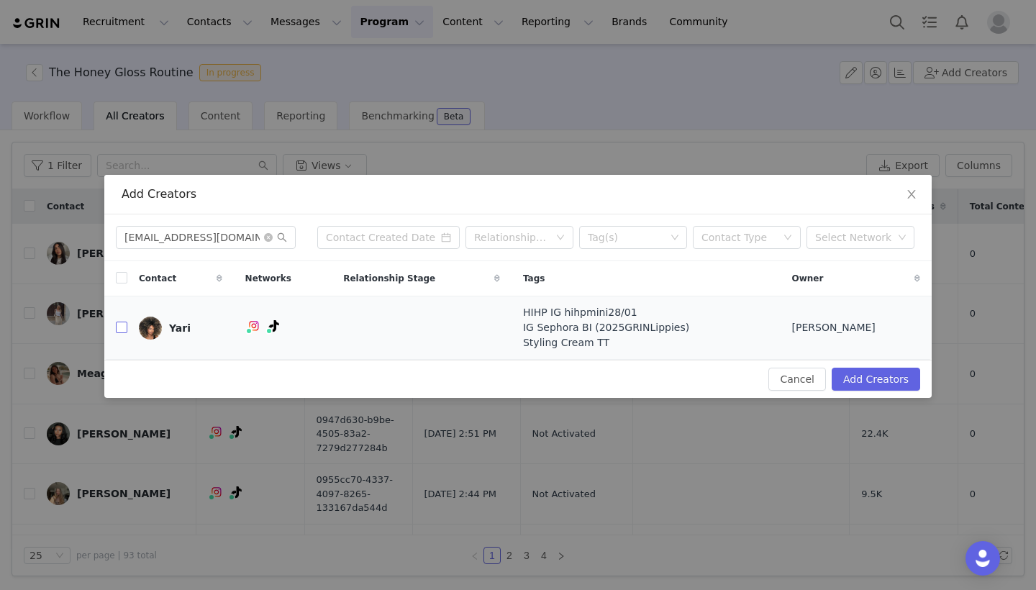
click at [120, 333] on input "checkbox" at bounding box center [122, 328] width 12 height 12
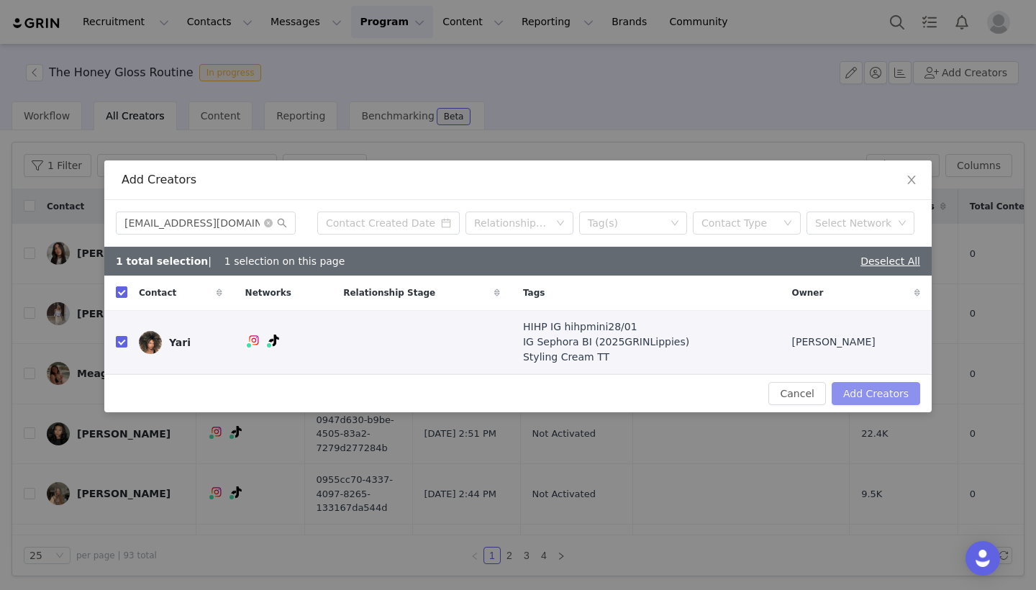
click at [859, 390] on button "Add Creators" at bounding box center [876, 393] width 89 height 23
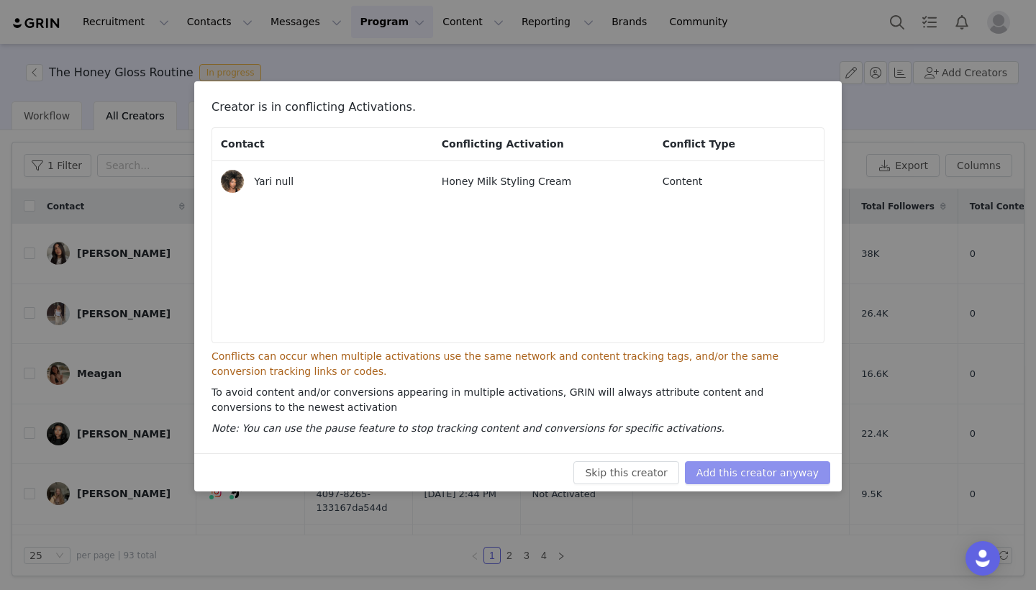
click at [805, 471] on button "Add this creator anyway" at bounding box center [757, 472] width 145 height 23
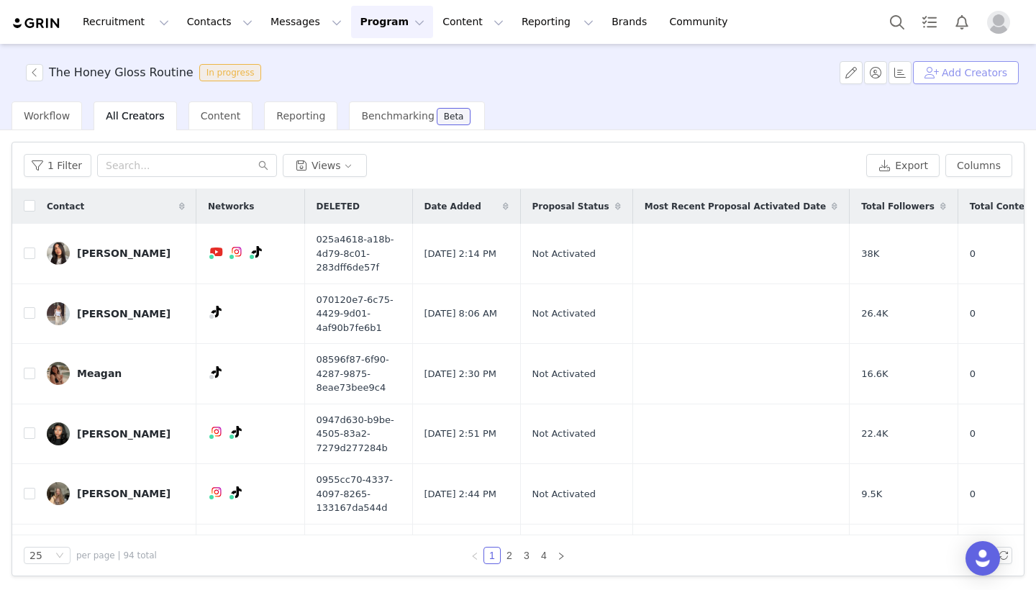
click at [980, 73] on button "Add Creators" at bounding box center [966, 72] width 106 height 23
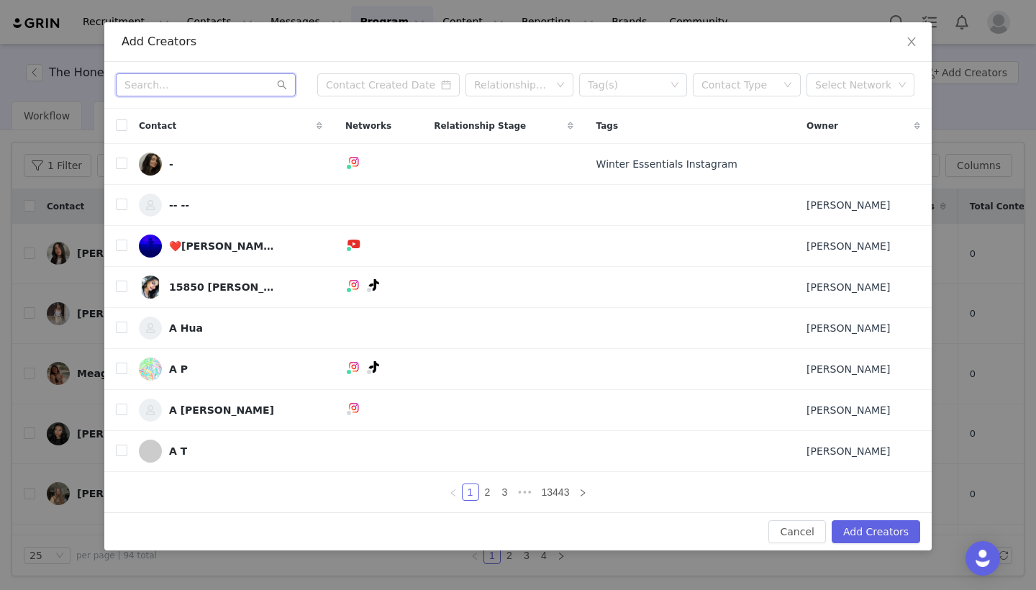
click at [269, 87] on input "text" at bounding box center [206, 84] width 180 height 23
paste input "[EMAIL_ADDRESS][DOMAIN_NAME]"
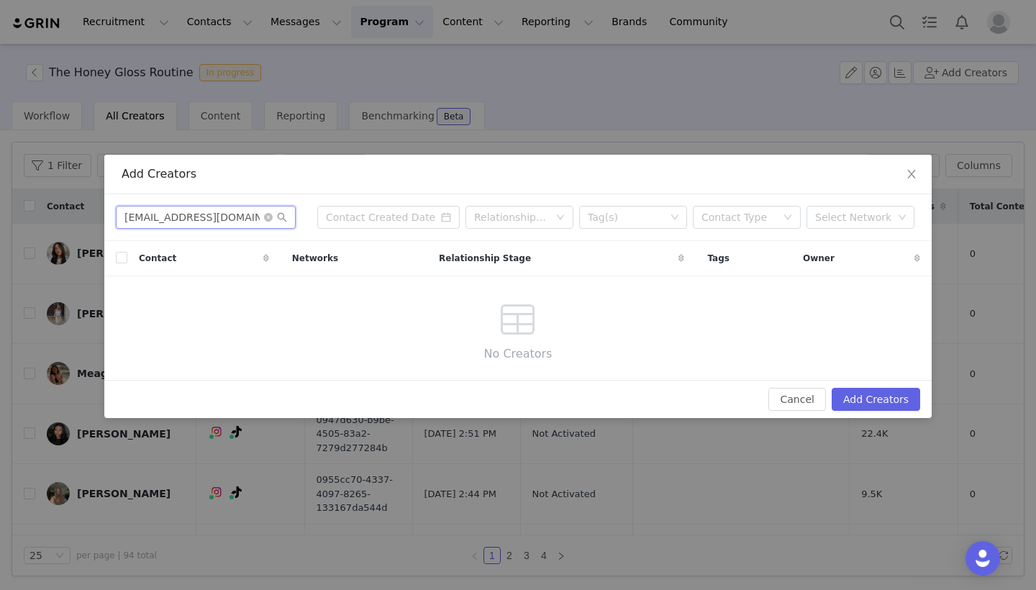
click at [262, 219] on input "[EMAIL_ADDRESS][DOMAIN_NAME]" at bounding box center [206, 217] width 180 height 23
click at [264, 219] on icon "icon: close-circle" at bounding box center [268, 217] width 9 height 9
click at [239, 206] on input "text" at bounding box center [206, 217] width 180 height 23
paste input "[EMAIL_ADDRESS][DOMAIN_NAME]"
click at [278, 214] on icon "icon: search" at bounding box center [282, 217] width 10 height 10
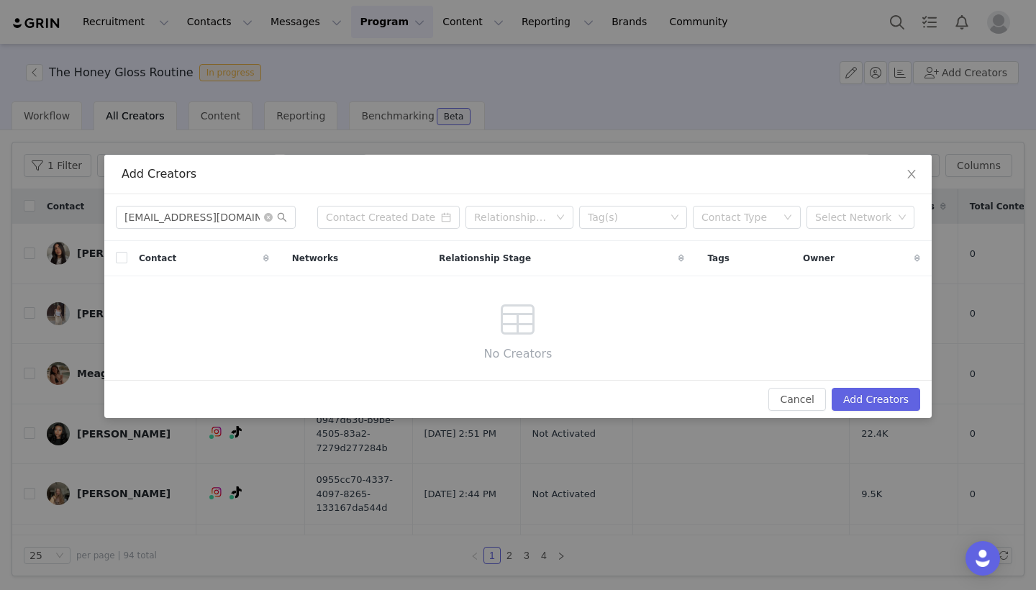
click at [267, 222] on span at bounding box center [275, 217] width 23 height 10
click at [268, 213] on icon "icon: close-circle" at bounding box center [268, 217] width 9 height 9
click at [247, 218] on input "text" at bounding box center [206, 217] width 180 height 23
paste input "[EMAIL_ADDRESS][DOMAIN_NAME]"
click at [285, 218] on icon "icon: search" at bounding box center [282, 217] width 10 height 10
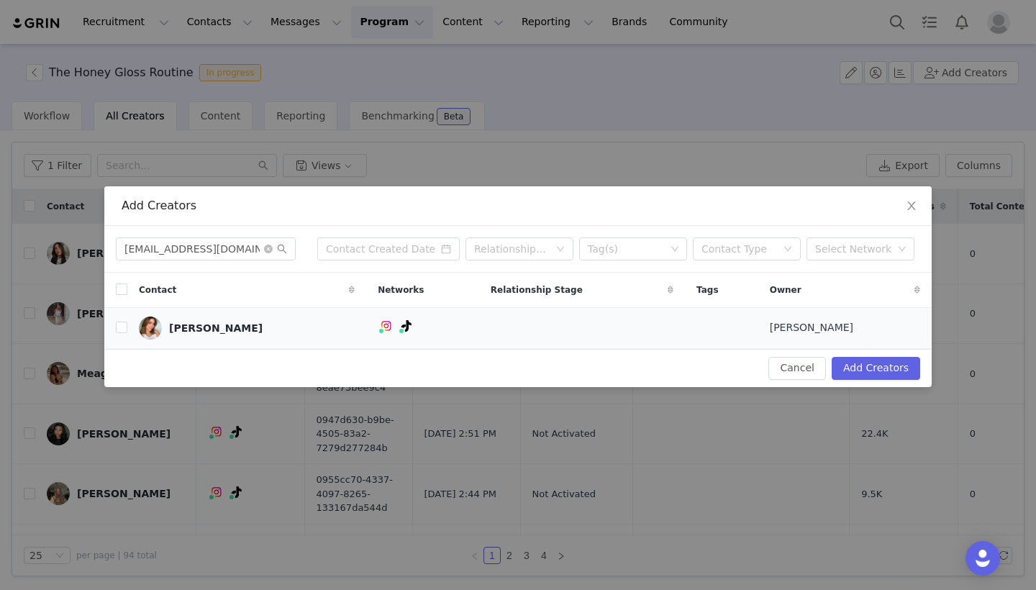
click at [130, 325] on td "[PERSON_NAME]" at bounding box center [246, 327] width 239 height 41
click at [119, 325] on input "checkbox" at bounding box center [122, 328] width 12 height 12
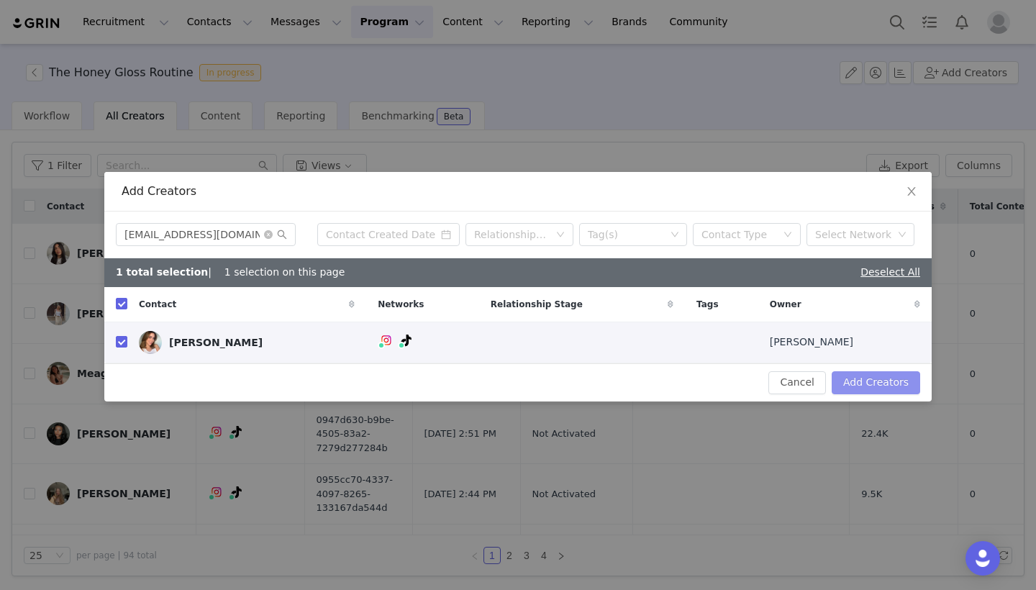
click at [876, 381] on button "Add Creators" at bounding box center [876, 382] width 89 height 23
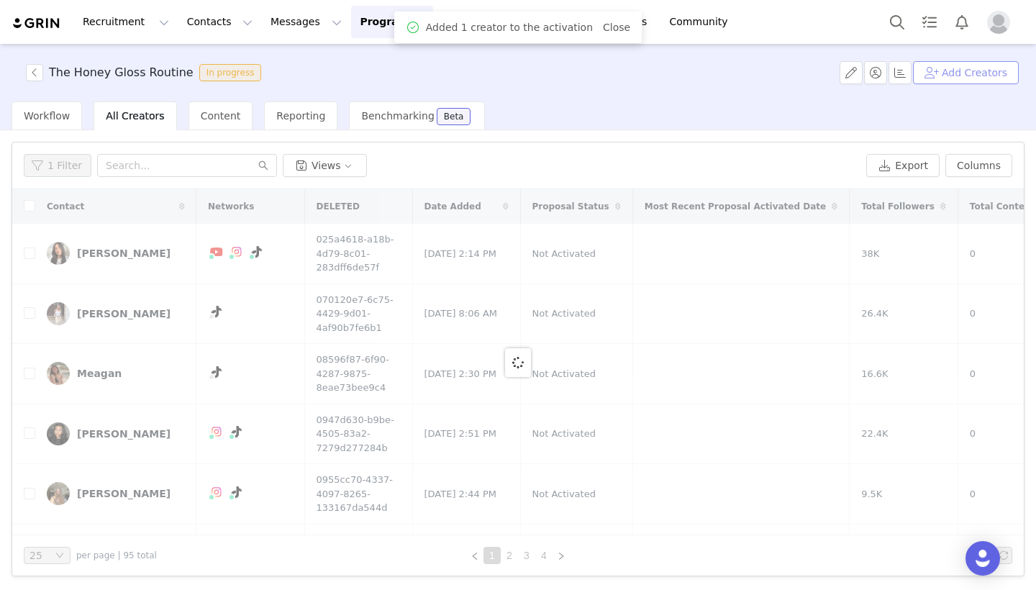
click at [979, 79] on button "Add Creators" at bounding box center [966, 72] width 106 height 23
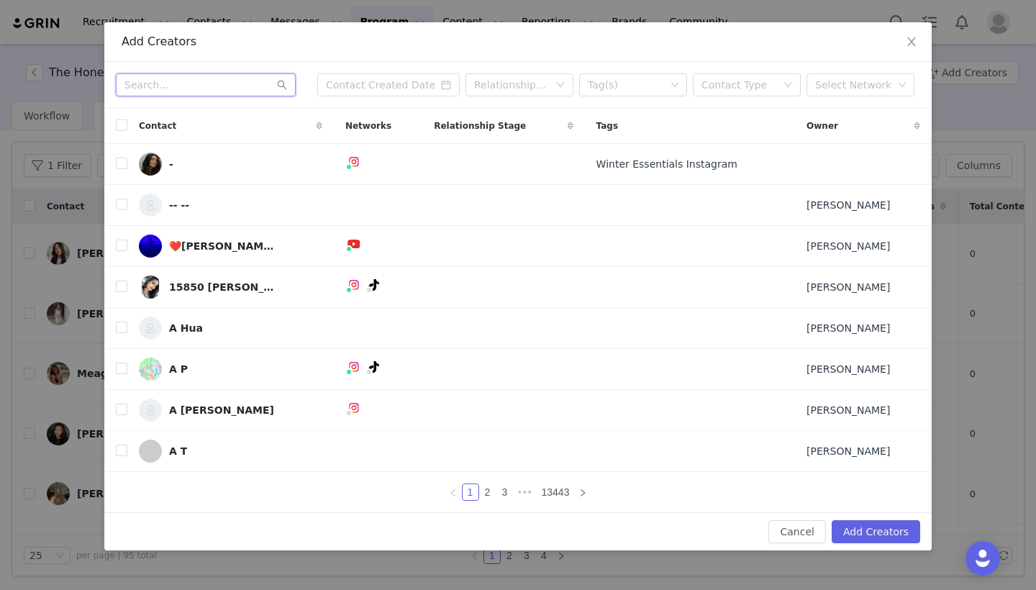
click at [217, 82] on input "text" at bounding box center [206, 84] width 180 height 23
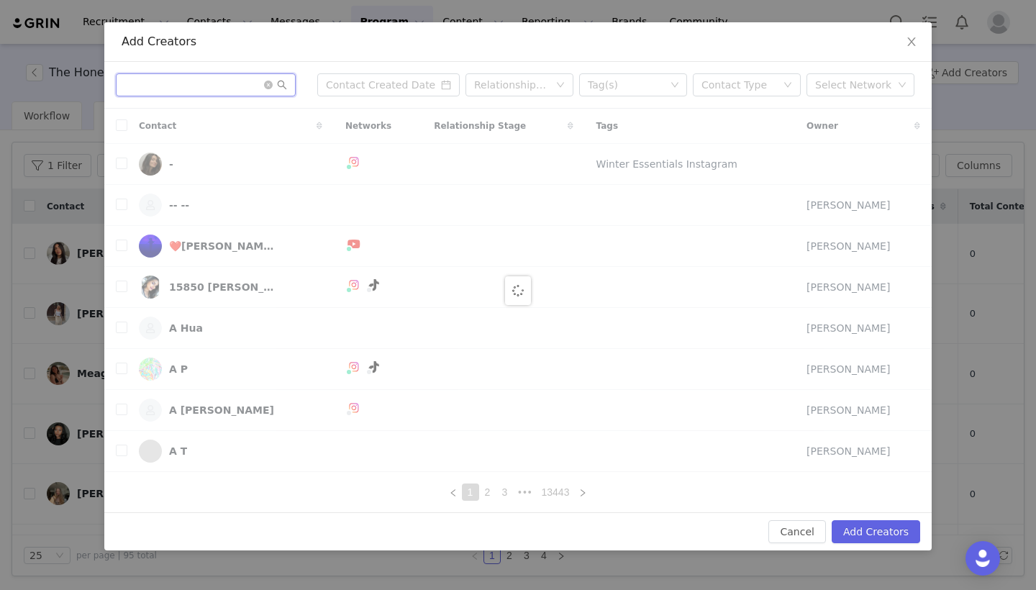
paste input "[EMAIL_ADDRESS][DOMAIN_NAME]"
click at [127, 86] on input "[EMAIL_ADDRESS][DOMAIN_NAME]" at bounding box center [206, 84] width 180 height 23
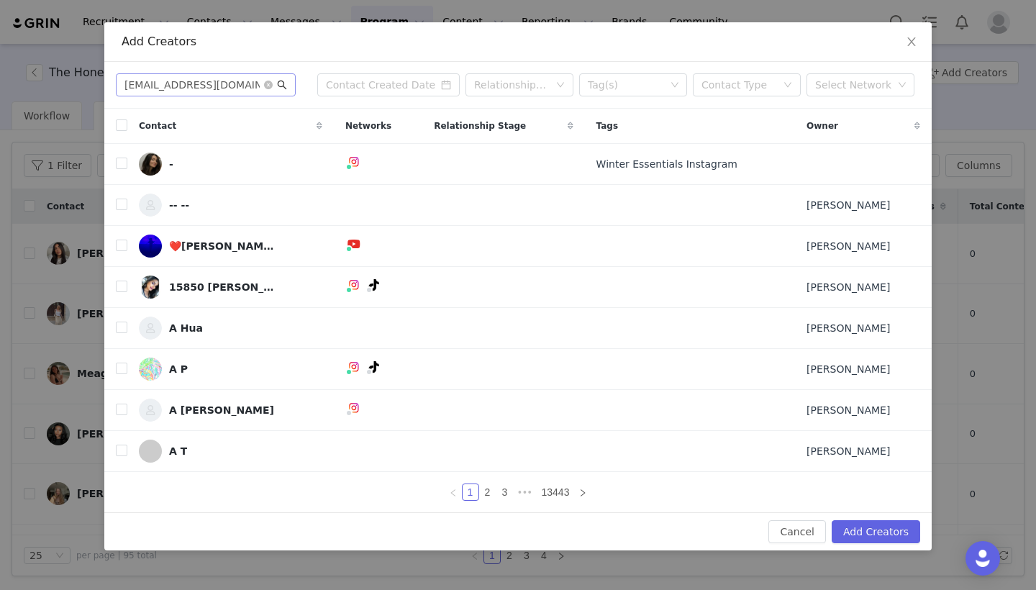
click at [285, 89] on icon "icon: search" at bounding box center [282, 85] width 10 height 10
click at [237, 83] on input "[EMAIL_ADDRESS][DOMAIN_NAME]" at bounding box center [206, 84] width 180 height 23
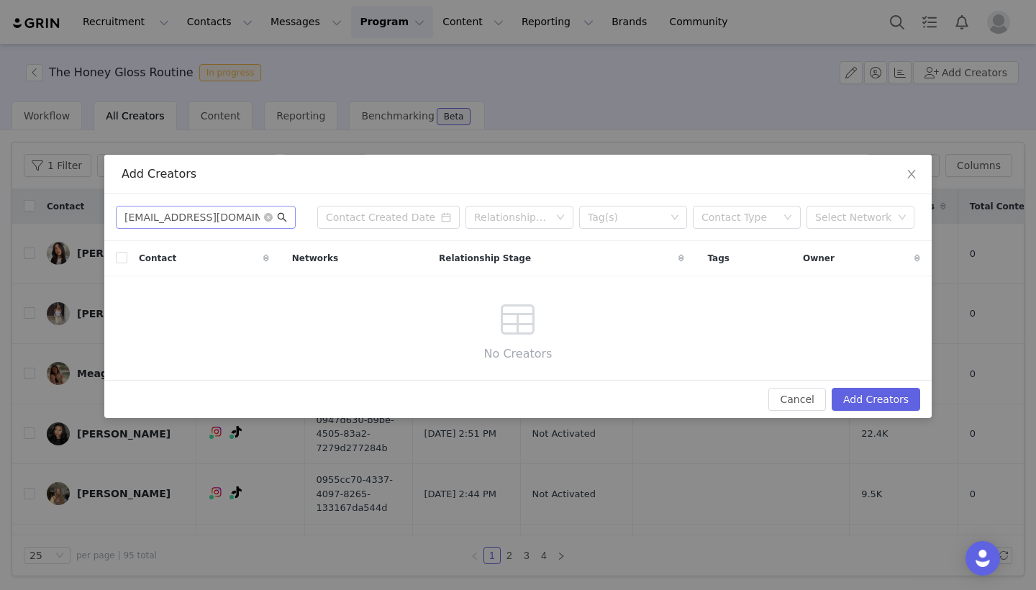
click at [284, 222] on icon "icon: search" at bounding box center [282, 217] width 10 height 10
click at [271, 218] on icon "icon: close-circle" at bounding box center [268, 217] width 9 height 9
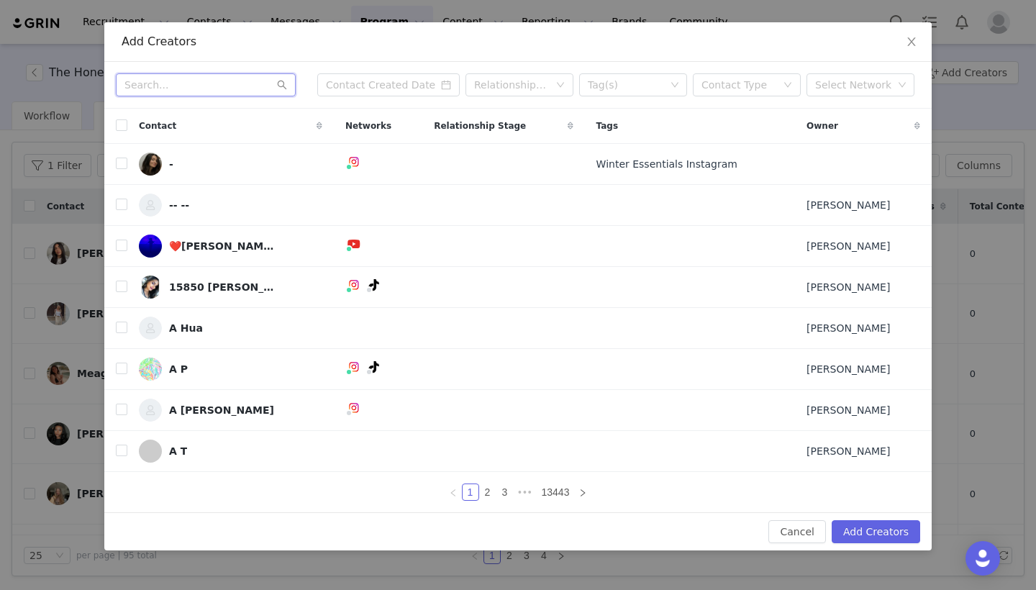
click at [235, 92] on input "text" at bounding box center [206, 84] width 180 height 23
paste input "[EMAIL_ADDRESS][DOMAIN_NAME]"
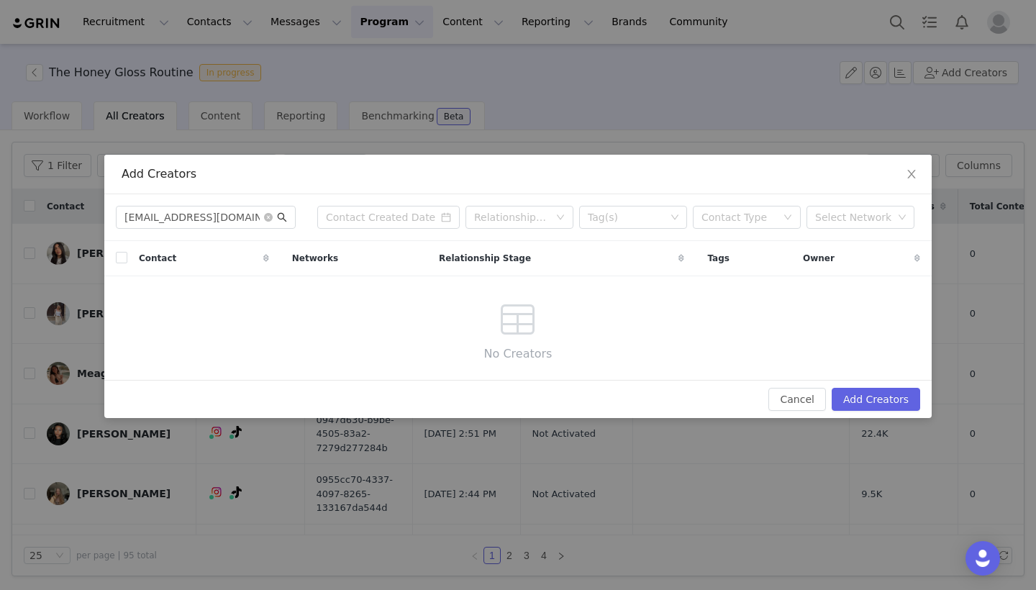
click at [278, 216] on icon "icon: search" at bounding box center [282, 217] width 10 height 10
click at [266, 222] on span at bounding box center [275, 217] width 23 height 10
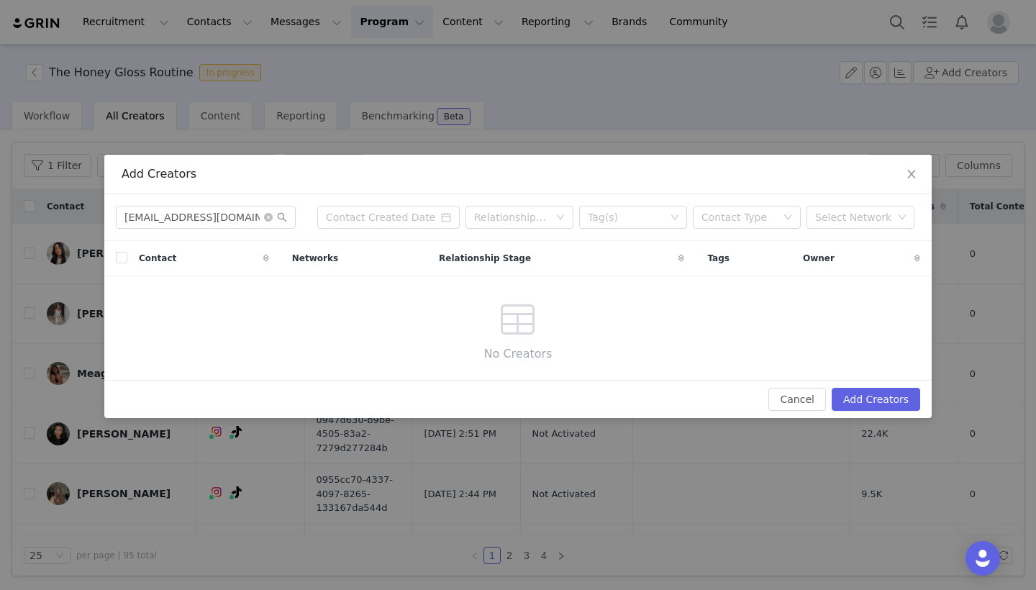
click at [266, 222] on span at bounding box center [275, 217] width 23 height 10
click at [266, 215] on icon "icon: close-circle" at bounding box center [268, 217] width 9 height 9
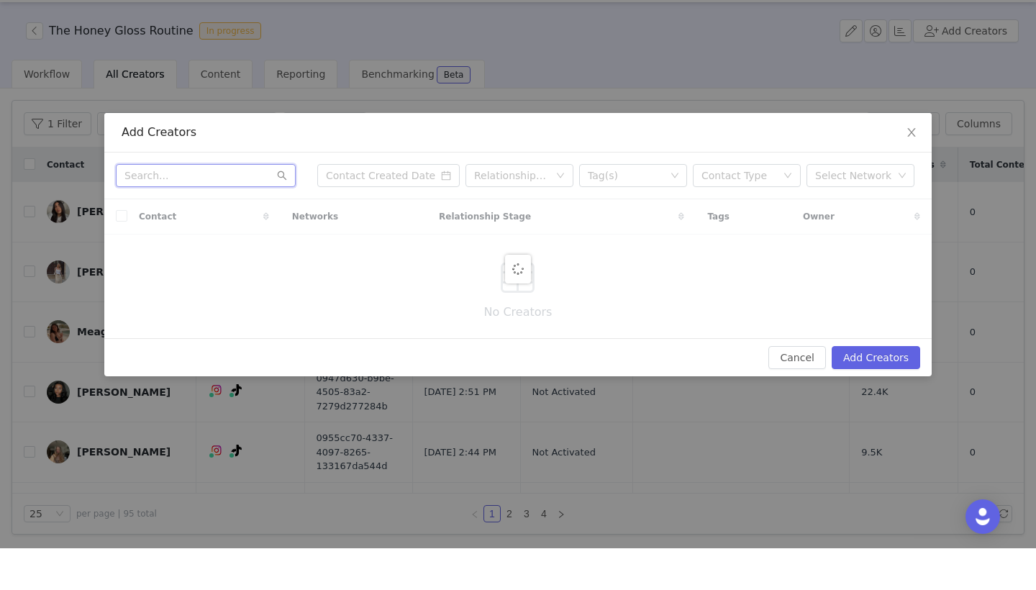
click at [217, 206] on input "text" at bounding box center [206, 217] width 180 height 23
paste input "[EMAIL_ADDRESS][DOMAIN_NAME]"
click at [287, 206] on input "[EMAIL_ADDRESS][DOMAIN_NAME]" at bounding box center [206, 217] width 180 height 23
click at [282, 212] on icon "icon: search" at bounding box center [282, 217] width 10 height 10
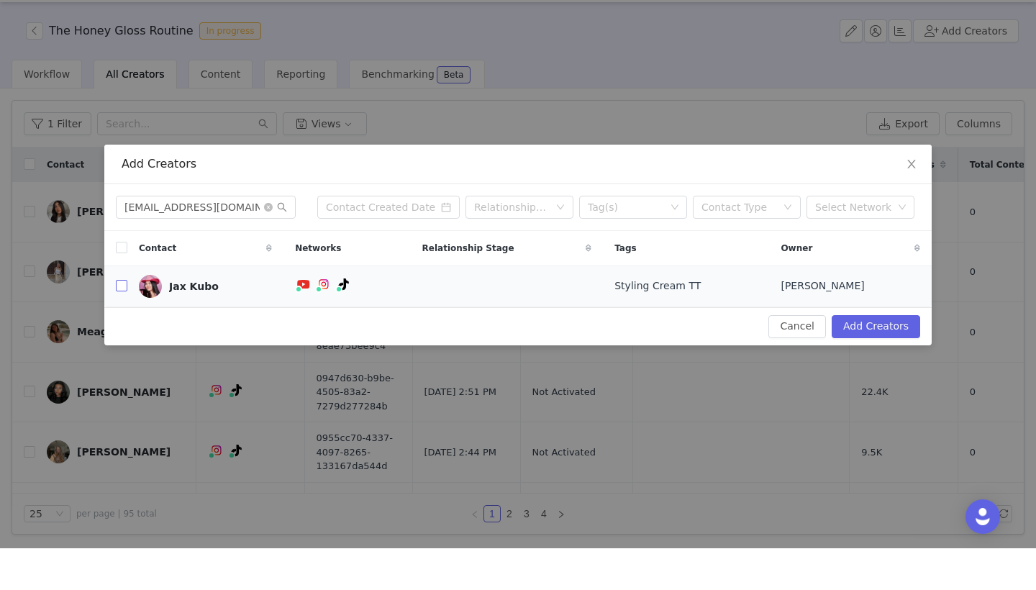
click at [116, 322] on input "checkbox" at bounding box center [122, 328] width 12 height 12
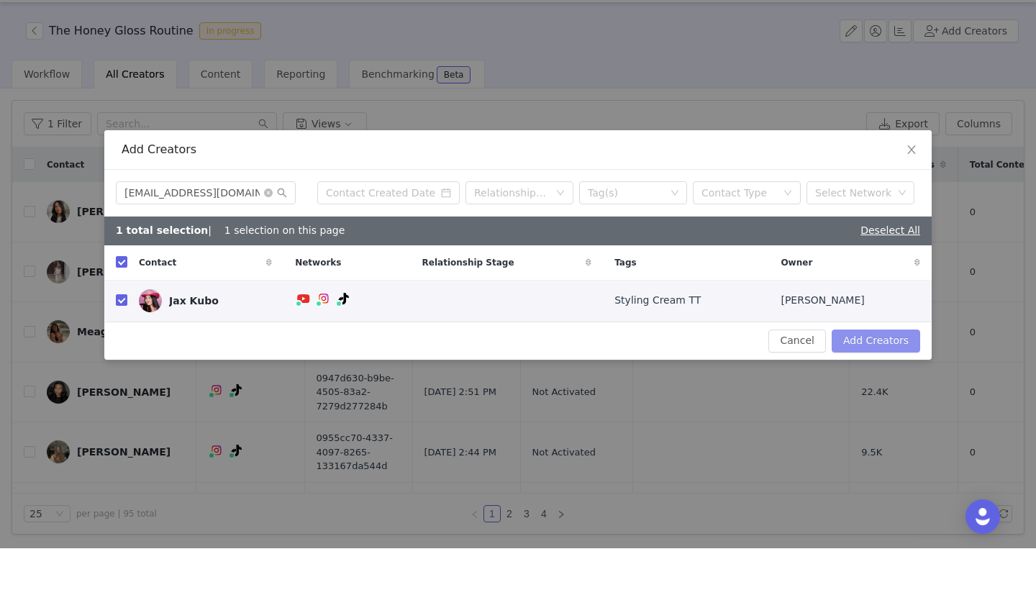
click at [886, 371] on button "Add Creators" at bounding box center [876, 382] width 89 height 23
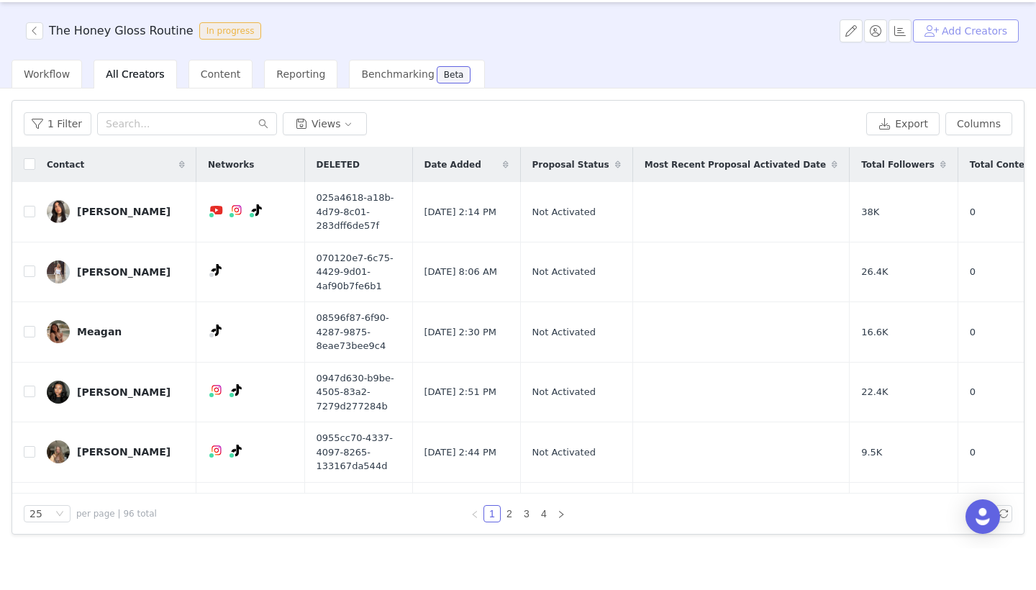
click at [956, 61] on button "Add Creators" at bounding box center [966, 72] width 106 height 23
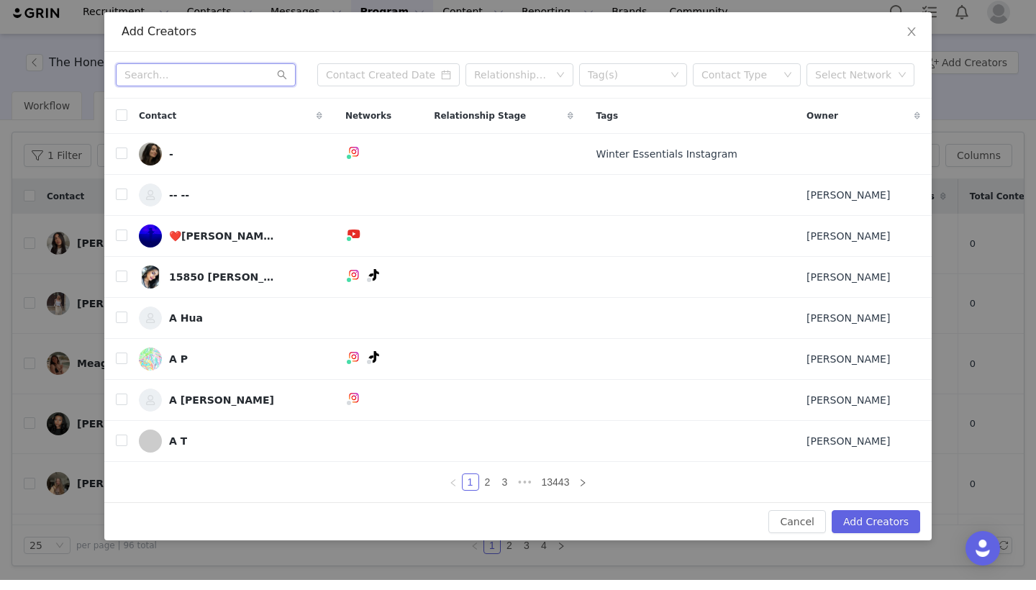
click at [219, 79] on input "text" at bounding box center [206, 84] width 180 height 23
paste input "[EMAIL_ADDRESS][DOMAIN_NAME]"
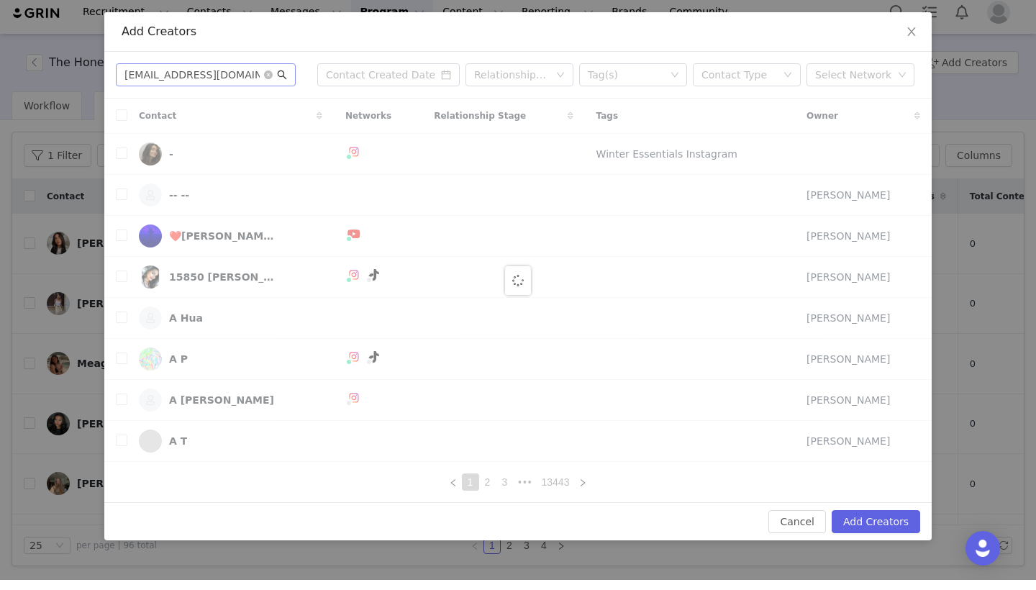
click at [278, 81] on icon "icon: search" at bounding box center [282, 85] width 9 height 9
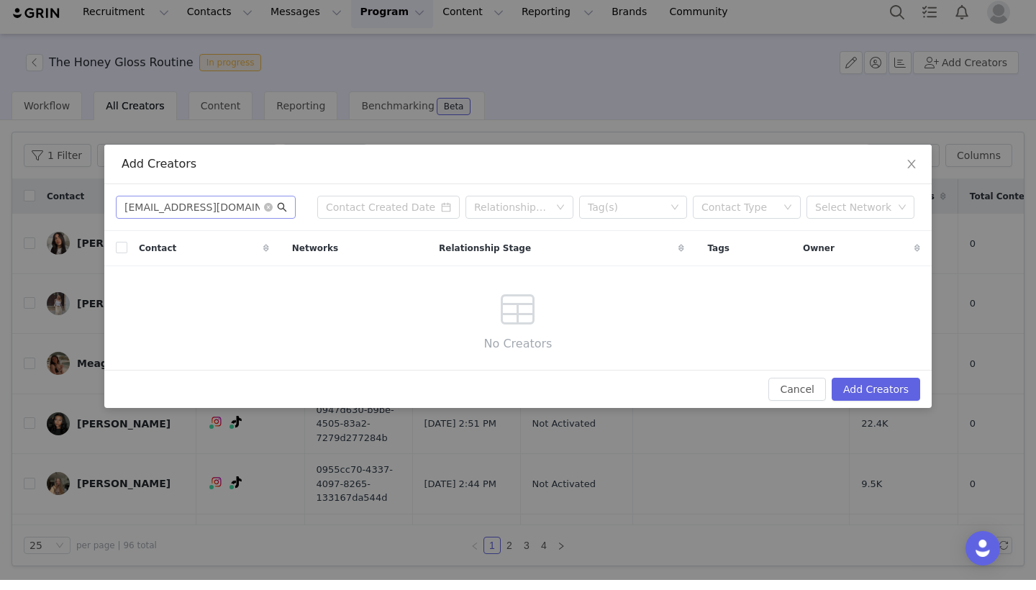
click at [283, 213] on icon "icon: search" at bounding box center [282, 217] width 9 height 9
click at [267, 206] on input "[EMAIL_ADDRESS][DOMAIN_NAME]" at bounding box center [206, 217] width 180 height 23
click at [268, 213] on icon "icon: close-circle" at bounding box center [268, 217] width 9 height 9
click at [242, 206] on input "text" at bounding box center [206, 217] width 180 height 23
paste input "[EMAIL_ADDRESS][DOMAIN_NAME]"
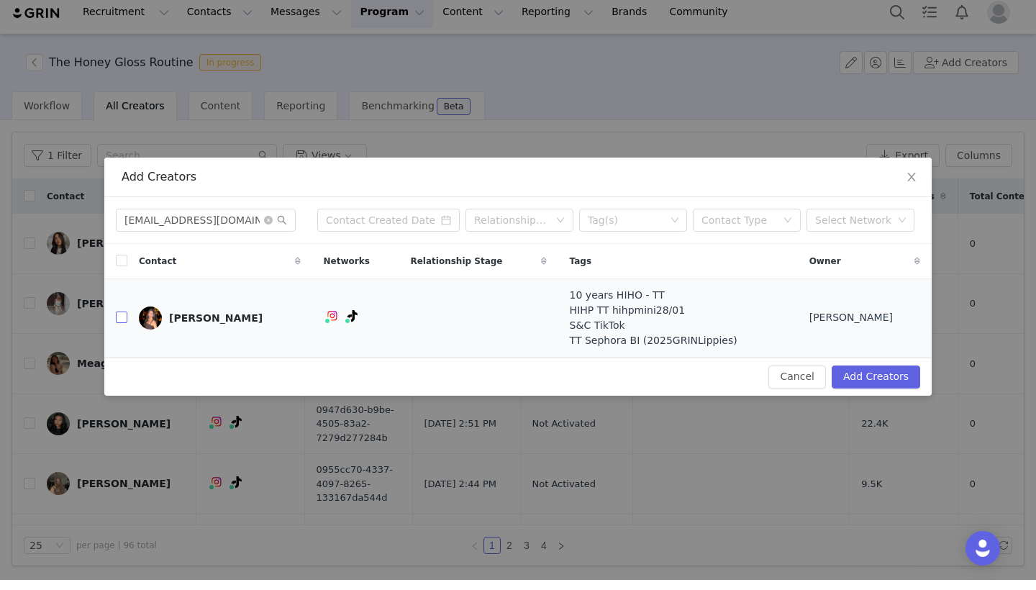
click at [124, 322] on input "checkbox" at bounding box center [122, 328] width 12 height 12
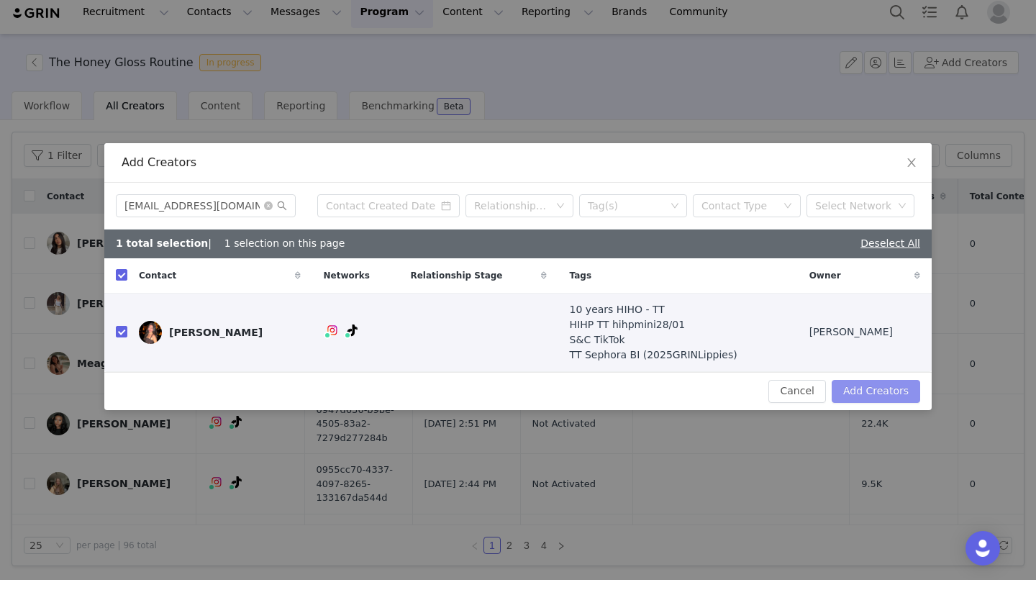
click at [900, 392] on button "Add Creators" at bounding box center [876, 401] width 89 height 23
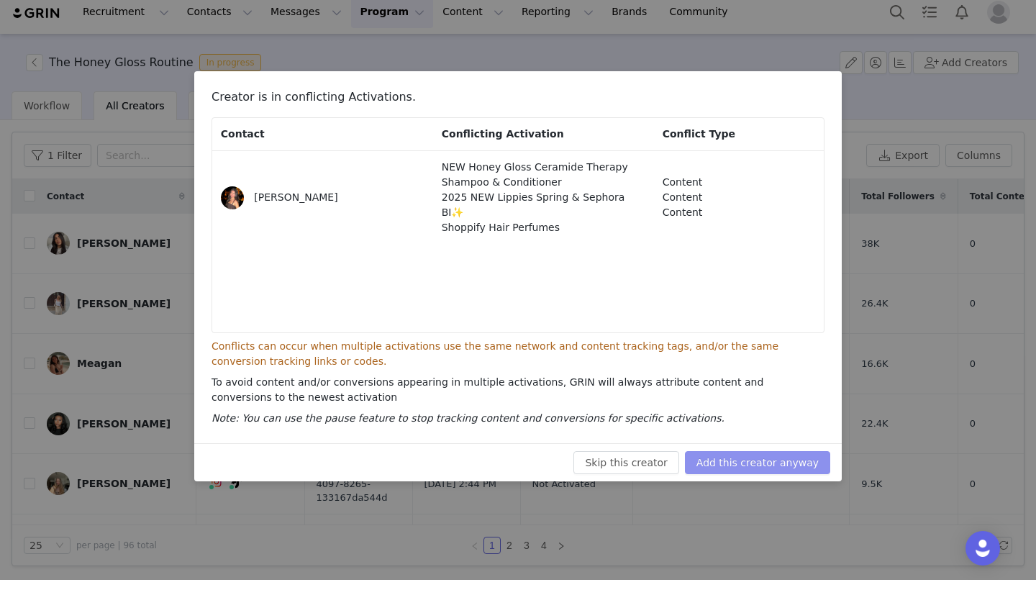
click at [808, 463] on button "Add this creator anyway" at bounding box center [757, 472] width 145 height 23
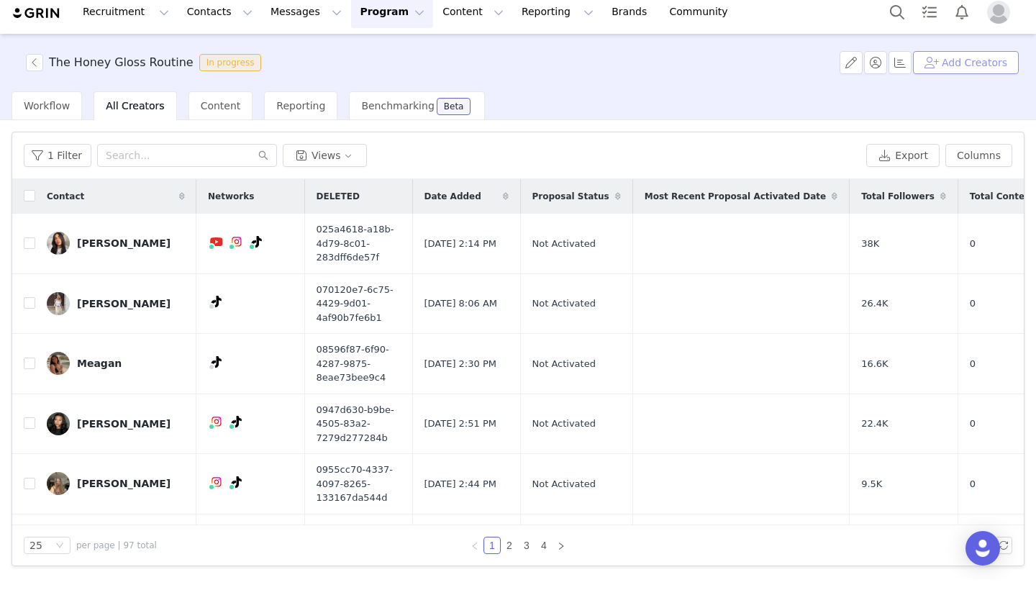
click at [989, 63] on button "Add Creators" at bounding box center [966, 72] width 106 height 23
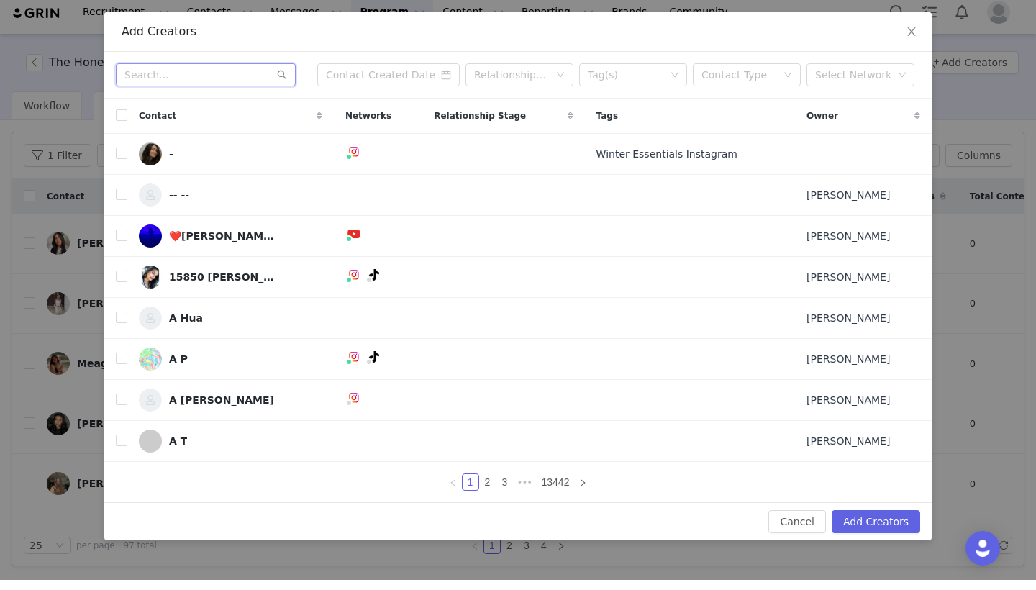
click at [264, 84] on input "text" at bounding box center [206, 84] width 180 height 23
paste
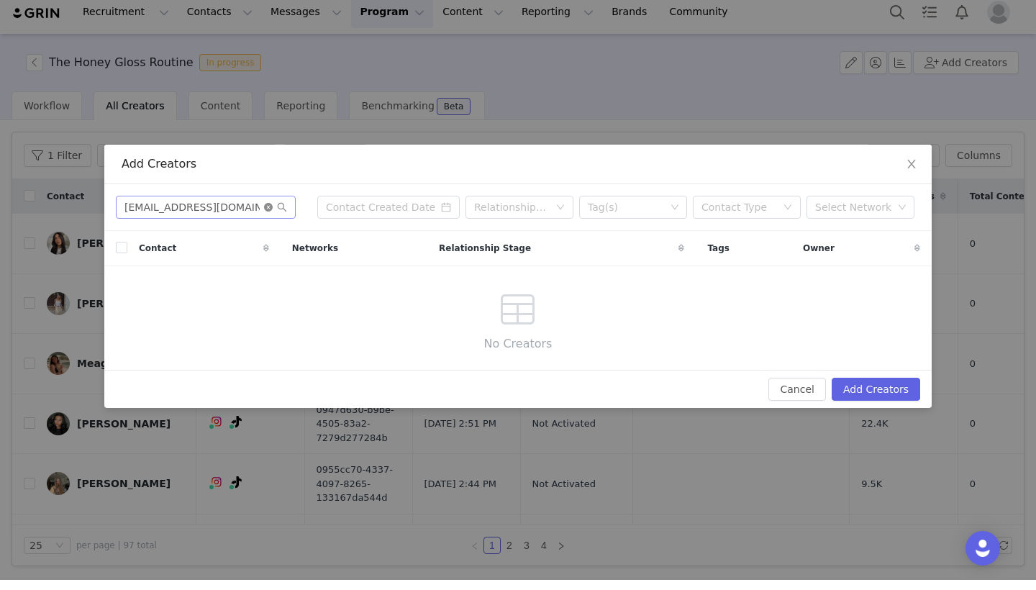
click at [268, 213] on icon "icon: close-circle" at bounding box center [268, 217] width 9 height 9
click at [196, 207] on input "text" at bounding box center [206, 217] width 180 height 23
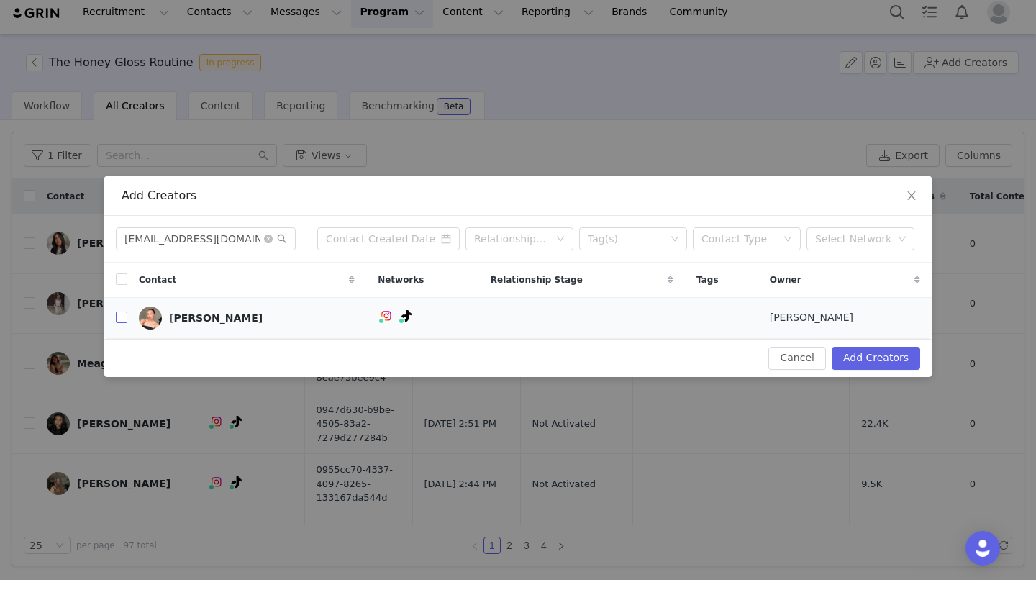
click at [124, 322] on input "checkbox" at bounding box center [122, 328] width 12 height 12
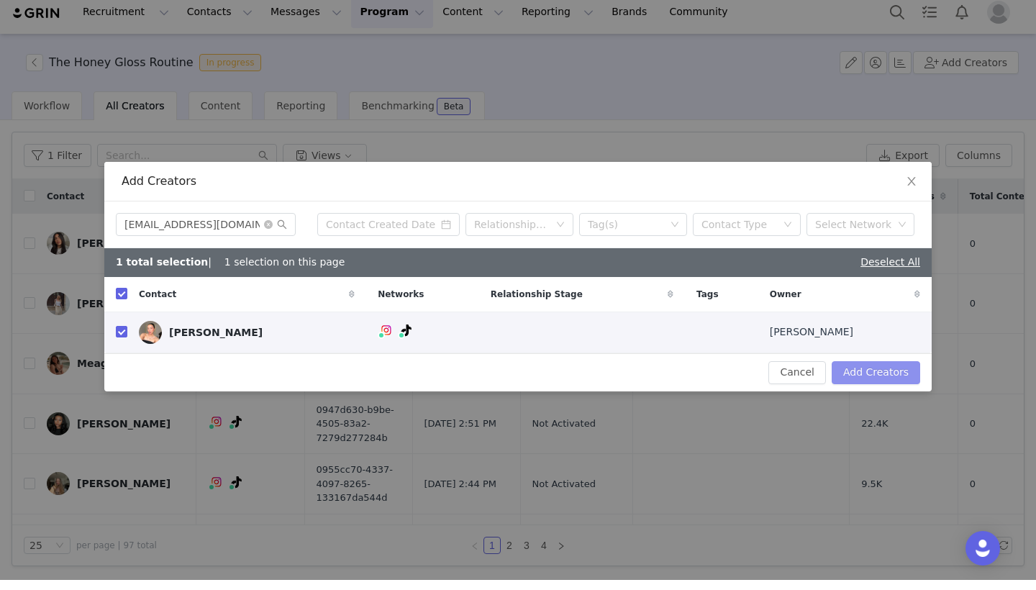
click at [874, 375] on button "Add Creators" at bounding box center [876, 382] width 89 height 23
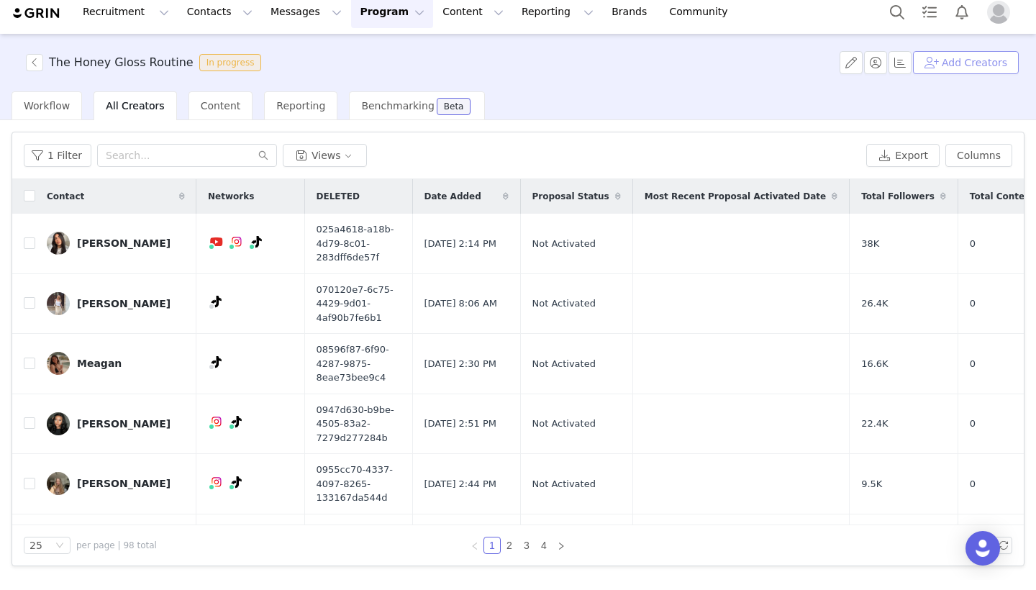
click at [976, 66] on button "Add Creators" at bounding box center [966, 72] width 106 height 23
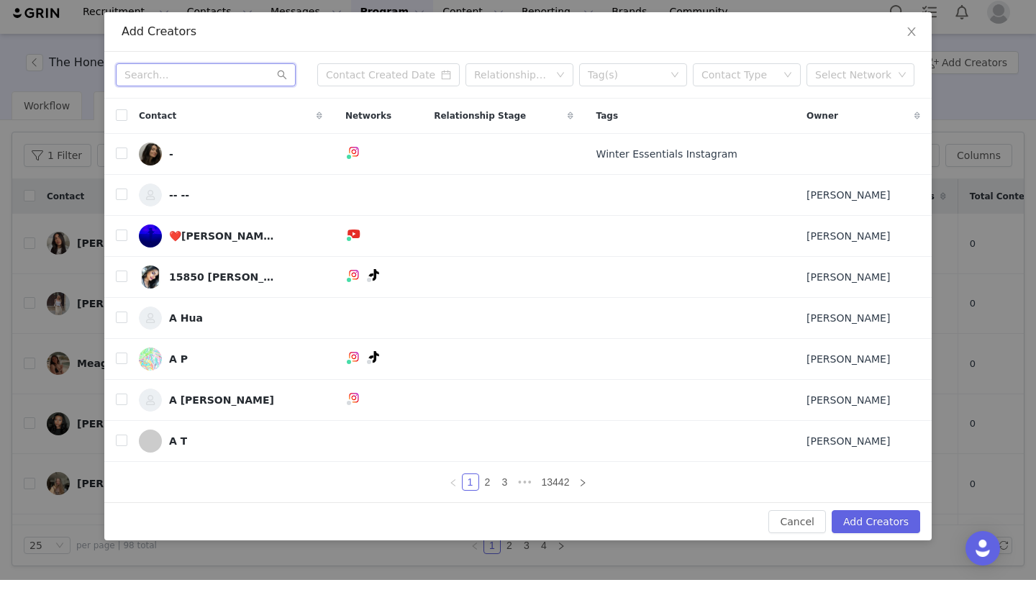
click at [248, 73] on input "text" at bounding box center [206, 84] width 180 height 23
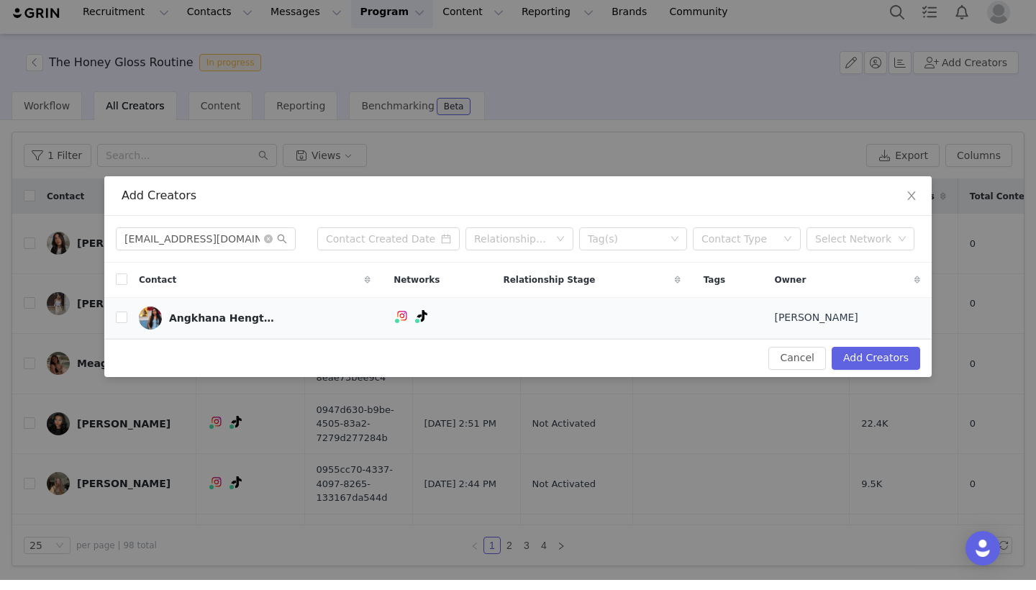
click at [130, 316] on td "Angkhana Hengtim" at bounding box center [254, 327] width 255 height 41
click at [127, 316] on td "Angkhana Hengtim" at bounding box center [254, 327] width 255 height 41
click at [119, 322] on input "checkbox" at bounding box center [122, 328] width 12 height 12
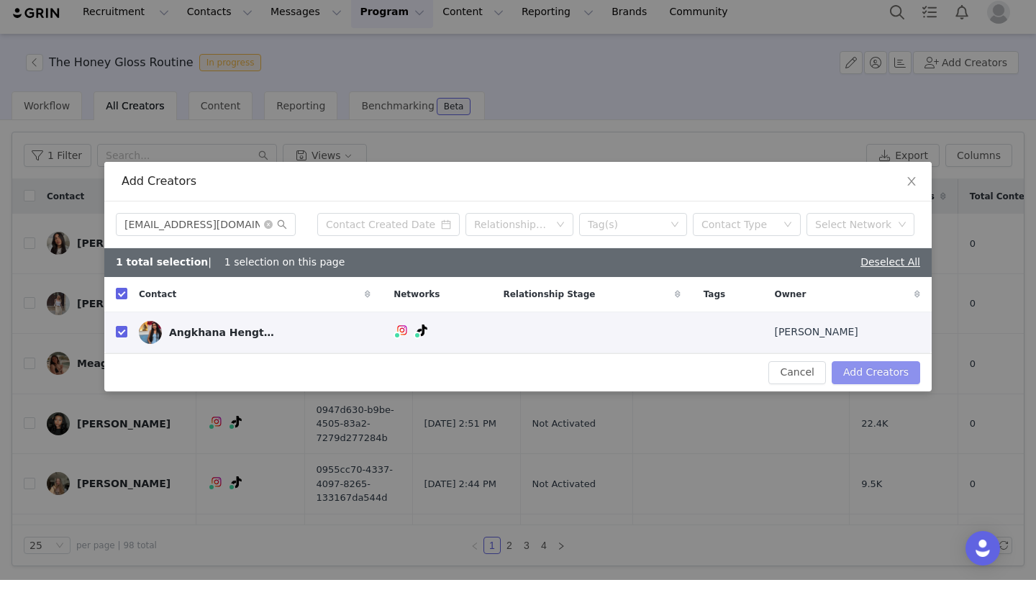
click at [873, 377] on button "Add Creators" at bounding box center [876, 382] width 89 height 23
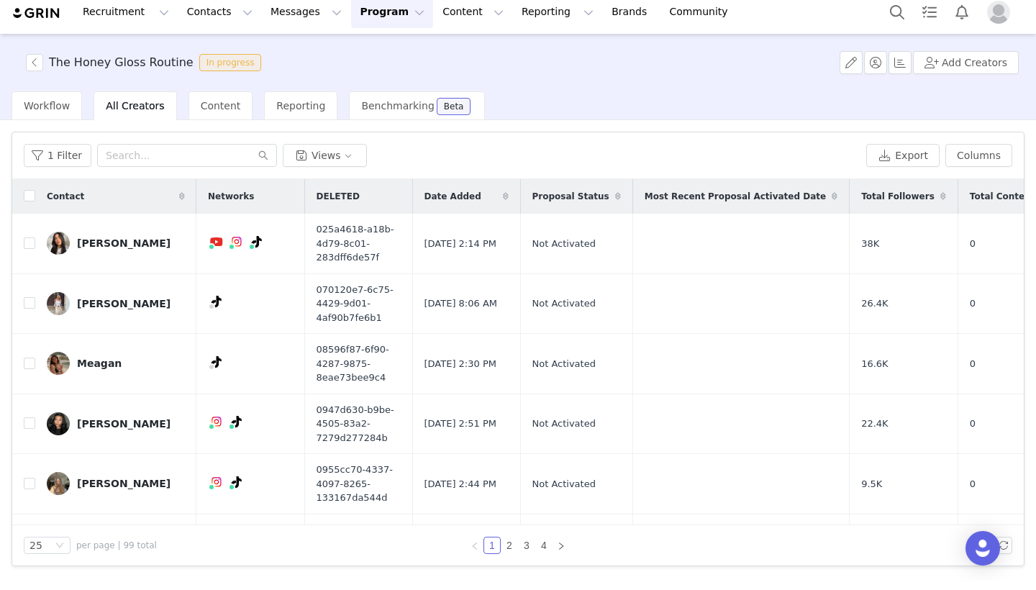
click at [968, 76] on div "The Honey Gloss Routine In progress Add Creators" at bounding box center [518, 73] width 1036 height 58
click at [962, 65] on button "Add Creators" at bounding box center [966, 72] width 106 height 23
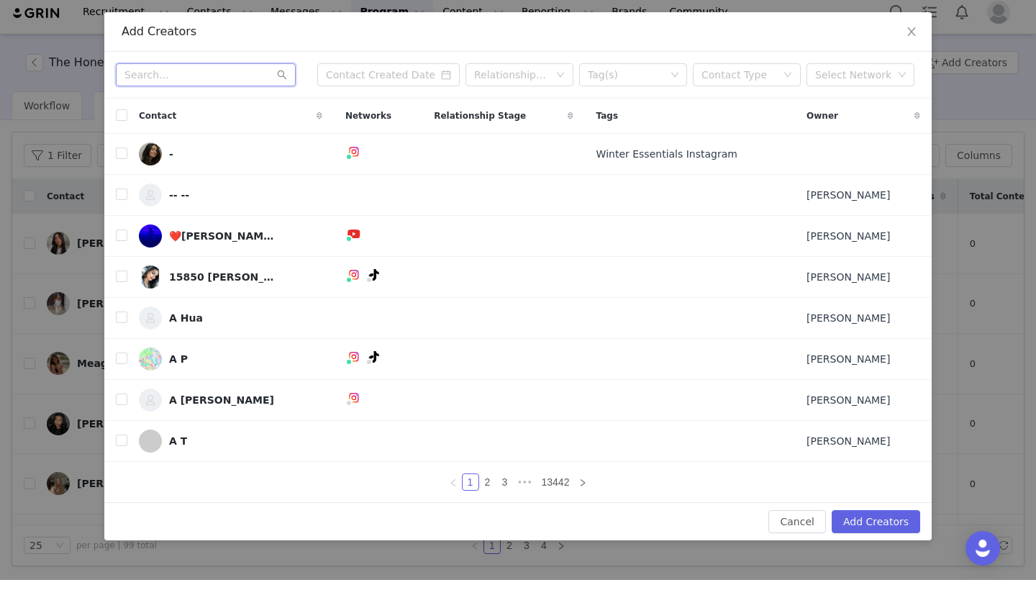
click at [217, 77] on input "text" at bounding box center [206, 84] width 180 height 23
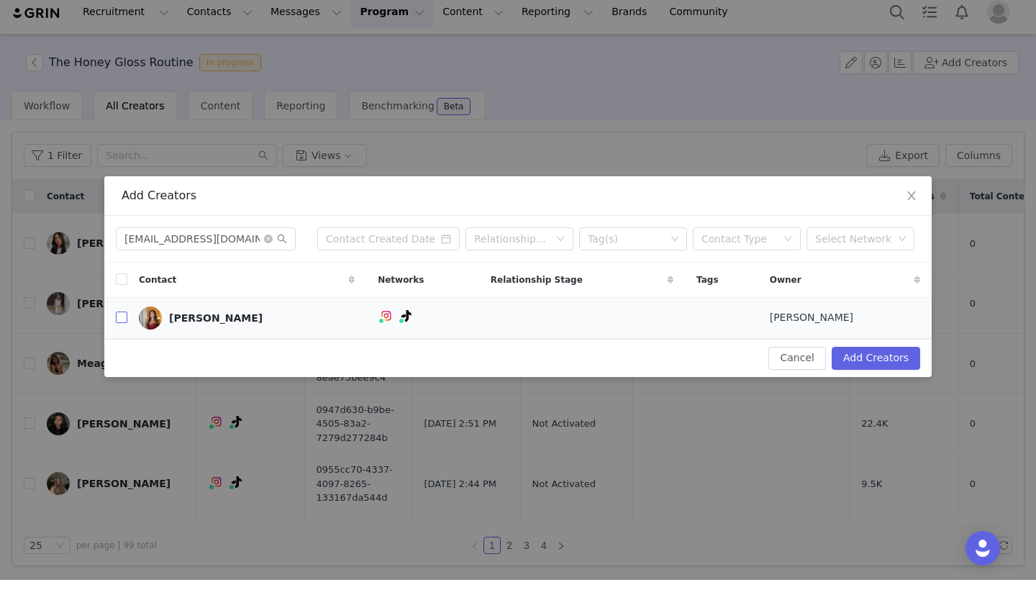
click at [127, 322] on input "checkbox" at bounding box center [122, 328] width 12 height 12
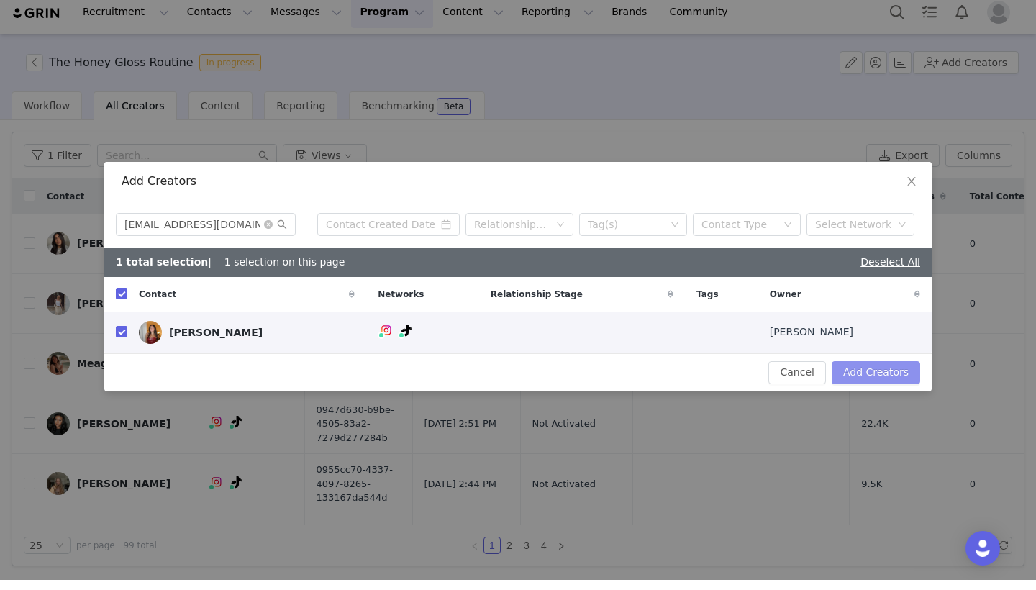
click at [889, 372] on button "Add Creators" at bounding box center [876, 382] width 89 height 23
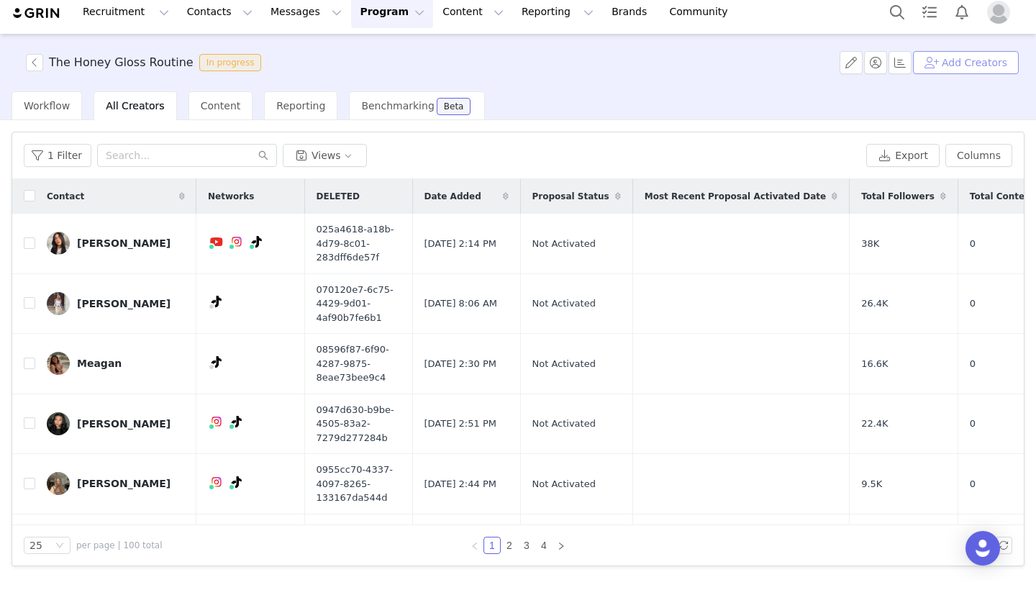
click at [977, 61] on button "Add Creators" at bounding box center [966, 72] width 106 height 23
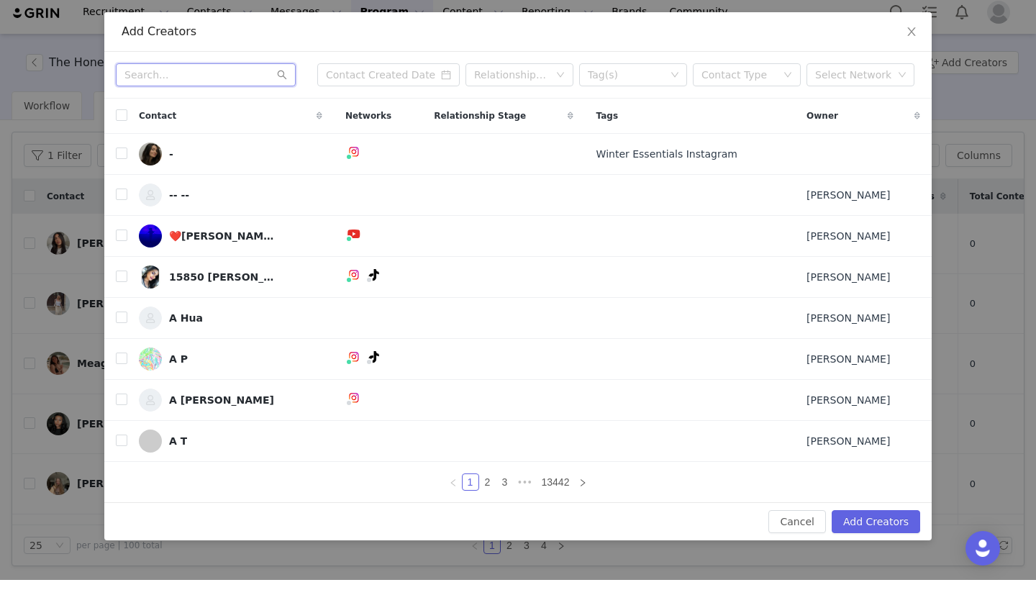
click at [194, 73] on input "text" at bounding box center [206, 84] width 180 height 23
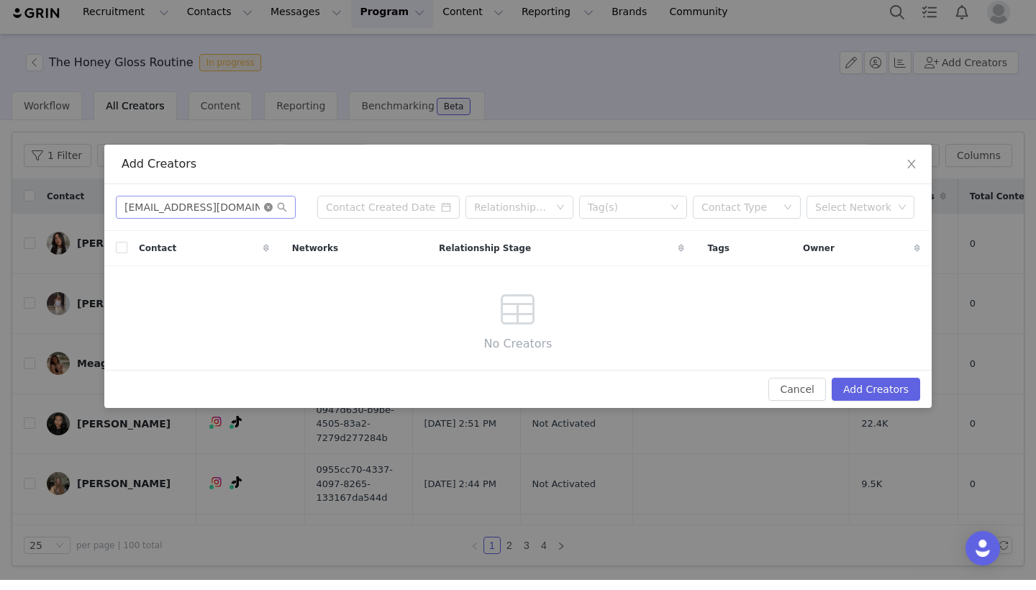
click at [269, 213] on icon "icon: close-circle" at bounding box center [268, 217] width 9 height 9
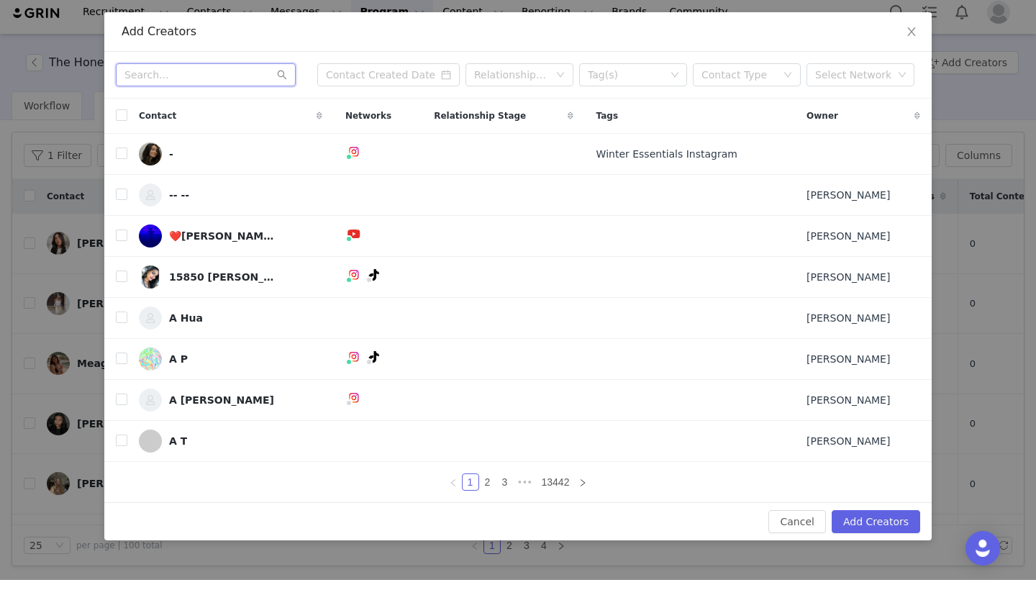
click at [241, 79] on input "text" at bounding box center [206, 84] width 180 height 23
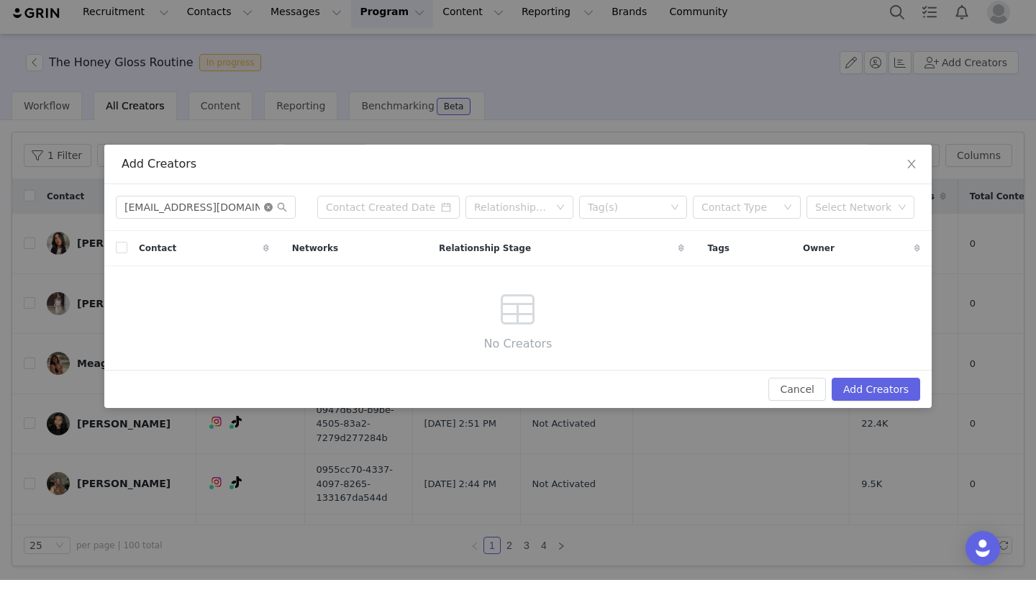
click at [265, 213] on icon "icon: close-circle" at bounding box center [268, 217] width 9 height 9
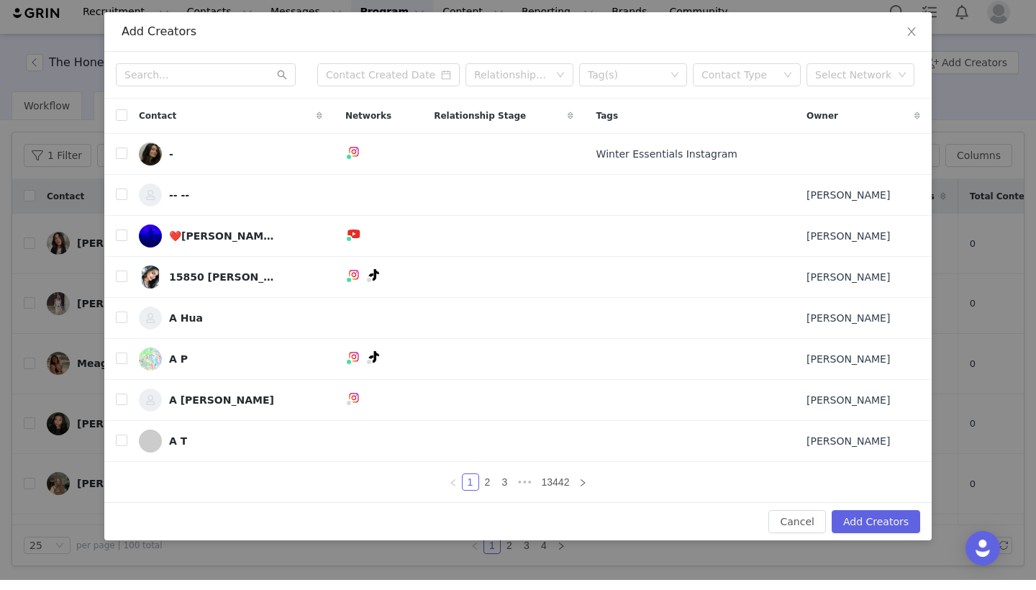
click at [241, 62] on div "Relationship Stage Tag(s) Contact Type Select Network" at bounding box center [517, 85] width 827 height 47
click at [241, 73] on input "text" at bounding box center [206, 84] width 180 height 23
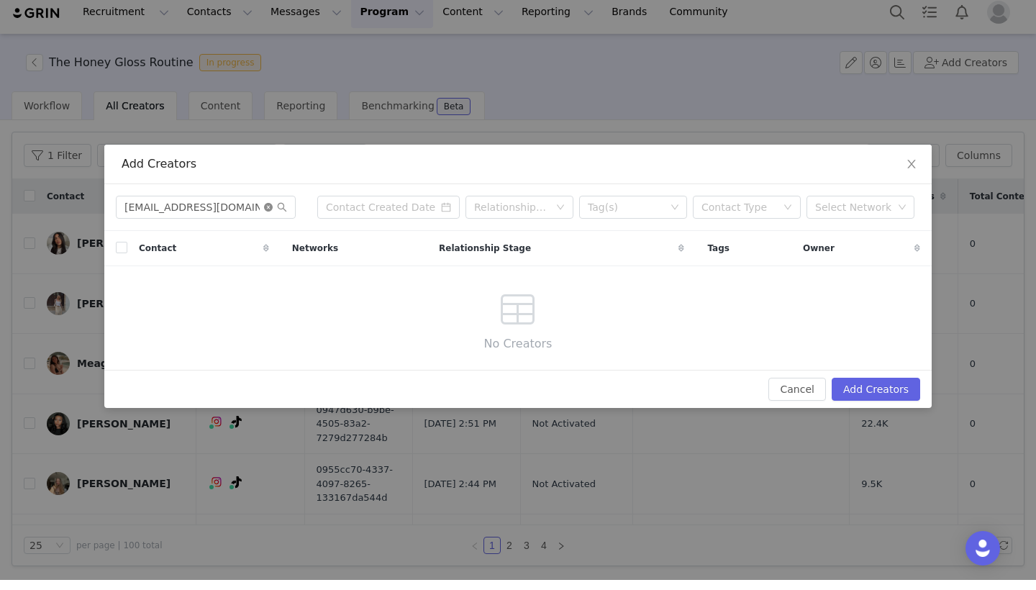
click at [267, 213] on icon "icon: close-circle" at bounding box center [268, 217] width 9 height 9
click at [239, 208] on input "text" at bounding box center [206, 217] width 180 height 23
click at [279, 212] on icon "icon: search" at bounding box center [282, 217] width 10 height 10
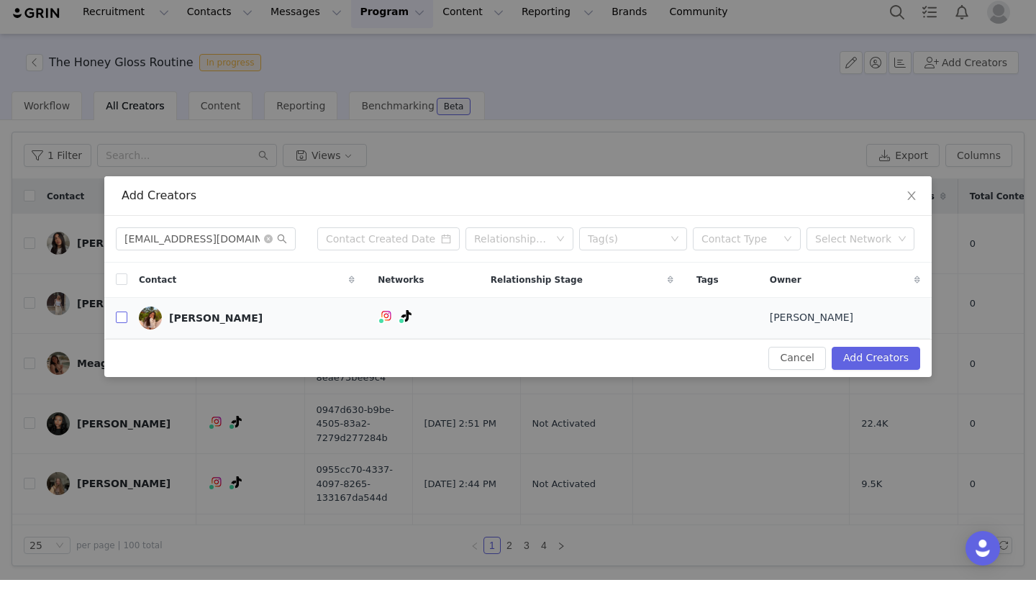
click at [117, 322] on input "checkbox" at bounding box center [122, 328] width 12 height 12
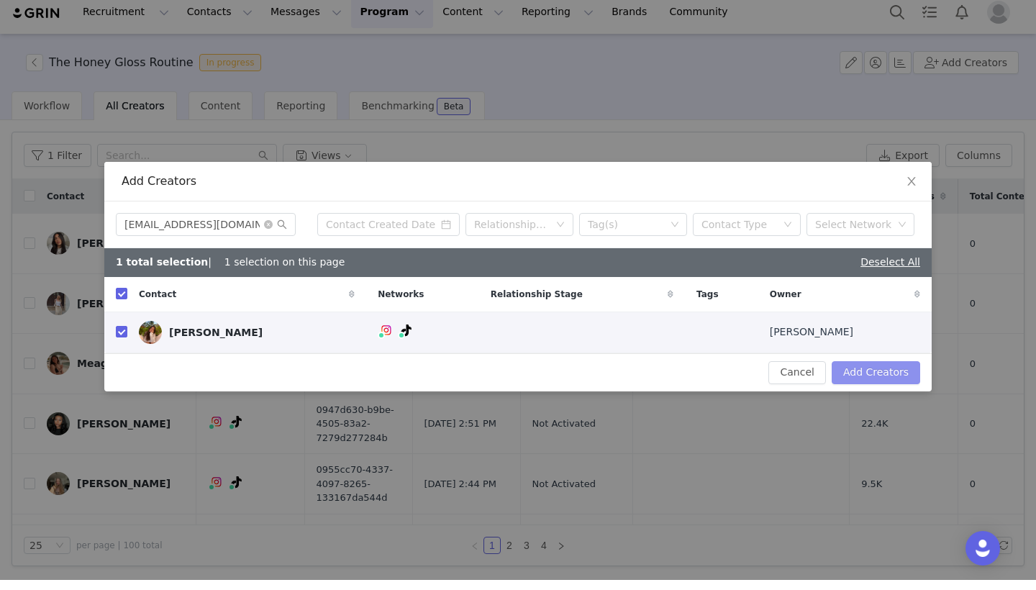
click at [881, 373] on button "Add Creators" at bounding box center [876, 382] width 89 height 23
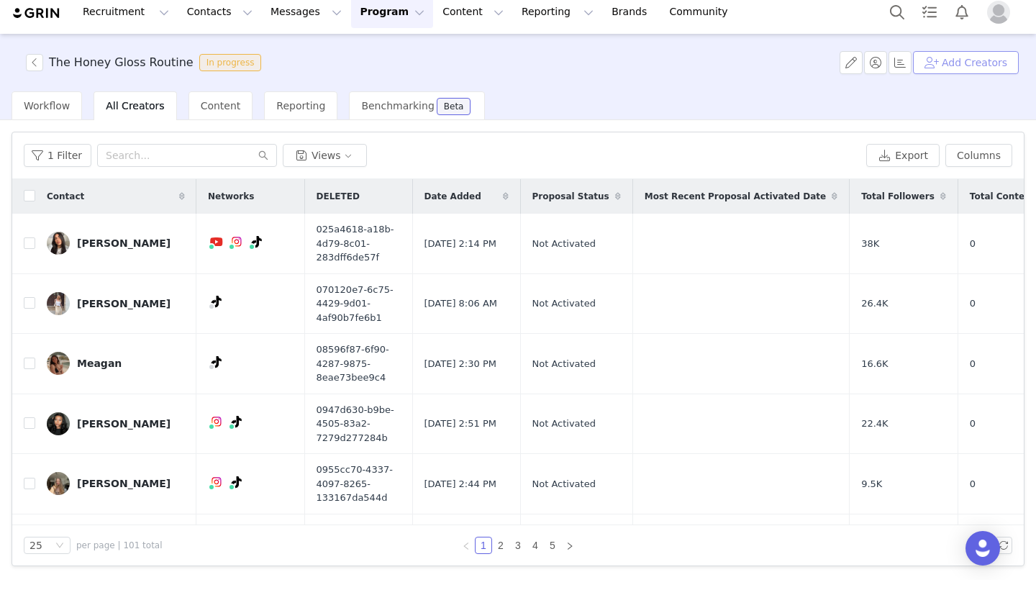
click at [963, 70] on button "Add Creators" at bounding box center [966, 72] width 106 height 23
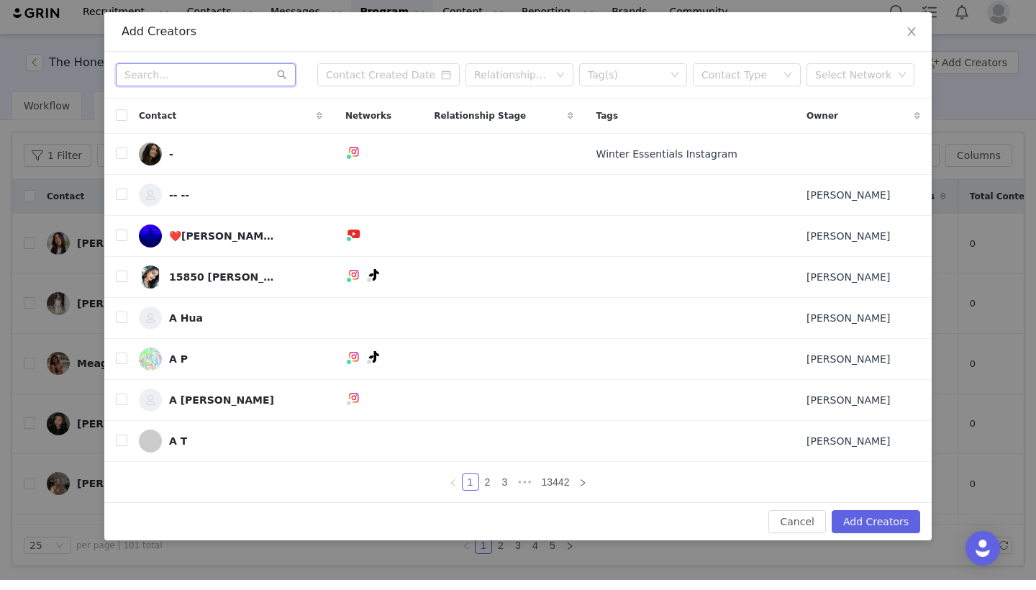
click at [202, 78] on input "text" at bounding box center [206, 84] width 180 height 23
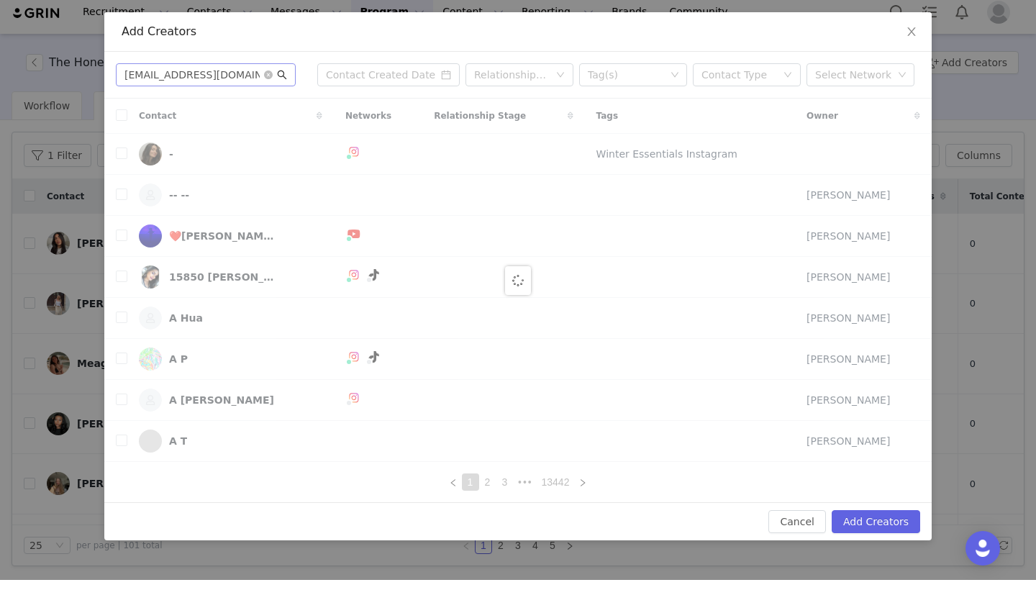
click at [285, 80] on icon "icon: search" at bounding box center [282, 85] width 10 height 10
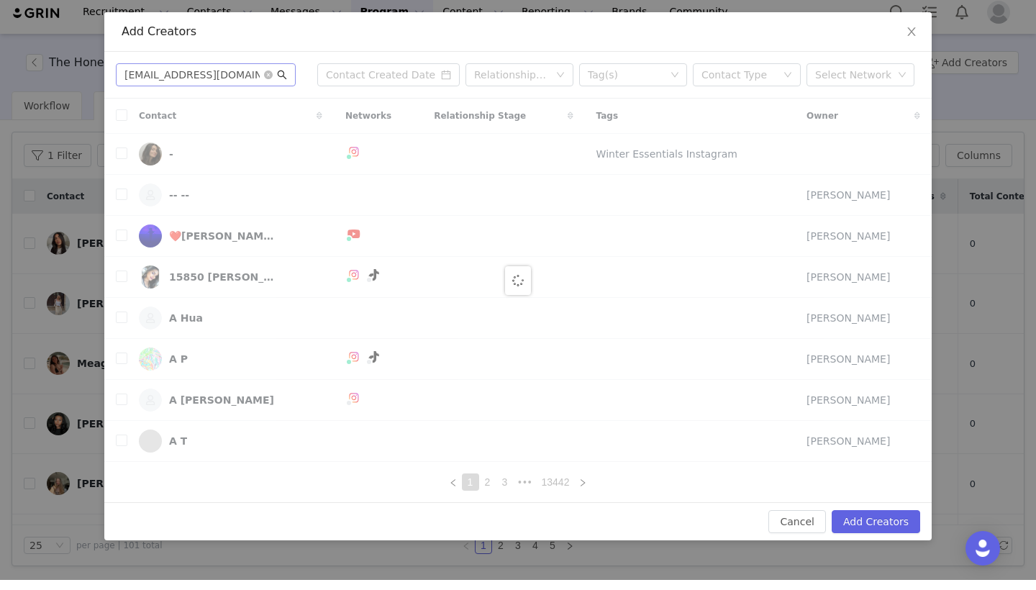
click at [285, 80] on icon "icon: search" at bounding box center [282, 85] width 10 height 10
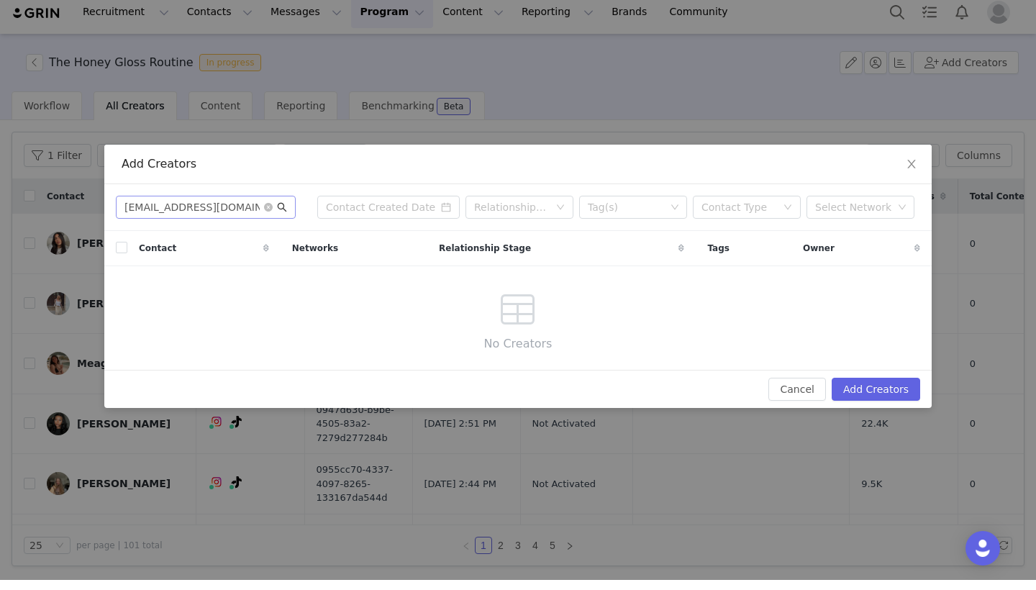
click at [286, 212] on icon "icon: search" at bounding box center [282, 217] width 10 height 10
click at [270, 213] on icon "icon: close-circle" at bounding box center [268, 217] width 9 height 9
click at [232, 207] on input "text" at bounding box center [206, 217] width 180 height 23
click at [281, 212] on icon "icon: search" at bounding box center [282, 217] width 10 height 10
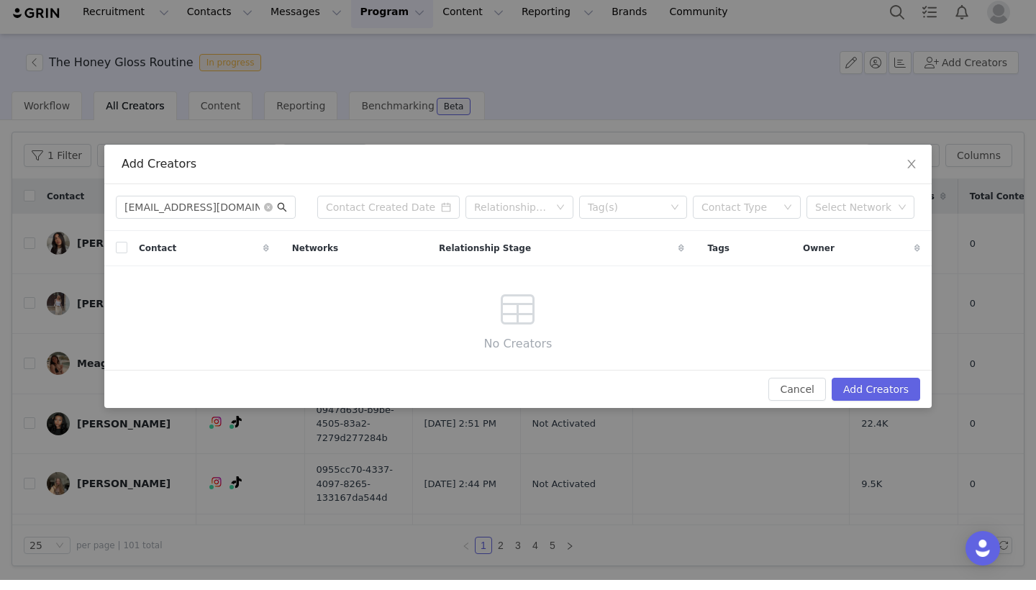
click at [281, 212] on icon "icon: search" at bounding box center [282, 217] width 10 height 10
click at [286, 206] on input "[EMAIL_ADDRESS][DOMAIN_NAME]" at bounding box center [206, 217] width 180 height 23
click at [282, 213] on icon "icon: search" at bounding box center [282, 217] width 9 height 9
click at [251, 206] on input "[EMAIL_ADDRESS][DOMAIN_NAME]" at bounding box center [206, 217] width 180 height 23
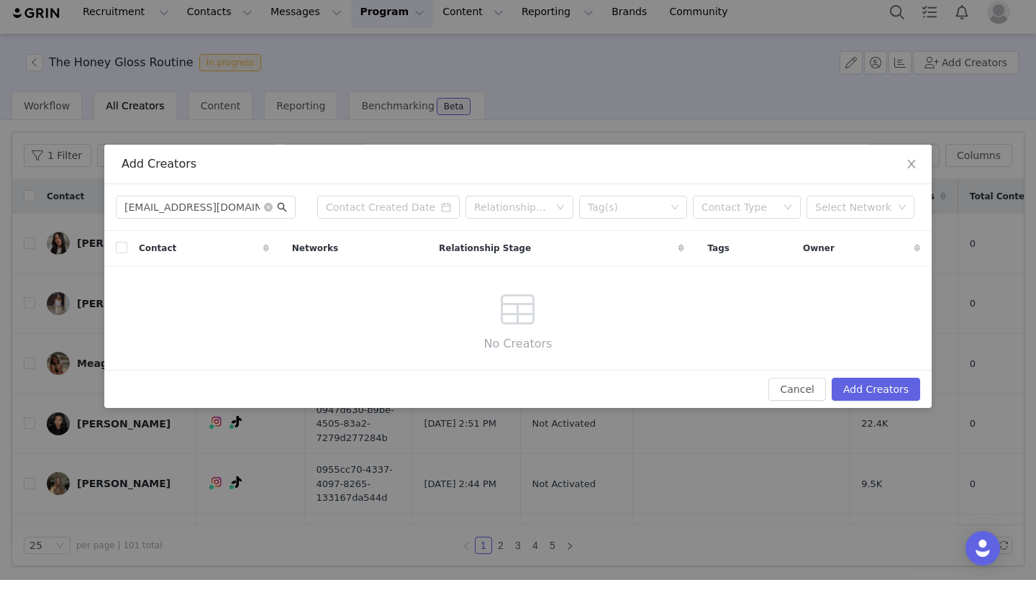
click at [286, 212] on icon "icon: search" at bounding box center [282, 217] width 10 height 10
click at [271, 213] on icon "icon: close-circle" at bounding box center [268, 217] width 9 height 9
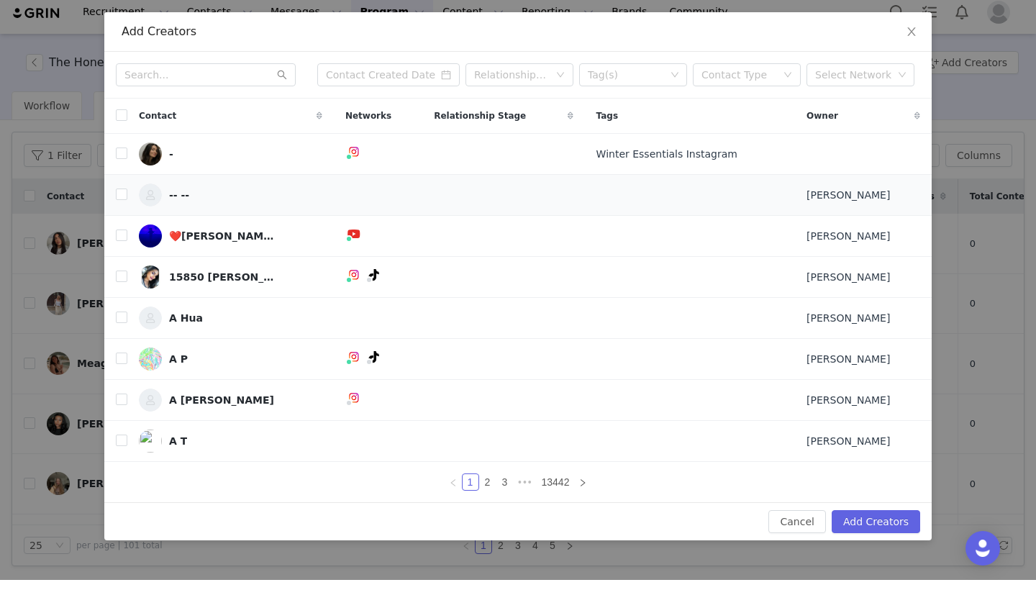
click at [183, 207] on td "-- --" at bounding box center [230, 205] width 207 height 41
click at [209, 73] on input "text" at bounding box center [206, 84] width 180 height 23
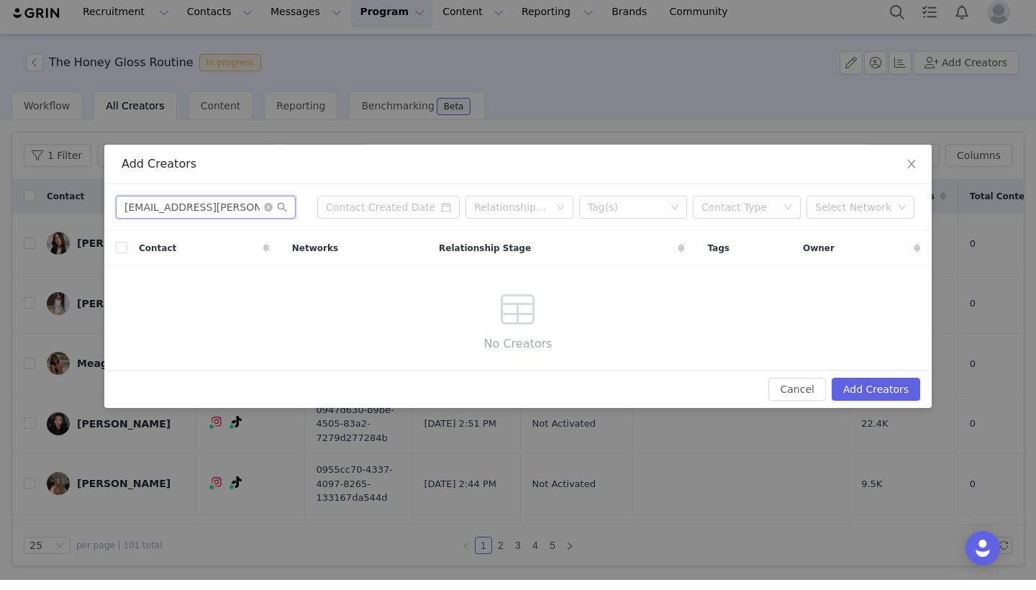
click at [285, 213] on input "[EMAIL_ADDRESS][PERSON_NAME][DOMAIN_NAME]" at bounding box center [206, 217] width 180 height 23
click at [283, 213] on icon "icon: search" at bounding box center [282, 217] width 9 height 9
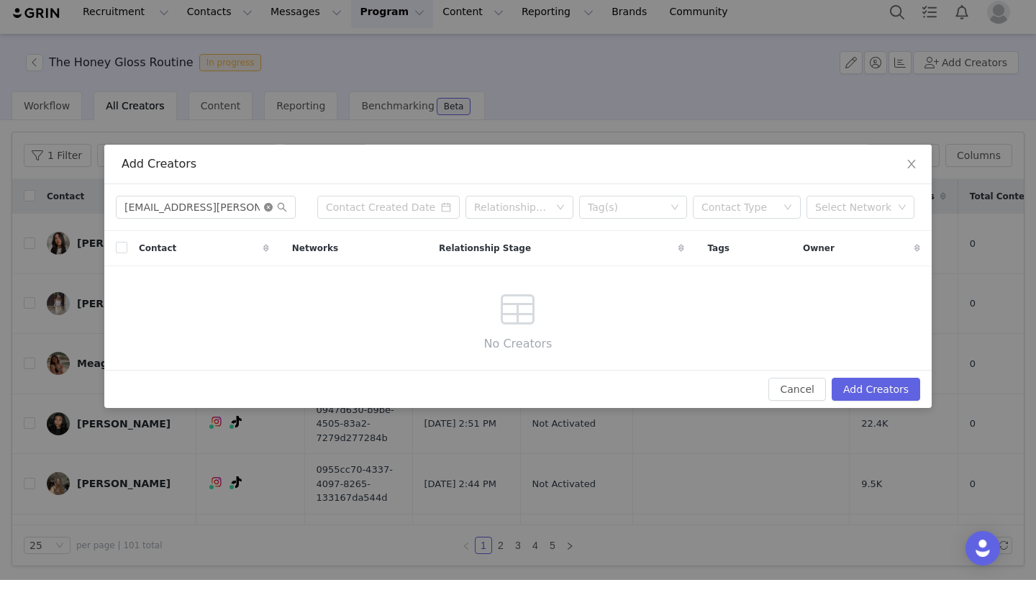
click at [271, 213] on icon "icon: close-circle" at bounding box center [268, 217] width 9 height 9
click at [249, 207] on input "text" at bounding box center [206, 217] width 180 height 23
click at [279, 212] on icon "icon: search" at bounding box center [282, 217] width 10 height 10
click at [281, 212] on icon "icon: search" at bounding box center [282, 217] width 10 height 10
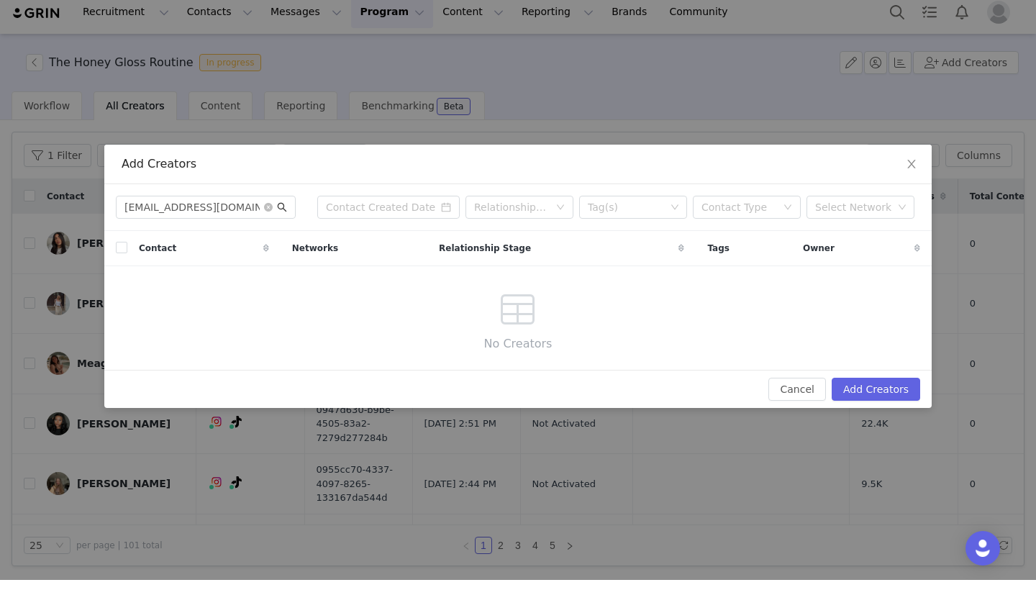
click at [281, 212] on icon "icon: search" at bounding box center [282, 217] width 10 height 10
click at [268, 213] on icon "icon: close-circle" at bounding box center [268, 217] width 9 height 9
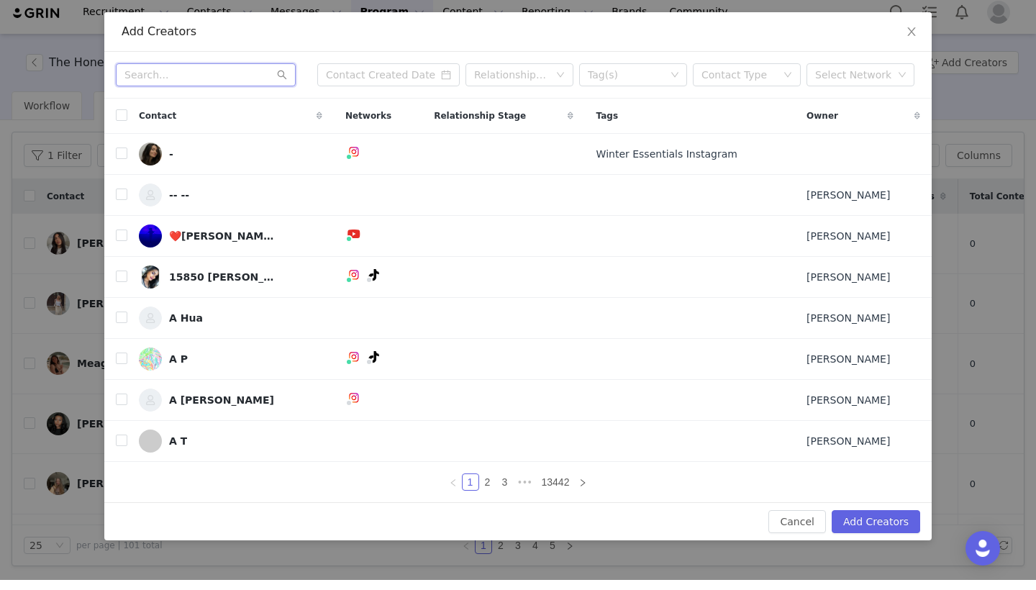
click at [258, 78] on input "text" at bounding box center [206, 84] width 180 height 23
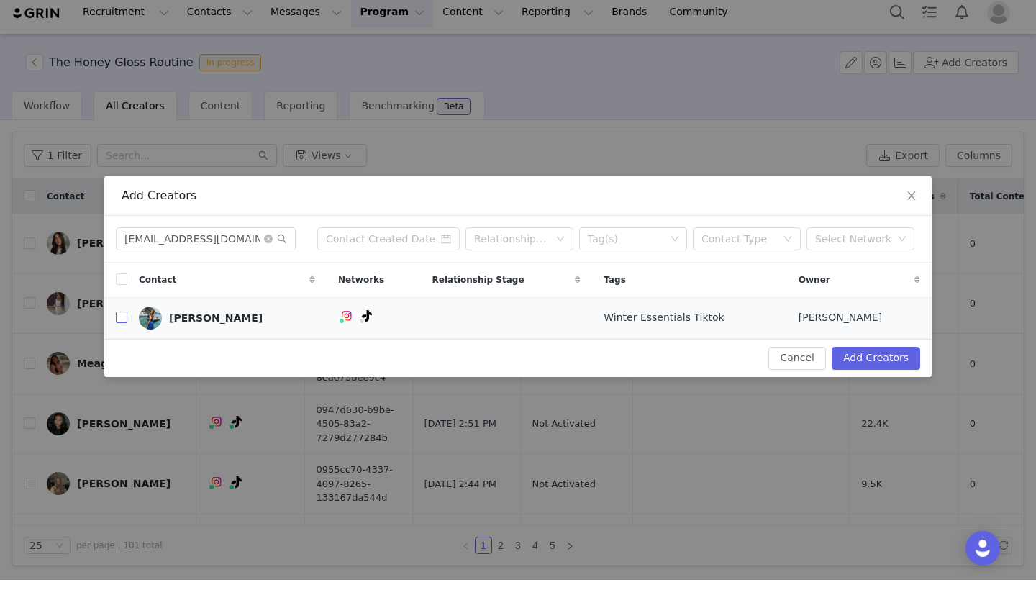
click at [127, 322] on input "checkbox" at bounding box center [122, 328] width 12 height 12
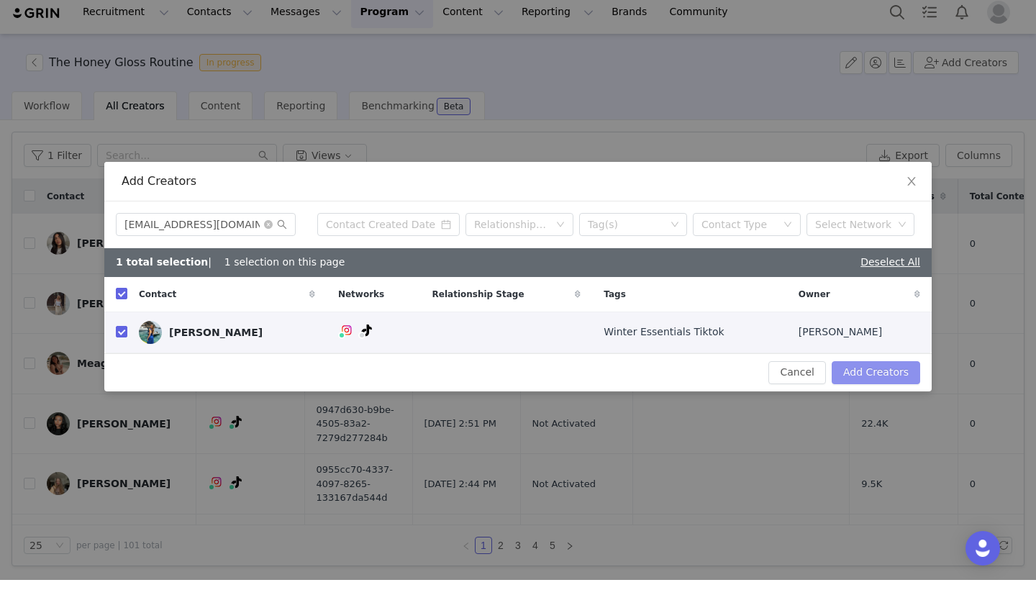
click at [873, 371] on button "Add Creators" at bounding box center [876, 382] width 89 height 23
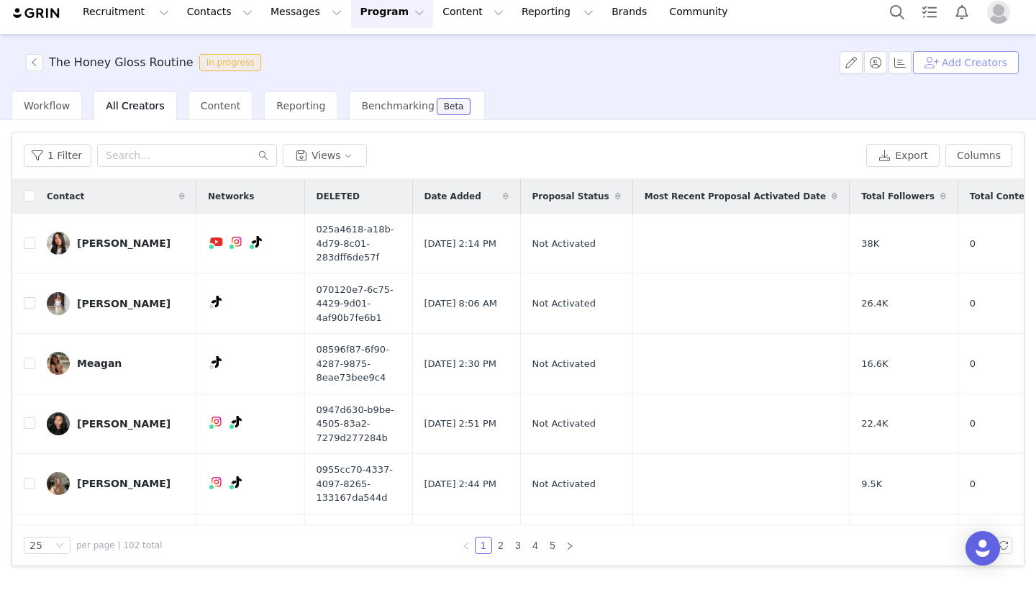
click at [956, 63] on button "Add Creators" at bounding box center [966, 72] width 106 height 23
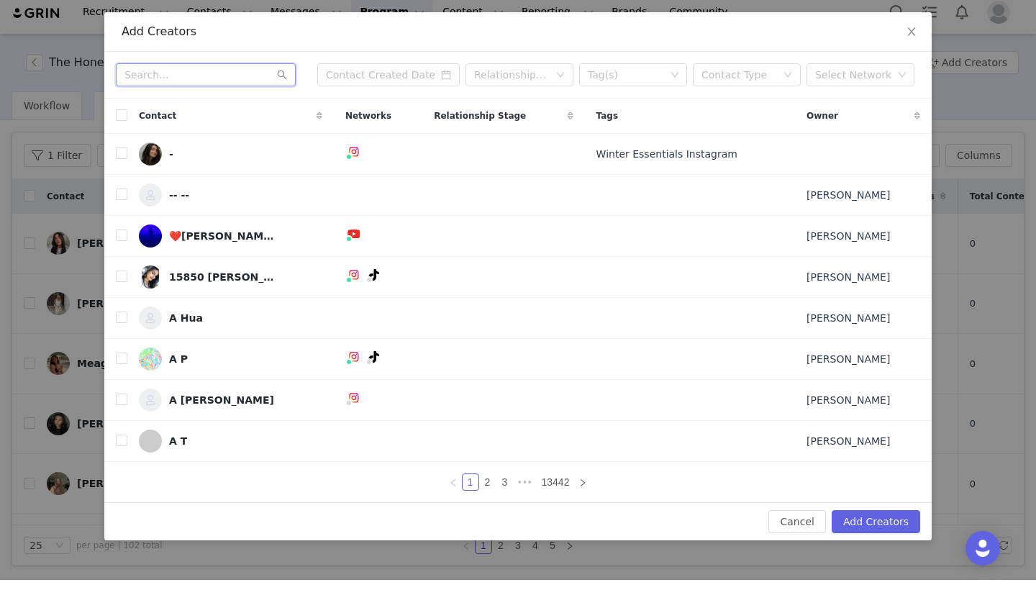
click at [264, 76] on input "text" at bounding box center [206, 84] width 180 height 23
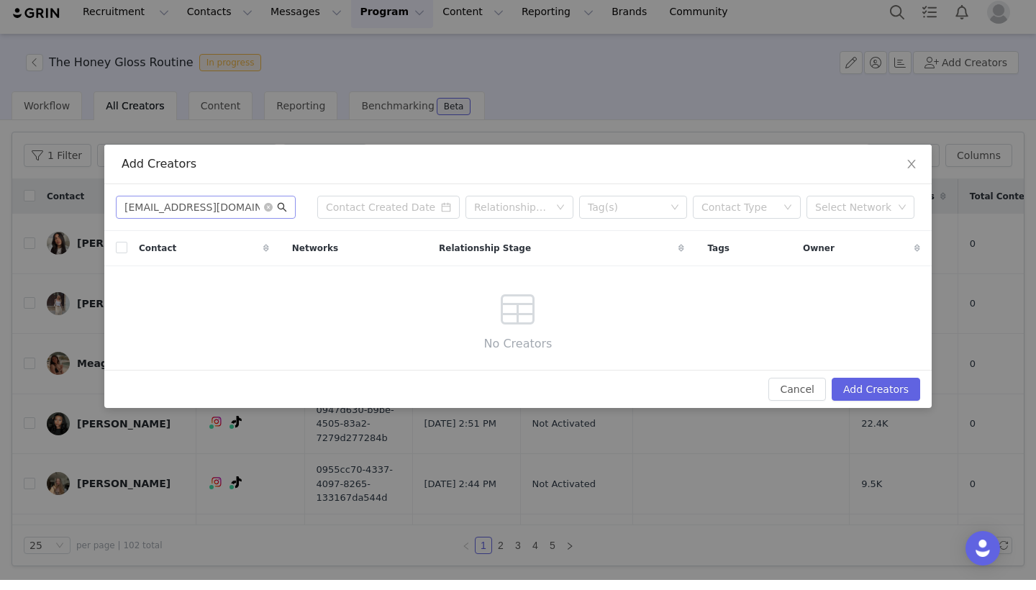
click at [283, 213] on icon "icon: search" at bounding box center [282, 217] width 9 height 9
click at [267, 213] on icon "icon: close-circle" at bounding box center [268, 217] width 9 height 9
click at [251, 206] on input "text" at bounding box center [206, 217] width 180 height 23
click at [284, 213] on icon "icon: search" at bounding box center [282, 217] width 9 height 9
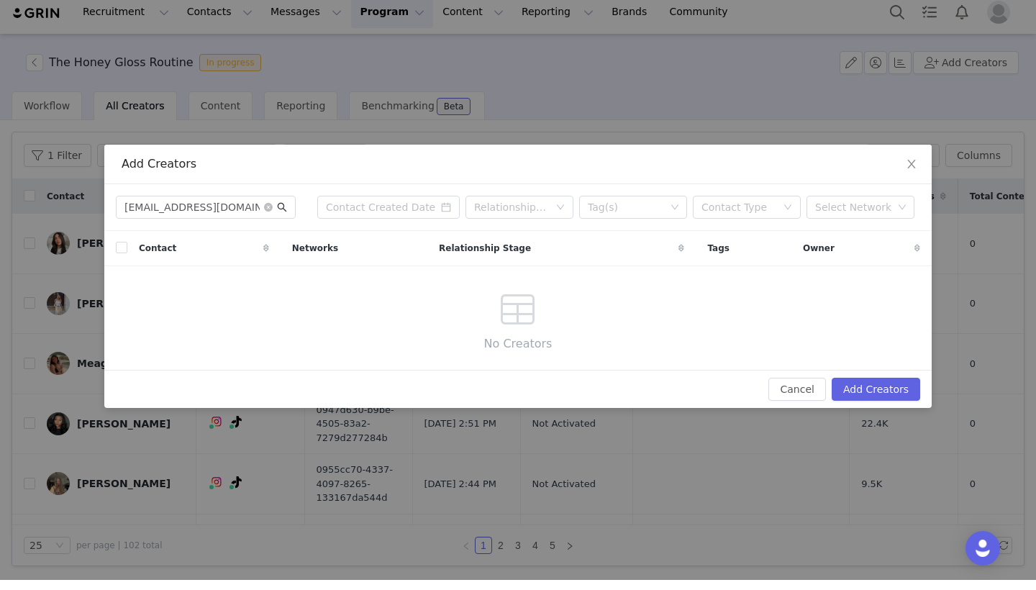
click at [284, 213] on icon "icon: search" at bounding box center [282, 217] width 9 height 9
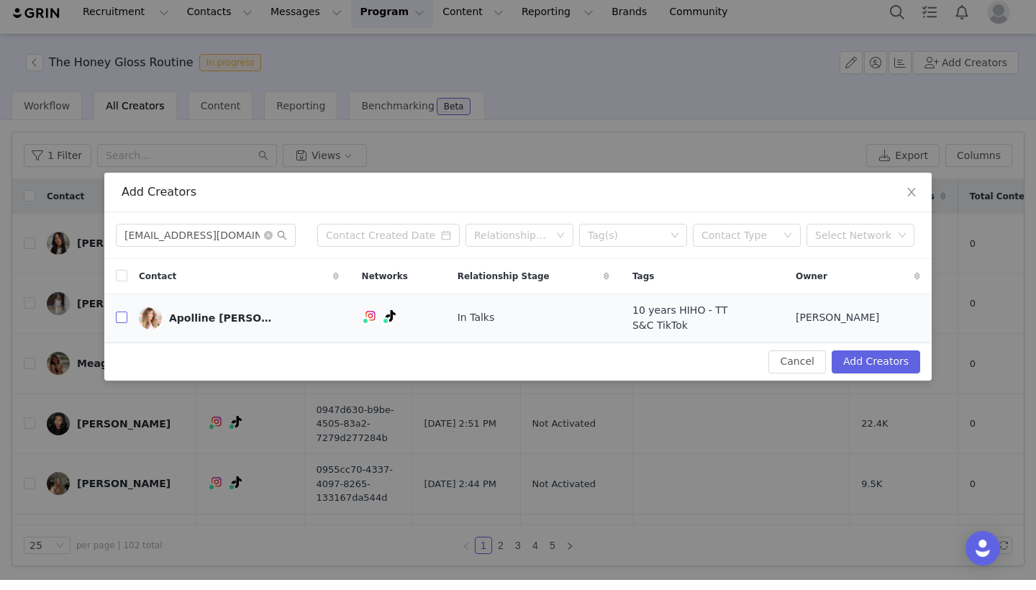
click at [125, 322] on input "checkbox" at bounding box center [122, 328] width 12 height 12
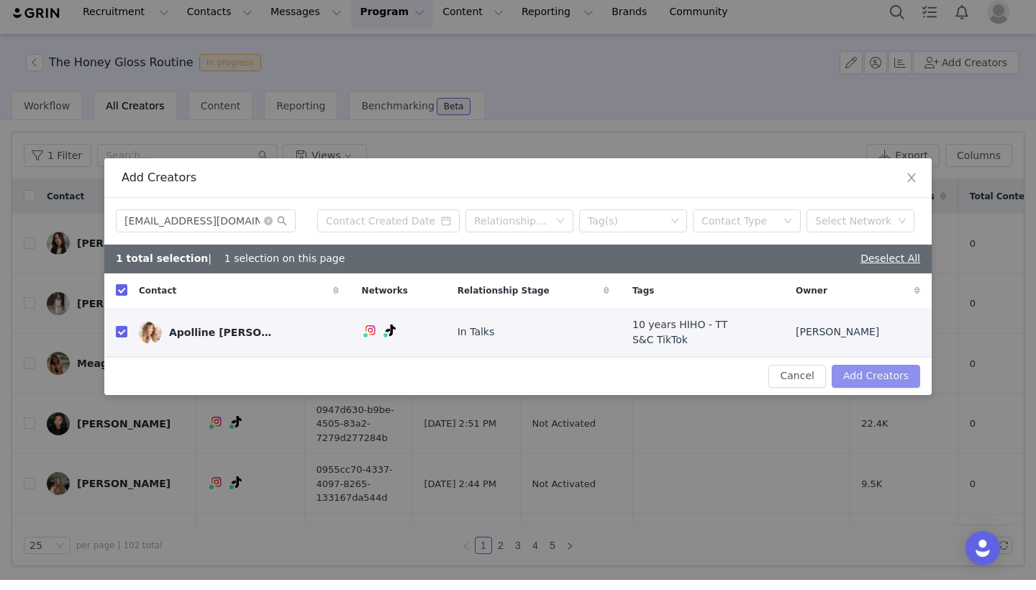
click at [884, 375] on button "Add Creators" at bounding box center [876, 386] width 89 height 23
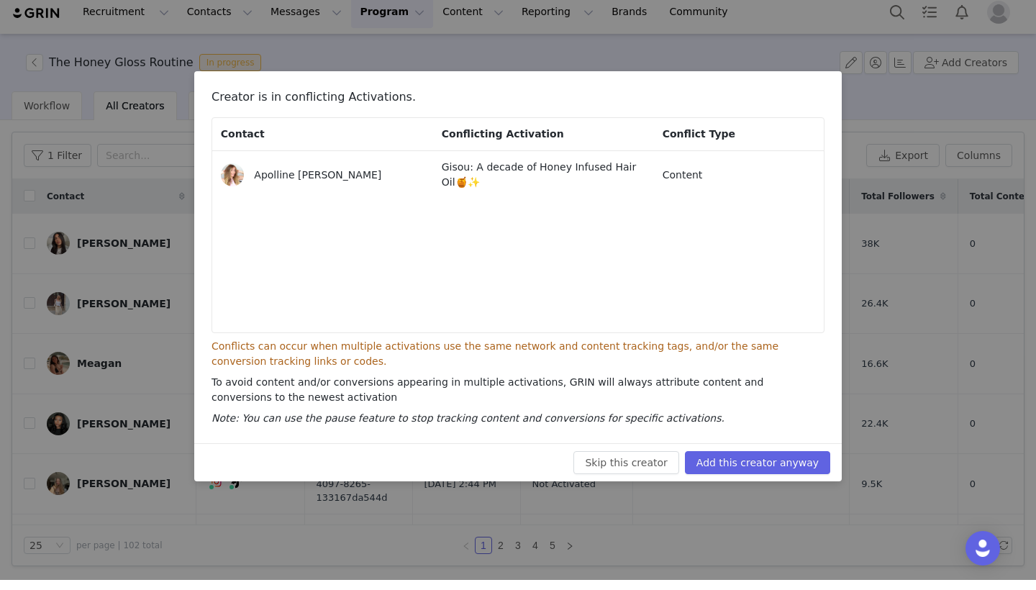
click at [797, 453] on div "Skip this creator Add this creator anyway" at bounding box center [518, 472] width 648 height 38
click at [796, 461] on button "Add this creator anyway" at bounding box center [757, 472] width 145 height 23
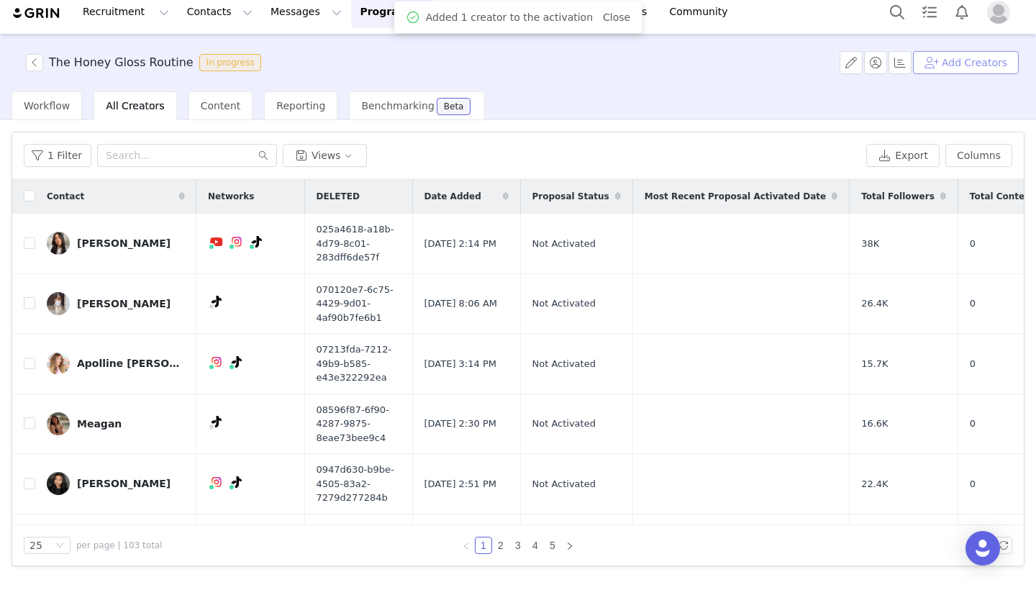
click at [966, 68] on button "Add Creators" at bounding box center [966, 72] width 106 height 23
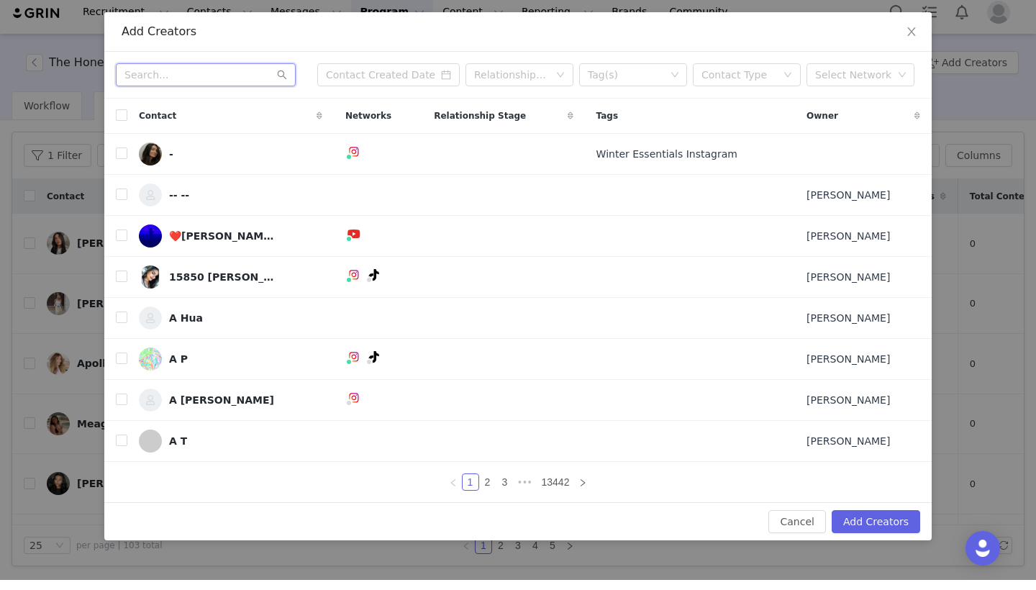
click at [240, 73] on input "text" at bounding box center [206, 84] width 180 height 23
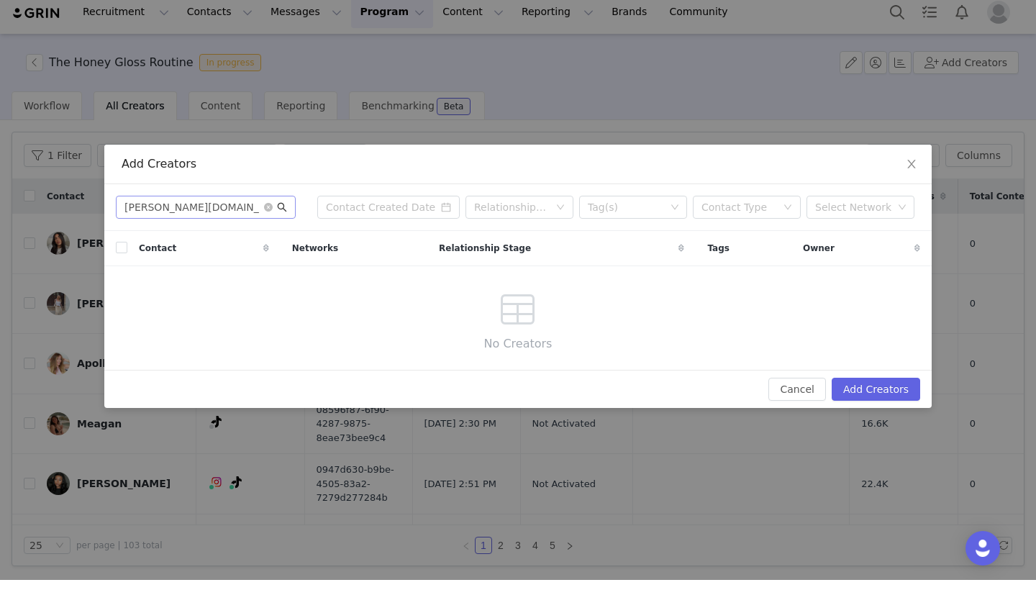
click at [284, 213] on icon "icon: search" at bounding box center [282, 217] width 9 height 9
click at [268, 213] on icon "icon: close-circle" at bounding box center [268, 217] width 9 height 9
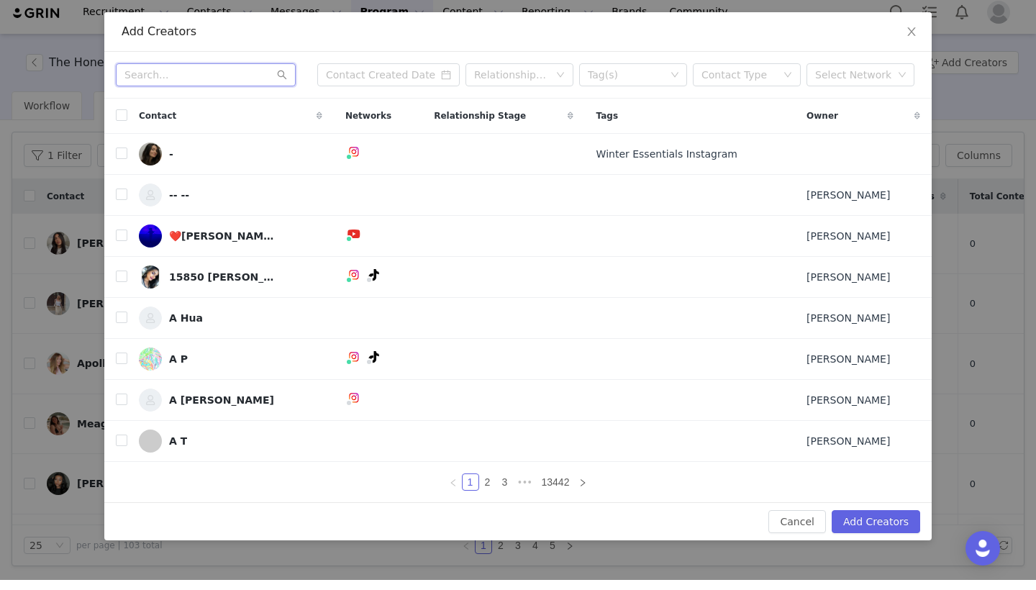
click at [232, 76] on input "text" at bounding box center [206, 84] width 180 height 23
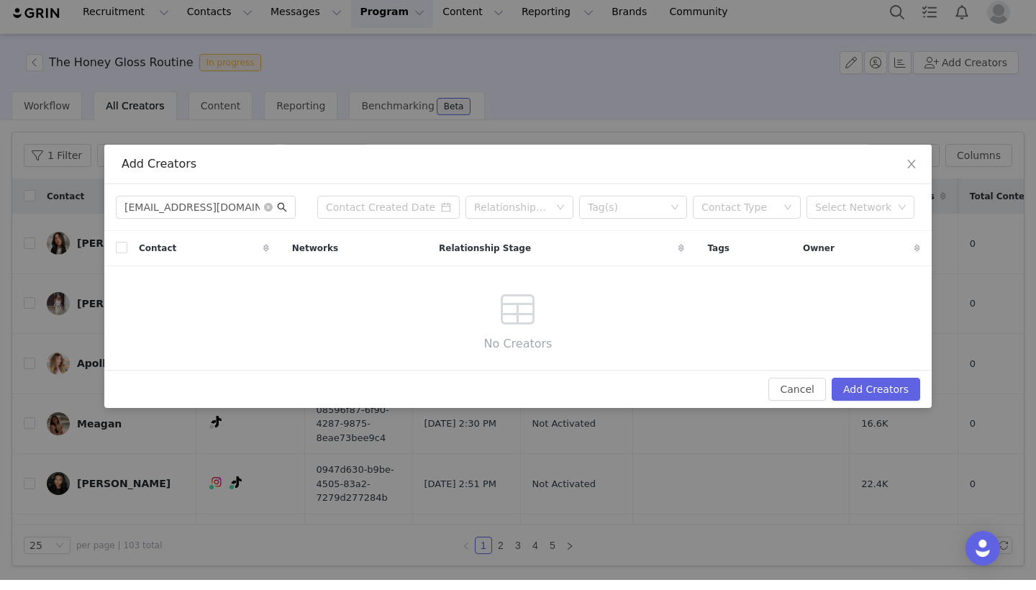
click at [281, 212] on icon "icon: search" at bounding box center [282, 217] width 10 height 10
click at [271, 213] on icon "icon: close-circle" at bounding box center [268, 217] width 9 height 9
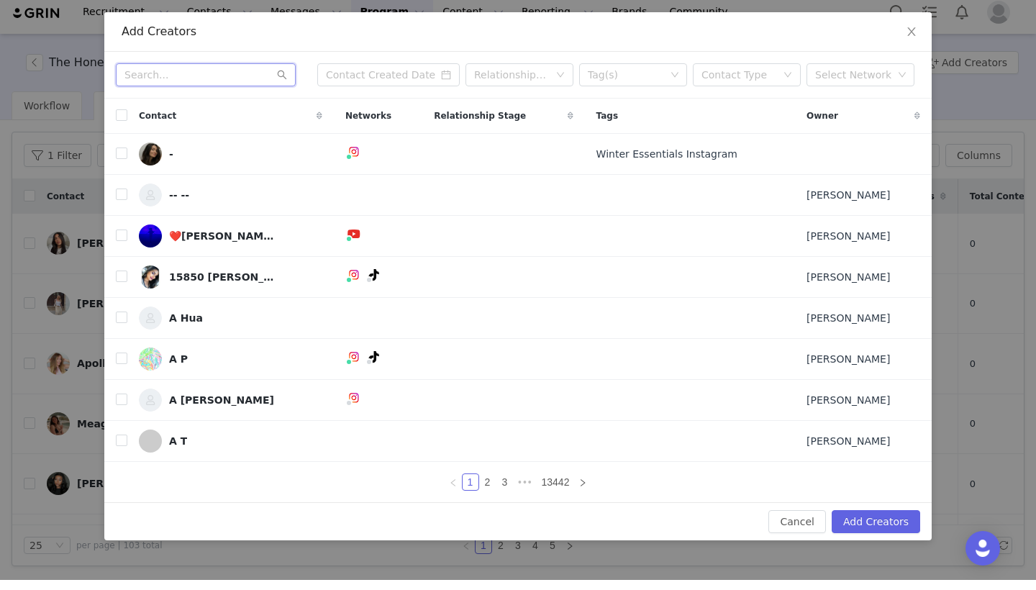
click at [255, 77] on input "text" at bounding box center [206, 84] width 180 height 23
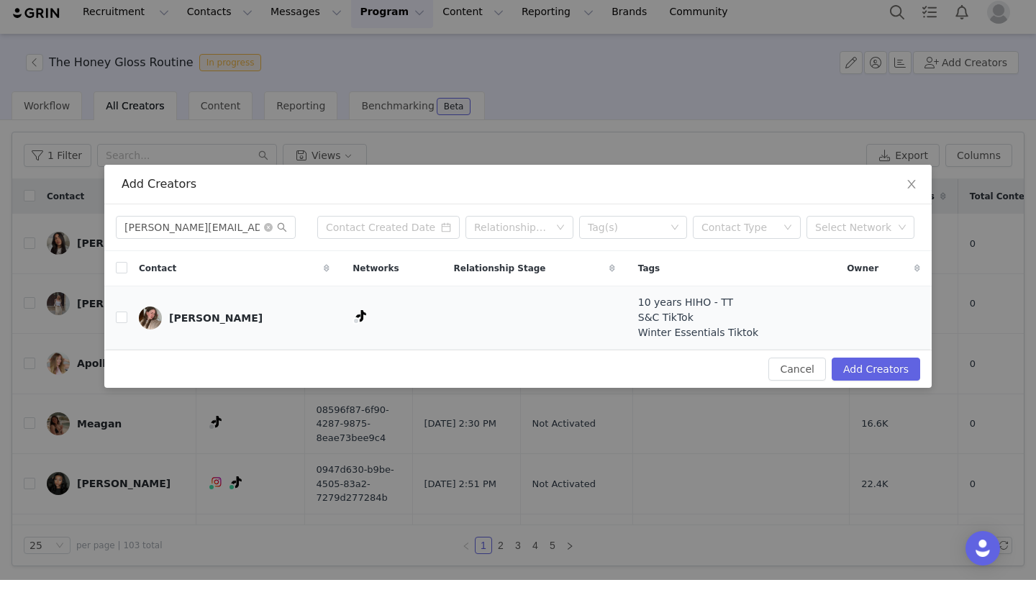
click at [128, 315] on td "[PERSON_NAME]" at bounding box center [234, 327] width 214 height 63
click at [126, 322] on input "checkbox" at bounding box center [122, 328] width 12 height 12
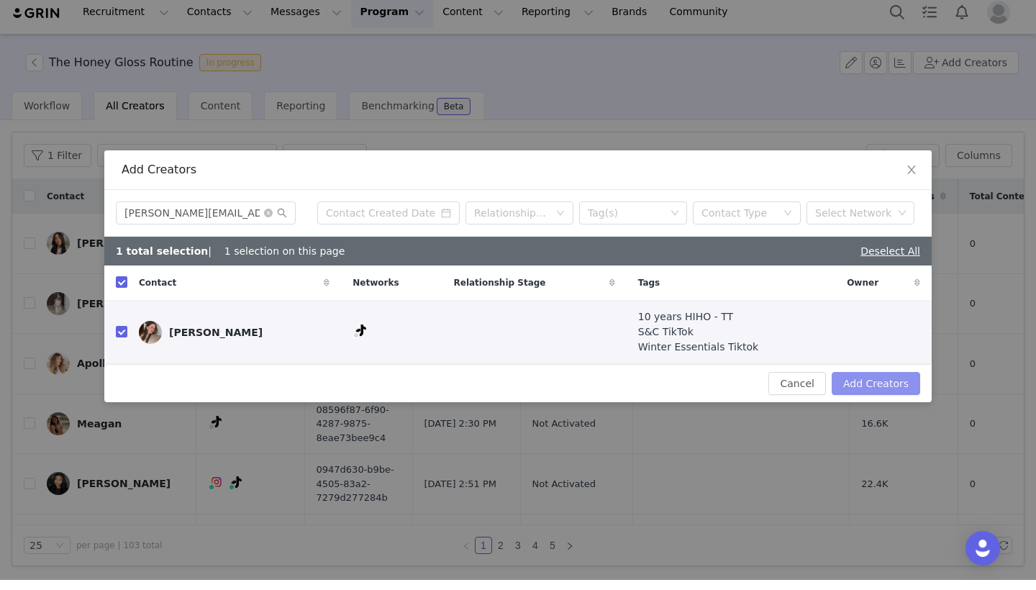
click at [894, 387] on button "Add Creators" at bounding box center [876, 393] width 89 height 23
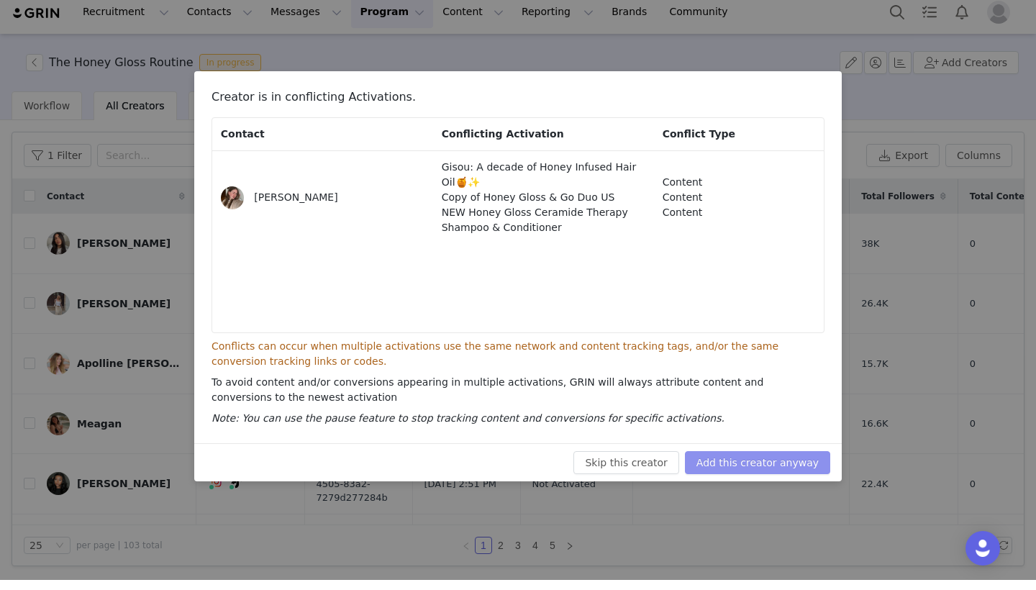
click at [798, 461] on button "Add this creator anyway" at bounding box center [757, 472] width 145 height 23
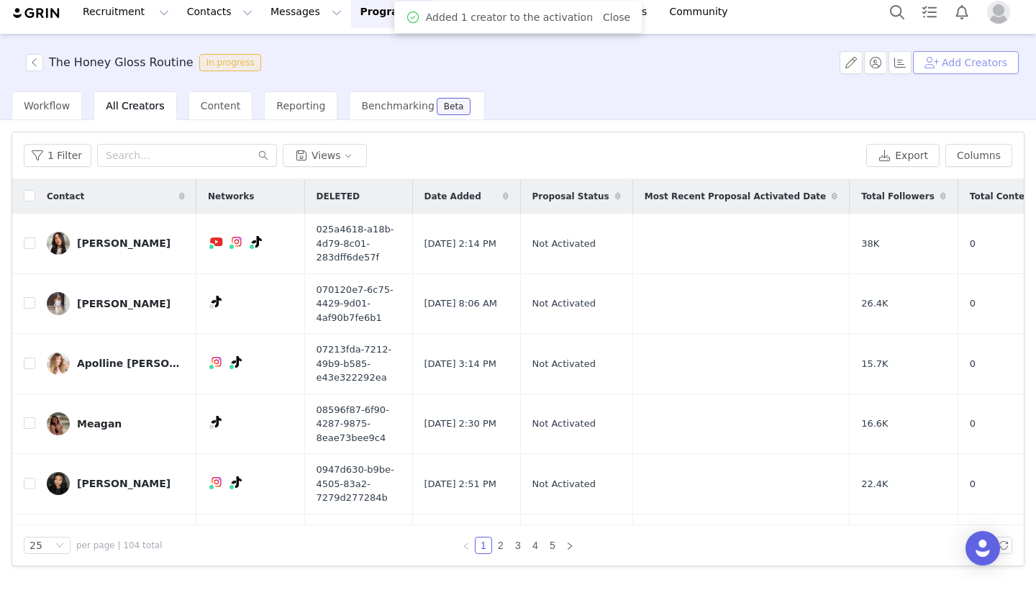
click at [964, 67] on button "Add Creators" at bounding box center [966, 72] width 106 height 23
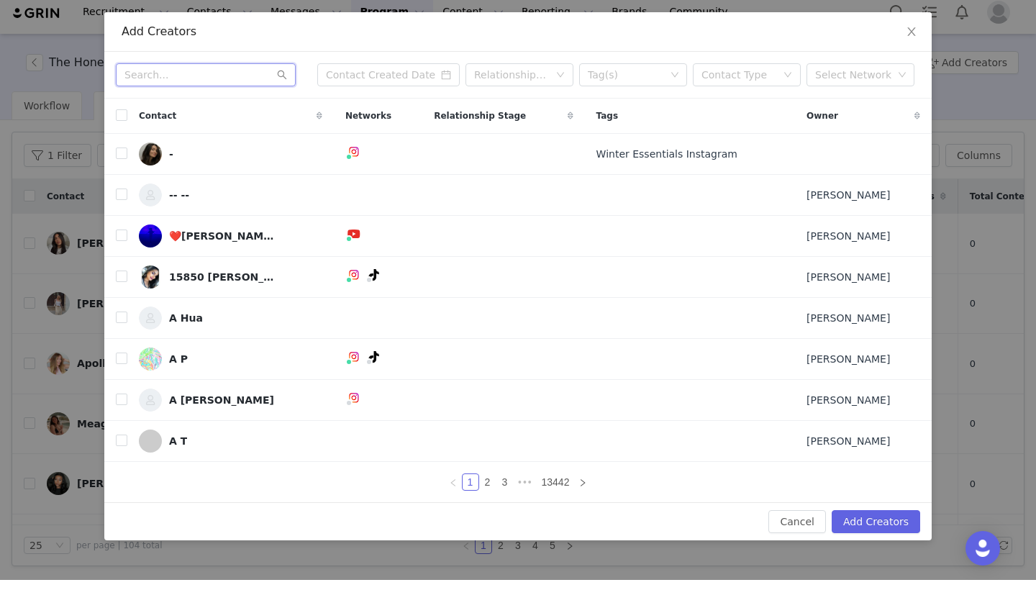
click at [231, 86] on input "text" at bounding box center [206, 84] width 180 height 23
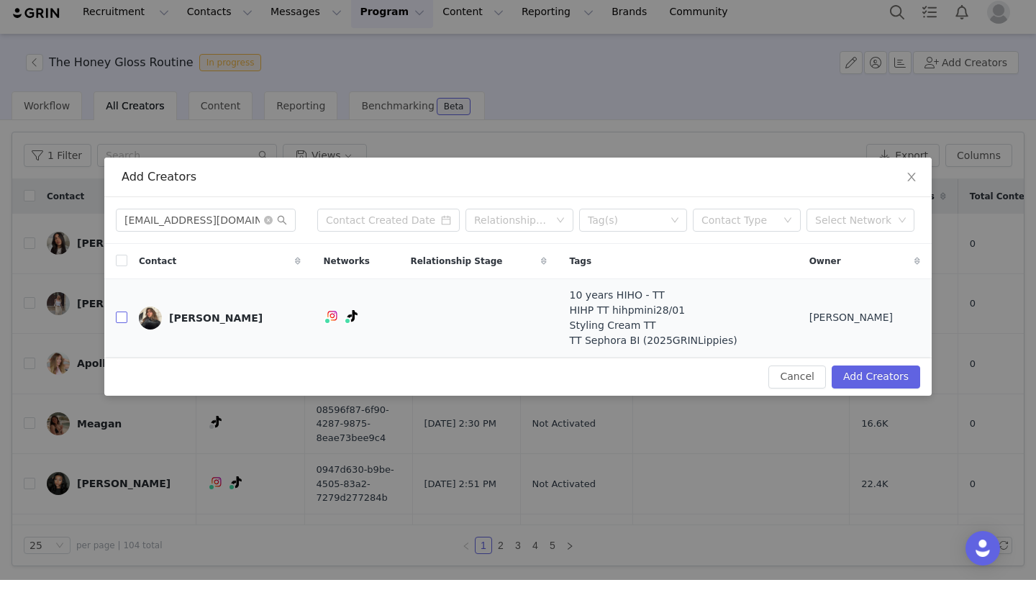
click at [127, 322] on input "checkbox" at bounding box center [122, 328] width 12 height 12
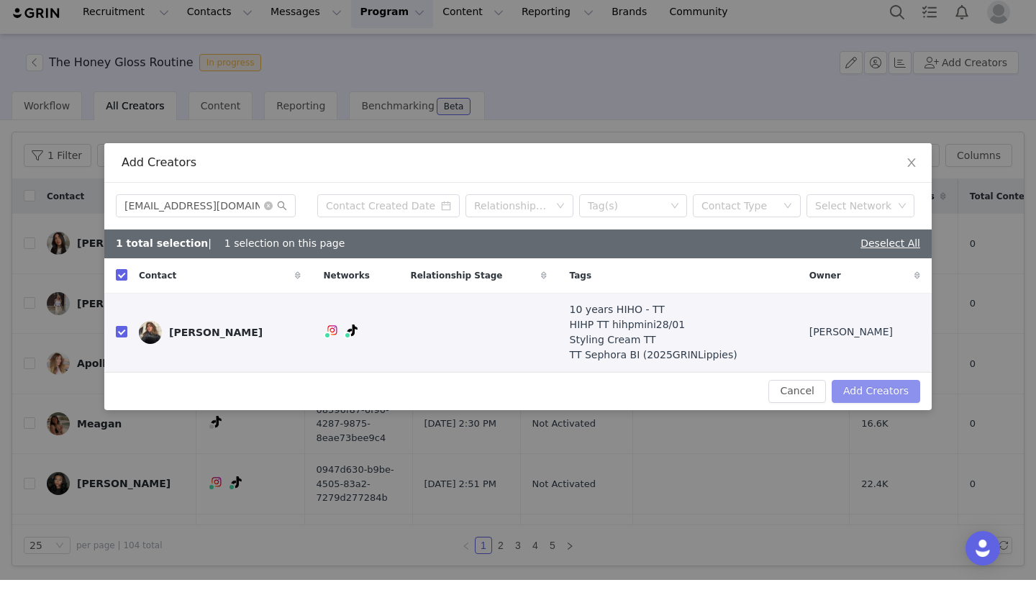
click at [874, 390] on button "Add Creators" at bounding box center [876, 401] width 89 height 23
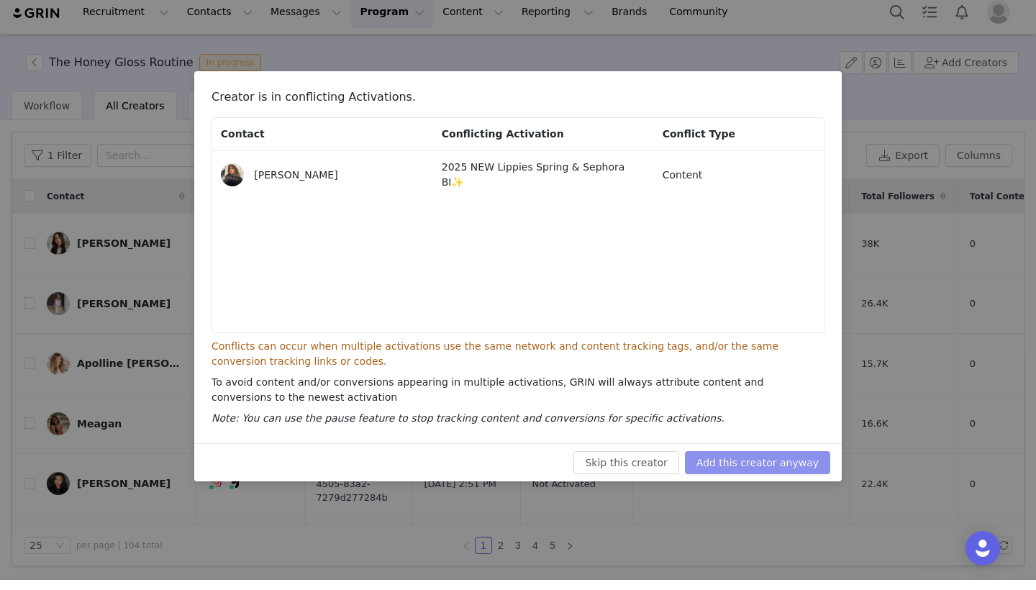
click at [771, 461] on button "Add this creator anyway" at bounding box center [757, 472] width 145 height 23
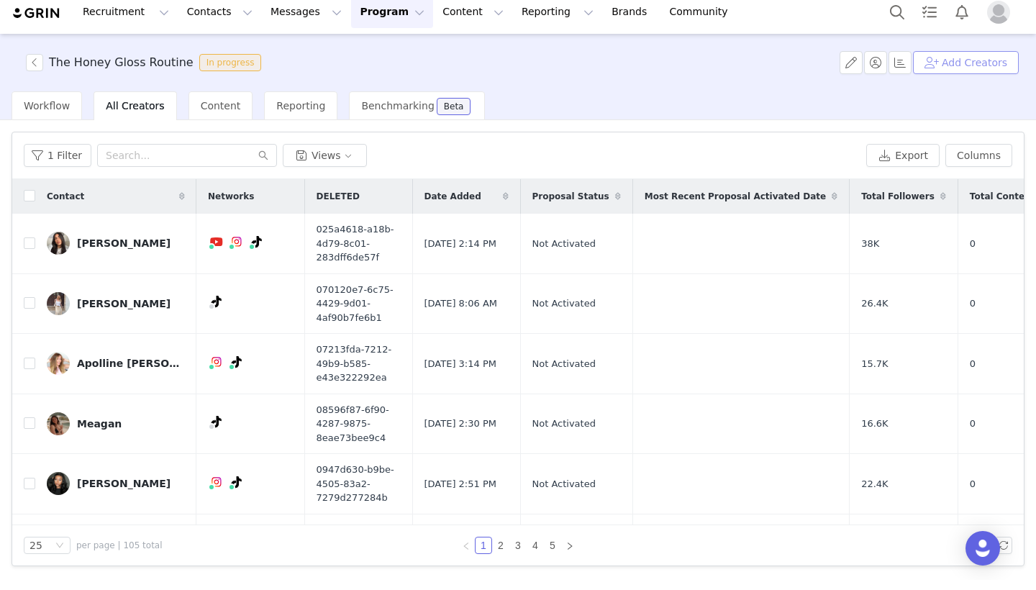
click at [964, 61] on button "Add Creators" at bounding box center [966, 72] width 106 height 23
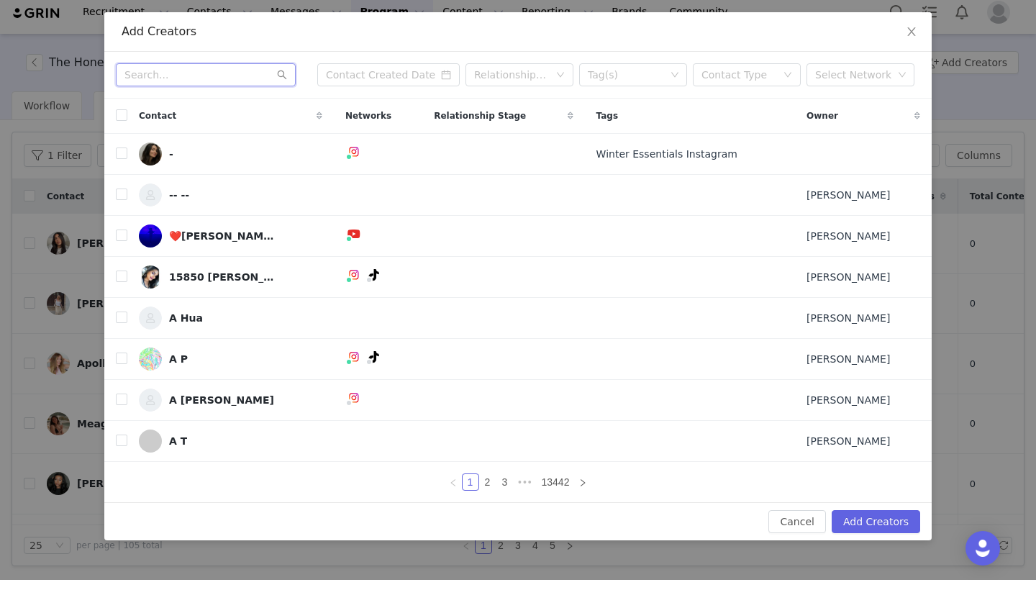
click at [253, 73] on input "text" at bounding box center [206, 84] width 180 height 23
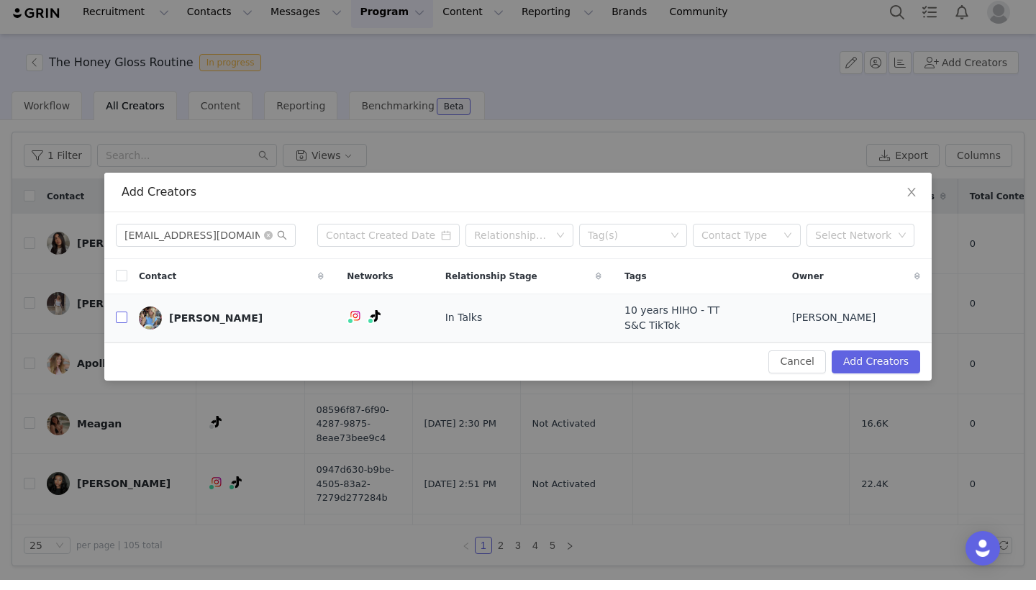
click at [123, 322] on input "checkbox" at bounding box center [122, 328] width 12 height 12
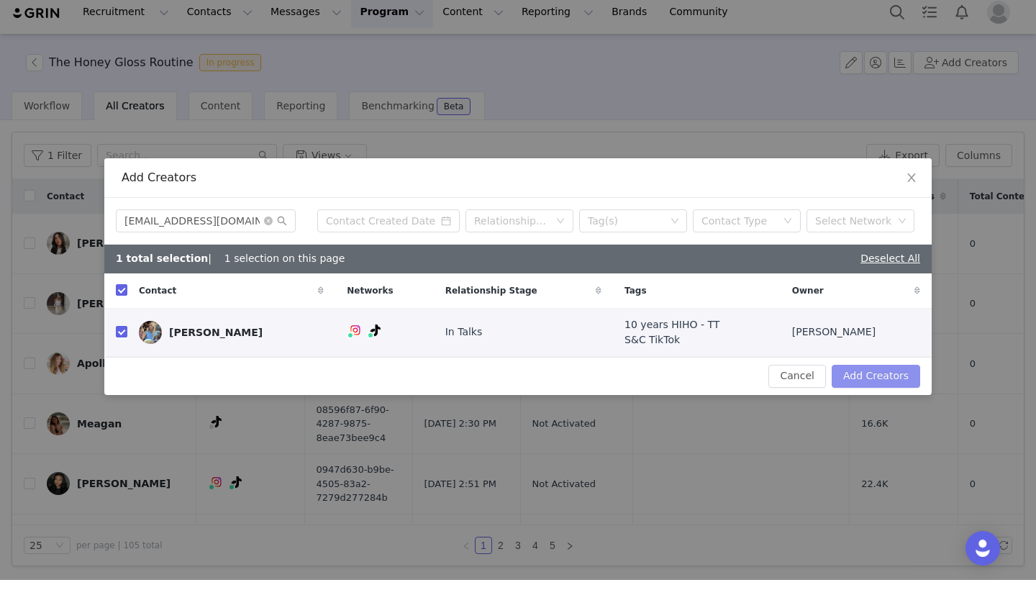
click at [854, 375] on button "Add Creators" at bounding box center [876, 386] width 89 height 23
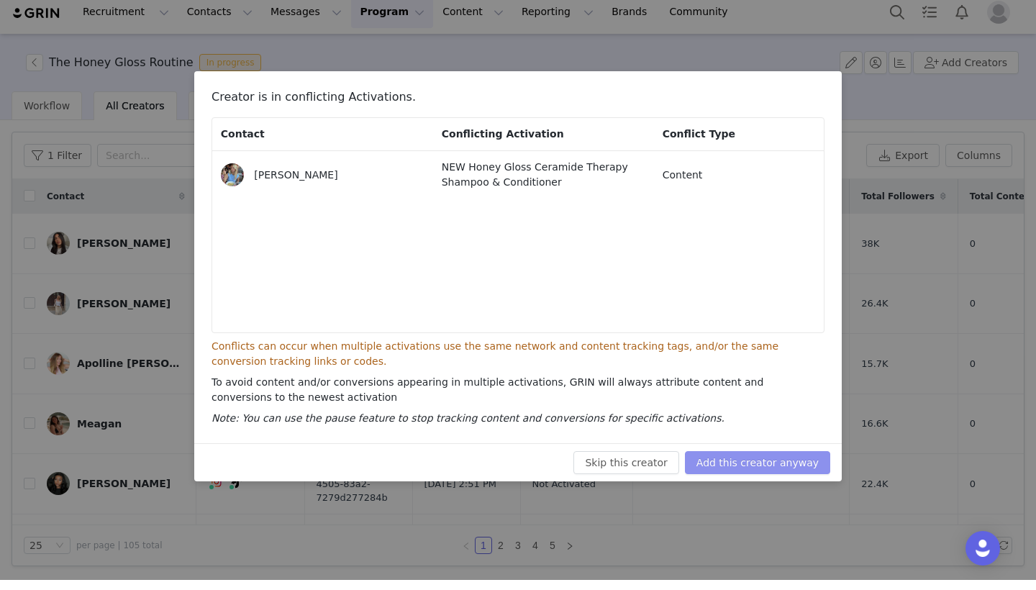
click at [795, 461] on button "Add this creator anyway" at bounding box center [757, 472] width 145 height 23
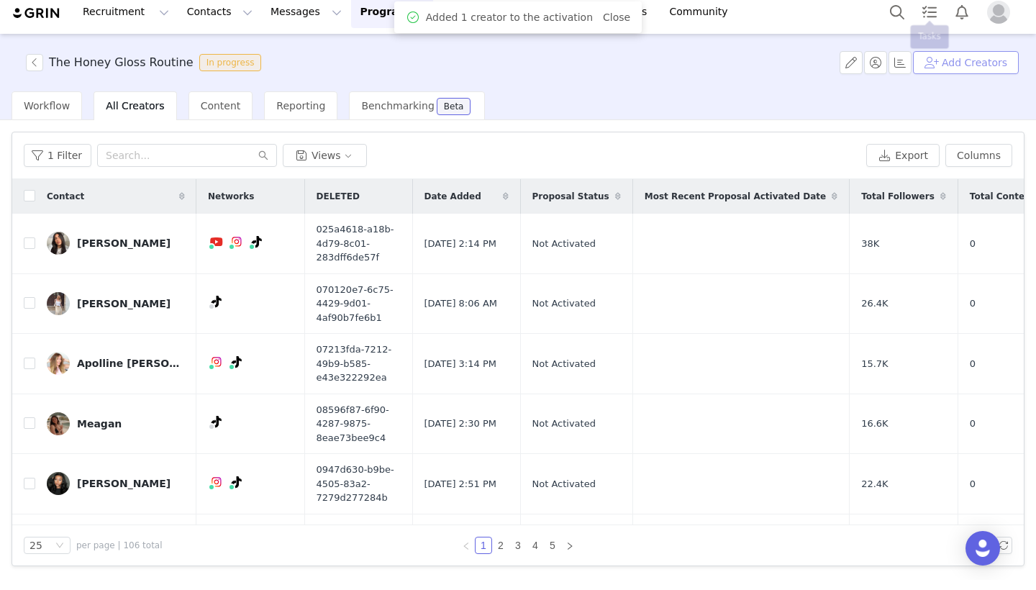
click at [964, 65] on button "Add Creators" at bounding box center [966, 72] width 106 height 23
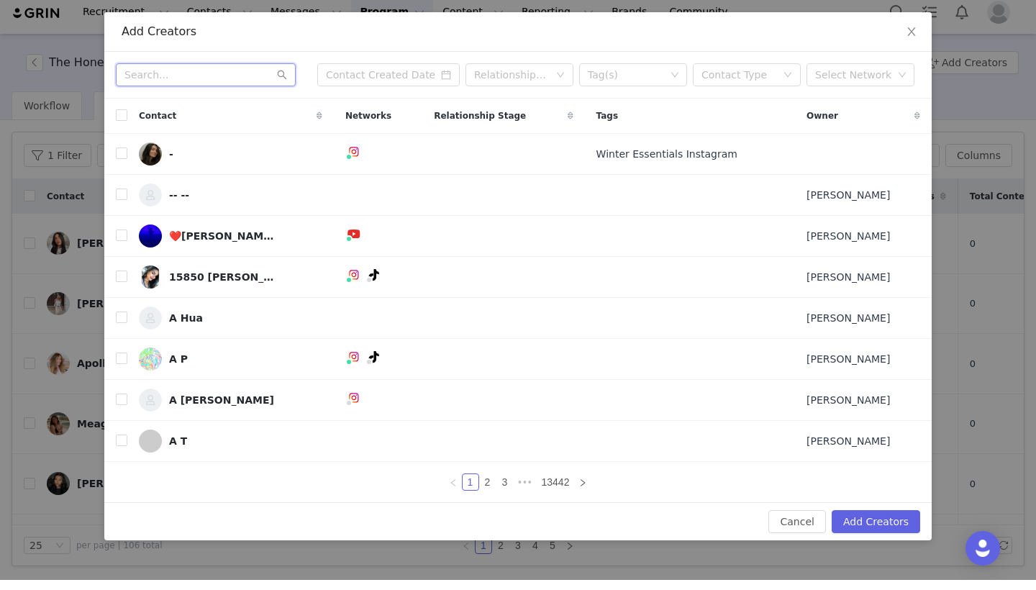
click at [213, 75] on input "text" at bounding box center [206, 84] width 180 height 23
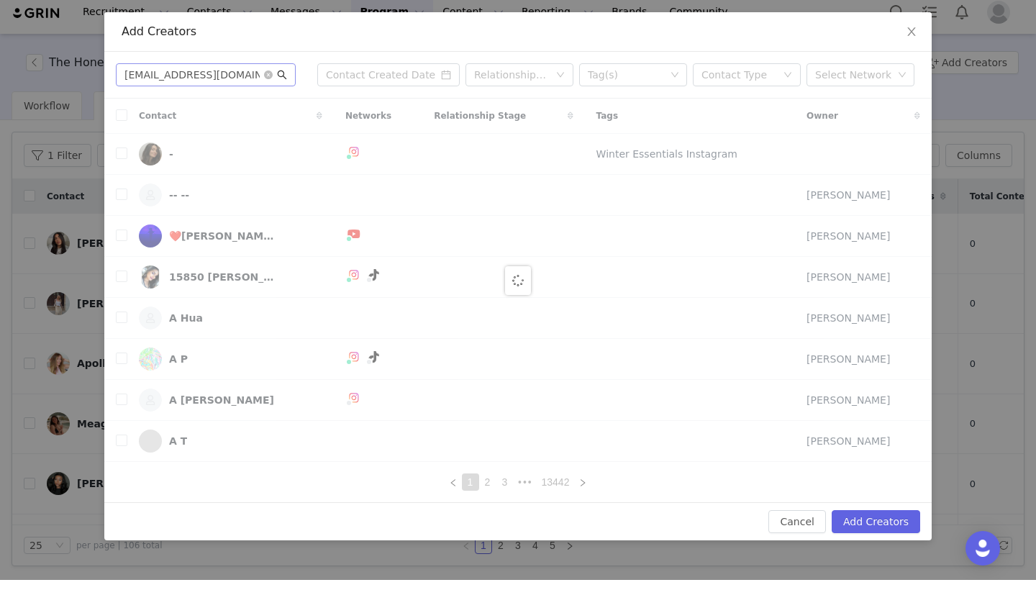
click at [284, 80] on icon "icon: search" at bounding box center [282, 85] width 10 height 10
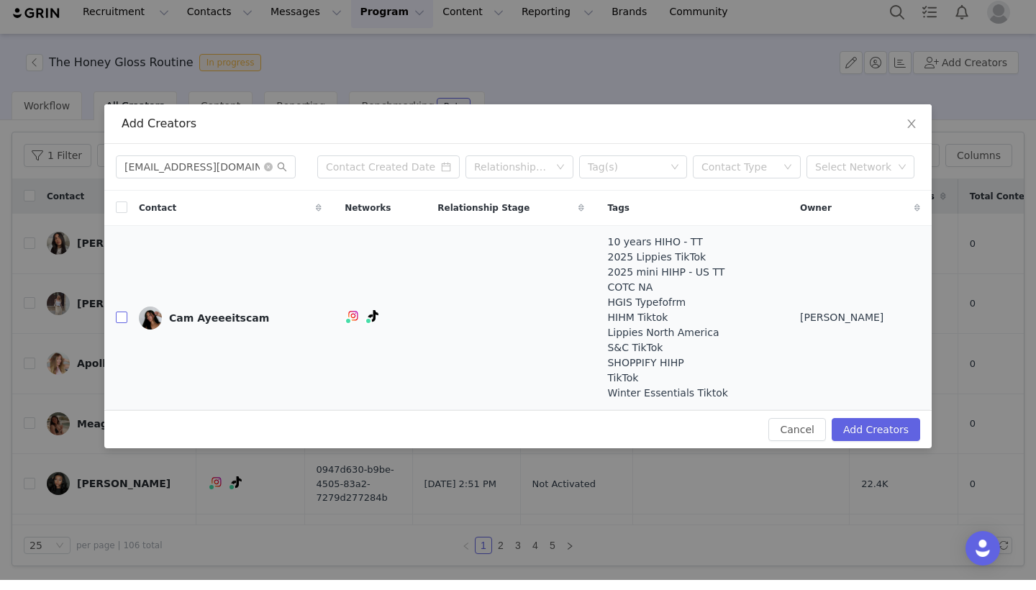
click at [125, 322] on input "checkbox" at bounding box center [122, 328] width 12 height 12
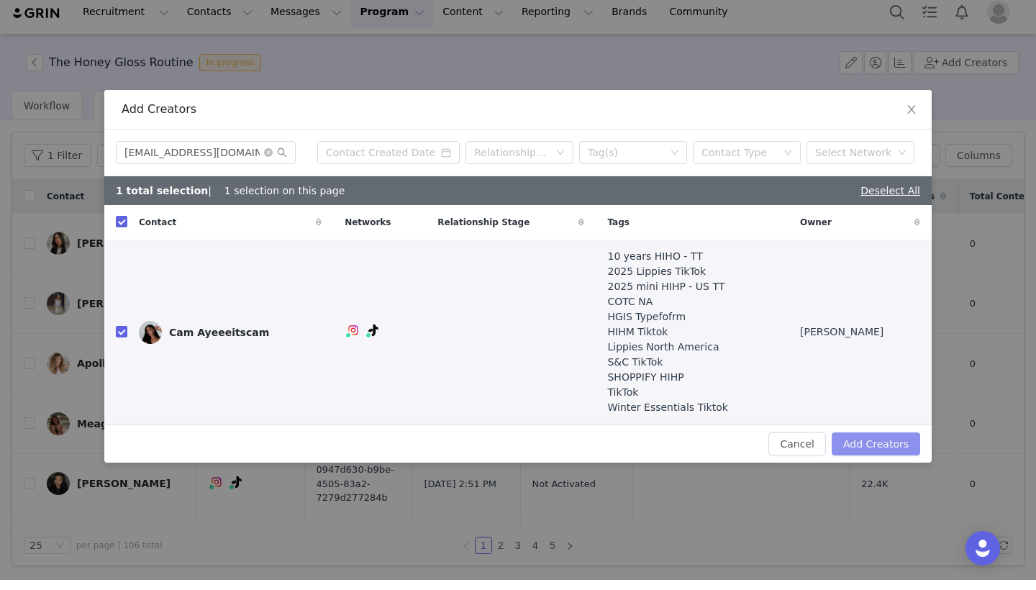
click at [849, 446] on button "Add Creators" at bounding box center [876, 454] width 89 height 23
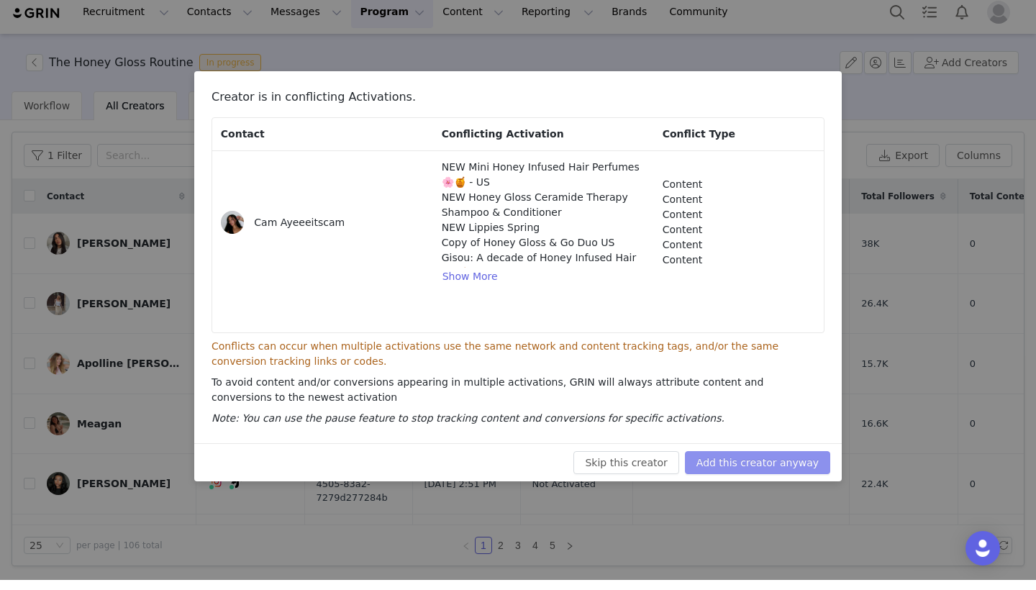
click at [773, 461] on button "Add this creator anyway" at bounding box center [757, 472] width 145 height 23
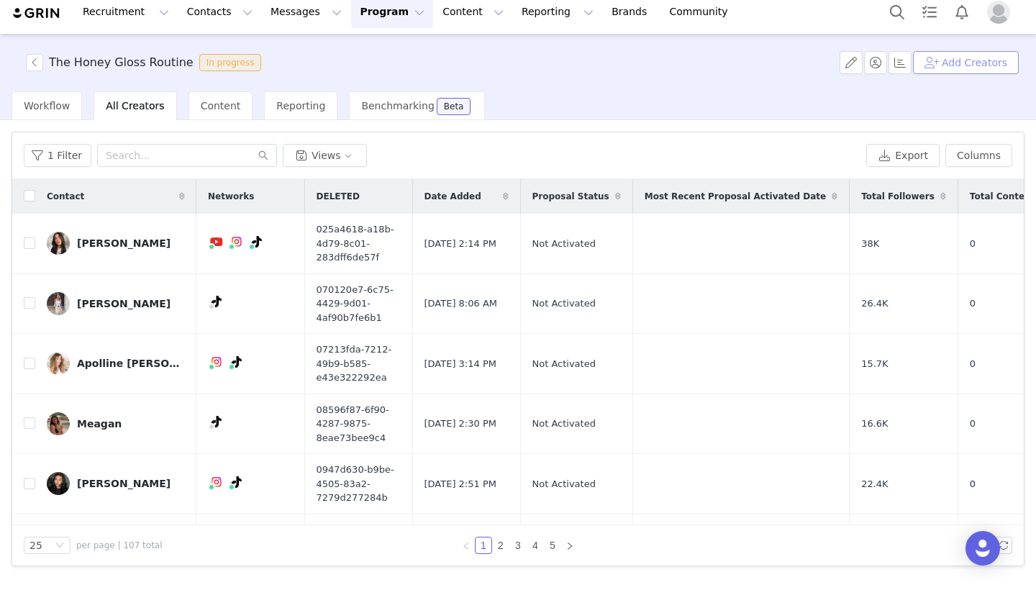
click at [975, 61] on button "Add Creators" at bounding box center [966, 72] width 106 height 23
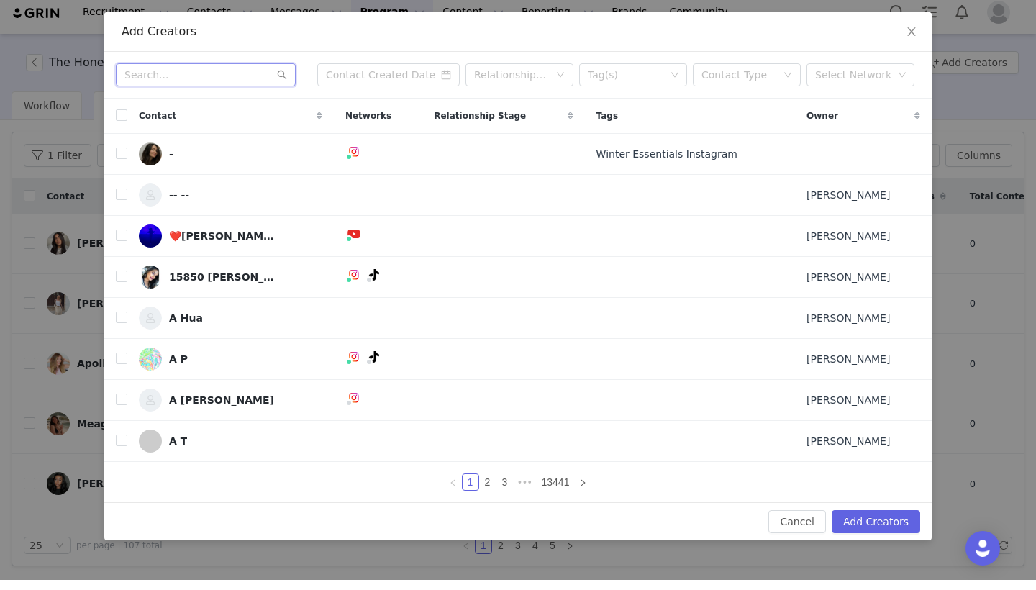
click at [219, 77] on input "text" at bounding box center [206, 84] width 180 height 23
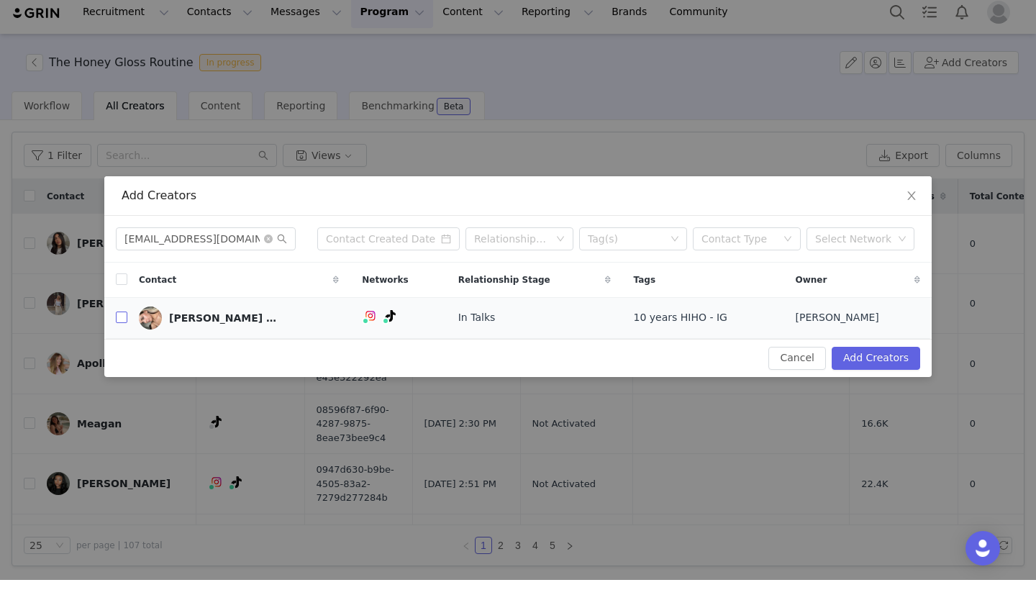
click at [122, 322] on input "checkbox" at bounding box center [122, 328] width 12 height 12
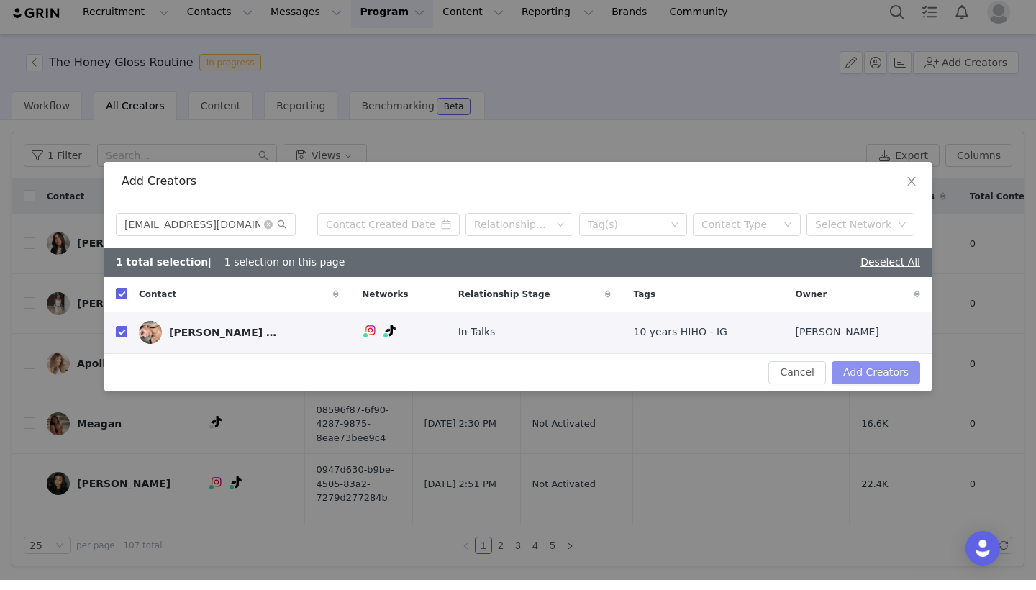
click at [863, 379] on button "Add Creators" at bounding box center [876, 382] width 89 height 23
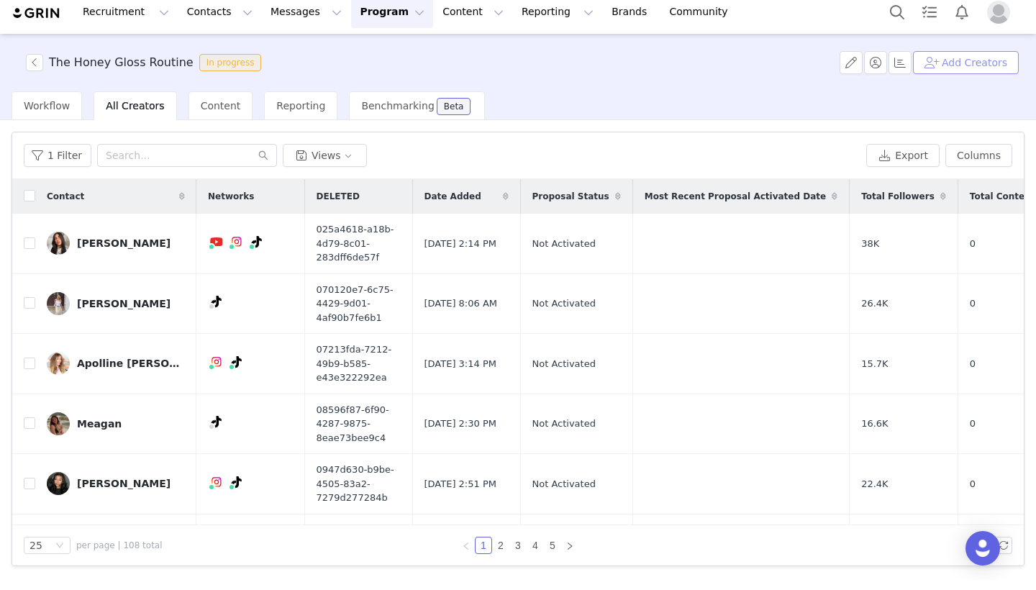
click at [967, 68] on button "Add Creators" at bounding box center [966, 72] width 106 height 23
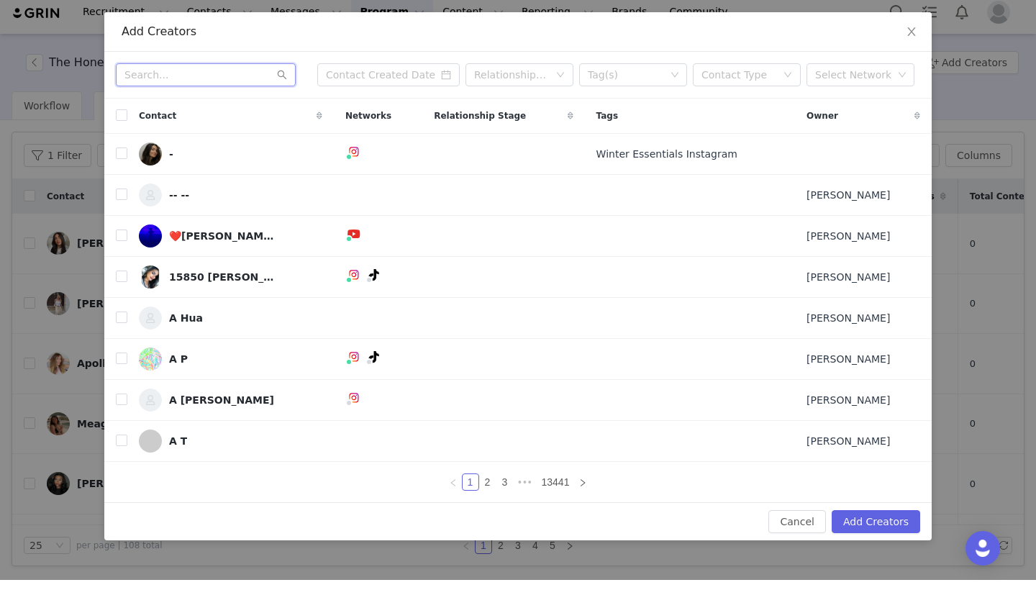
click at [236, 77] on input "text" at bounding box center [206, 84] width 180 height 23
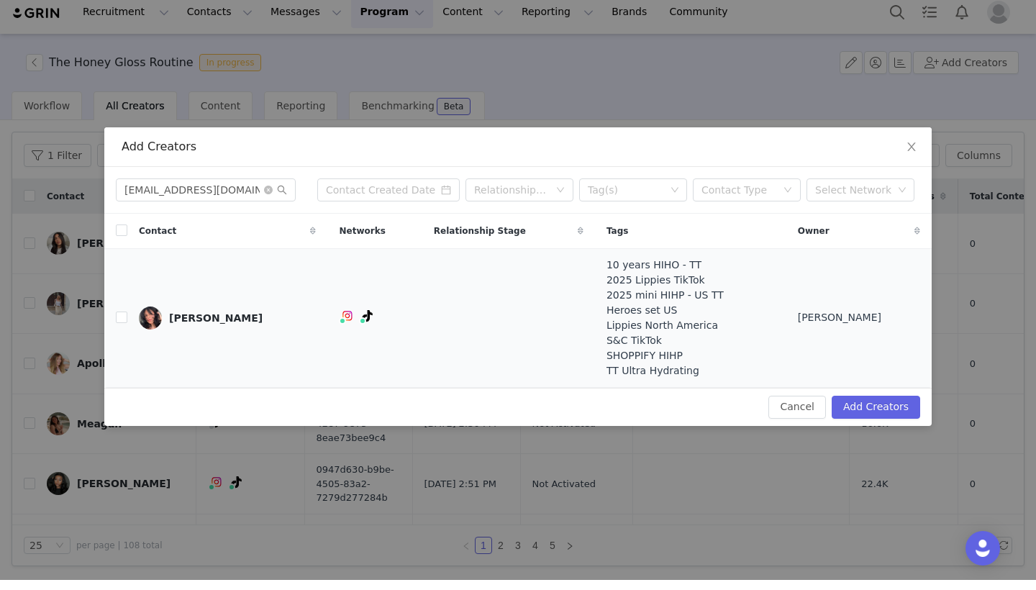
click at [135, 309] on td "[PERSON_NAME]" at bounding box center [227, 327] width 200 height 139
click at [125, 322] on input "checkbox" at bounding box center [122, 328] width 12 height 12
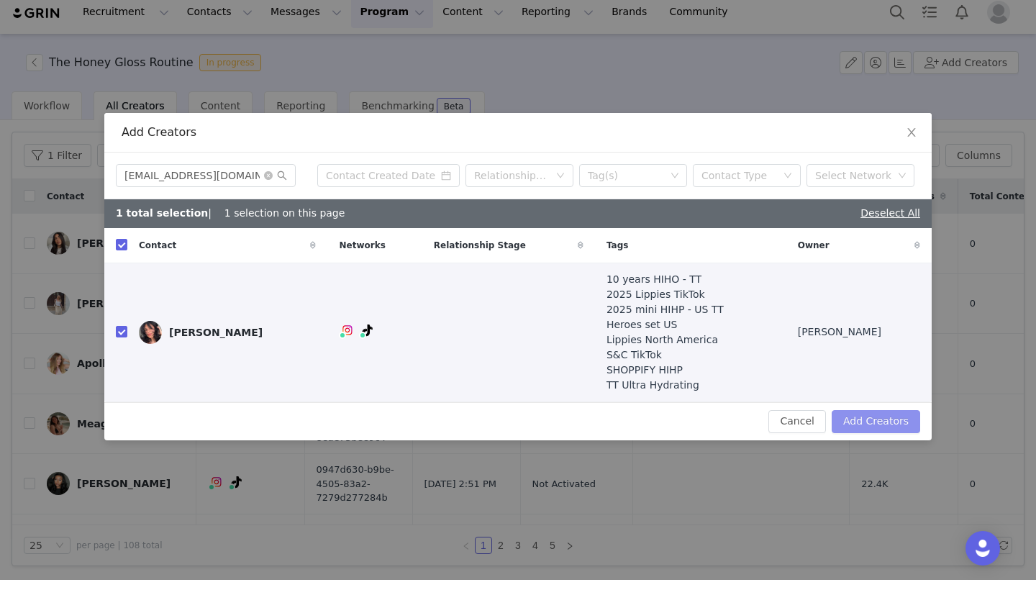
click at [893, 420] on button "Add Creators" at bounding box center [876, 431] width 89 height 23
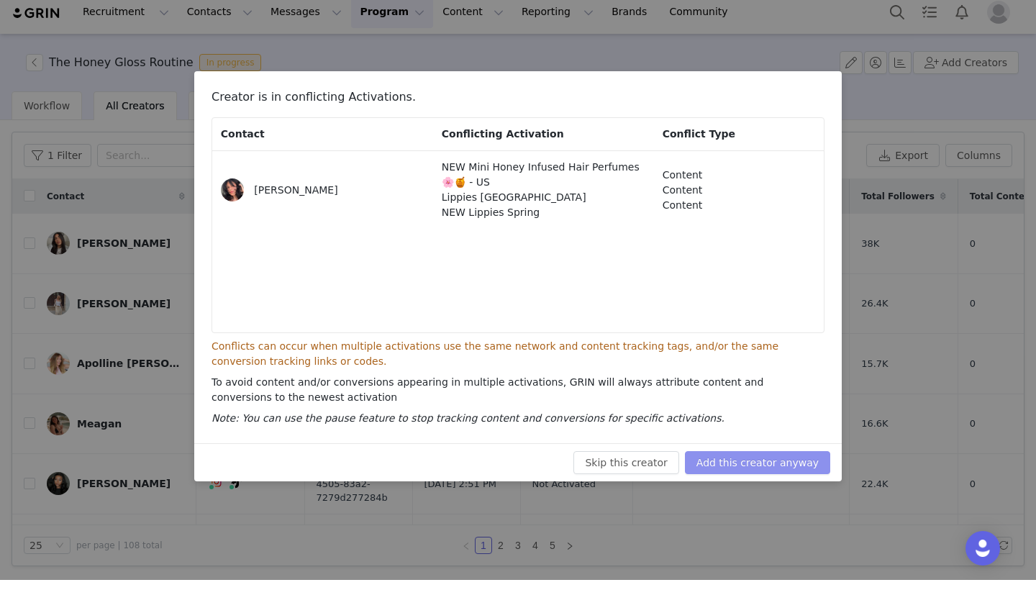
click at [789, 461] on button "Add this creator anyway" at bounding box center [757, 472] width 145 height 23
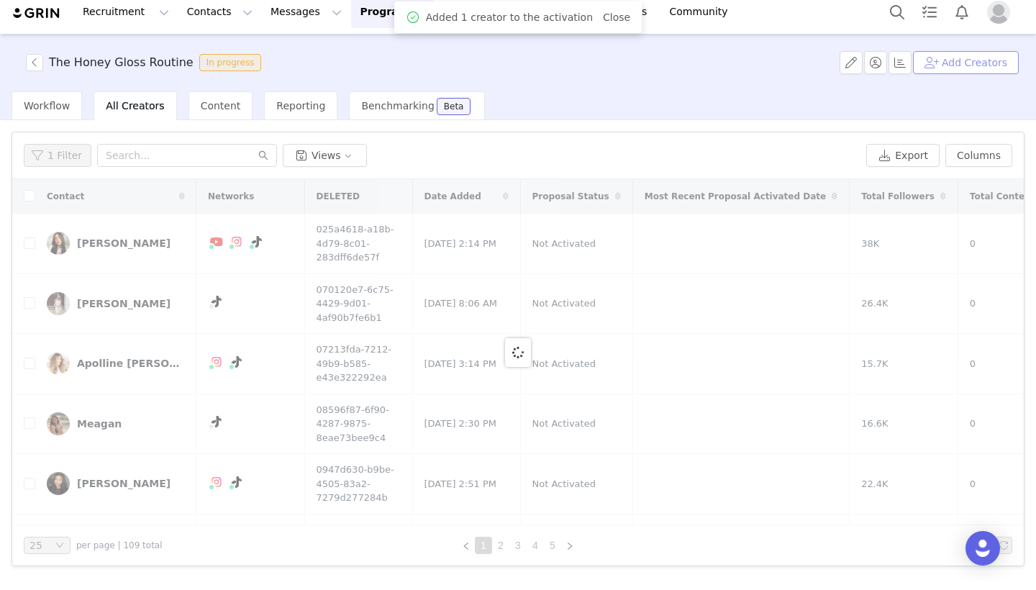
click at [975, 61] on button "Add Creators" at bounding box center [966, 72] width 106 height 23
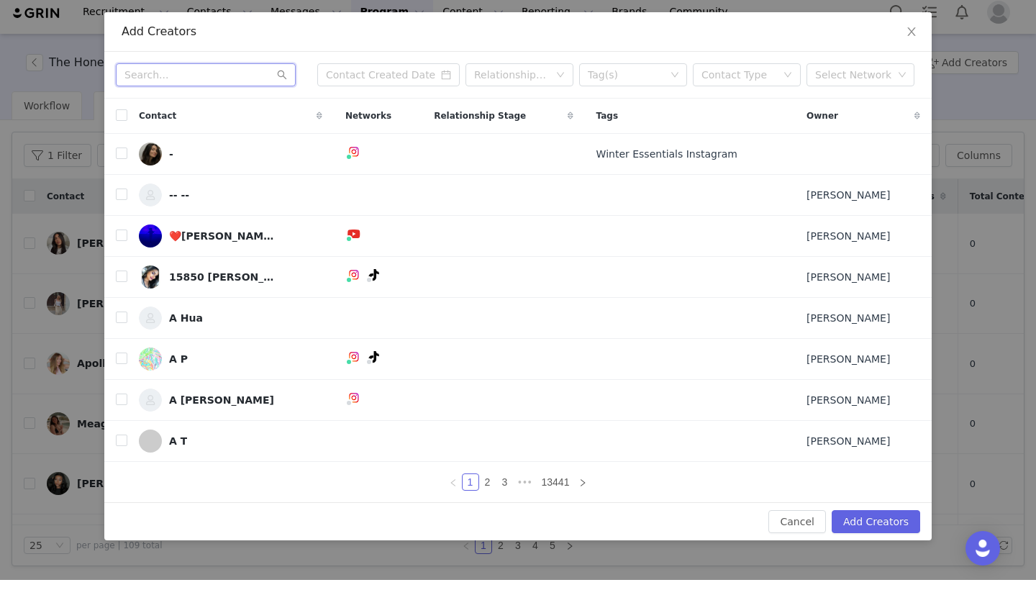
click at [273, 73] on input "text" at bounding box center [206, 84] width 180 height 23
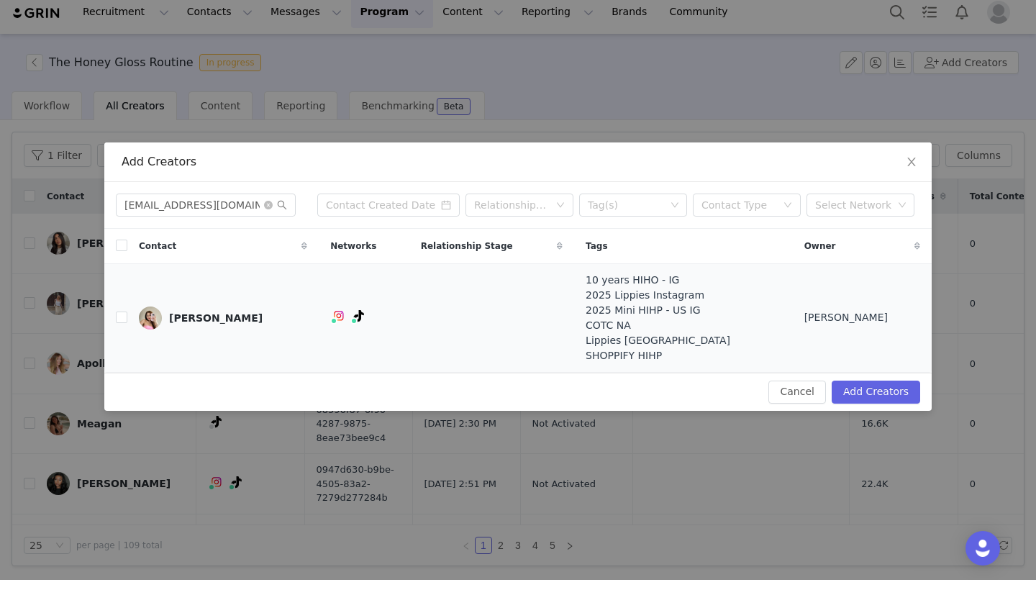
click at [146, 317] on img at bounding box center [150, 328] width 23 height 23
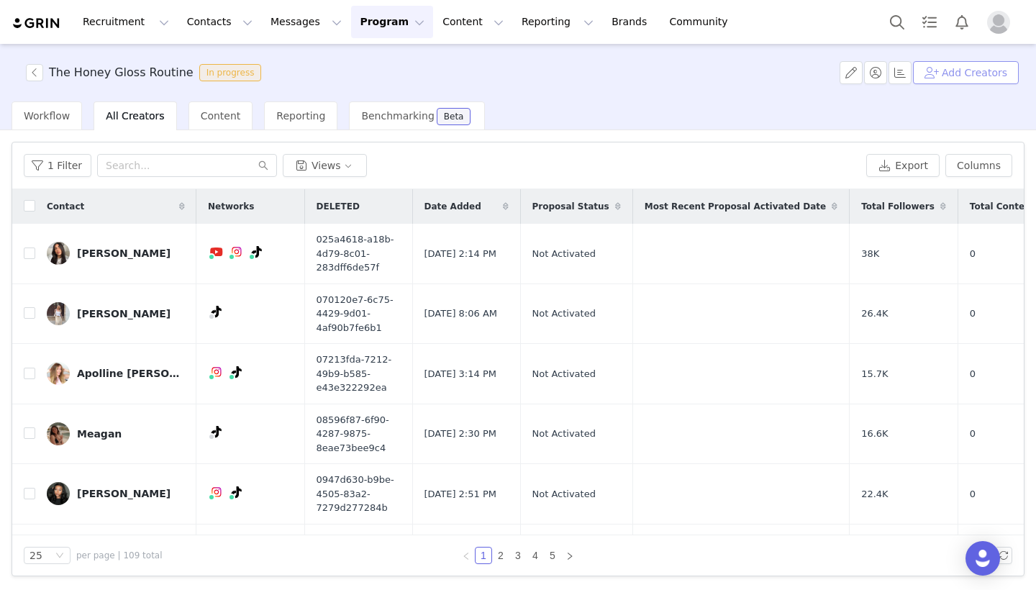
click at [960, 81] on button "Add Creators" at bounding box center [966, 72] width 106 height 23
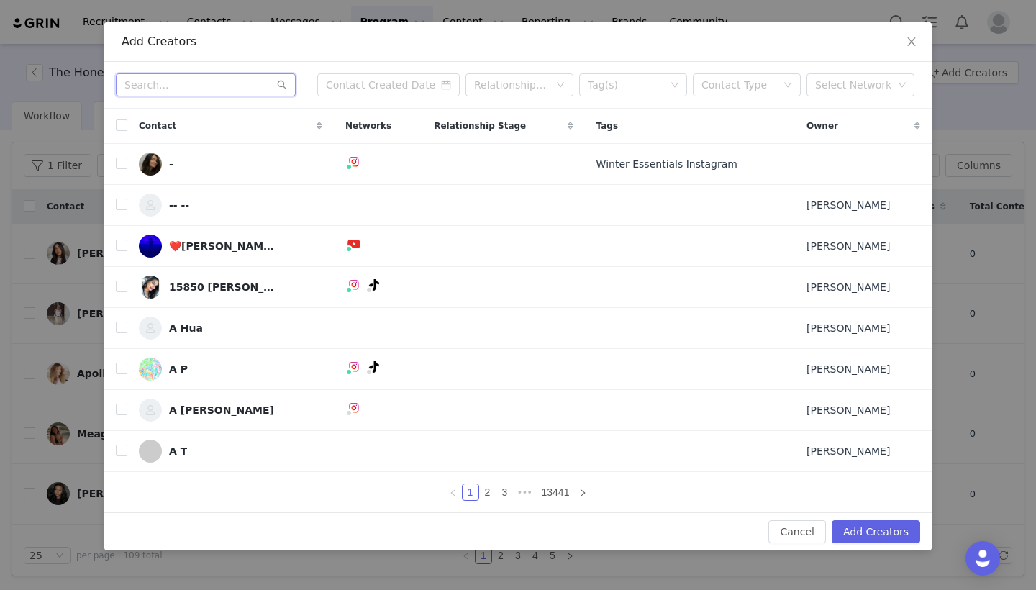
click at [235, 87] on input "text" at bounding box center [206, 84] width 180 height 23
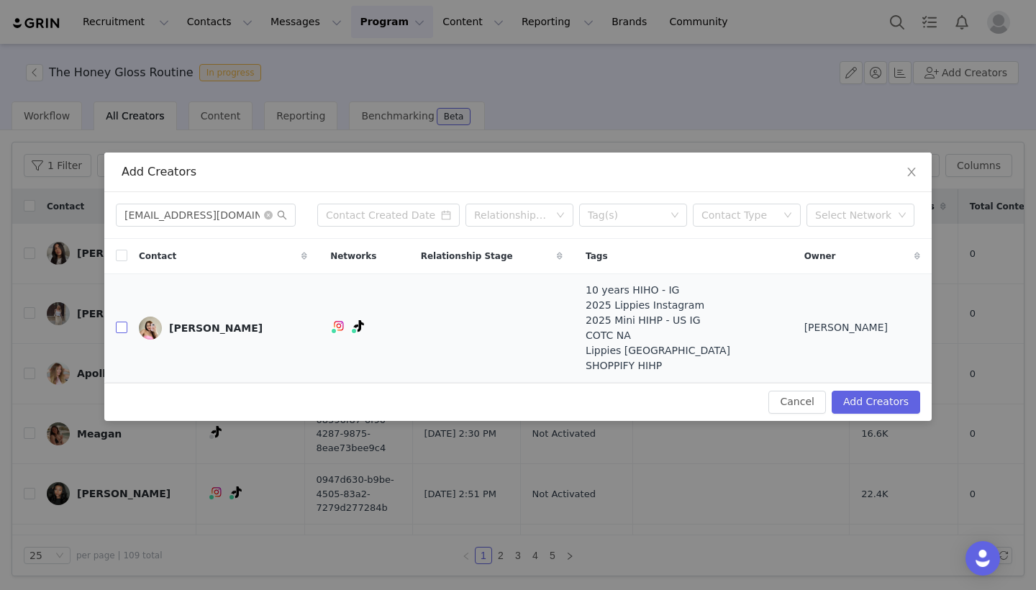
click at [122, 330] on input "checkbox" at bounding box center [122, 328] width 12 height 12
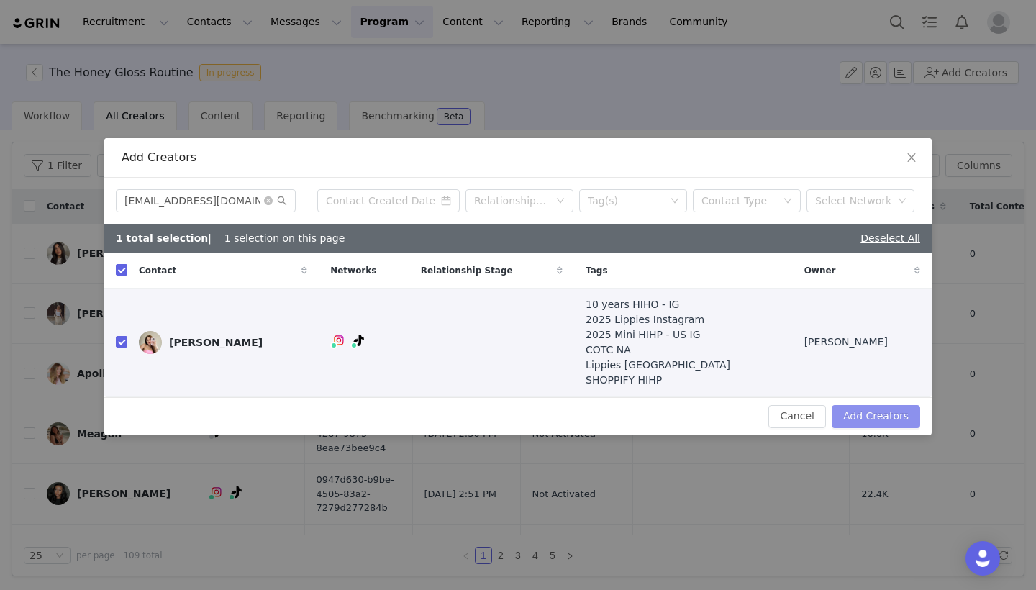
click at [879, 425] on button "Add Creators" at bounding box center [876, 416] width 89 height 23
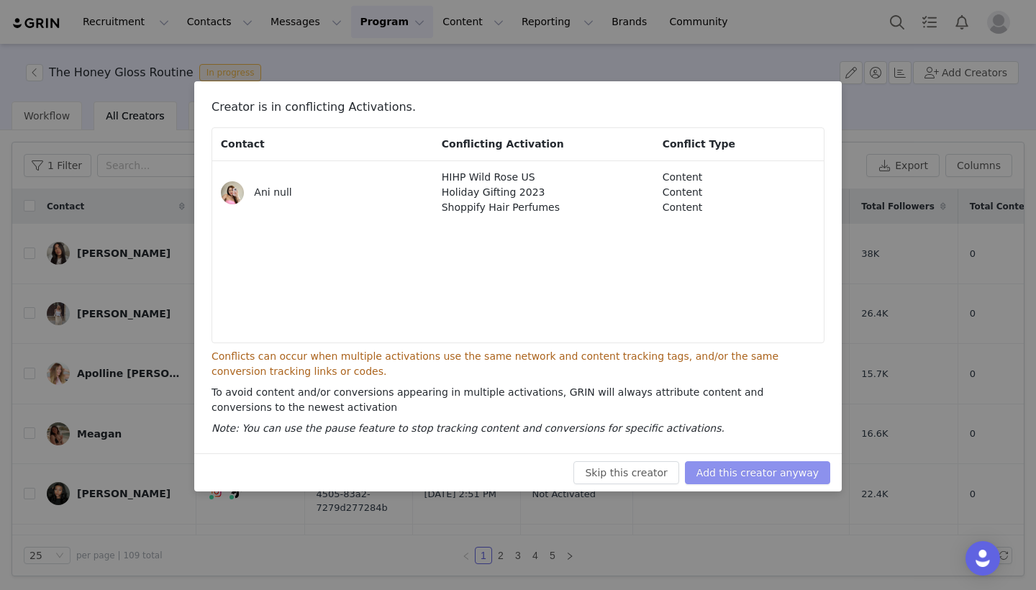
click at [763, 467] on button "Add this creator anyway" at bounding box center [757, 472] width 145 height 23
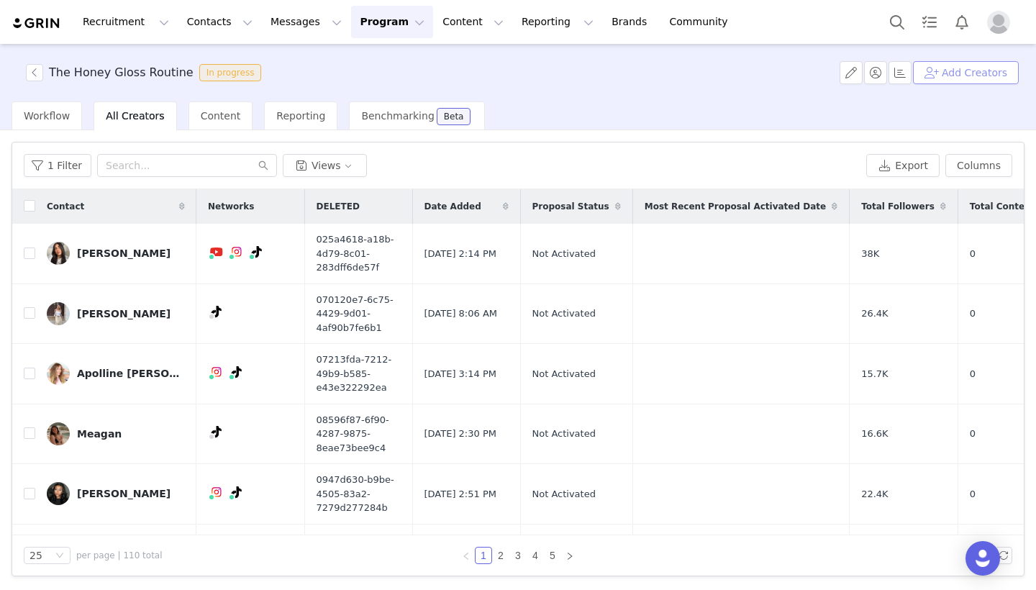
click at [992, 71] on button "Add Creators" at bounding box center [966, 72] width 106 height 23
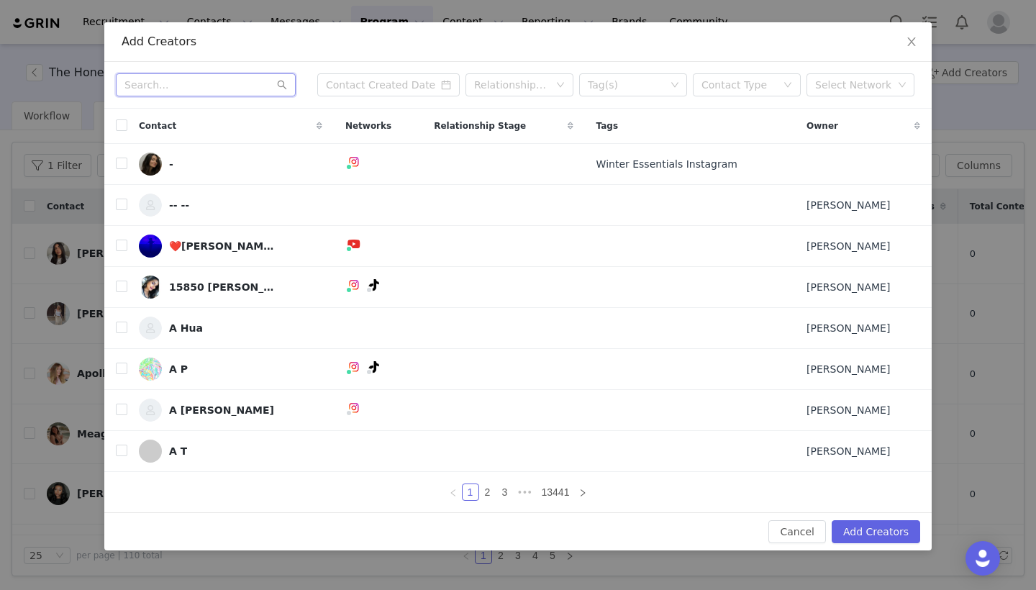
click at [207, 87] on input "text" at bounding box center [206, 84] width 180 height 23
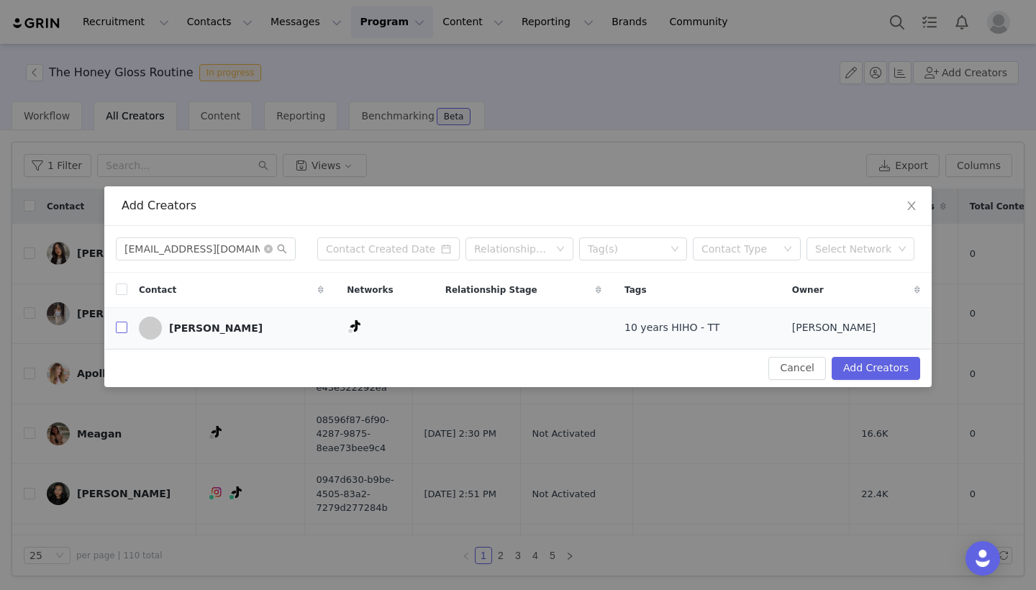
click at [117, 335] on label at bounding box center [122, 327] width 12 height 15
click at [117, 333] on input "checkbox" at bounding box center [122, 328] width 12 height 12
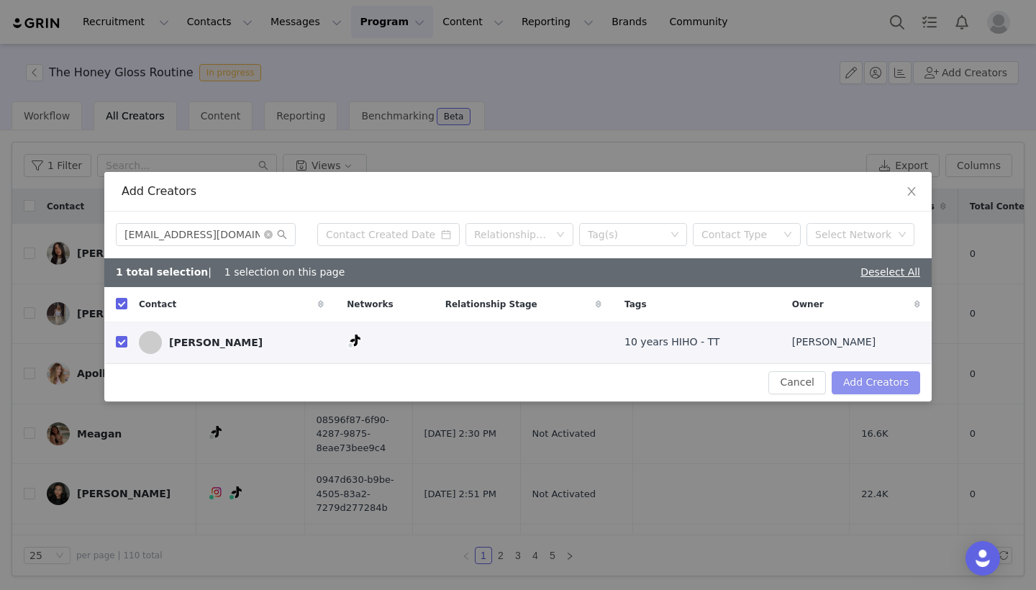
click at [868, 381] on button "Add Creators" at bounding box center [876, 382] width 89 height 23
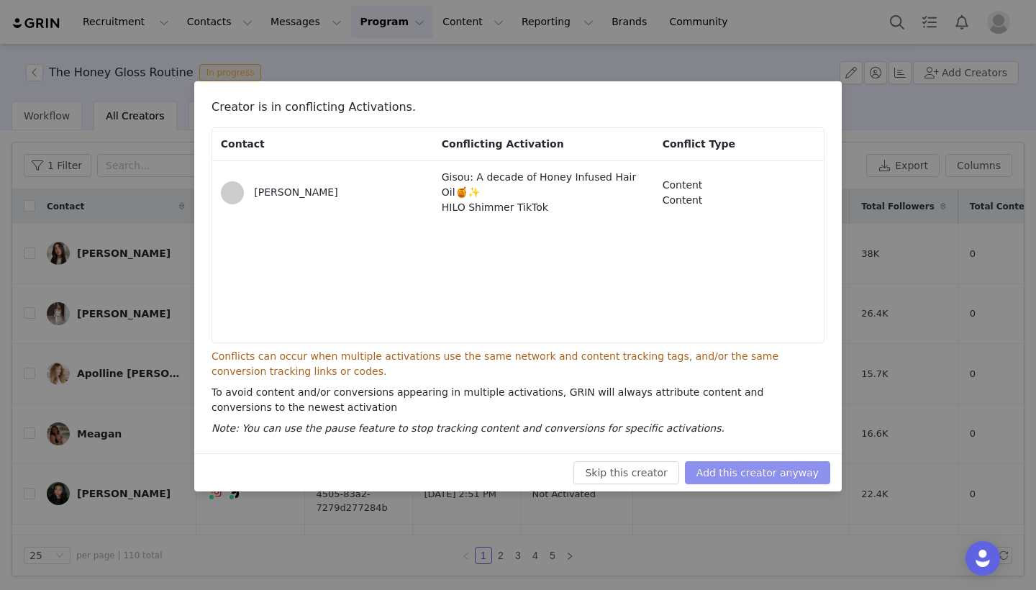
click at [755, 469] on button "Add this creator anyway" at bounding box center [757, 472] width 145 height 23
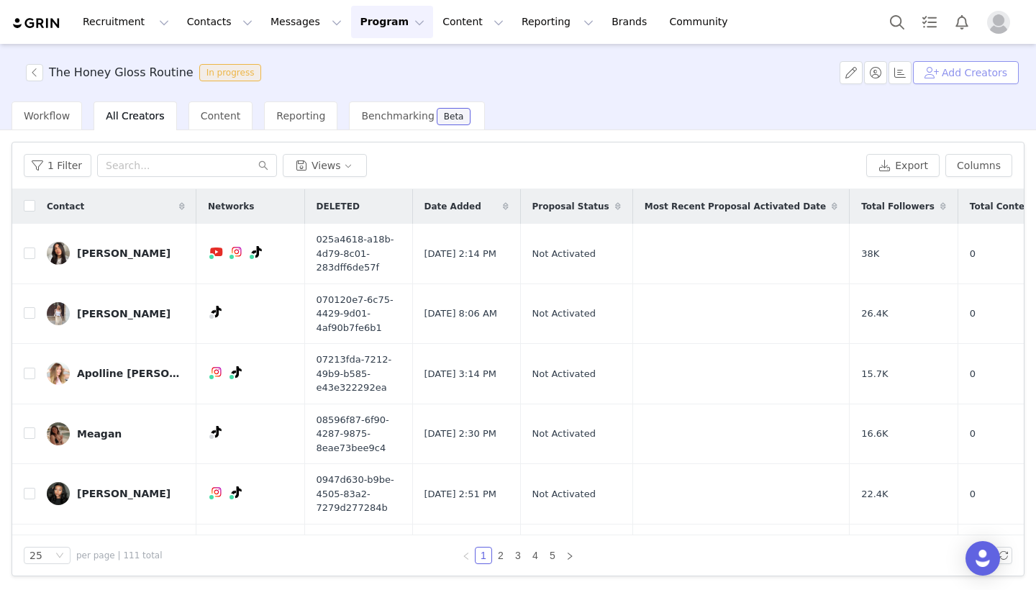
click at [960, 76] on button "Add Creators" at bounding box center [966, 72] width 106 height 23
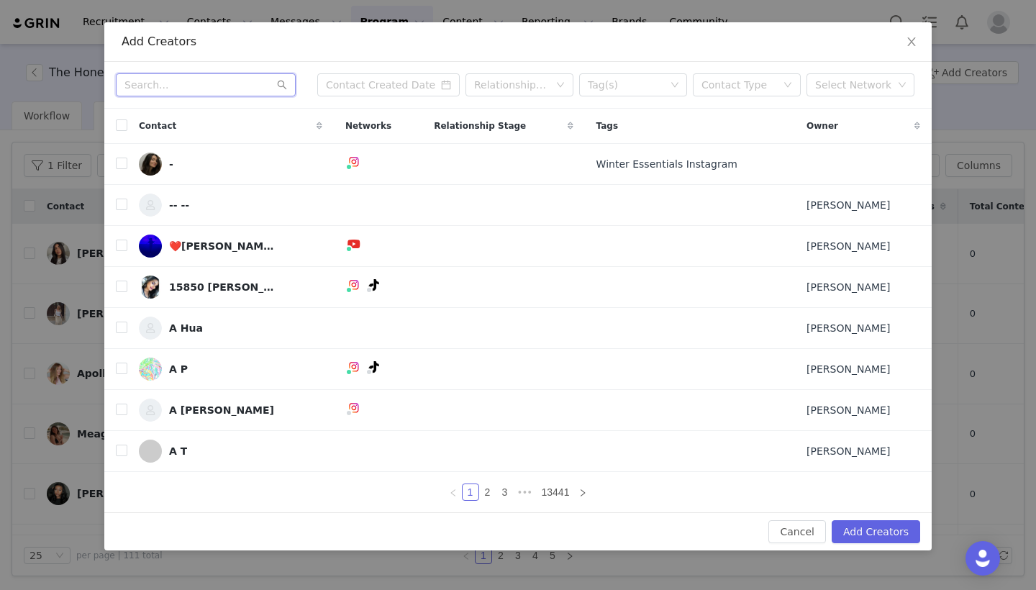
click at [212, 83] on input "text" at bounding box center [206, 84] width 180 height 23
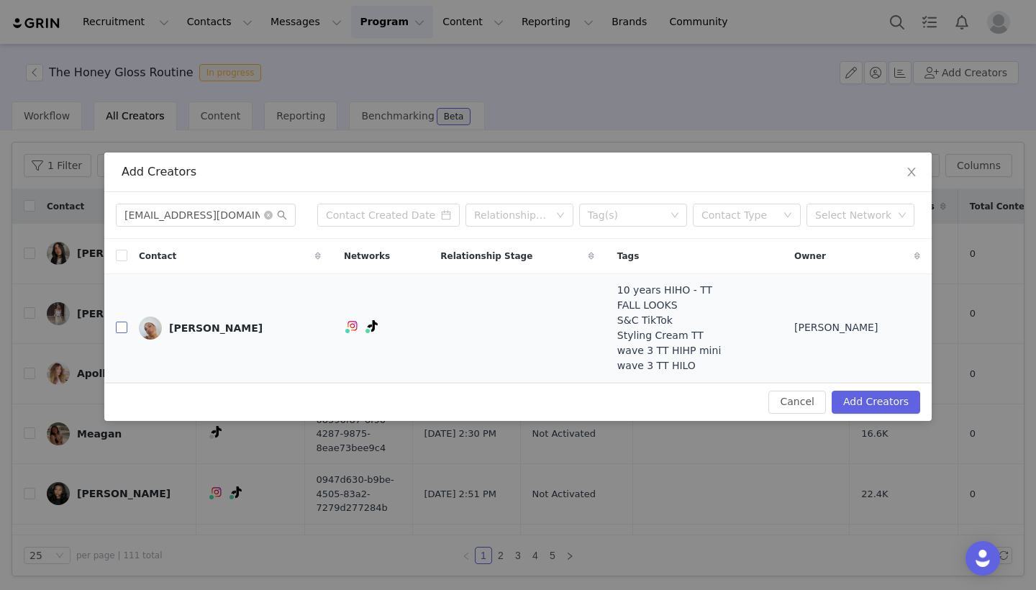
click at [117, 325] on input "checkbox" at bounding box center [122, 328] width 12 height 12
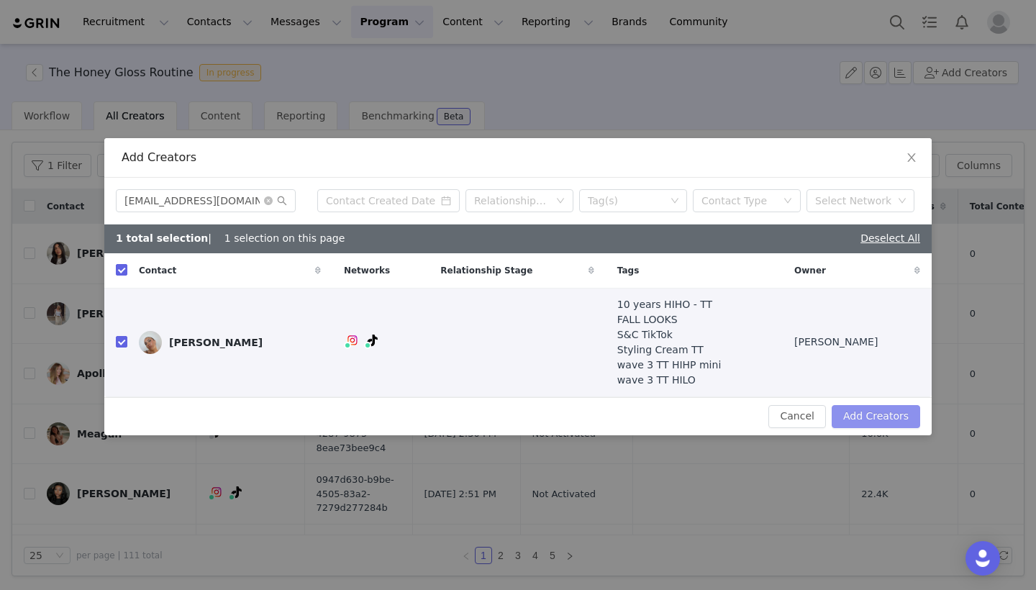
click at [867, 408] on button "Add Creators" at bounding box center [876, 416] width 89 height 23
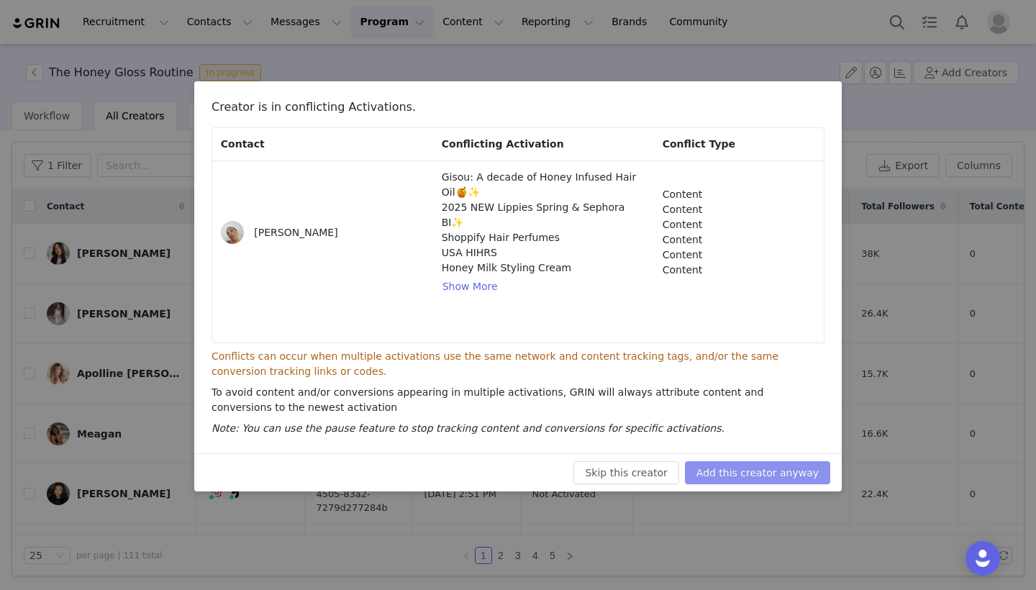
click at [781, 477] on button "Add this creator anyway" at bounding box center [757, 472] width 145 height 23
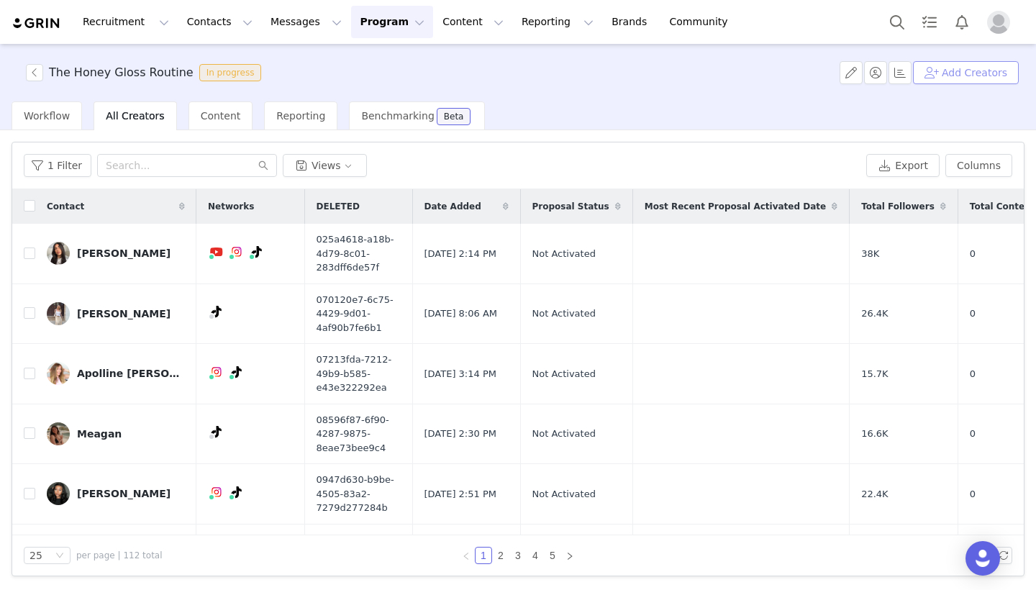
click at [970, 71] on button "Add Creators" at bounding box center [966, 72] width 106 height 23
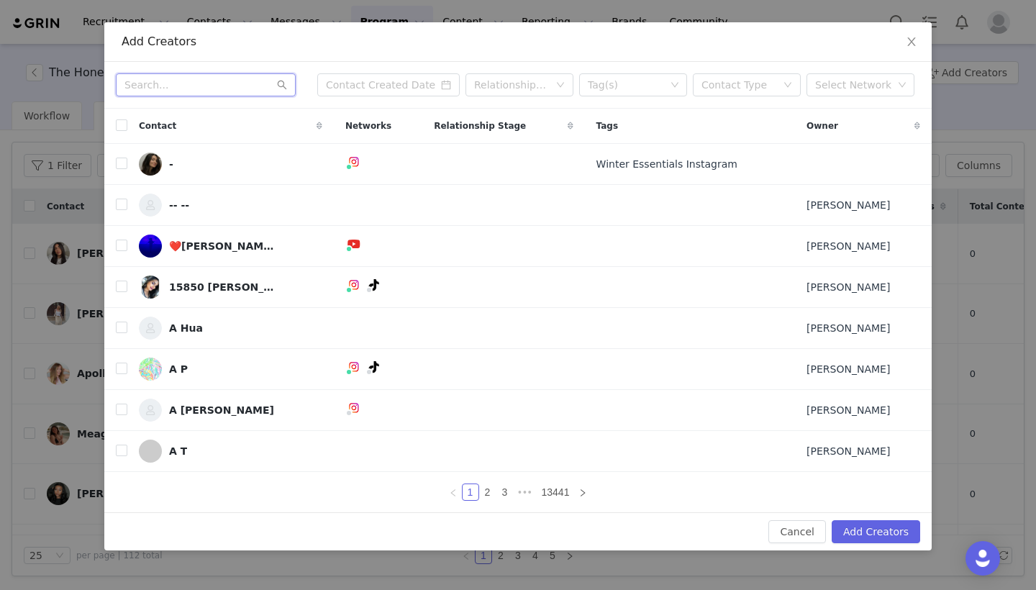
click at [213, 88] on input "text" at bounding box center [206, 84] width 180 height 23
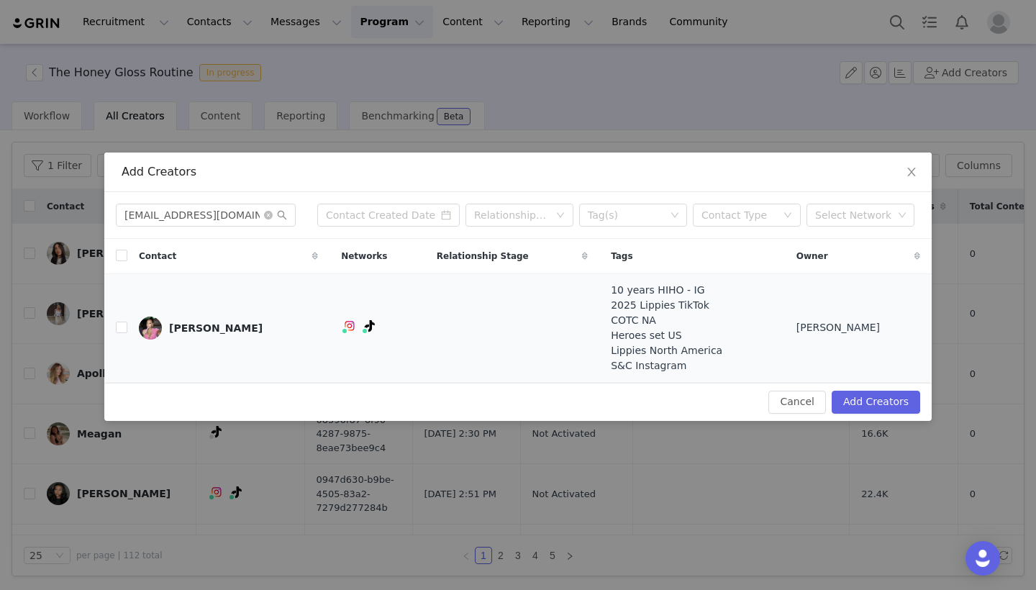
click at [128, 317] on td "[PERSON_NAME]" at bounding box center [228, 327] width 202 height 109
click at [125, 325] on input "checkbox" at bounding box center [122, 328] width 12 height 12
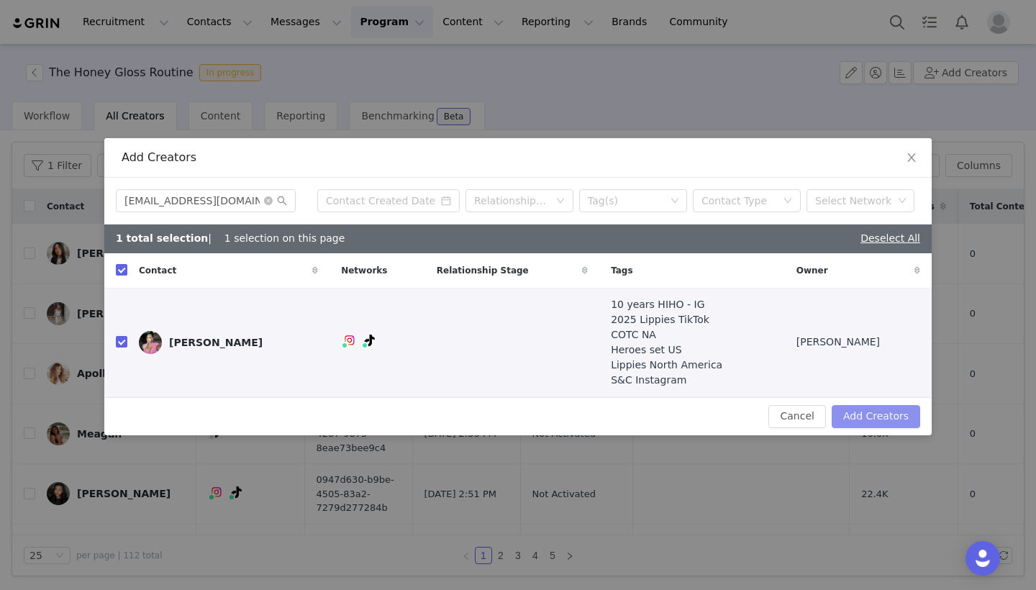
click at [889, 409] on button "Add Creators" at bounding box center [876, 416] width 89 height 23
